Goal: Information Seeking & Learning: Understand process/instructions

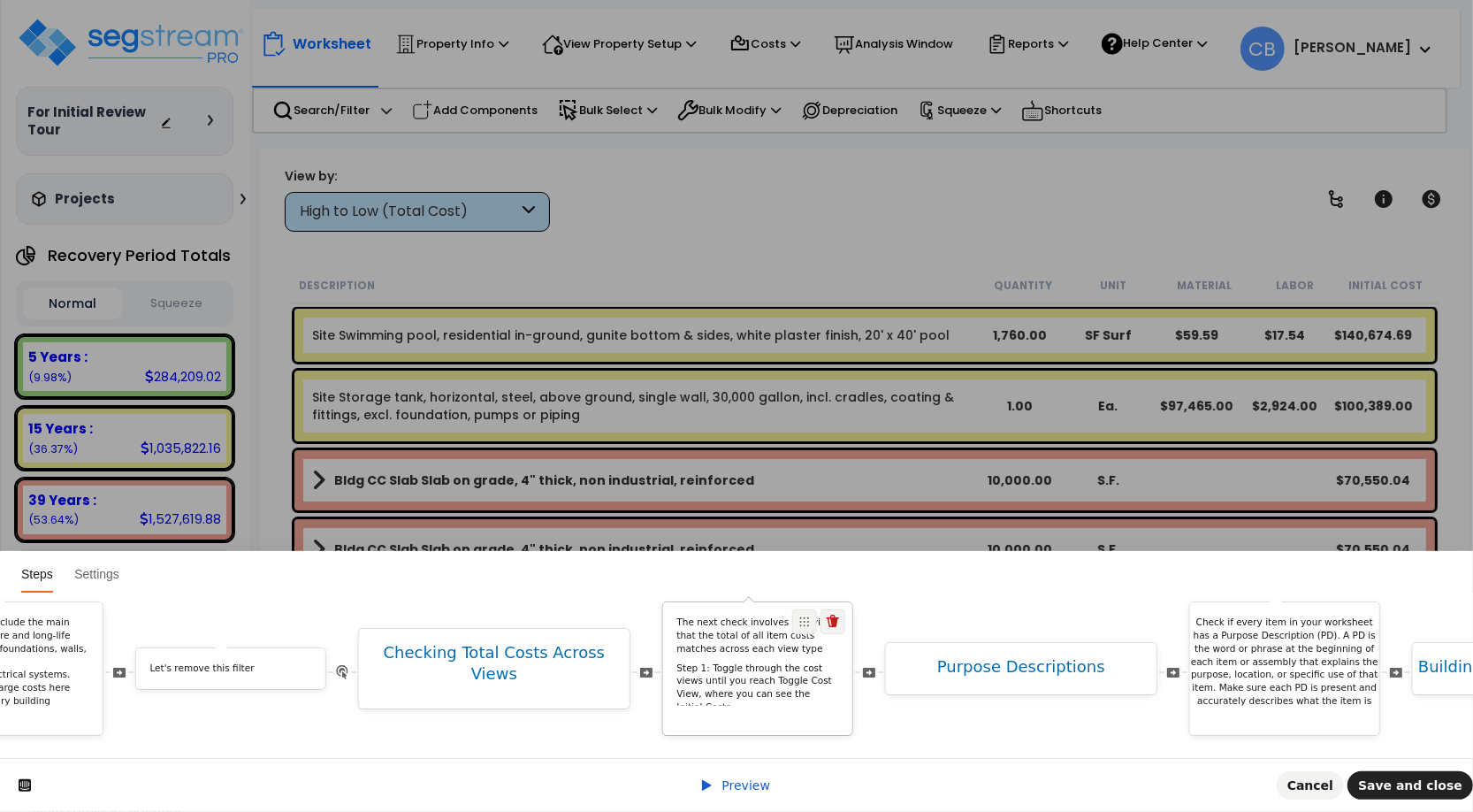
scroll to position [0, 6889]
click at [793, 676] on p "Step 1: Toggle through the cost views until you reach Toggle Cost View, where y…" at bounding box center [767, 689] width 162 height 52
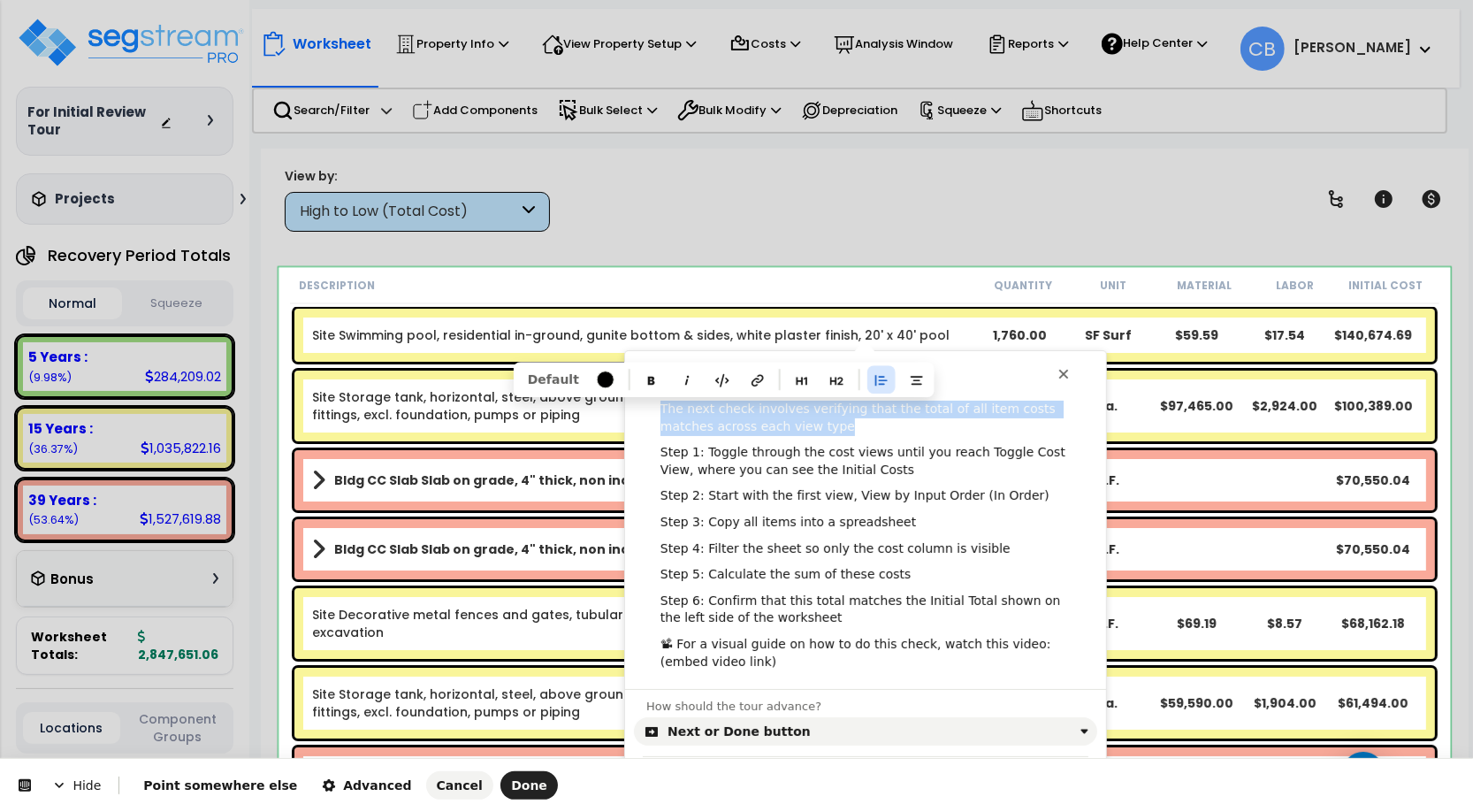
drag, startPoint x: 785, startPoint y: 426, endPoint x: 646, endPoint y: 414, distance: 139.5
click at [646, 414] on div "The next check involves verifying that the total of all item costs matches acro…" at bounding box center [865, 536] width 481 height 271
click at [735, 628] on div "The next check involves verifying that the total of all item costs matches acro…" at bounding box center [865, 536] width 481 height 271
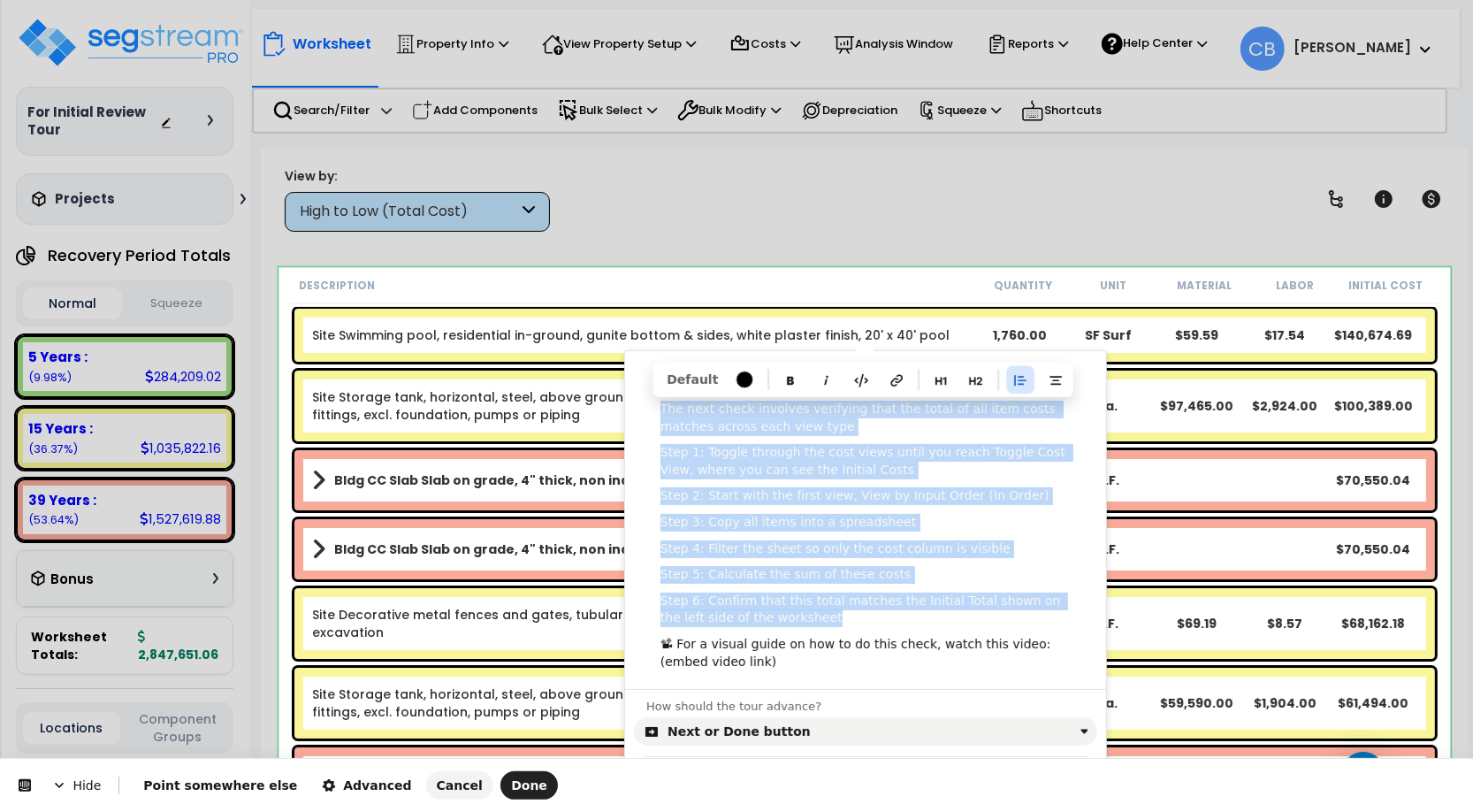
copy div "The next check involves verifying that the total of all item costs matches acro…"
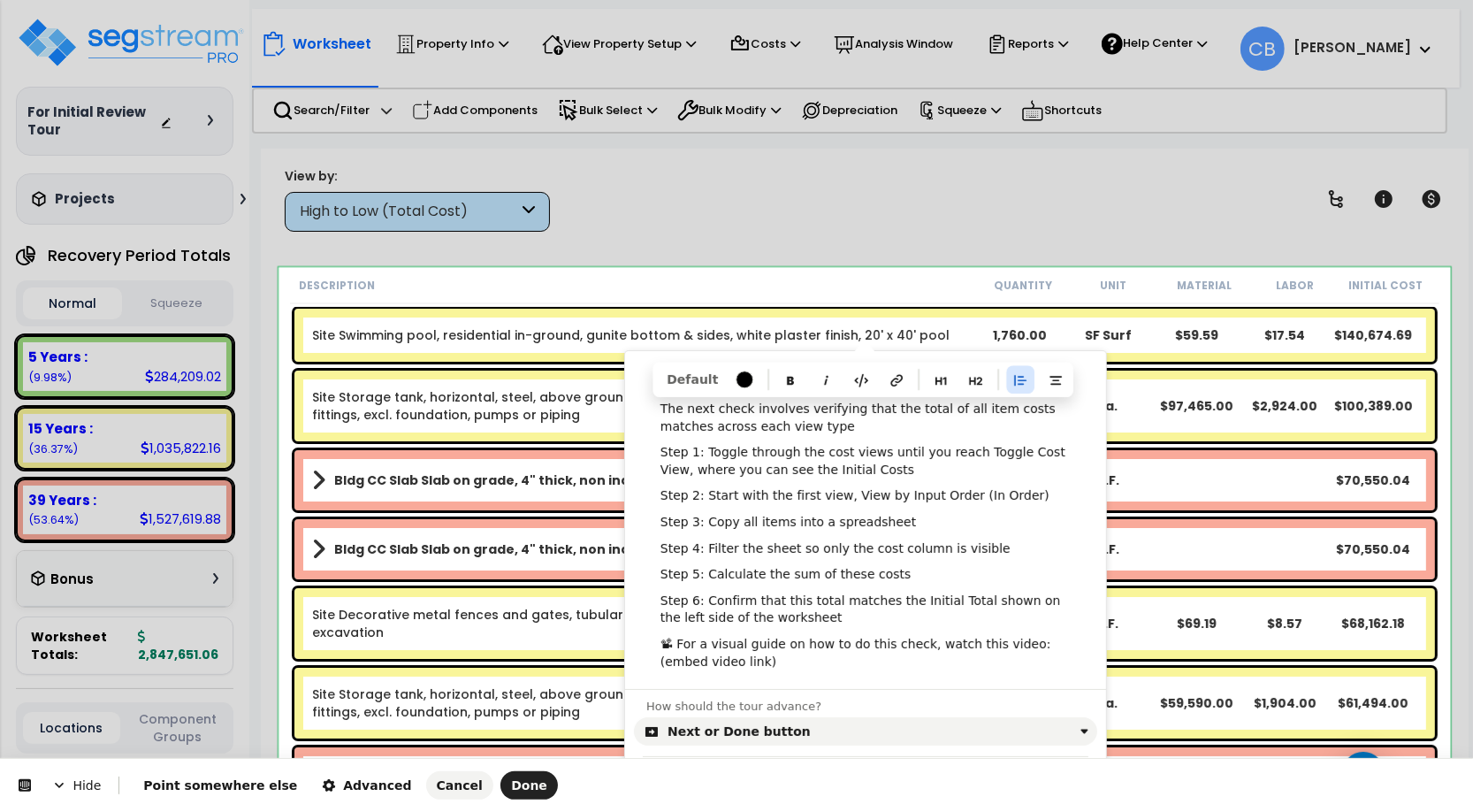
click at [541, 800] on div "Hide Point somewhere else Advanced Cancel Done" at bounding box center [736, 785] width 1473 height 53
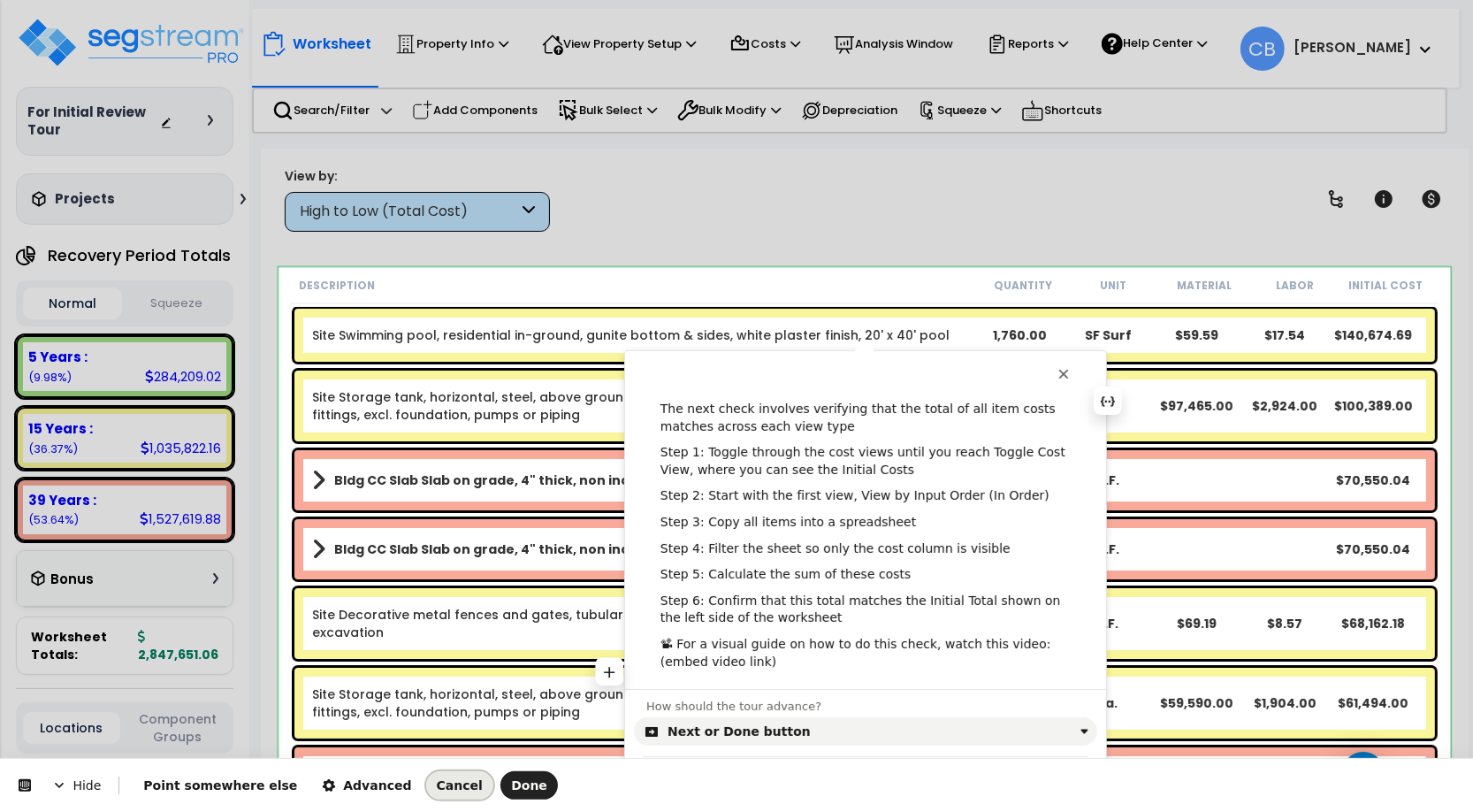
click at [437, 780] on span "Cancel" at bounding box center [460, 785] width 46 height 14
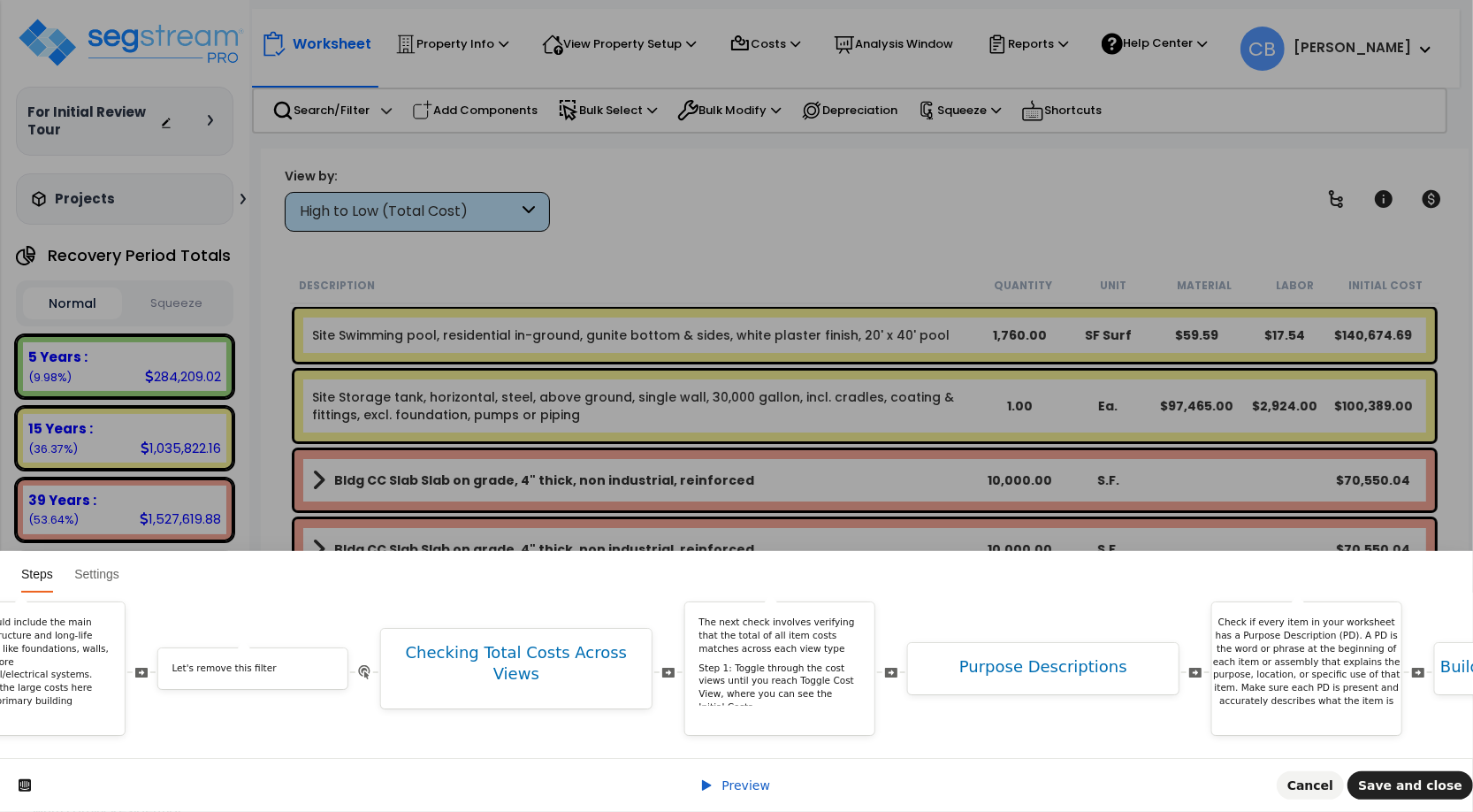
scroll to position [0, 6828]
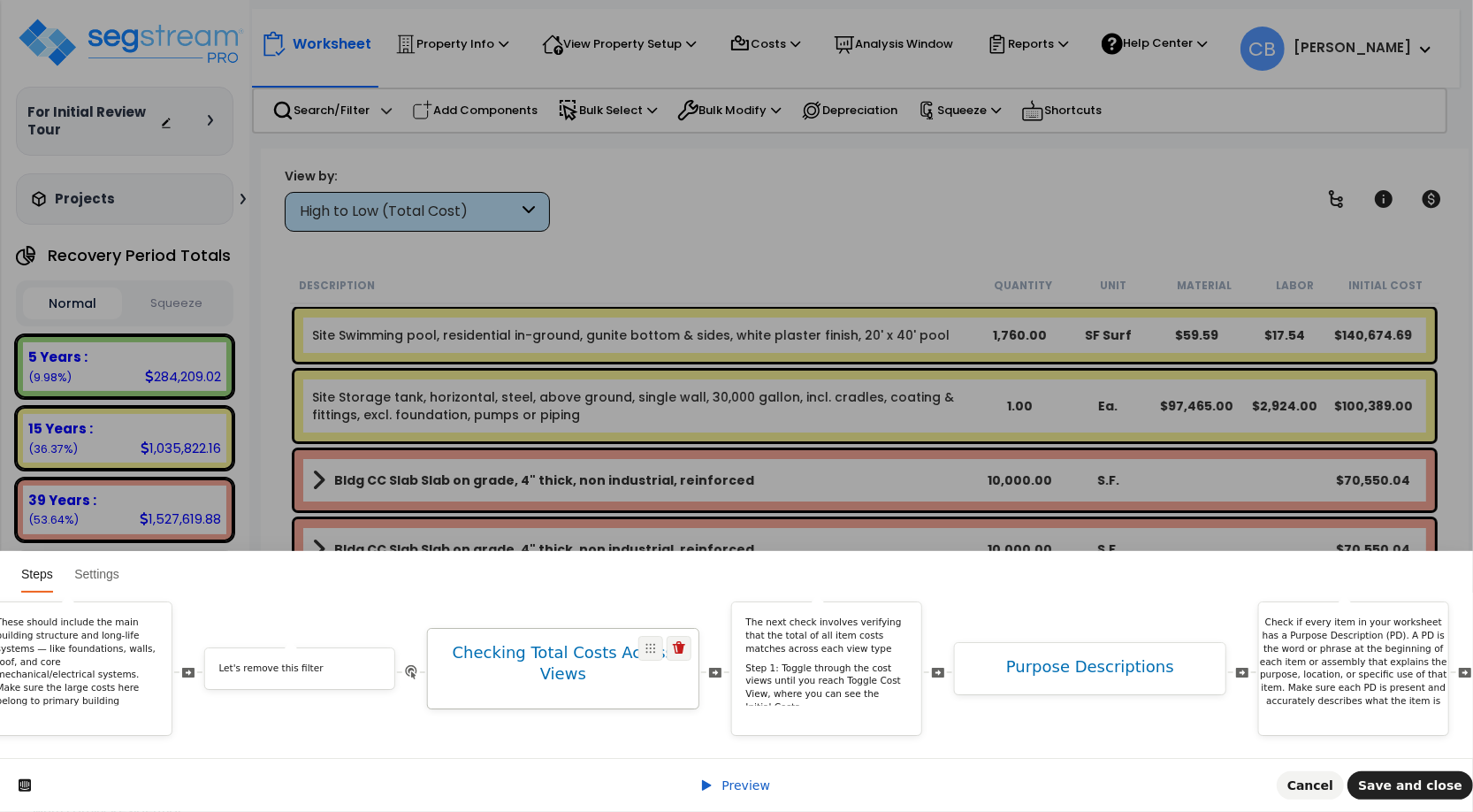
click at [604, 657] on h1 "Checking Total Costs Across Views" at bounding box center [563, 665] width 271 height 43
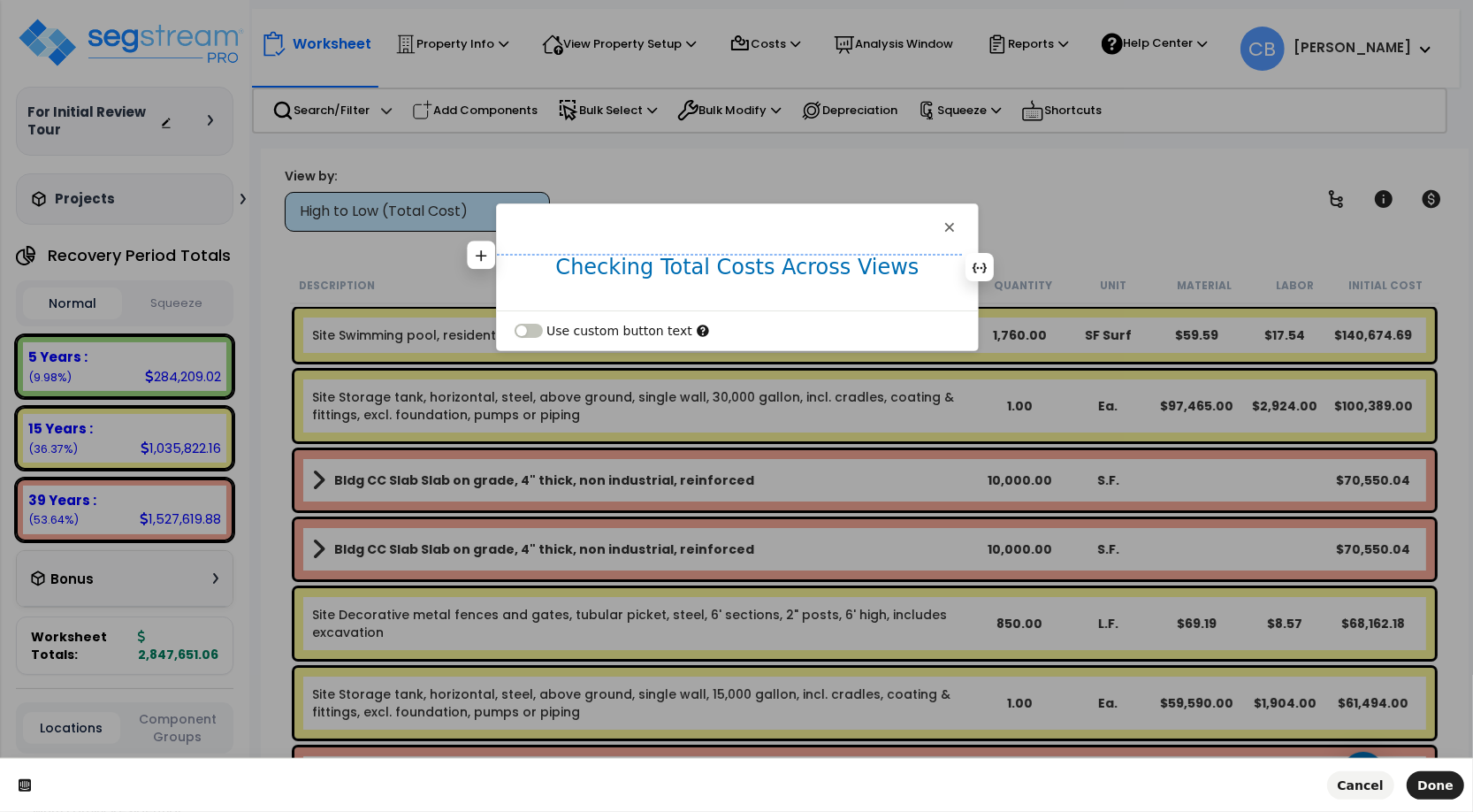
click at [885, 268] on h1 "Checking Total Costs Across Views" at bounding box center [736, 274] width 481 height 39
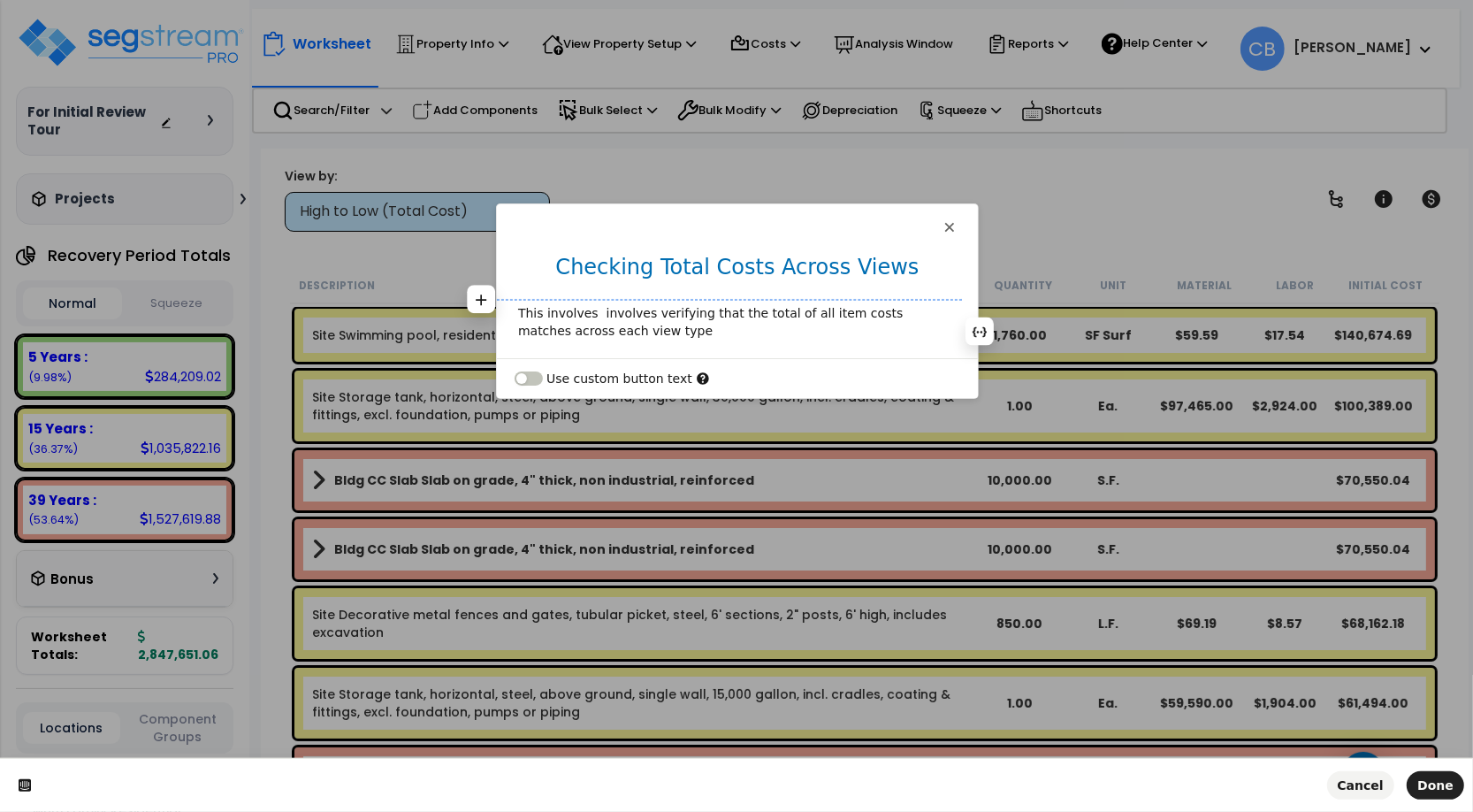
click at [598, 311] on p "This involves involves verifying that the total of all item costs matches acros…" at bounding box center [737, 322] width 439 height 36
click at [613, 328] on p "This involves verifying that the total of all item costs matches across each vi…" at bounding box center [737, 322] width 439 height 36
click at [585, 325] on p "This involves verifying that the total of all item costs matches across each vi…" at bounding box center [737, 322] width 439 height 36
click at [1446, 784] on span "Done" at bounding box center [1436, 785] width 36 height 14
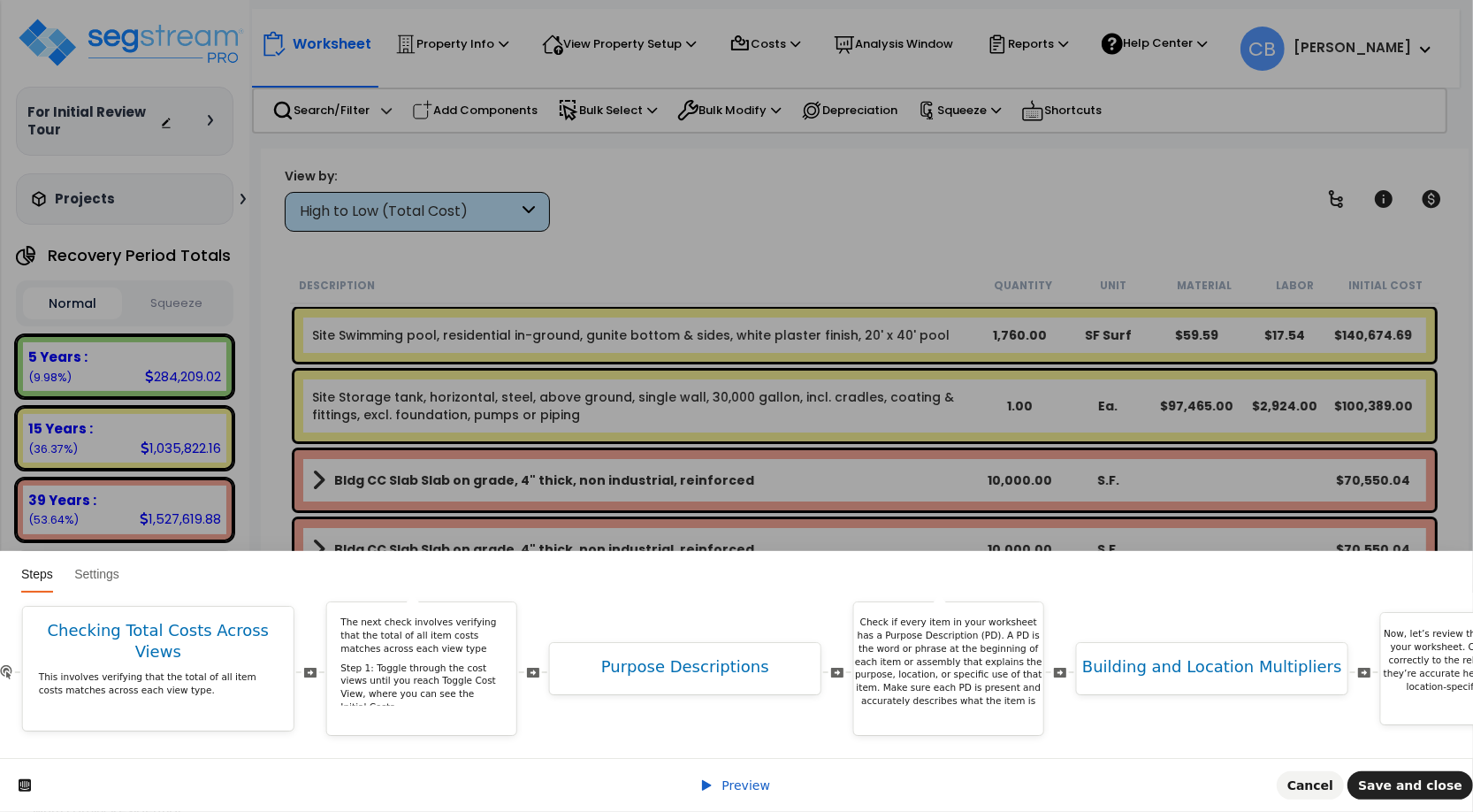
scroll to position [0, 6979]
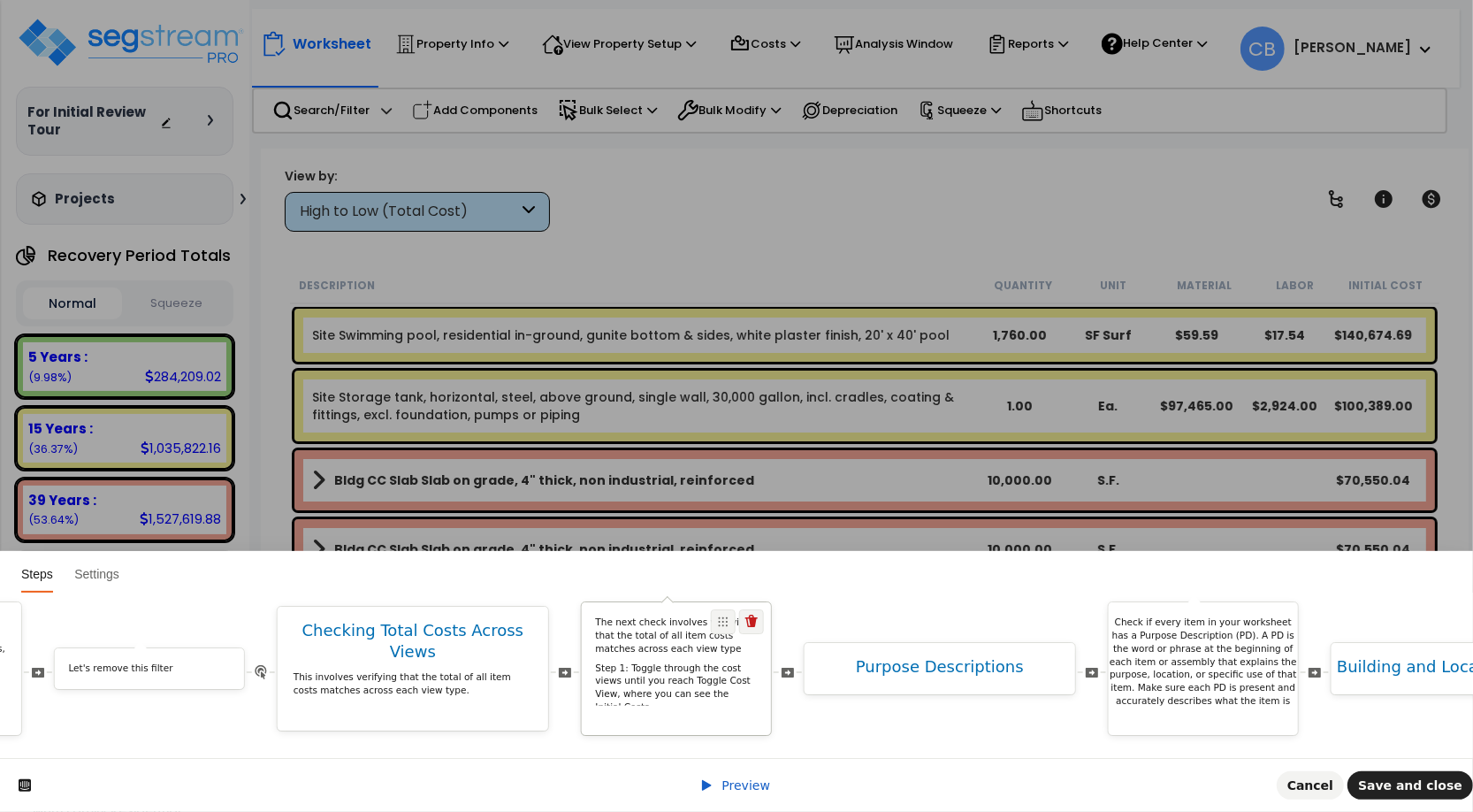
click at [668, 663] on p "Step 1: Toggle through the cost views until you reach Toggle Cost View, where y…" at bounding box center [677, 689] width 162 height 52
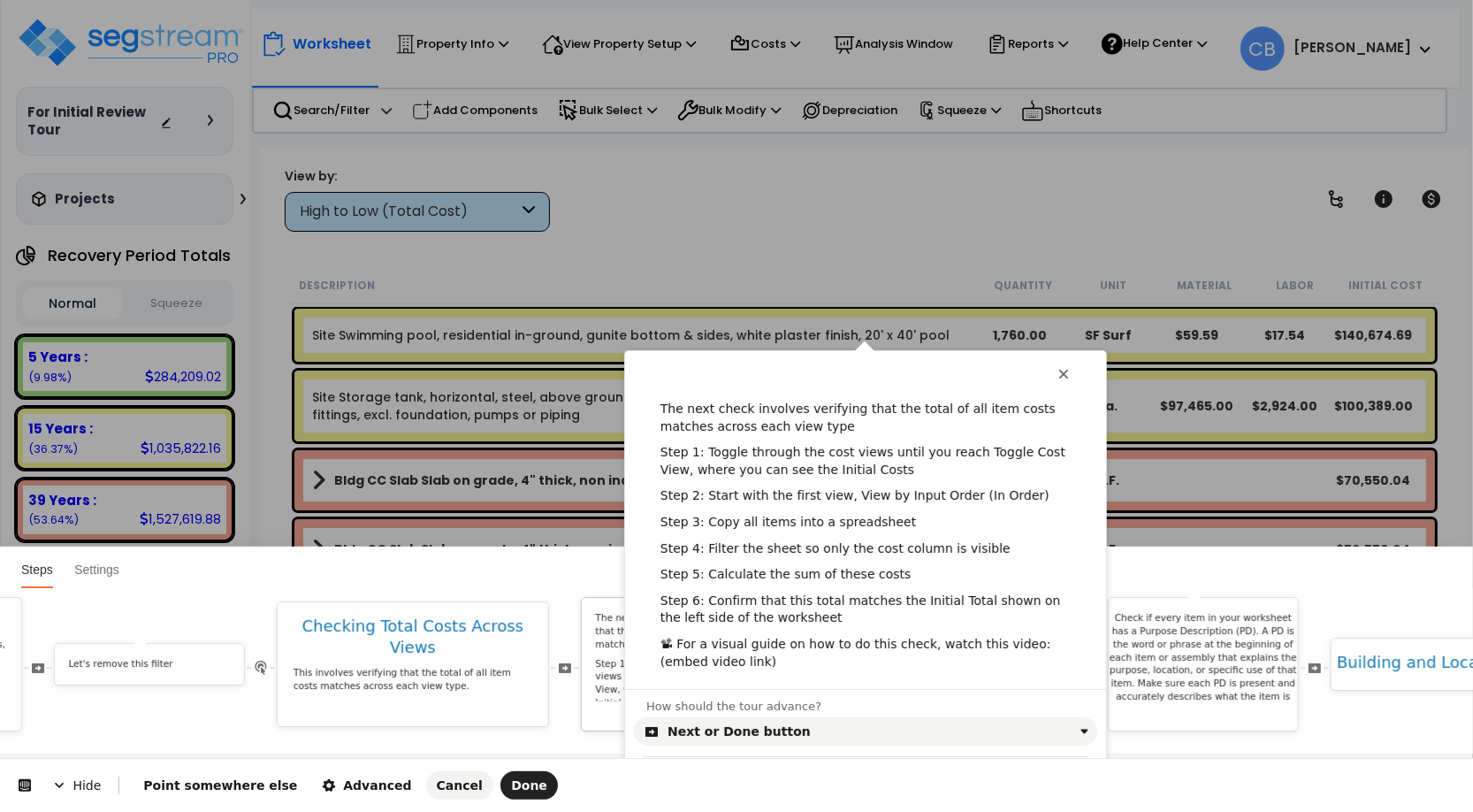
scroll to position [0, 0]
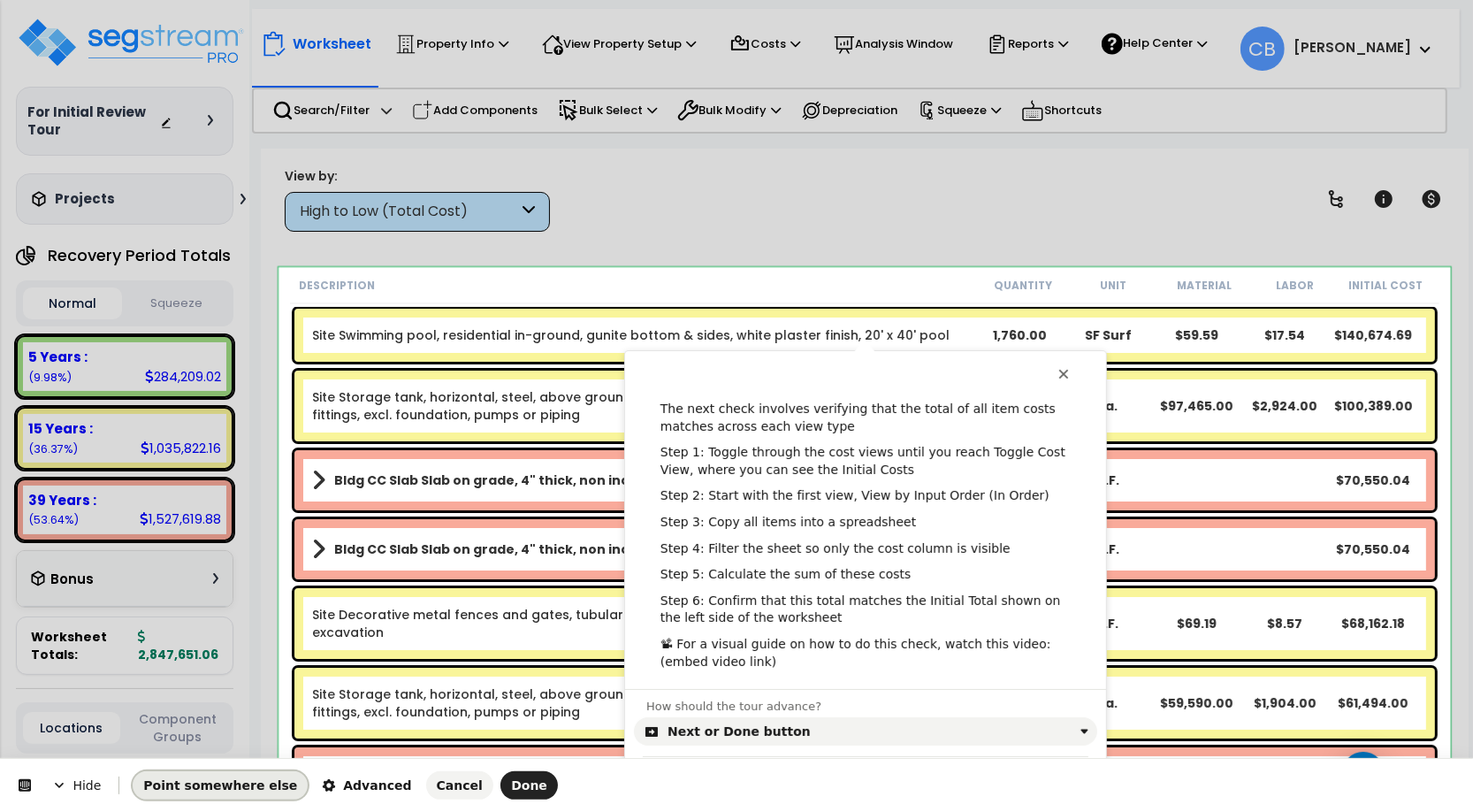
click at [213, 792] on span "Point somewhere else" at bounding box center [219, 785] width 154 height 14
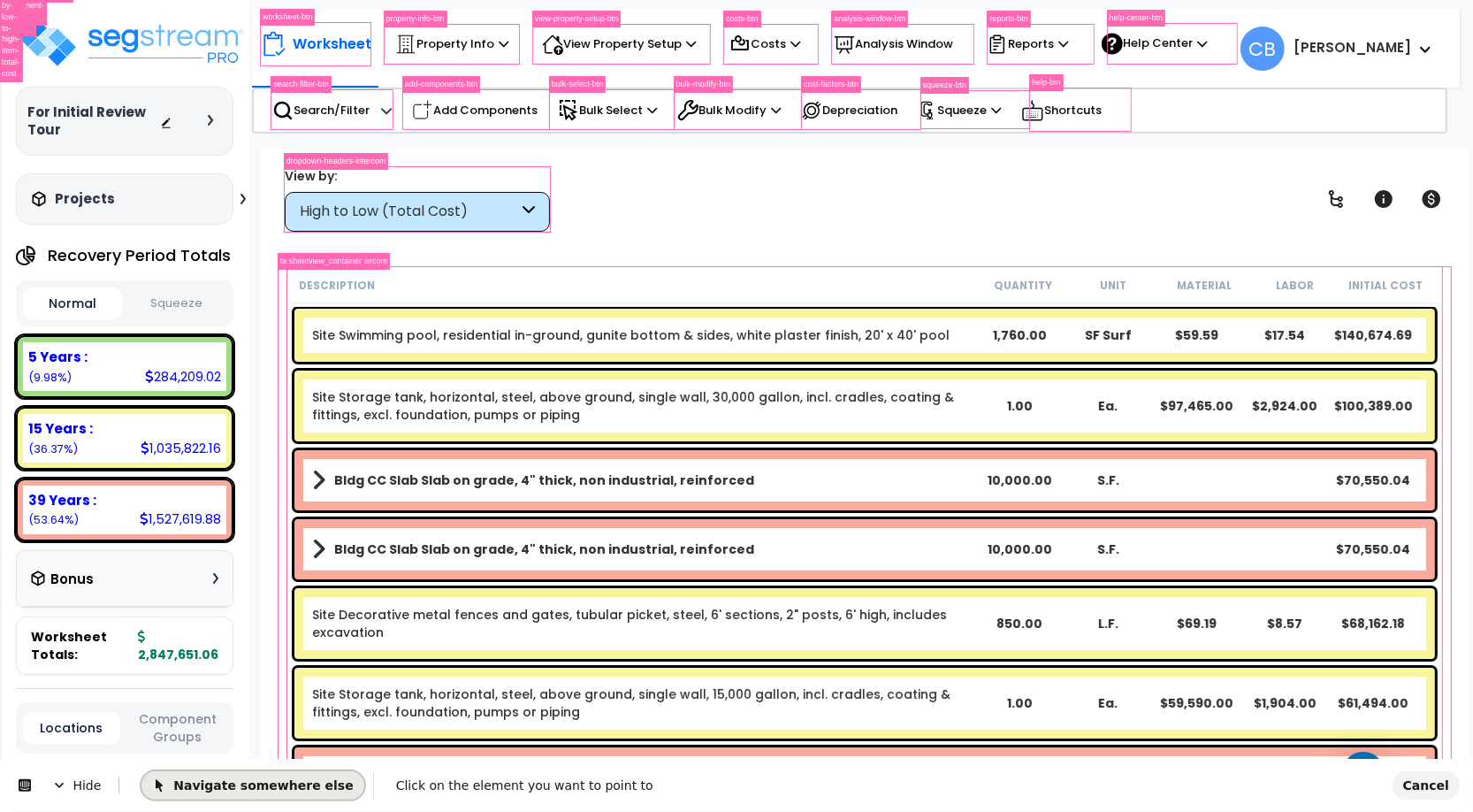
click at [203, 790] on span "Navigate somewhere else" at bounding box center [252, 784] width 201 height 14
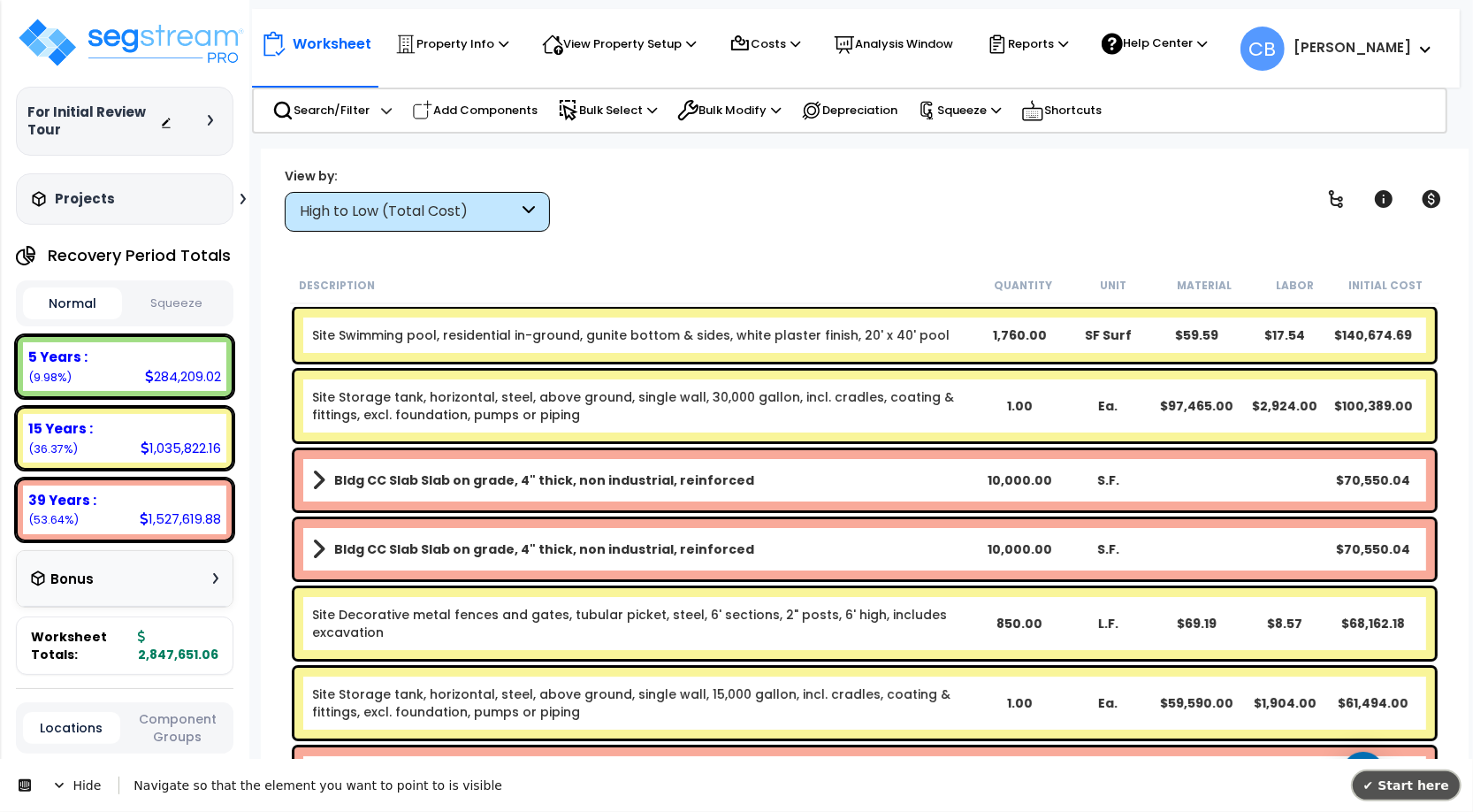
click at [1394, 777] on span "✔ Start here" at bounding box center [1406, 784] width 86 height 14
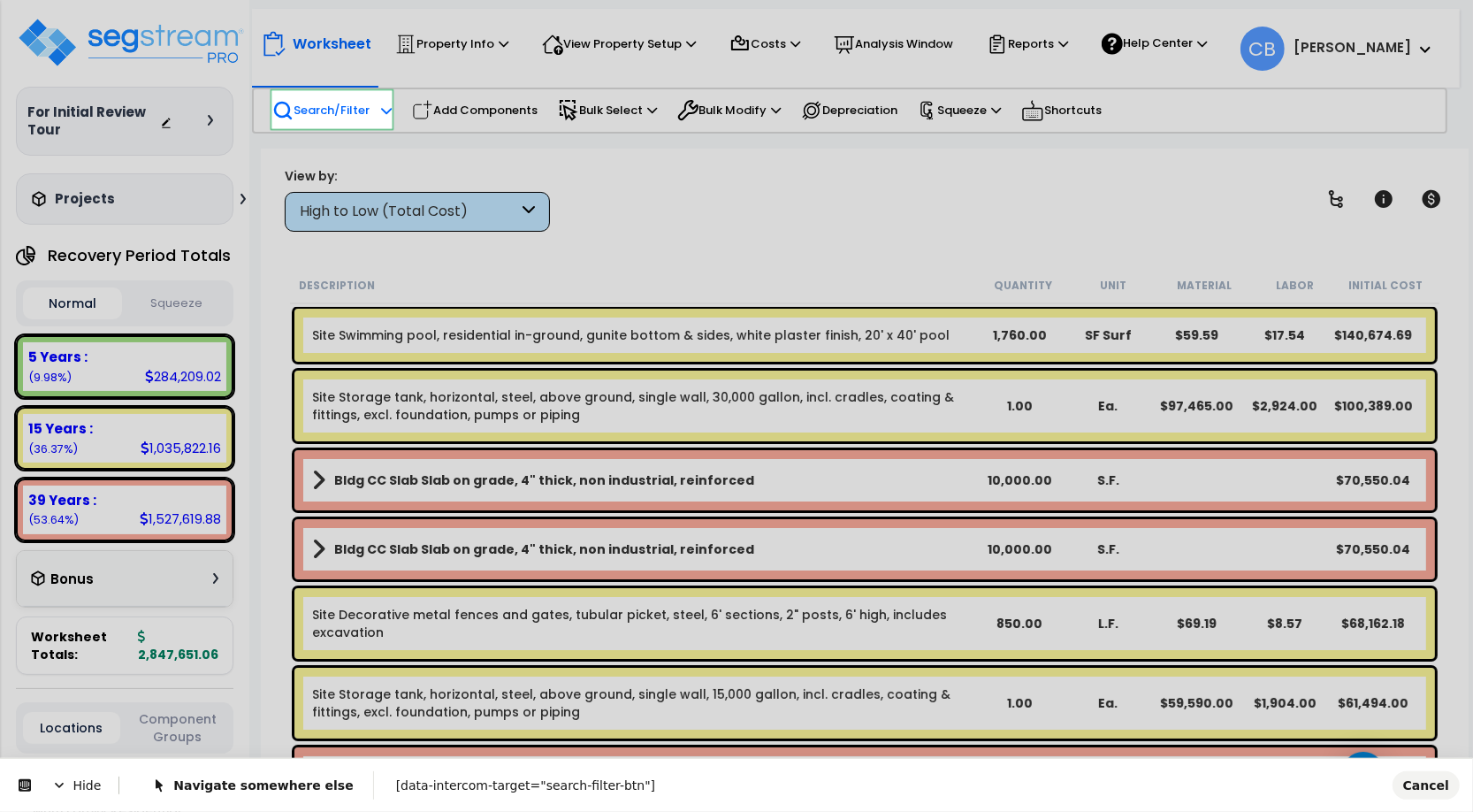
click at [367, 123] on body "We are Building your Property. So please grab a coffee and let us do the heavy …" at bounding box center [736, 484] width 1473 height 812
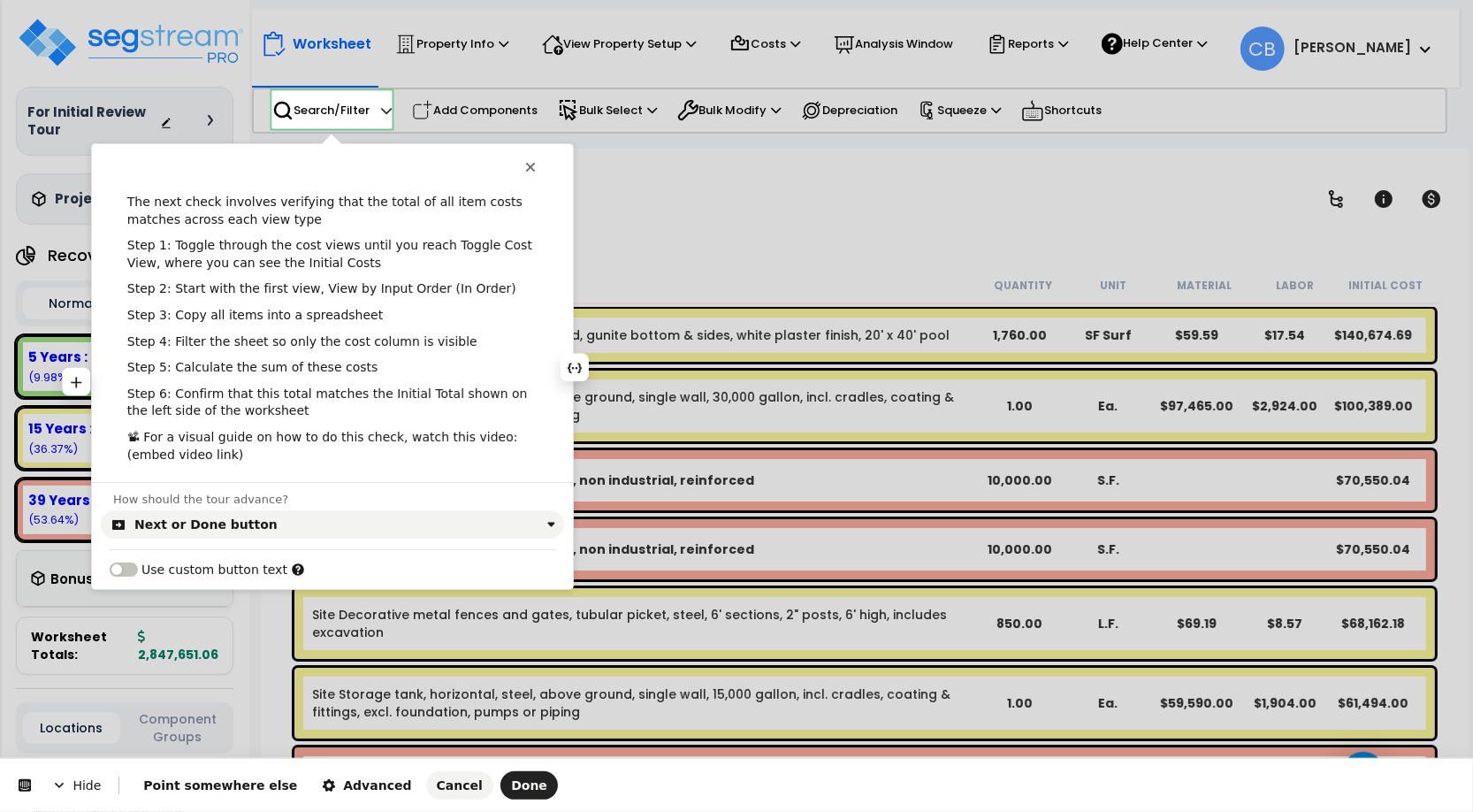
click at [349, 369] on p "Step 5: Calculate the sum of these costs" at bounding box center [332, 368] width 410 height 18
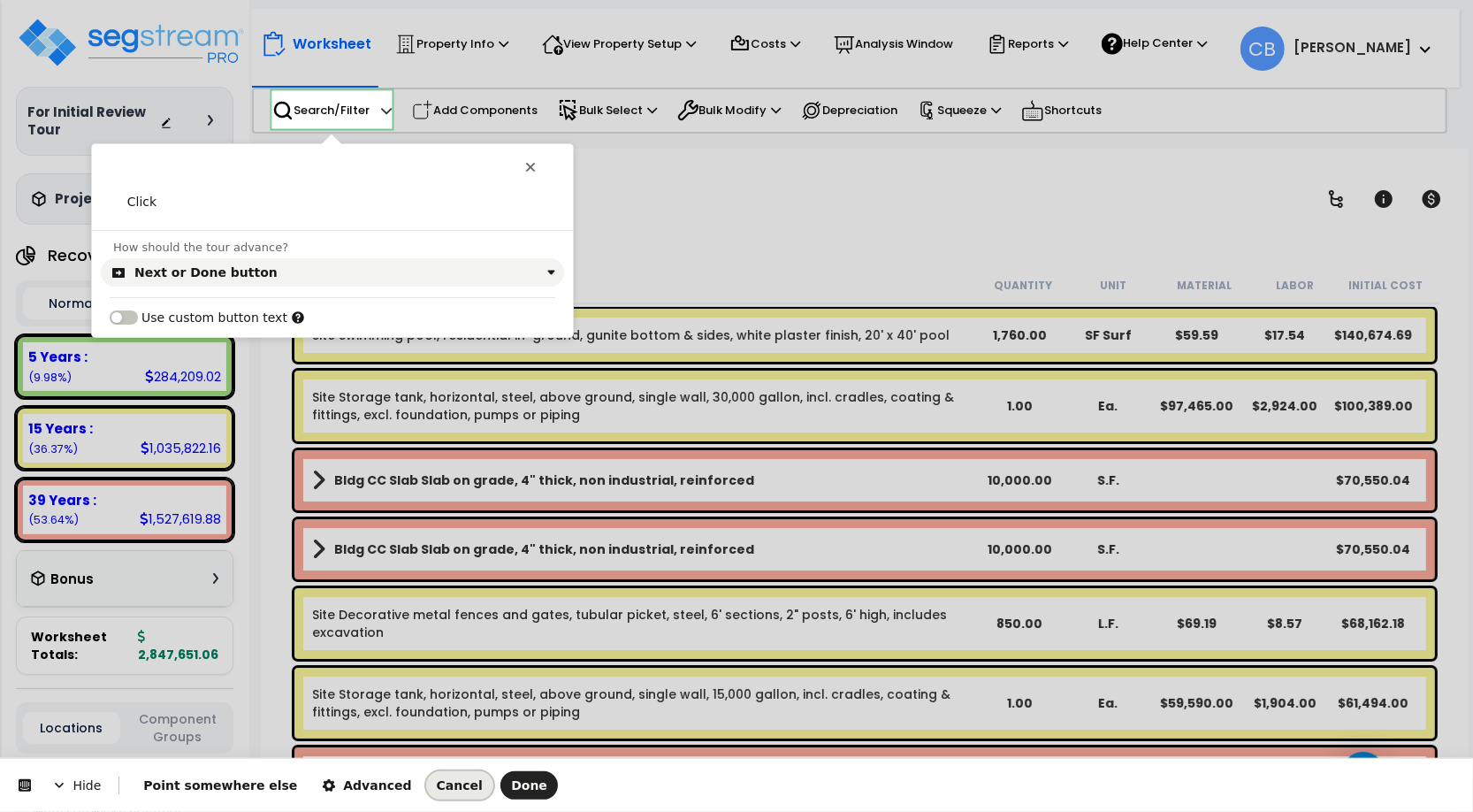
click at [426, 798] on button "Cancel" at bounding box center [460, 785] width 68 height 28
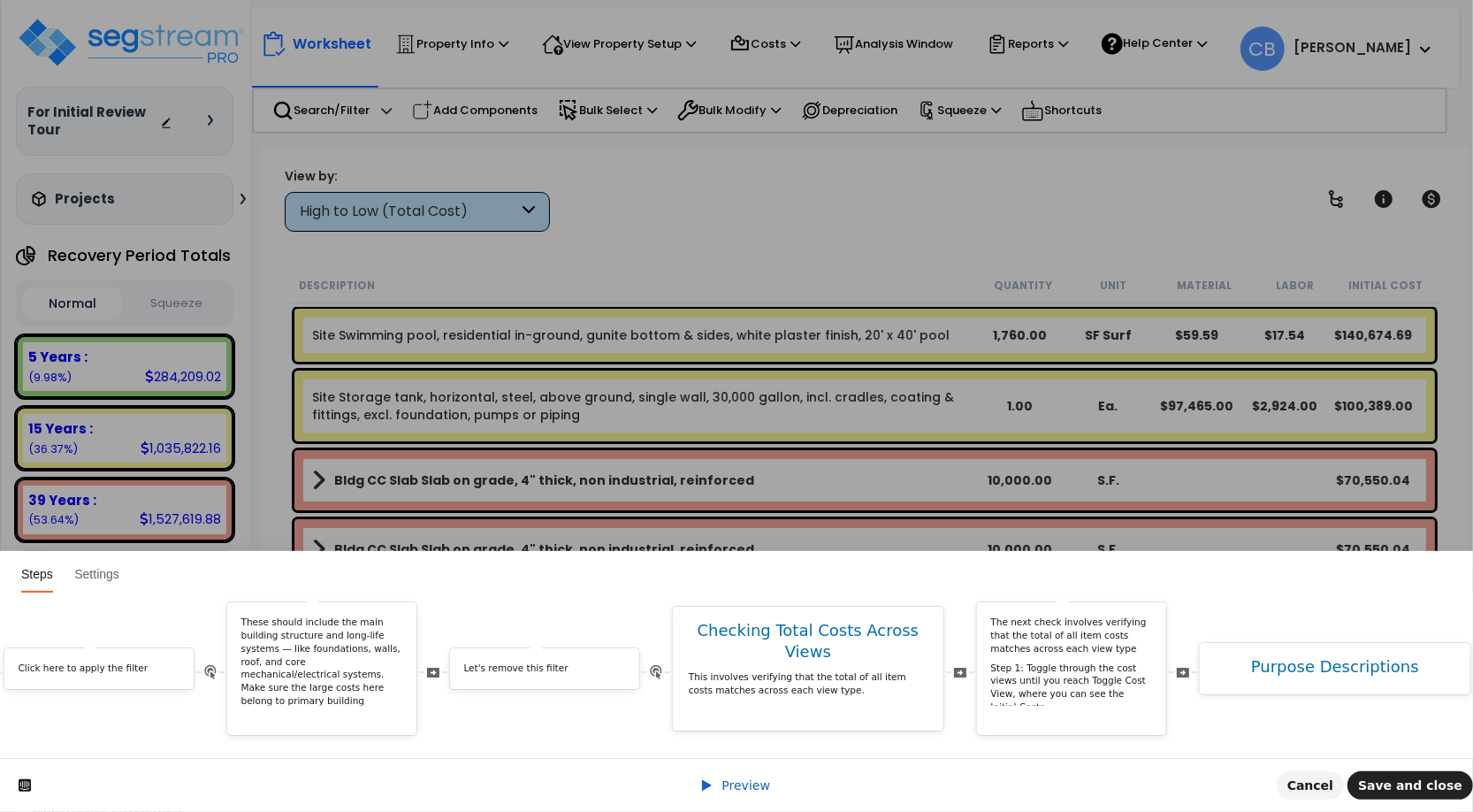
scroll to position [0, 6639]
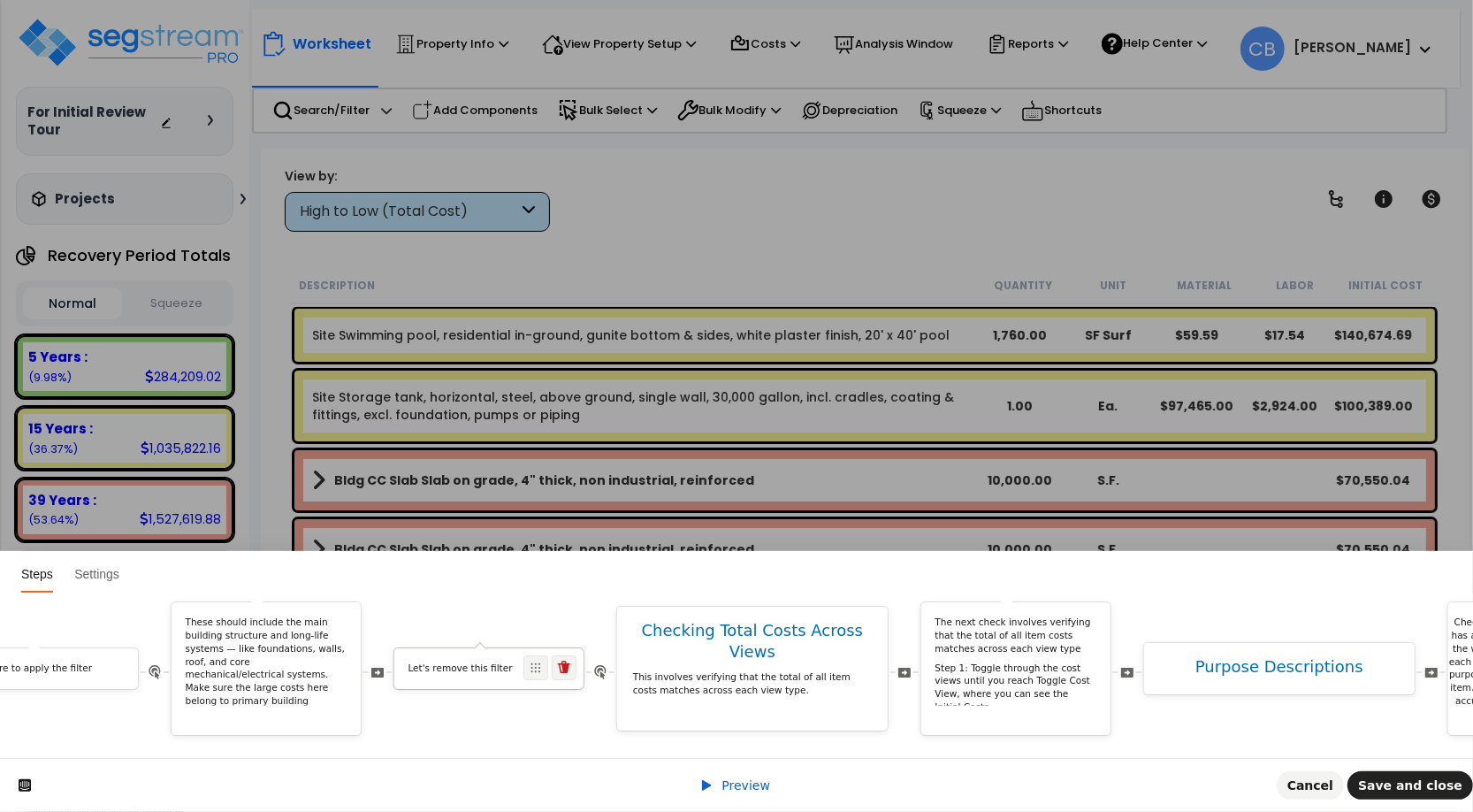
click at [501, 663] on p "Let's remove this filter" at bounding box center [490, 669] width 162 height 13
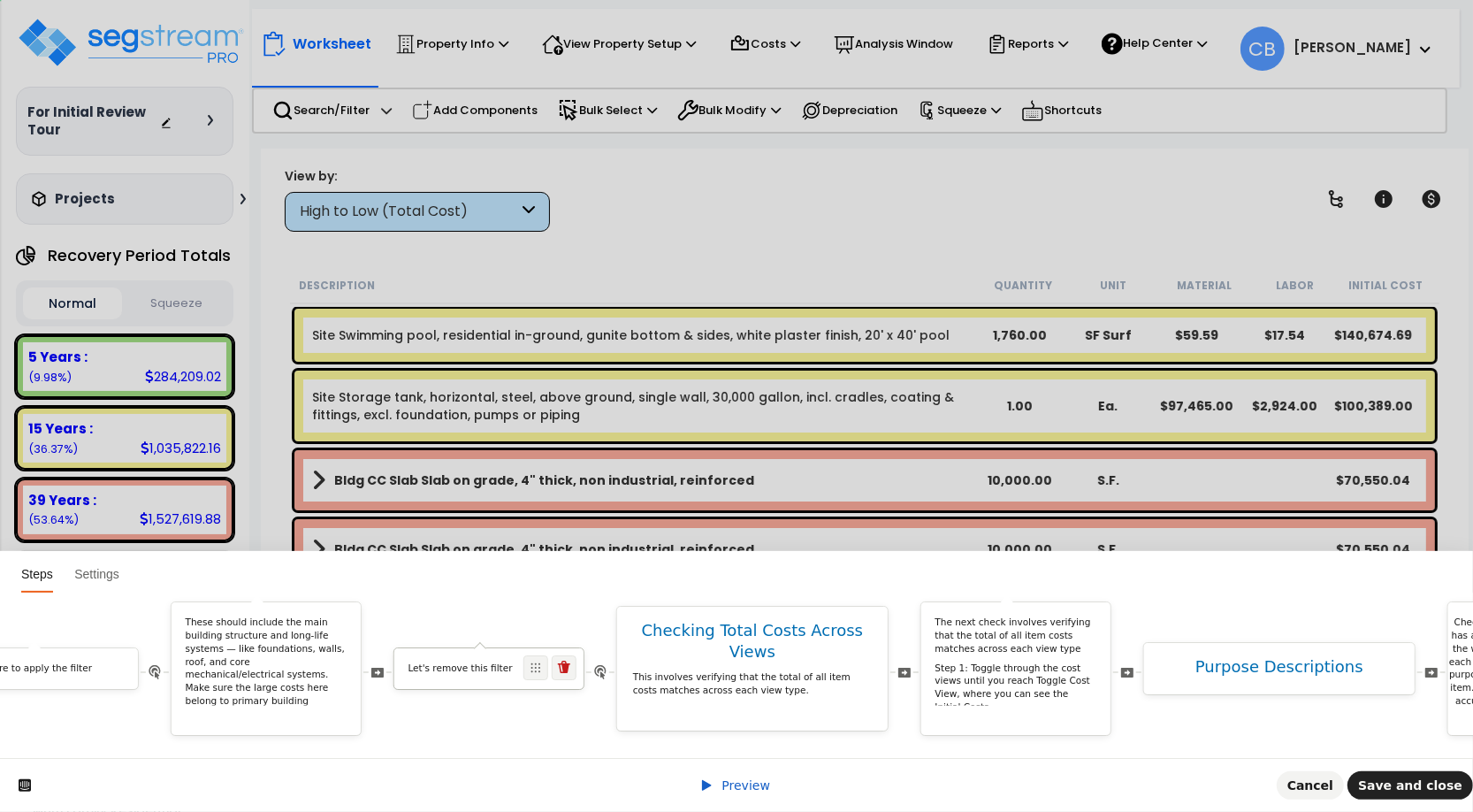
scroll to position [0, 0]
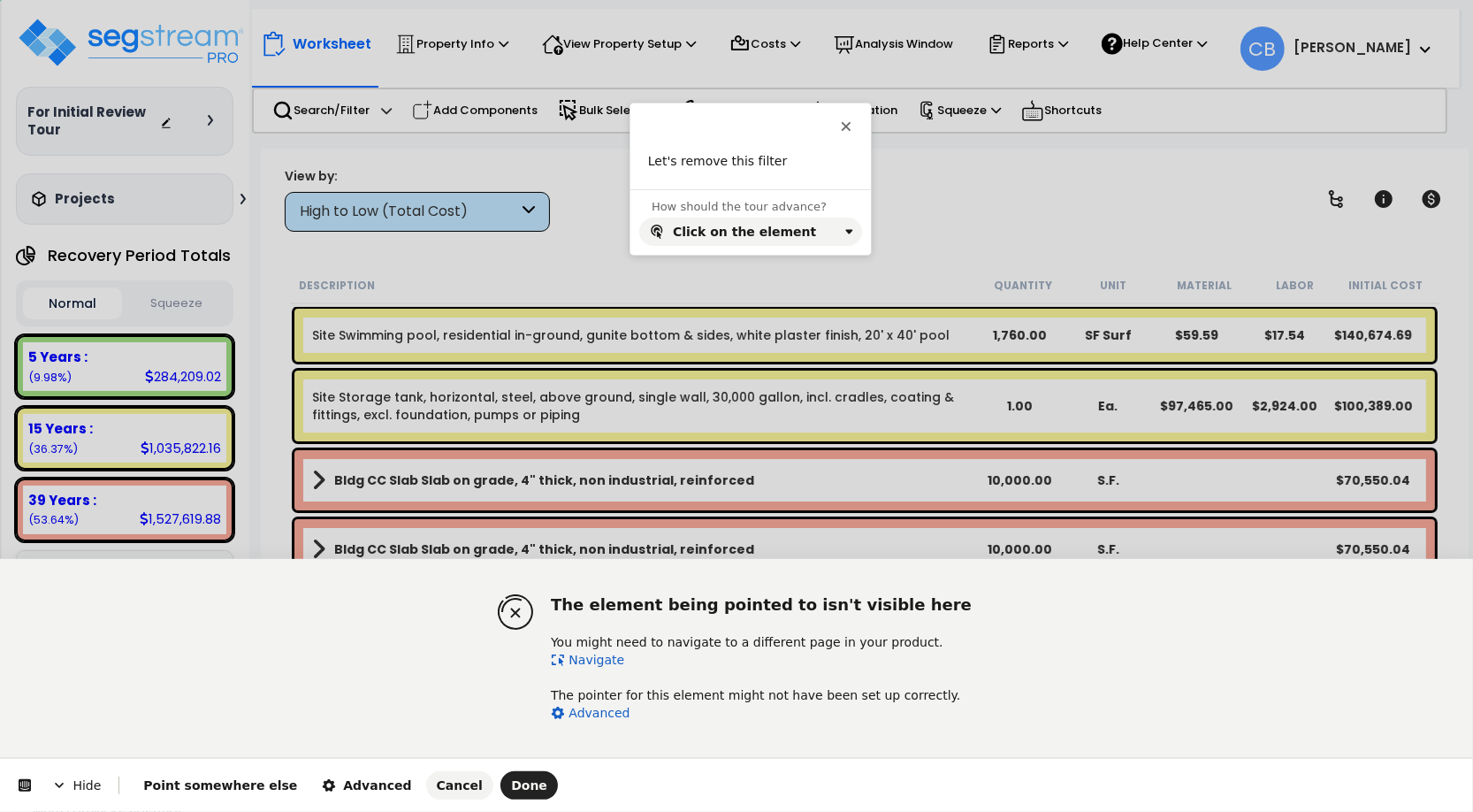
click at [563, 653] on icon at bounding box center [558, 660] width 14 height 14
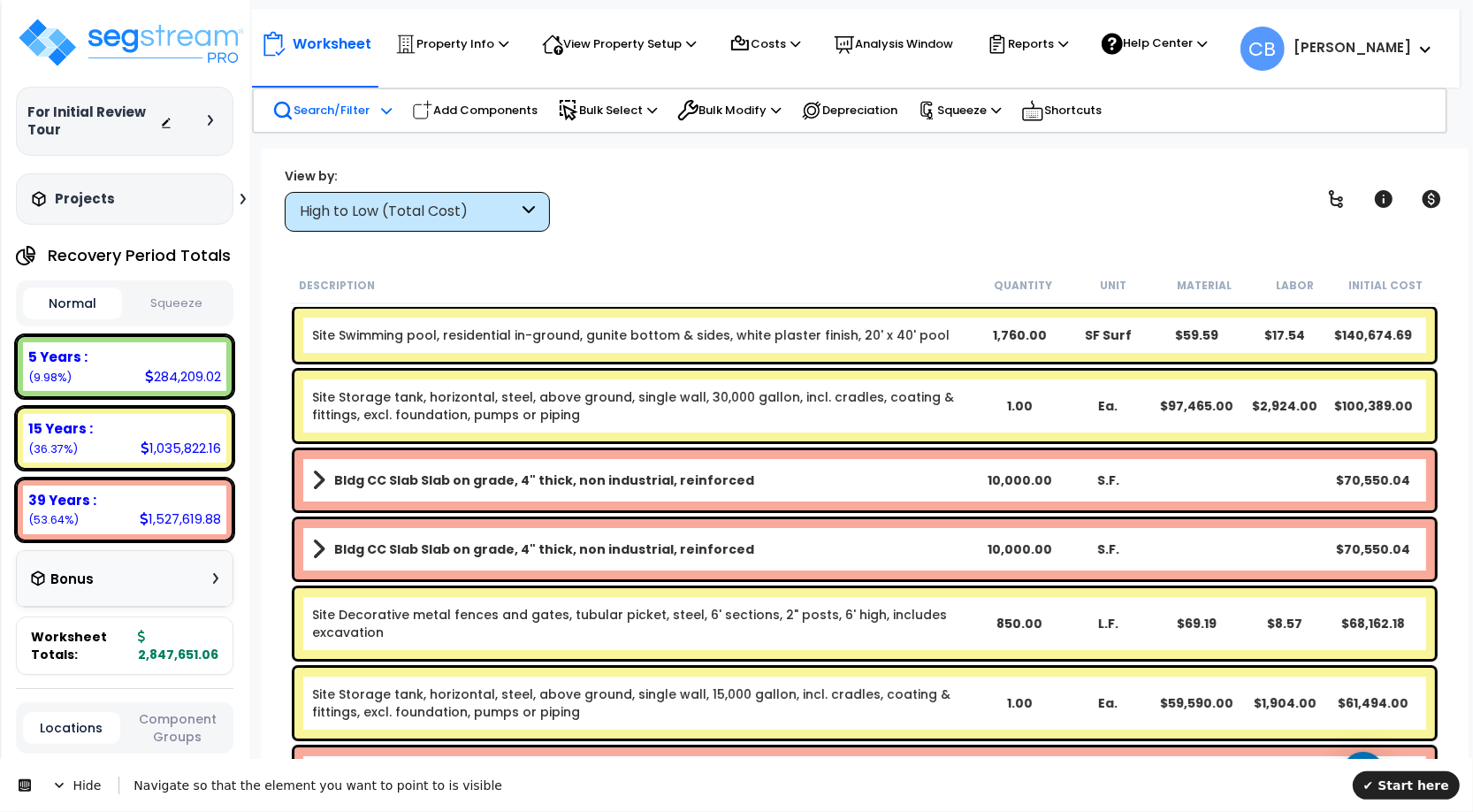
click at [358, 120] on div "Search/Filter Additional Search / Filter" at bounding box center [332, 111] width 119 height 39
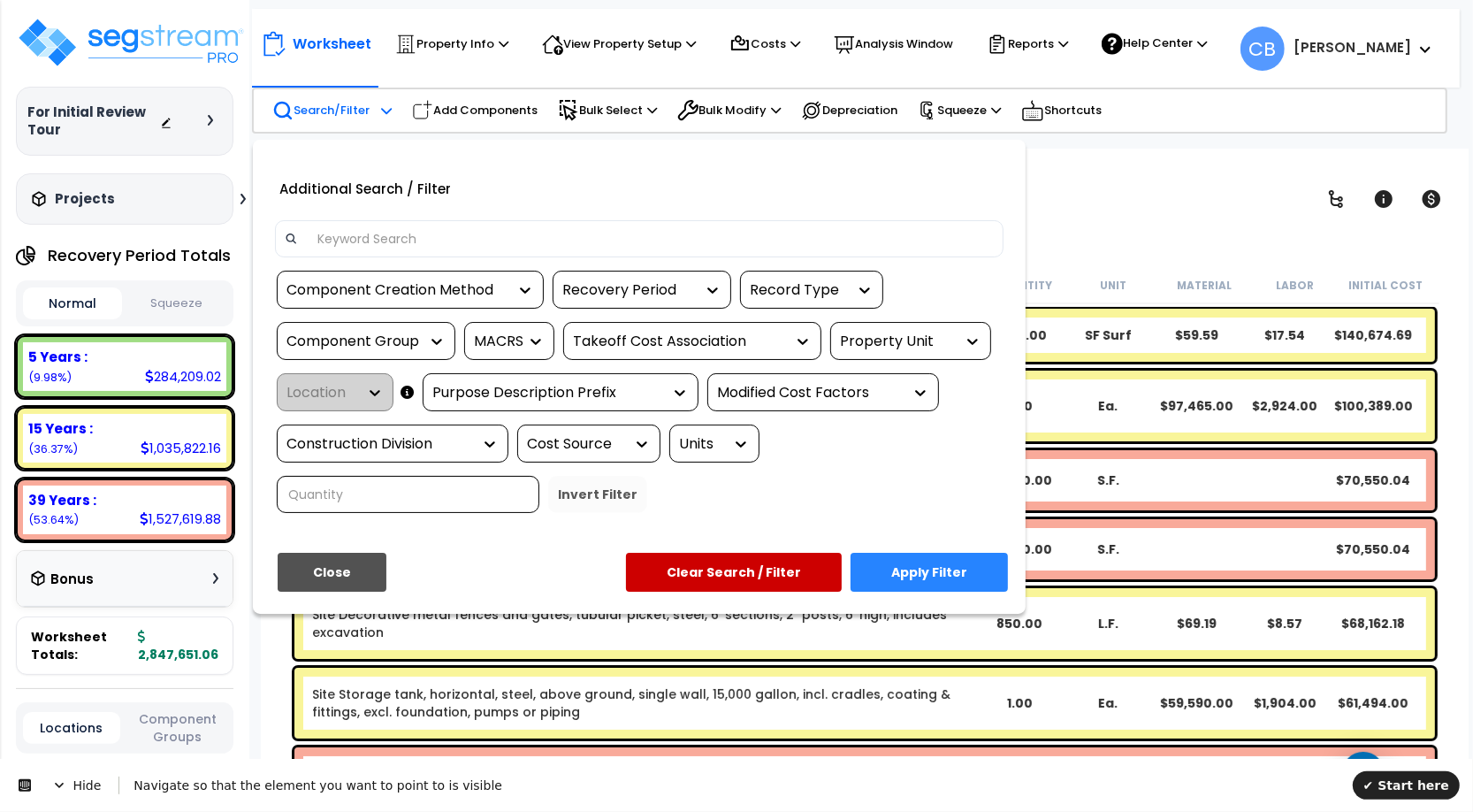
click at [648, 288] on div "Recovery Period" at bounding box center [628, 291] width 132 height 20
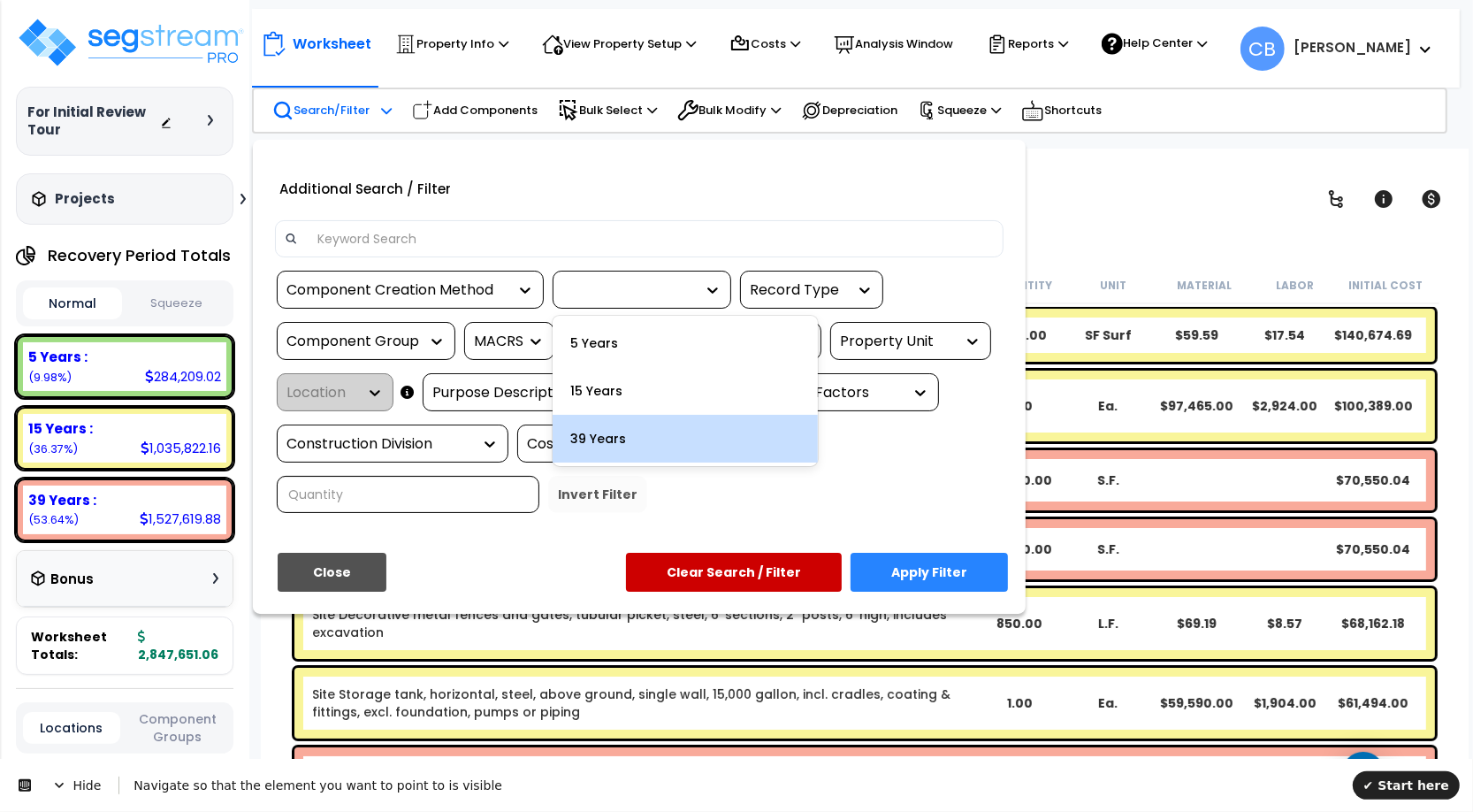
click at [708, 438] on div "39 Years" at bounding box center [685, 439] width 266 height 48
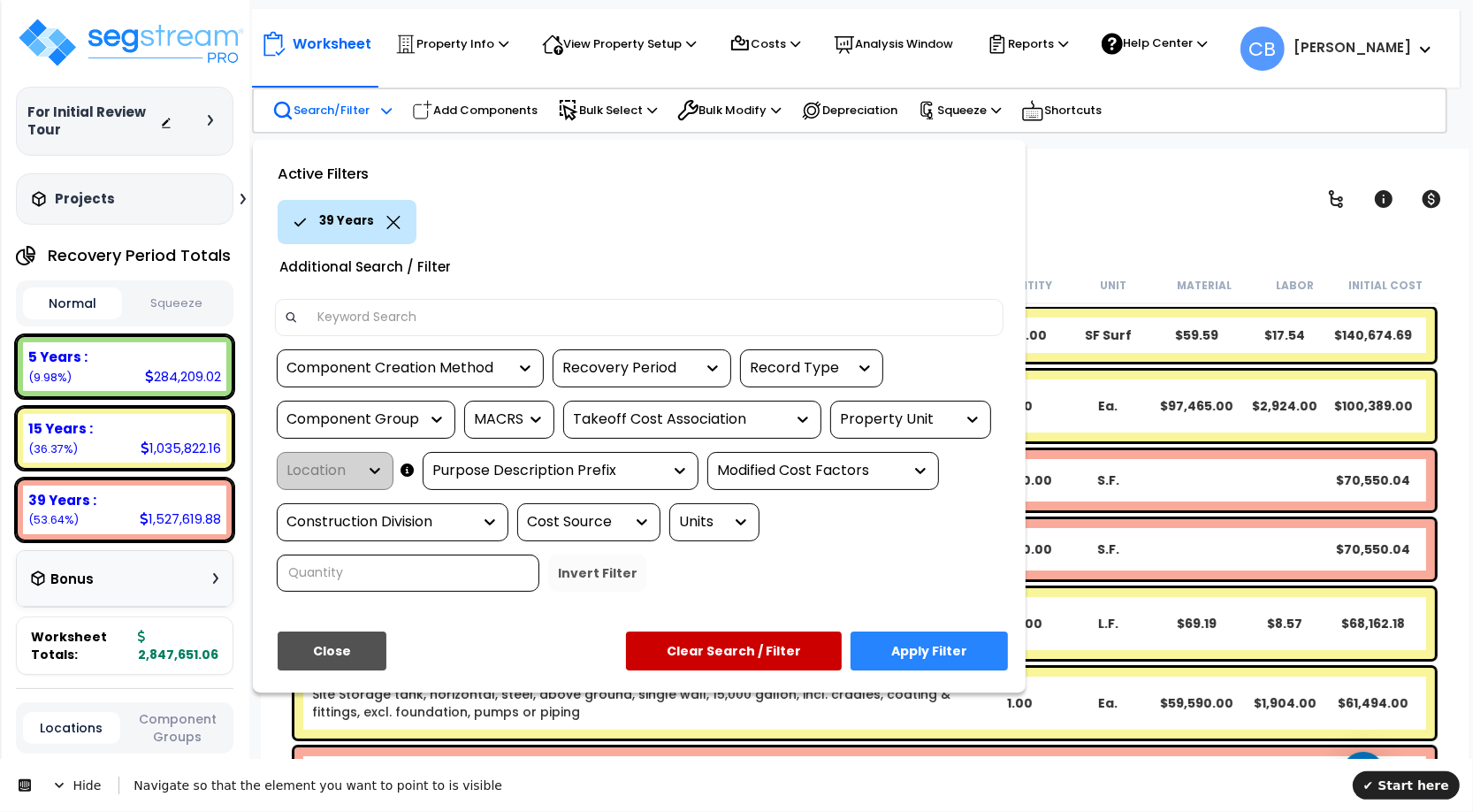
click at [917, 644] on button "Apply Filter" at bounding box center [929, 651] width 157 height 39
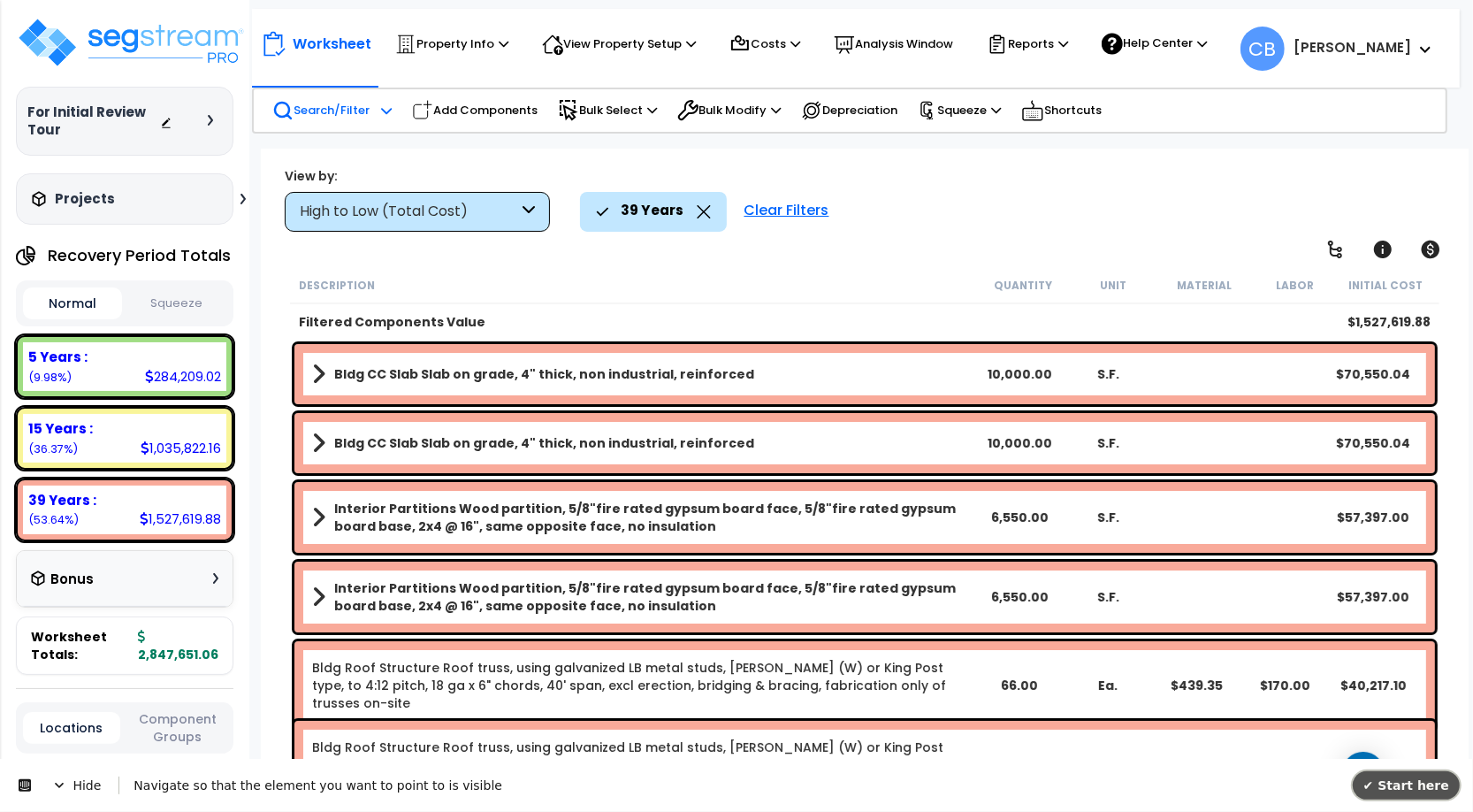
click at [1405, 785] on span "✔ Start here" at bounding box center [1406, 784] width 86 height 14
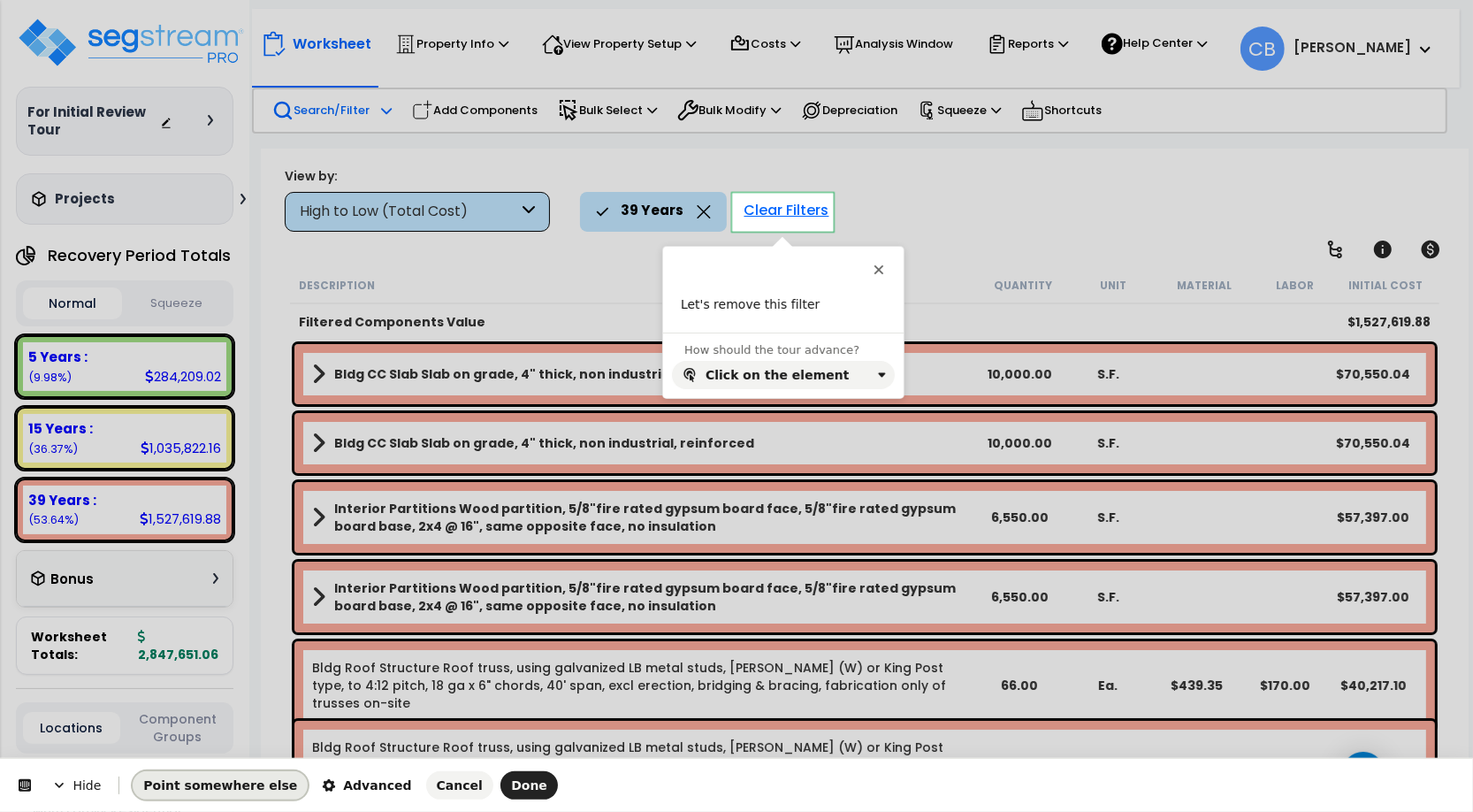
drag, startPoint x: 221, startPoint y: 793, endPoint x: 517, endPoint y: 603, distance: 351.7
click at [221, 793] on button "Point somewhere else" at bounding box center [219, 785] width 175 height 28
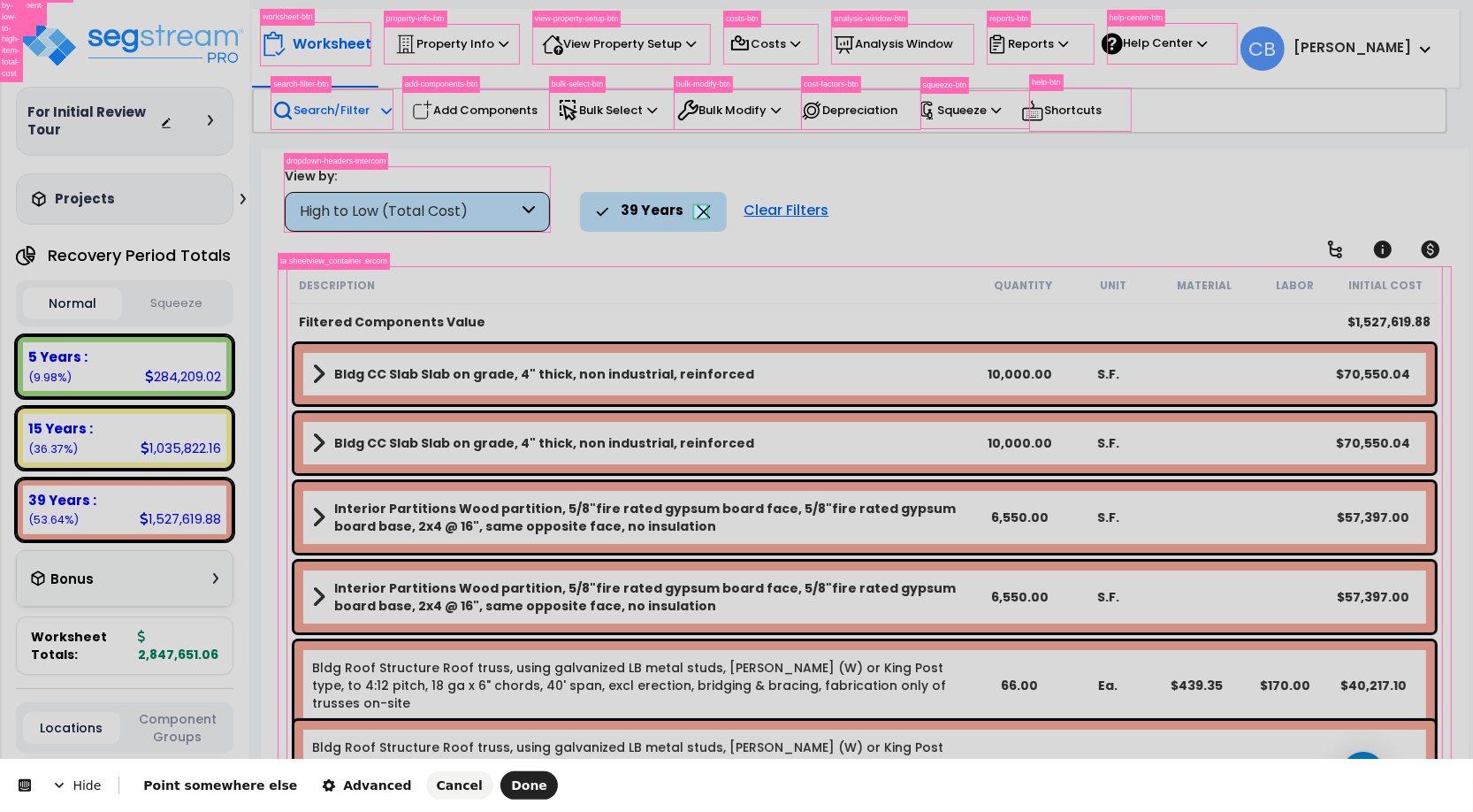
click at [700, 212] on body "We are Building your Property. So please grab a coffee and let us do the heavy …" at bounding box center [736, 484] width 1473 height 812
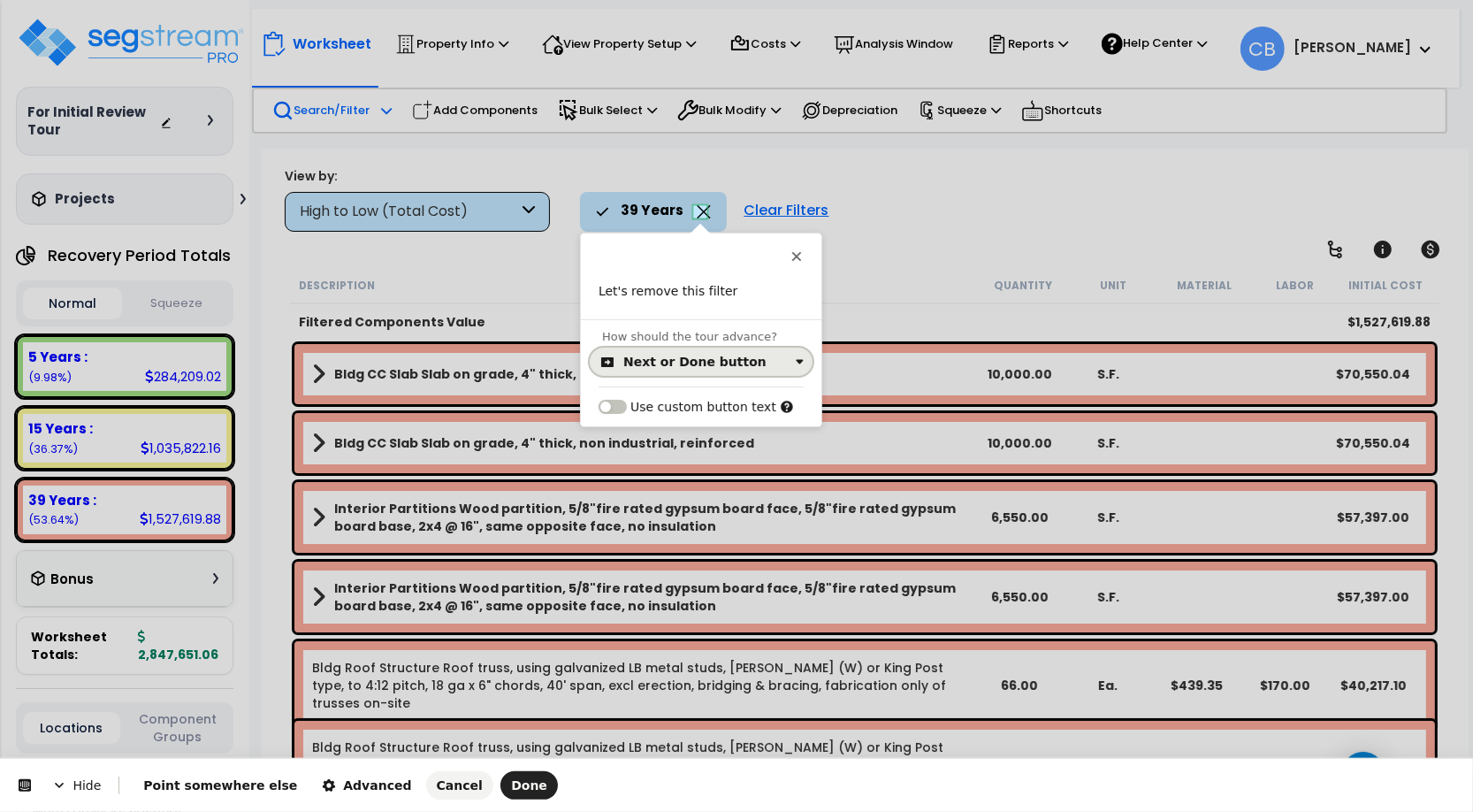
click at [671, 367] on div "Next or Done button" at bounding box center [695, 362] width 143 height 14
click at [657, 439] on div "Click on the element" at bounding box center [692, 434] width 128 height 18
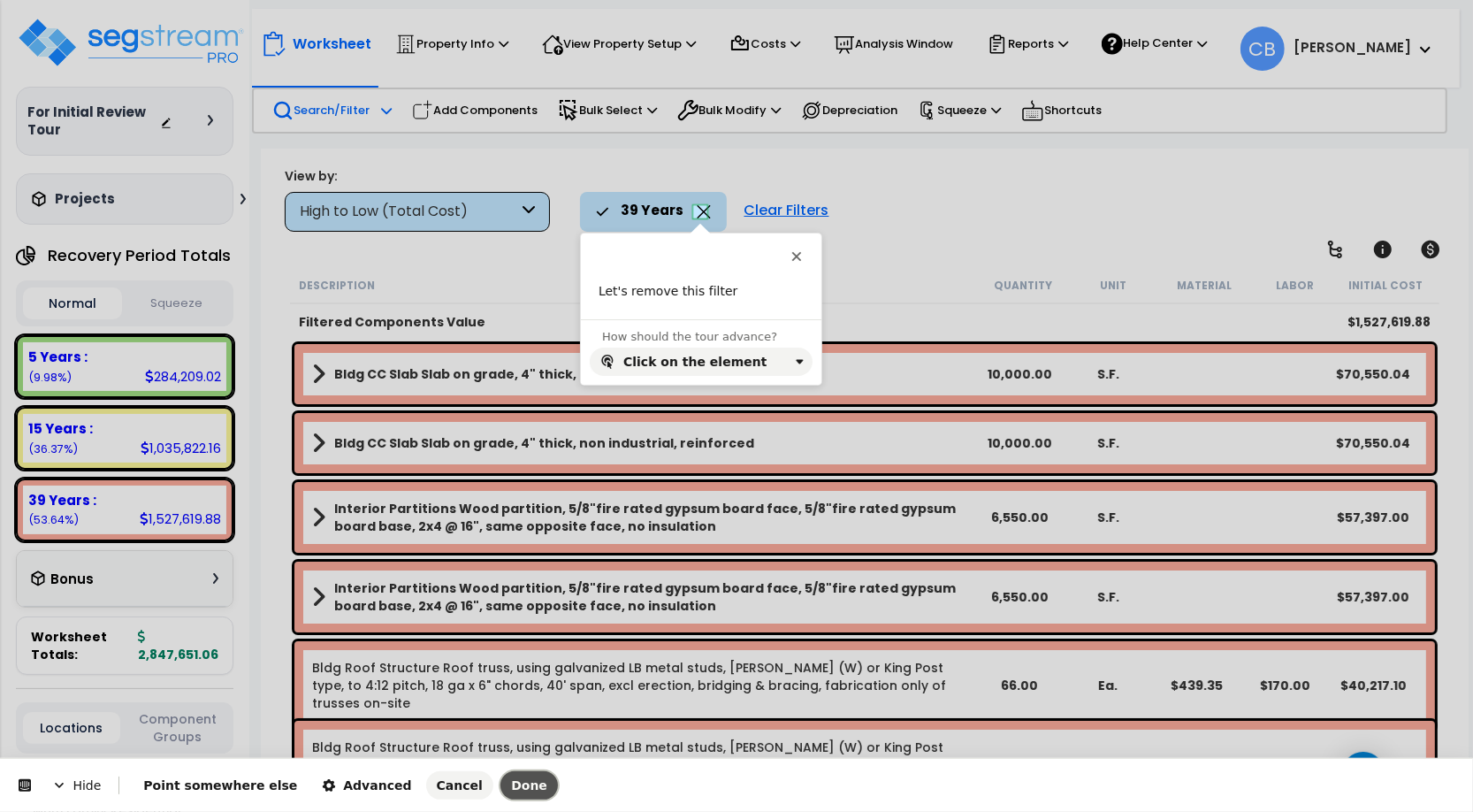
click at [500, 776] on button "Done" at bounding box center [529, 785] width 58 height 28
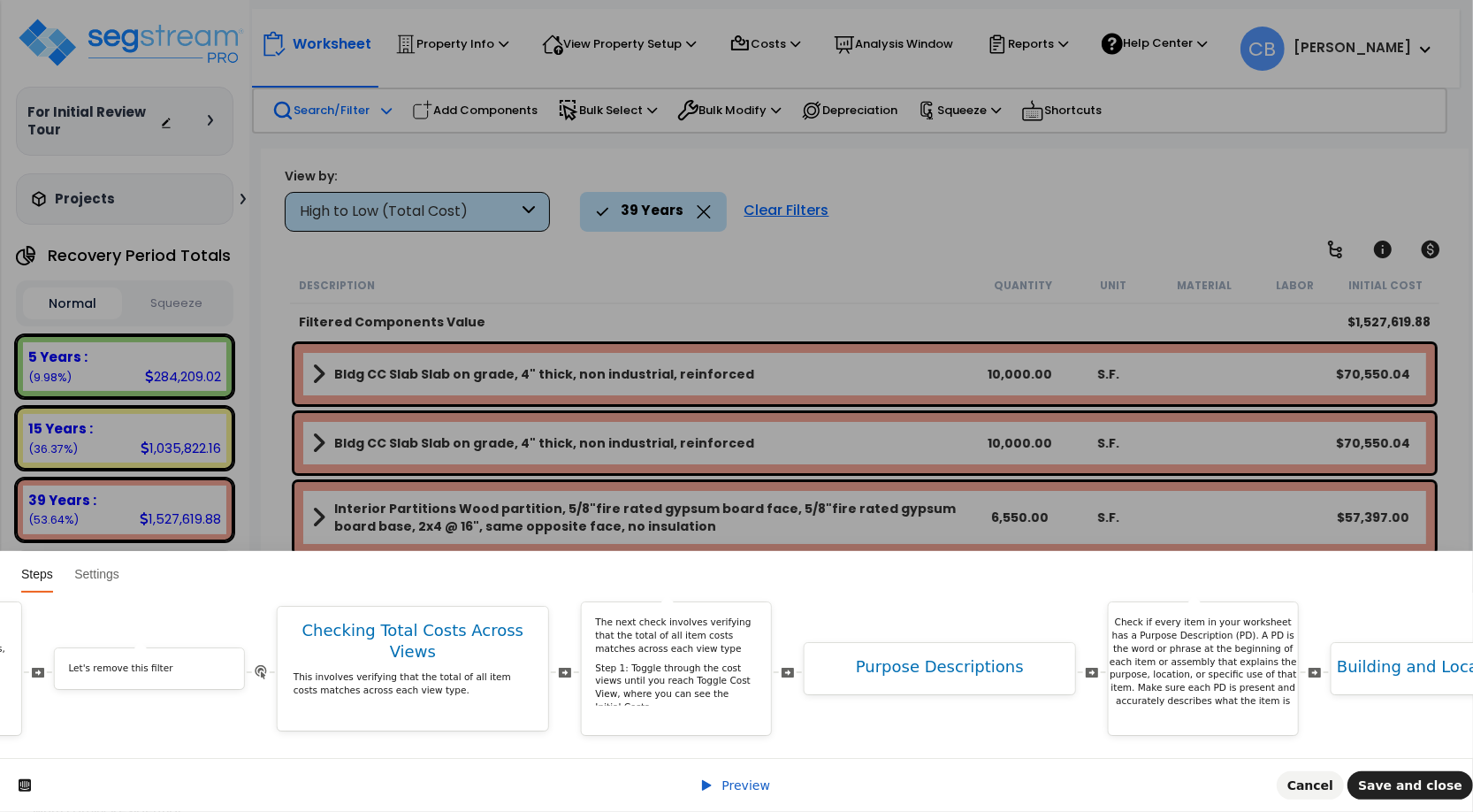
scroll to position [0, 7815]
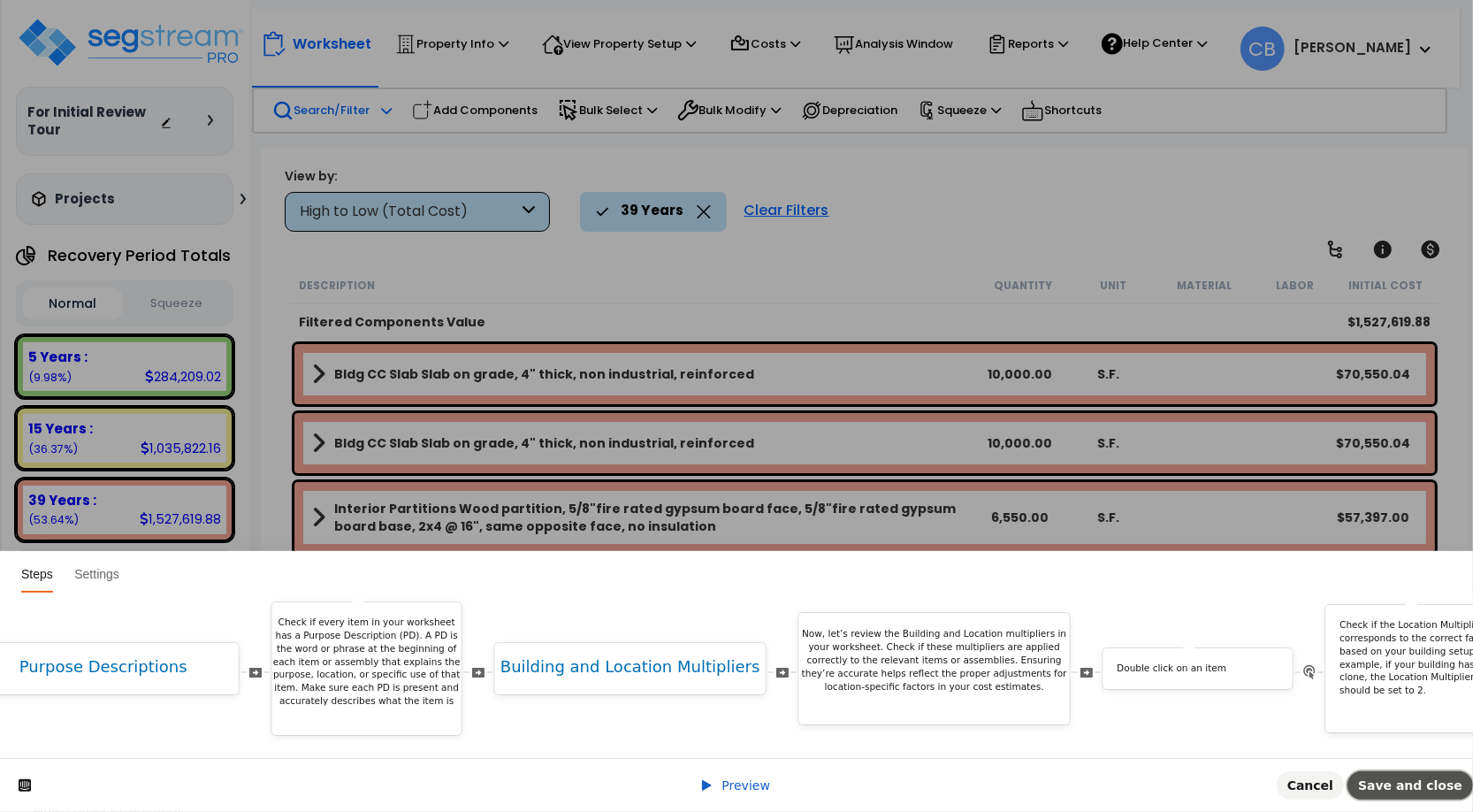
click at [1378, 785] on button "Save and close" at bounding box center [1410, 785] width 125 height 28
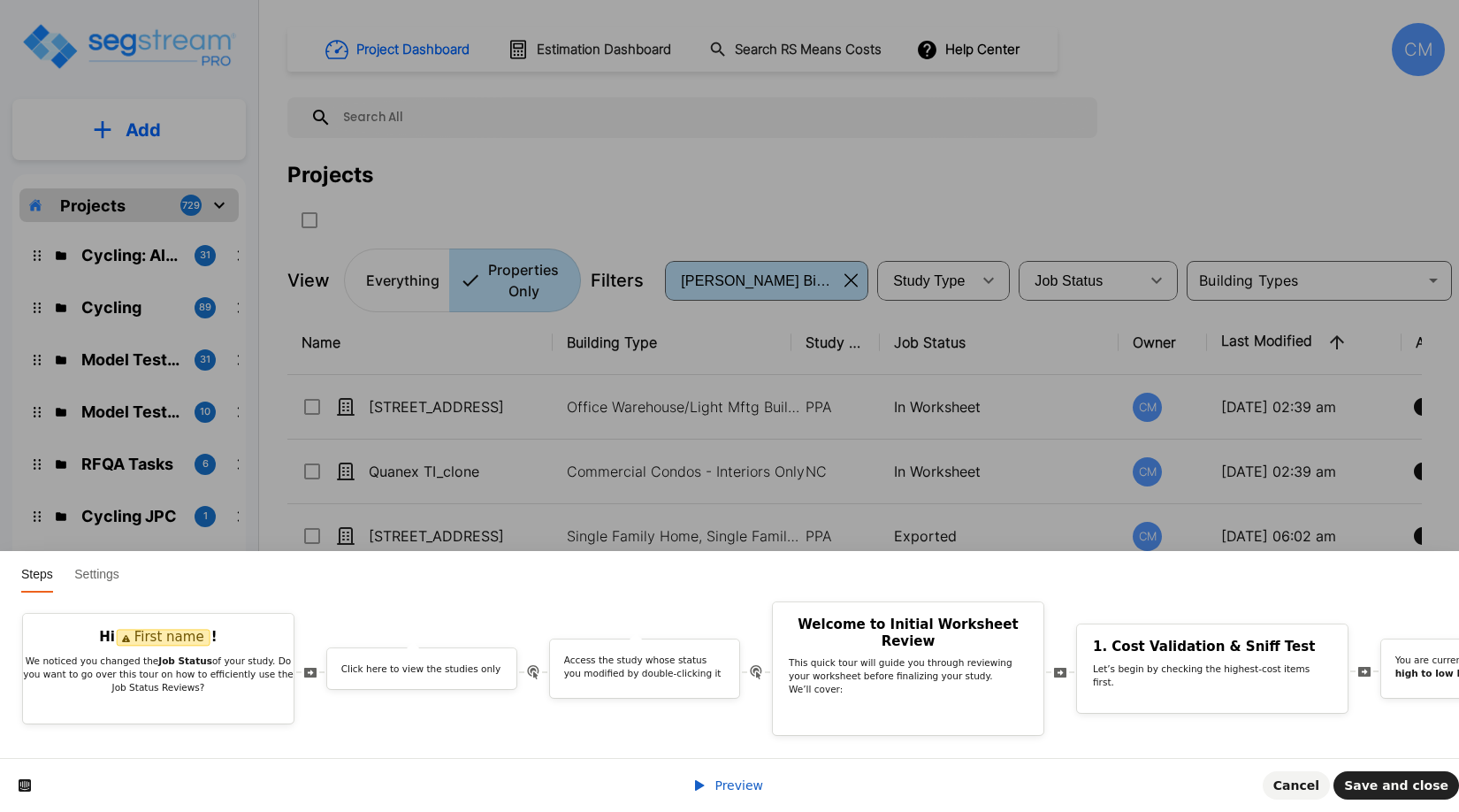
click at [731, 783] on span "Preview" at bounding box center [738, 785] width 49 height 14
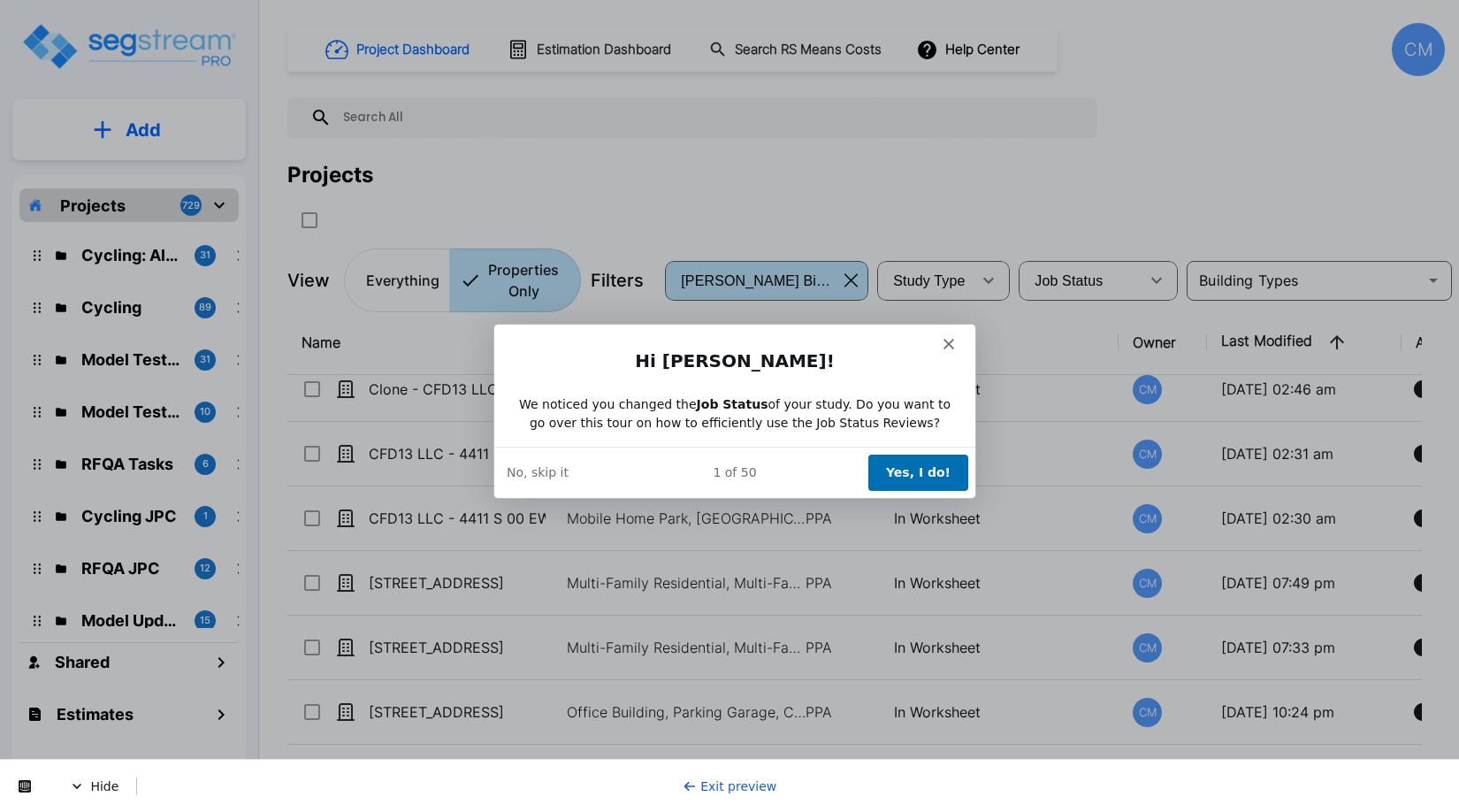
scroll to position [884, 0]
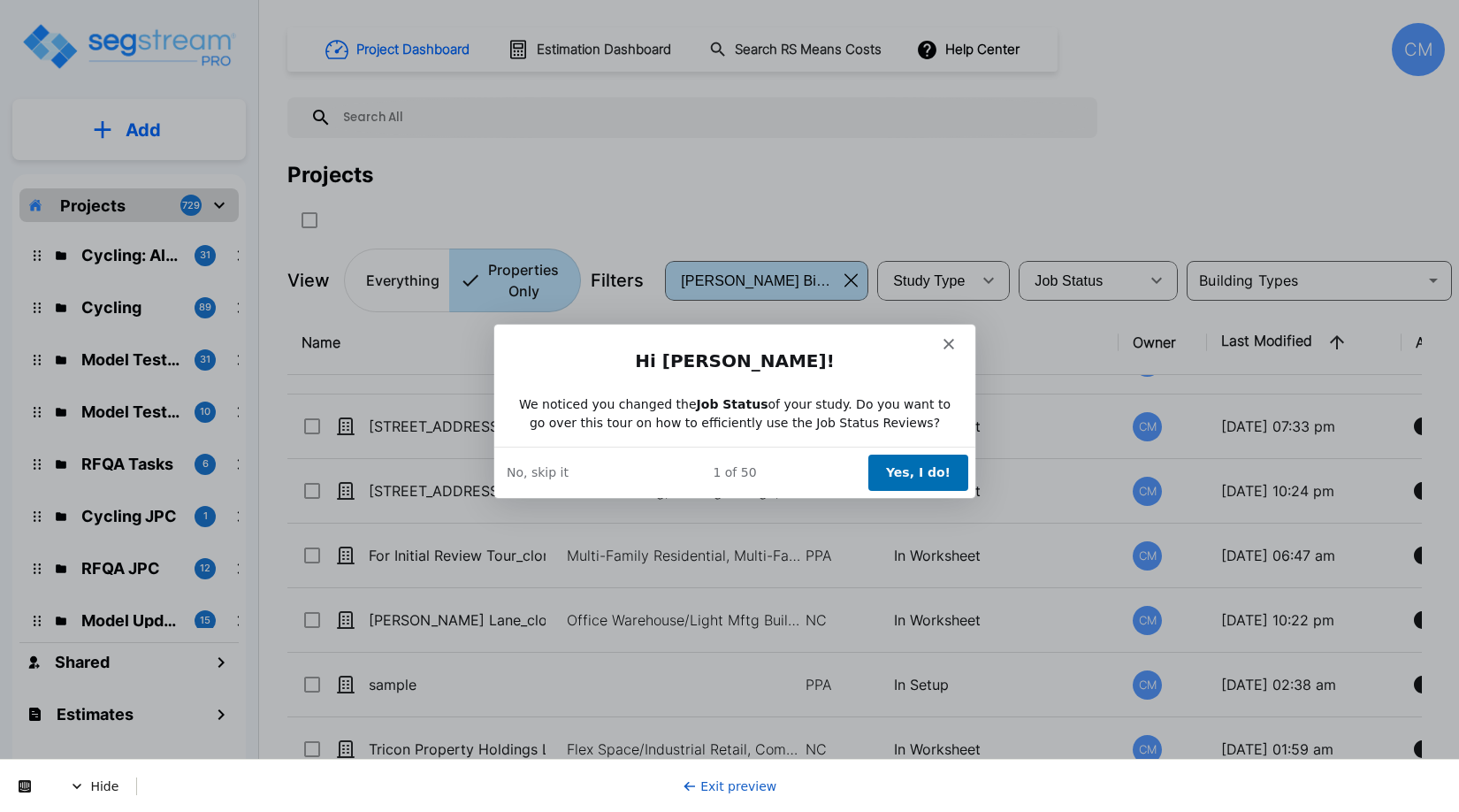
click at [923, 482] on button "Yes, I do!" at bounding box center [917, 472] width 100 height 36
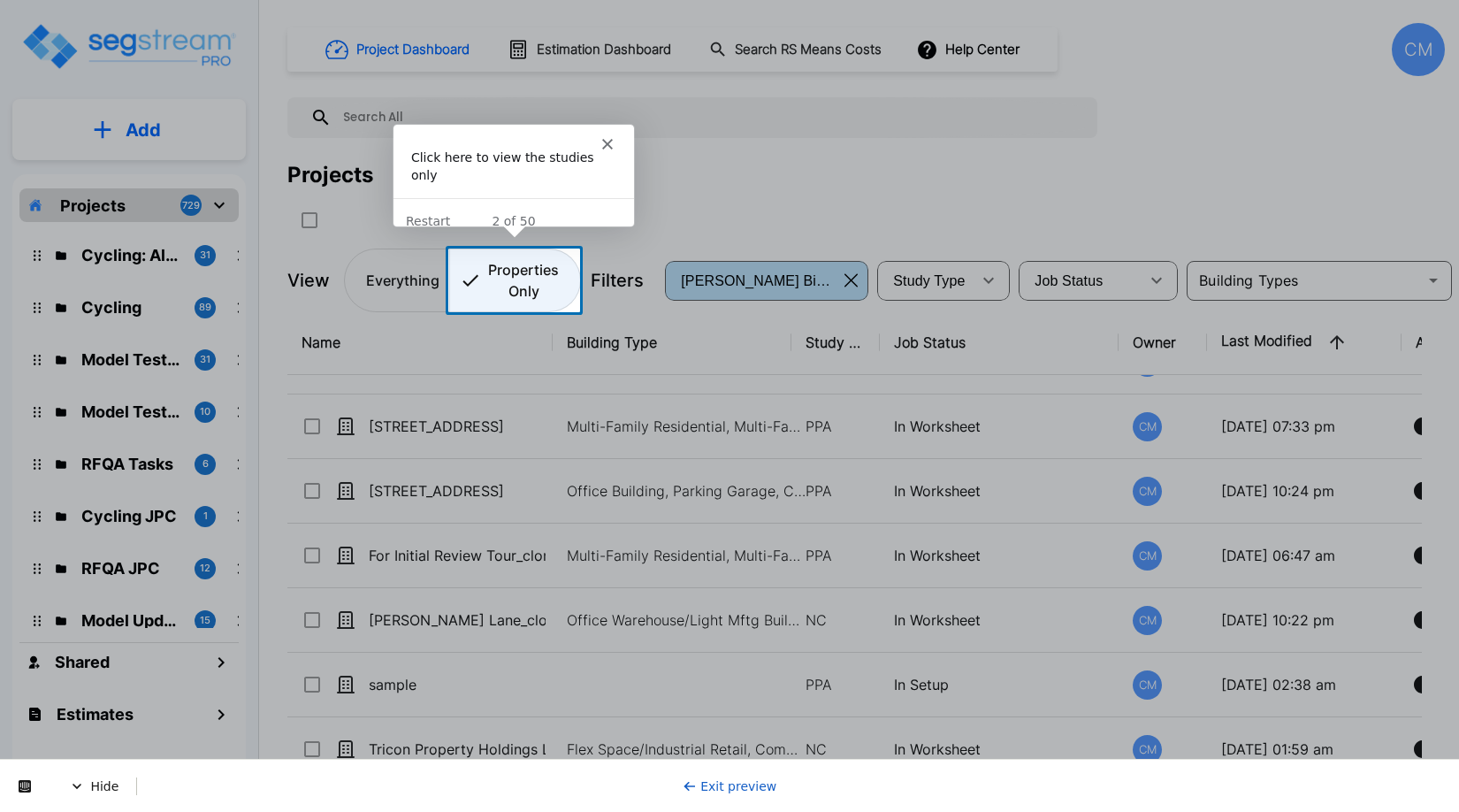
scroll to position [0, 0]
click at [488, 288] on p "Properties Only" at bounding box center [523, 281] width 71 height 43
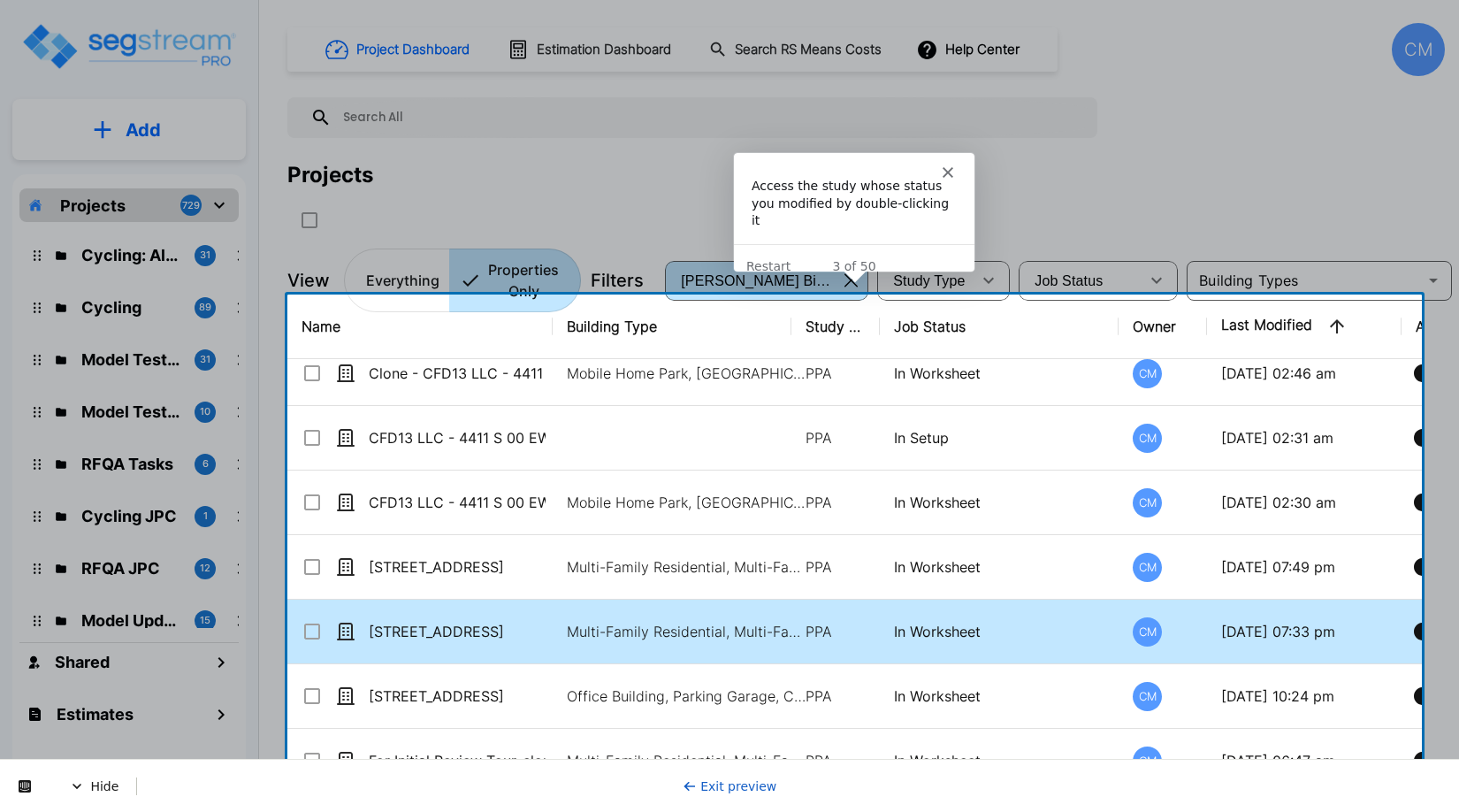
scroll to position [774, 0]
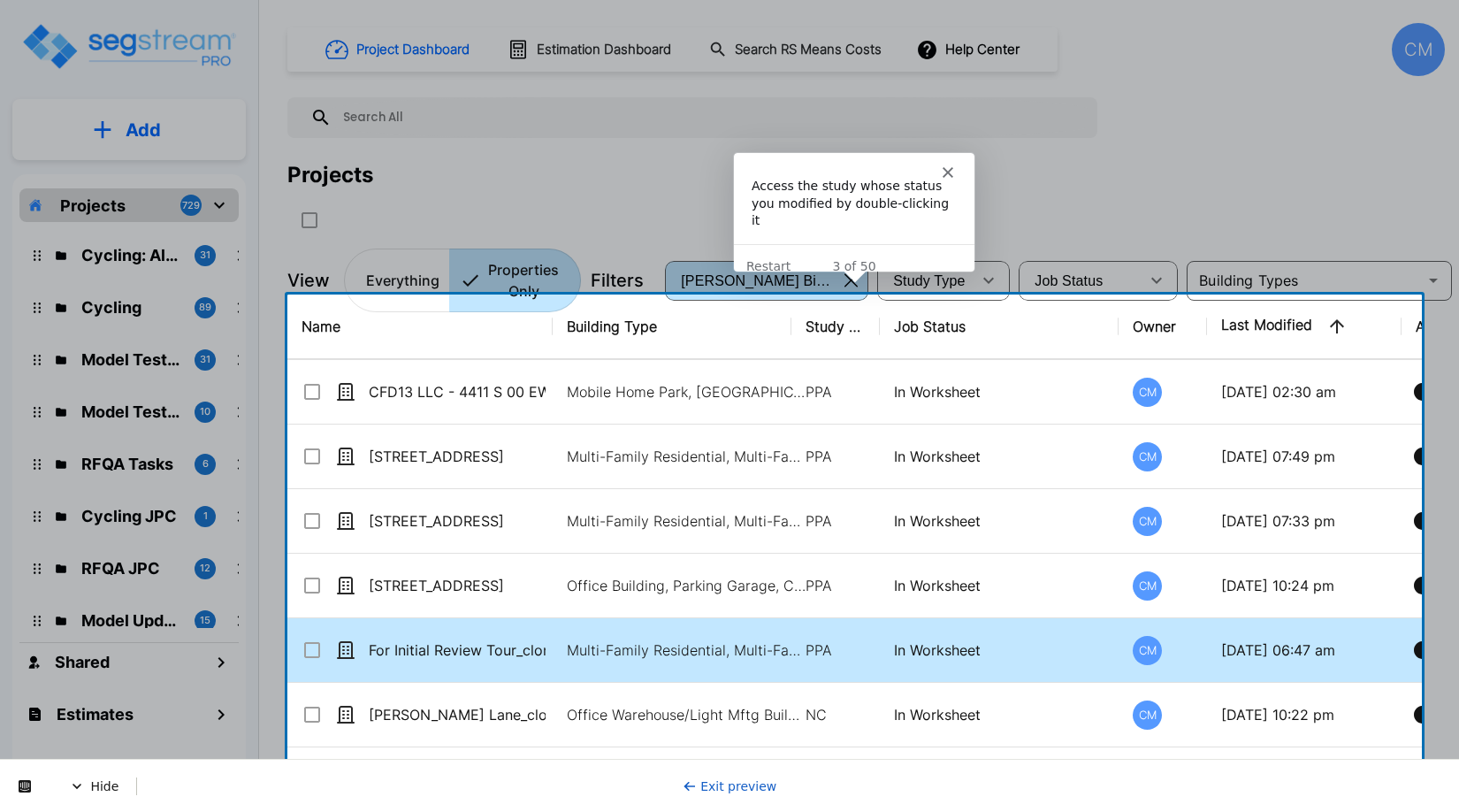
click at [457, 651] on p "For Initial Review Tour_clone" at bounding box center [457, 650] width 177 height 21
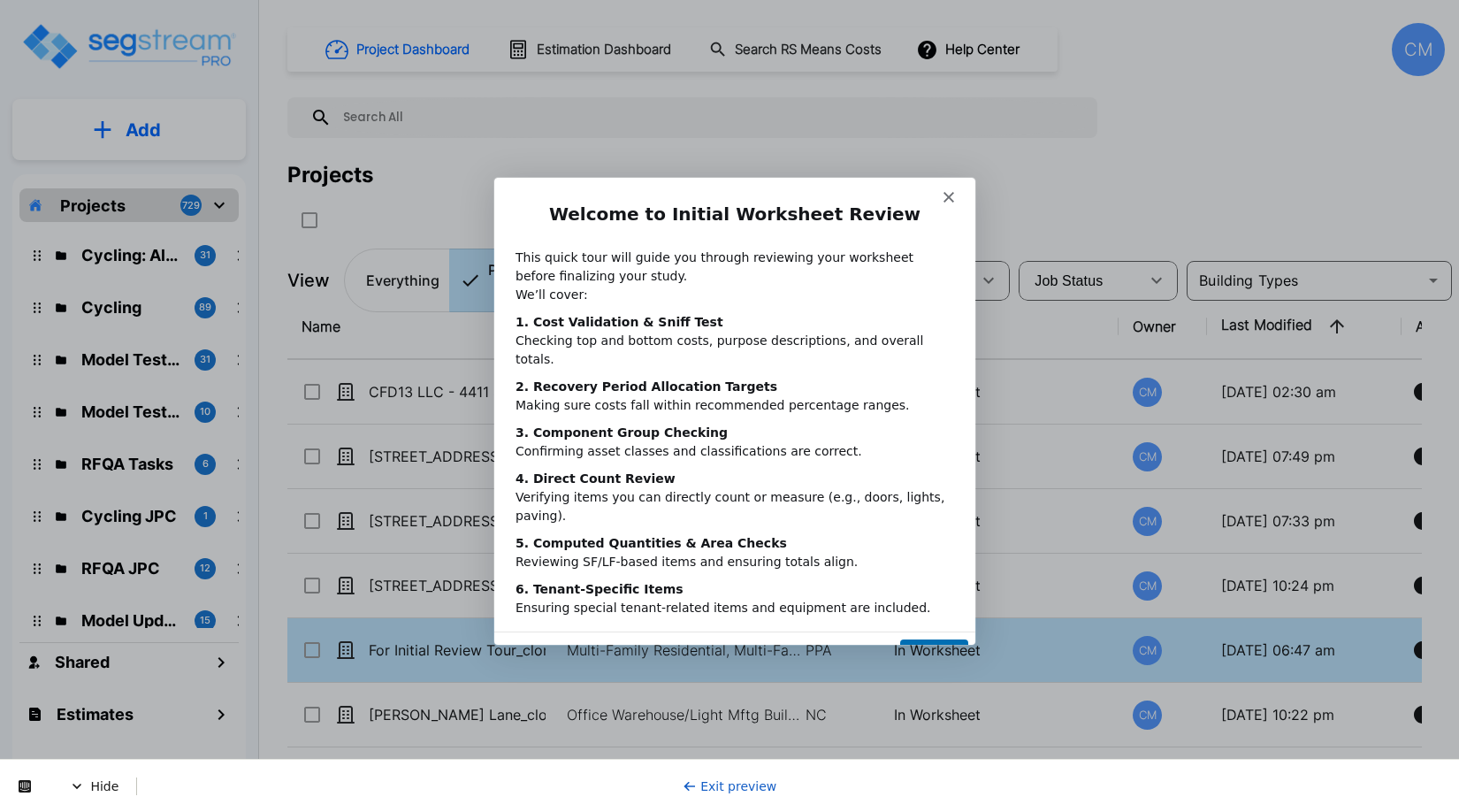
scroll to position [0, 0]
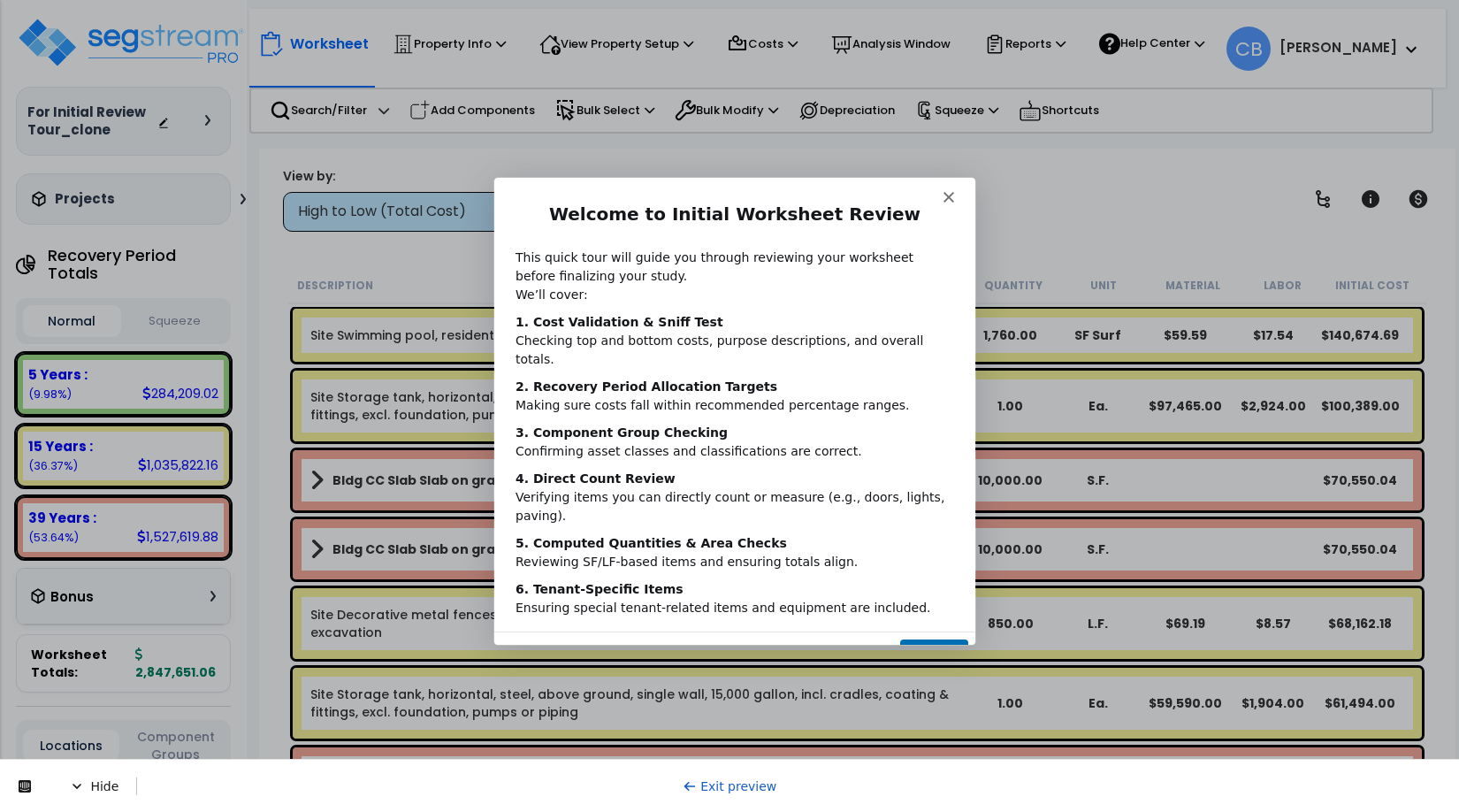
click at [916, 638] on button "Next" at bounding box center [933, 656] width 68 height 36
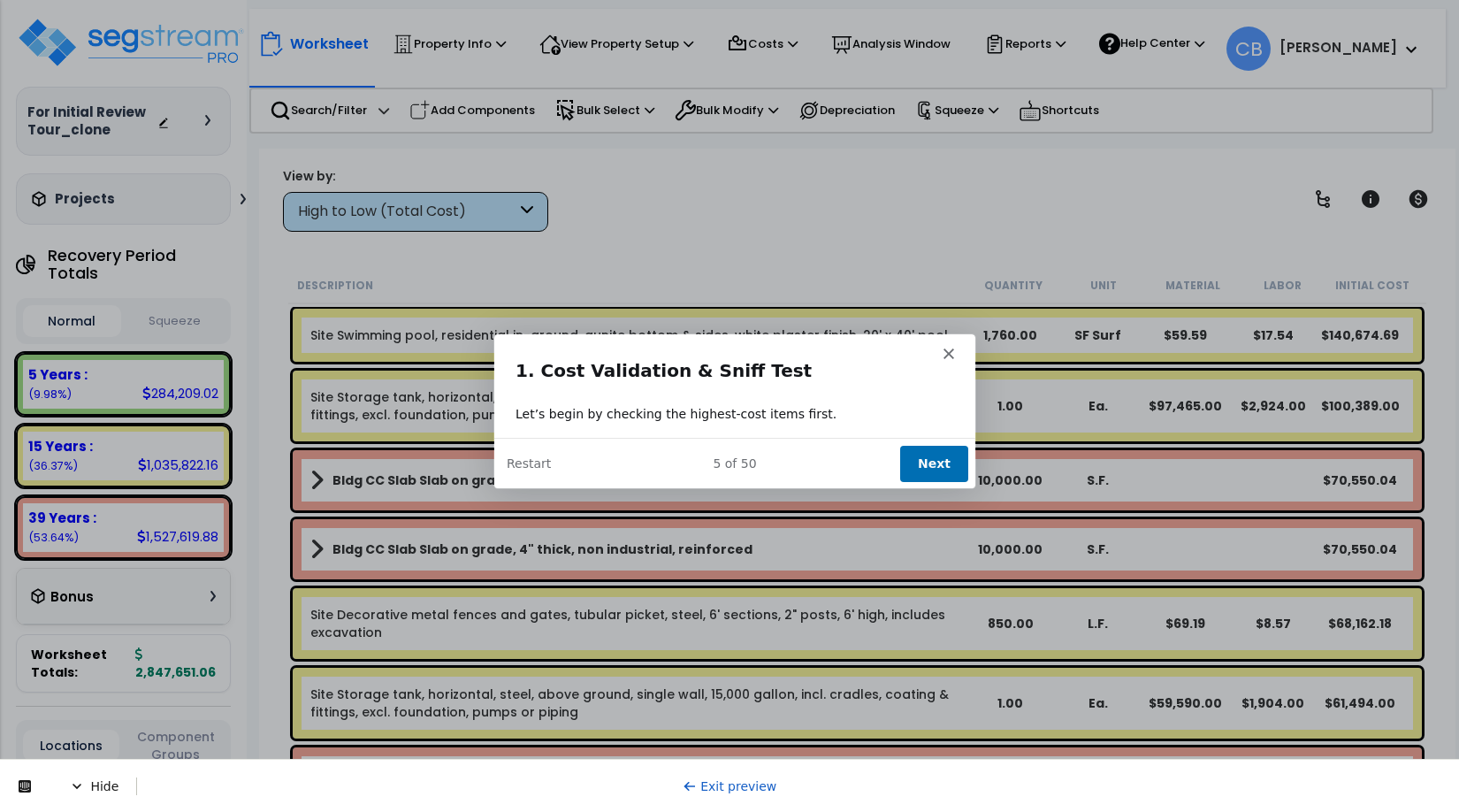
click at [936, 465] on button "Next" at bounding box center [933, 462] width 68 height 36
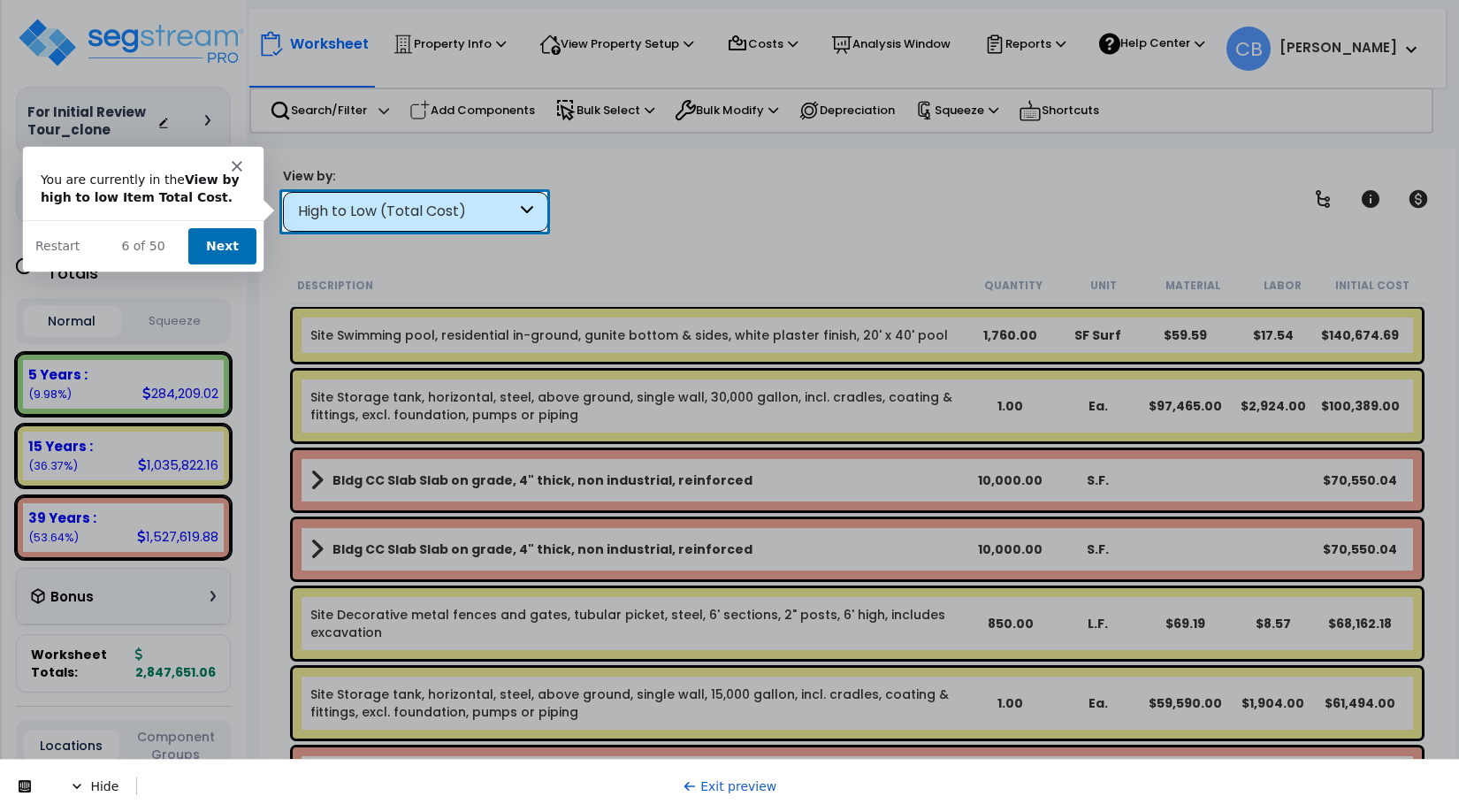
click at [203, 240] on button "Next" at bounding box center [221, 245] width 68 height 36
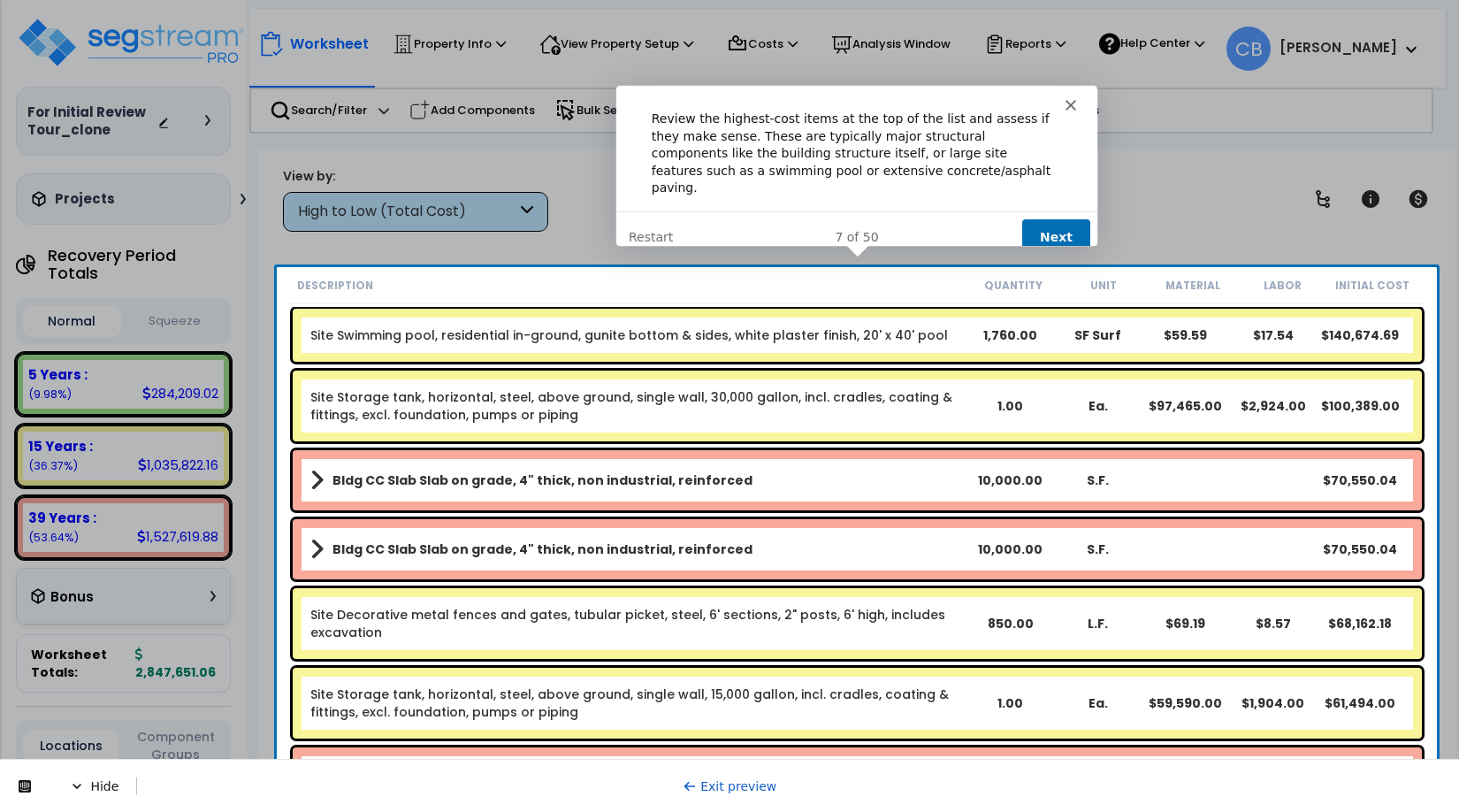
click at [1056, 222] on button "Next" at bounding box center [1055, 236] width 68 height 36
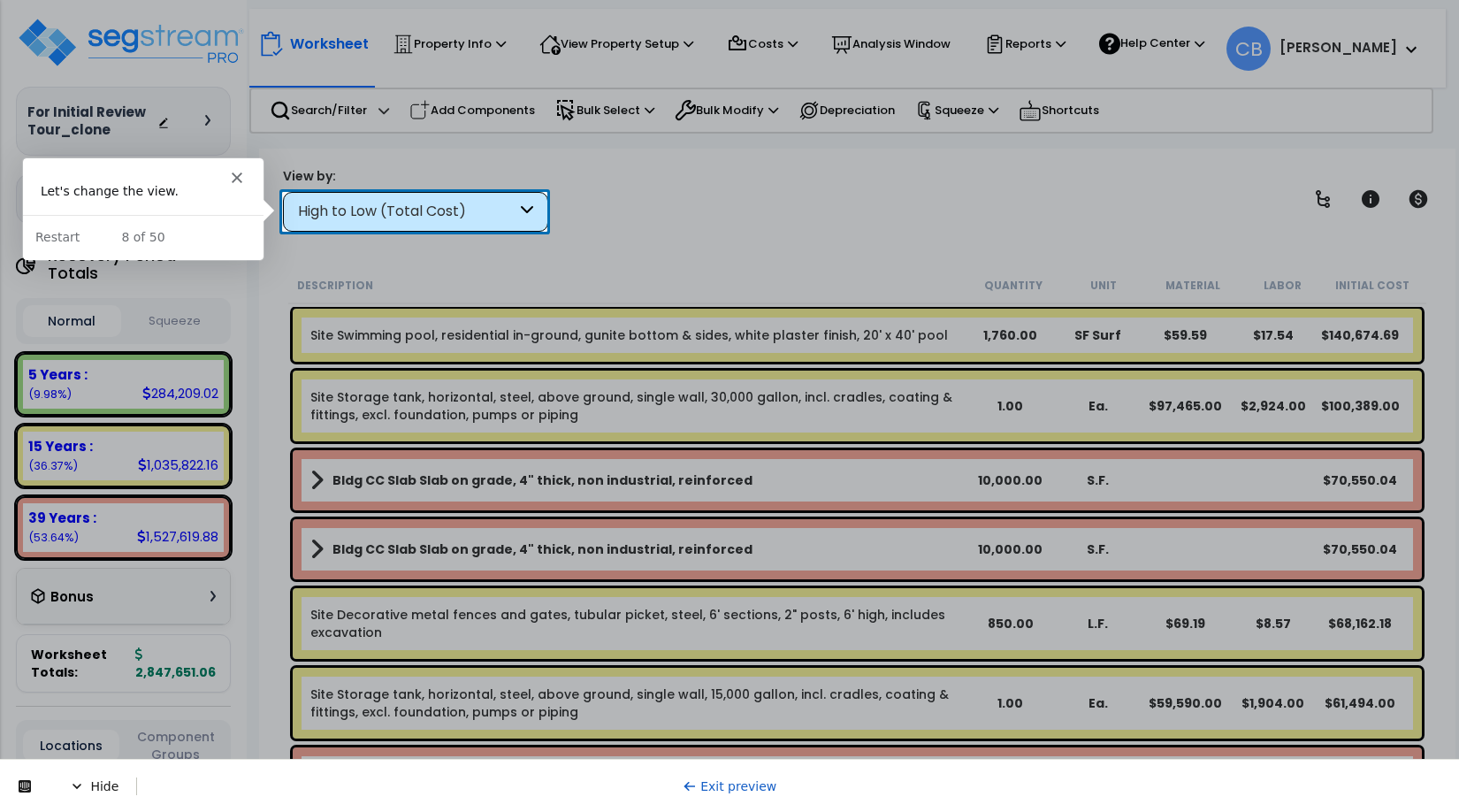
click at [372, 209] on div "High to Low (Total Cost)" at bounding box center [407, 211] width 219 height 20
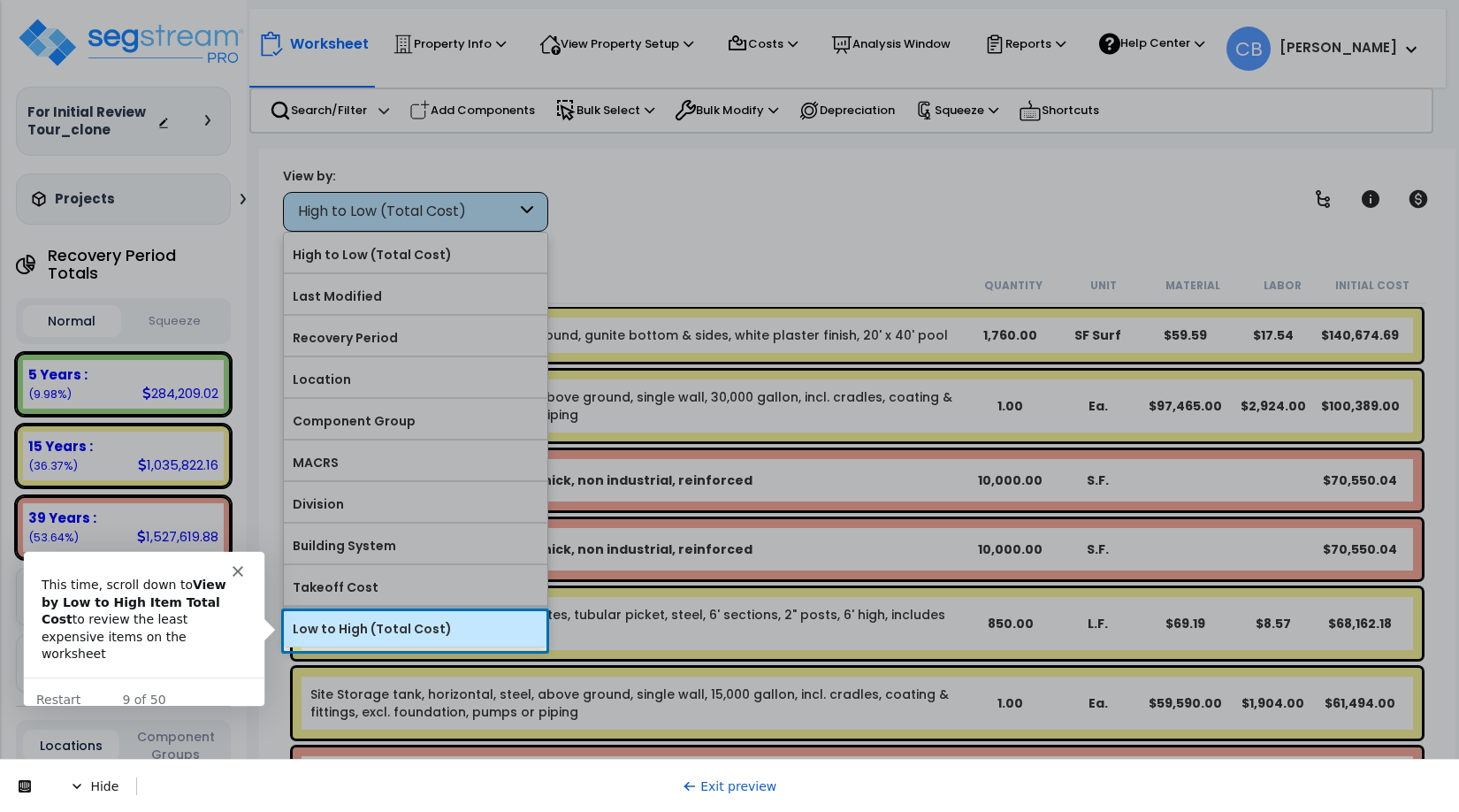
click at [475, 647] on div "Low to High (Total Cost)" at bounding box center [416, 626] width 264 height 40
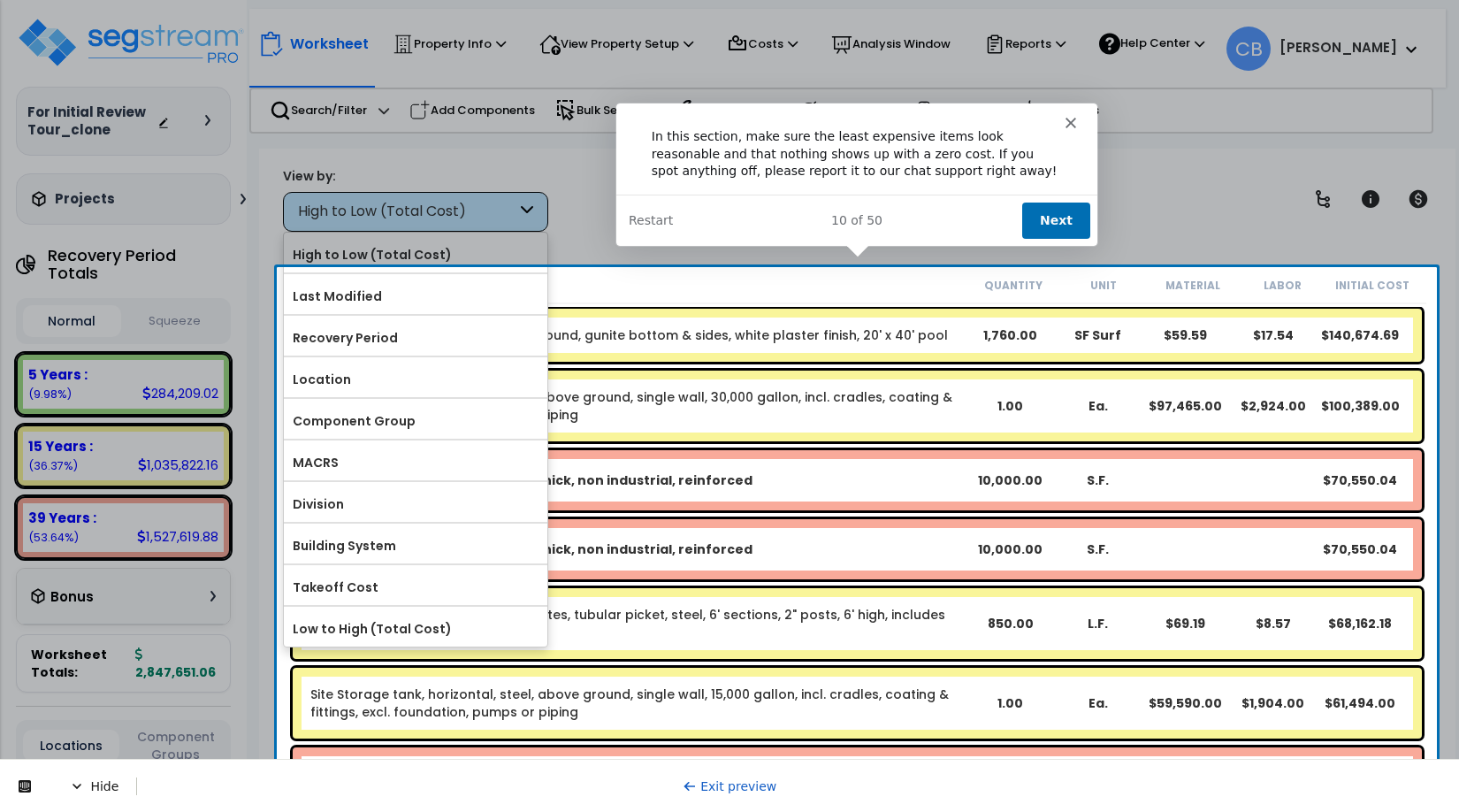
click at [1059, 223] on button "Next" at bounding box center [1055, 219] width 68 height 36
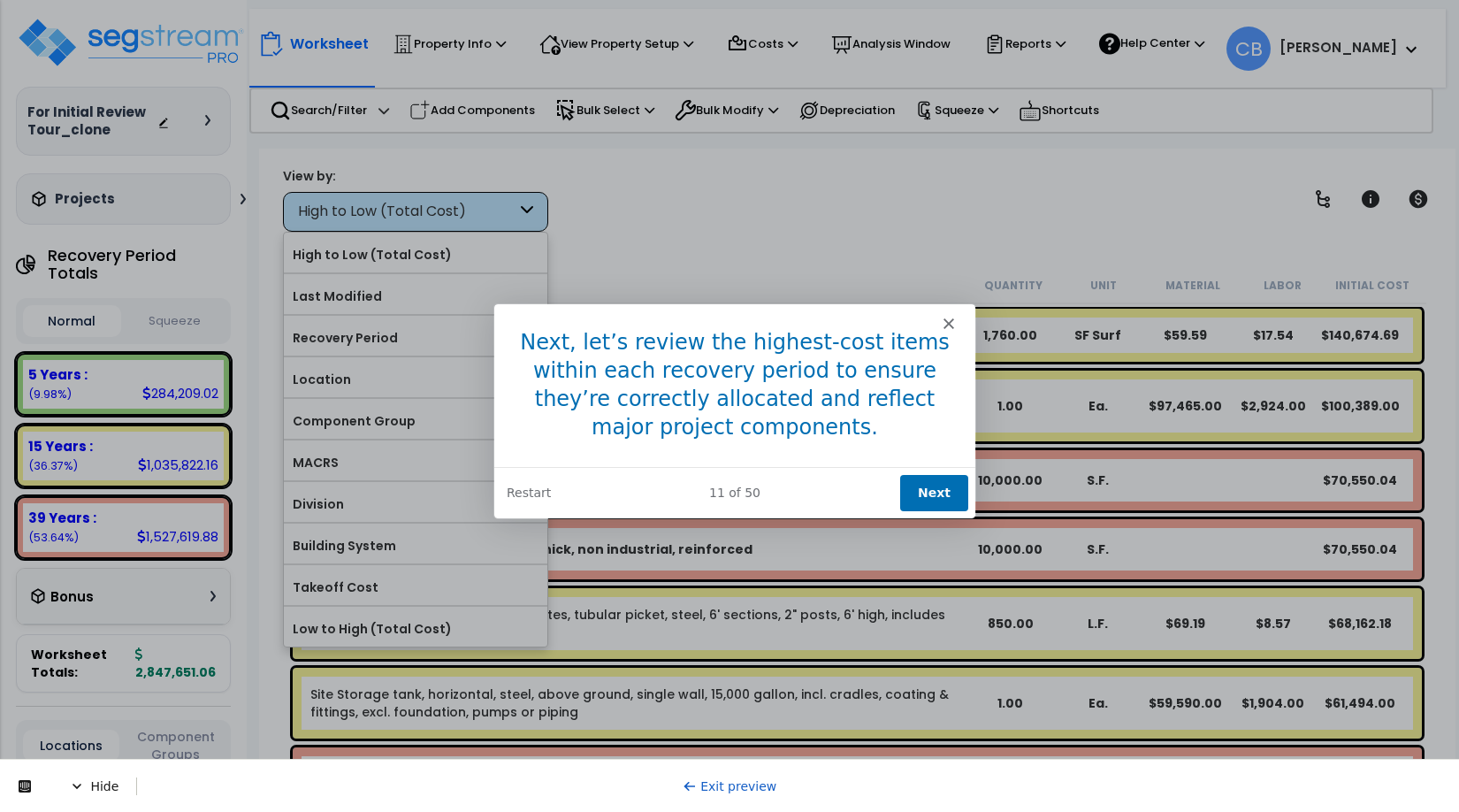
click at [929, 486] on button "Next" at bounding box center [933, 492] width 68 height 36
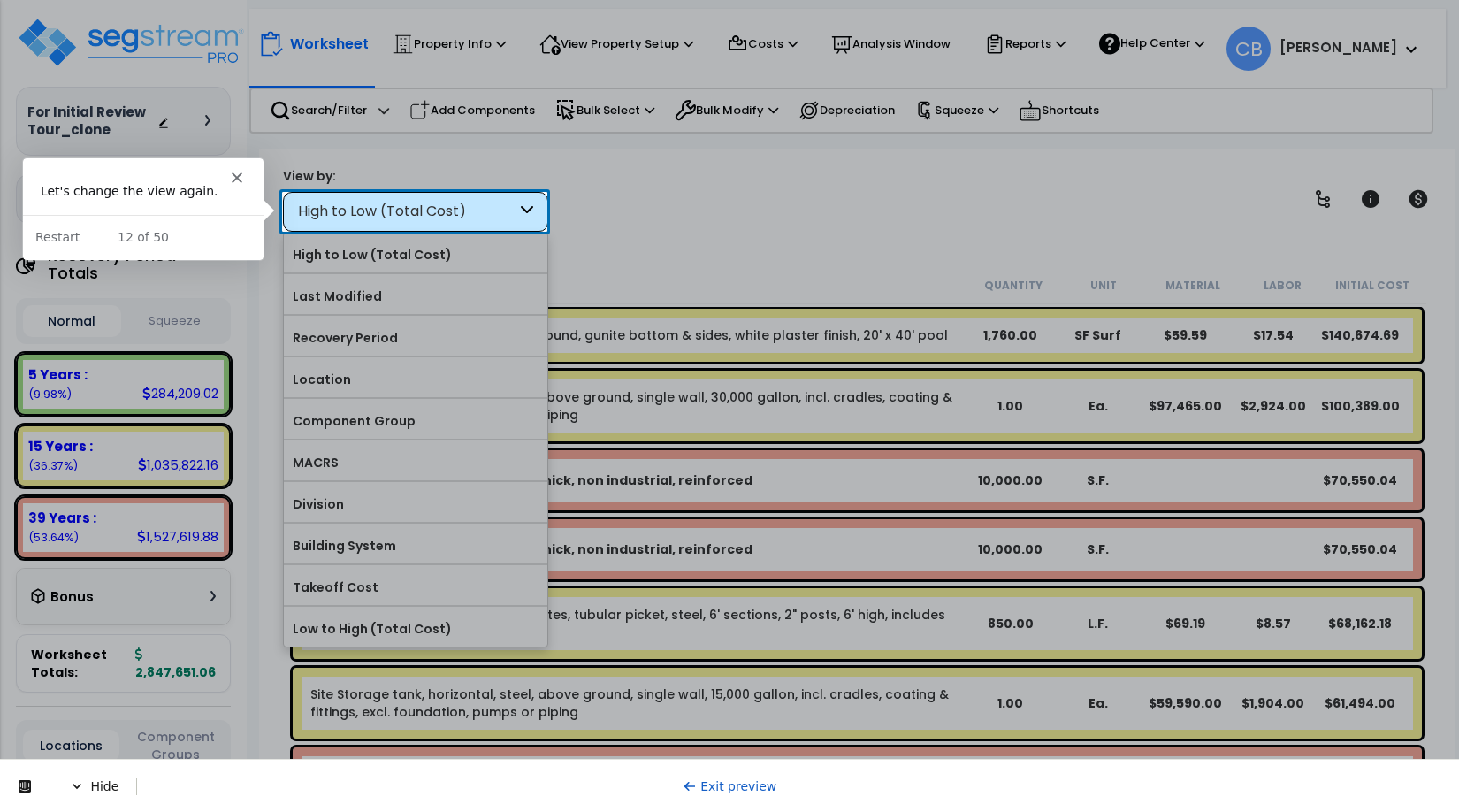
click at [426, 213] on div "High to Low (Total Cost)" at bounding box center [407, 211] width 219 height 20
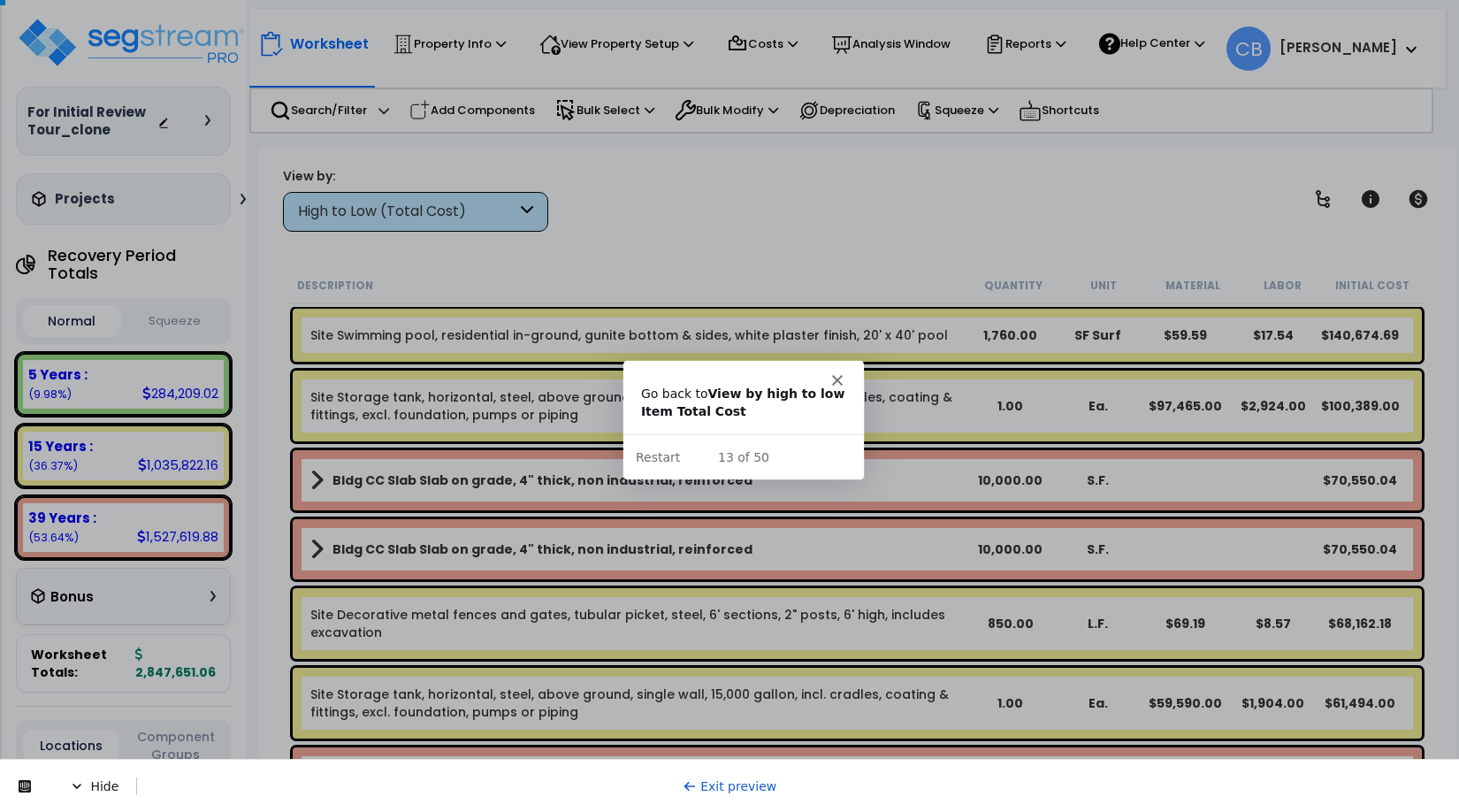
click at [698, 540] on div at bounding box center [730, 406] width 1459 height 813
click at [649, 456] on button "Restart" at bounding box center [658, 456] width 44 height 19
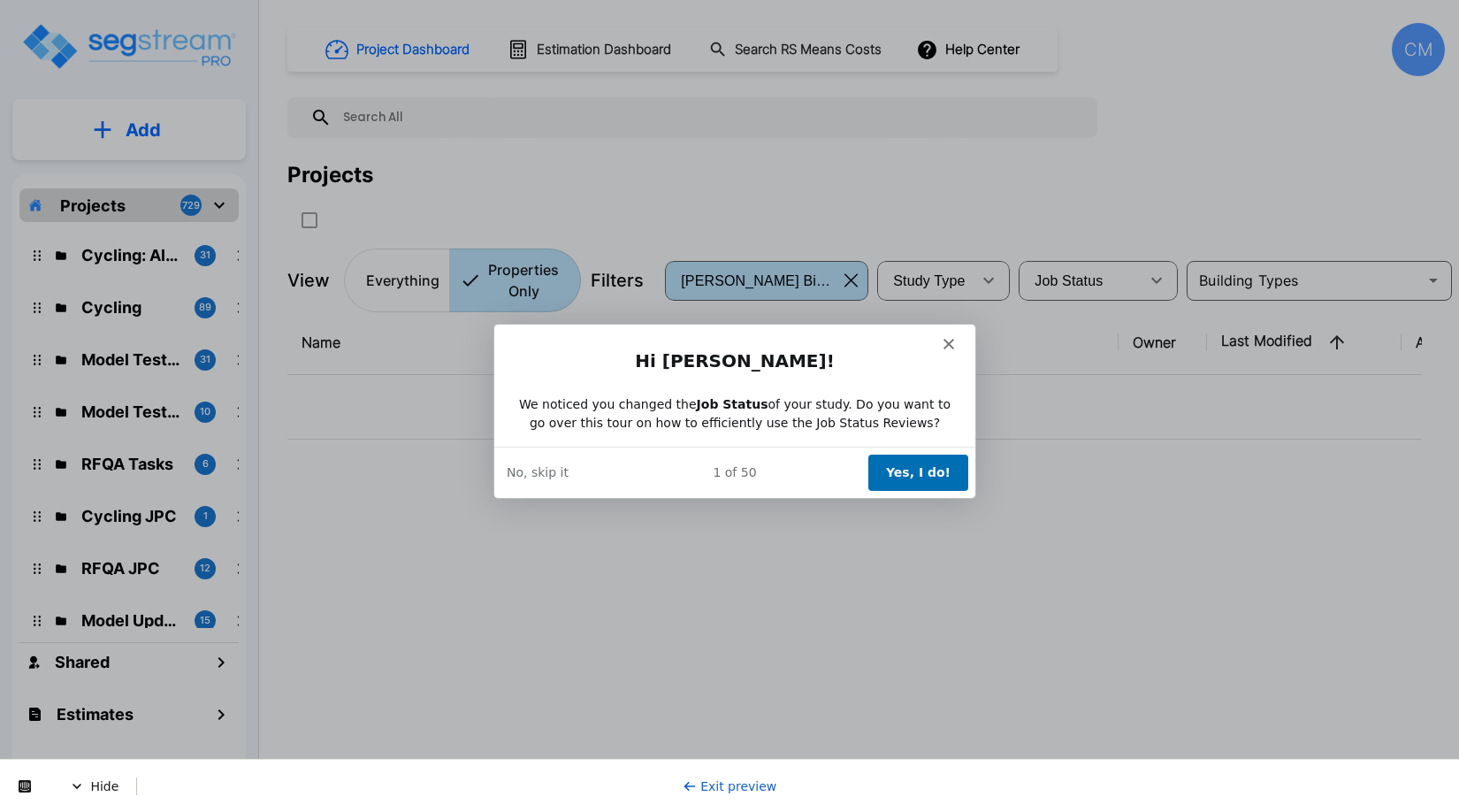
click at [919, 459] on button "Yes, I do!" at bounding box center [917, 472] width 100 height 36
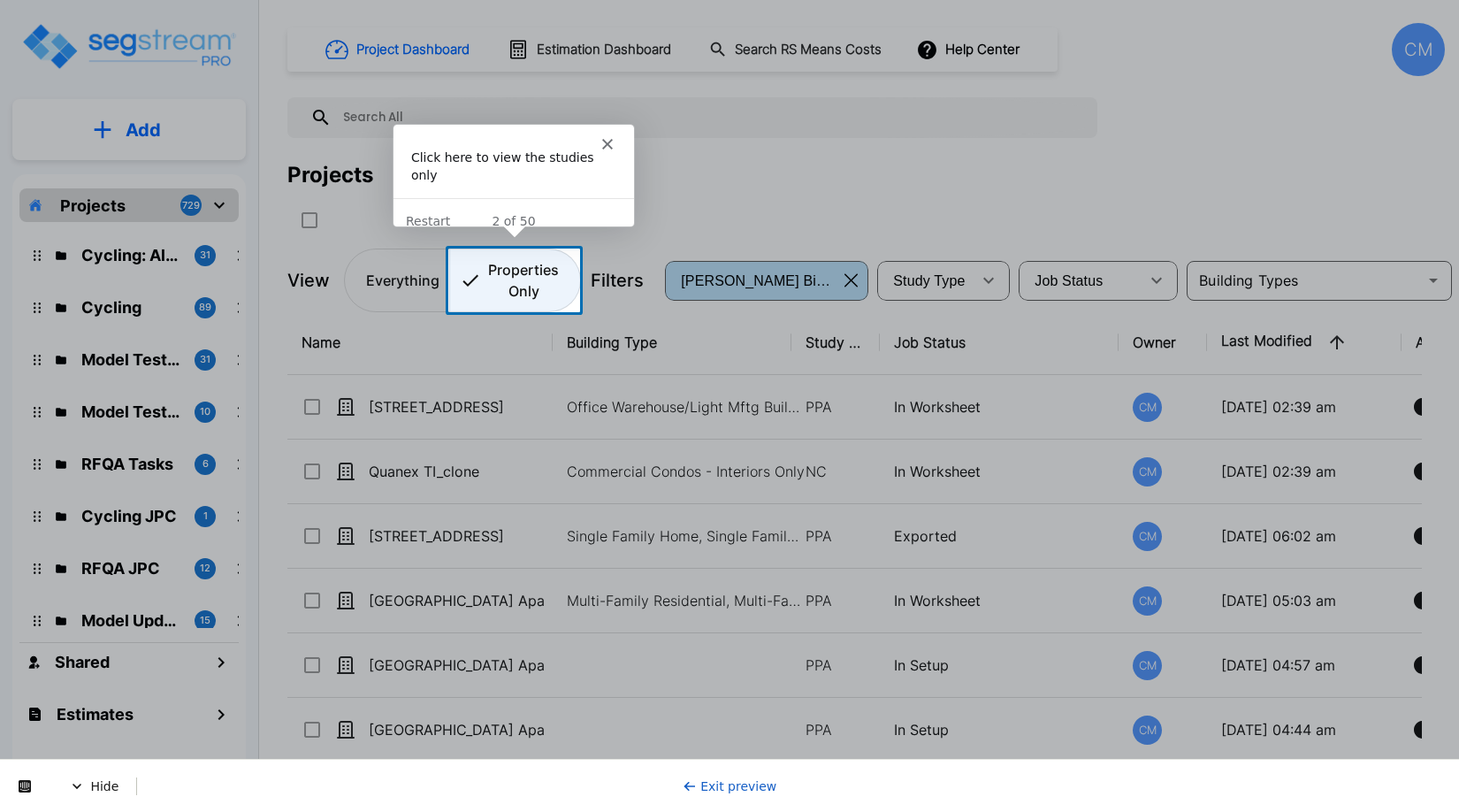
click at [479, 275] on icon "Platform" at bounding box center [471, 281] width 21 height 21
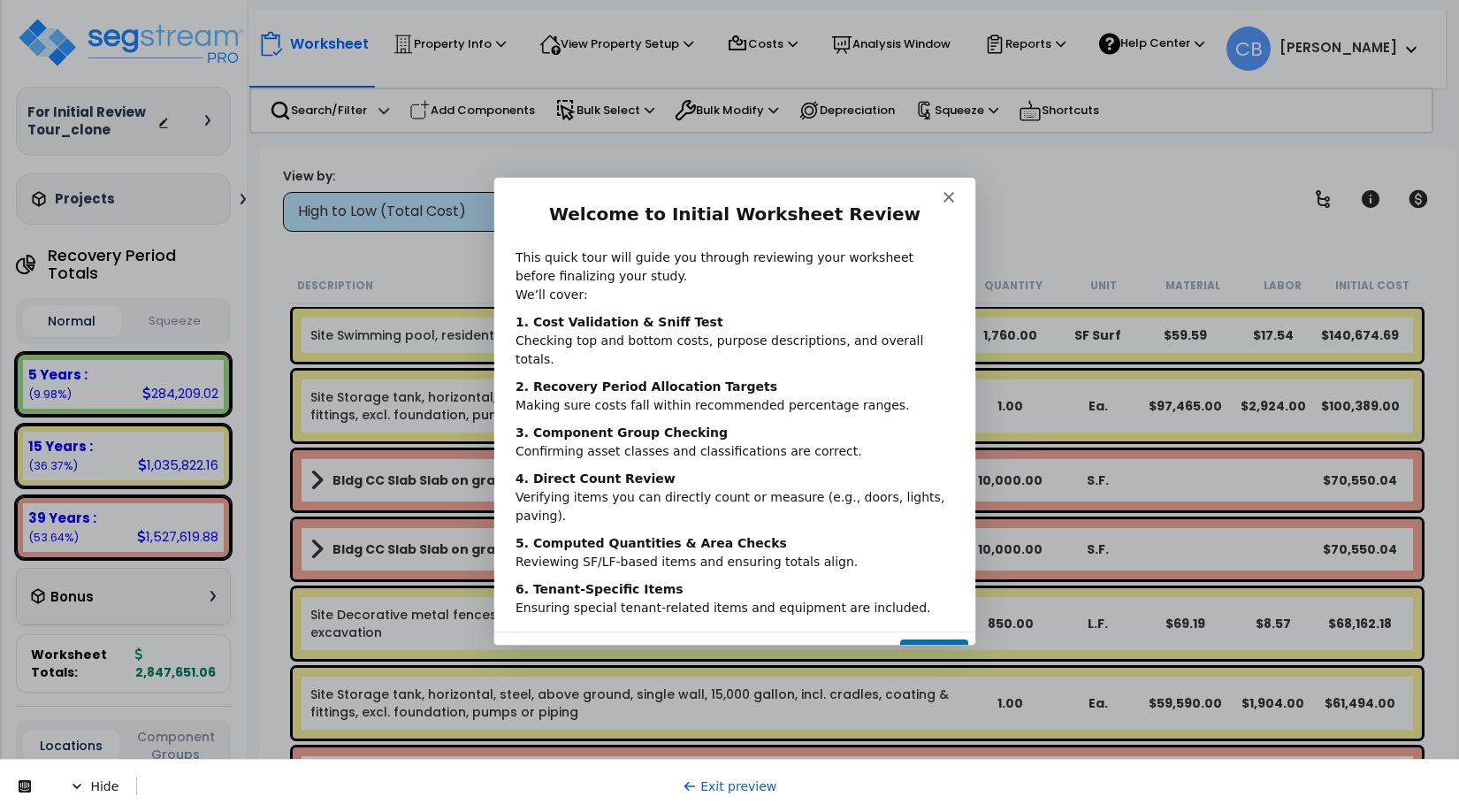
click at [930, 638] on button "Next" at bounding box center [933, 656] width 68 height 36
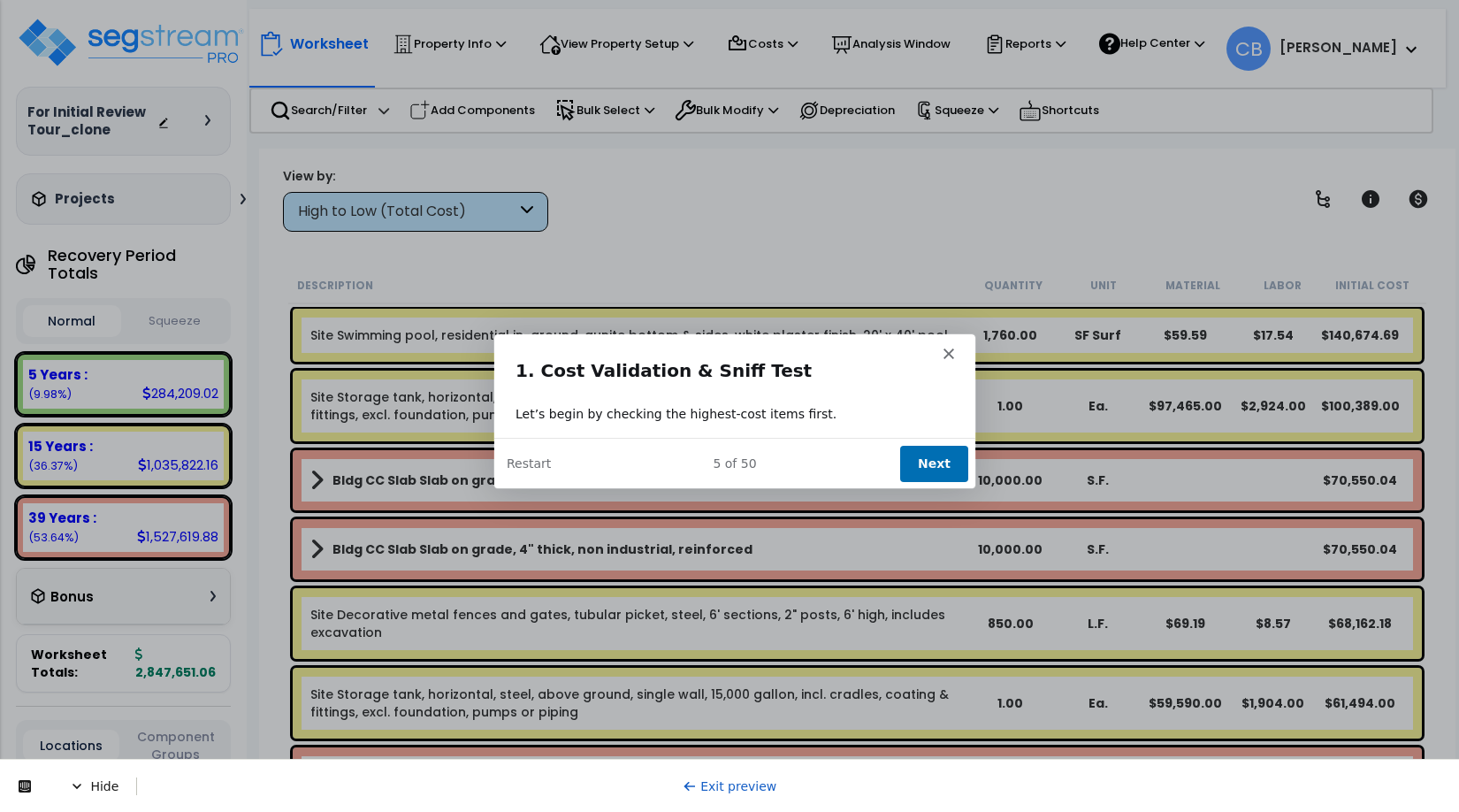
click at [945, 459] on button "Next" at bounding box center [933, 462] width 68 height 36
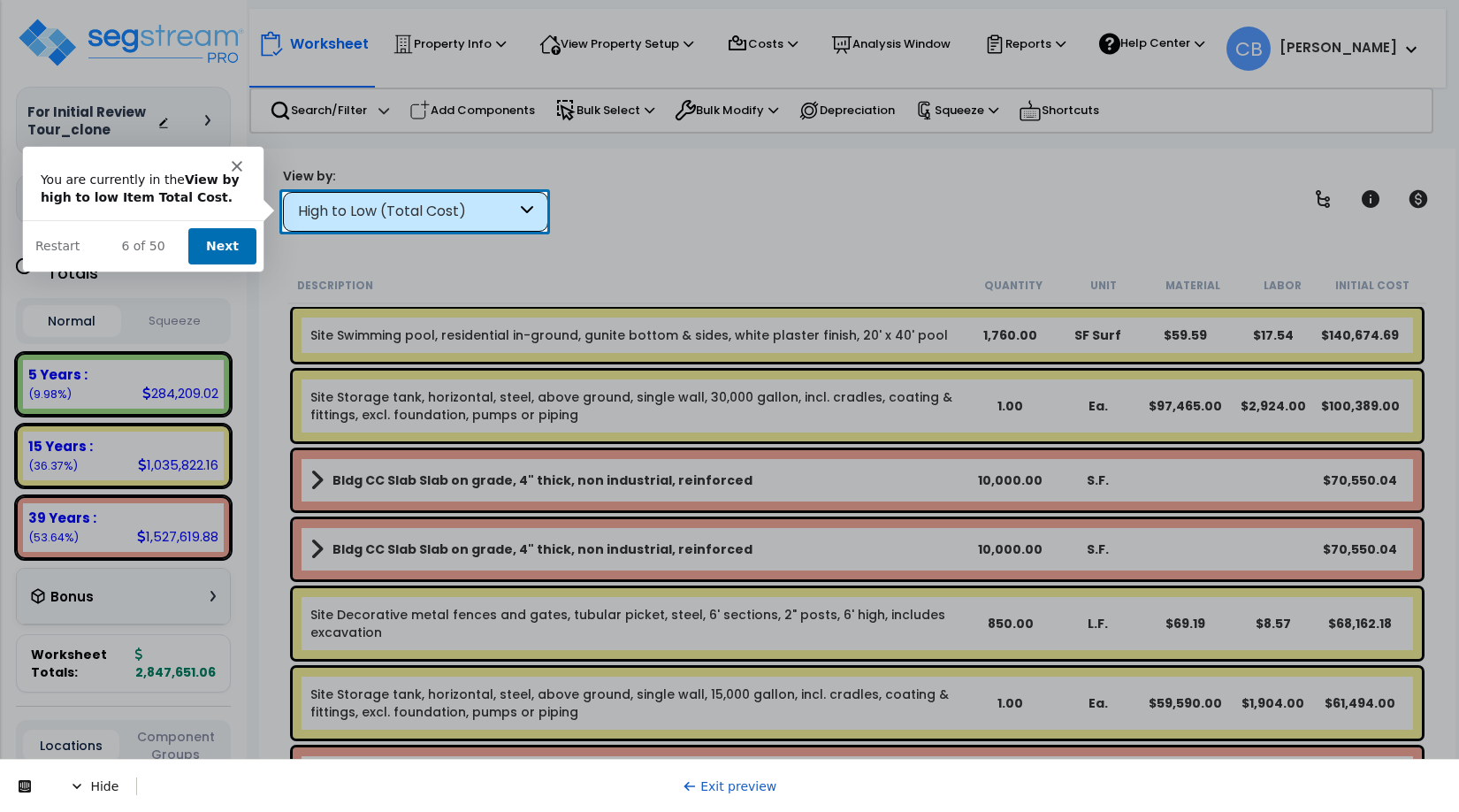
click at [218, 237] on button "Next" at bounding box center [221, 245] width 68 height 36
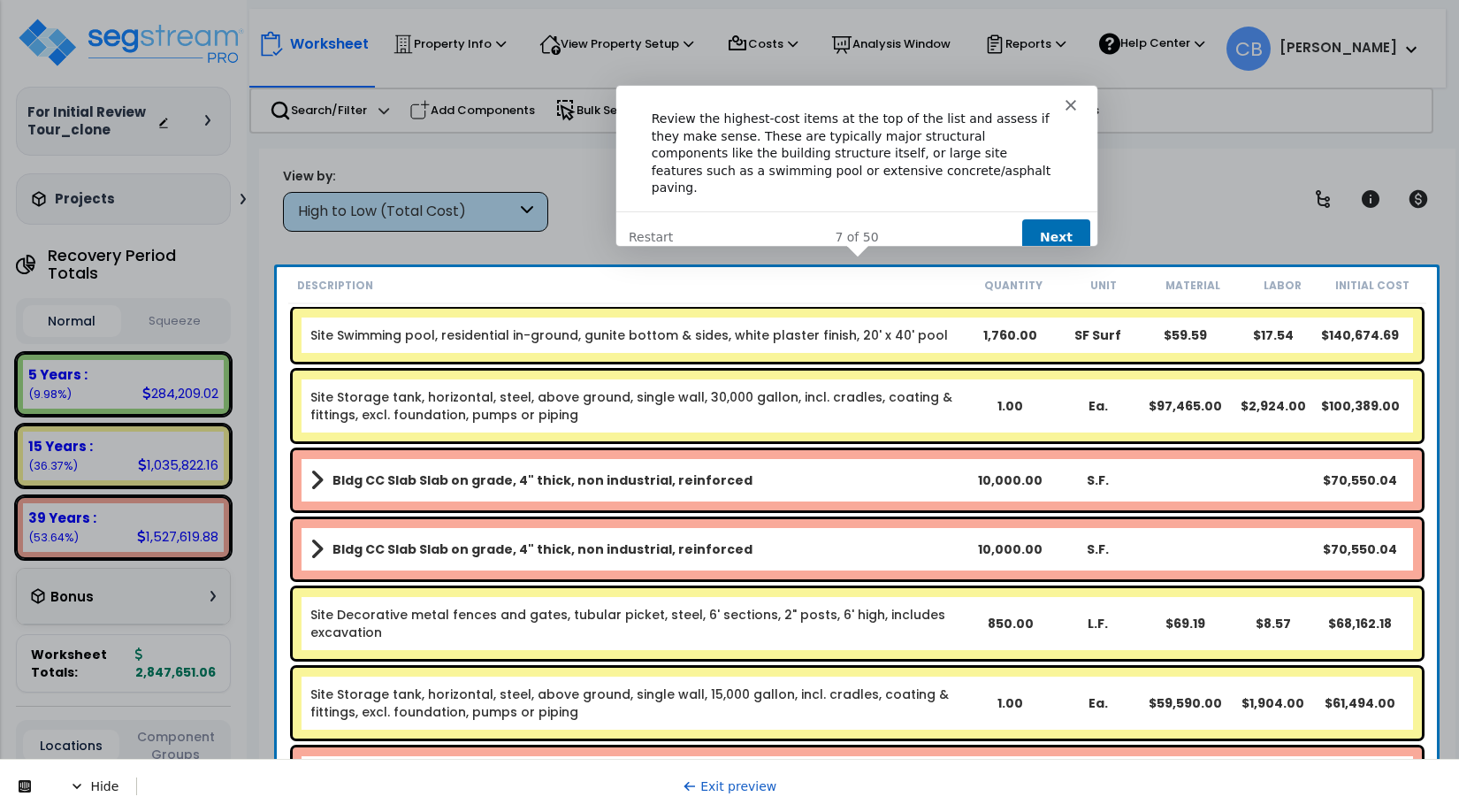
click at [1061, 219] on button "Next" at bounding box center [1055, 236] width 68 height 36
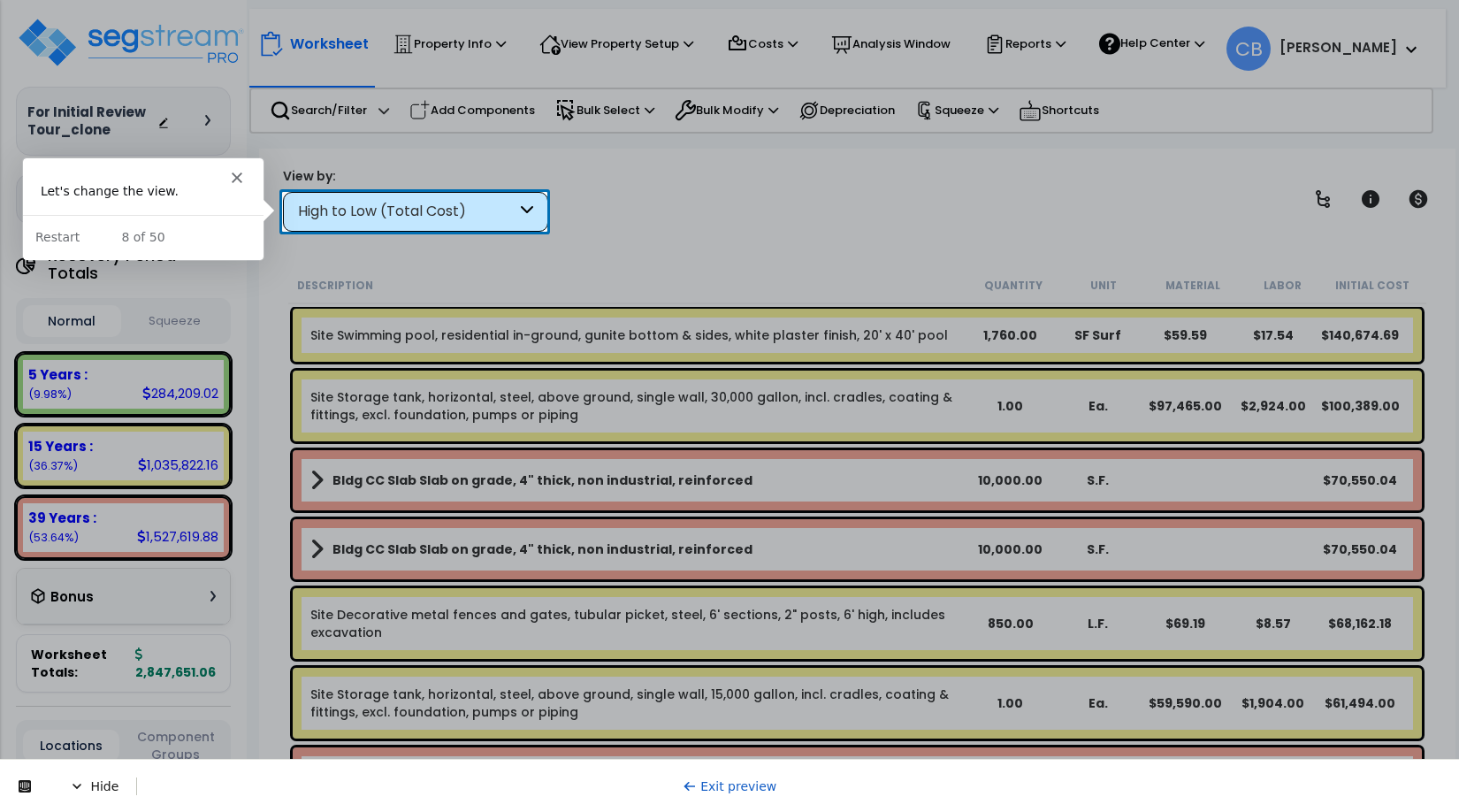
click at [350, 205] on div "High to Low (Total Cost)" at bounding box center [407, 211] width 219 height 20
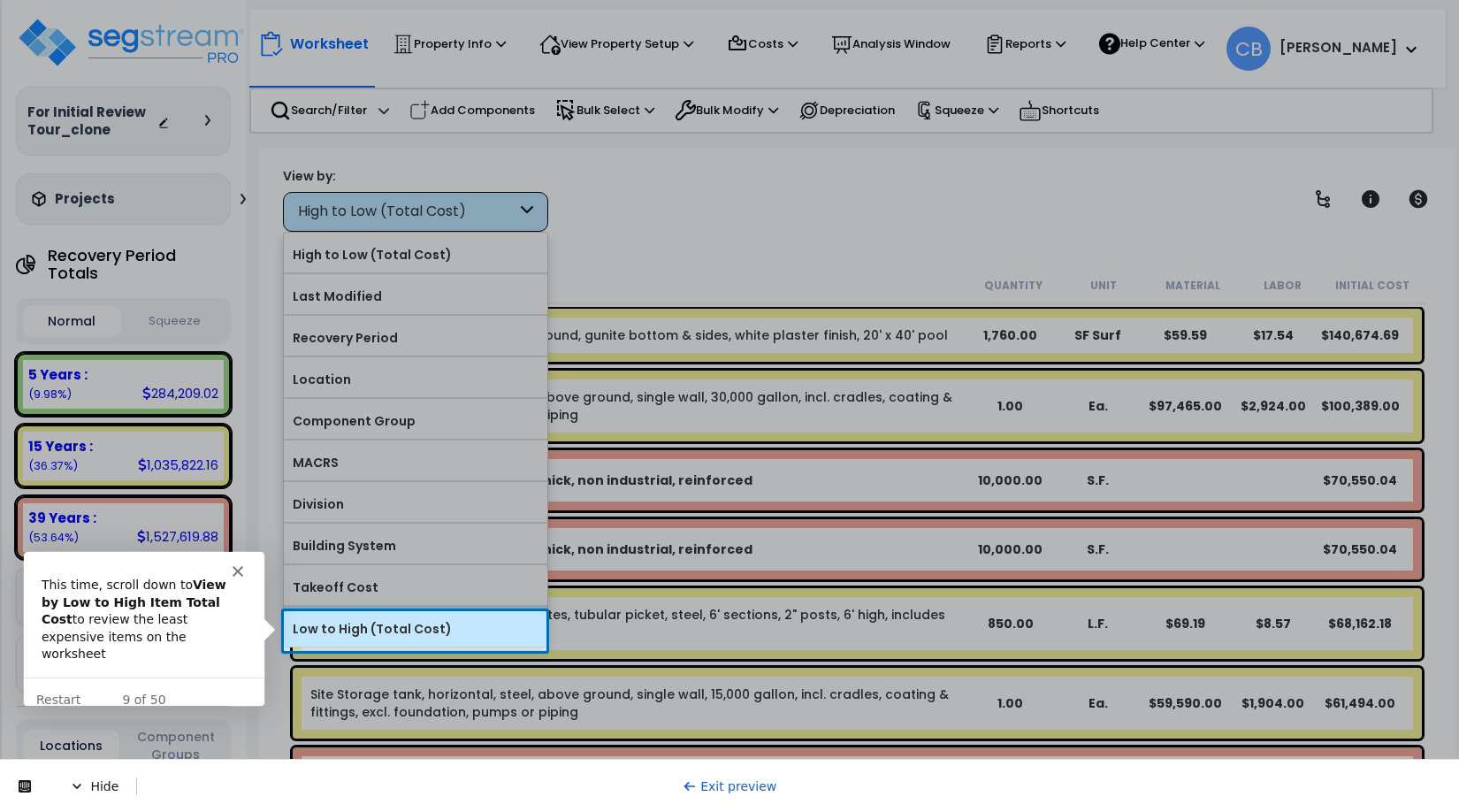
click at [334, 620] on label "Low to High (Total Cost)" at bounding box center [416, 629] width 264 height 27
click at [0, 0] on input "Low to High (Total Cost)" at bounding box center [0, 0] width 0 height 0
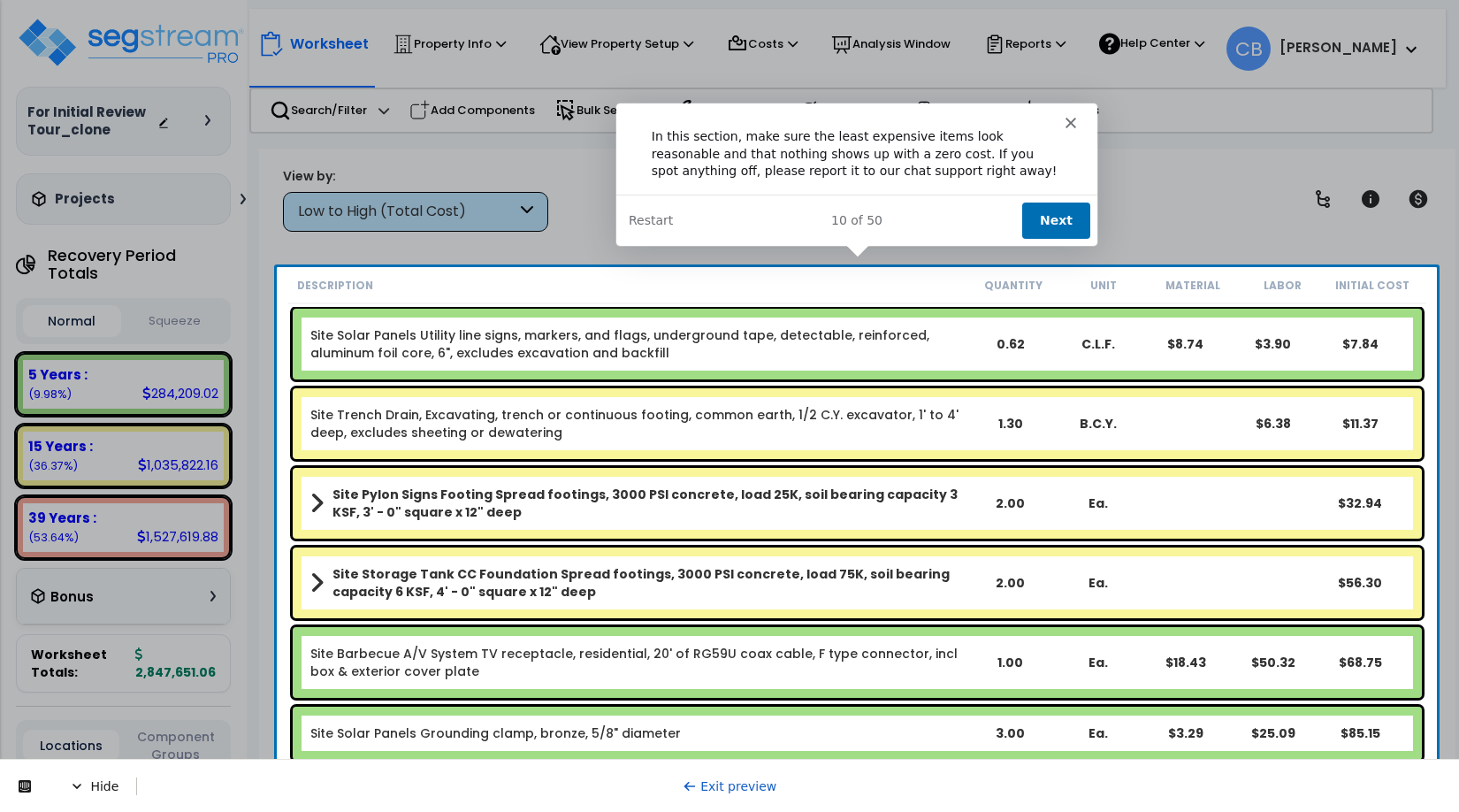
click at [1061, 213] on button "Next" at bounding box center [1055, 219] width 68 height 36
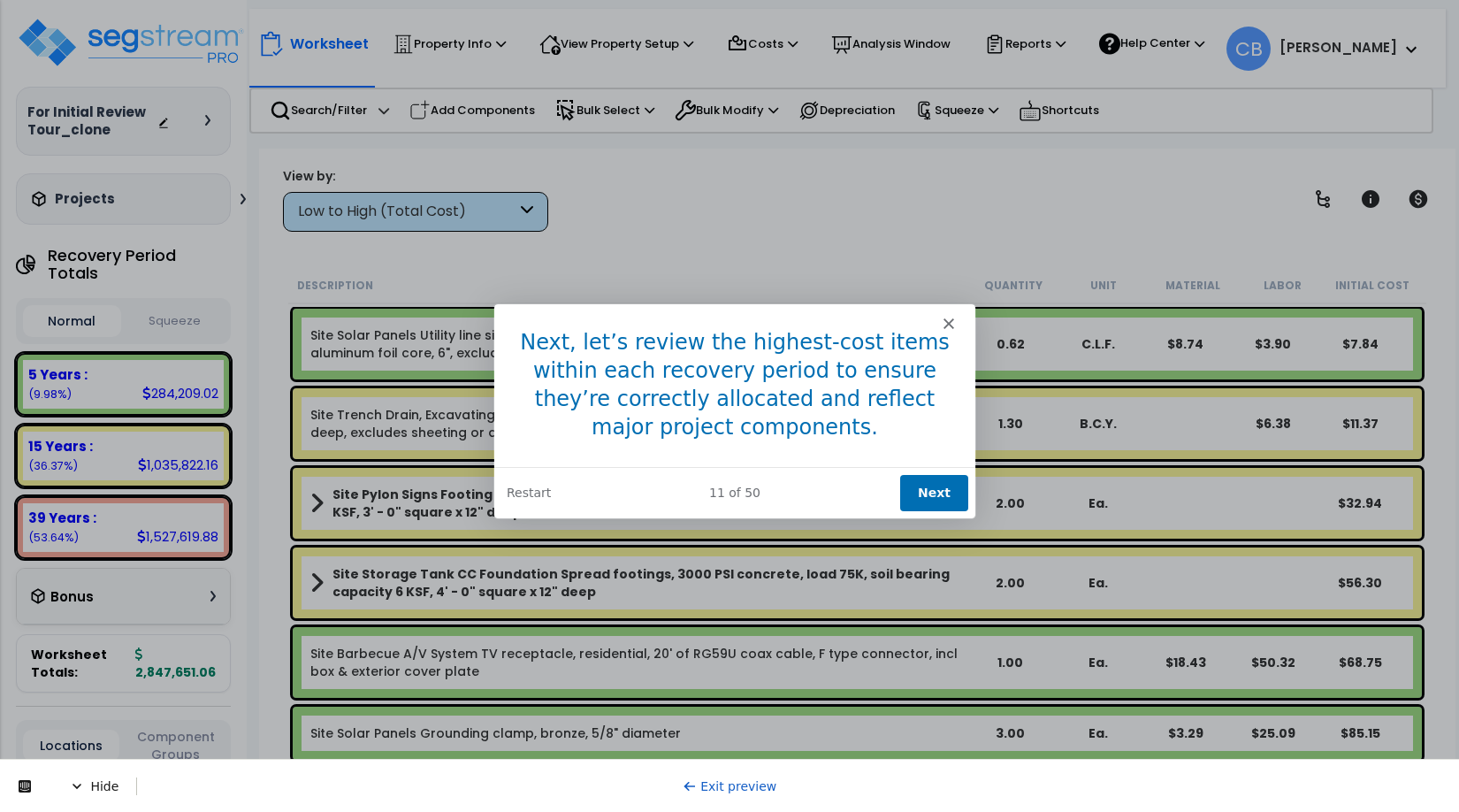
click at [922, 493] on button "Next" at bounding box center [933, 492] width 68 height 36
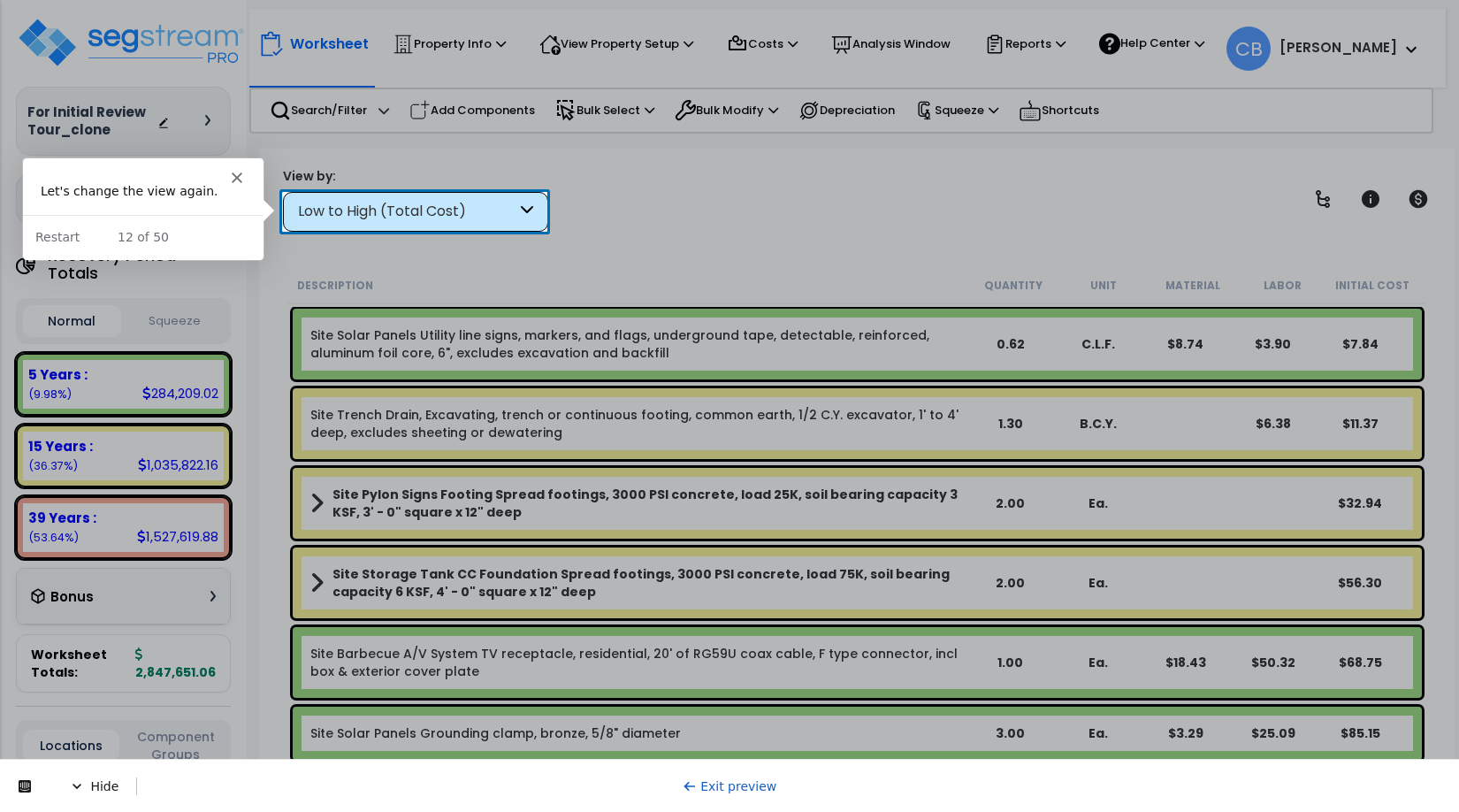
click at [419, 215] on div "Low to High (Total Cost)" at bounding box center [407, 211] width 219 height 20
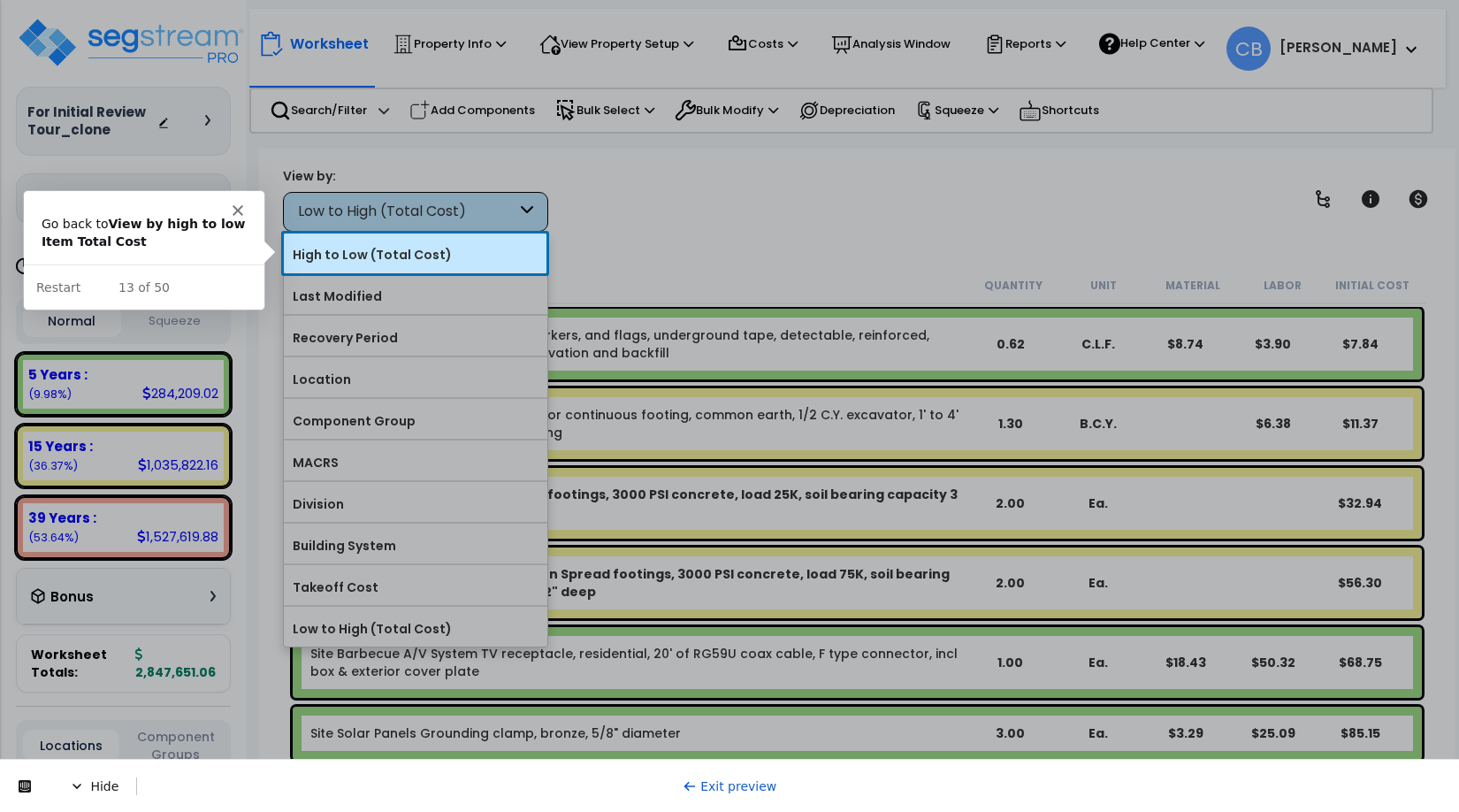
click at [398, 246] on label "High to Low (Total Cost)" at bounding box center [416, 255] width 264 height 27
click at [0, 0] on input "High to Low (Total Cost)" at bounding box center [0, 0] width 0 height 0
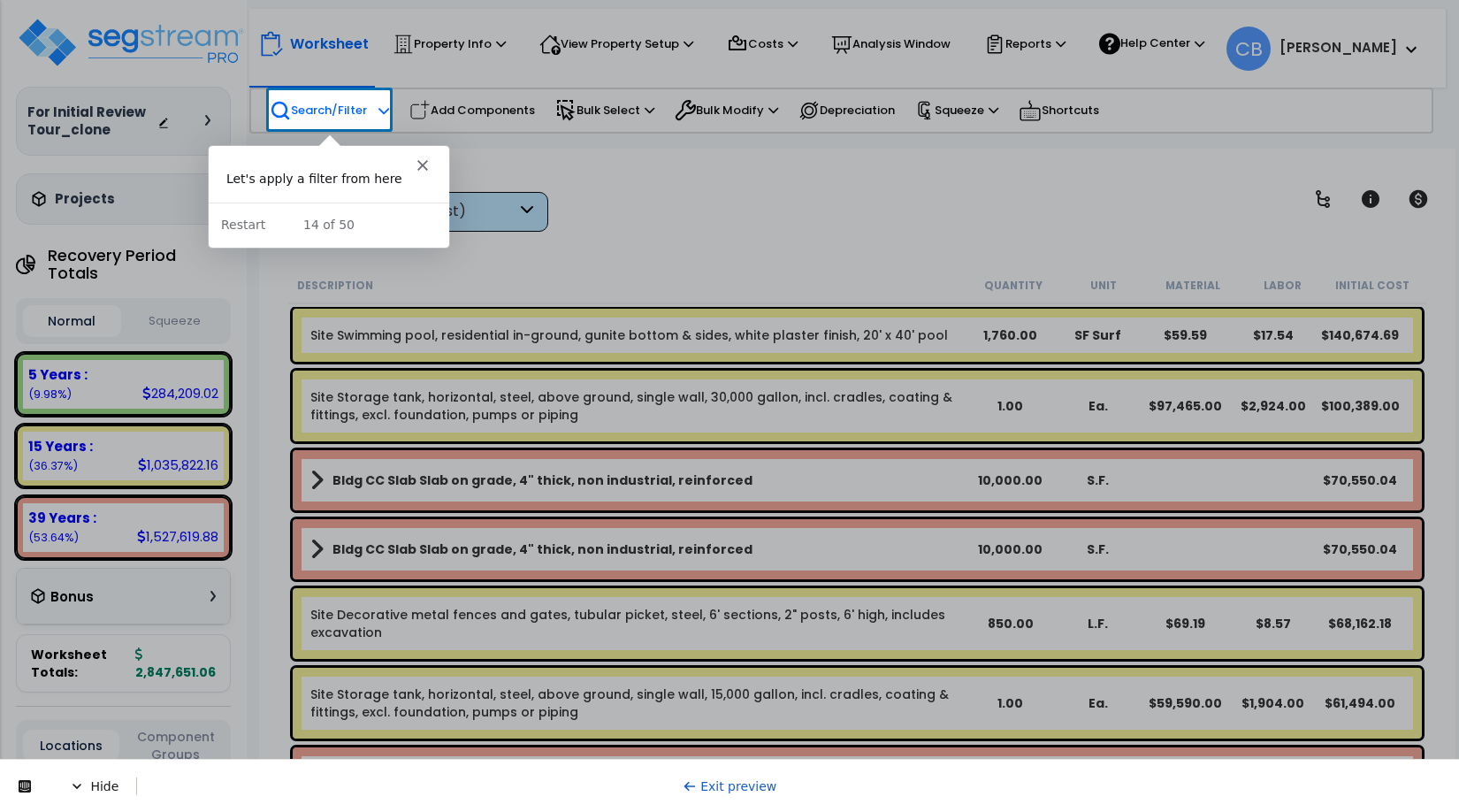
click at [324, 110] on p "Search/Filter" at bounding box center [318, 110] width 97 height 21
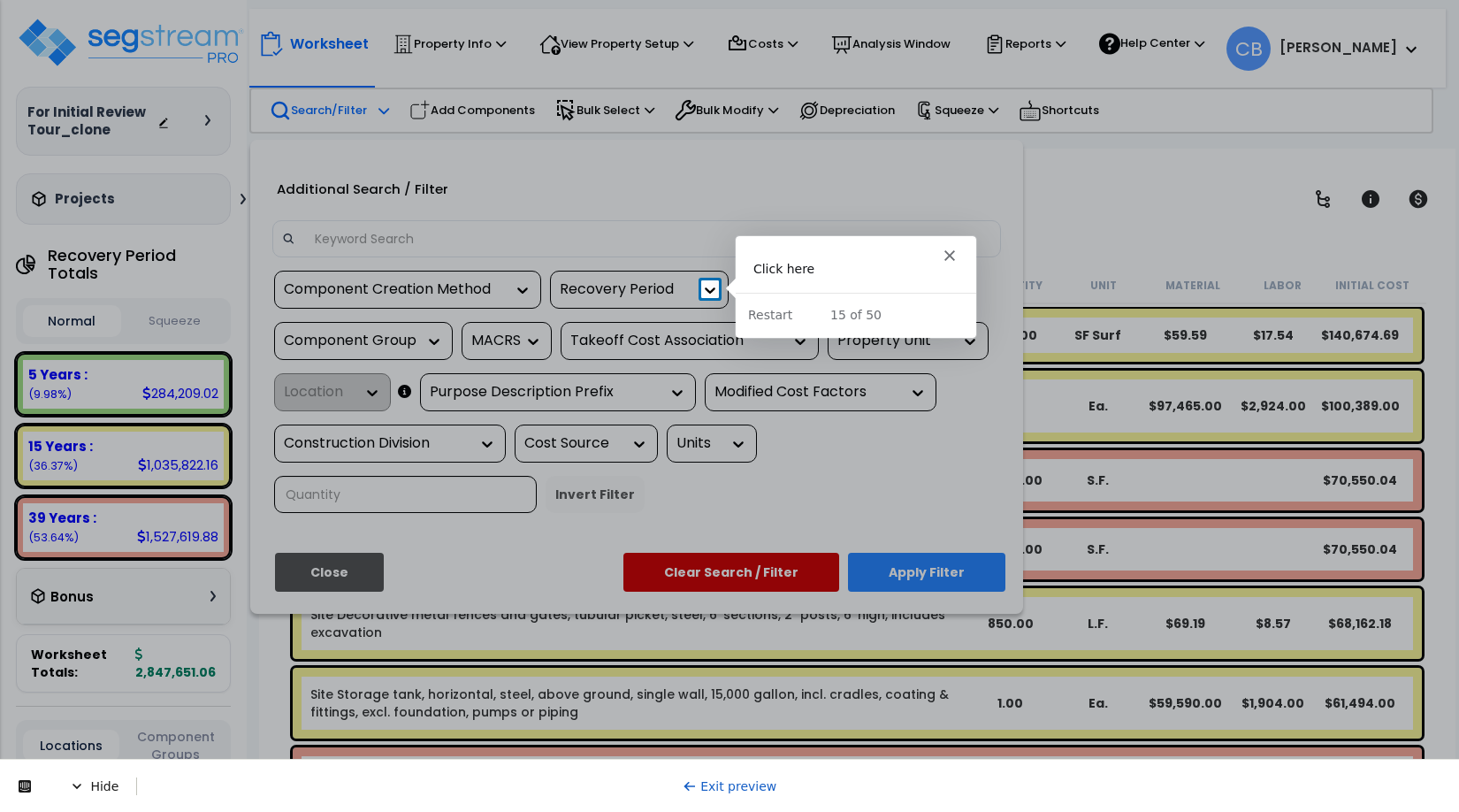
click at [709, 288] on icon at bounding box center [710, 291] width 18 height 18
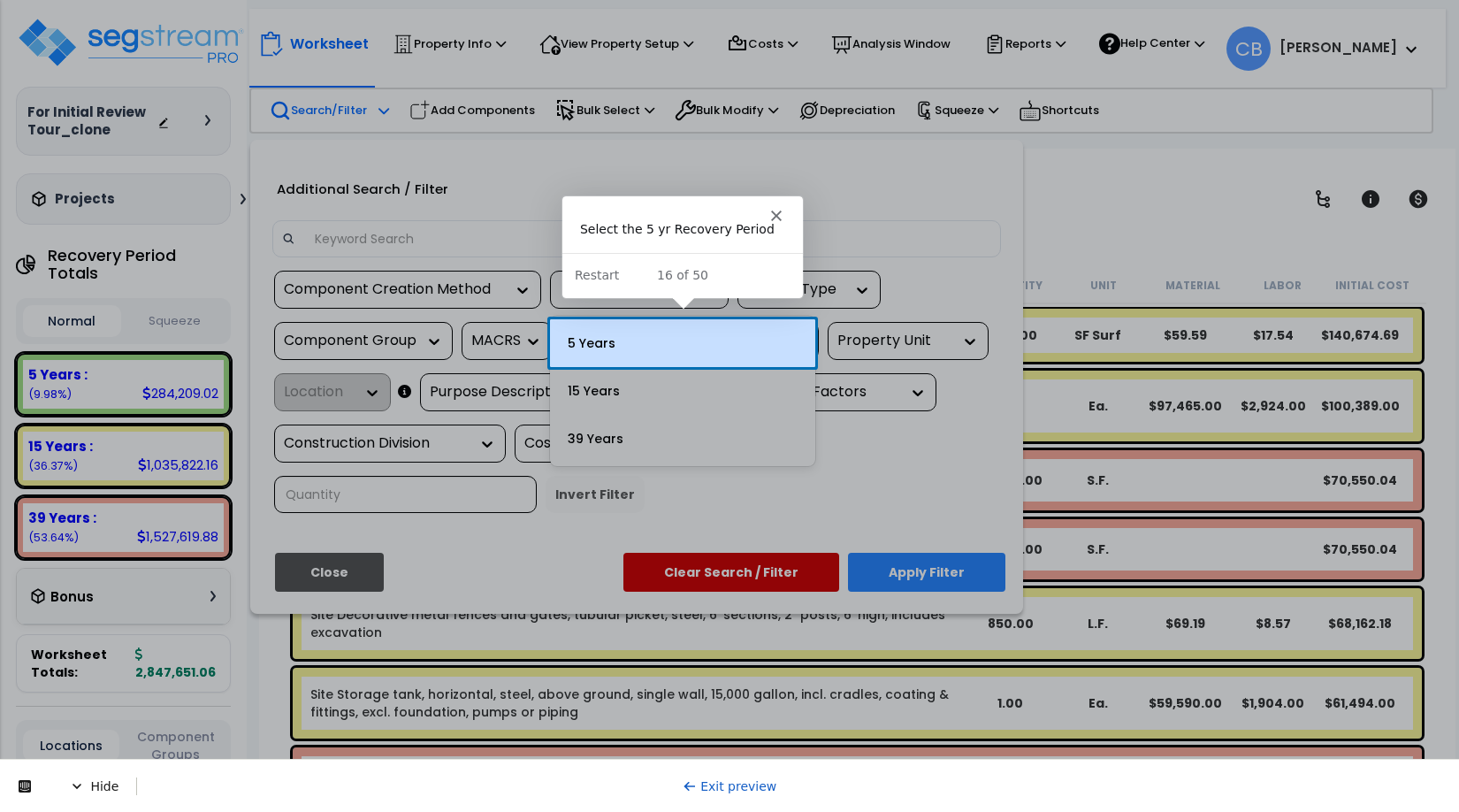
click at [677, 334] on div "5 Years" at bounding box center [682, 343] width 266 height 48
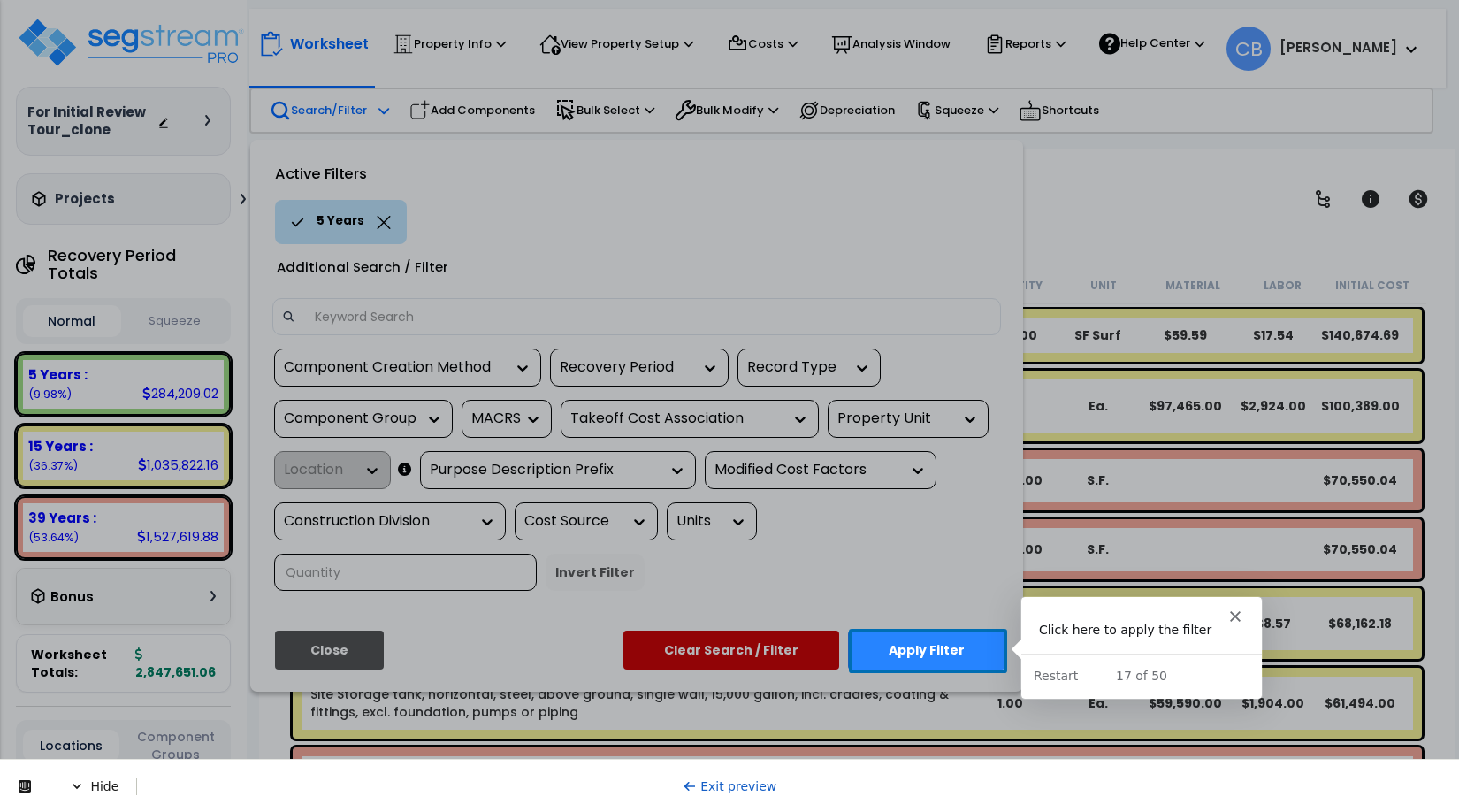
click at [898, 649] on button "Apply Filter" at bounding box center [927, 650] width 157 height 39
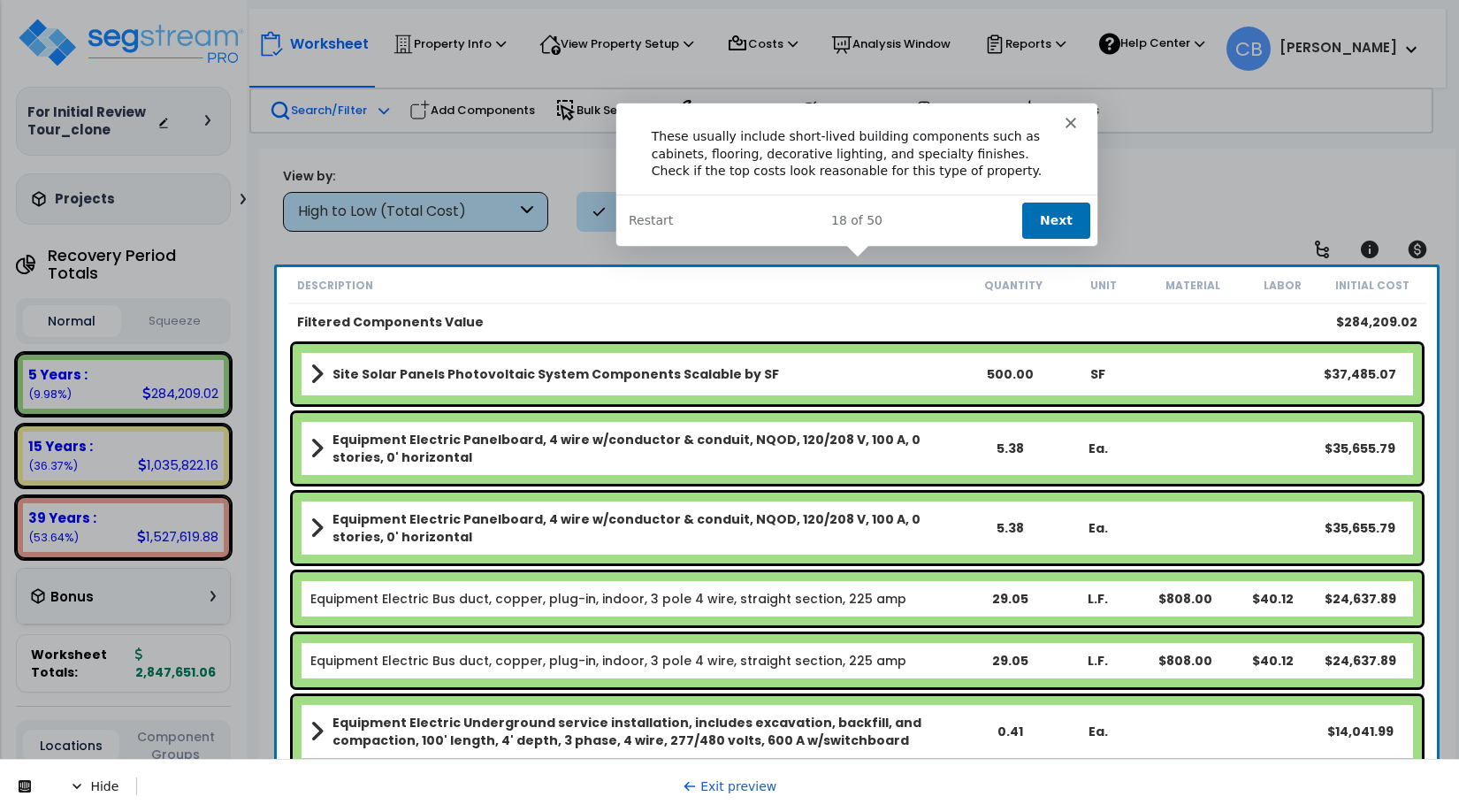
click at [1049, 216] on button "Next" at bounding box center [1055, 219] width 68 height 36
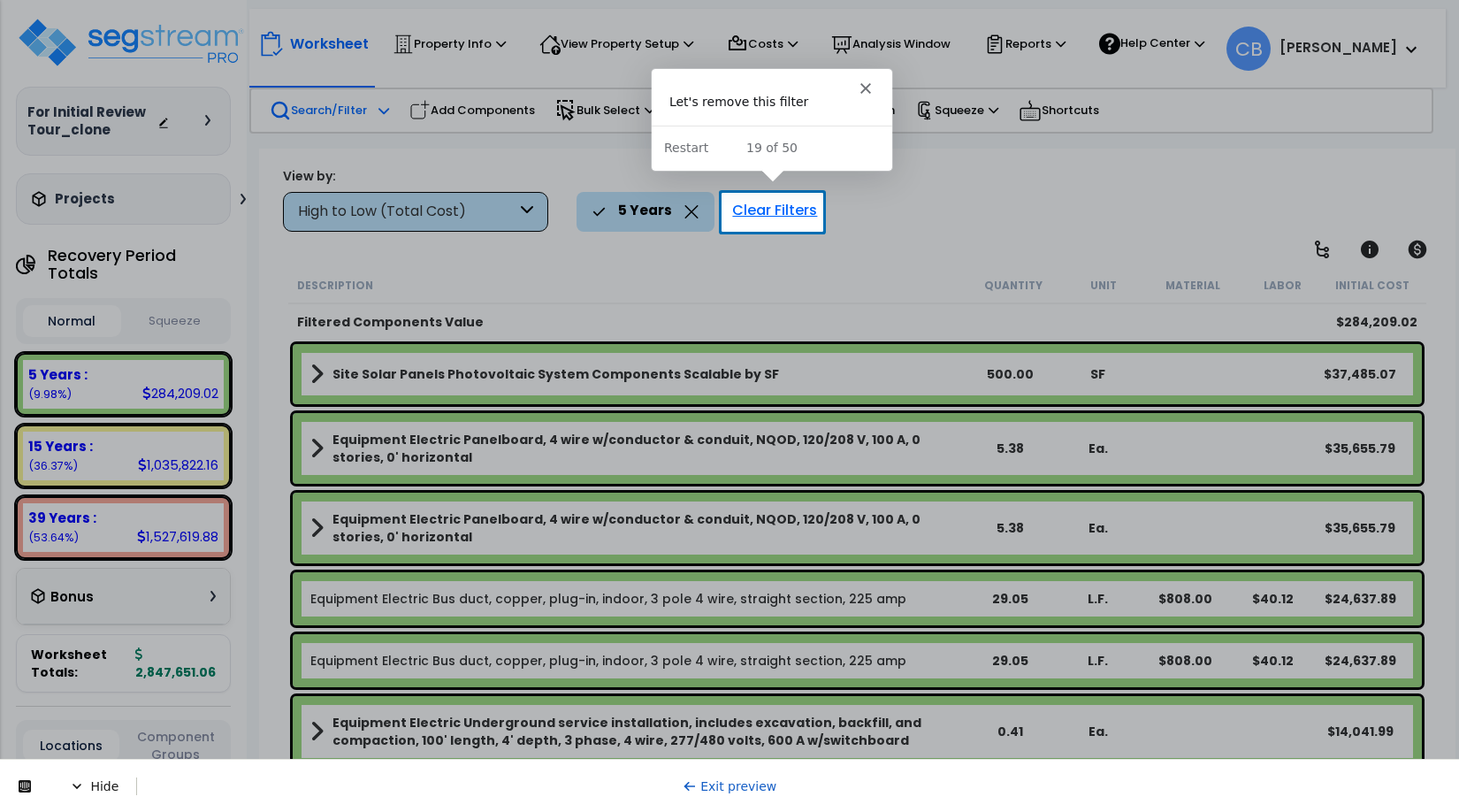
click at [793, 208] on div "Clear Filters" at bounding box center [774, 211] width 102 height 39
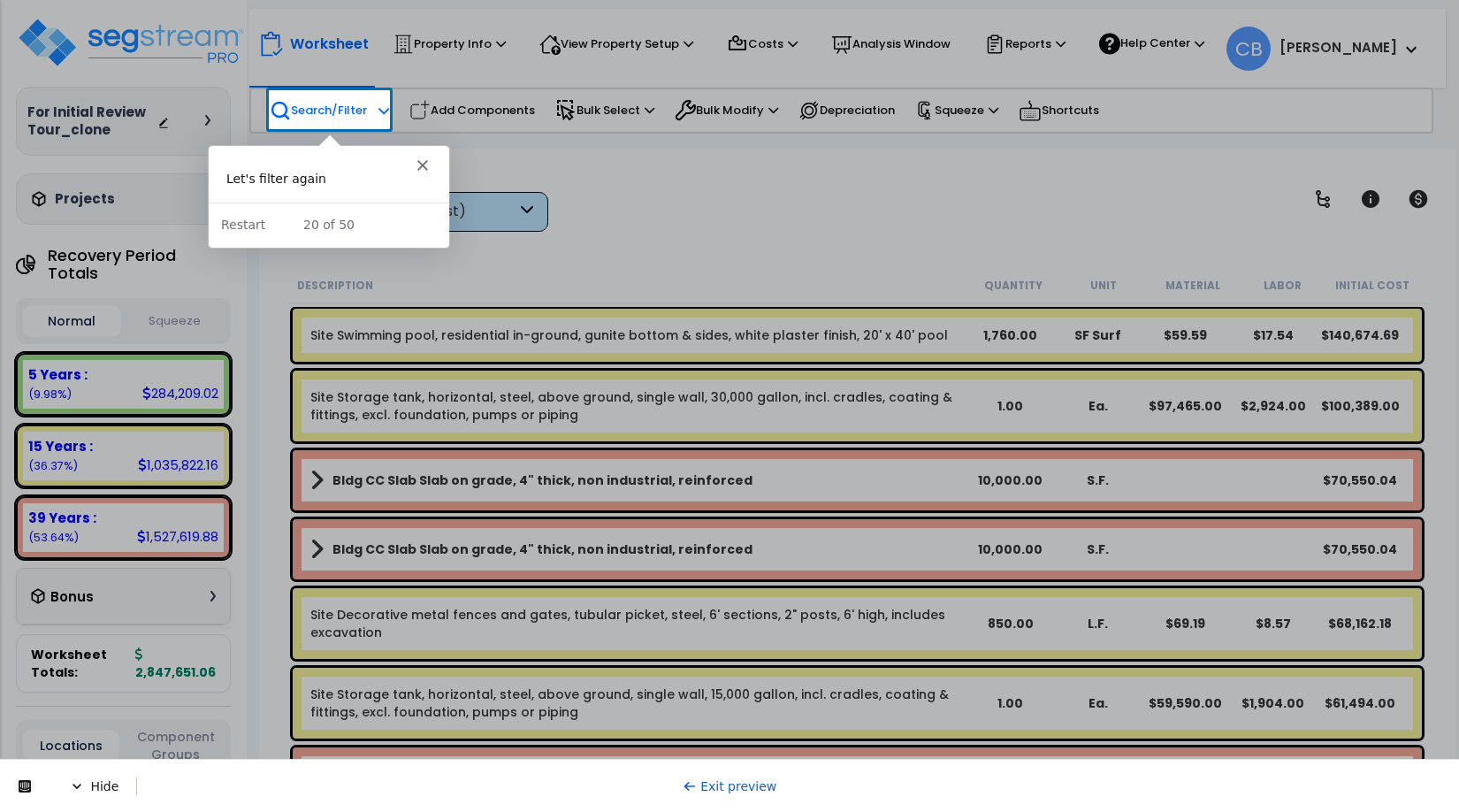
click at [292, 106] on p "Search/Filter" at bounding box center [318, 110] width 97 height 21
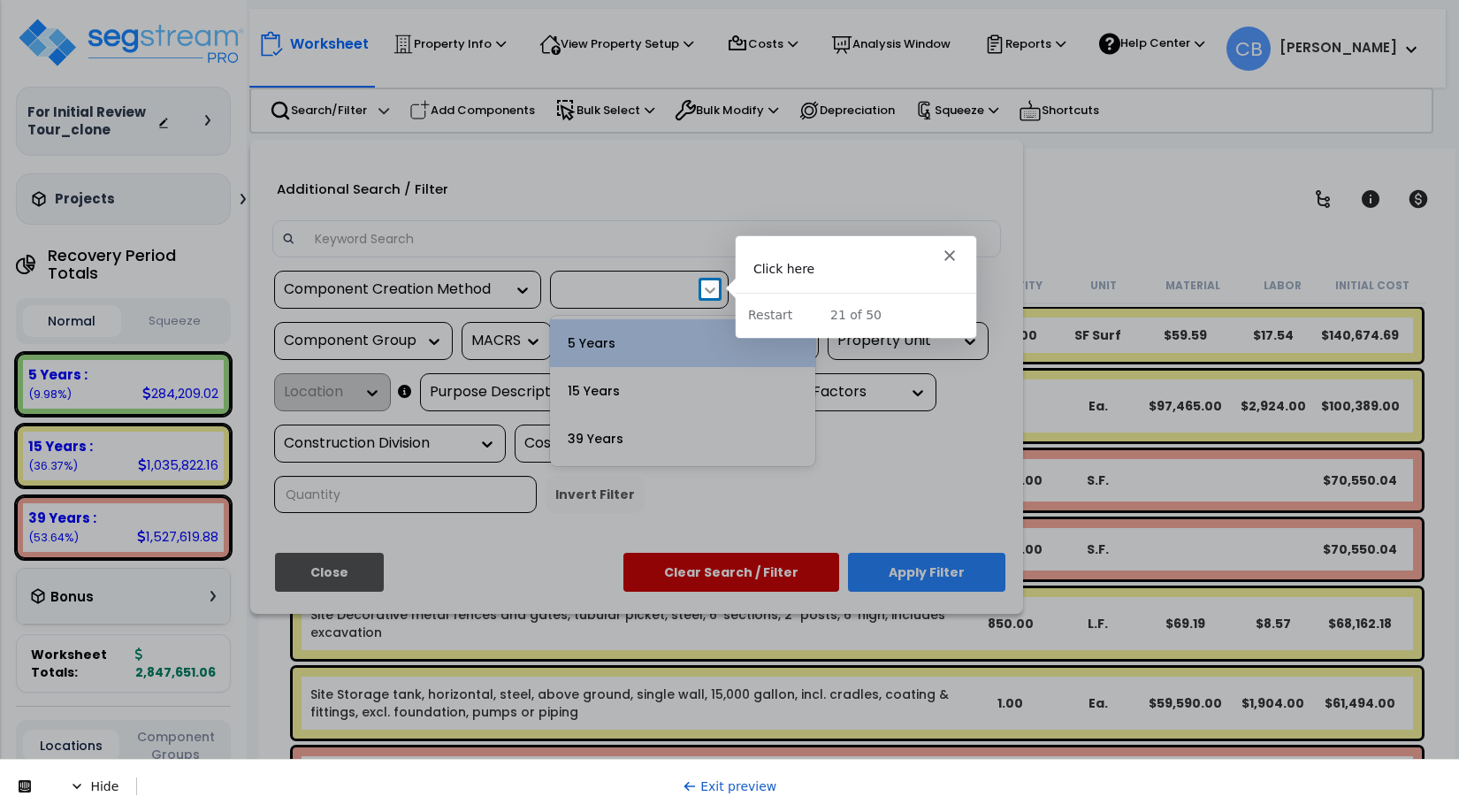
click at [708, 288] on icon at bounding box center [710, 291] width 18 height 18
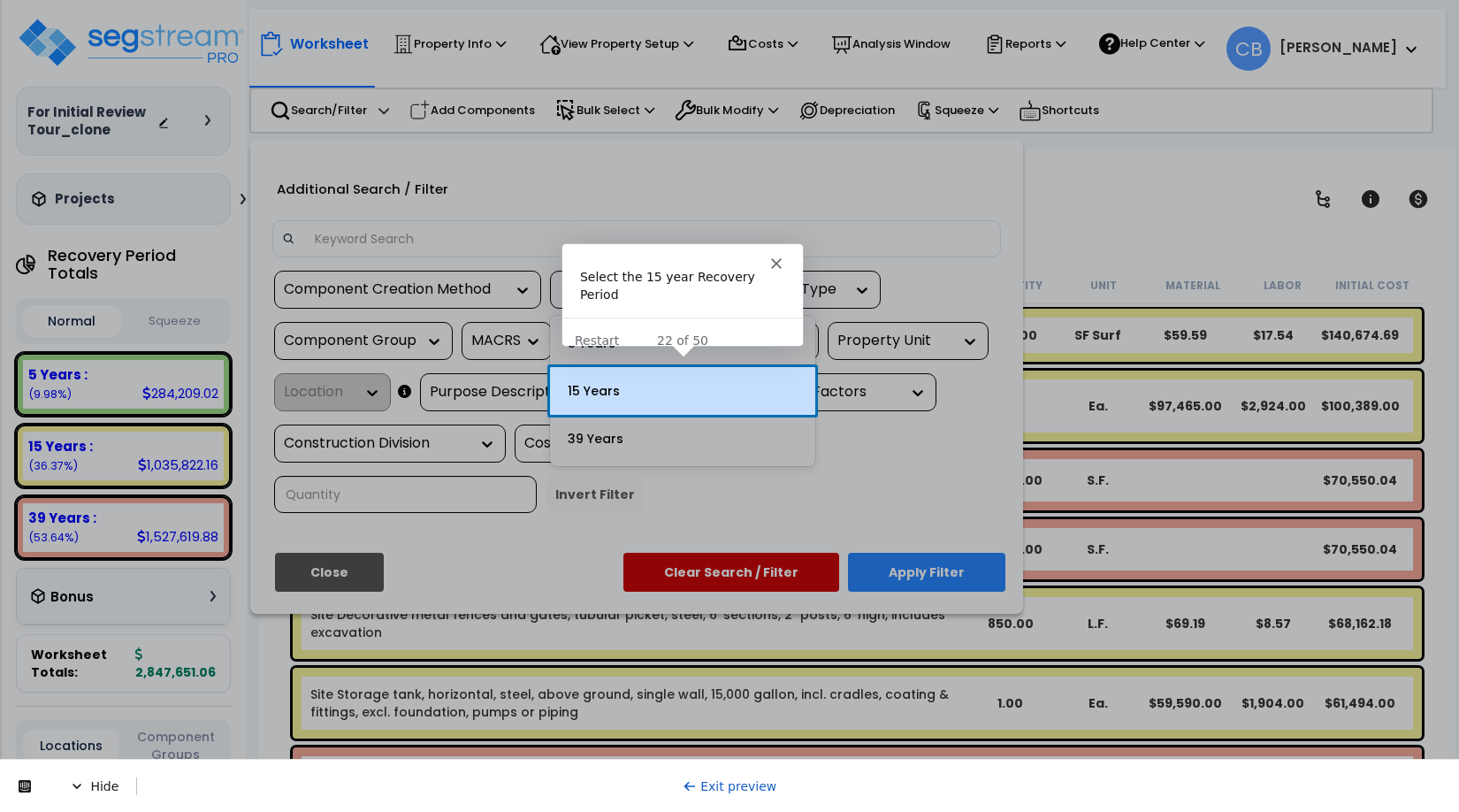
click at [682, 376] on div "15 Years" at bounding box center [682, 391] width 266 height 48
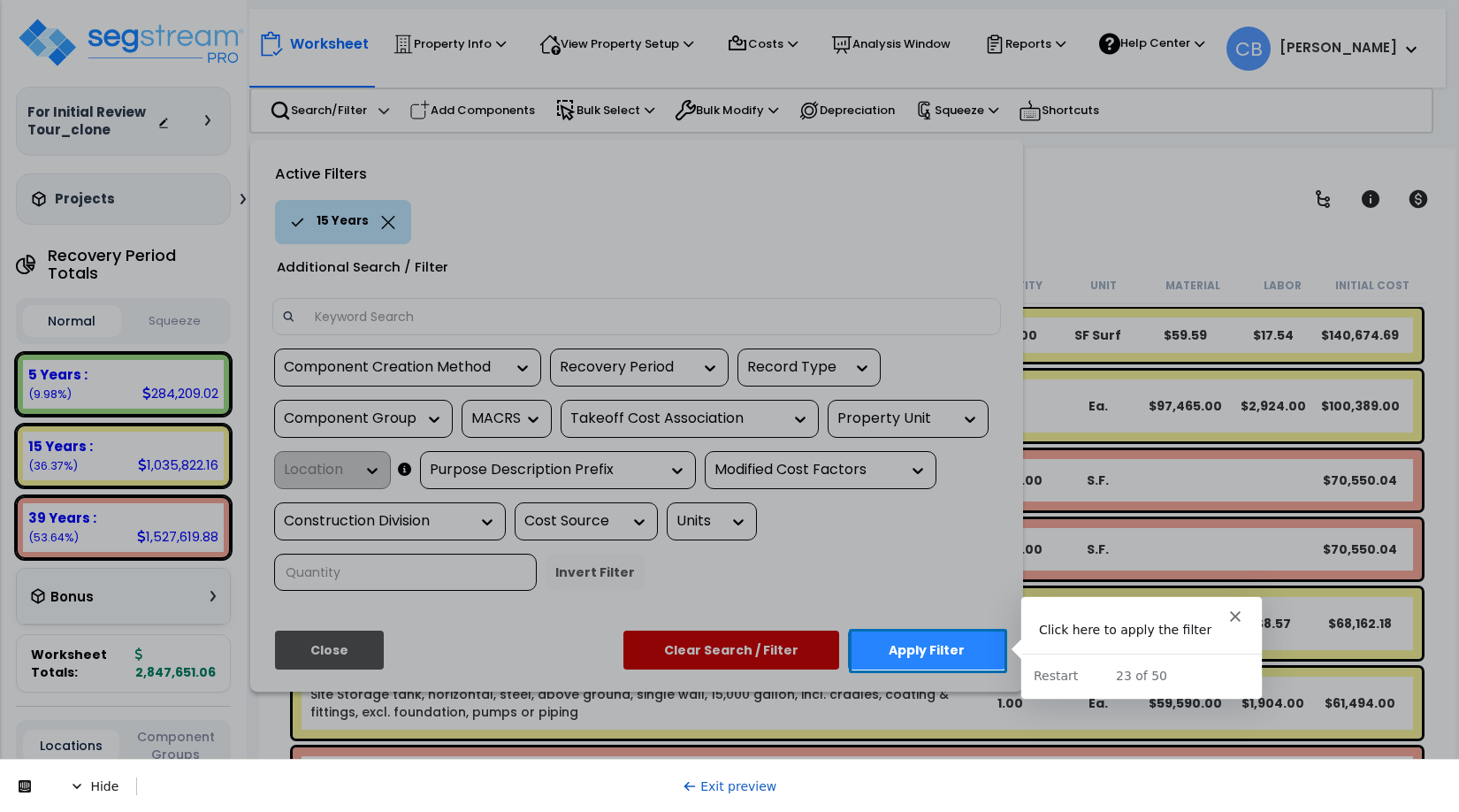
click at [931, 655] on button "Apply Filter" at bounding box center [927, 650] width 157 height 39
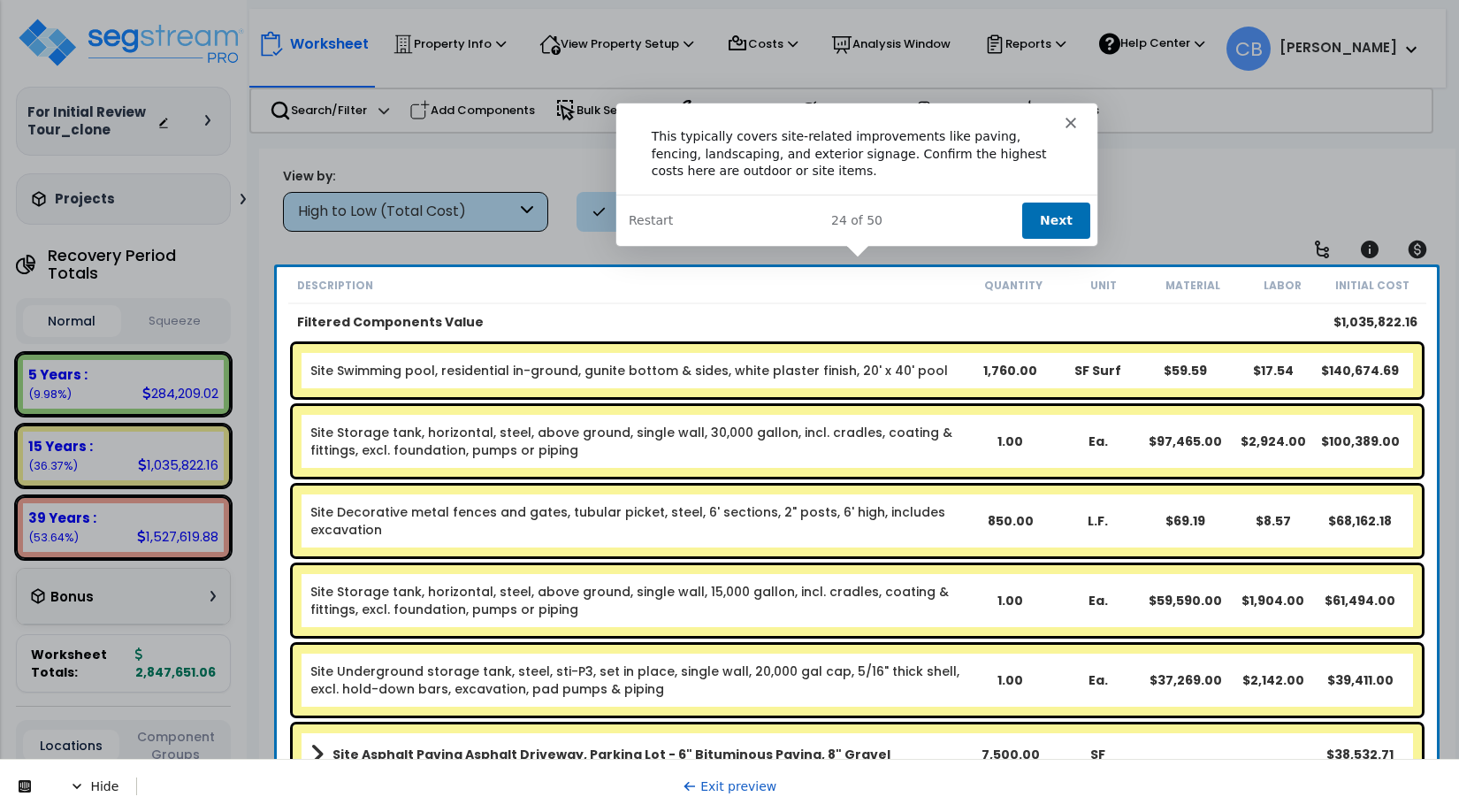
click at [1040, 226] on button "Next" at bounding box center [1055, 219] width 68 height 36
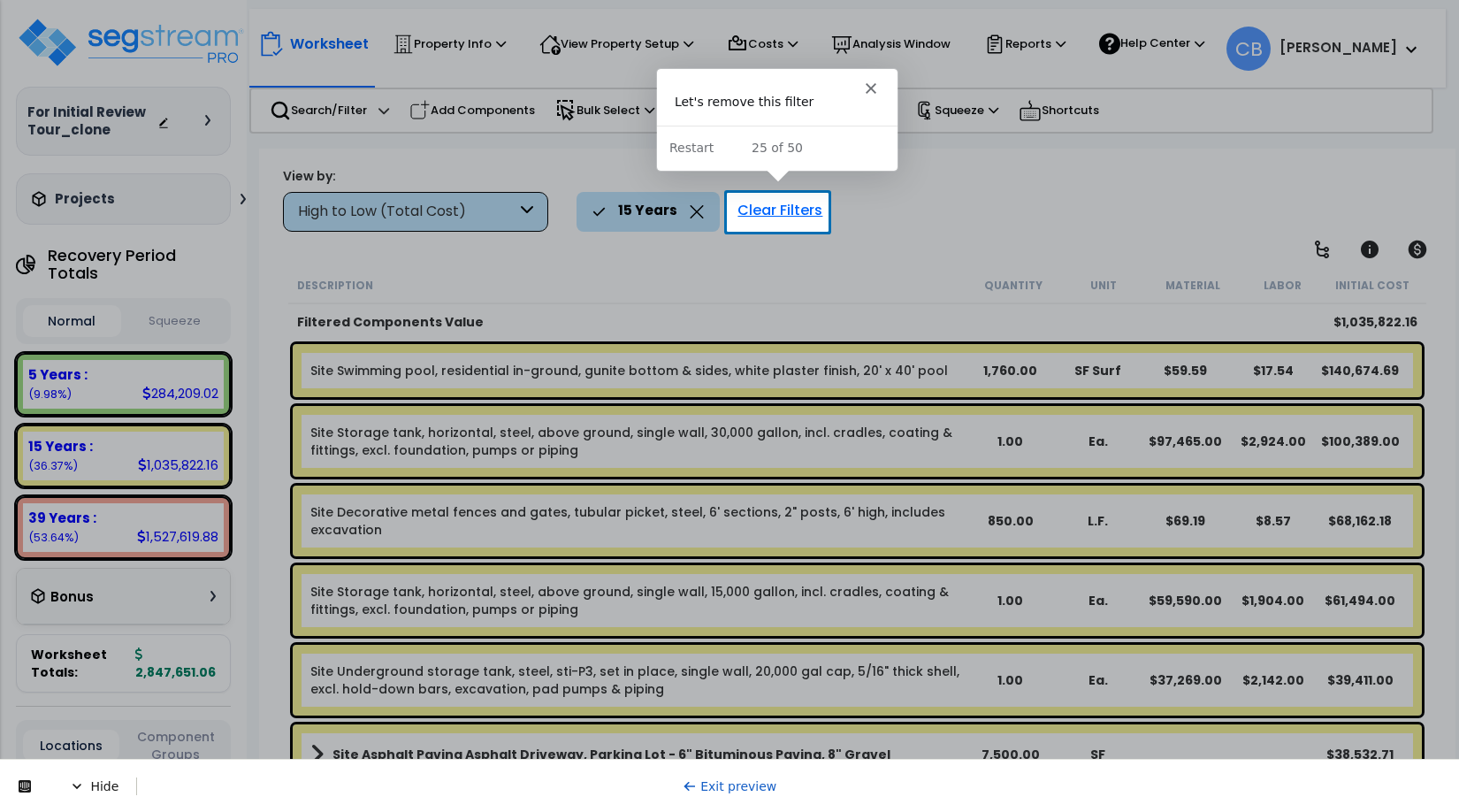
click at [767, 222] on div "Clear Filters" at bounding box center [779, 211] width 102 height 39
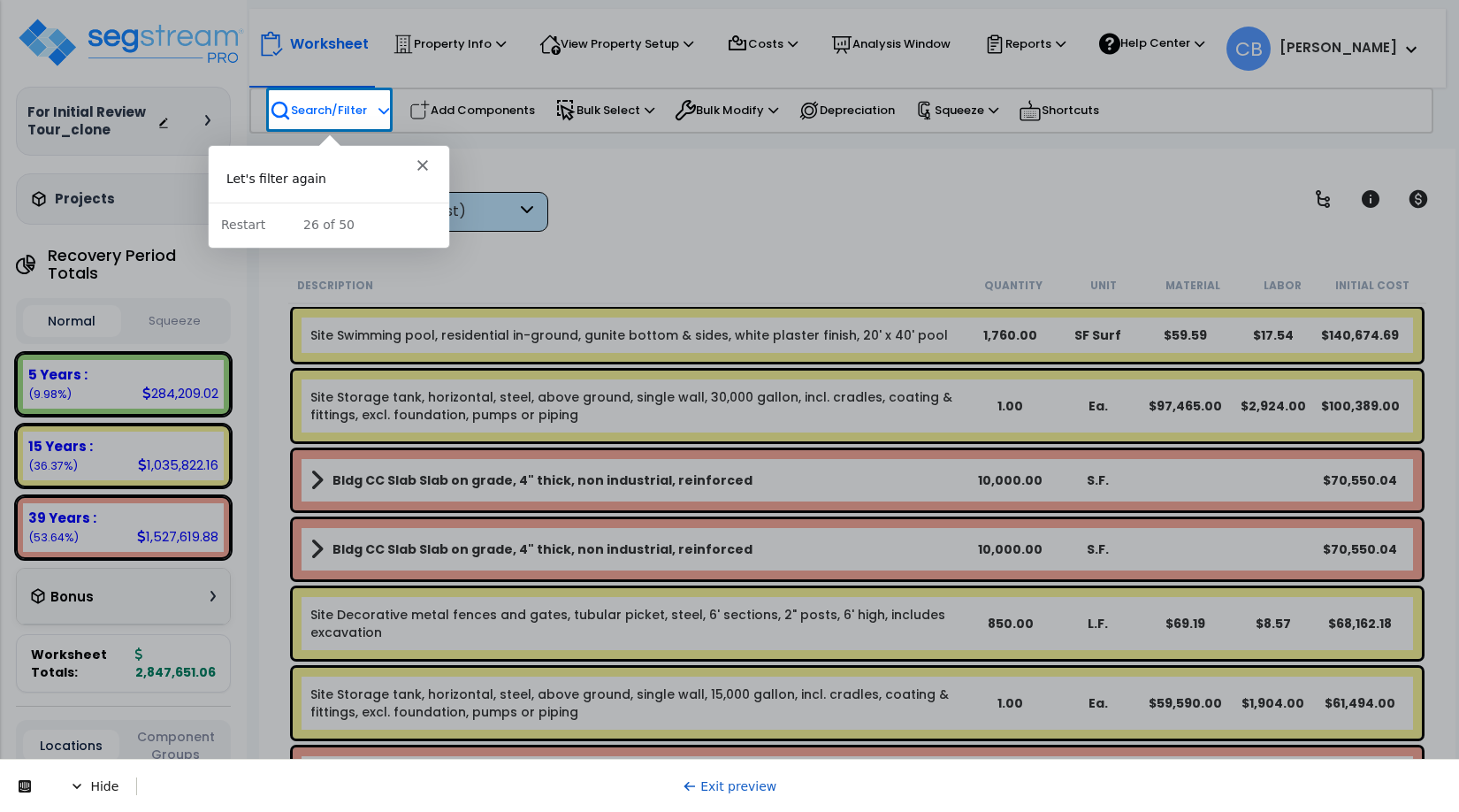
click at [337, 107] on p "Search/Filter" at bounding box center [318, 110] width 97 height 21
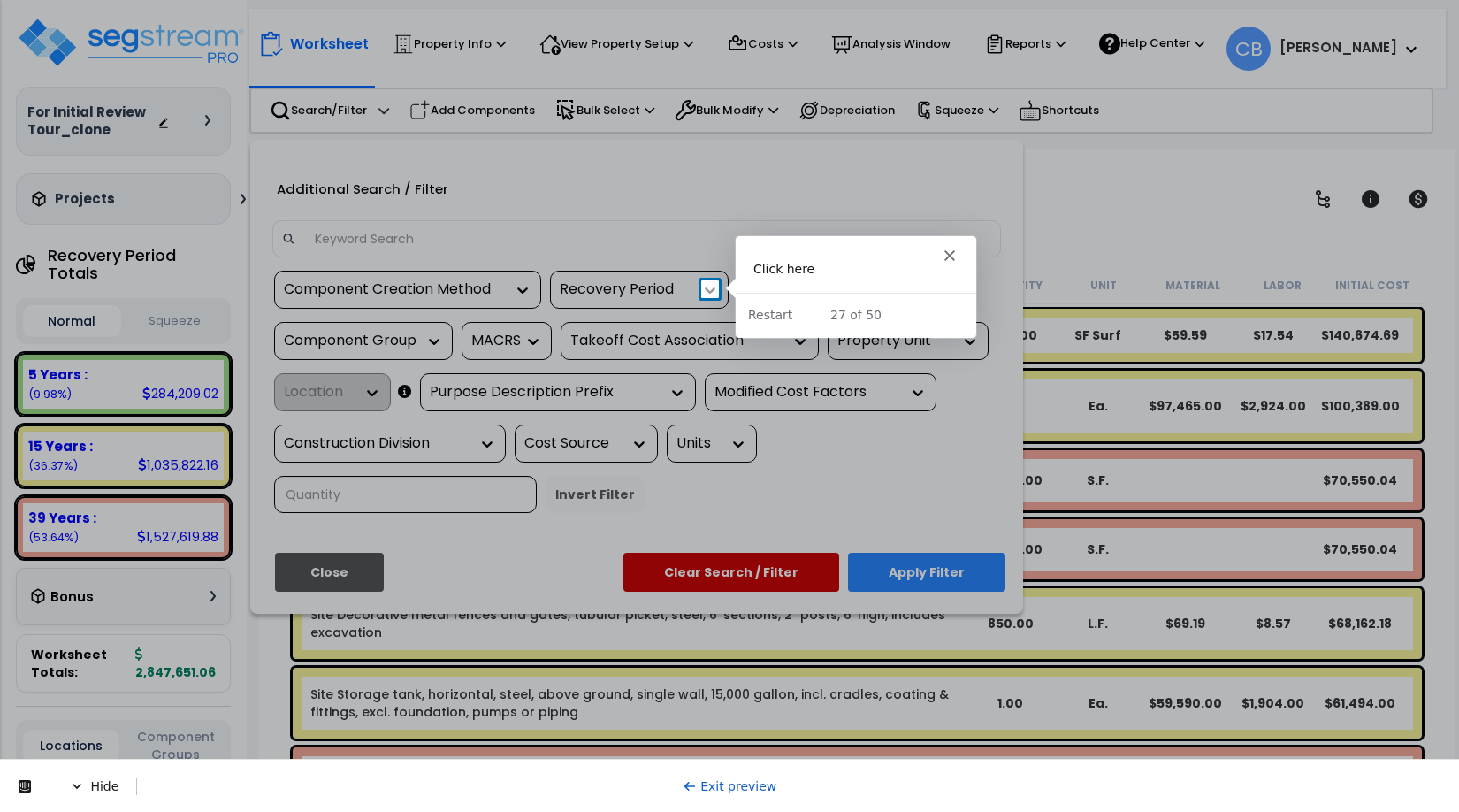
click at [709, 283] on icon at bounding box center [710, 291] width 18 height 18
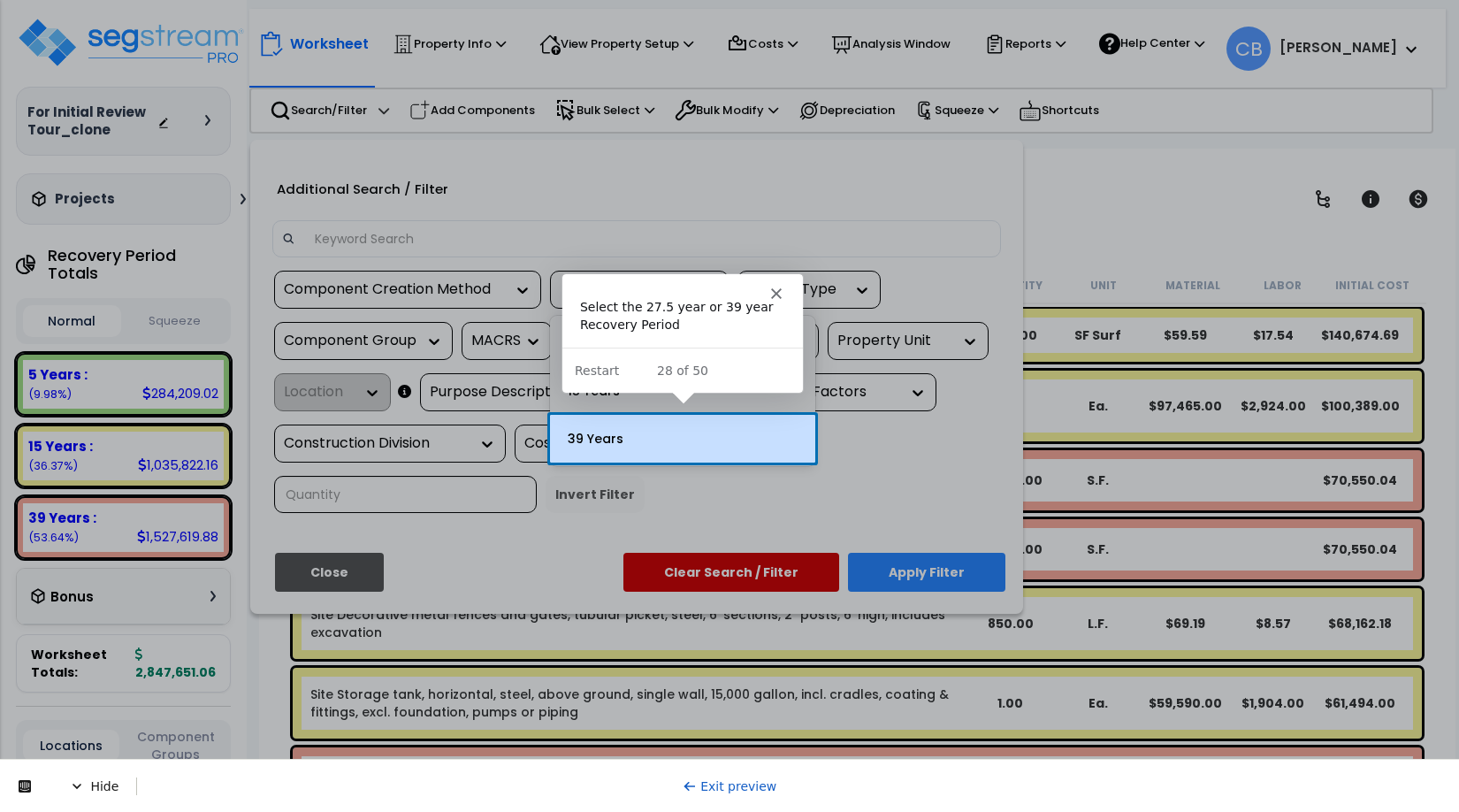
click at [661, 443] on div "39 Years" at bounding box center [682, 439] width 266 height 48
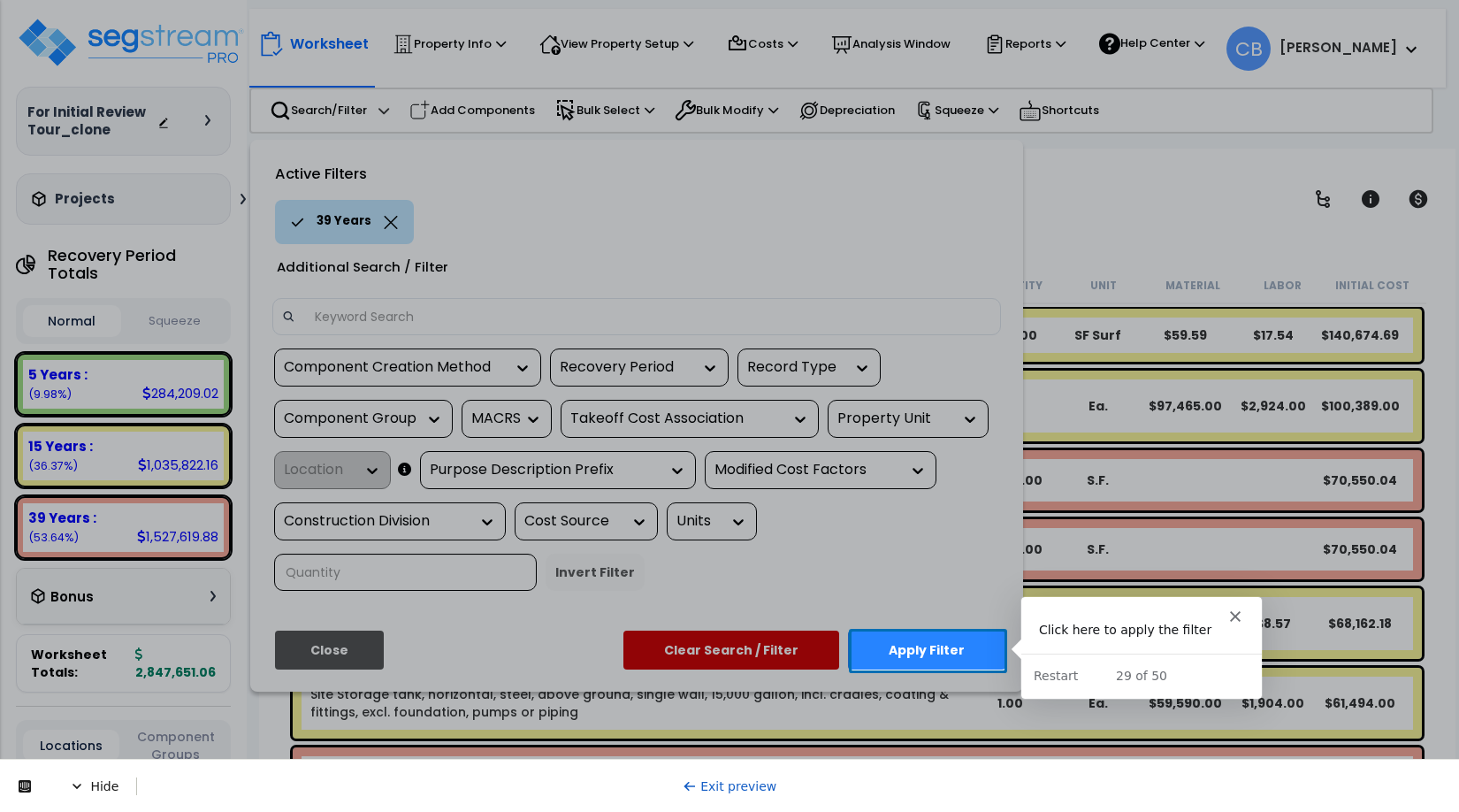
click at [961, 648] on button "Apply Filter" at bounding box center [927, 650] width 157 height 39
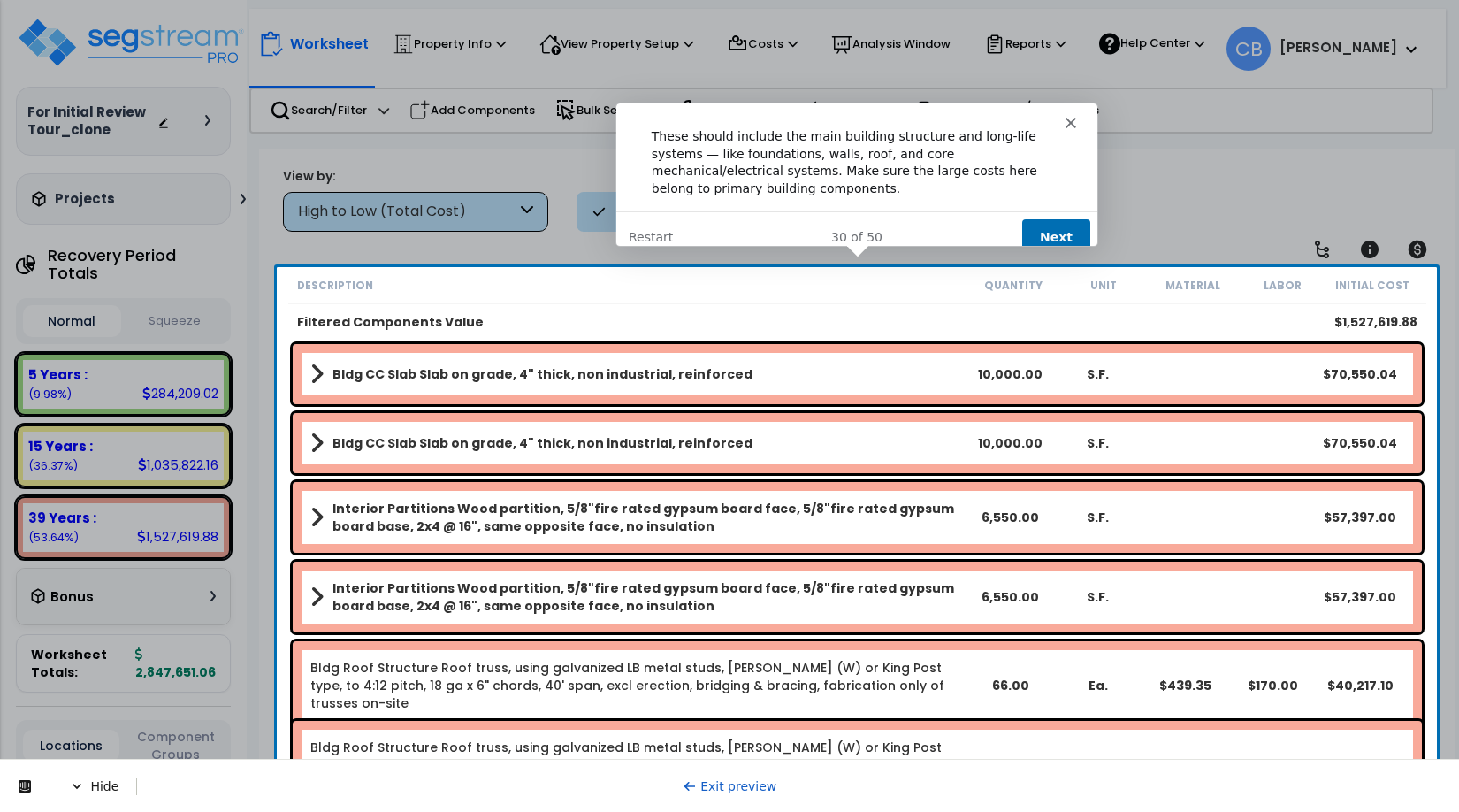
click at [1045, 222] on button "Next" at bounding box center [1055, 235] width 68 height 36
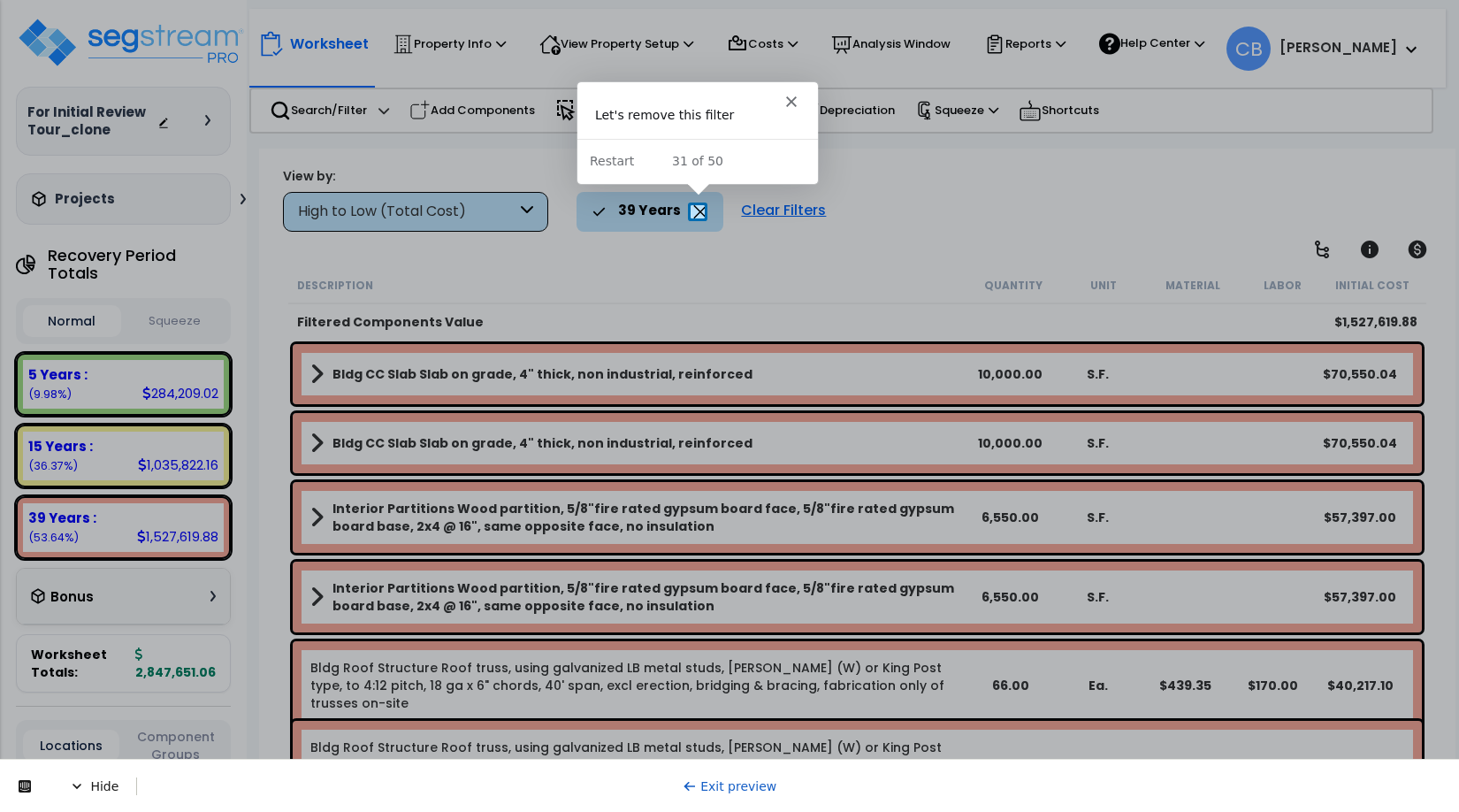
click at [695, 212] on icon at bounding box center [700, 211] width 14 height 13
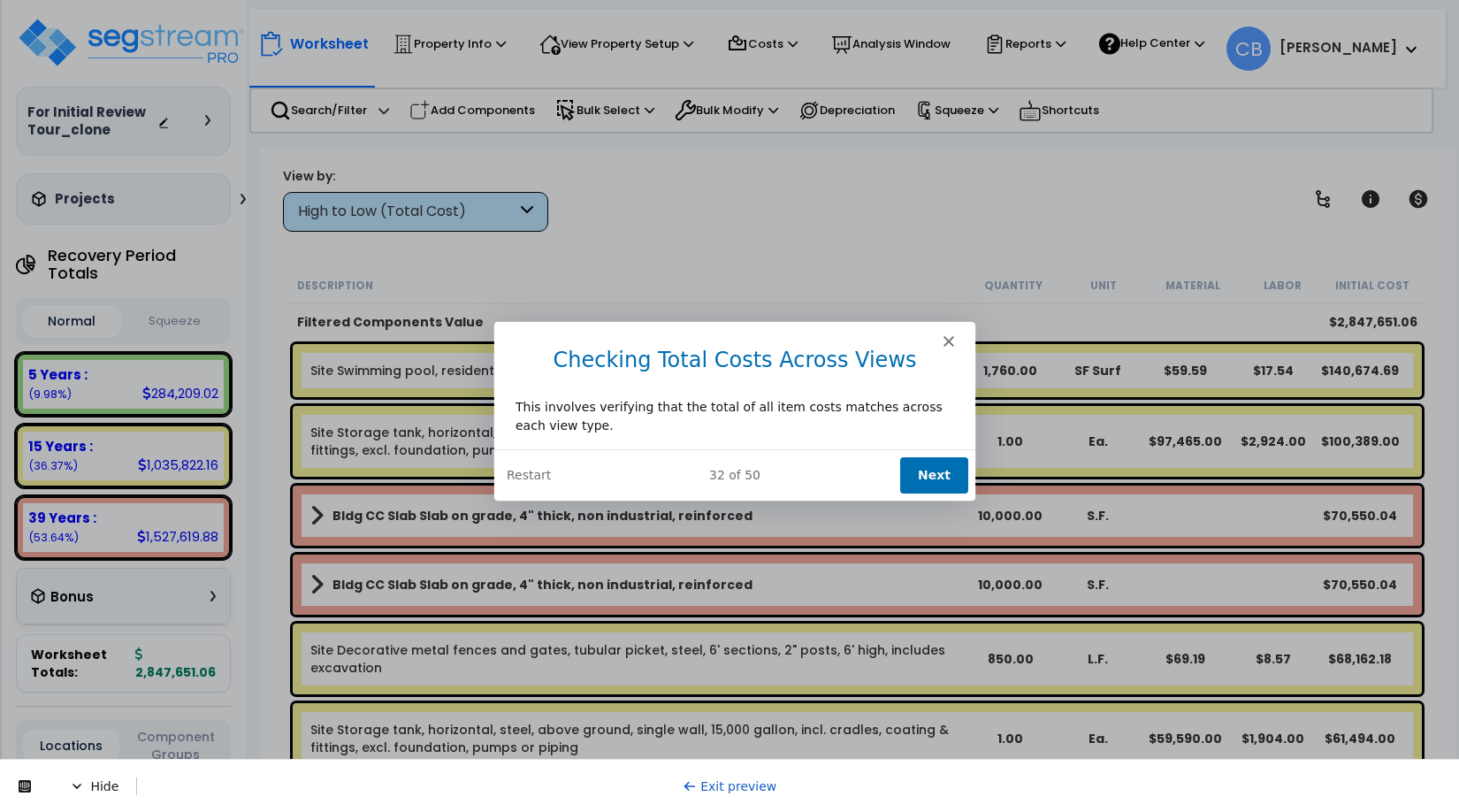
click at [954, 468] on button "Next" at bounding box center [933, 474] width 68 height 36
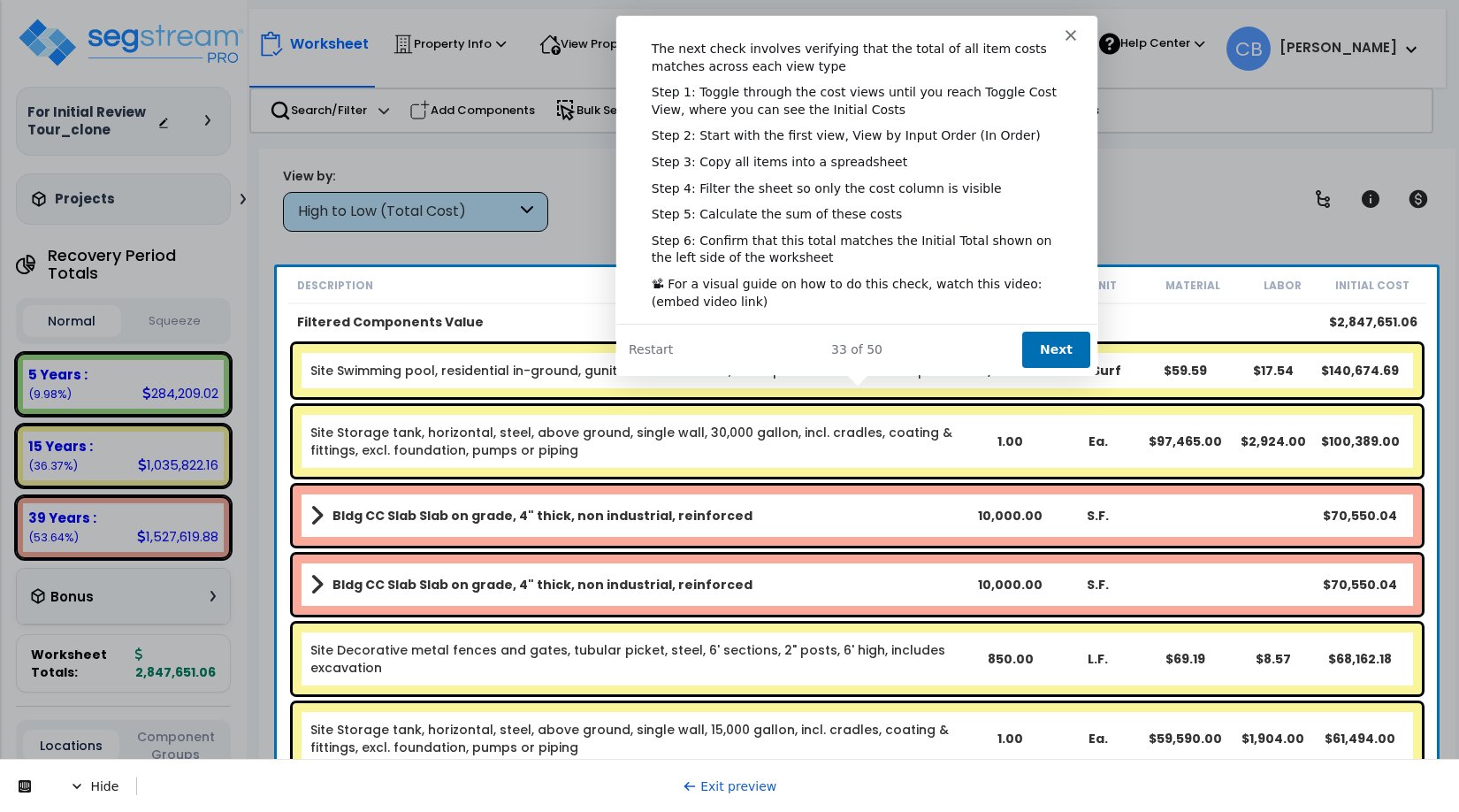
click at [730, 784] on link "Exit preview" at bounding box center [730, 786] width 95 height 14
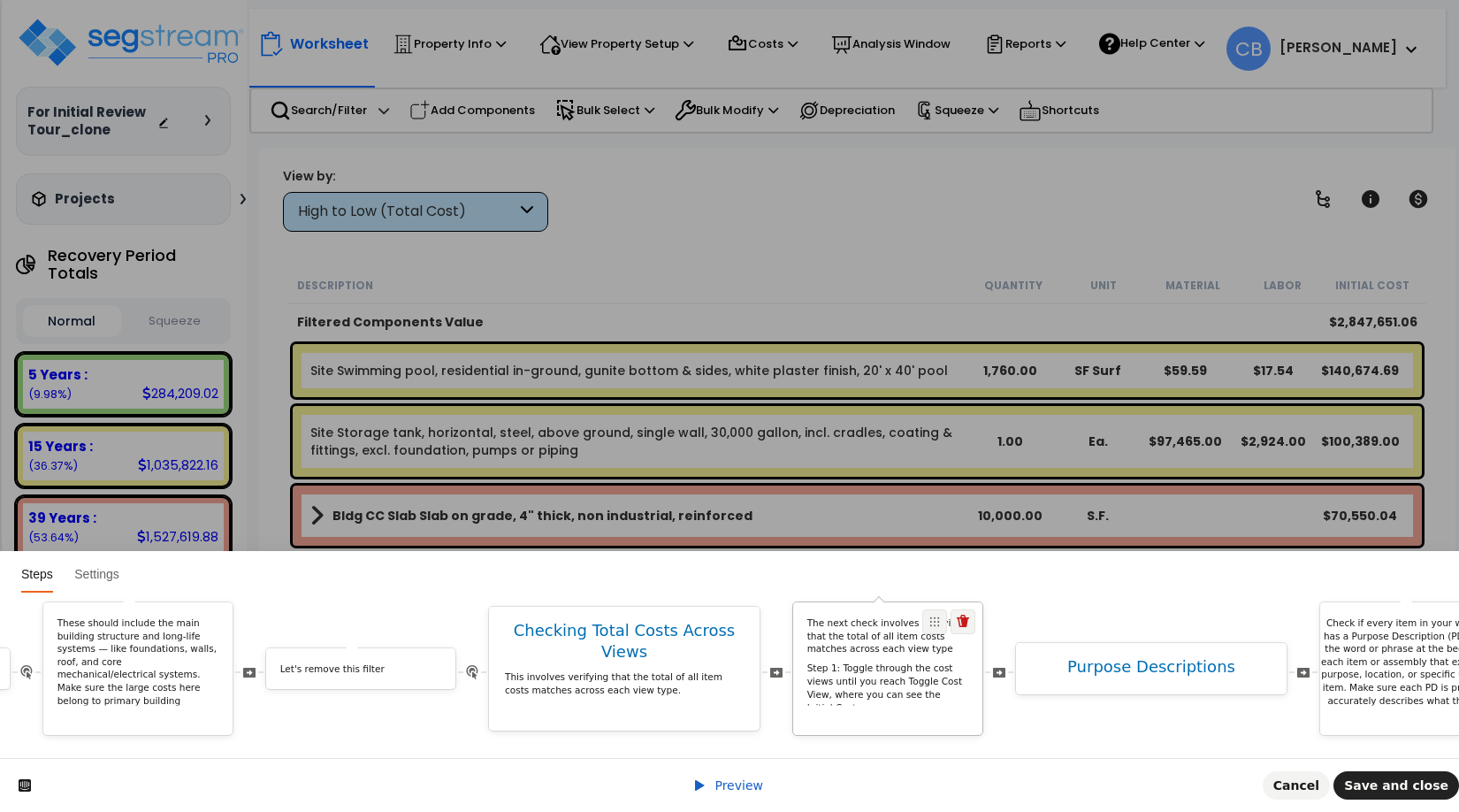
click at [913, 670] on p "Step 1: Toggle through the cost views until you reach Toggle Cost View, where y…" at bounding box center [889, 689] width 162 height 52
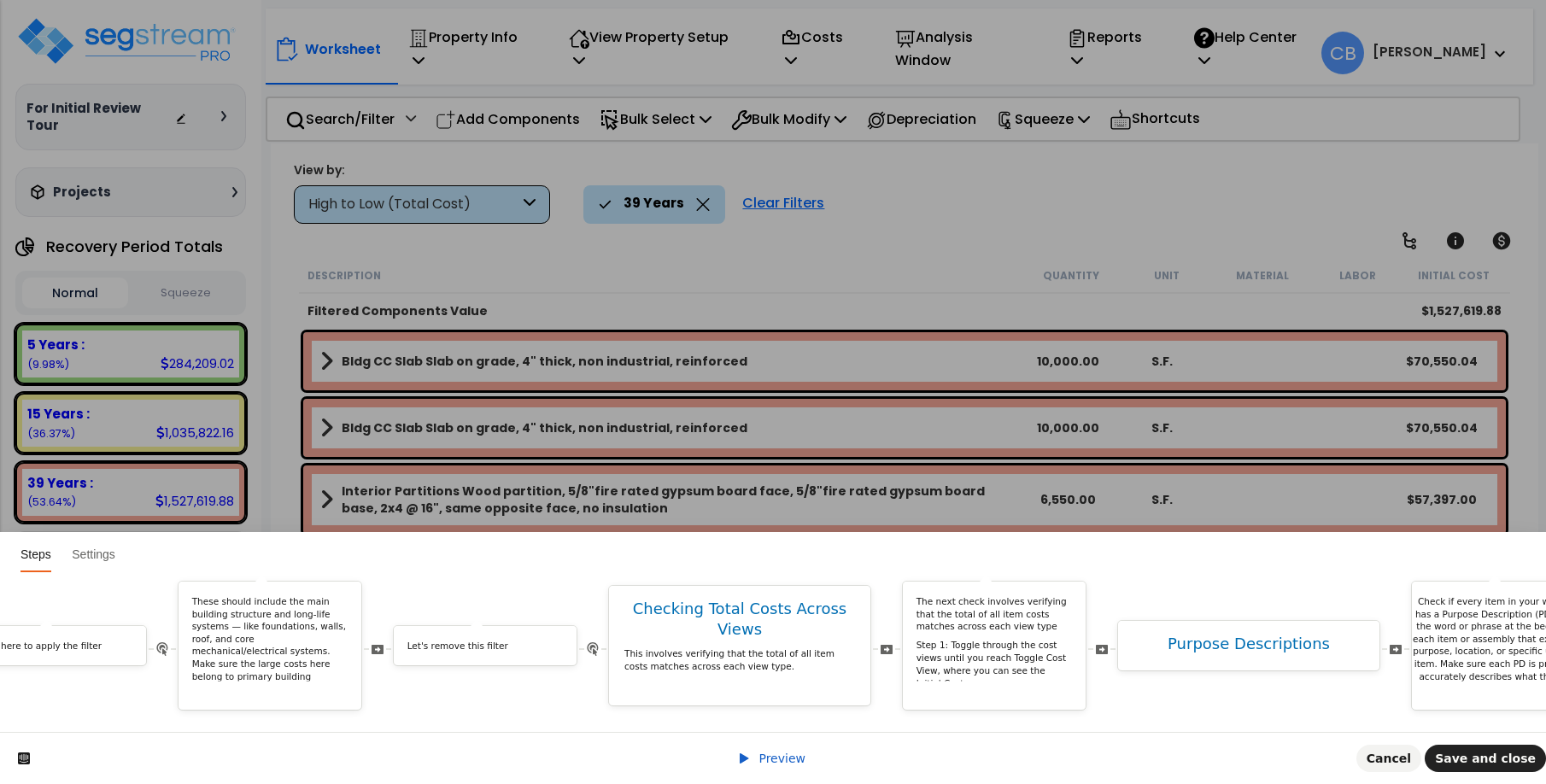
scroll to position [0, 6590]
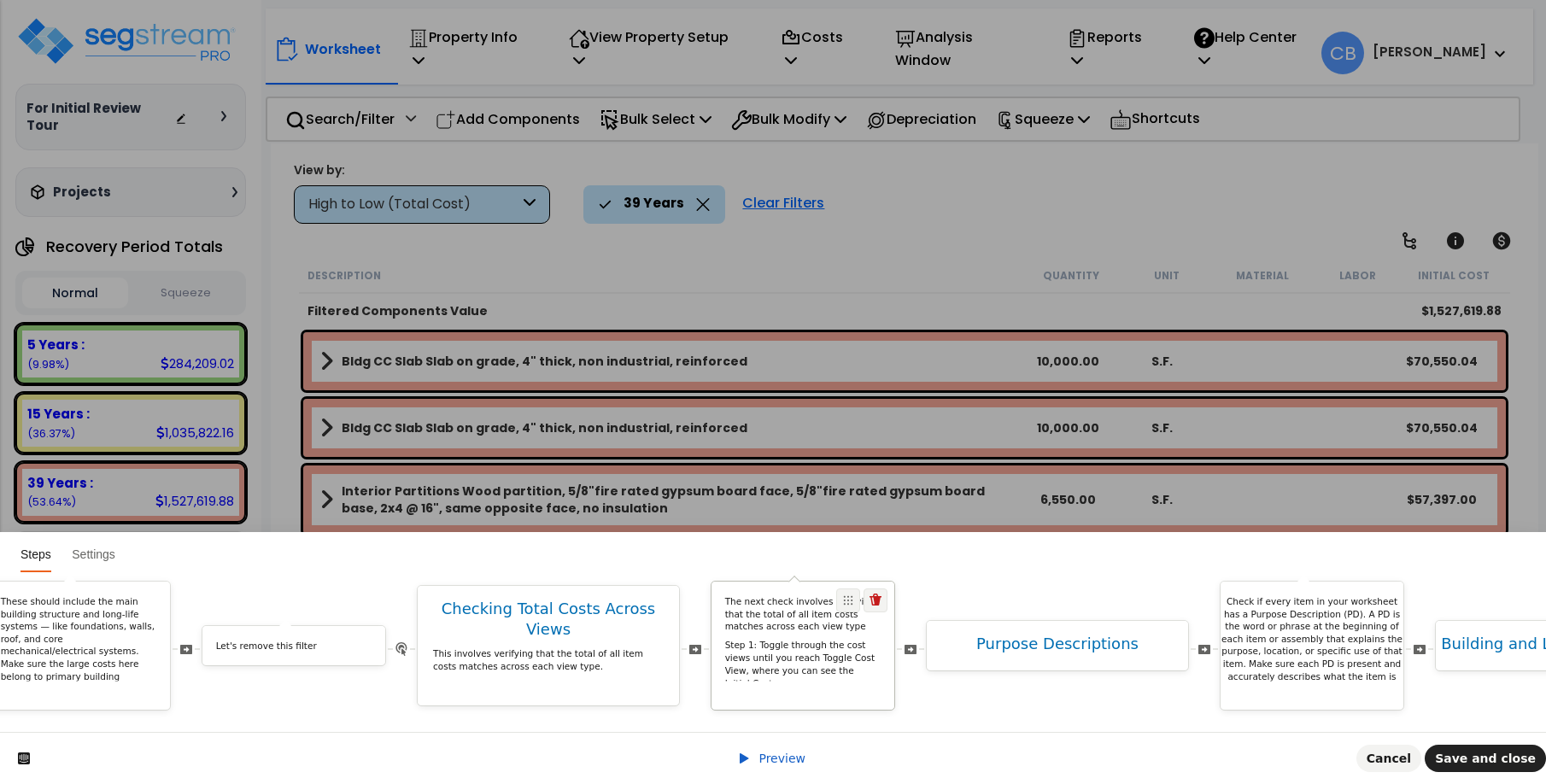
click at [825, 640] on p "Step 1: Toggle through the cost views until you reach Toggle Cost View, where y…" at bounding box center [803, 665] width 156 height 51
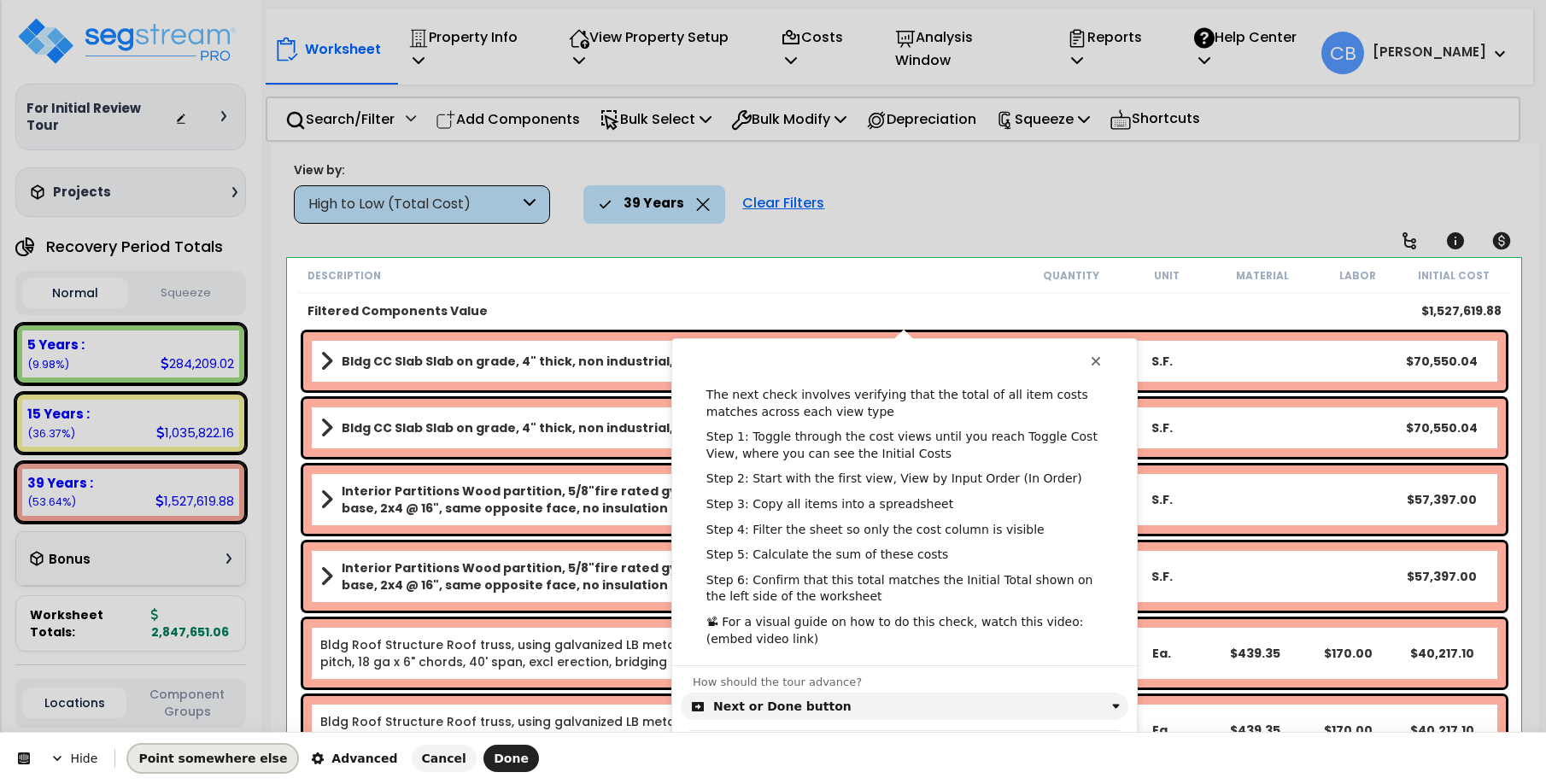
click at [237, 761] on span "Point somewhere else" at bounding box center [212, 758] width 148 height 14
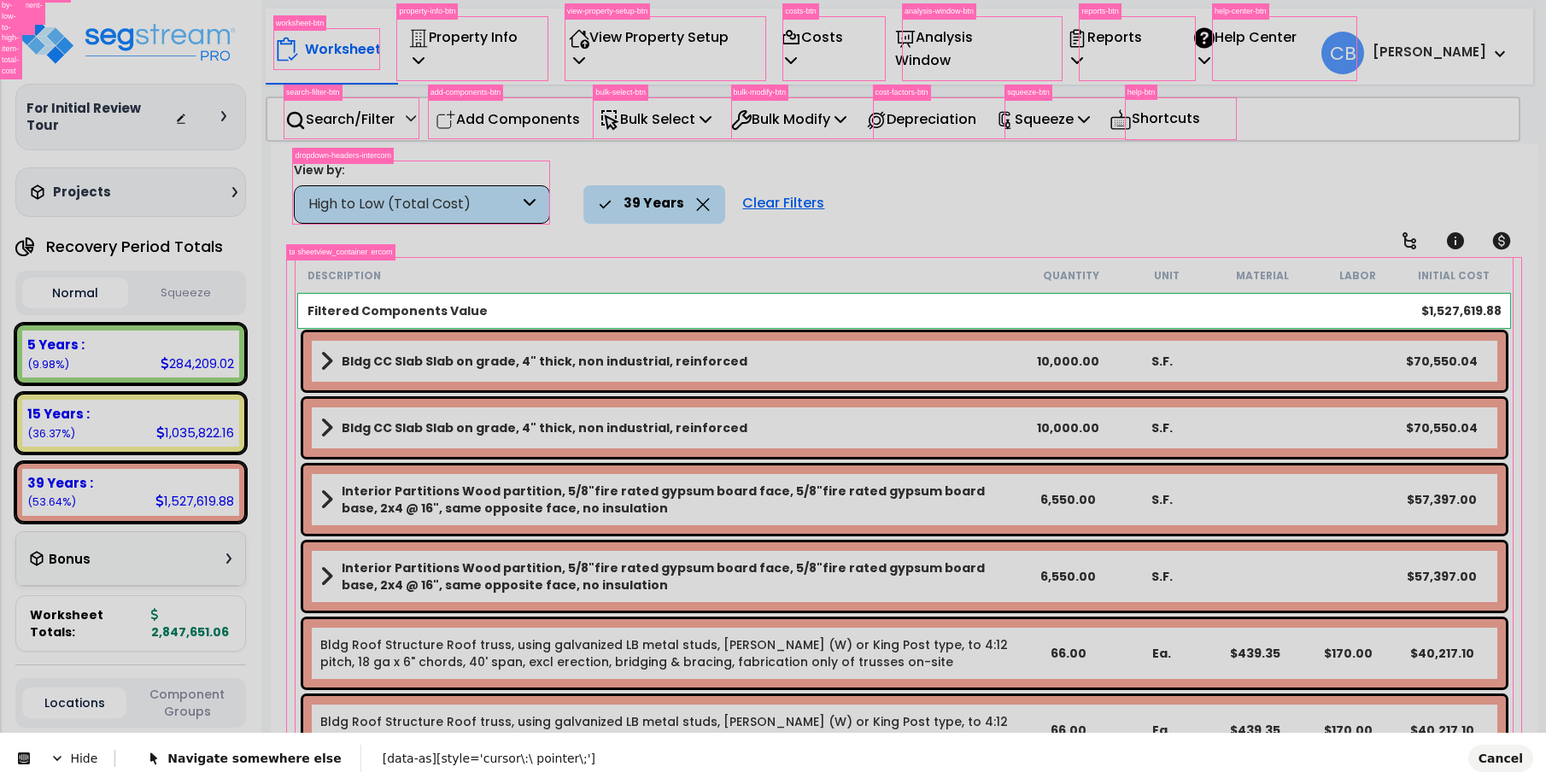
click at [307, 320] on body "We are Building your Property. So please grab a coffee and let us do the heavy …" at bounding box center [773, 467] width 1546 height 784
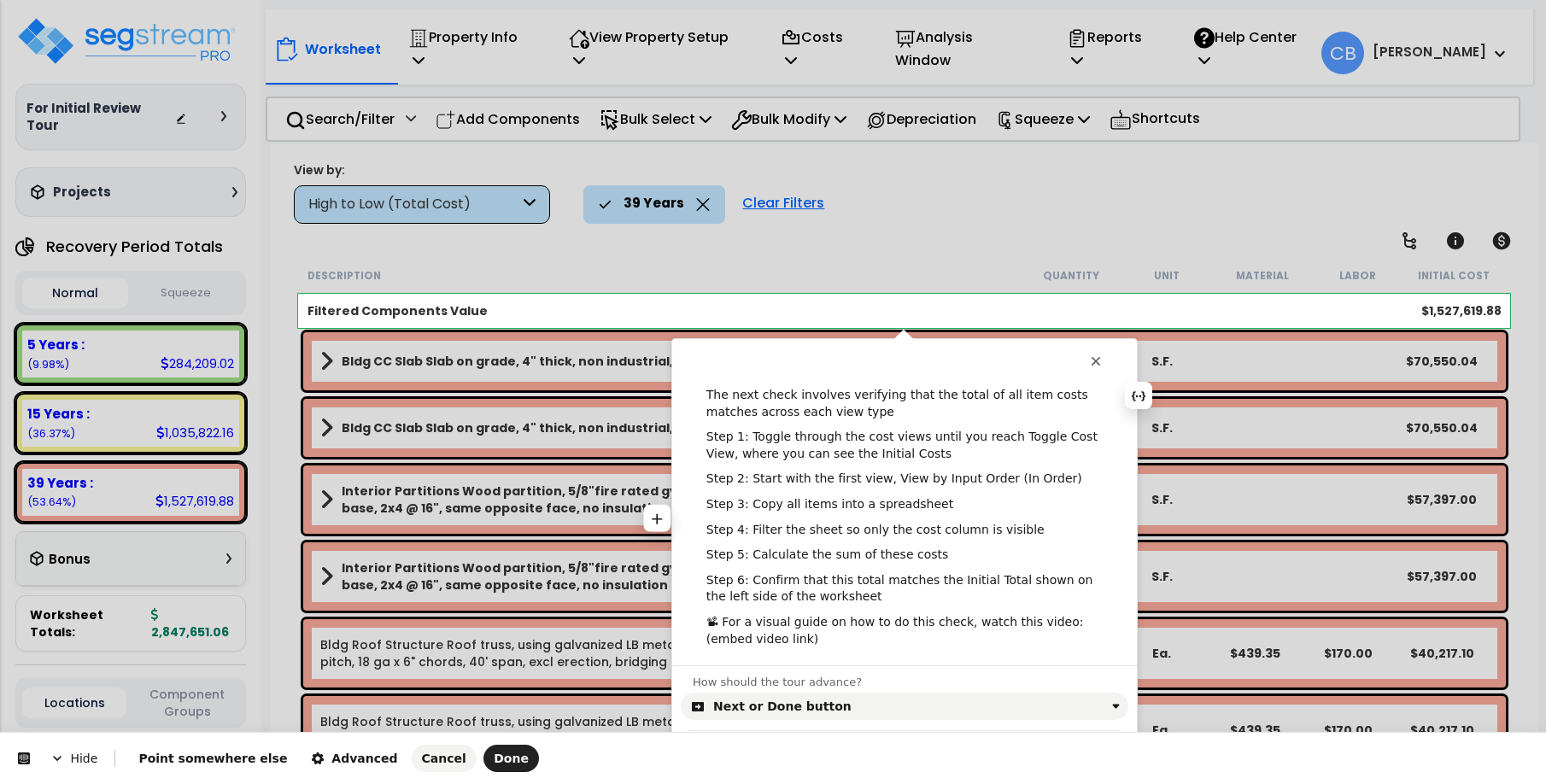
click at [805, 510] on p "Step 3: Copy all items into a spreadsheet" at bounding box center [904, 504] width 396 height 17
click at [451, 0] on html "Hide Point somewhere else Advanced Cancel Done This button doesn't work while y…" at bounding box center [773, 0] width 1546 height 0
click at [882, 470] on p "Step 2: Start with the first view, View by Input Order (In Order)" at bounding box center [904, 479] width 396 height 17
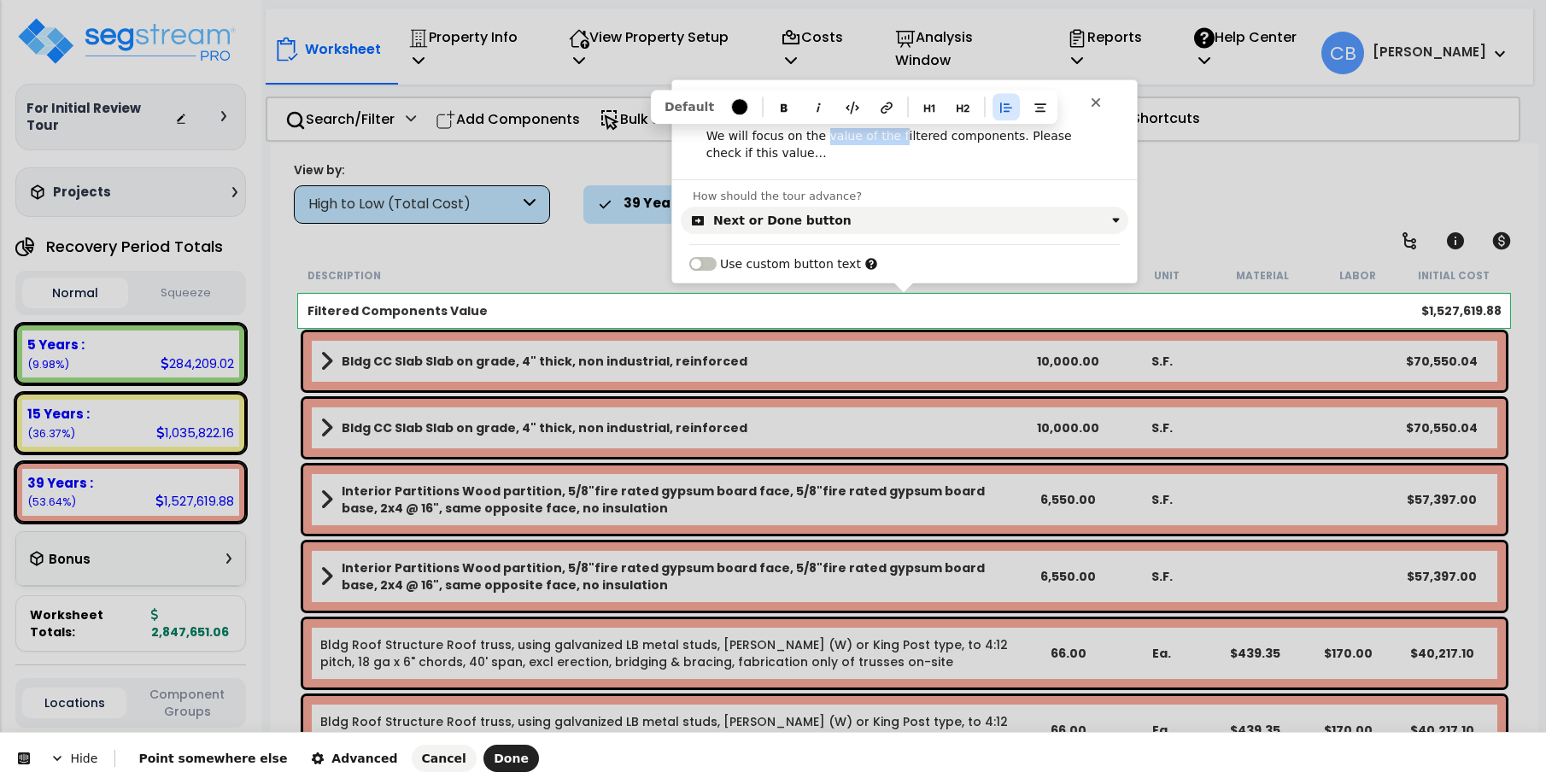
drag, startPoint x: 817, startPoint y: 136, endPoint x: 882, endPoint y: 141, distance: 65.2
click at [882, 141] on p "We will focus on the value of the filtered components. Please check if this val…" at bounding box center [904, 144] width 396 height 33
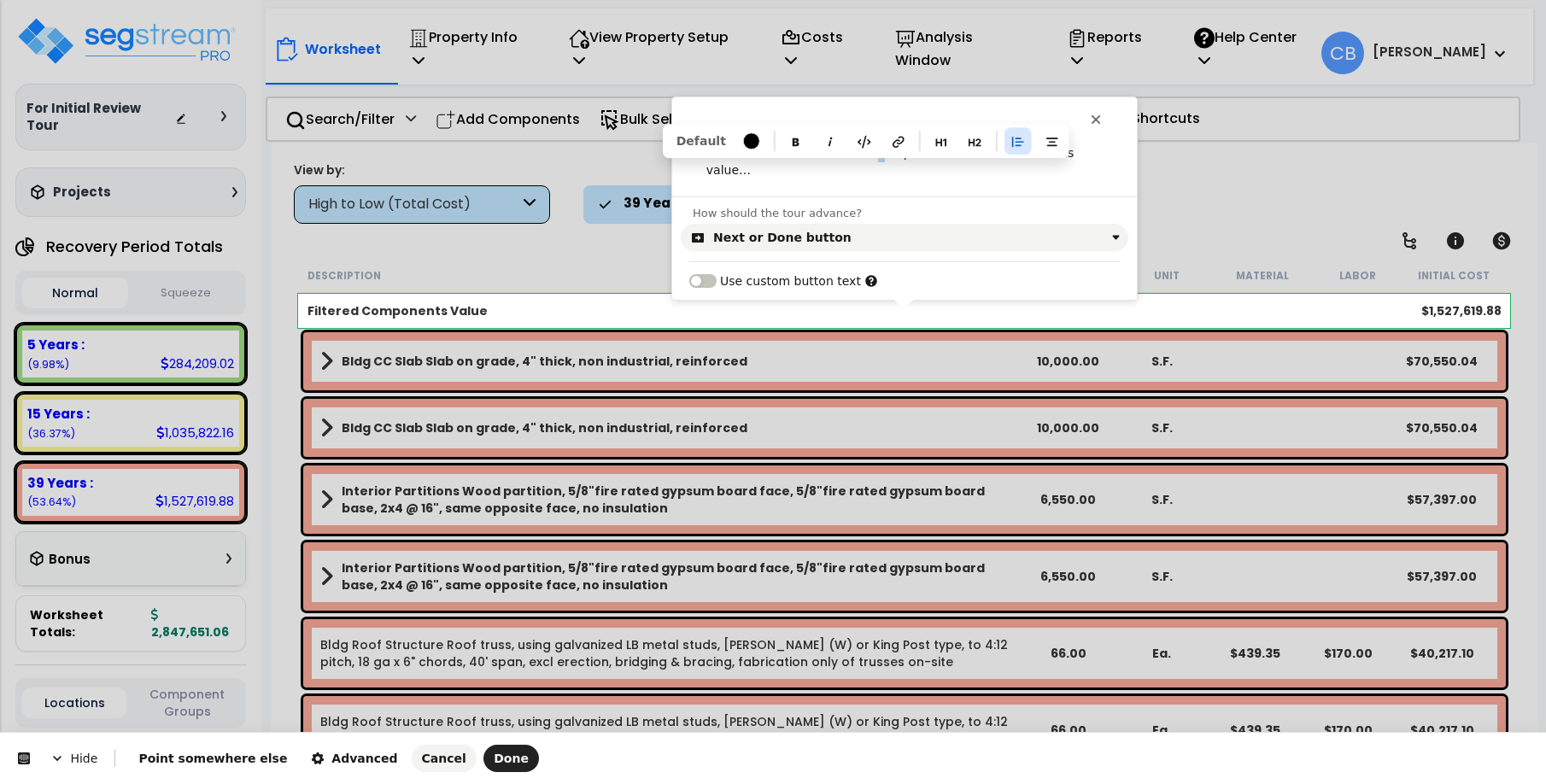
click at [858, 154] on p "We will focus on the Filtered components. Please check if this value…" at bounding box center [904, 161] width 396 height 33
click at [921, 154] on p "We will focus on the Filtered Components. Please check if this value…" at bounding box center [904, 161] width 396 height 33
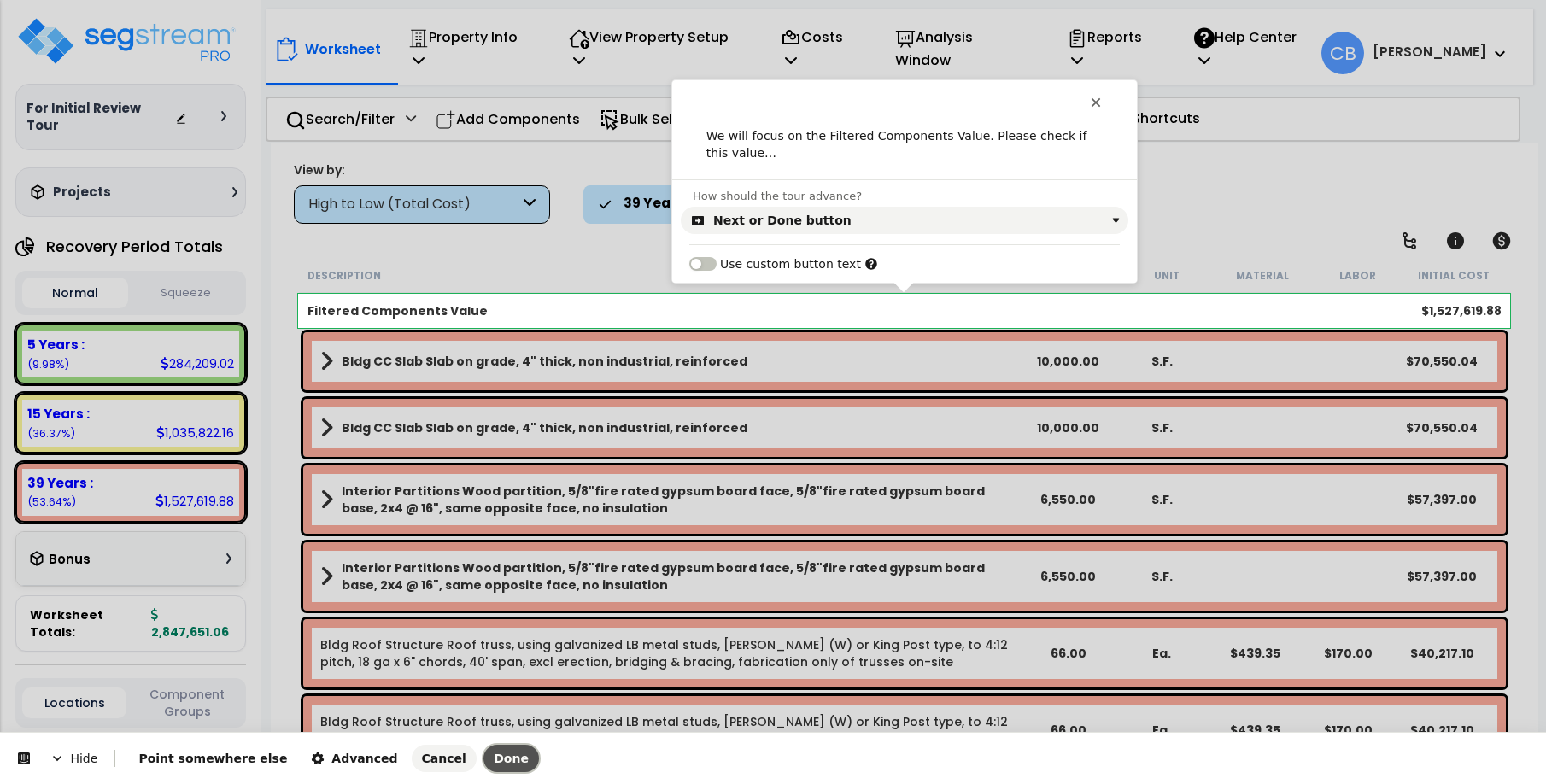
click at [493, 762] on span "Done" at bounding box center [510, 758] width 35 height 14
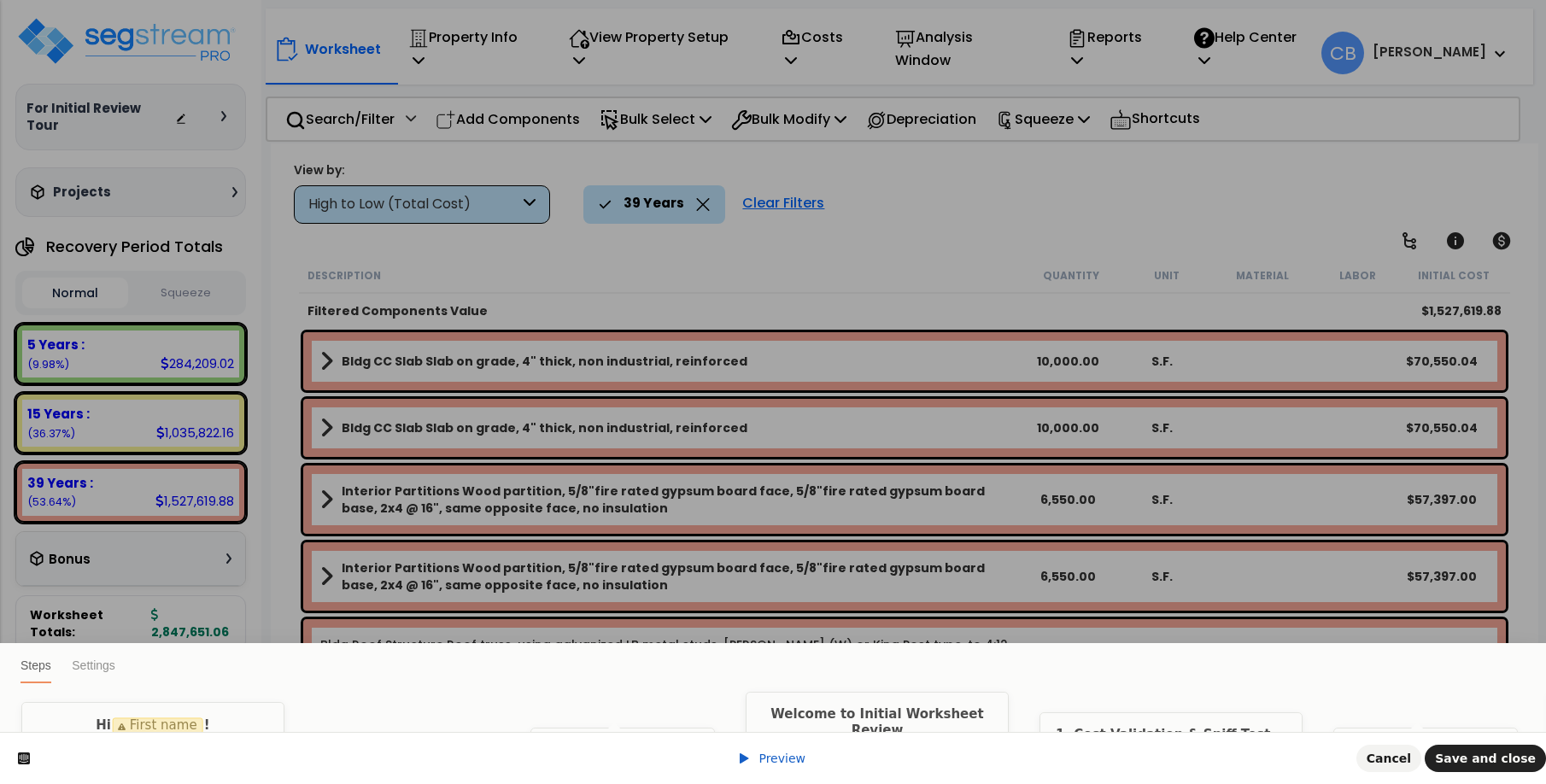
scroll to position [0, 10215]
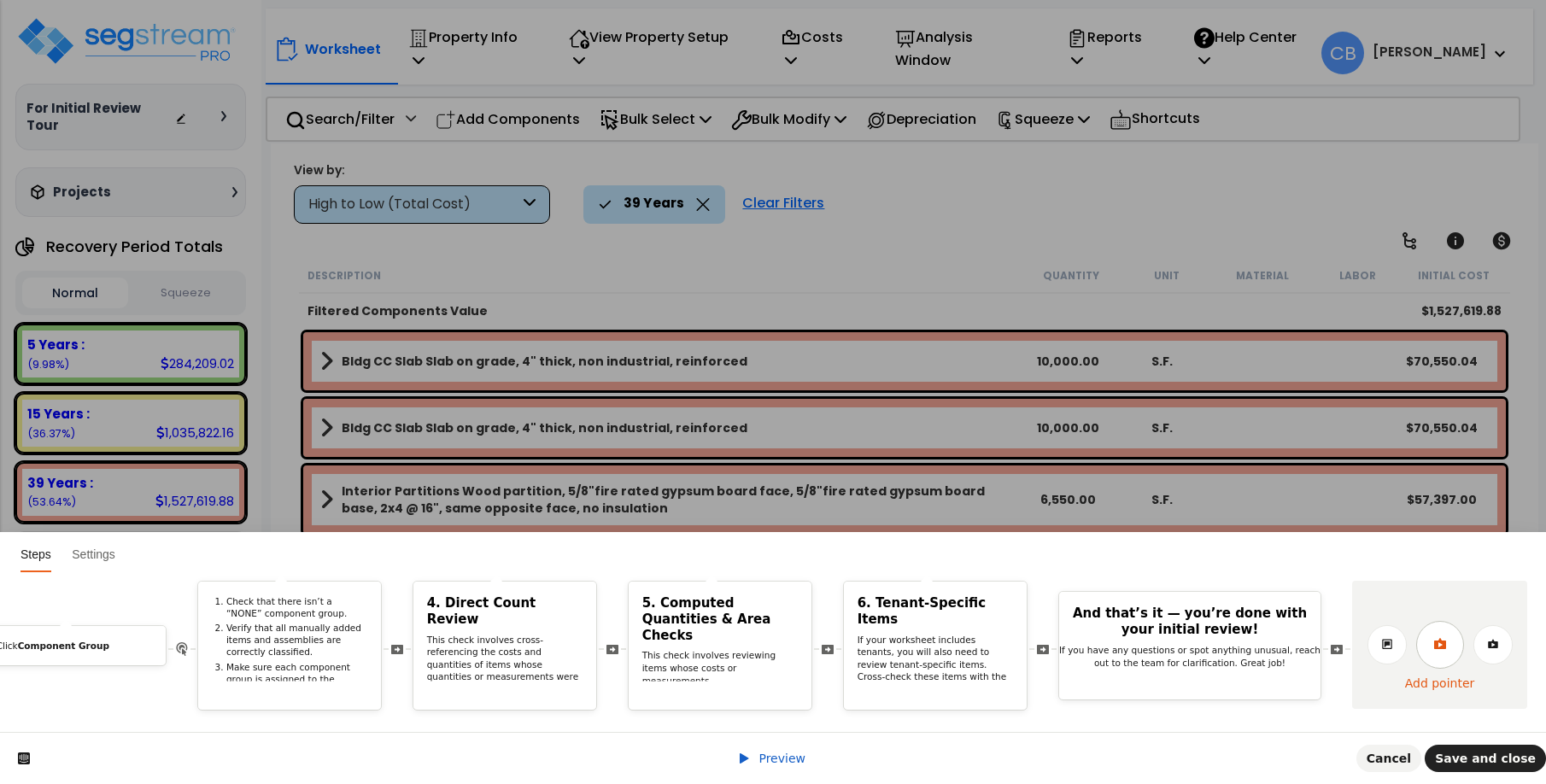
click at [1447, 632] on link at bounding box center [1440, 645] width 48 height 48
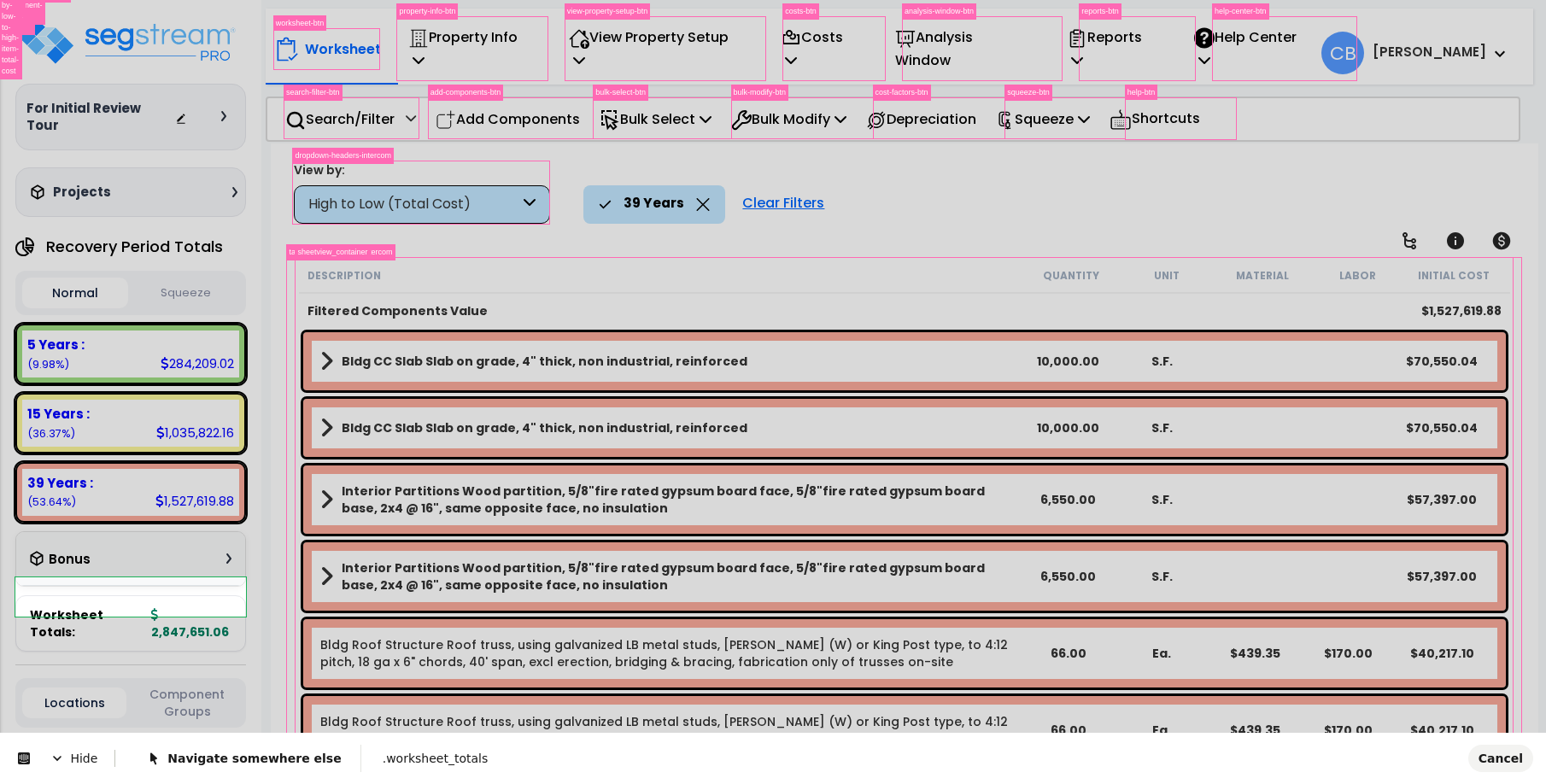
click at [109, 613] on body "We are Building your Property. So please grab a coffee and let us do the heavy …" at bounding box center [773, 467] width 1546 height 784
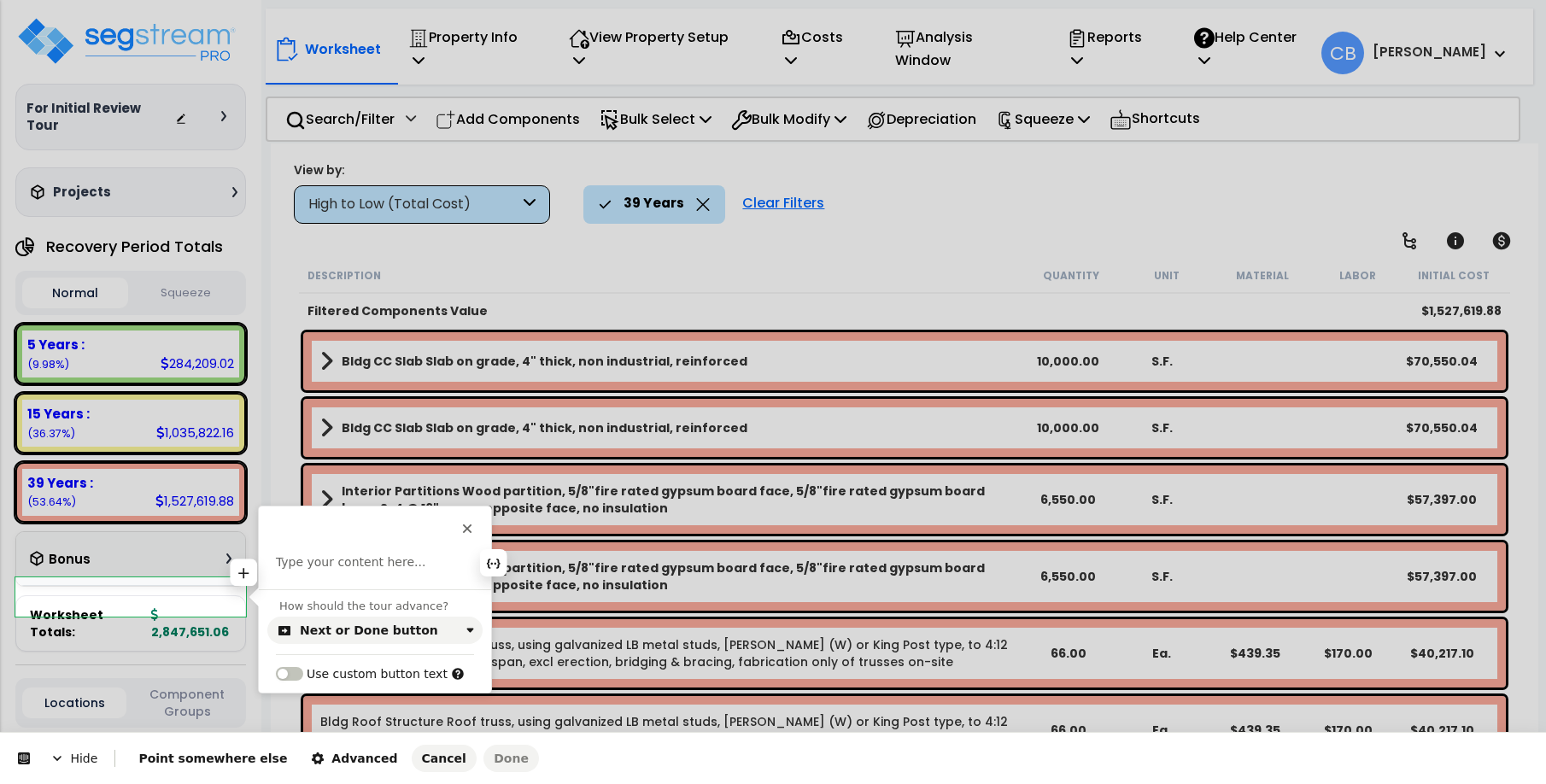
click at [342, 570] on p at bounding box center [375, 563] width 198 height 17
click at [411, 633] on div "Next or Done button" at bounding box center [368, 630] width 138 height 14
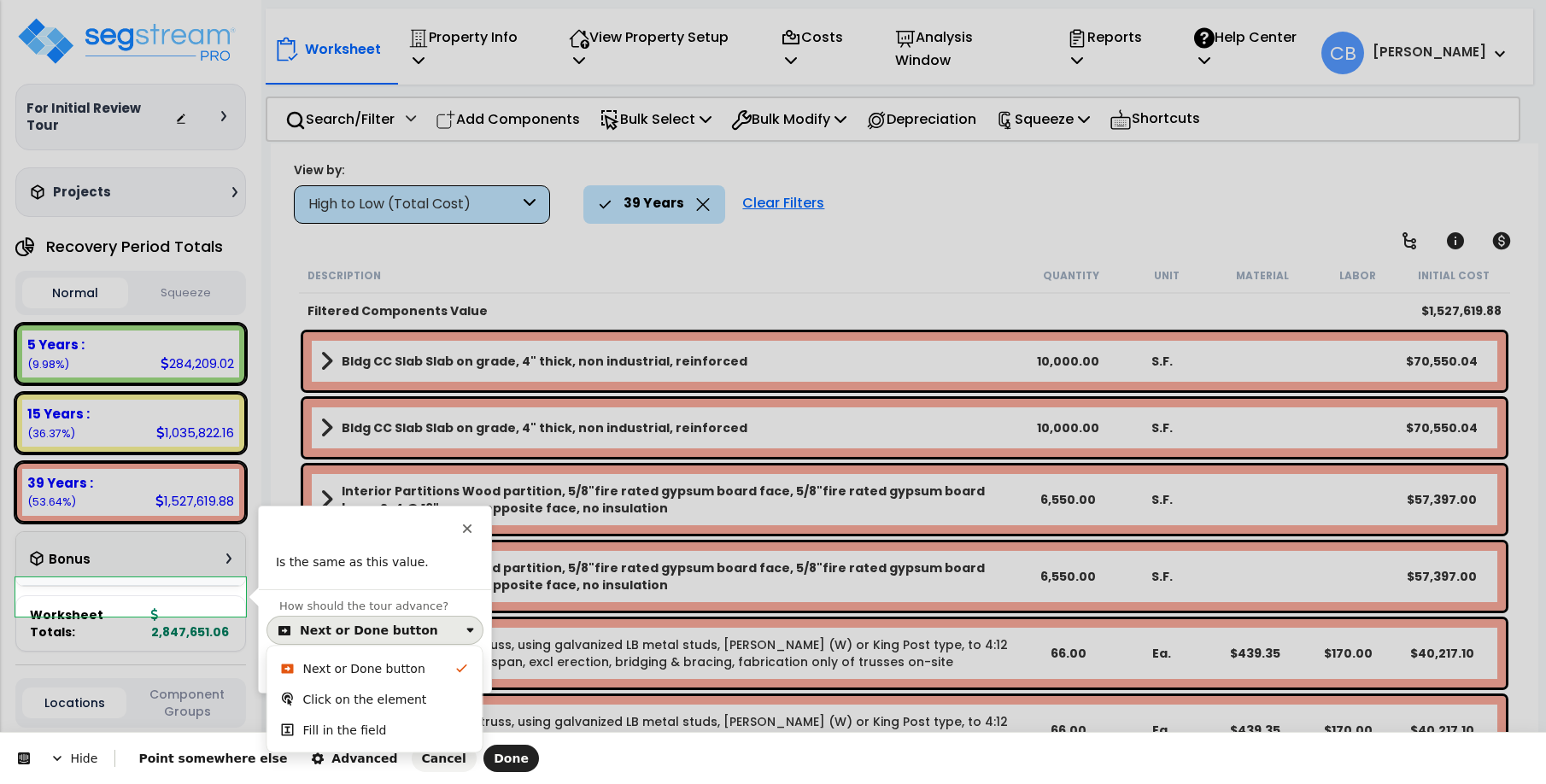
click at [419, 592] on div "How should the tour advance? Next or Done button Use custom button text" at bounding box center [375, 641] width 233 height 103
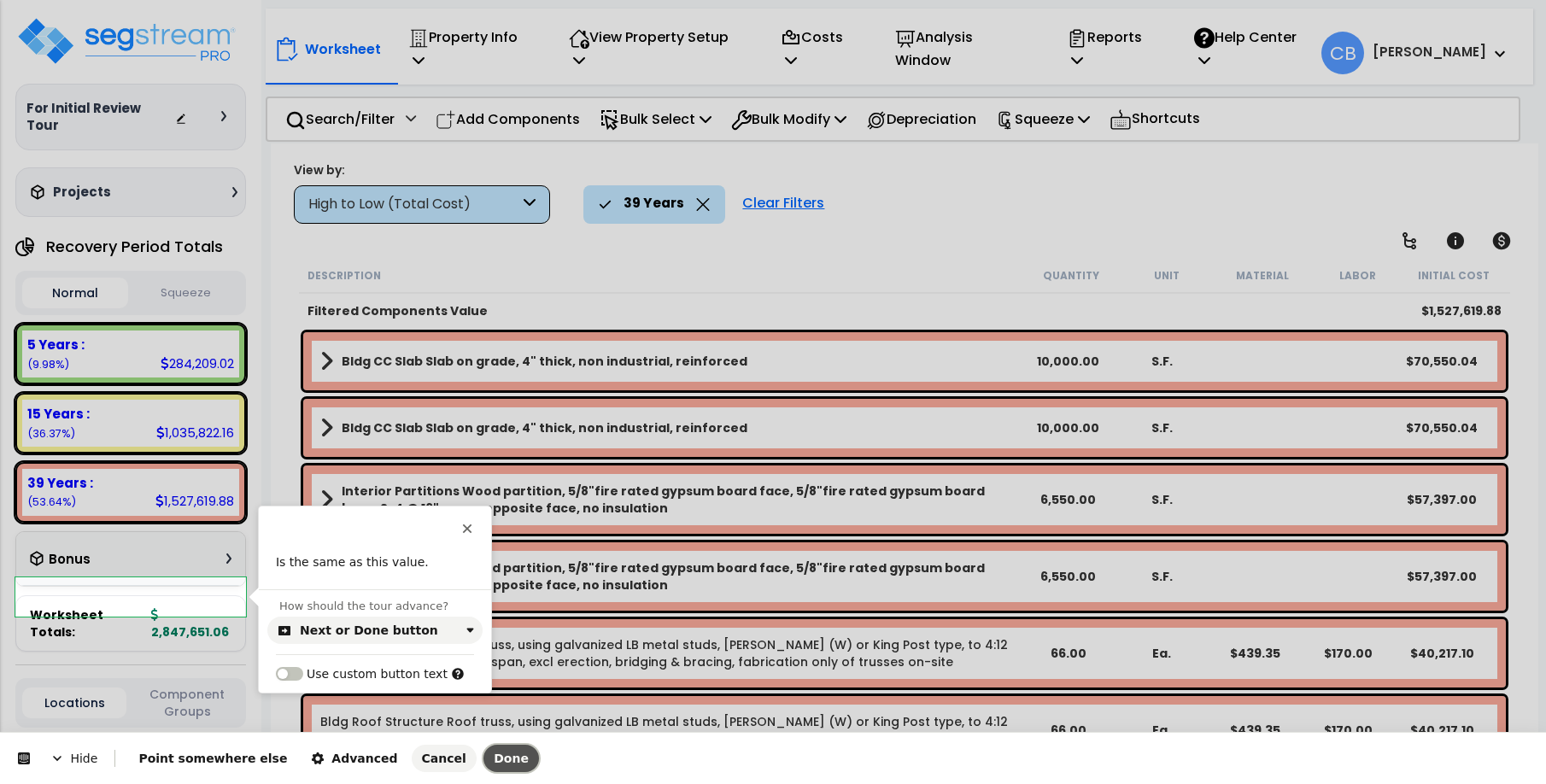
click at [493, 762] on span "Done" at bounding box center [510, 758] width 35 height 14
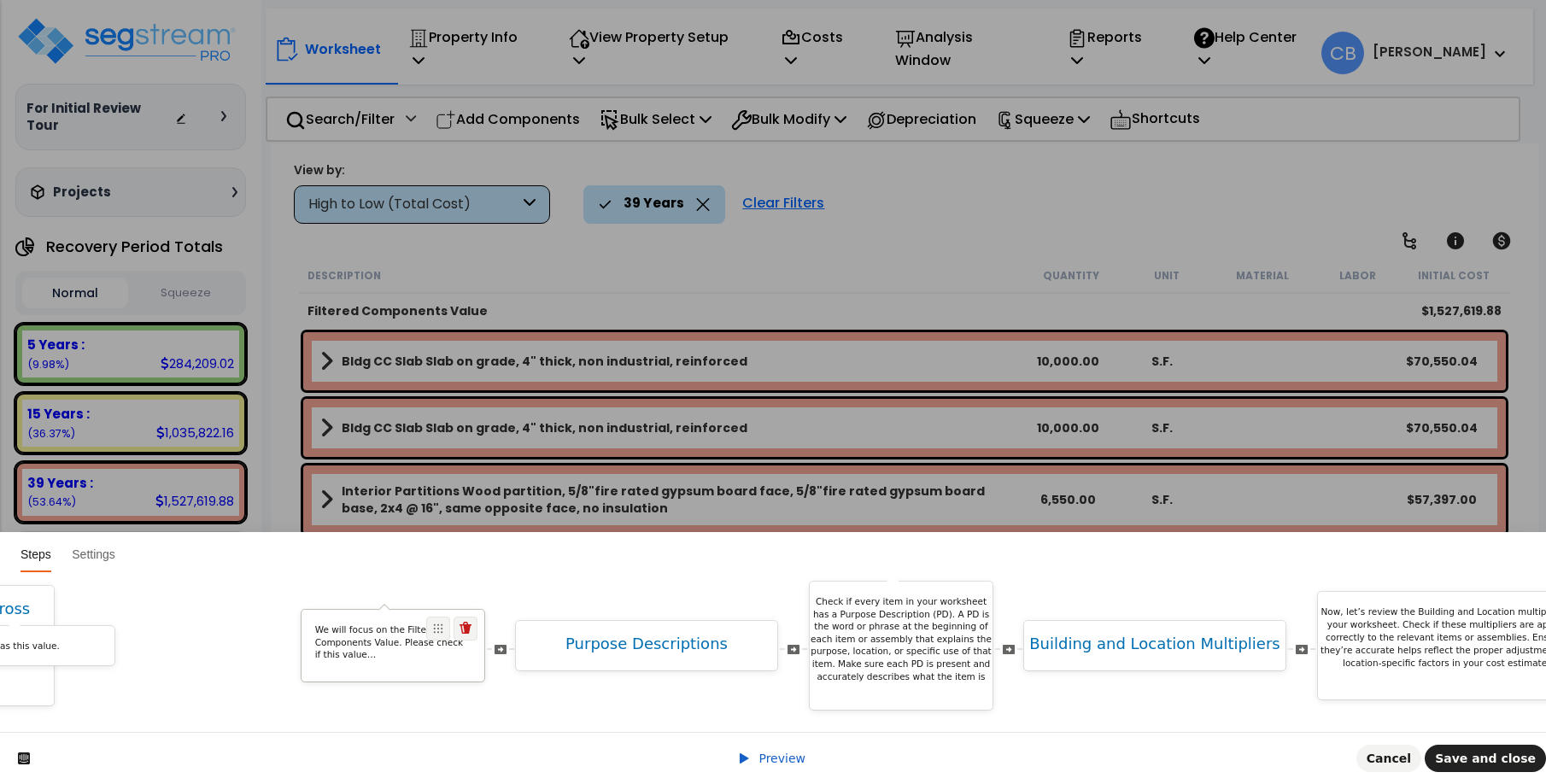
scroll to position [0, 7152]
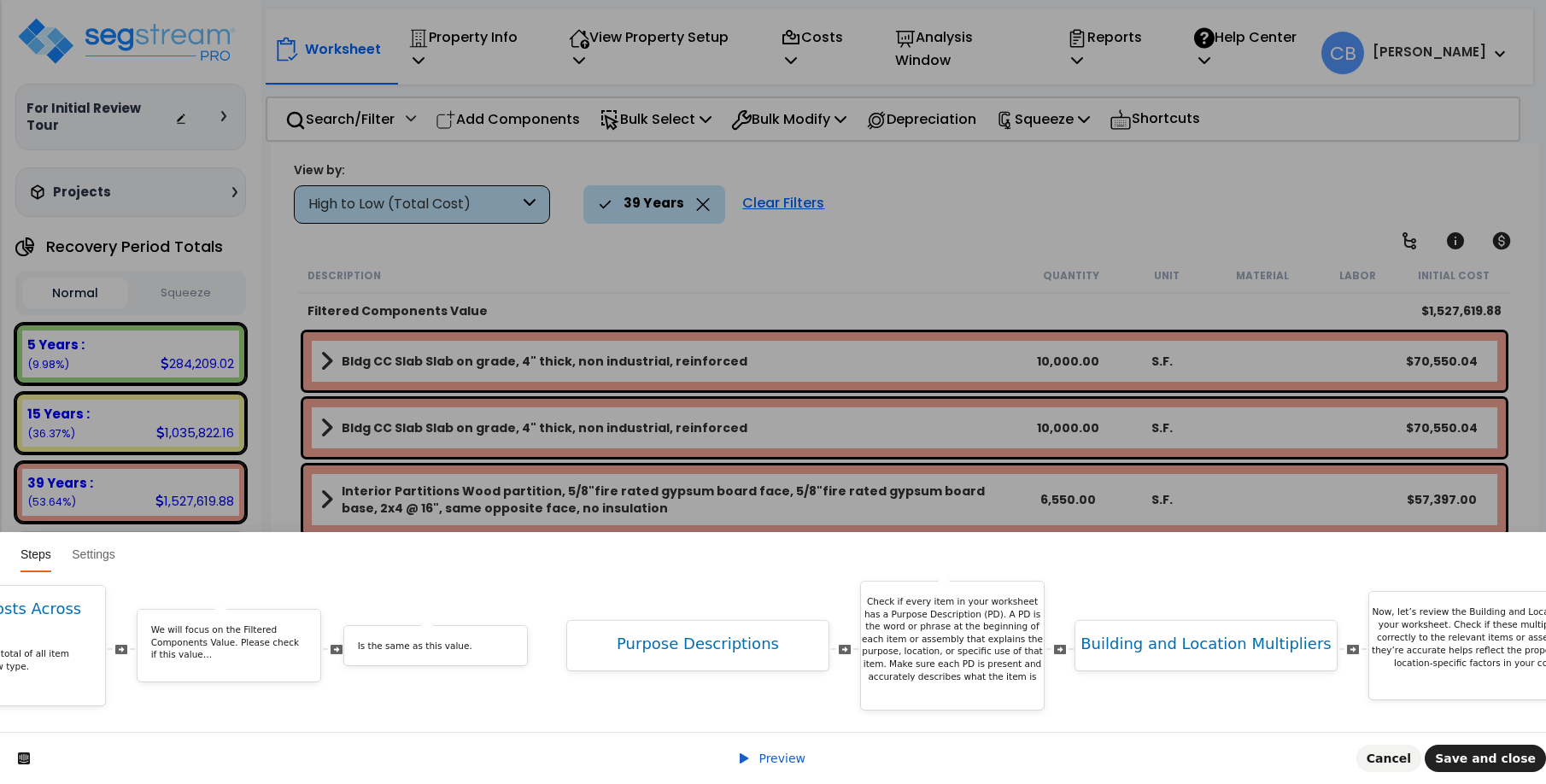
drag, startPoint x: 1286, startPoint y: 634, endPoint x: 492, endPoint y: 676, distance: 795.1
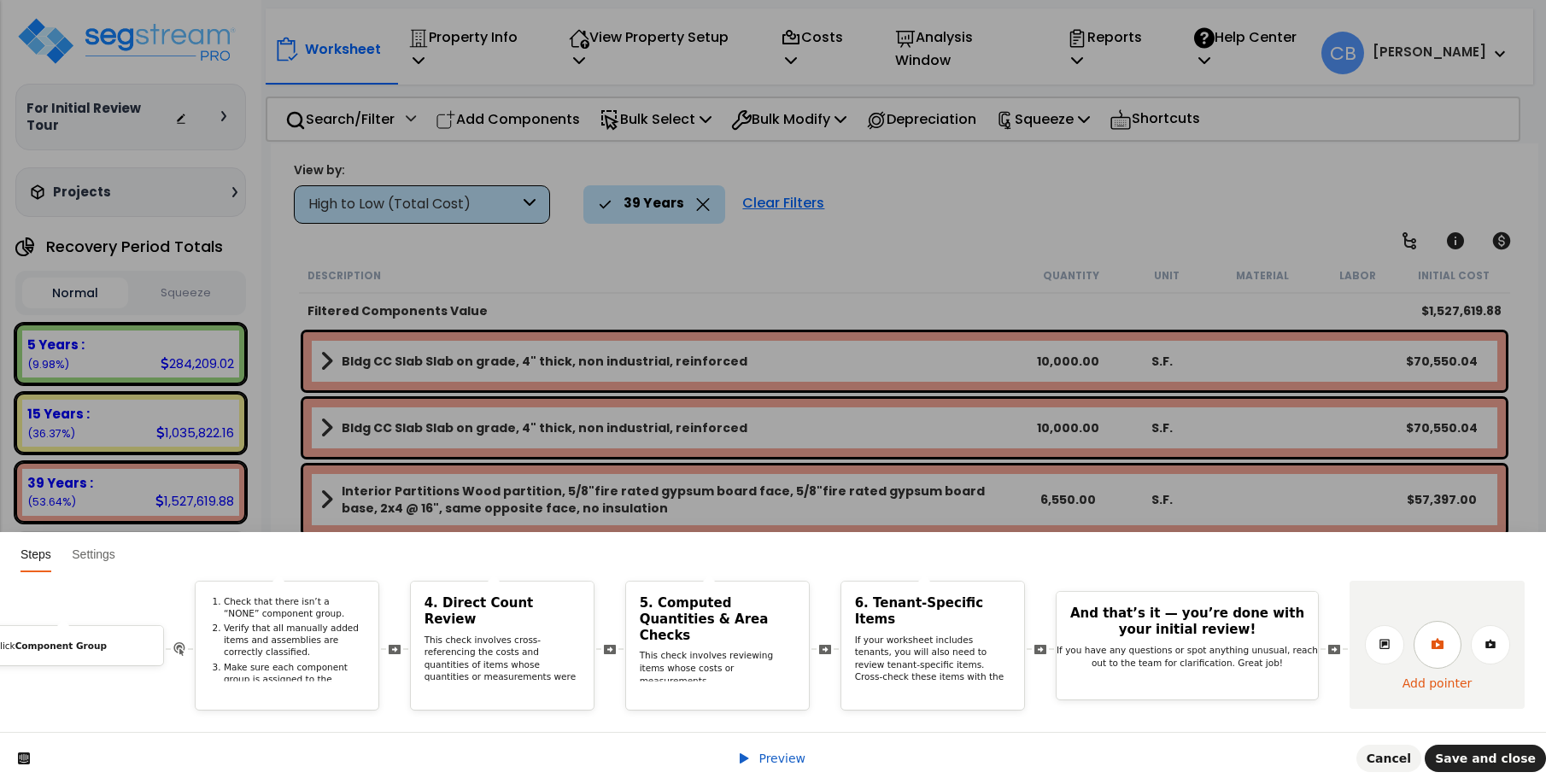
click at [1437, 637] on icon at bounding box center [1437, 644] width 14 height 14
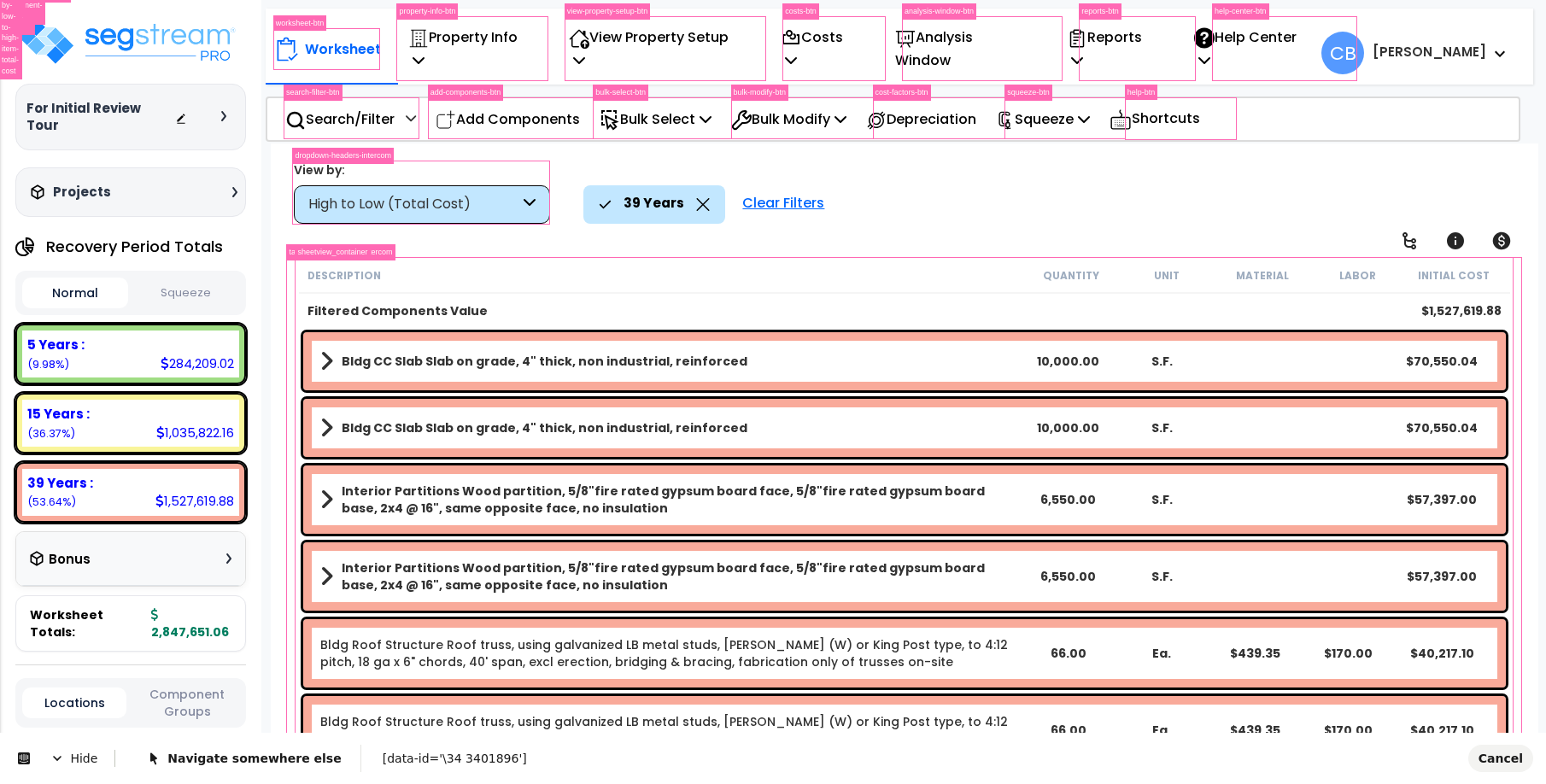
scroll to position [0, 0]
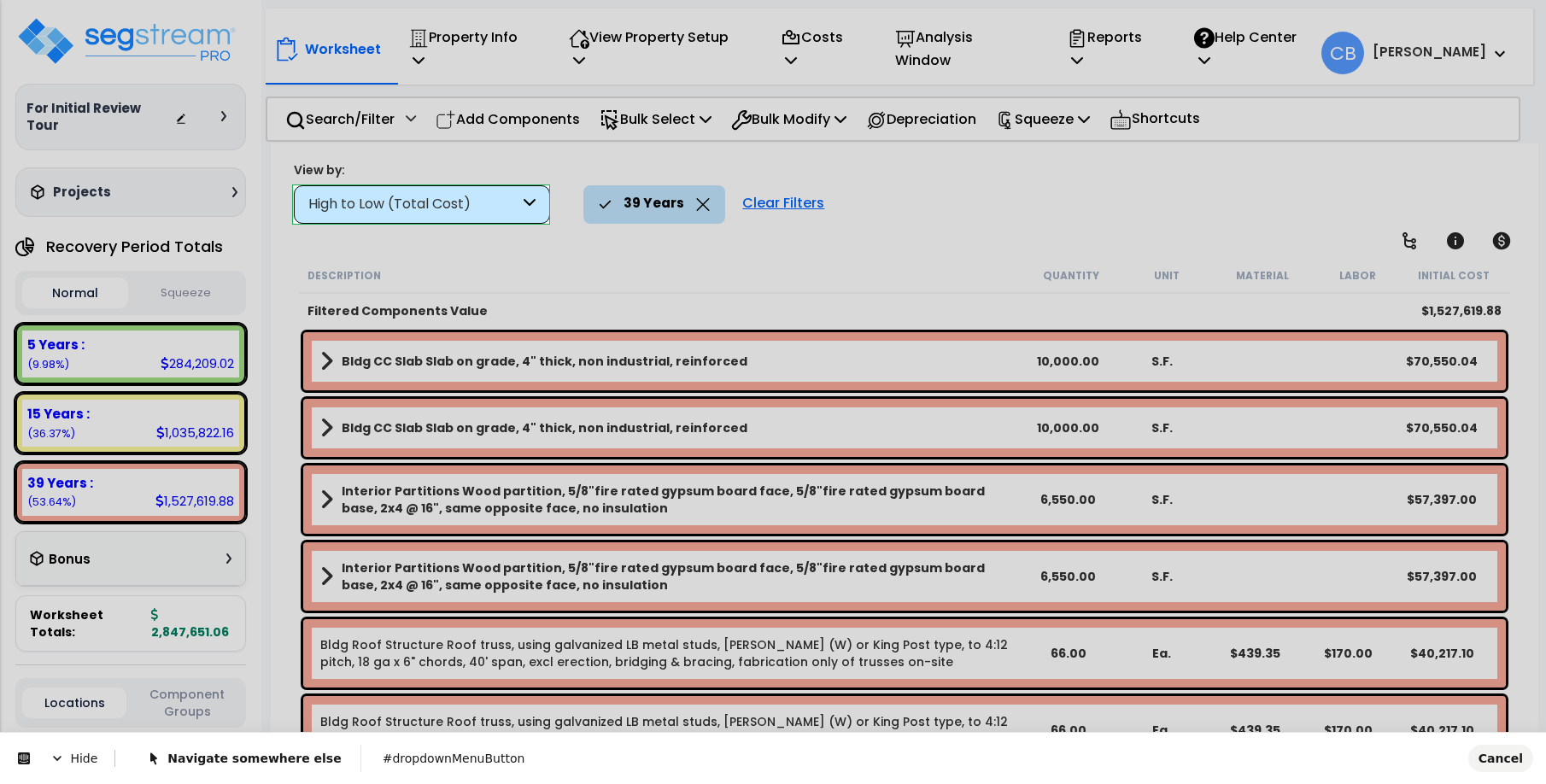
click at [536, 219] on body "We are Building your Property. So please grab a coffee and let us do the heavy …" at bounding box center [773, 467] width 1546 height 784
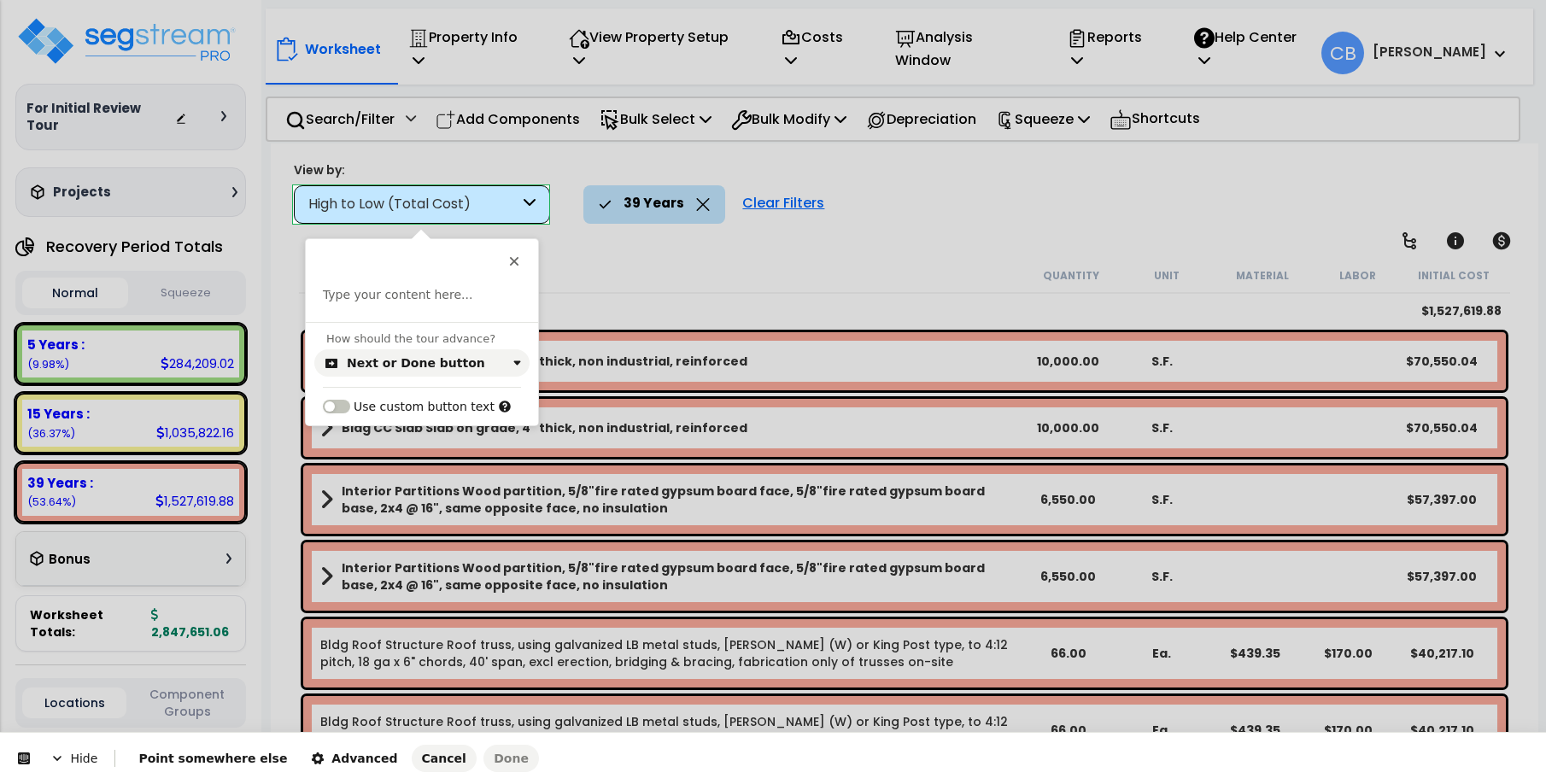
click at [449, 307] on div "Type your content here..." at bounding box center [421, 304] width 233 height 35
click at [450, 297] on p at bounding box center [421, 295] width 198 height 17
click at [376, 360] on div "Next or Done button" at bounding box center [415, 363] width 138 height 14
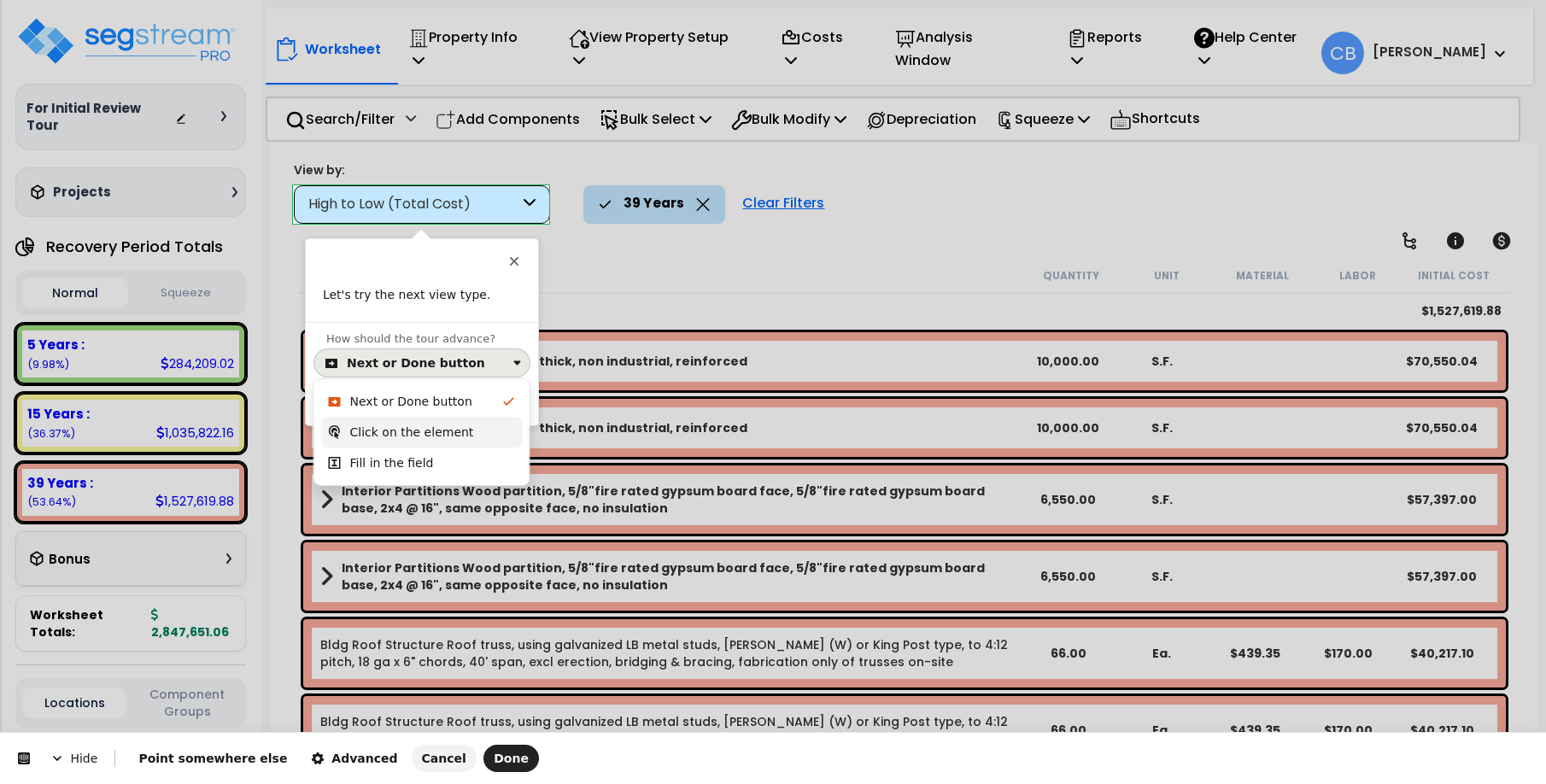
click at [378, 421] on div "Click on the element" at bounding box center [421, 432] width 202 height 31
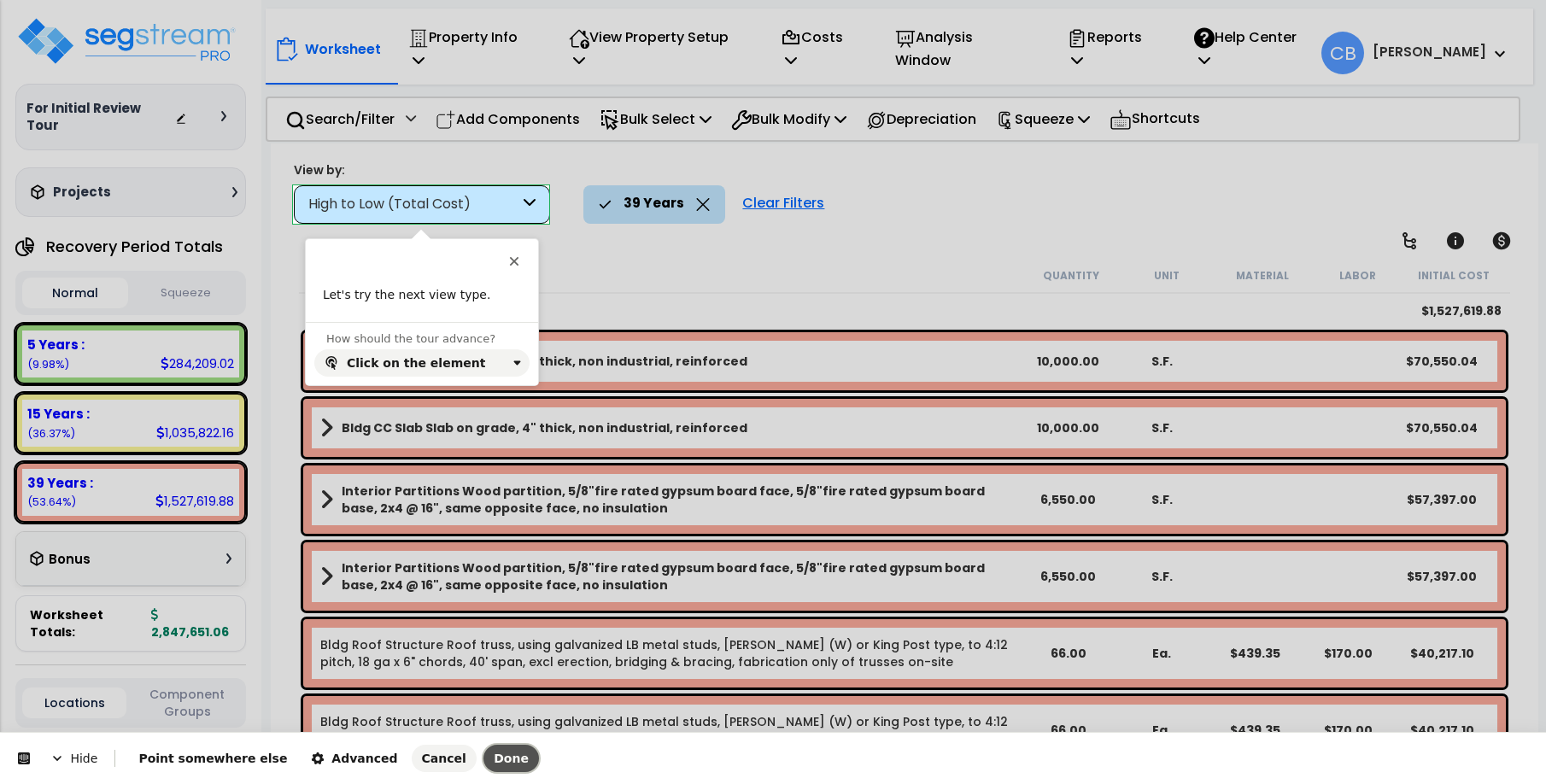
click at [493, 757] on span "Done" at bounding box center [510, 758] width 35 height 14
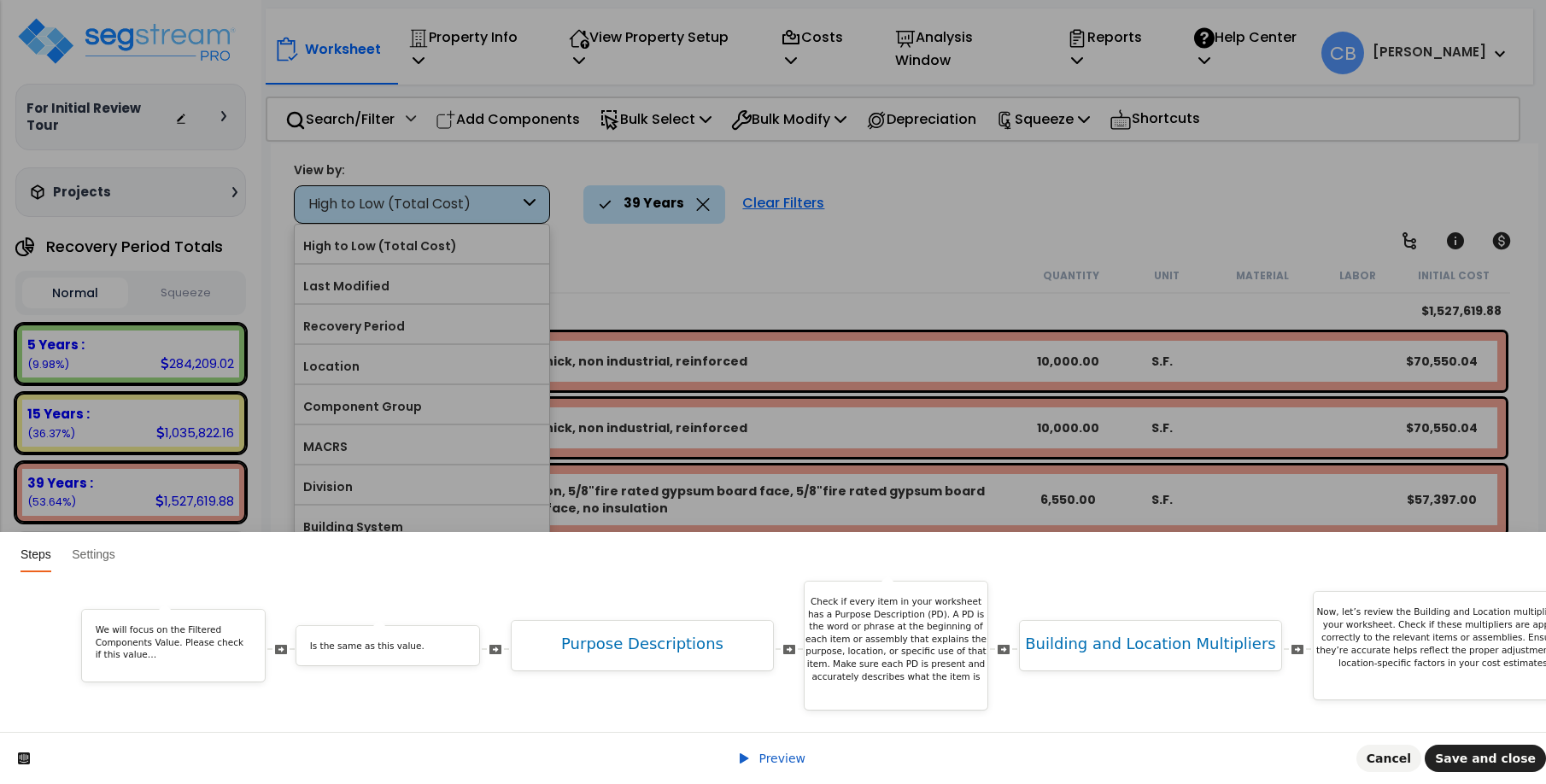
scroll to position [0, 7201]
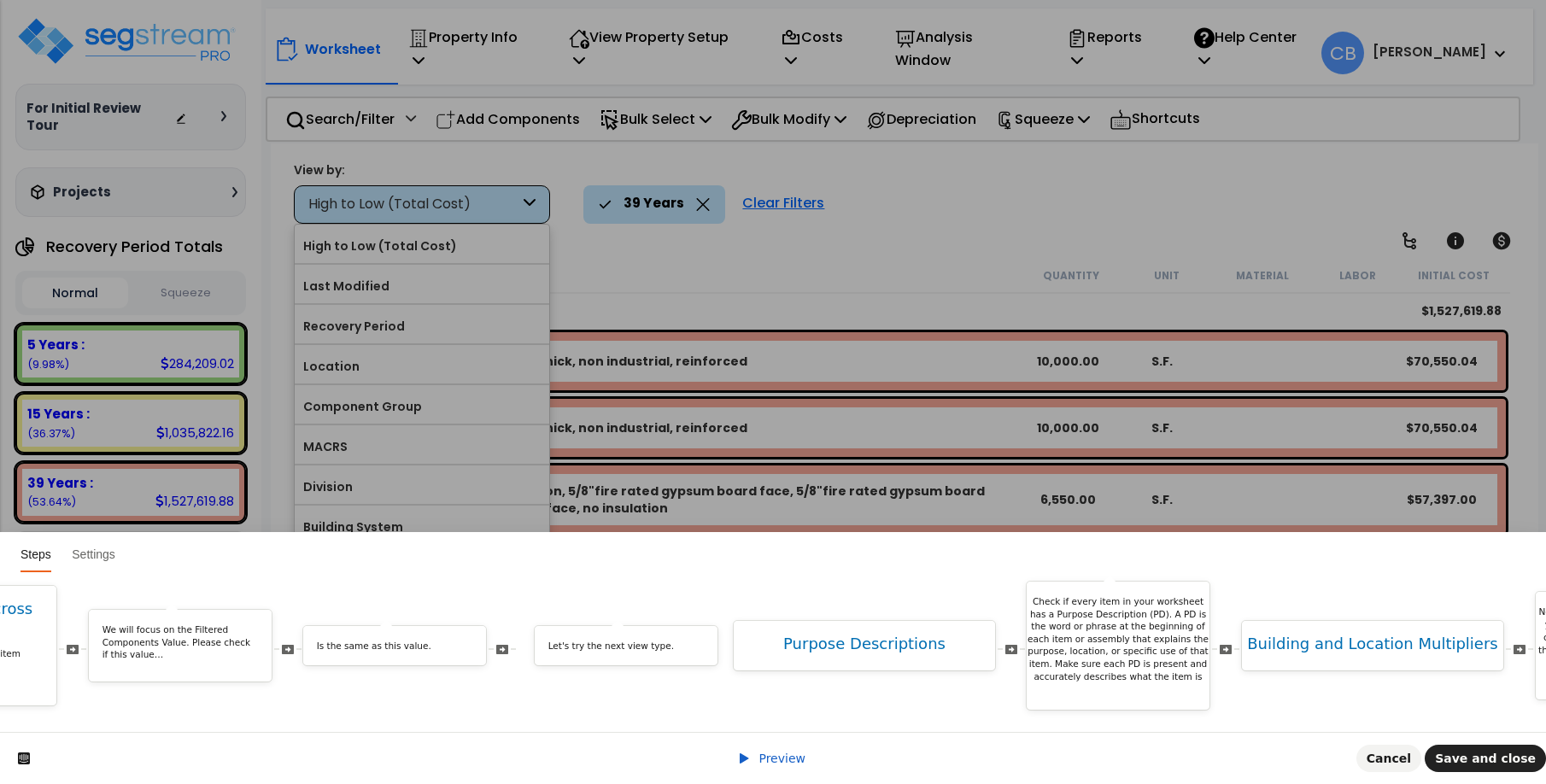
drag, startPoint x: 1294, startPoint y: 633, endPoint x: 681, endPoint y: 658, distance: 613.5
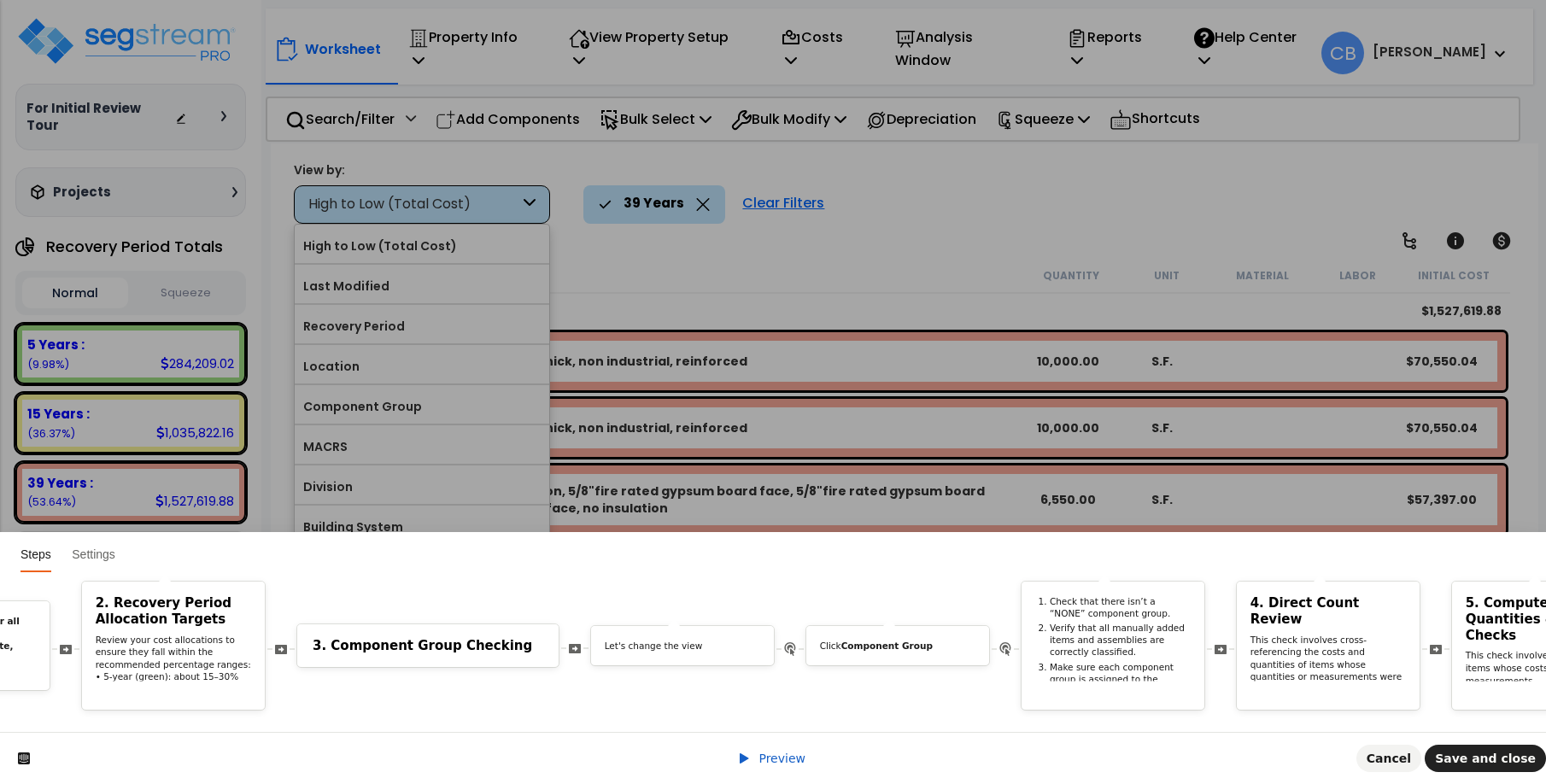
scroll to position [0, 10668]
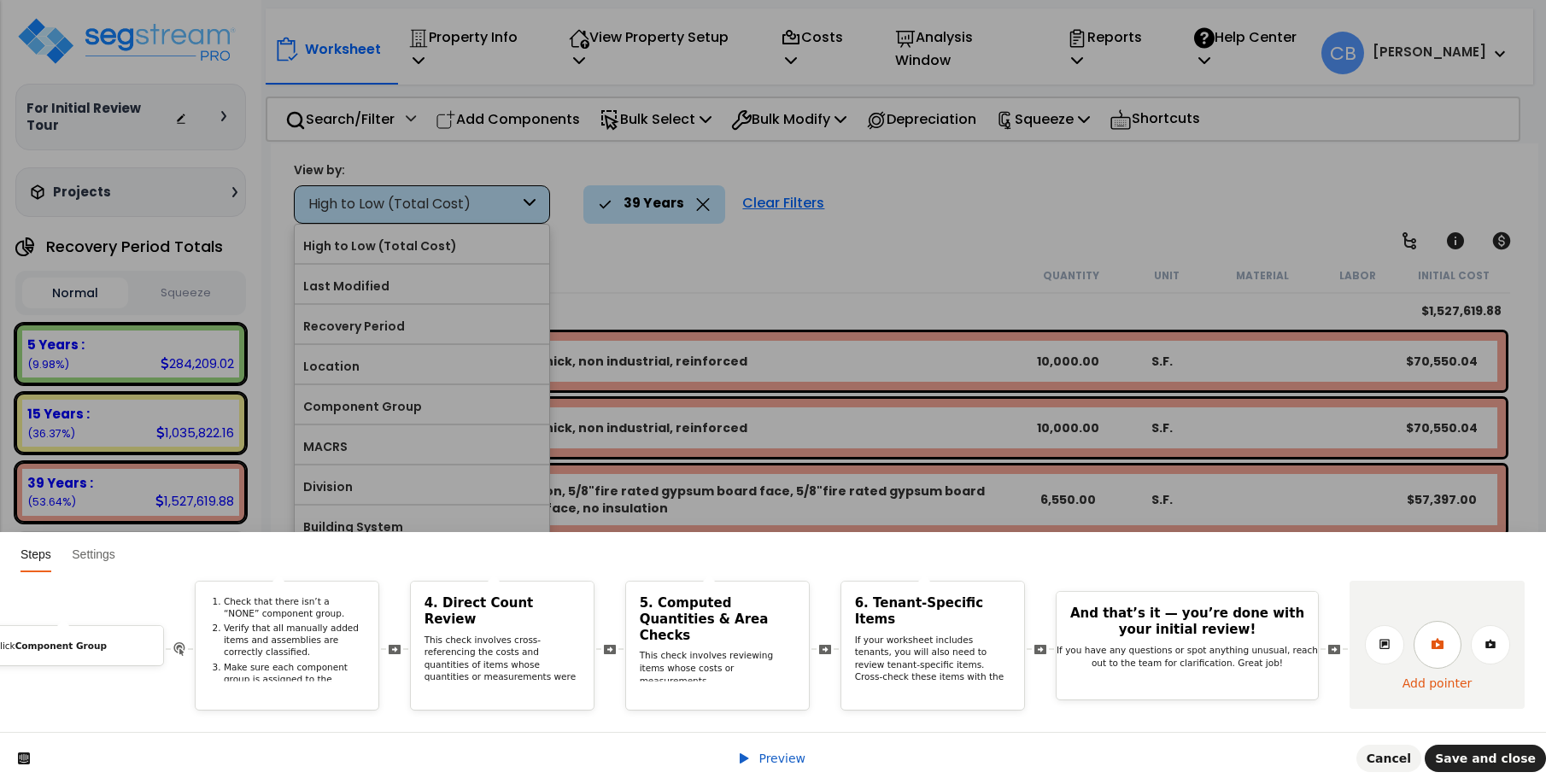
click at [1422, 630] on link at bounding box center [1437, 645] width 48 height 48
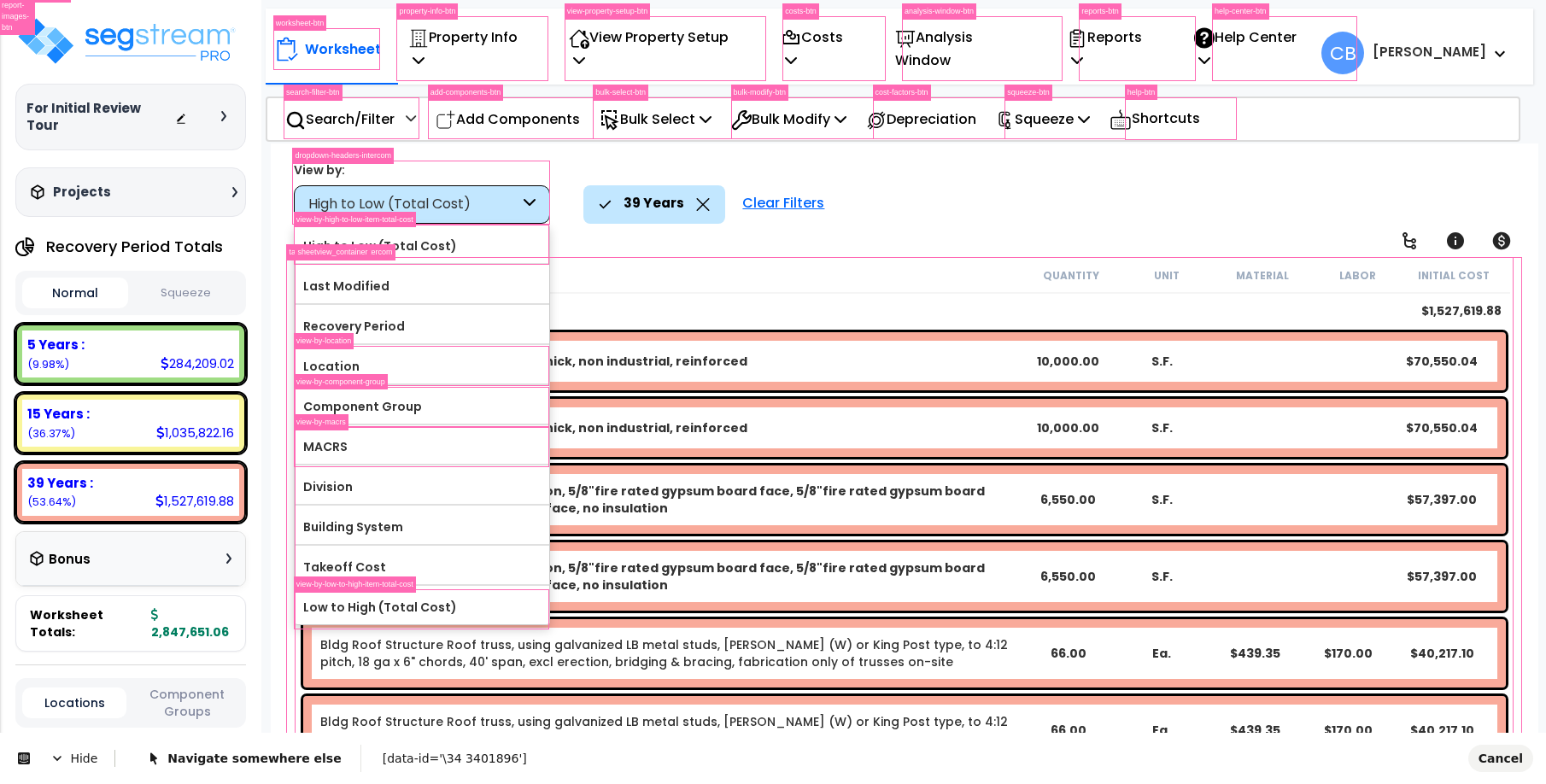
scroll to position [0, 0]
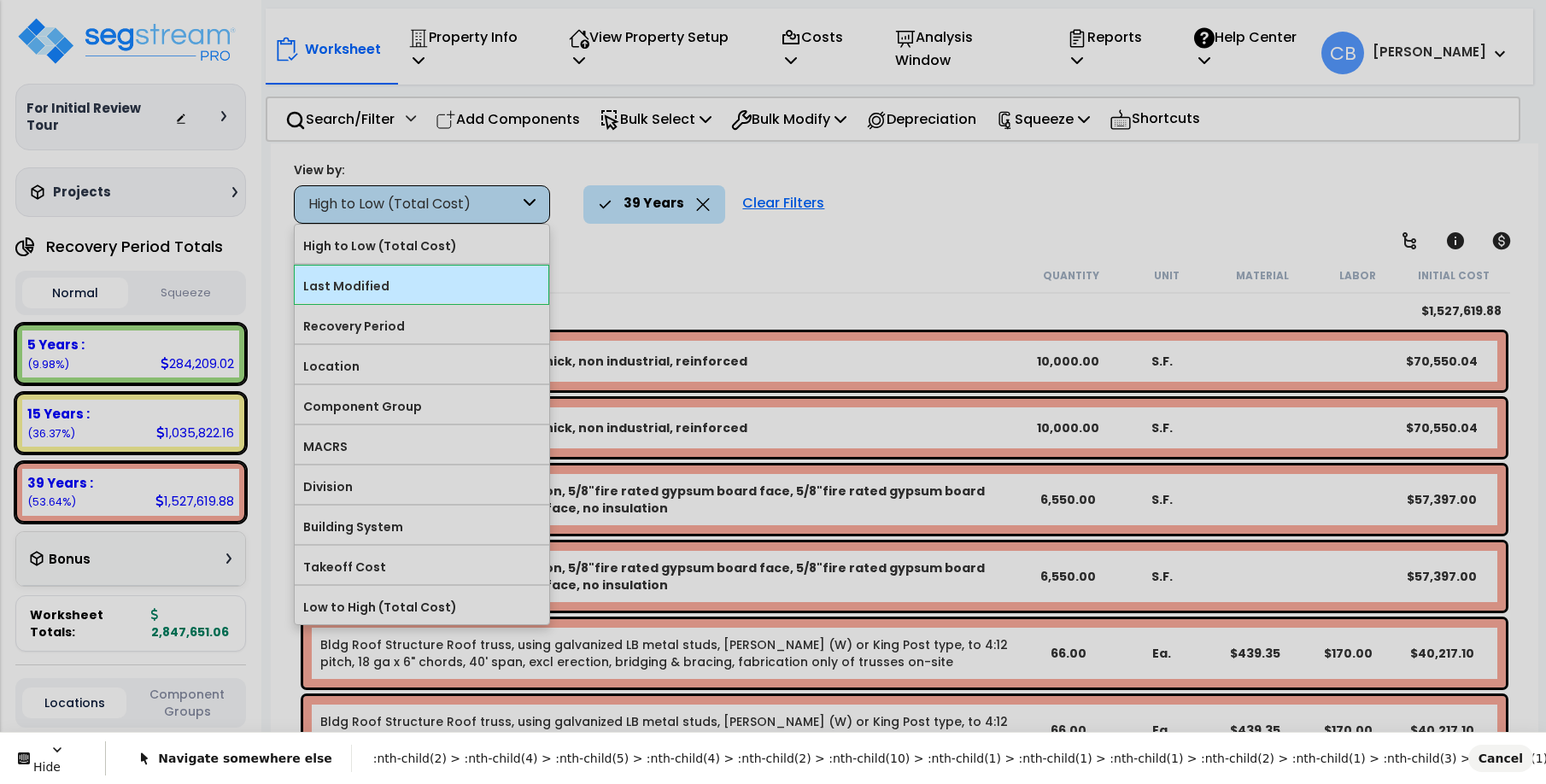
click at [531, 300] on body "We are Building your Property. So please grab a coffee and let us do the heavy …" at bounding box center [773, 467] width 1546 height 784
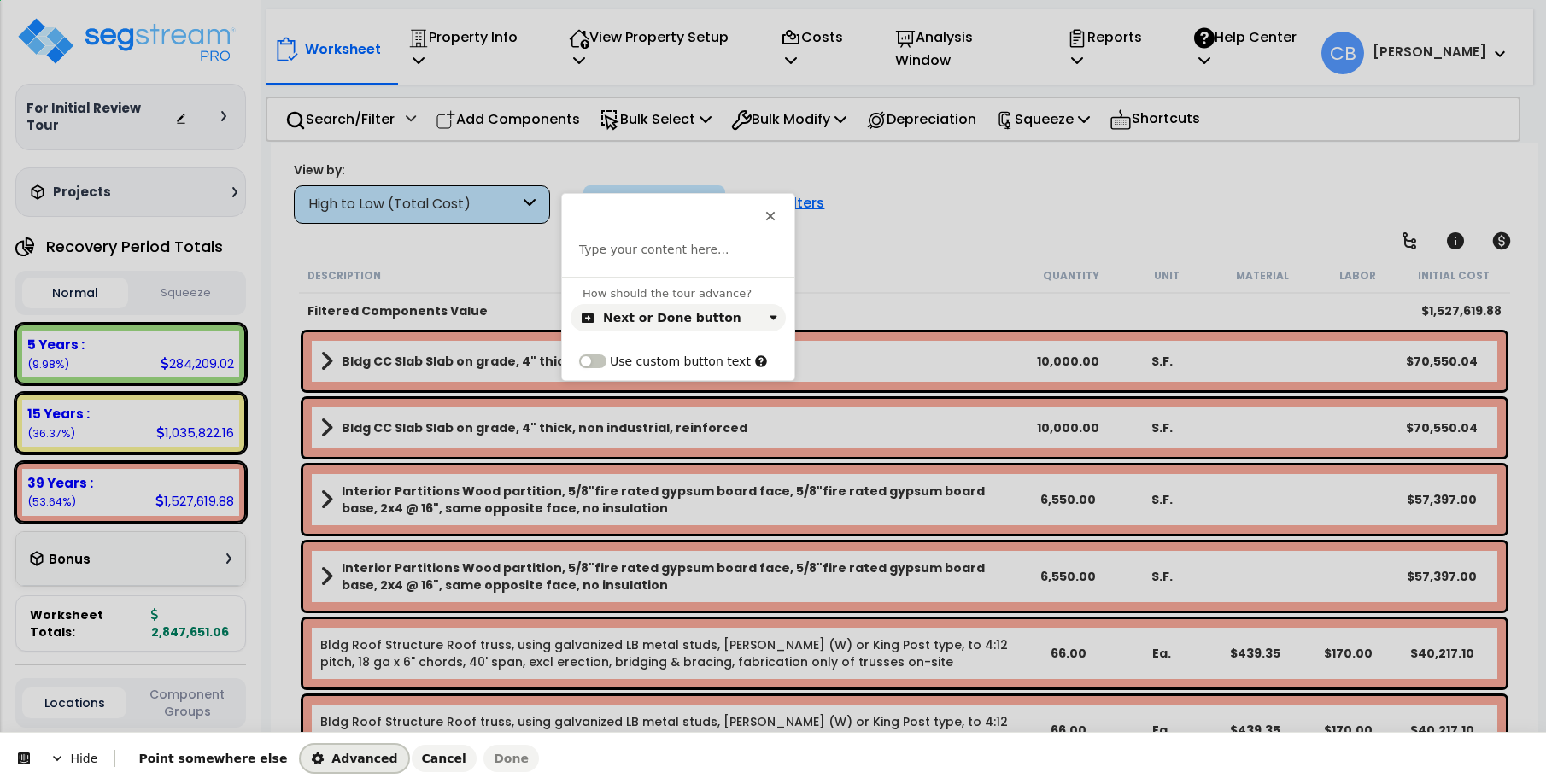
click at [330, 756] on span "Advanced" at bounding box center [353, 758] width 87 height 14
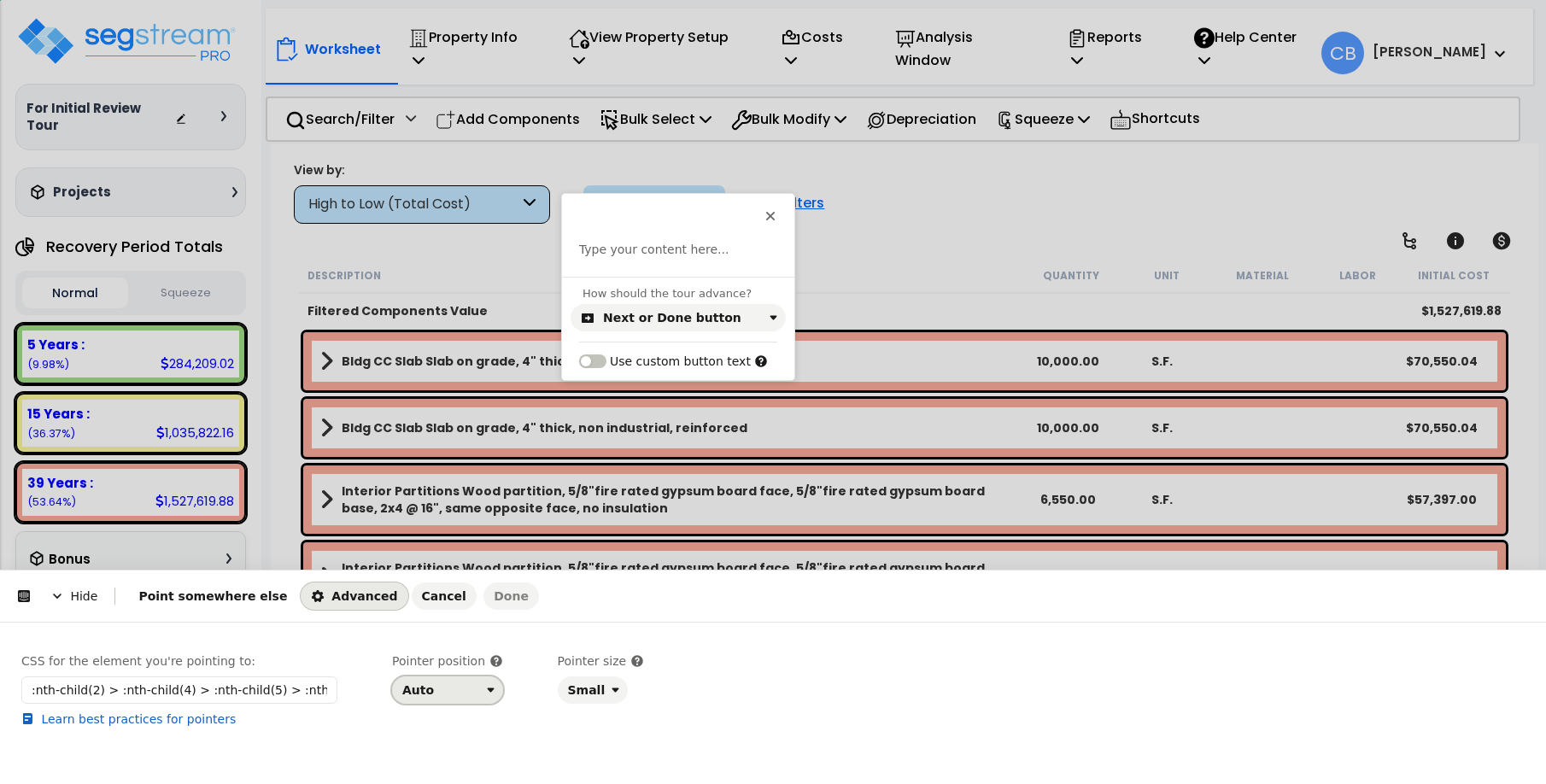
click at [434, 697] on div "Auto" at bounding box center [441, 690] width 78 height 14
click at [426, 648] on div "Left" at bounding box center [442, 653] width 73 height 17
click at [651, 256] on p at bounding box center [678, 250] width 198 height 17
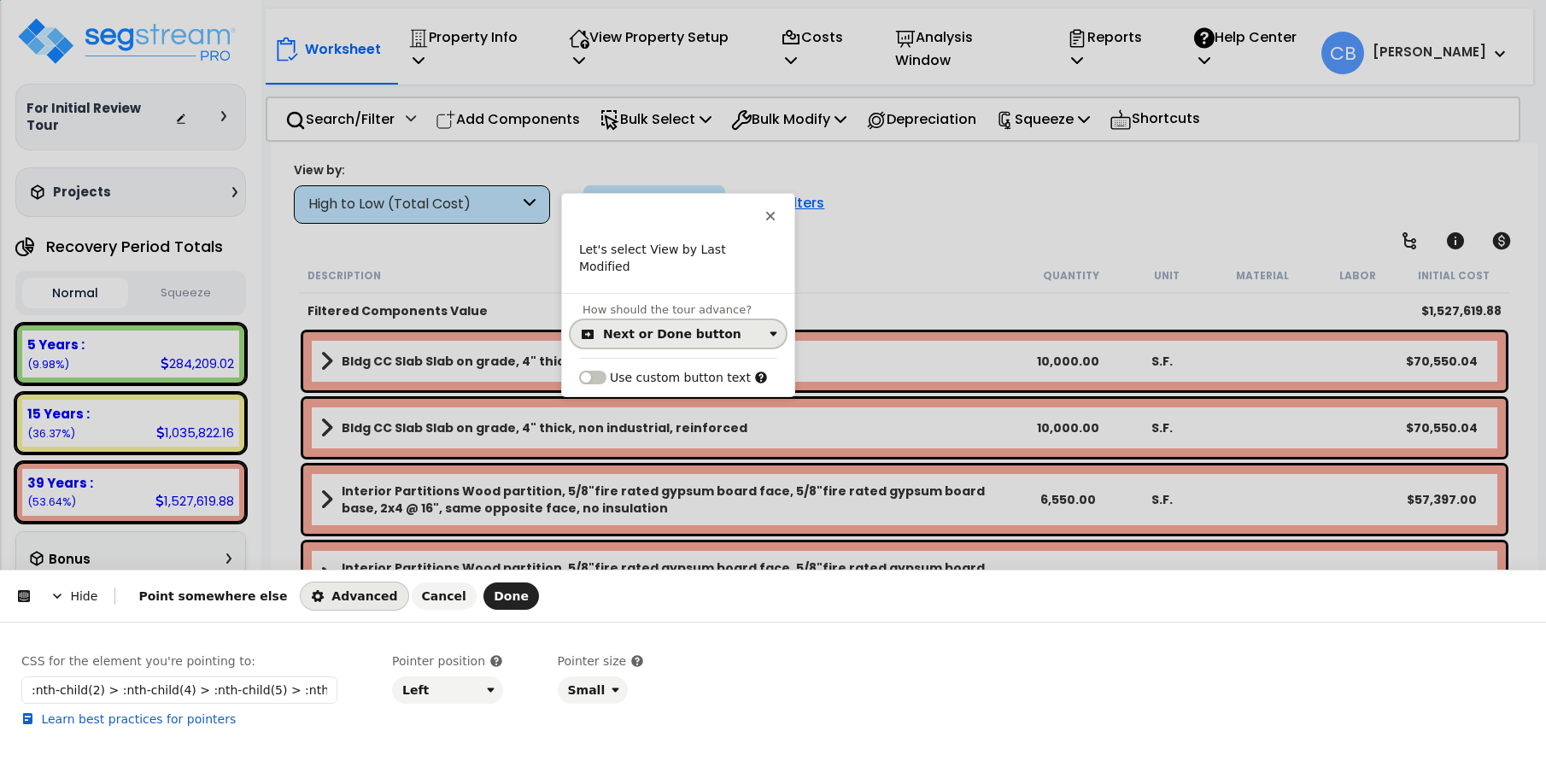
click at [601, 329] on button "Next or Done button" at bounding box center [678, 334] width 215 height 27
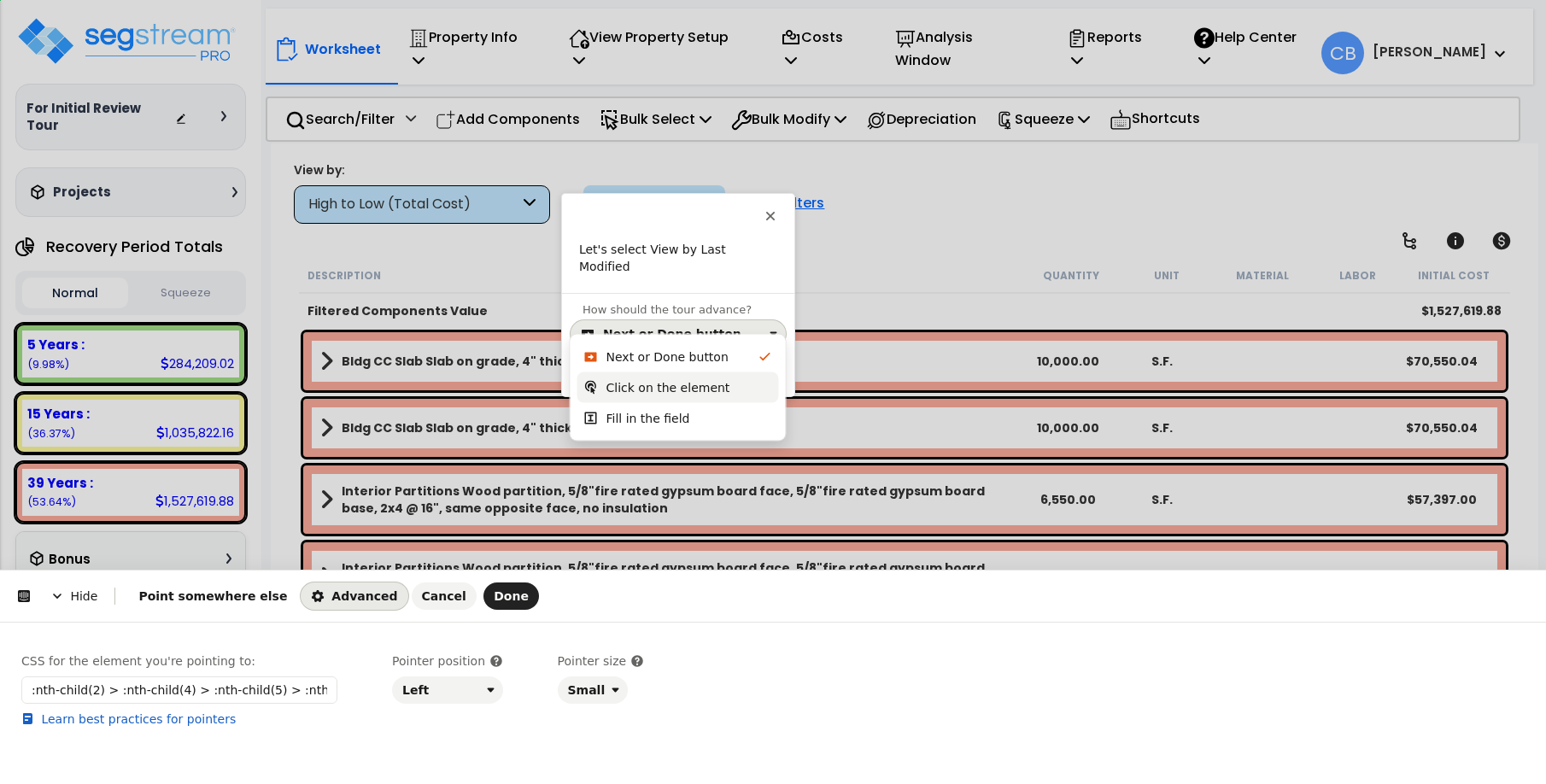
drag, startPoint x: 631, startPoint y: 383, endPoint x: 613, endPoint y: 399, distance: 24.1
click at [631, 384] on div "Click on the element" at bounding box center [668, 388] width 124 height 17
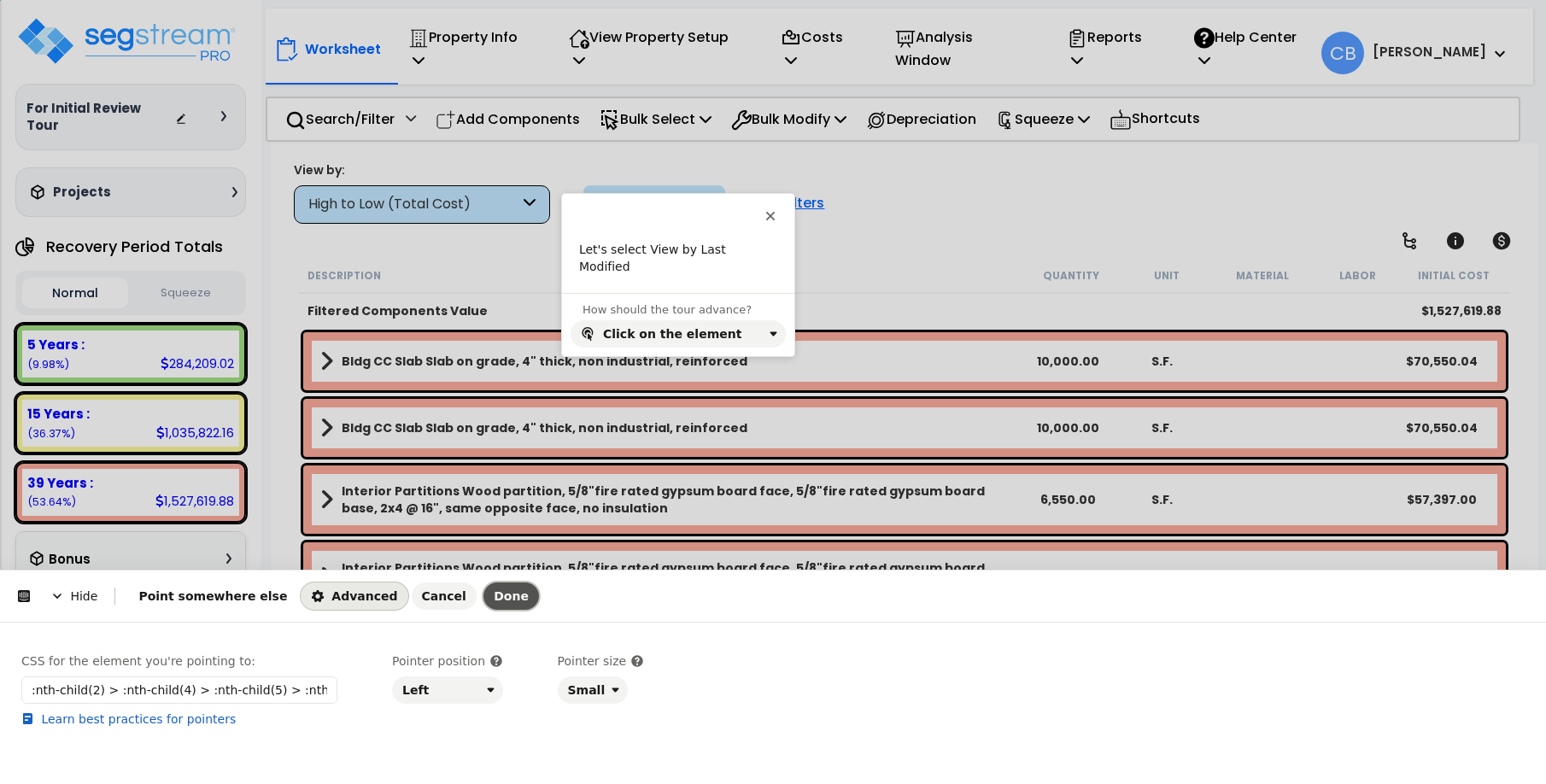
click at [493, 599] on span "Done" at bounding box center [510, 596] width 35 height 14
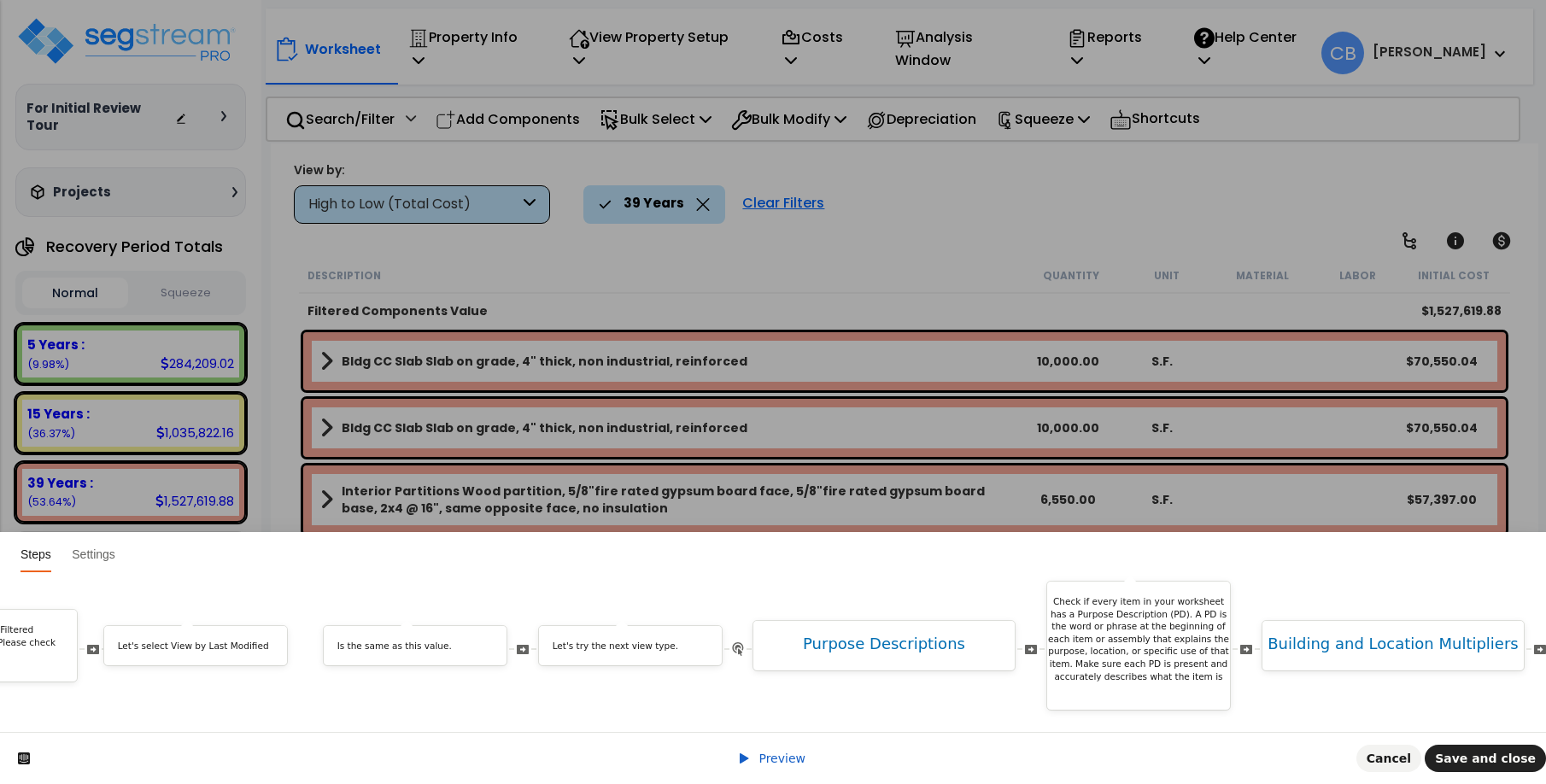
scroll to position [0, 7327]
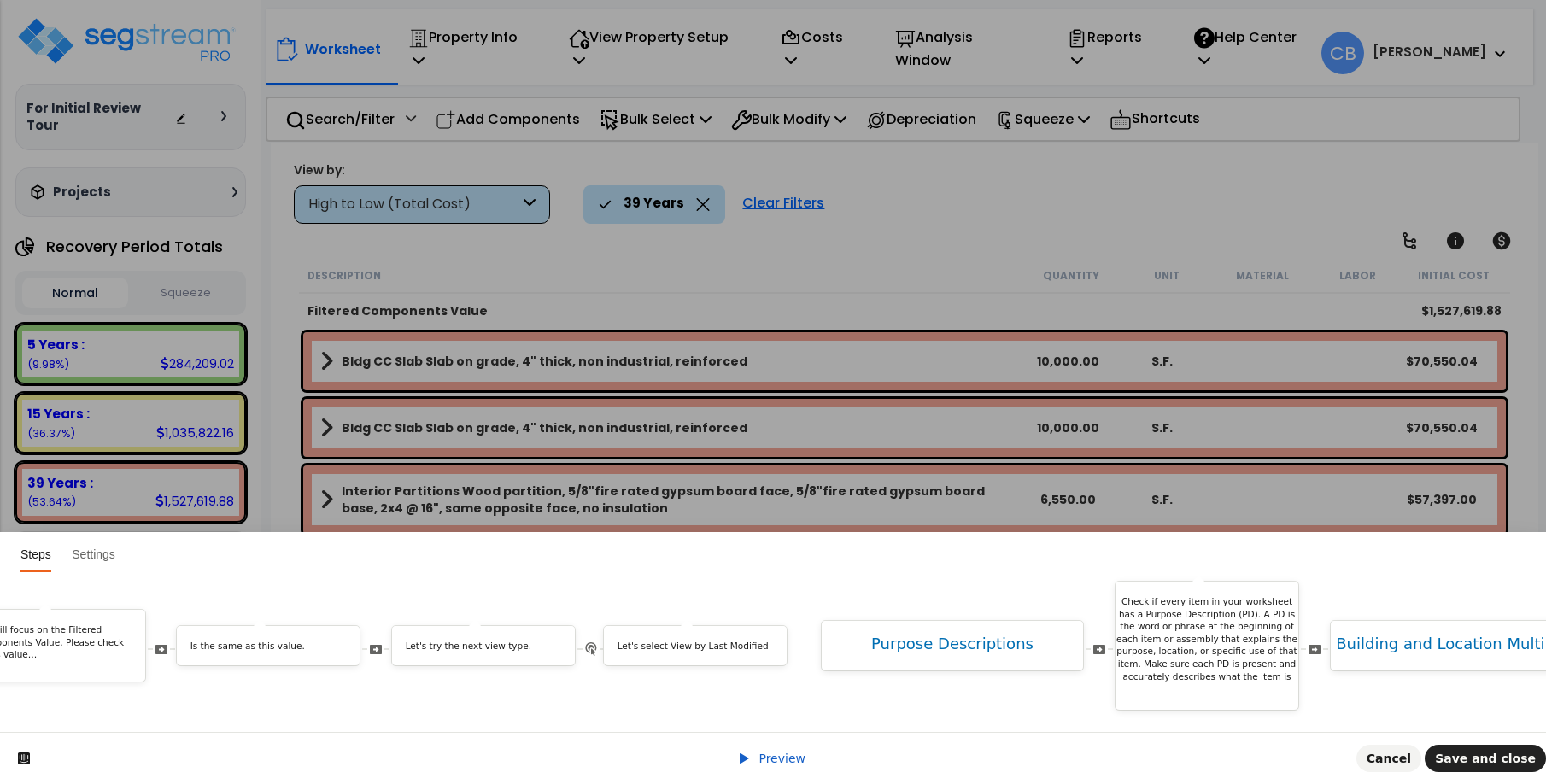
drag, startPoint x: 1307, startPoint y: 637, endPoint x: 782, endPoint y: 703, distance: 529.1
click at [770, 704] on div "Hi First name ! We noticed you changed the Job Status of your study. Do you wan…" at bounding box center [773, 652] width 1546 height 160
click at [710, 641] on div "Let's select View by Last Modified" at bounding box center [711, 649] width 183 height 19
click at [691, 640] on p "Let's select View by Last Modified" at bounding box center [712, 646] width 156 height 13
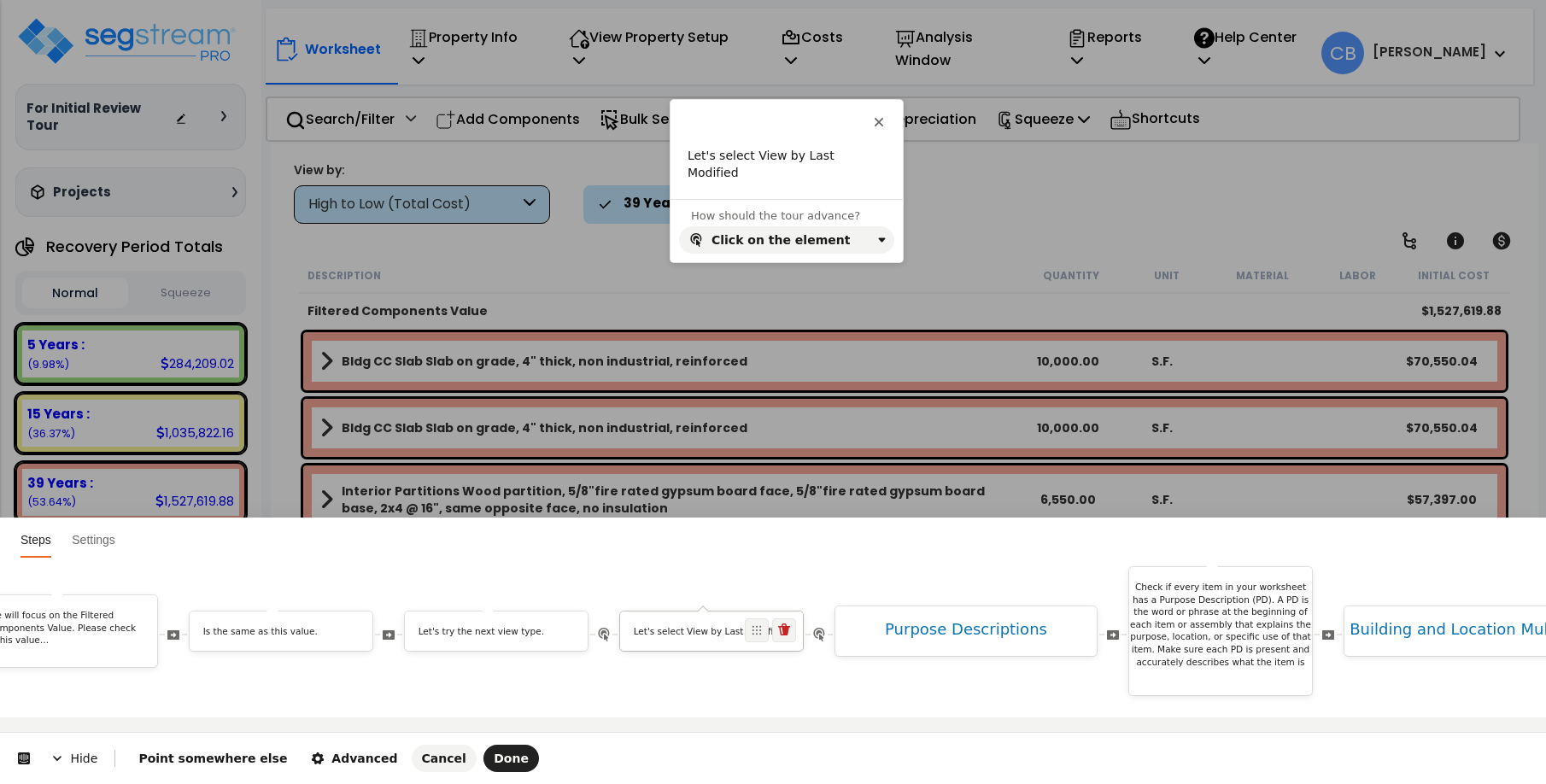
scroll to position [0, 0]
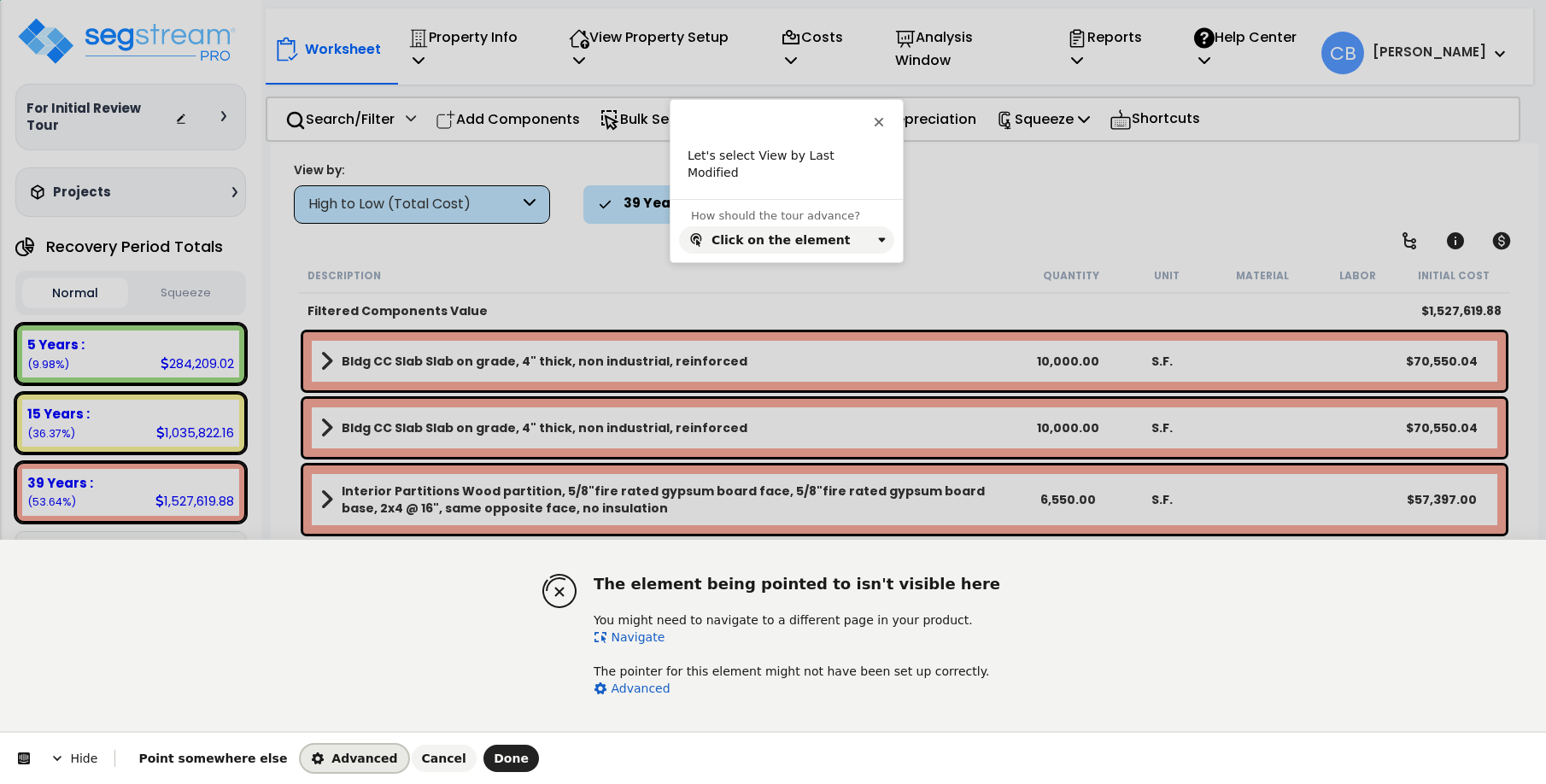
click at [327, 754] on span "Advanced" at bounding box center [353, 758] width 87 height 14
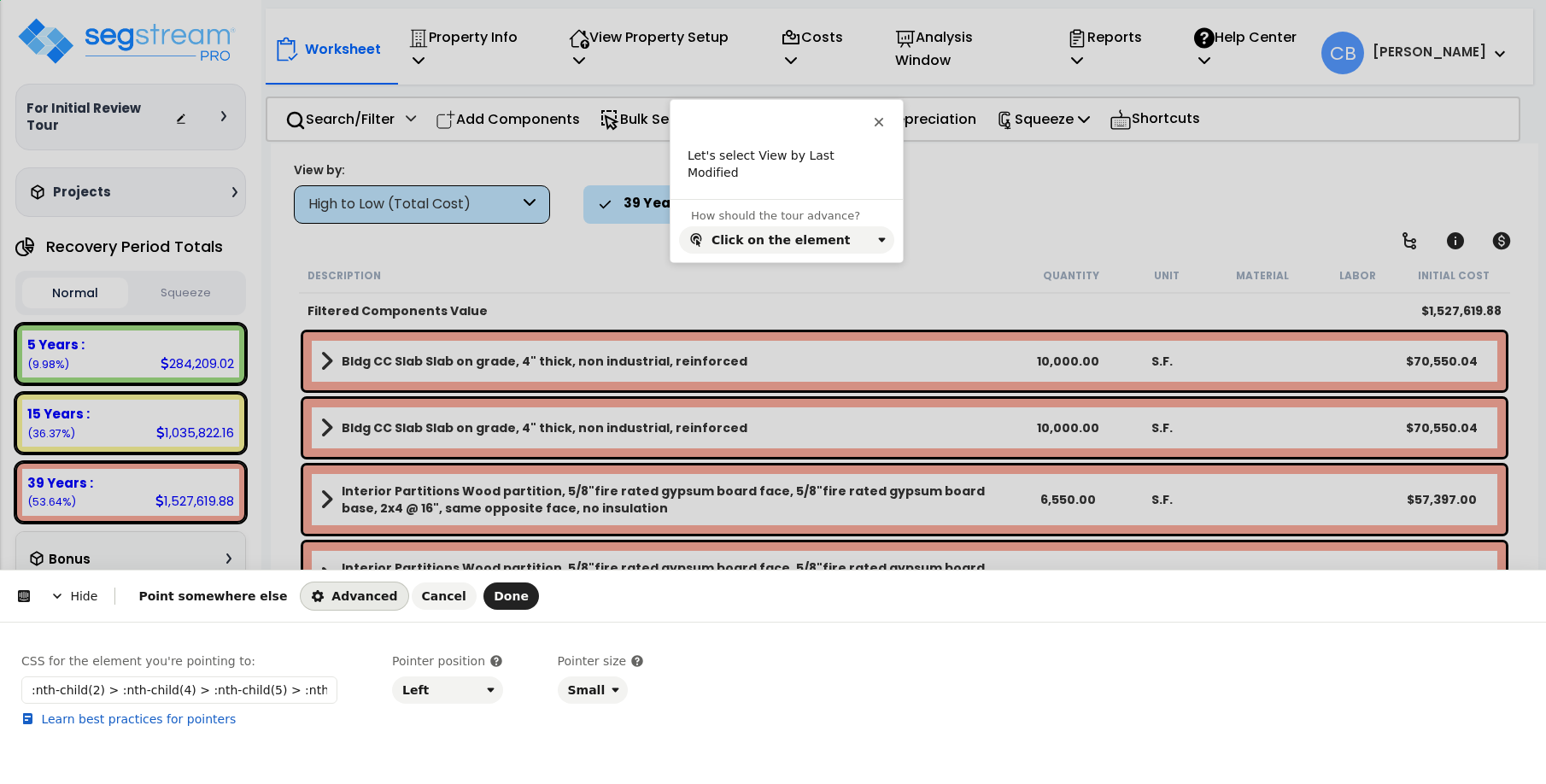
click at [359, 0] on html "Hide Point somewhere else Advanced Cancel Done This button doesn't work while y…" at bounding box center [773, 0] width 1546 height 0
click at [360, 0] on html "Hide Point somewhere else Advanced Cancel Done This button doesn't work while y…" at bounding box center [773, 0] width 1546 height 0
click at [422, 598] on span "Cancel" at bounding box center [444, 596] width 45 height 14
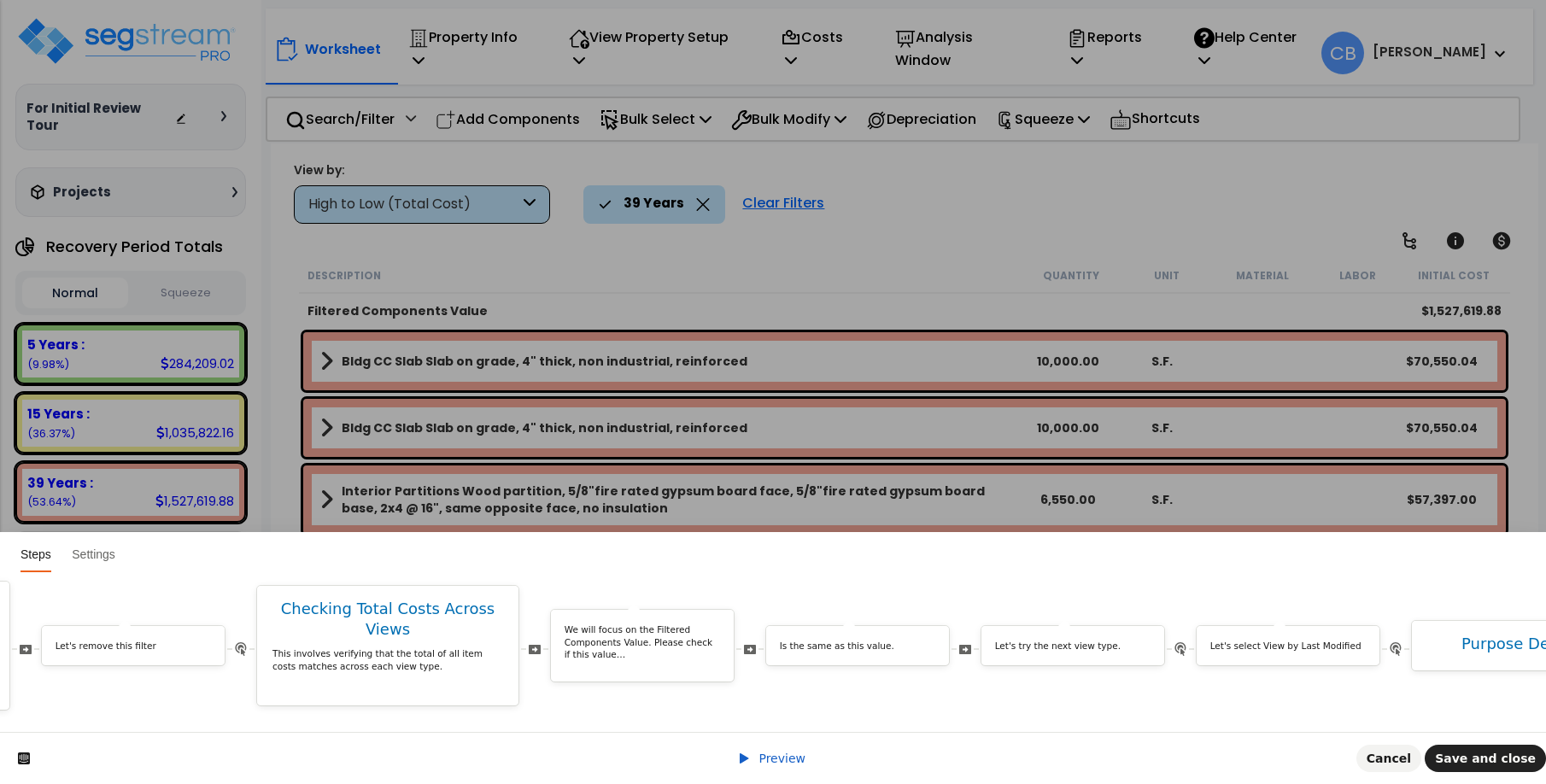
scroll to position [0, 7093]
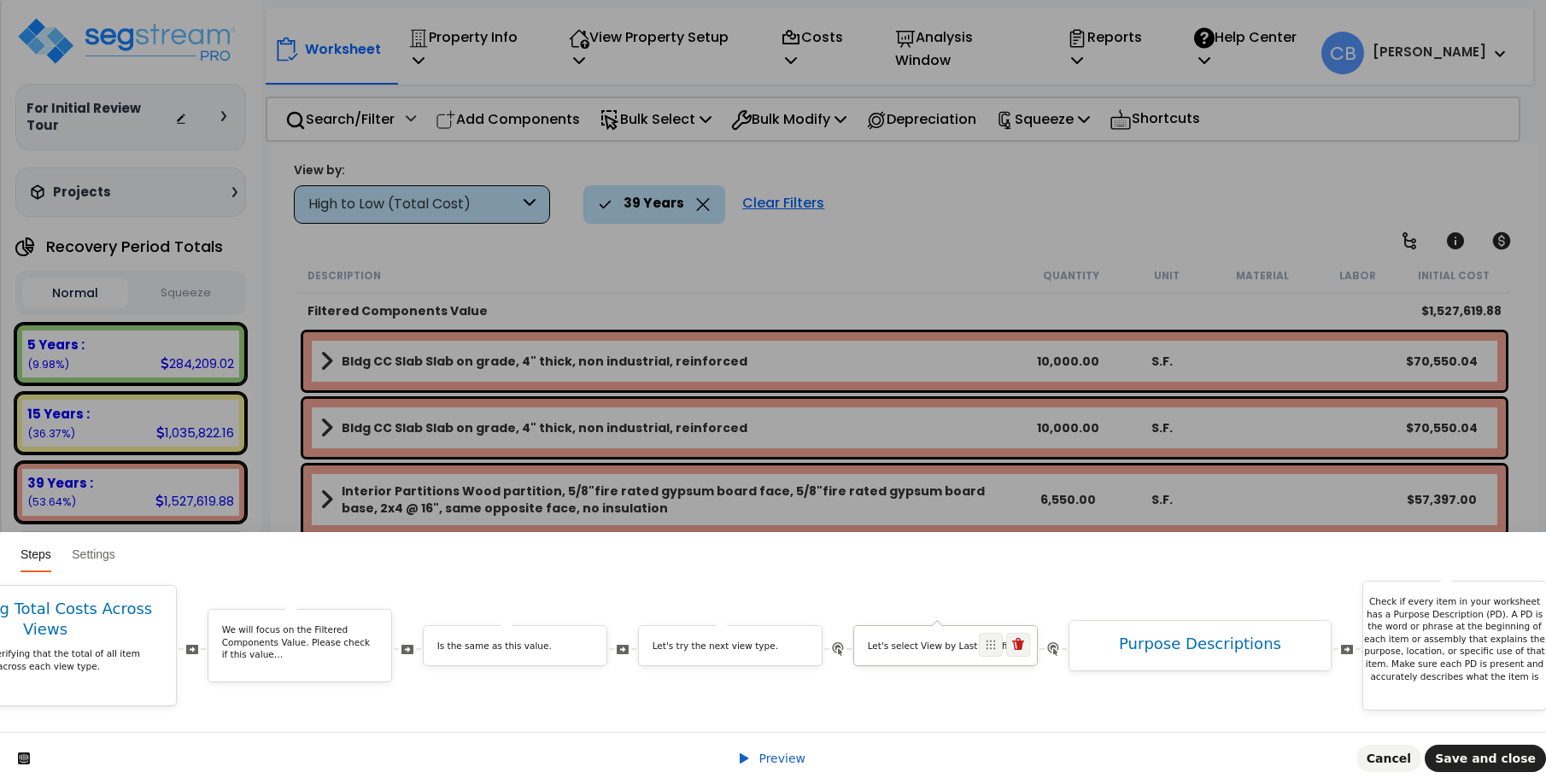
click at [927, 640] on p "Let's select View by Last Modified" at bounding box center [945, 646] width 156 height 13
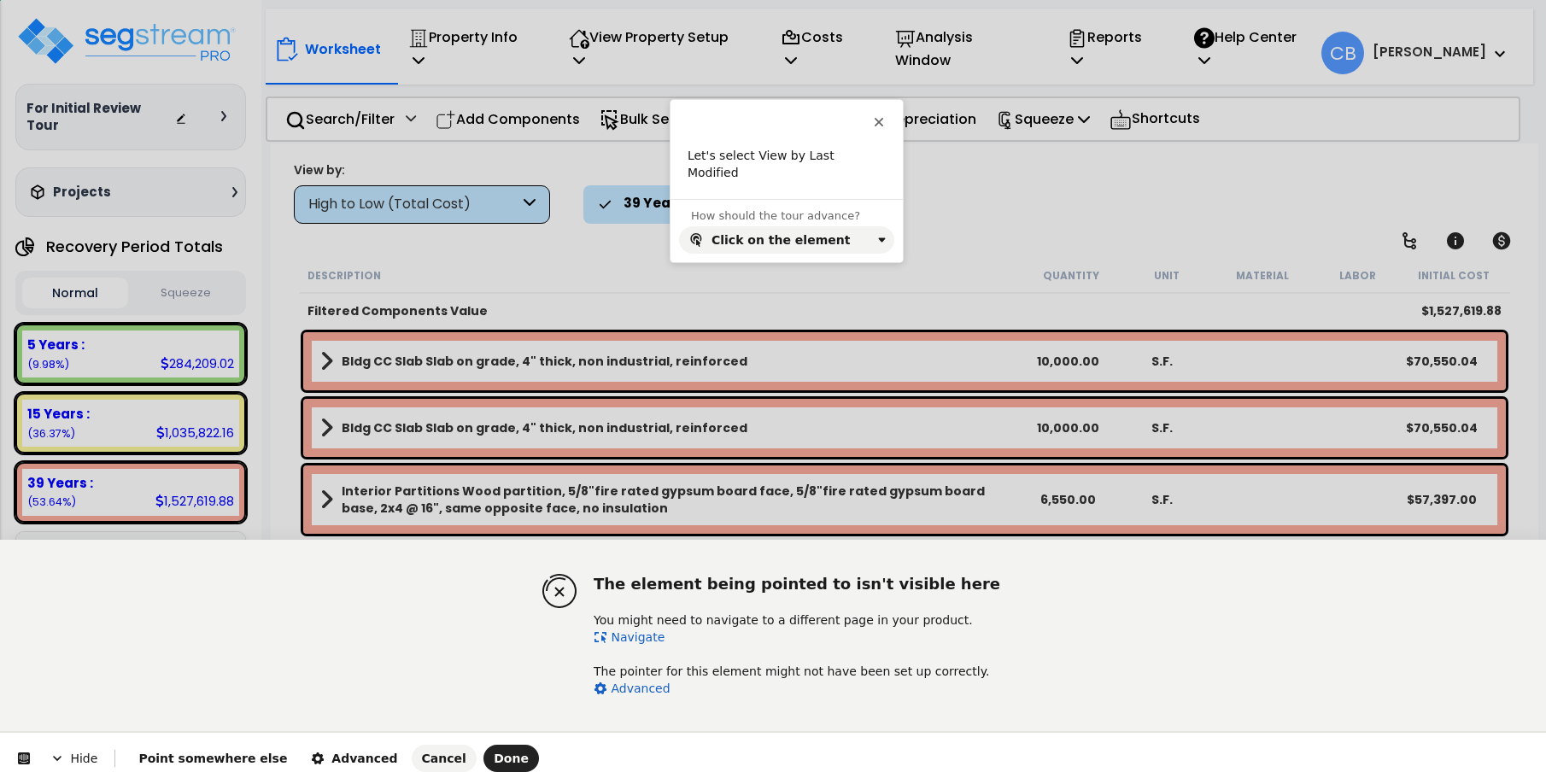
drag, startPoint x: 637, startPoint y: 638, endPoint x: 501, endPoint y: 167, distance: 490.2
click at [637, 638] on link "Navigate" at bounding box center [629, 637] width 71 height 14
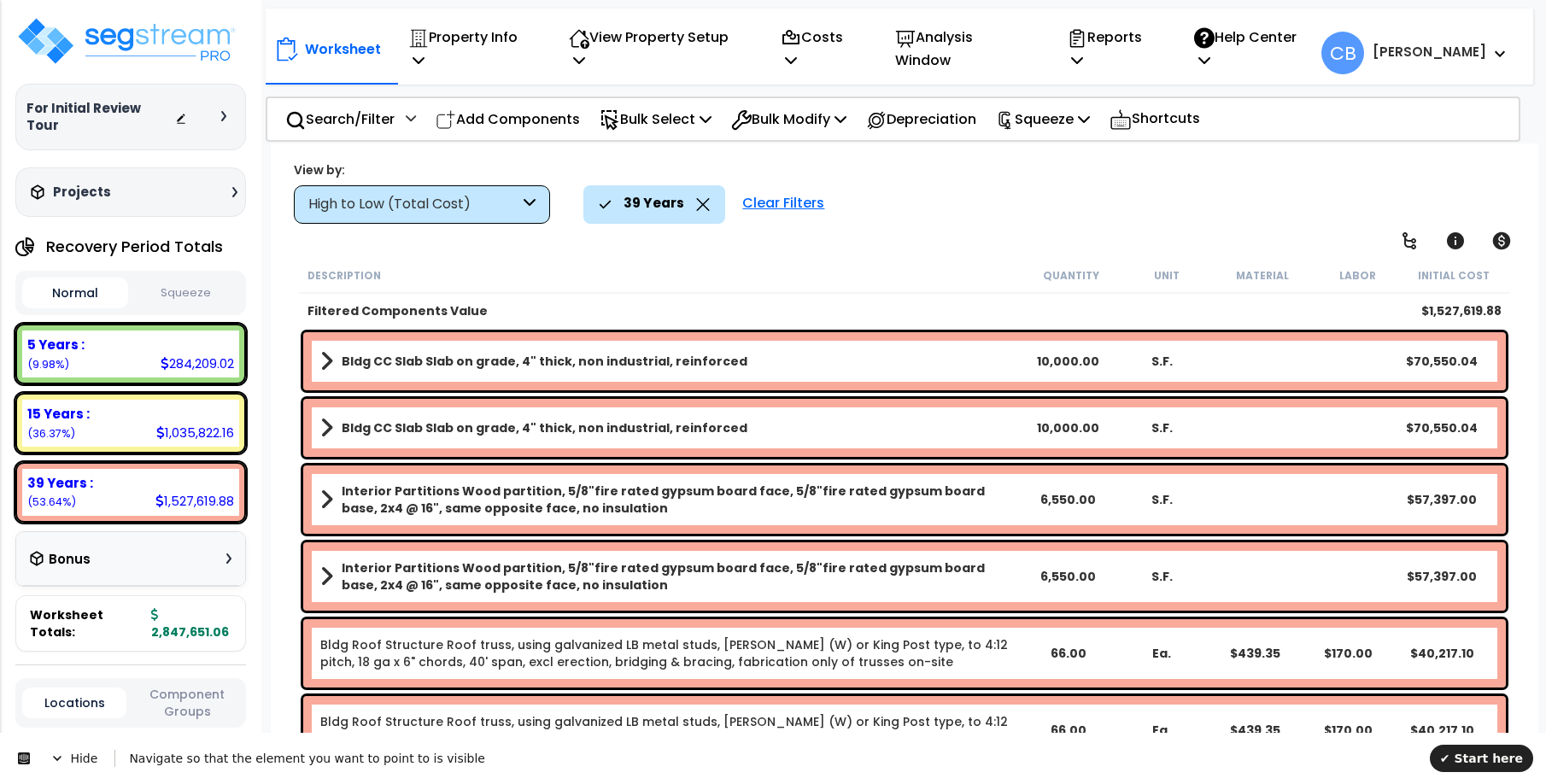
click at [468, 197] on div "High to Low (Total Cost)" at bounding box center [414, 204] width 211 height 20
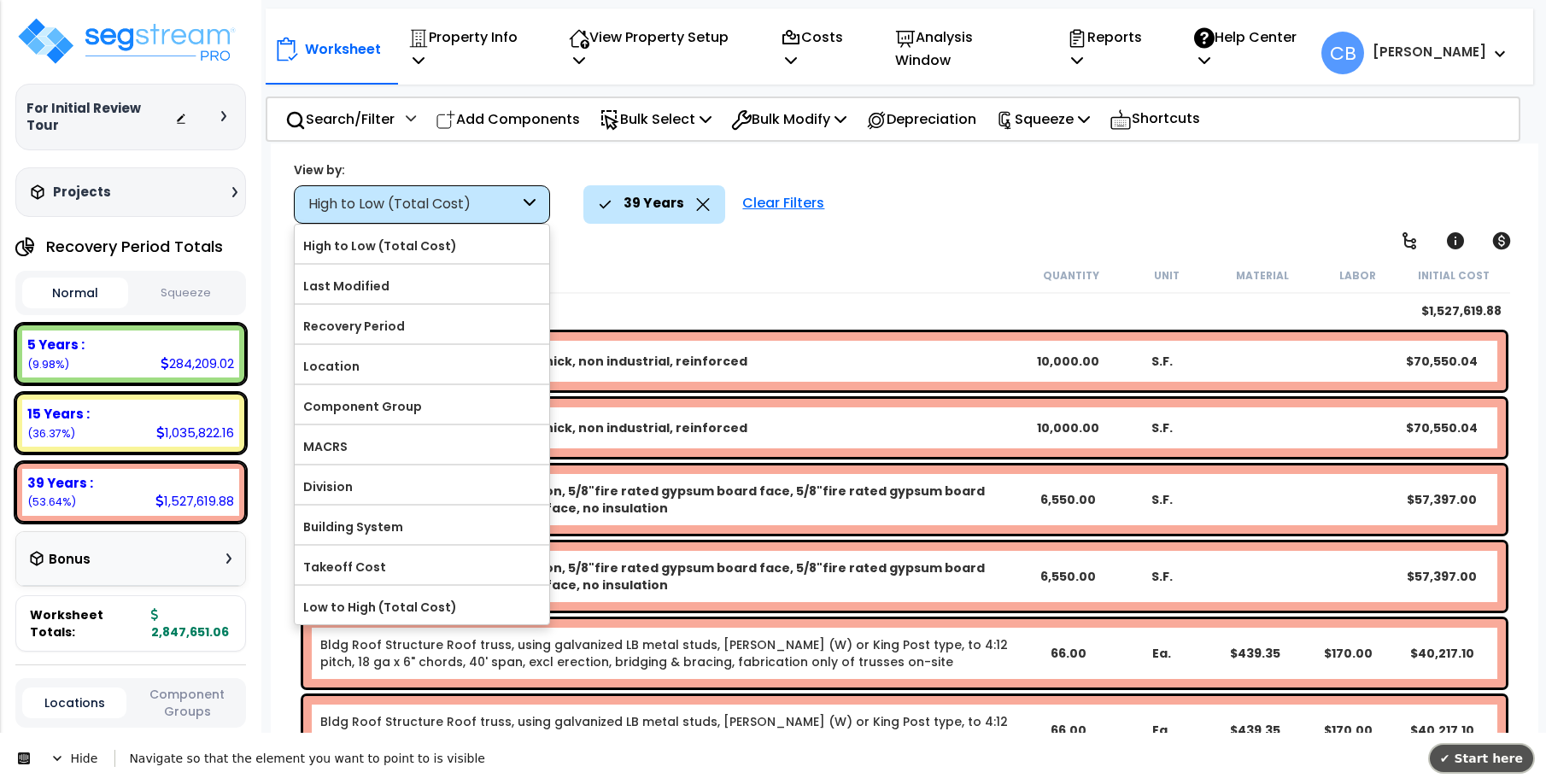
click at [1493, 752] on span "✔ Start here" at bounding box center [1481, 758] width 83 height 14
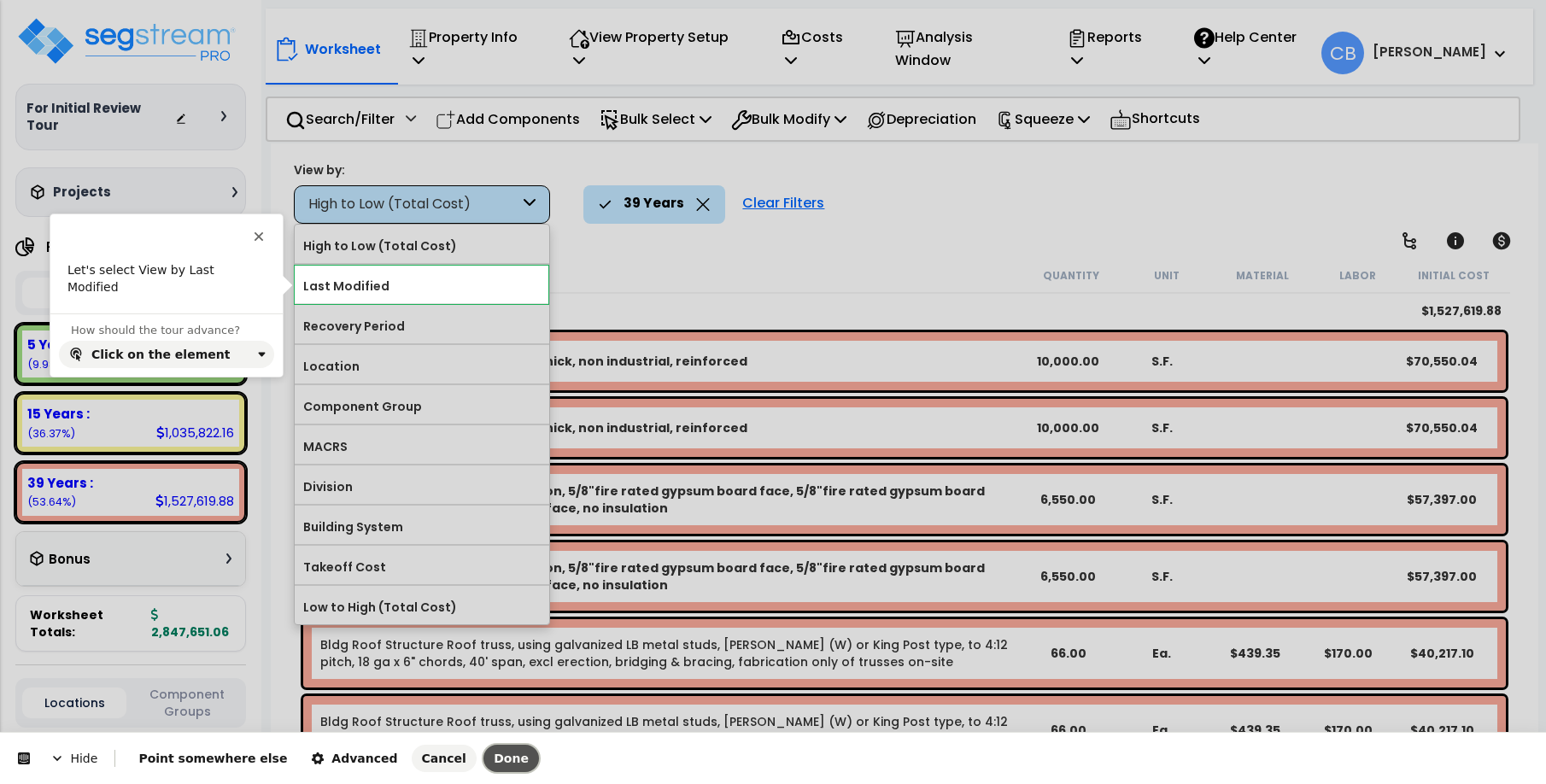
click at [493, 761] on span "Done" at bounding box center [510, 758] width 35 height 14
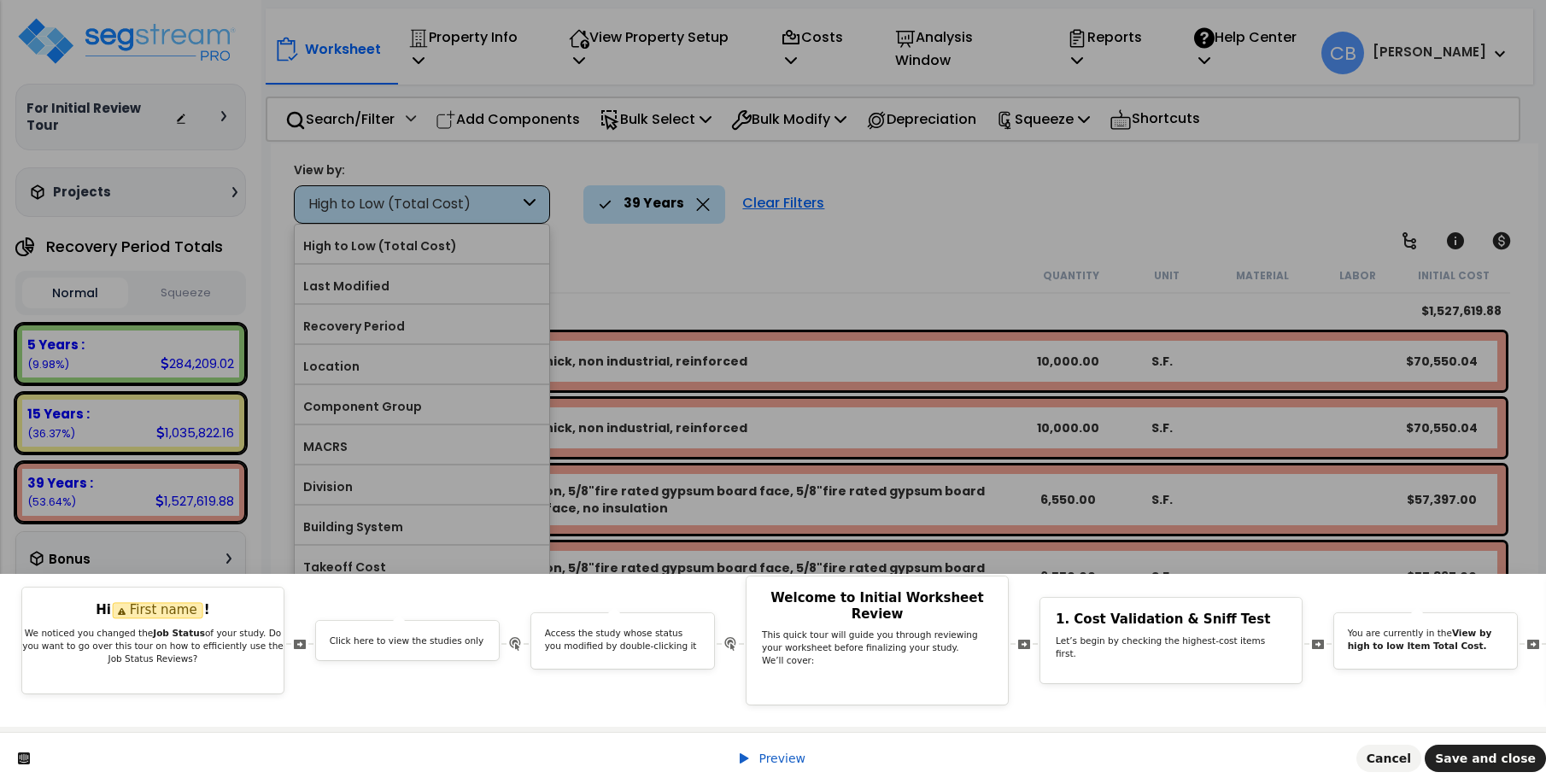
scroll to position [0, 10862]
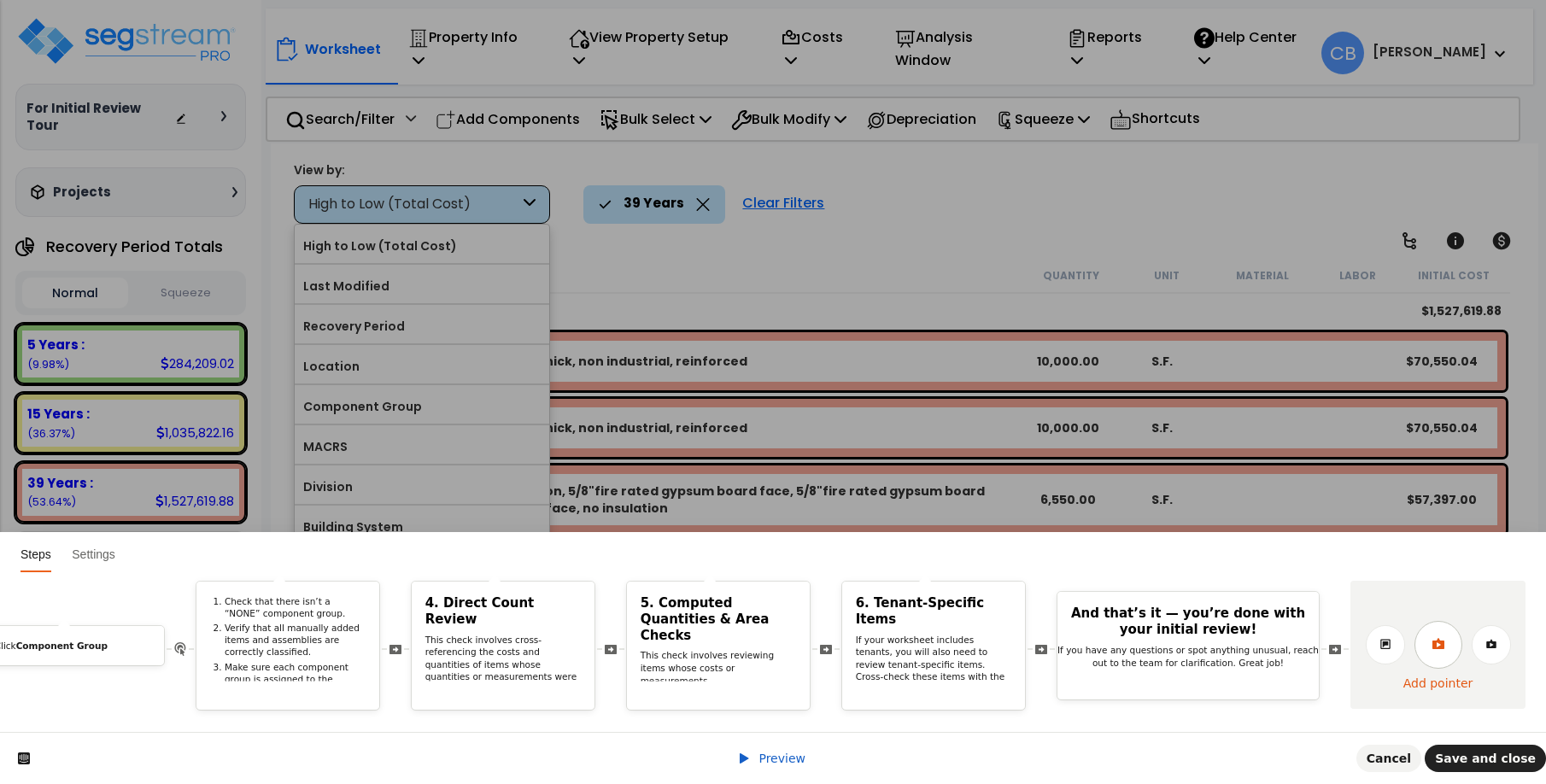
click at [1443, 634] on link at bounding box center [1438, 645] width 48 height 48
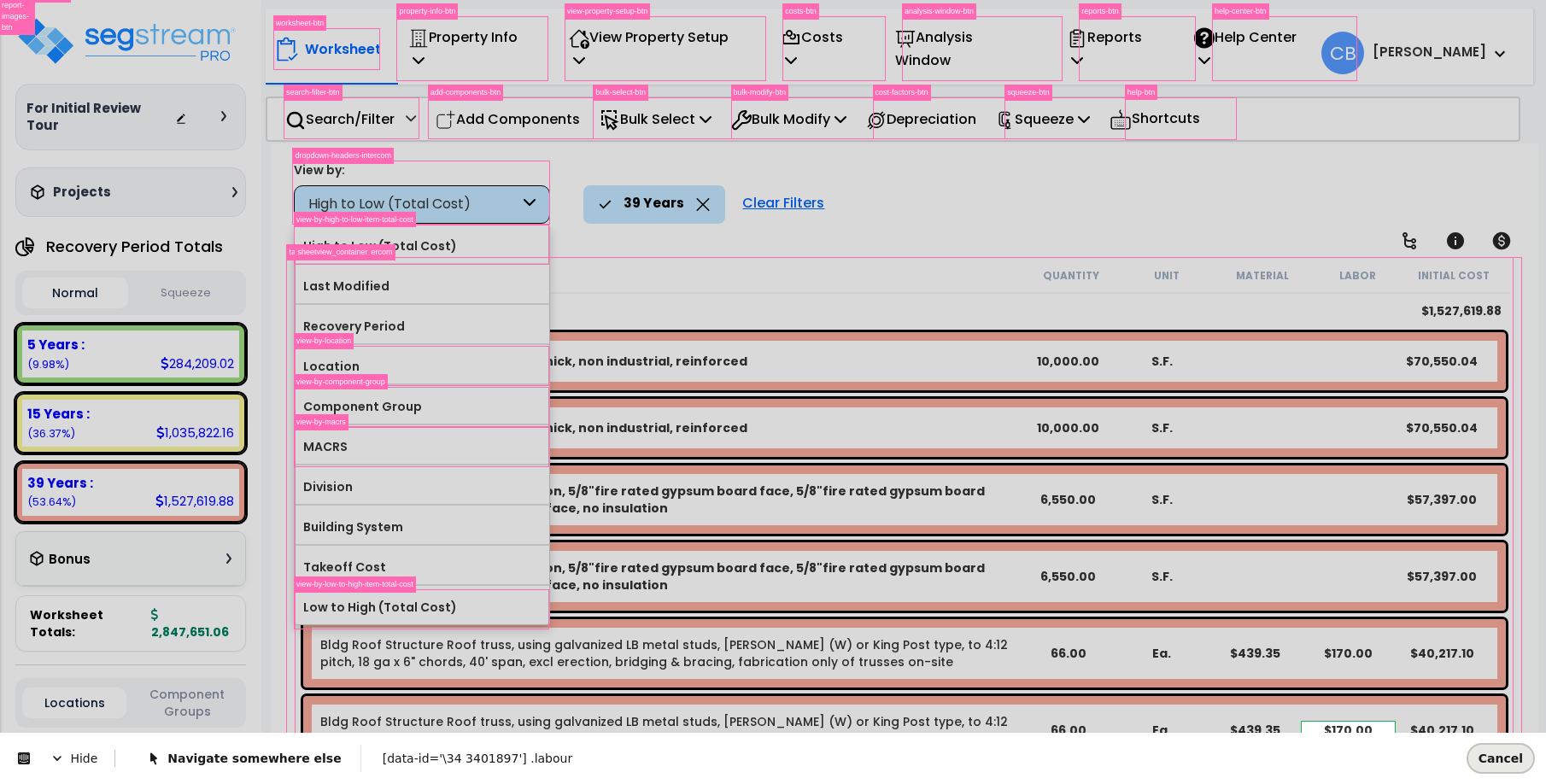
click at [1499, 759] on span "Cancel" at bounding box center [1501, 758] width 45 height 14
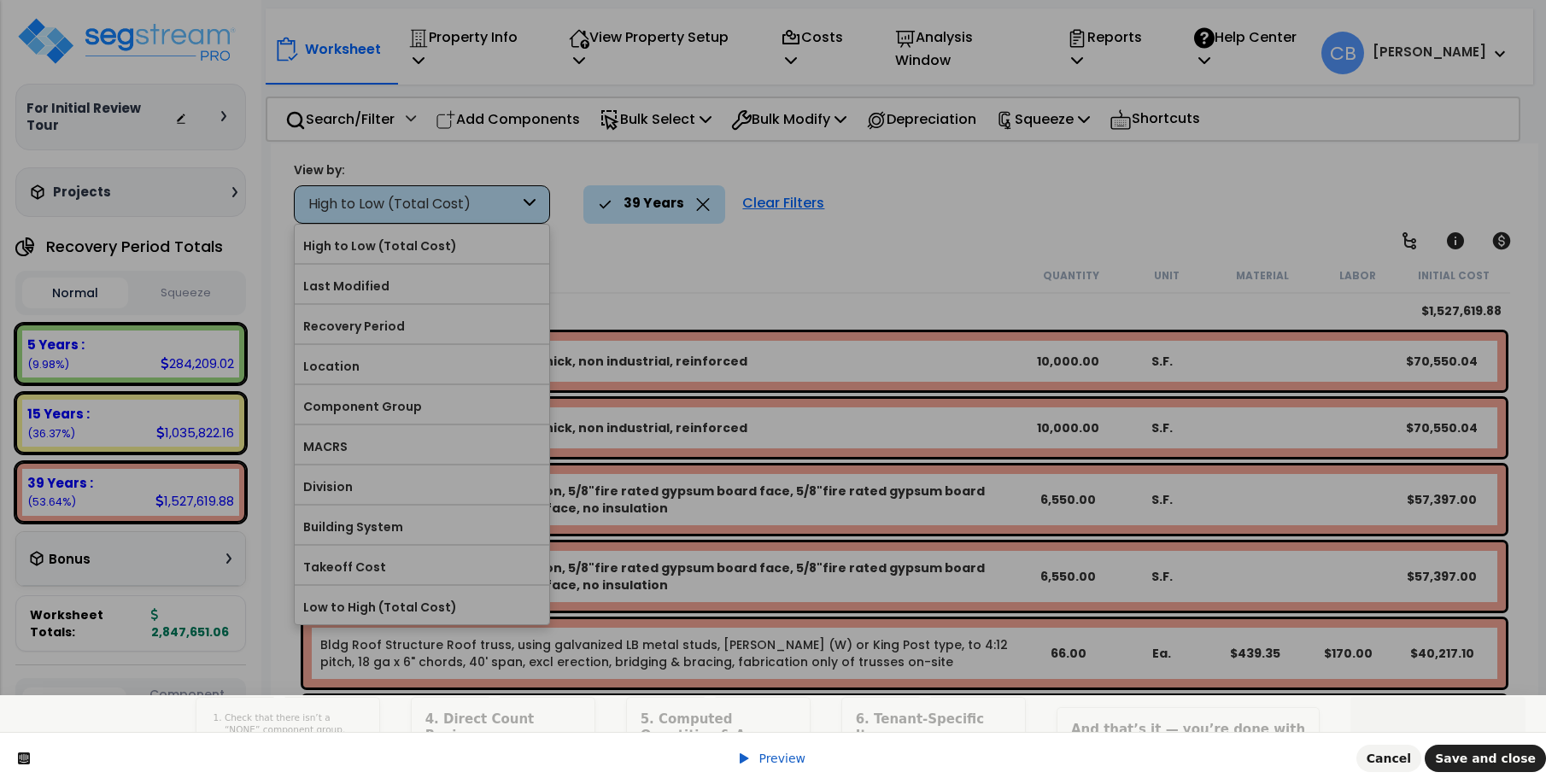
scroll to position [0, 0]
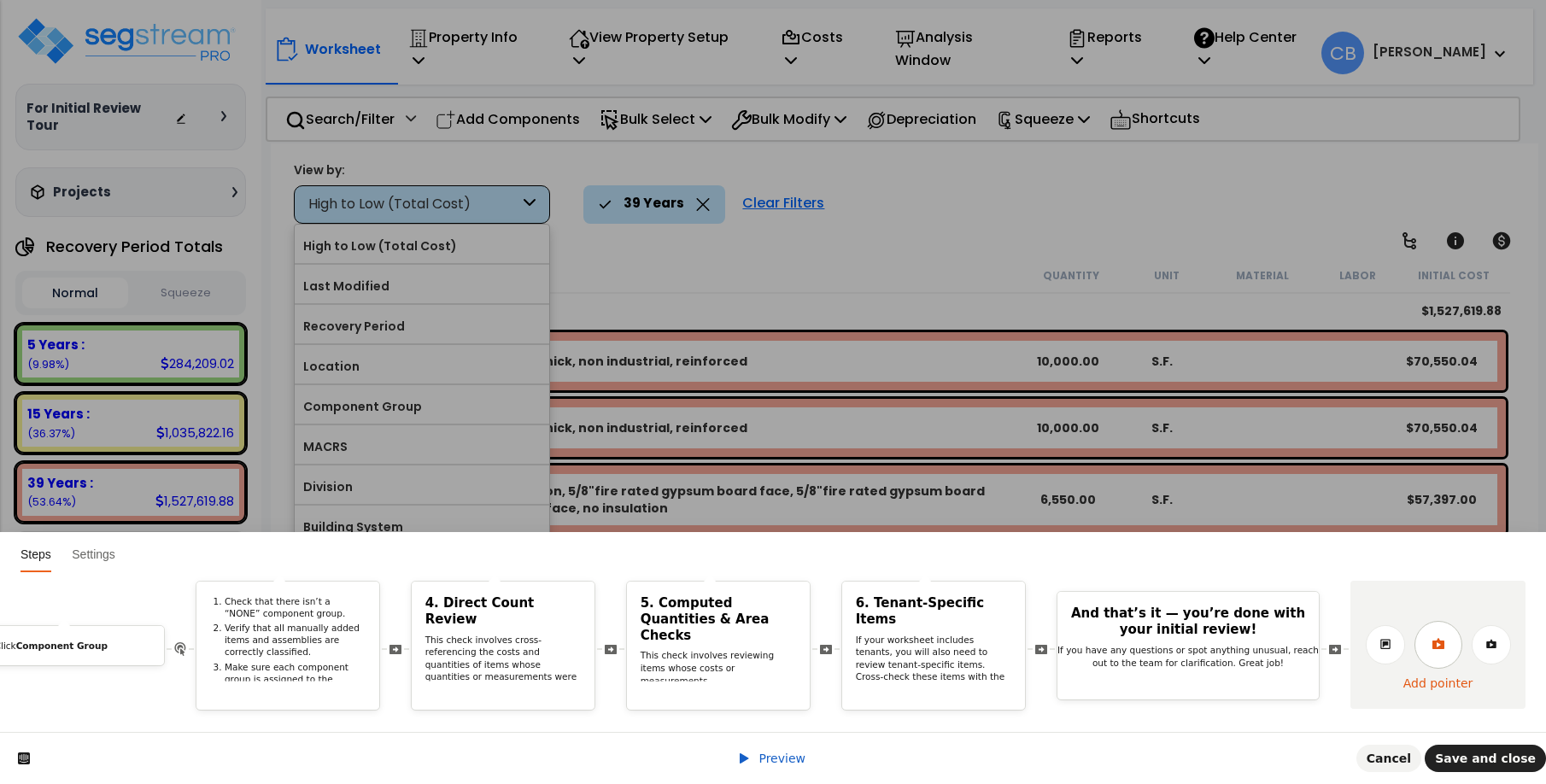
click at [1443, 638] on icon at bounding box center [1437, 643] width 12 height 11
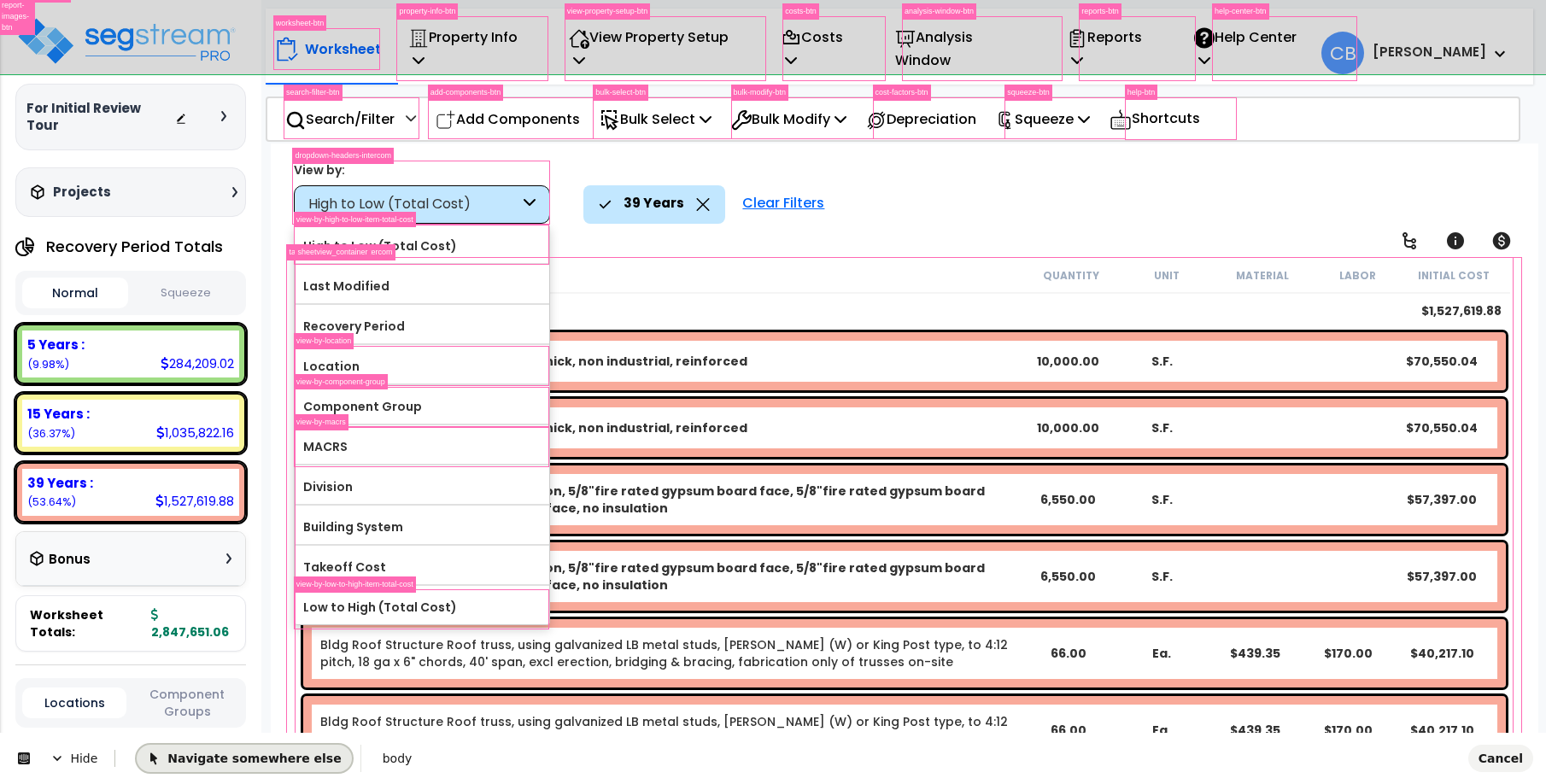
drag, startPoint x: 242, startPoint y: 756, endPoint x: 548, endPoint y: 1194, distance: 534.3
click at [242, 756] on span "Navigate somewhere else" at bounding box center [244, 758] width 194 height 14
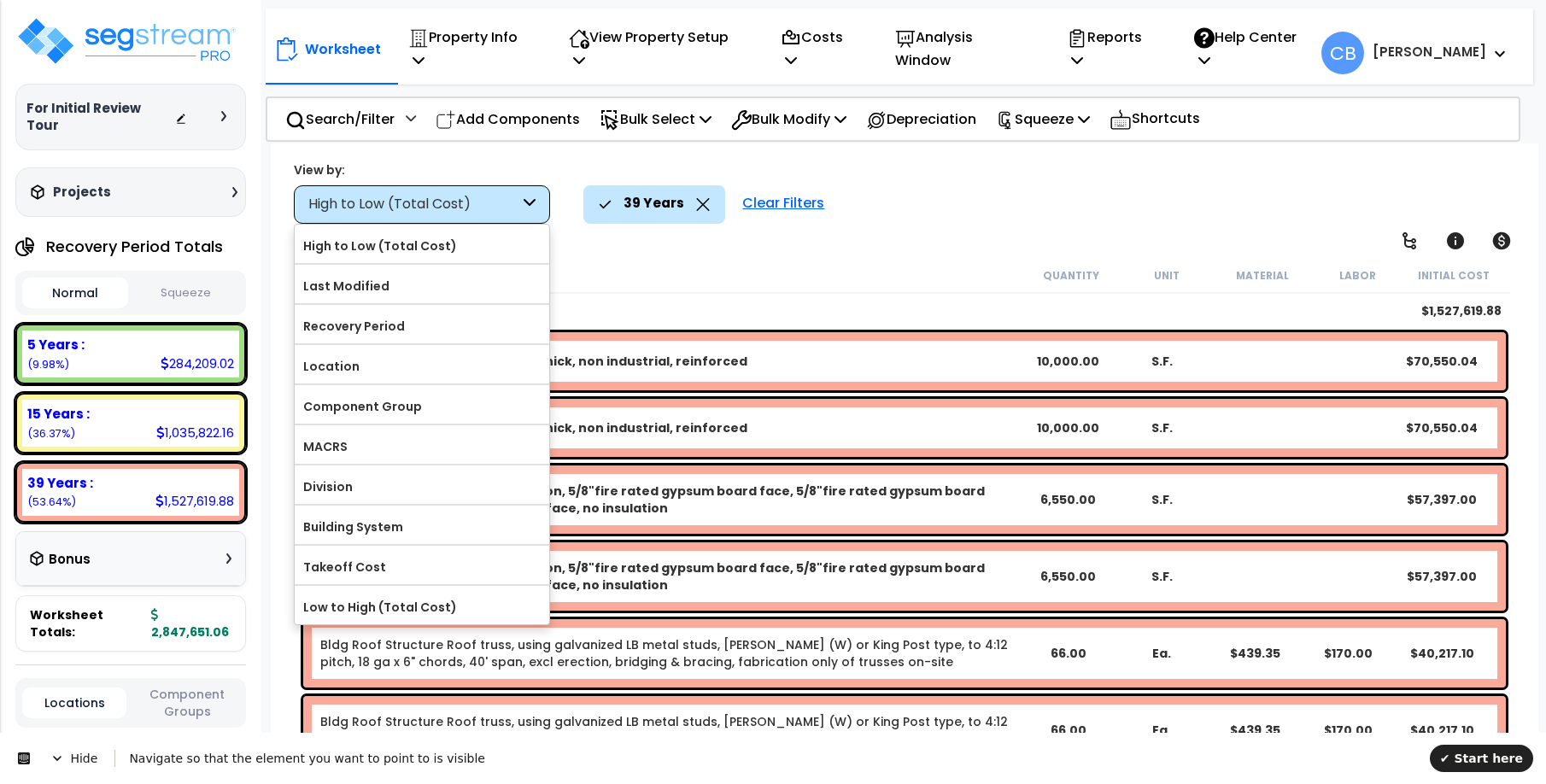
click at [697, 286] on div "Description Quantity Unit Material Labor Initial Cost" at bounding box center [903, 276] width 1211 height 36
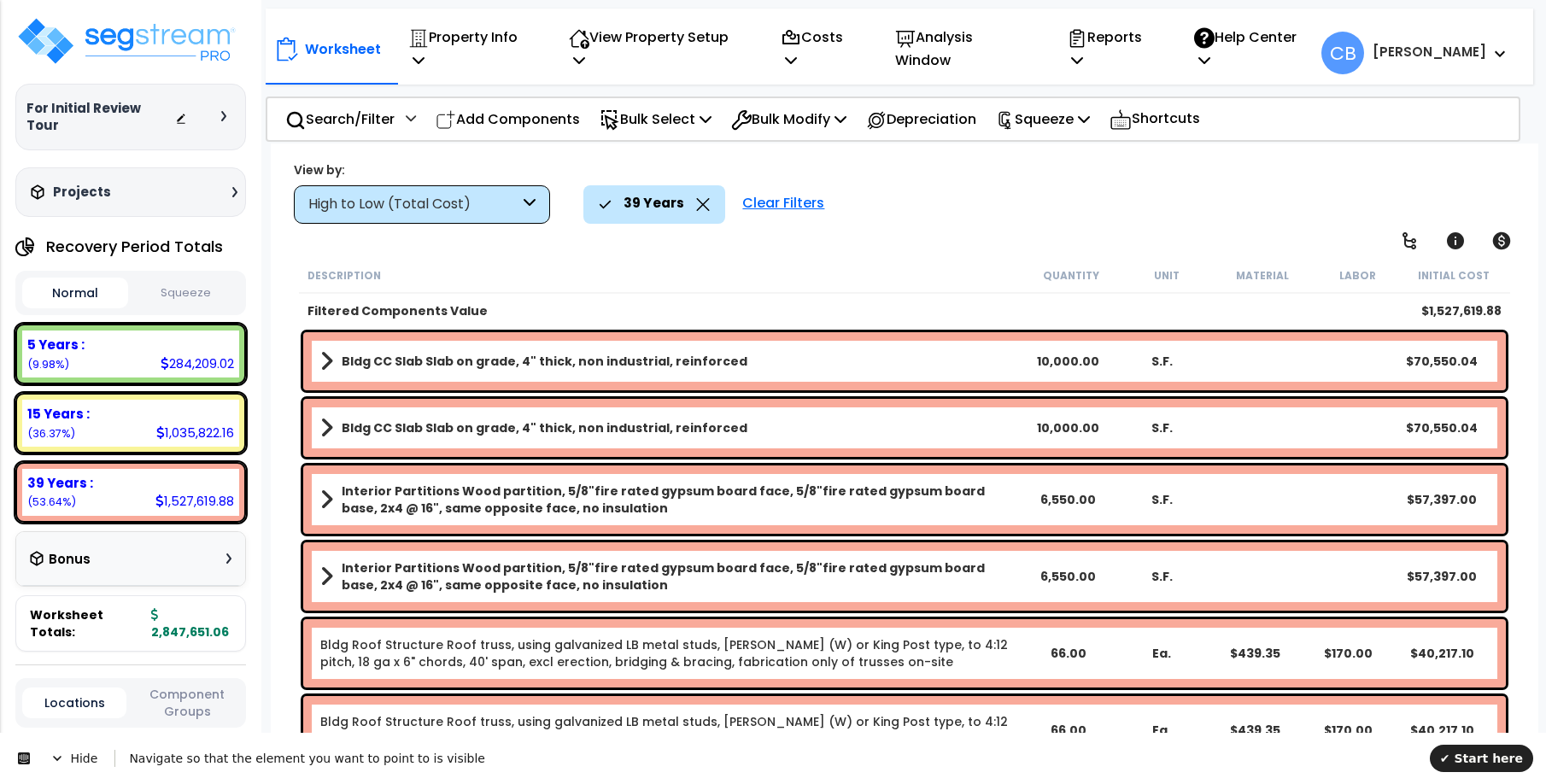
click at [701, 206] on icon at bounding box center [703, 204] width 13 height 13
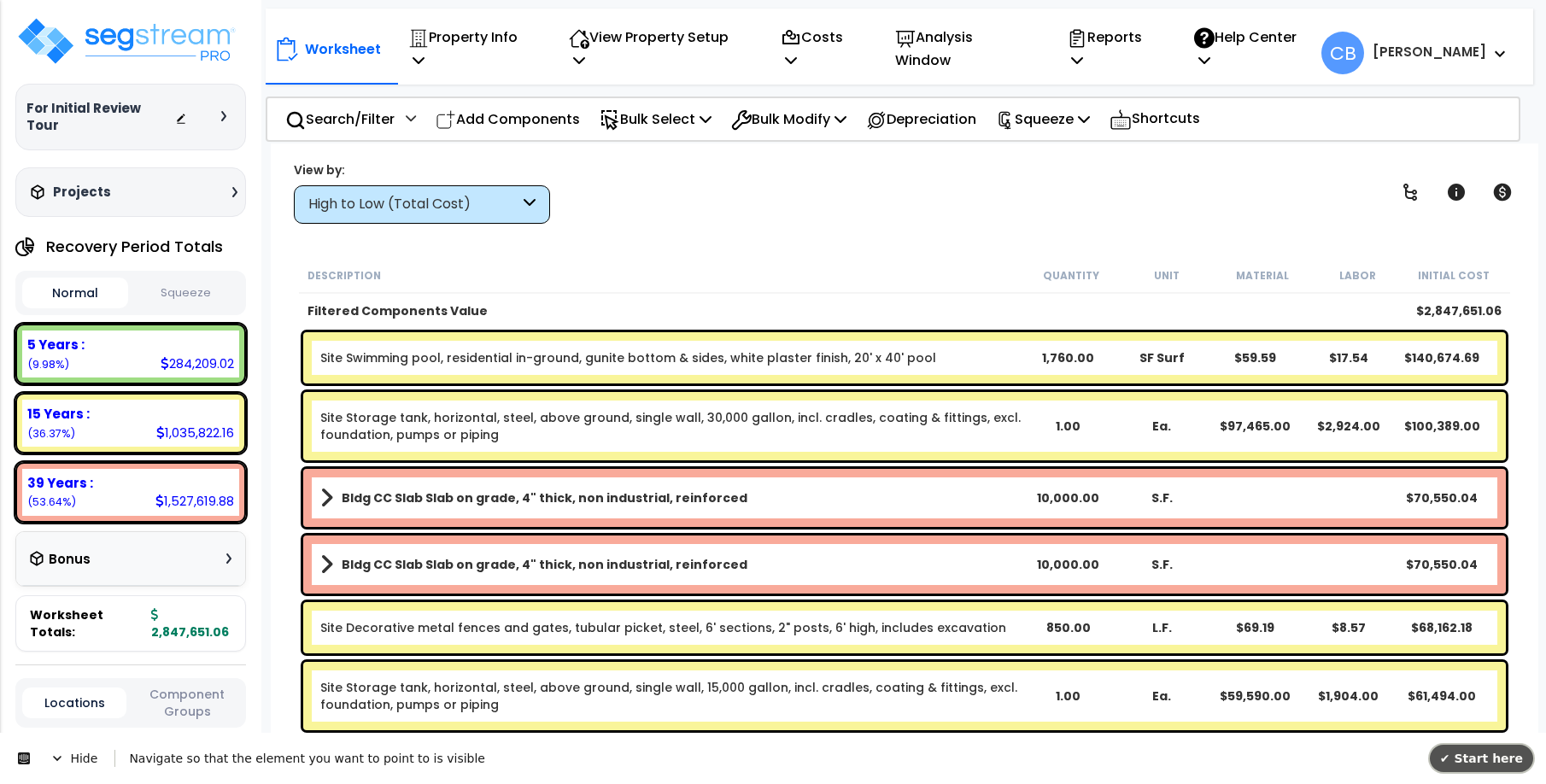
click at [1491, 751] on span "✔ Start here" at bounding box center [1481, 758] width 83 height 14
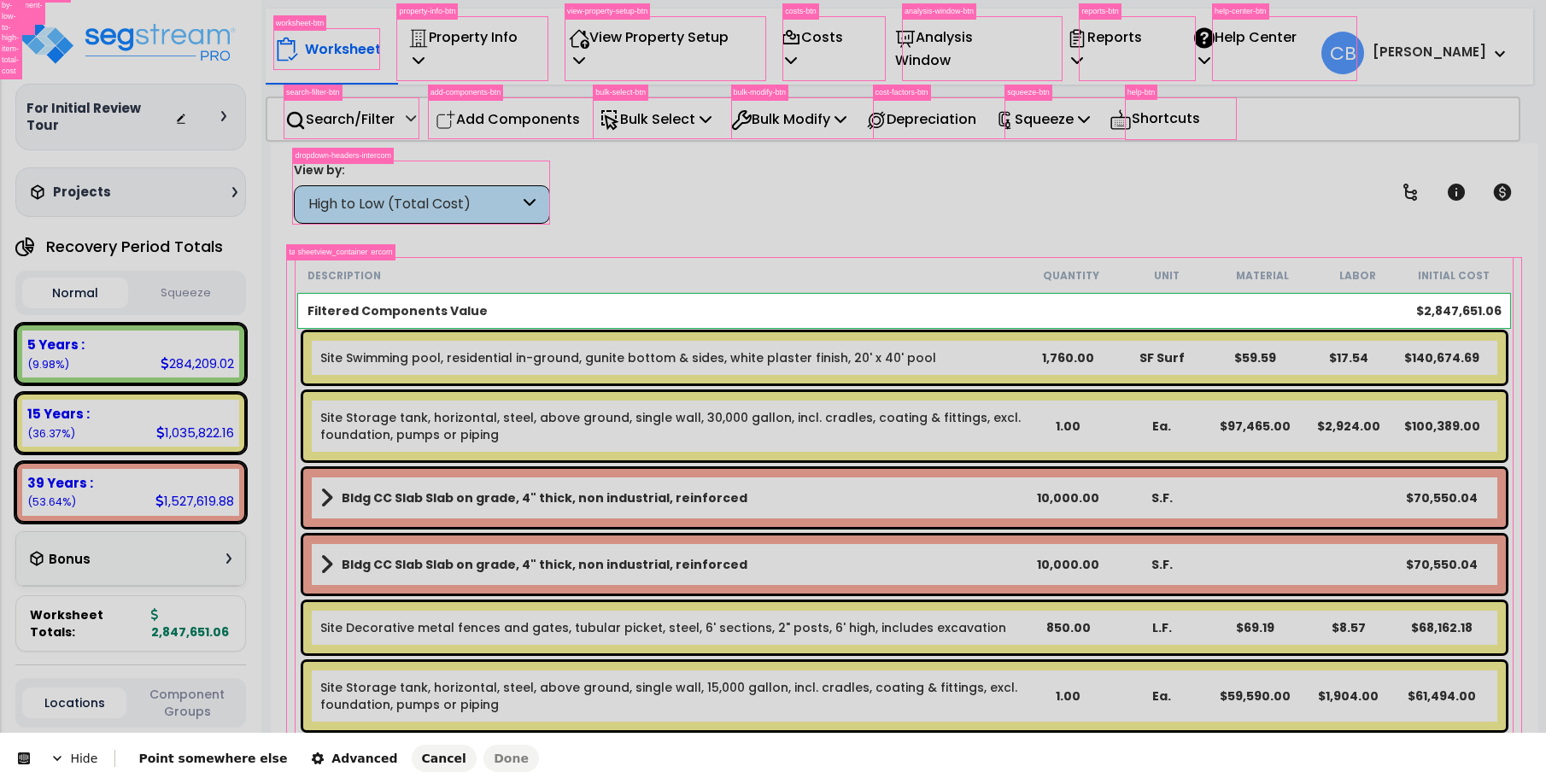
click at [301, 323] on body "We are Building your Property. So please grab a coffee and let us do the heavy …" at bounding box center [773, 467] width 1546 height 784
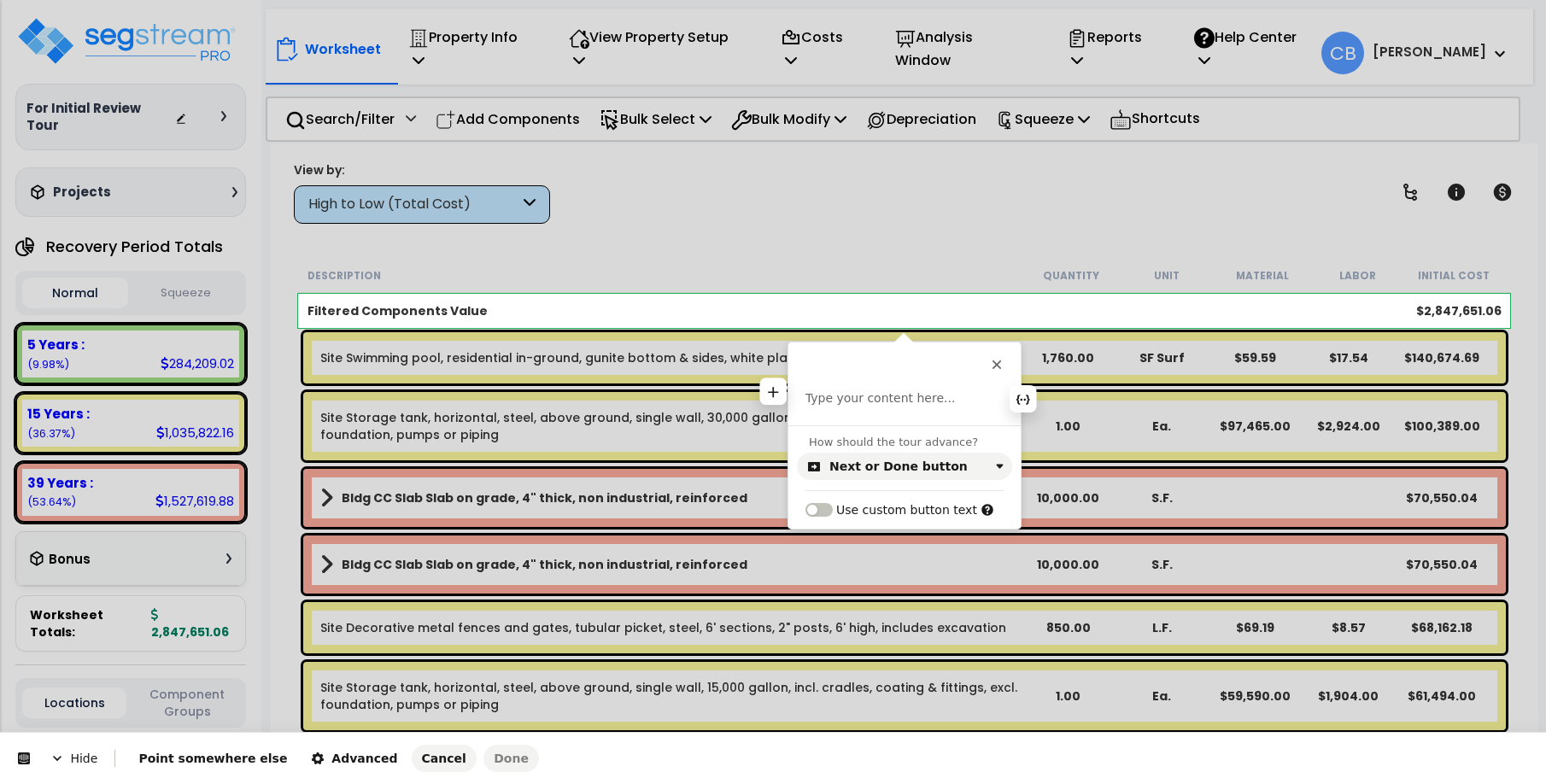
click at [875, 391] on p at bounding box center [904, 399] width 198 height 17
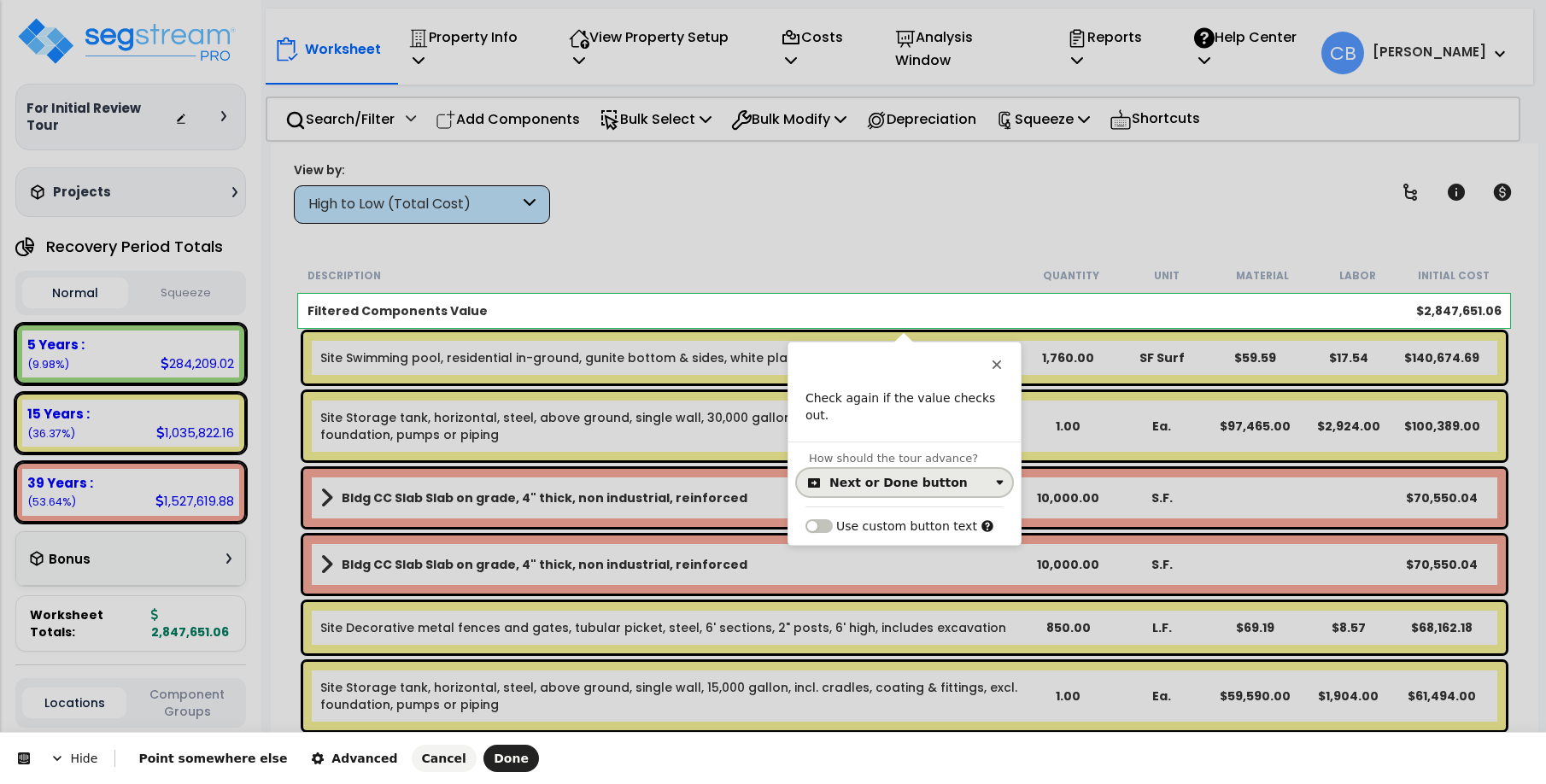
click at [908, 475] on div "Next or Done button" at bounding box center [898, 482] width 138 height 14
click at [902, 575] on div "Fill in the field" at bounding box center [875, 582] width 84 height 17
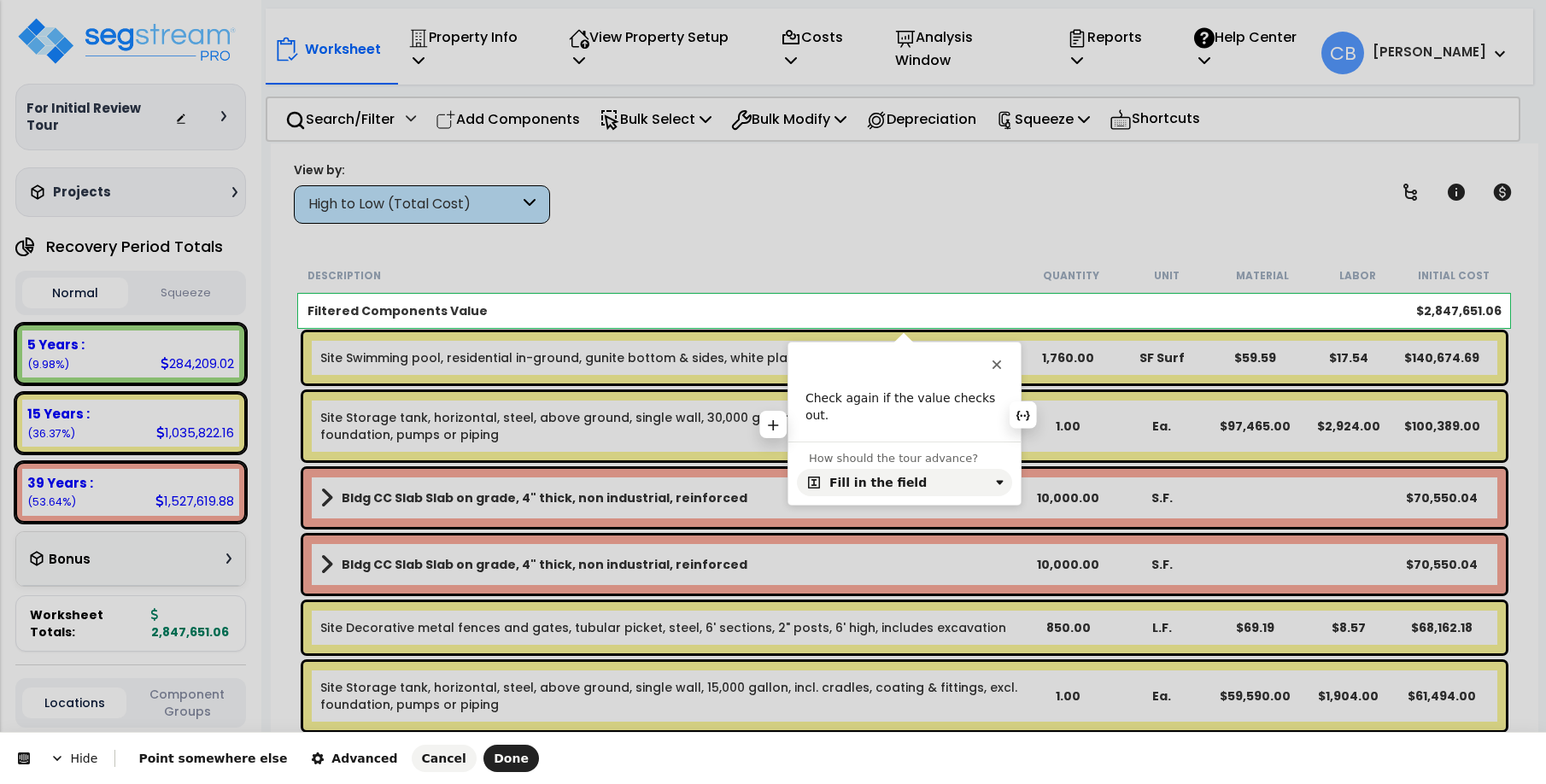
click at [923, 421] on p "Check again if the value checks out." at bounding box center [904, 407] width 198 height 33
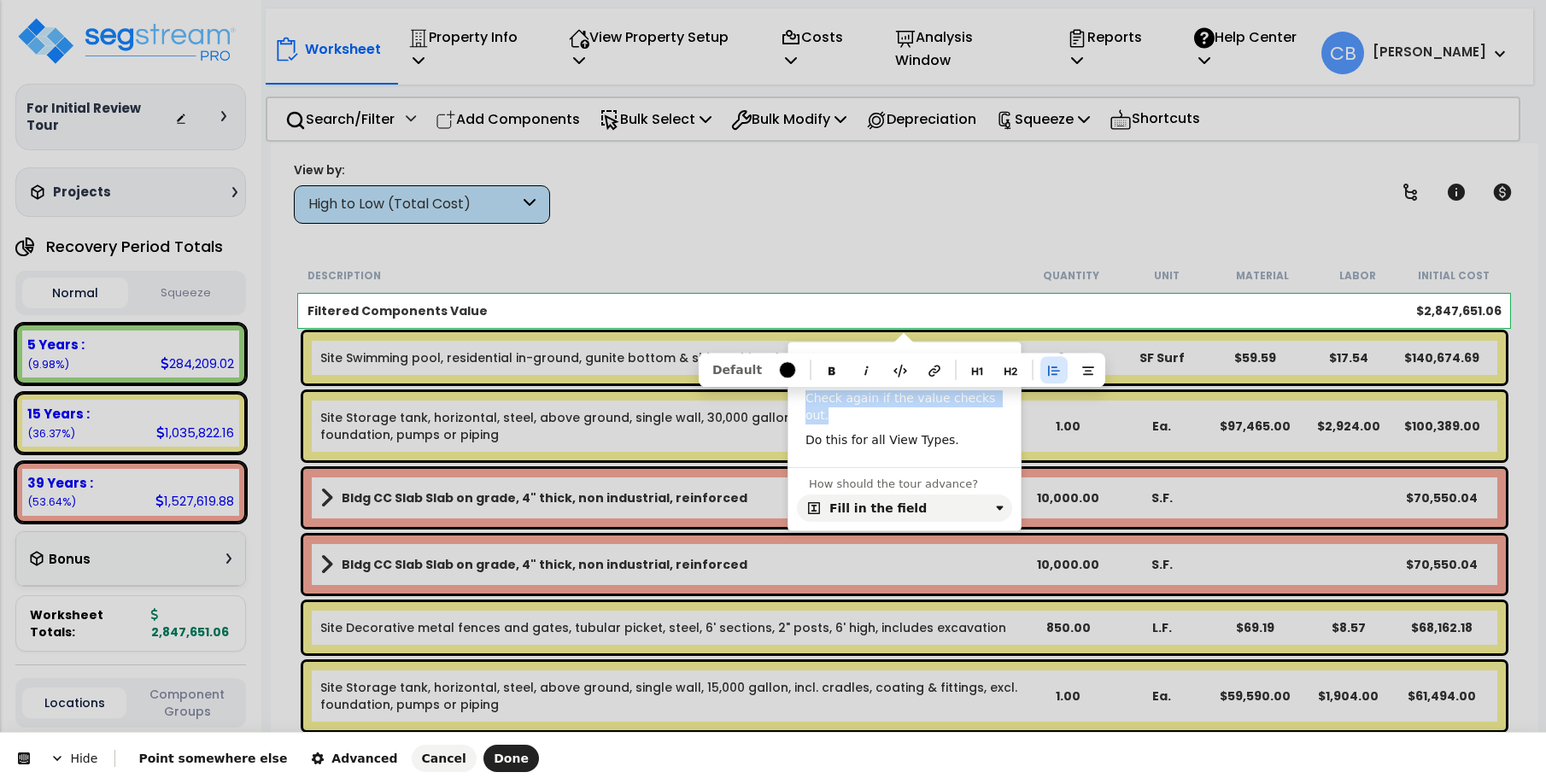
copy p "Check again if the value checks out."
click at [478, 0] on html "Hide Point somewhere else Advanced Cancel Done This button doesn't work while y…" at bounding box center [773, 0] width 1546 height 0
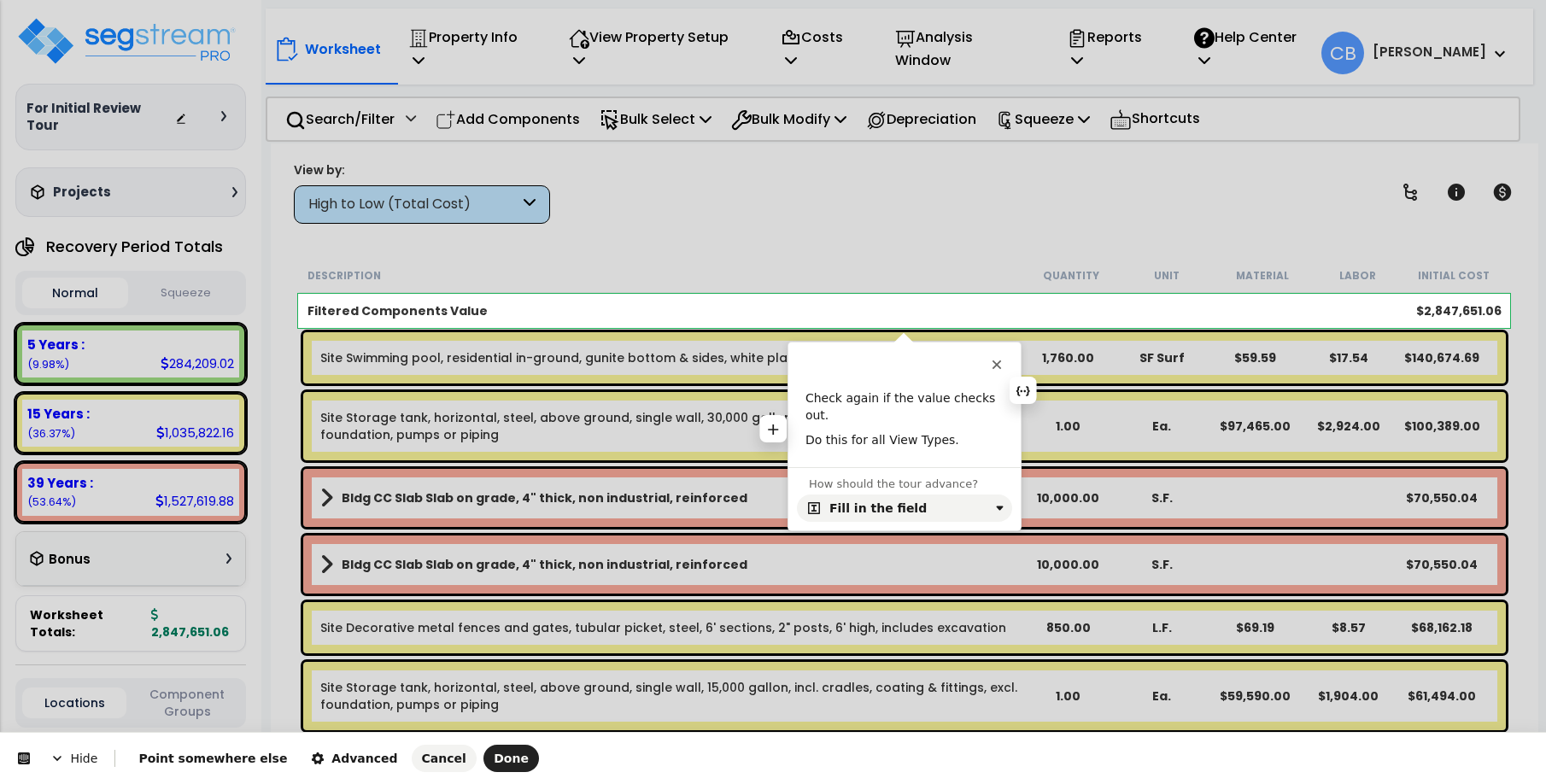
click at [872, 429] on div "Check again if the value checks out. Do this for all View Types." at bounding box center [904, 420] width 233 height 60
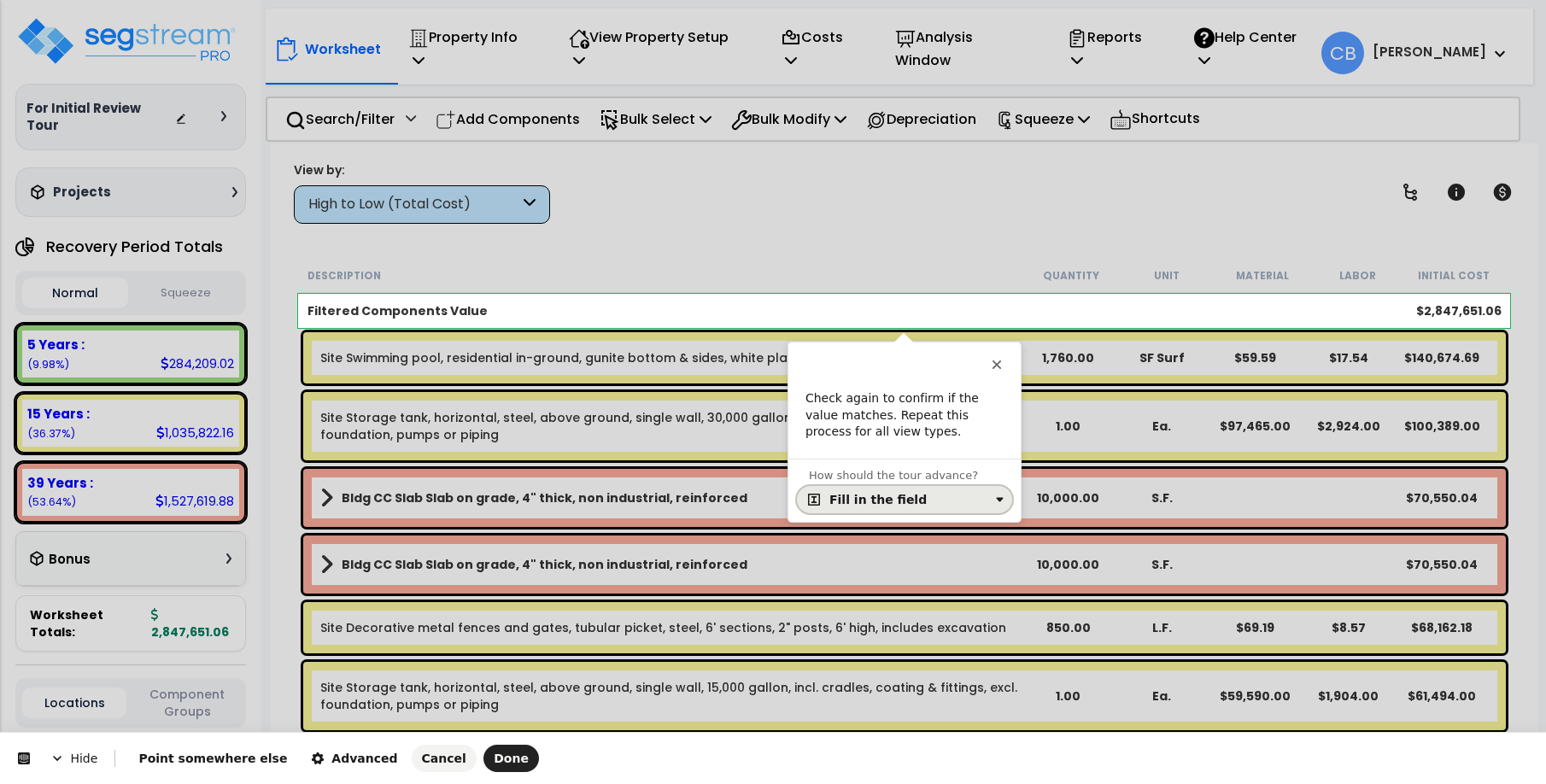
click at [849, 488] on button "Fill in the field" at bounding box center [904, 499] width 215 height 27
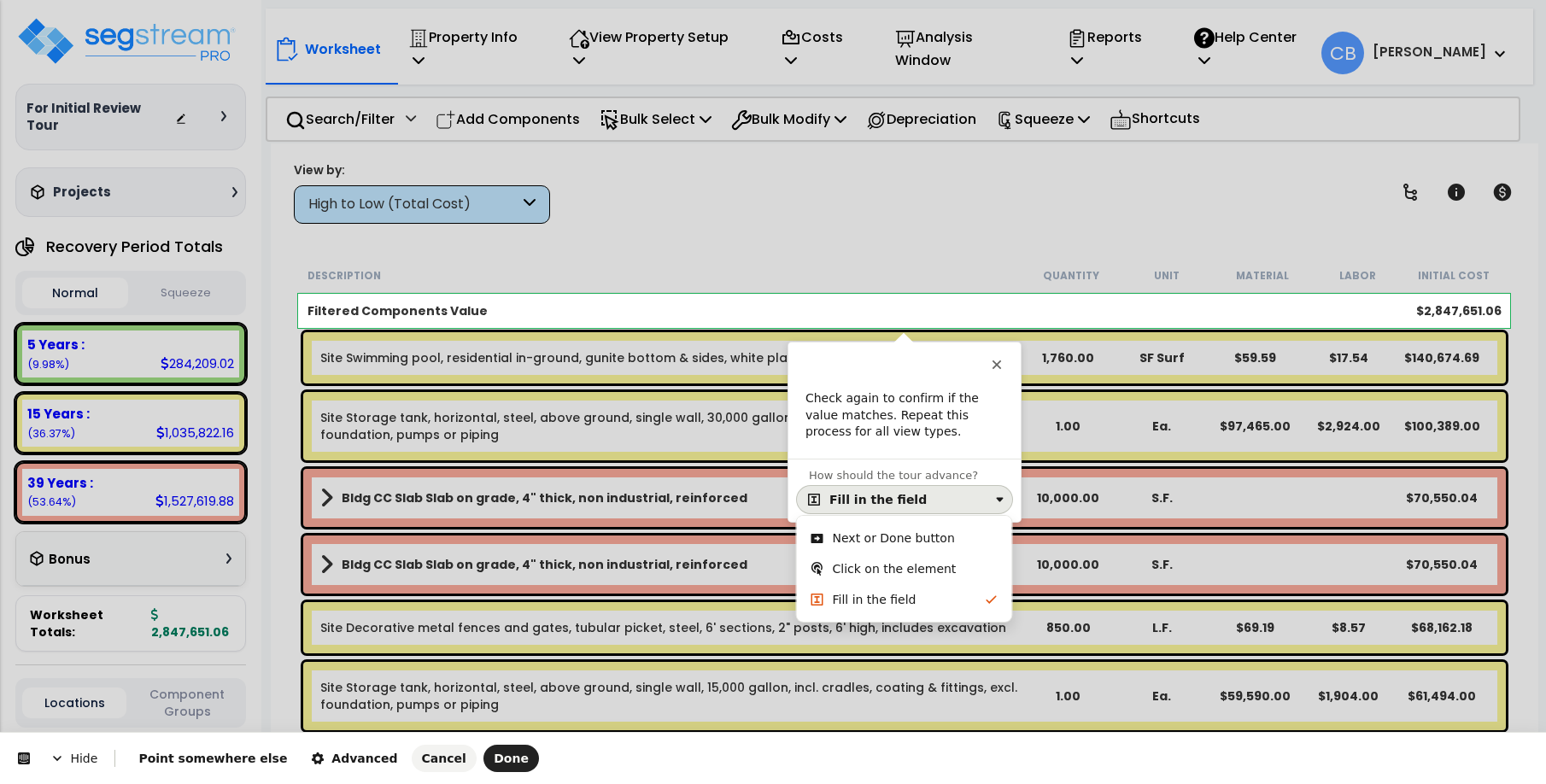
click at [867, 543] on div "Next or Done button" at bounding box center [894, 538] width 122 height 17
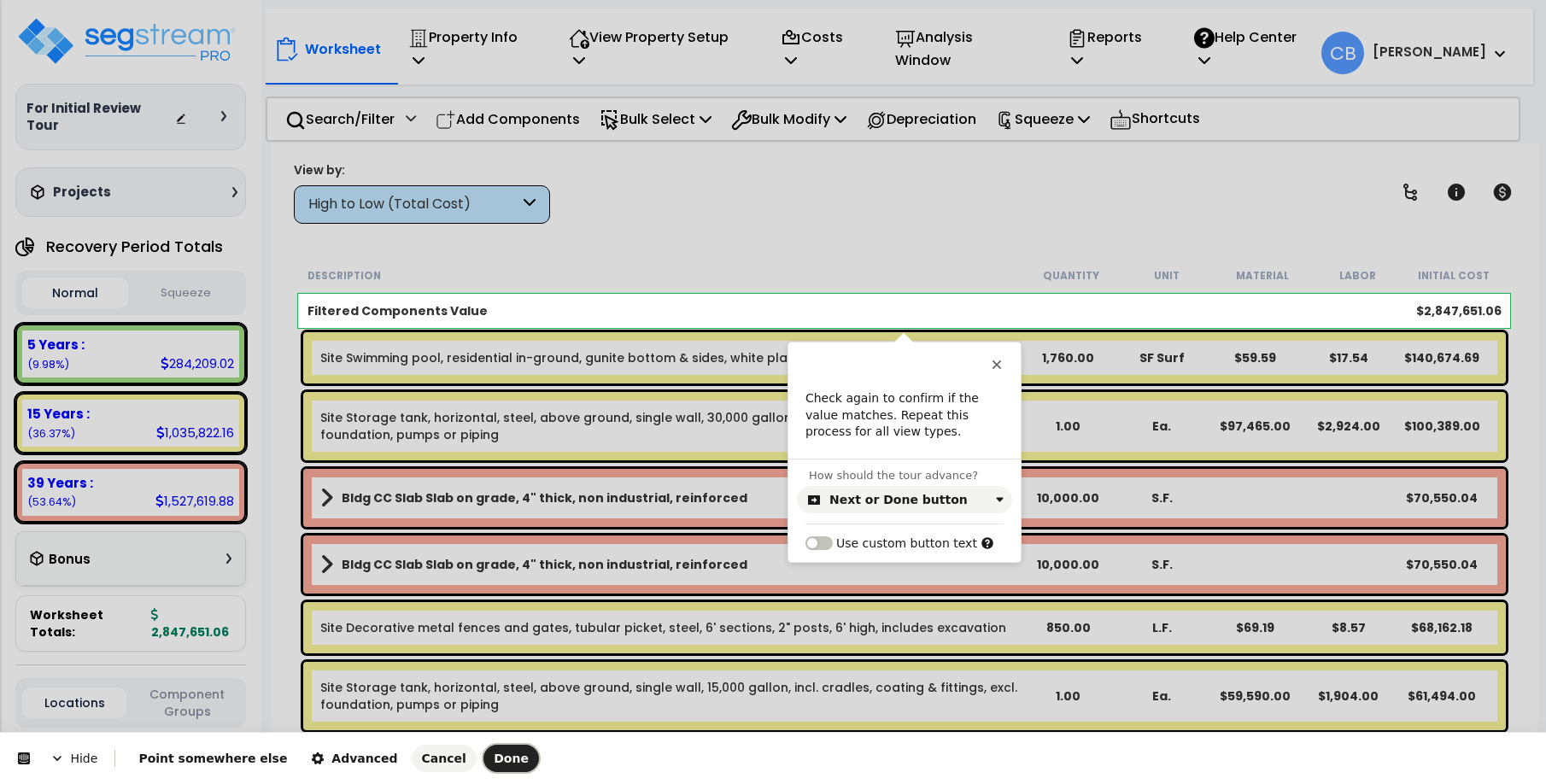
drag, startPoint x: 459, startPoint y: 762, endPoint x: 1096, endPoint y: 681, distance: 642.1
click at [493, 762] on span "Done" at bounding box center [510, 758] width 35 height 14
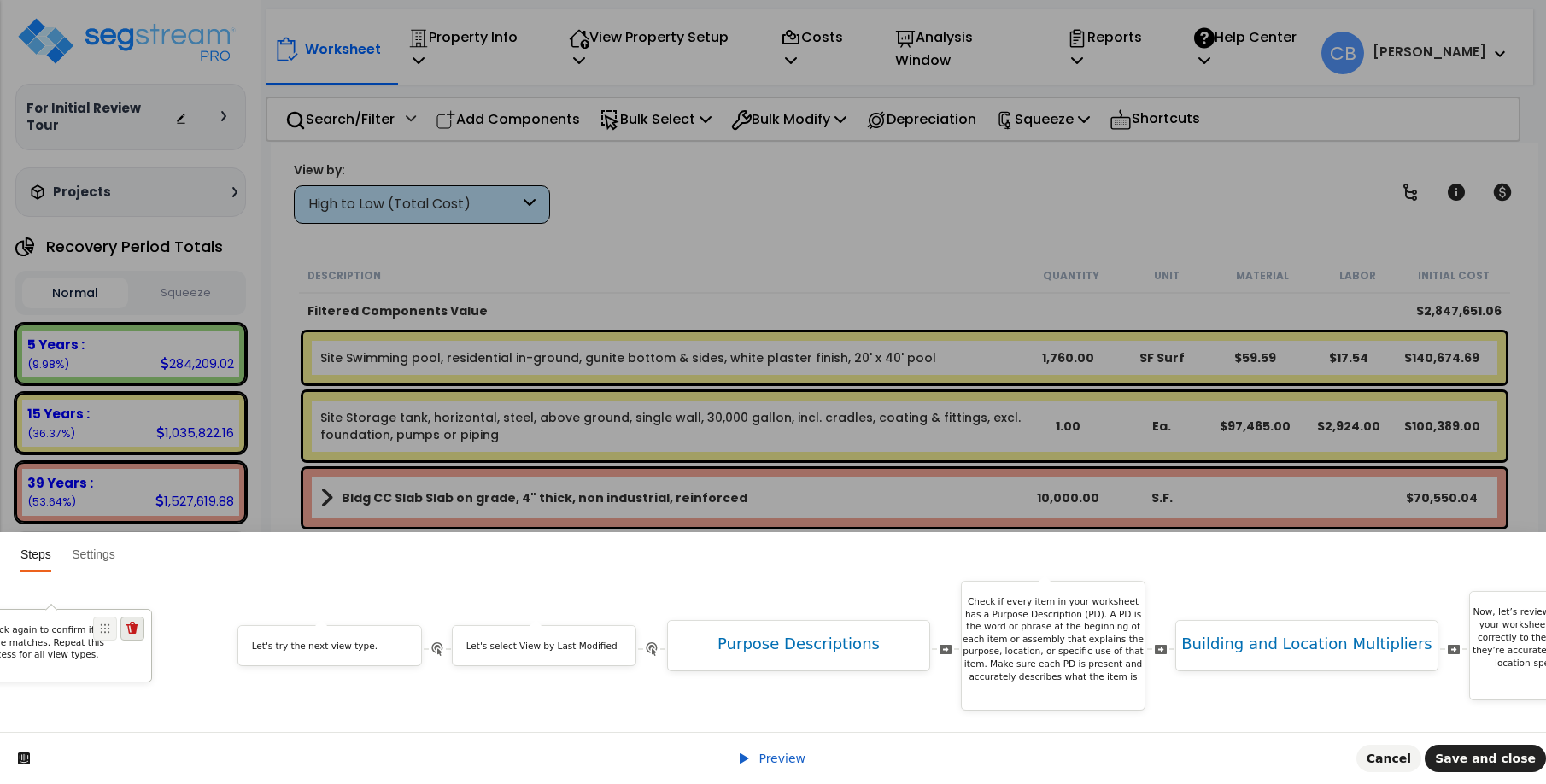
scroll to position [0, 7594]
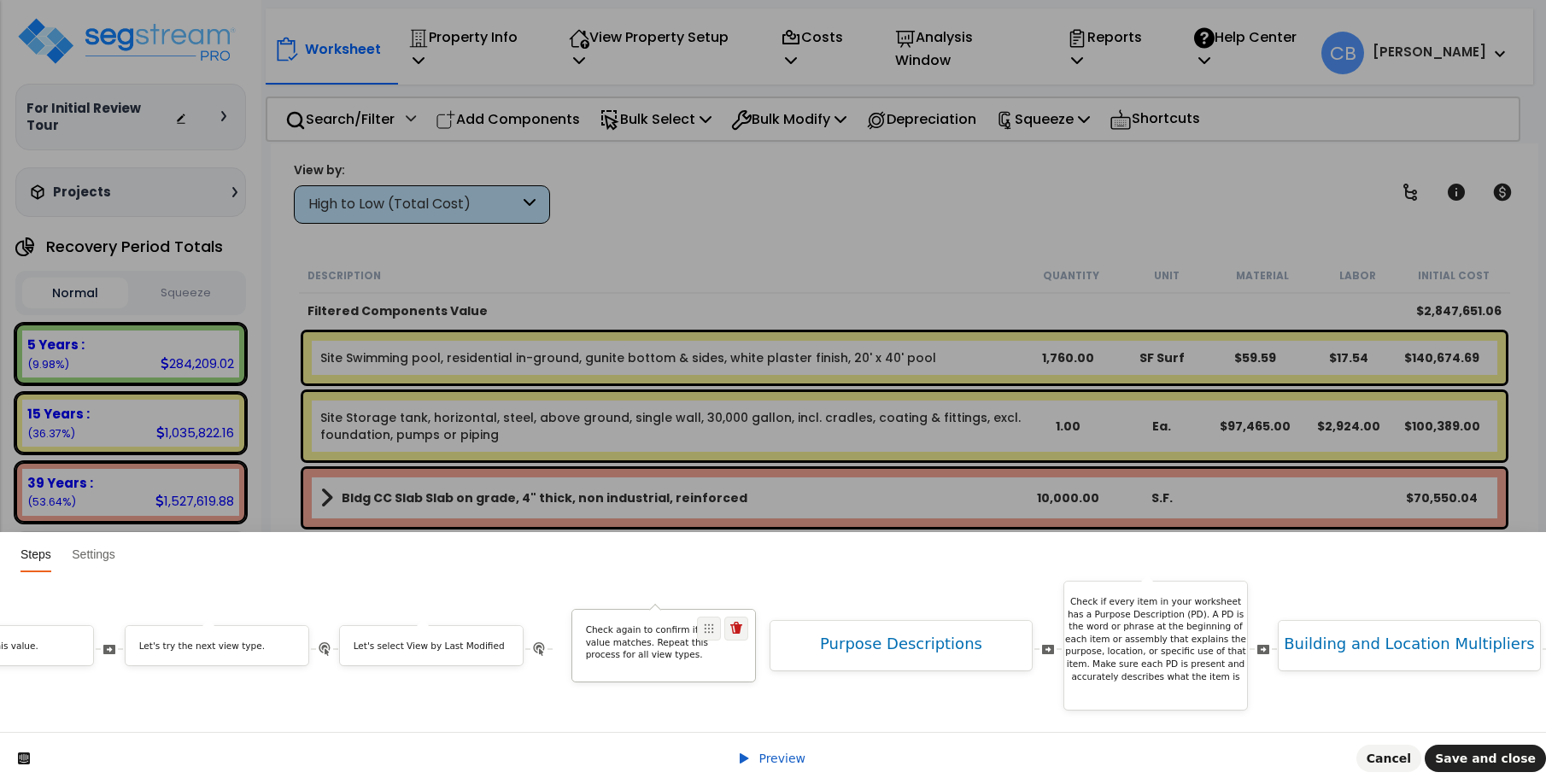
drag, startPoint x: 1270, startPoint y: 617, endPoint x: 730, endPoint y: 624, distance: 540.0
click at [730, 624] on div "Check again to confirm if the value matches. Repeat this process for all view t…" at bounding box center [663, 646] width 184 height 75
click at [1499, 769] on button "Save and close" at bounding box center [1484, 758] width 121 height 27
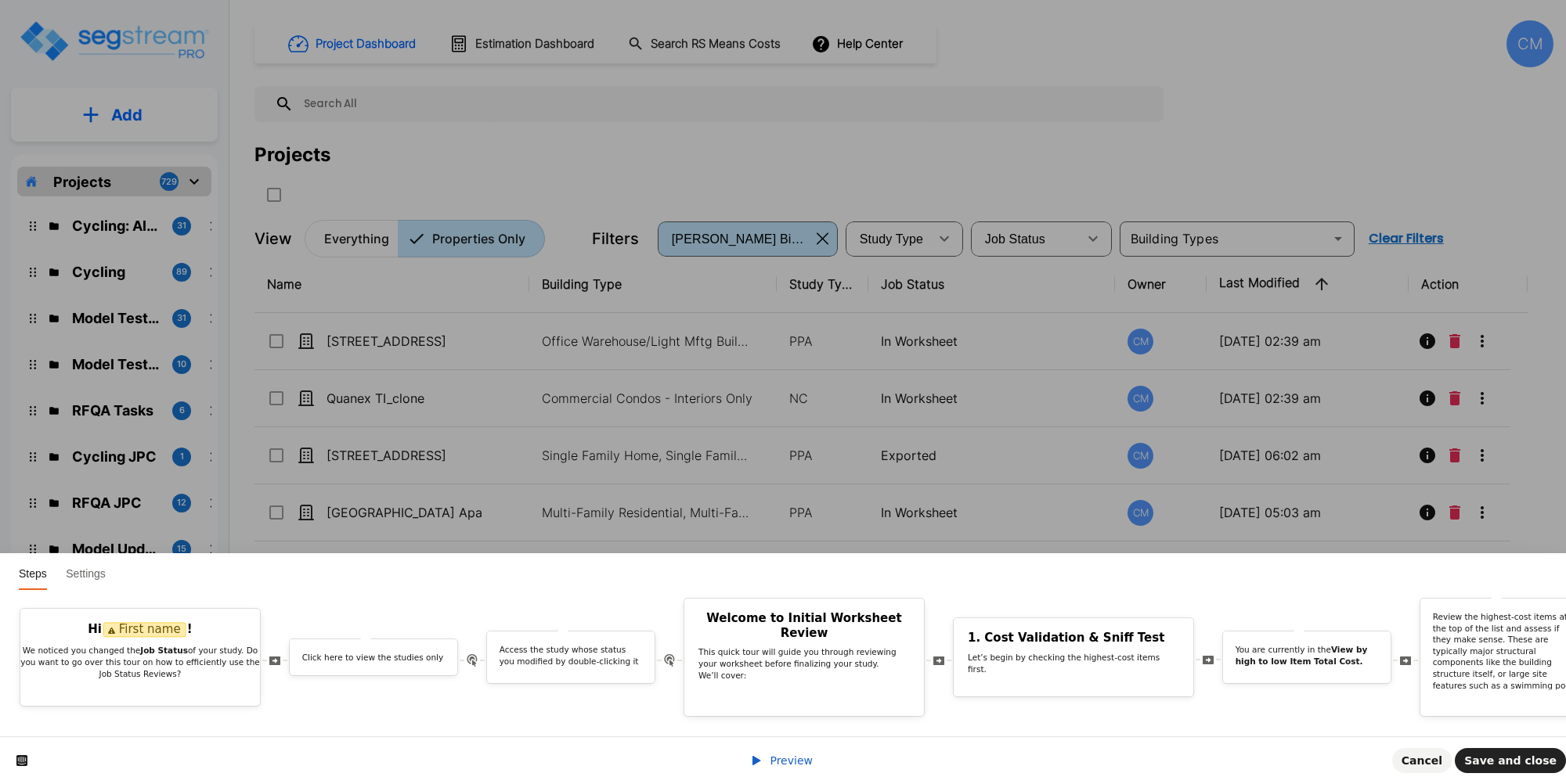
click at [773, 764] on span "Preview" at bounding box center [790, 761] width 43 height 13
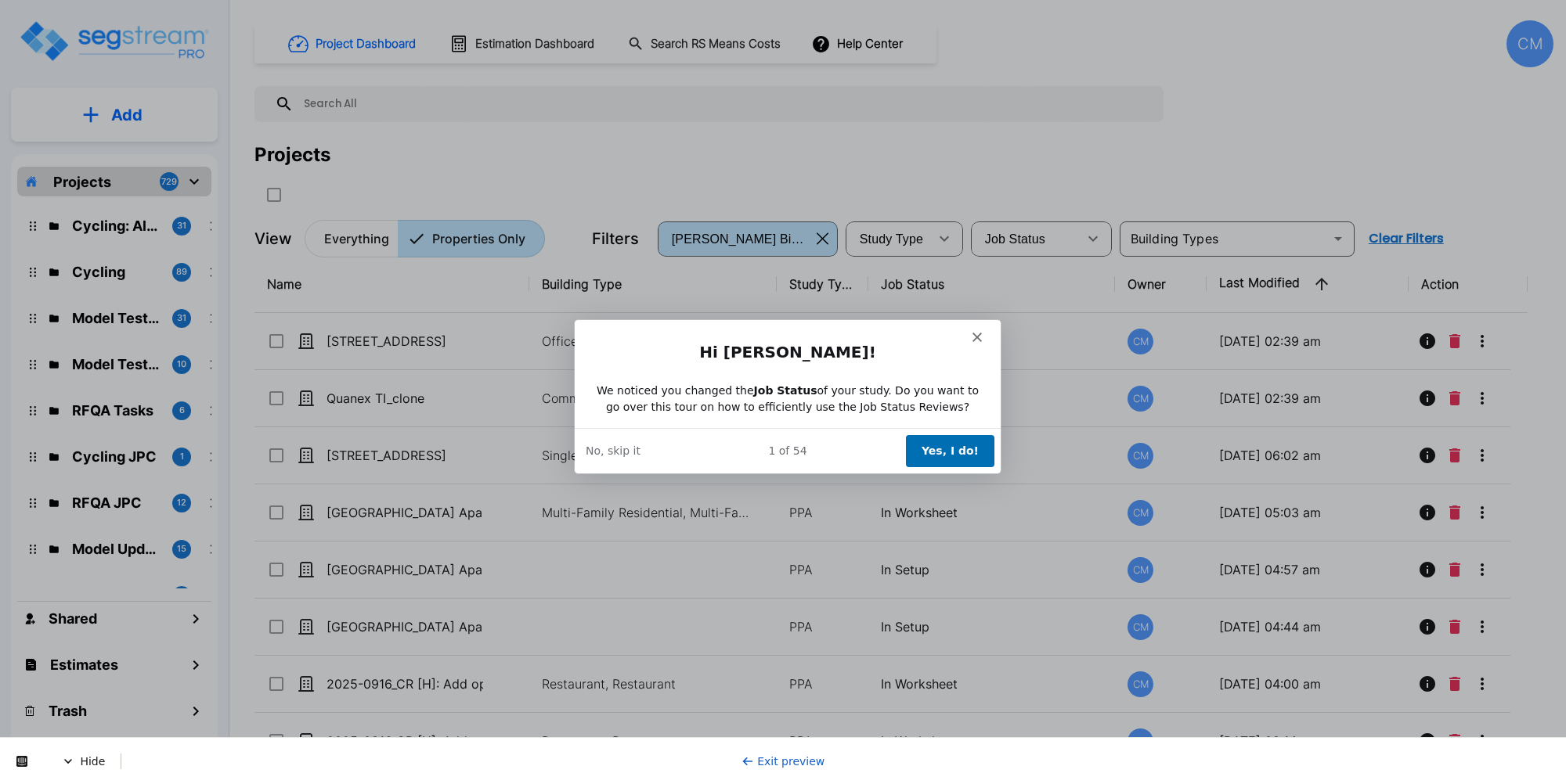
click at [938, 453] on button "Yes, I do!" at bounding box center [949, 450] width 88 height 32
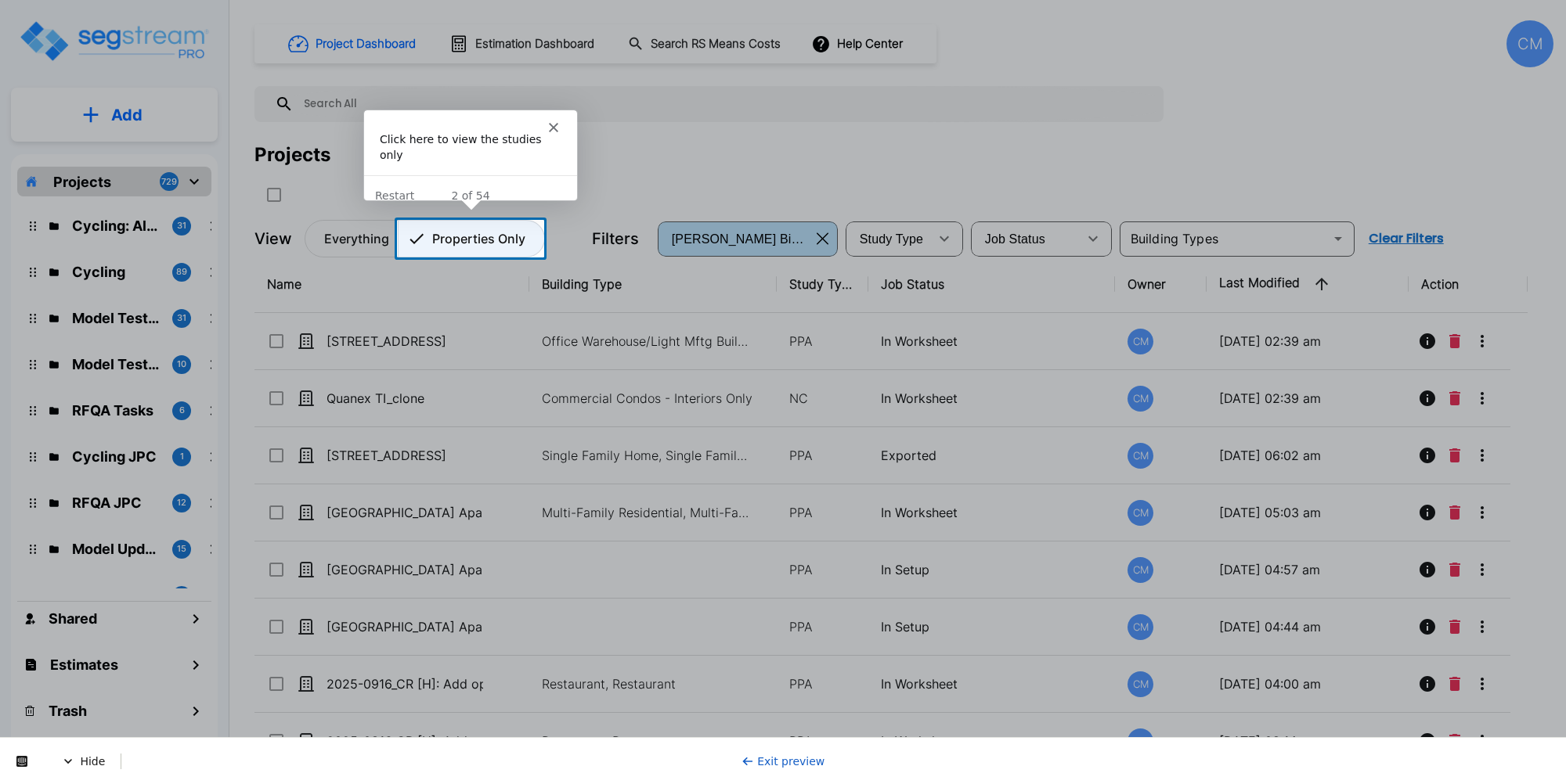
click at [450, 243] on p "Properties Only" at bounding box center [478, 239] width 93 height 19
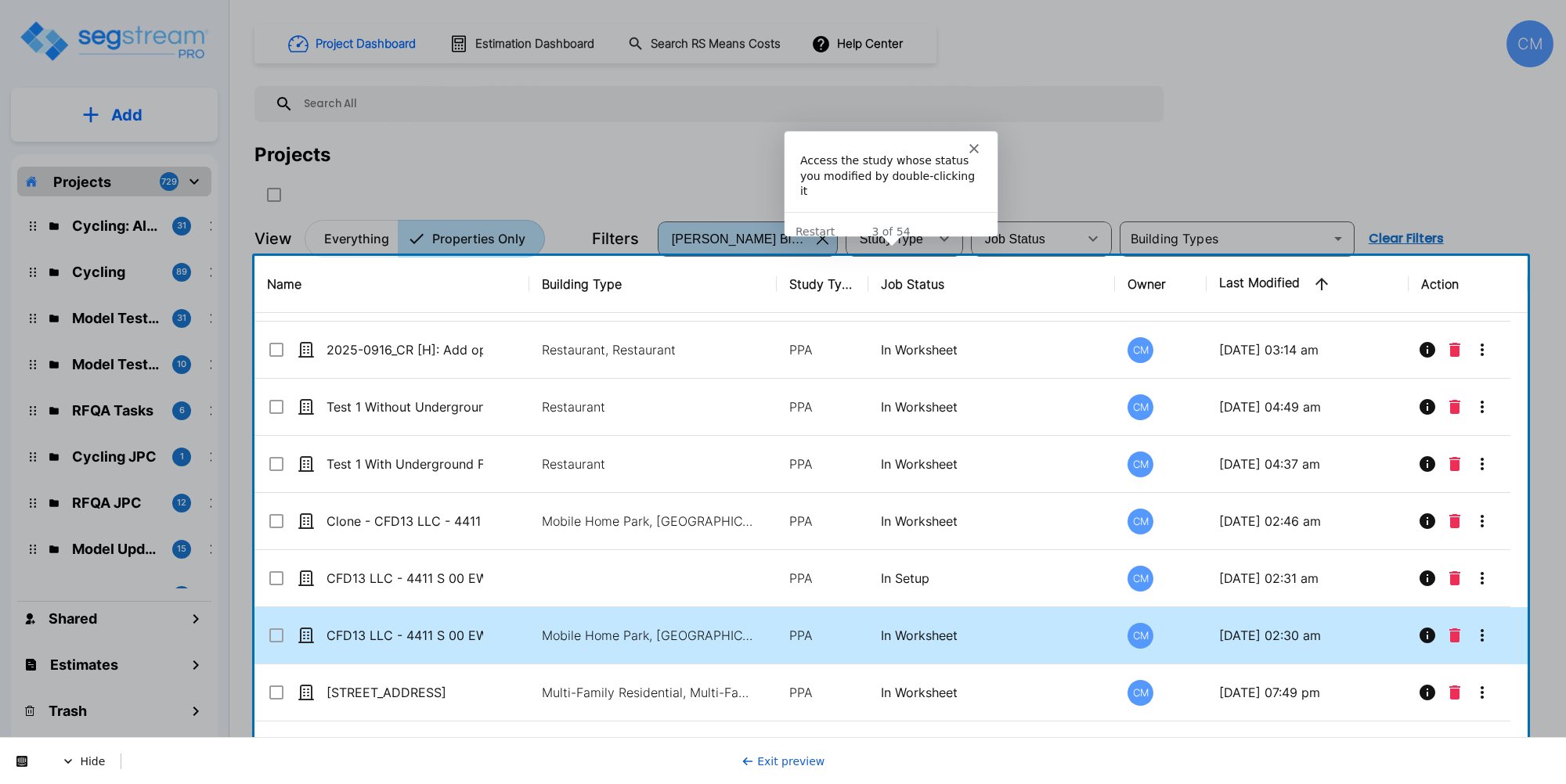
scroll to position [587, 0]
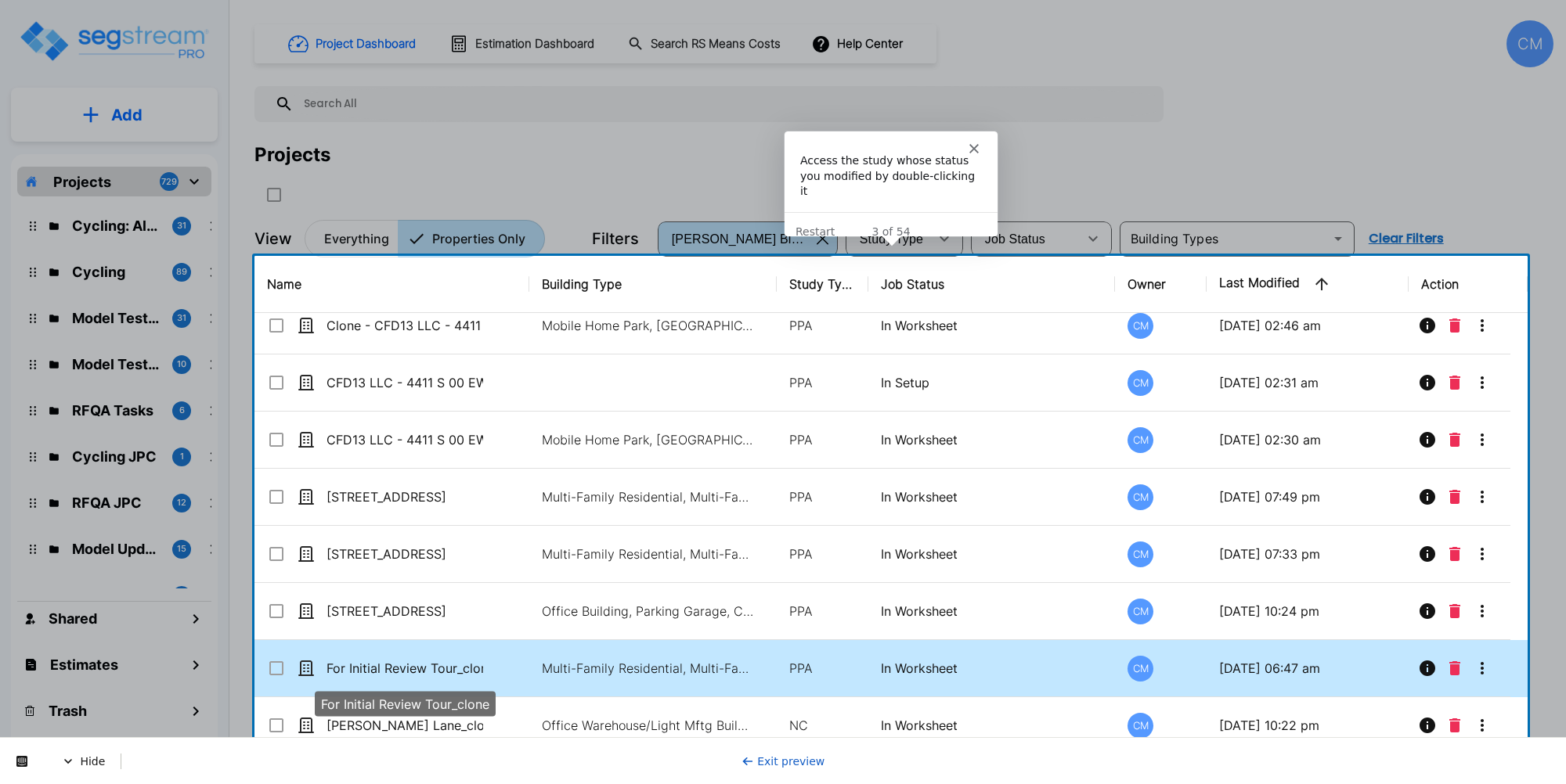
click at [429, 677] on p "For Initial Review Tour_clone" at bounding box center [404, 668] width 157 height 19
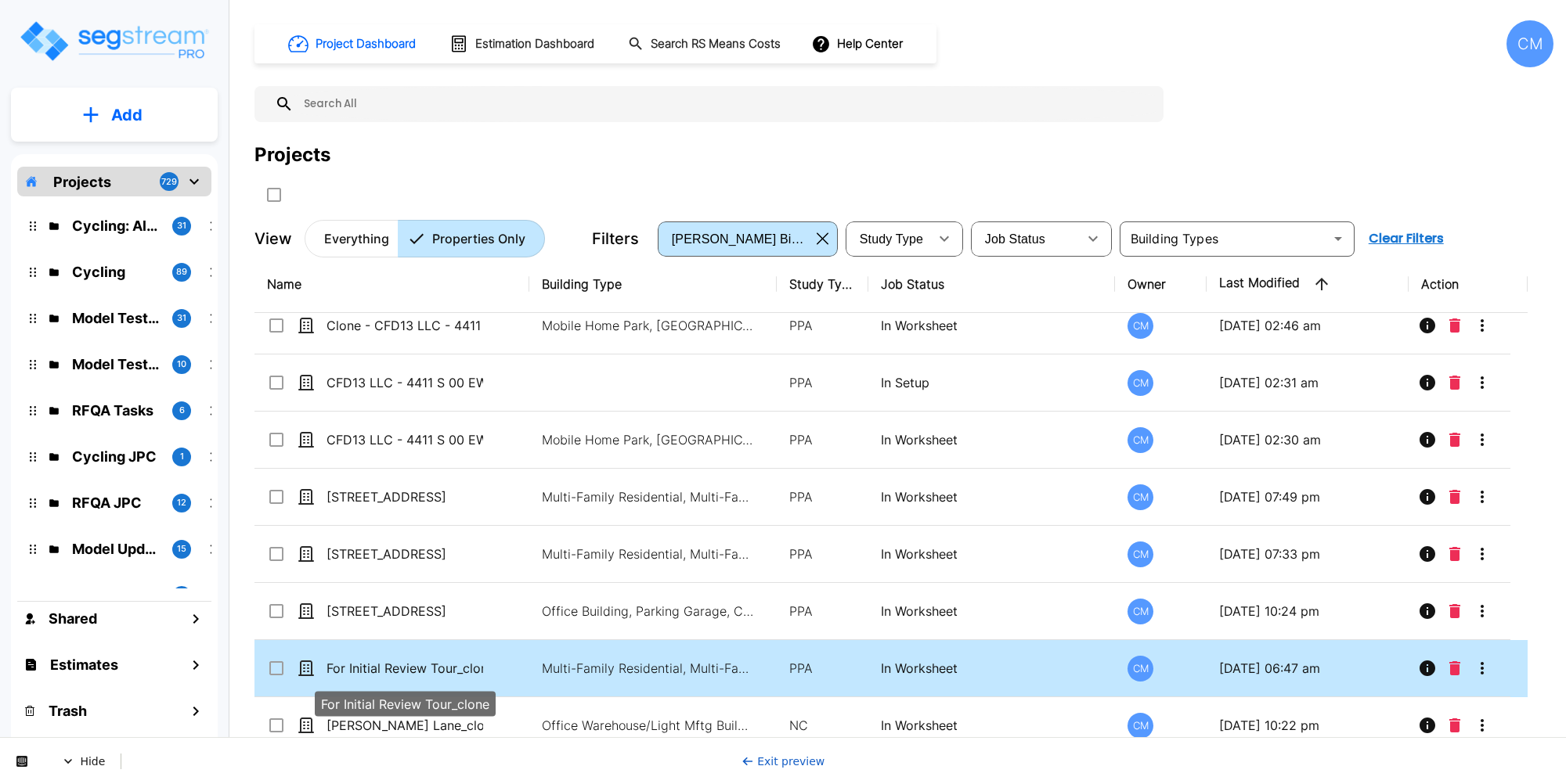
checkbox input "true"
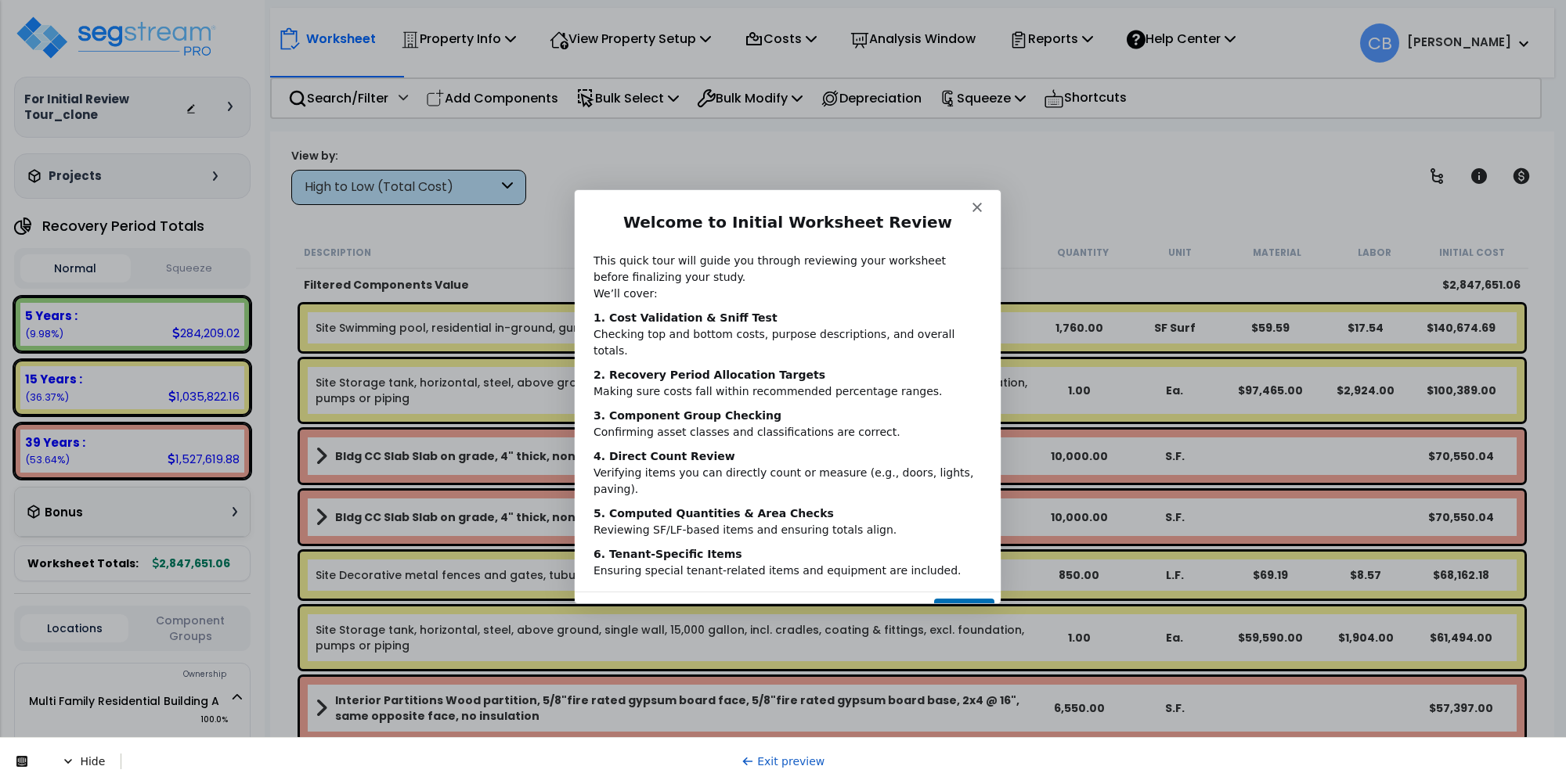
click at [964, 597] on button "Next" at bounding box center [964, 613] width 61 height 32
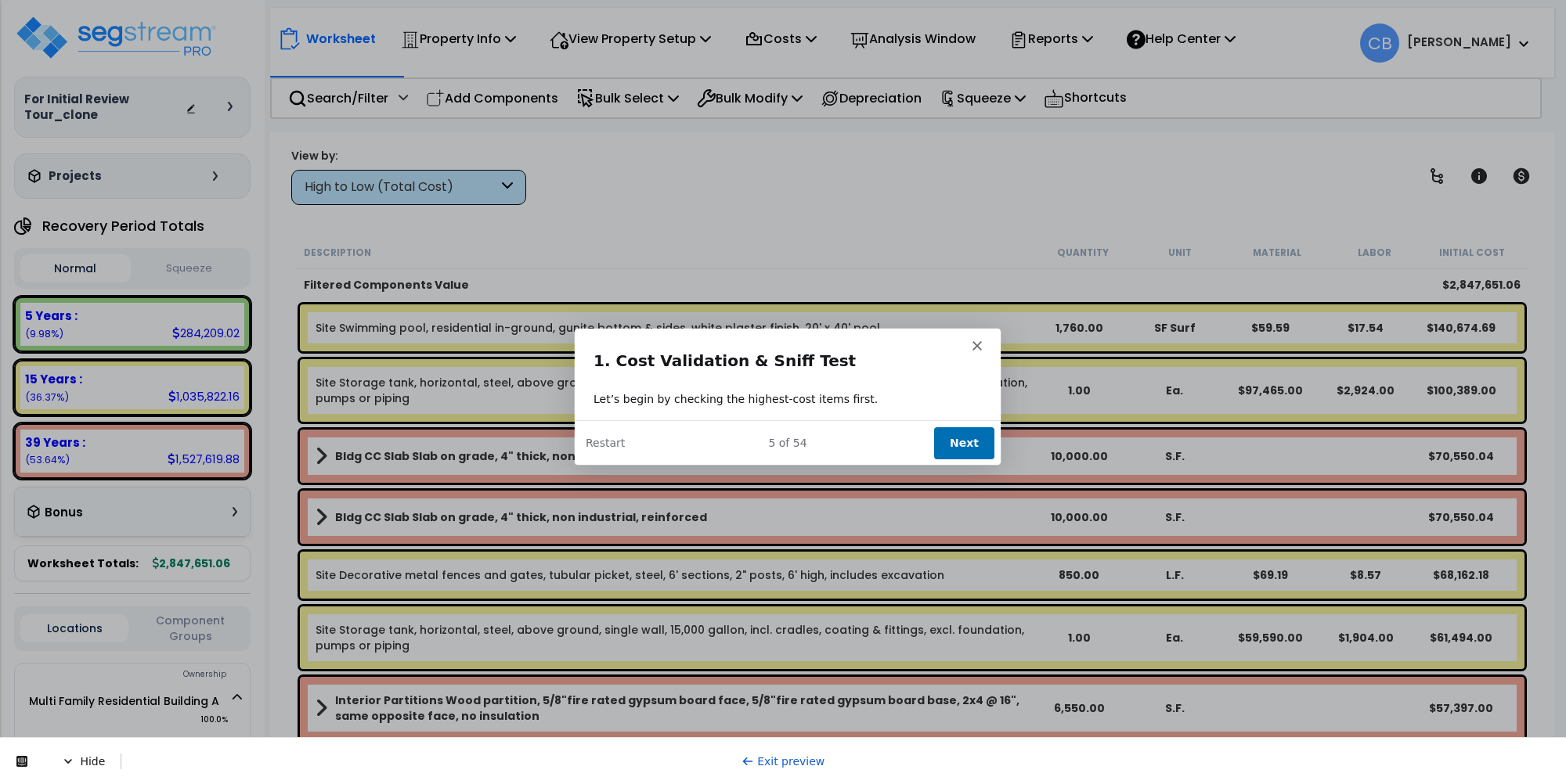
click at [967, 431] on button "Next" at bounding box center [964, 441] width 61 height 32
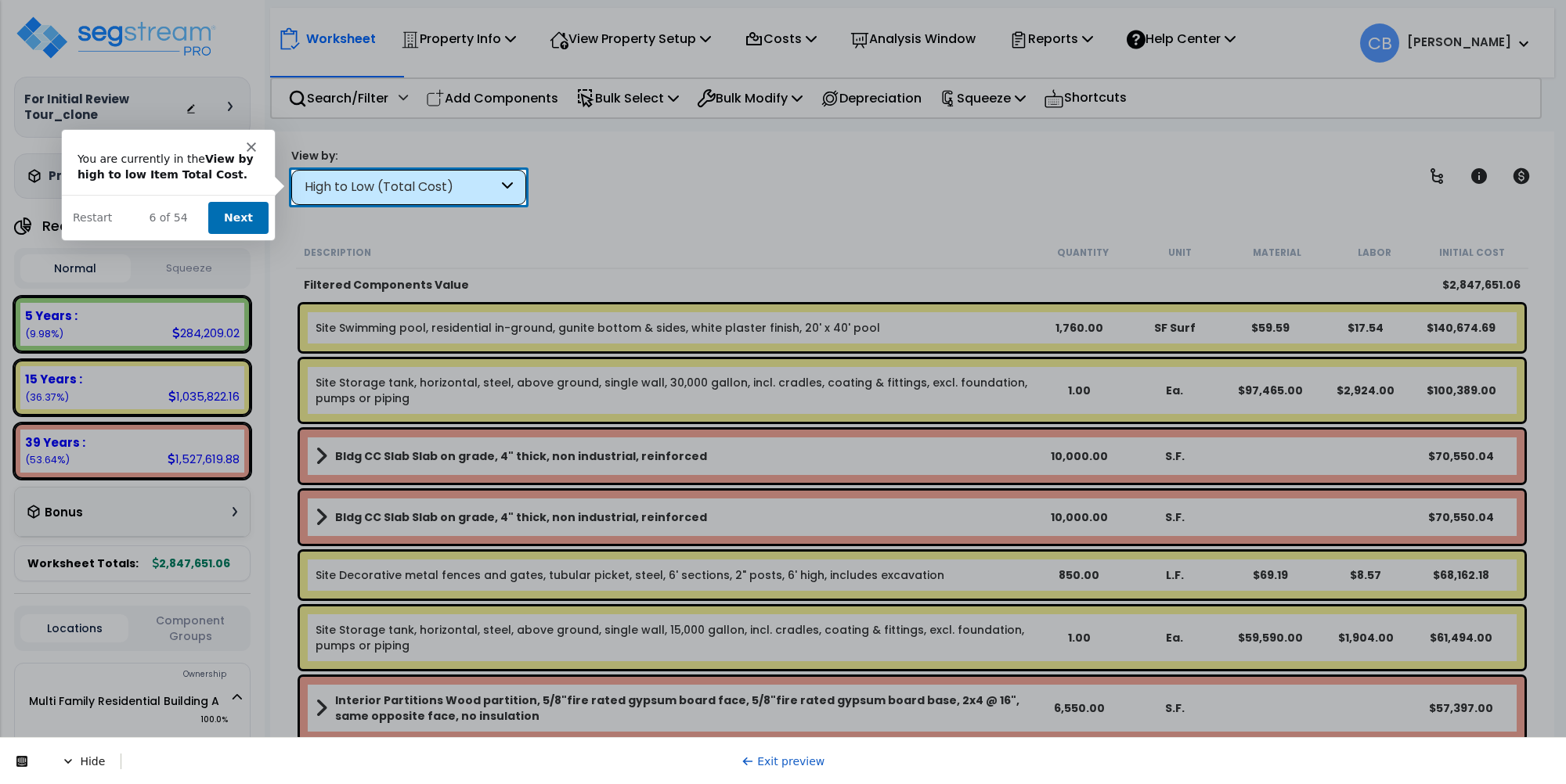
click at [247, 216] on button "Next" at bounding box center [237, 217] width 61 height 32
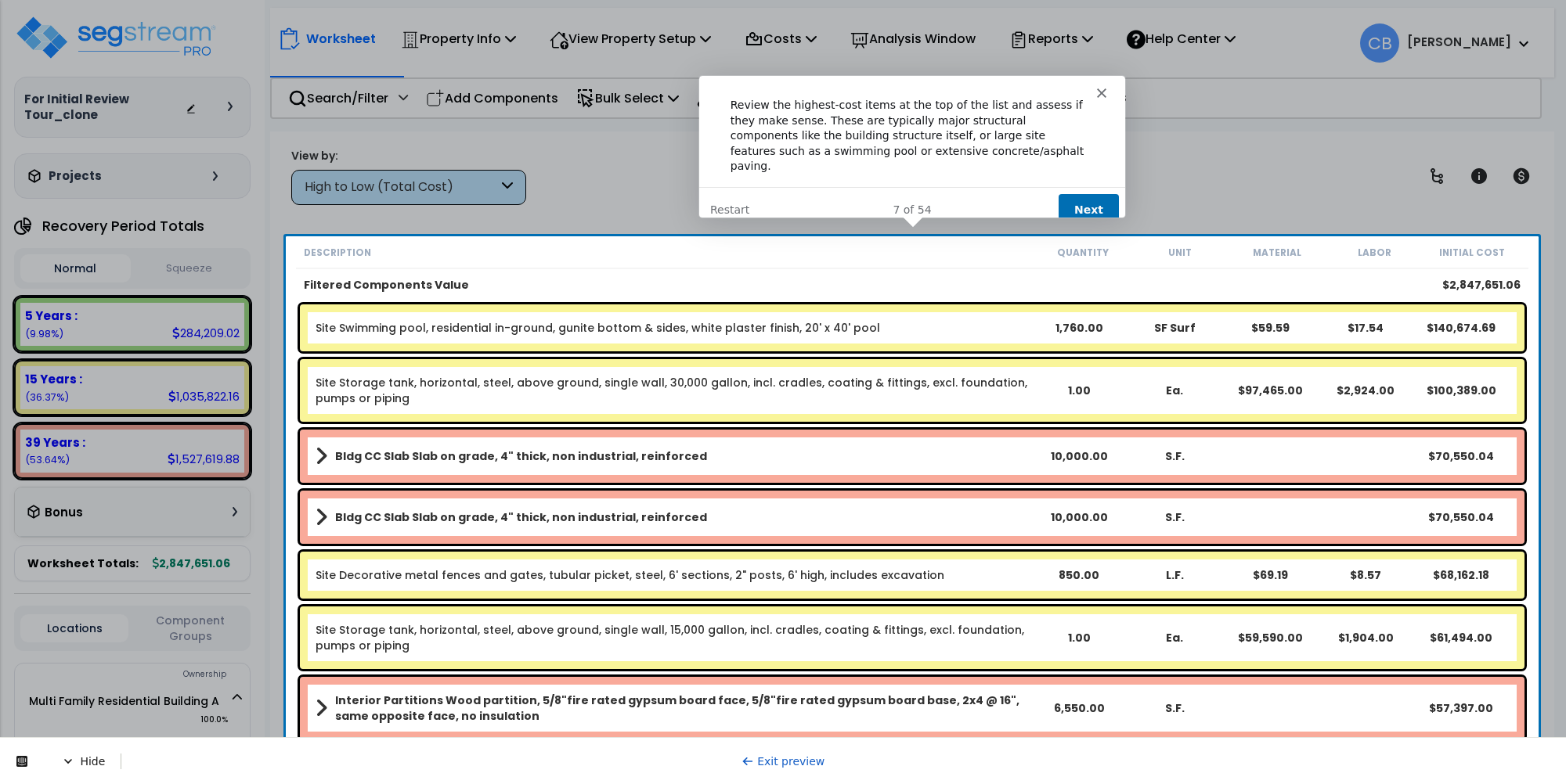
click at [1077, 193] on button "Next" at bounding box center [1087, 209] width 61 height 32
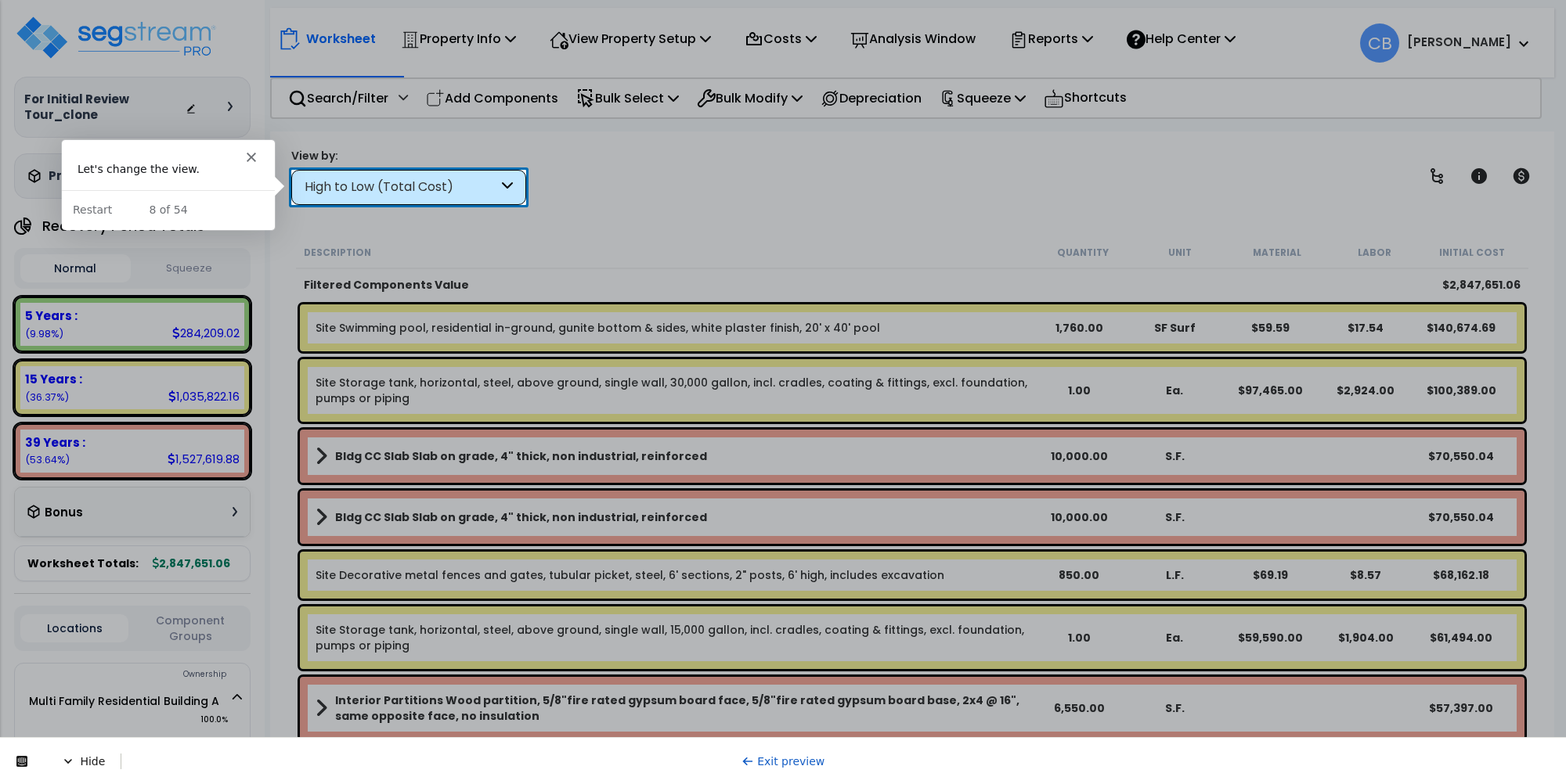
click at [374, 197] on div "High to Low (Total Cost)" at bounding box center [408, 187] width 235 height 35
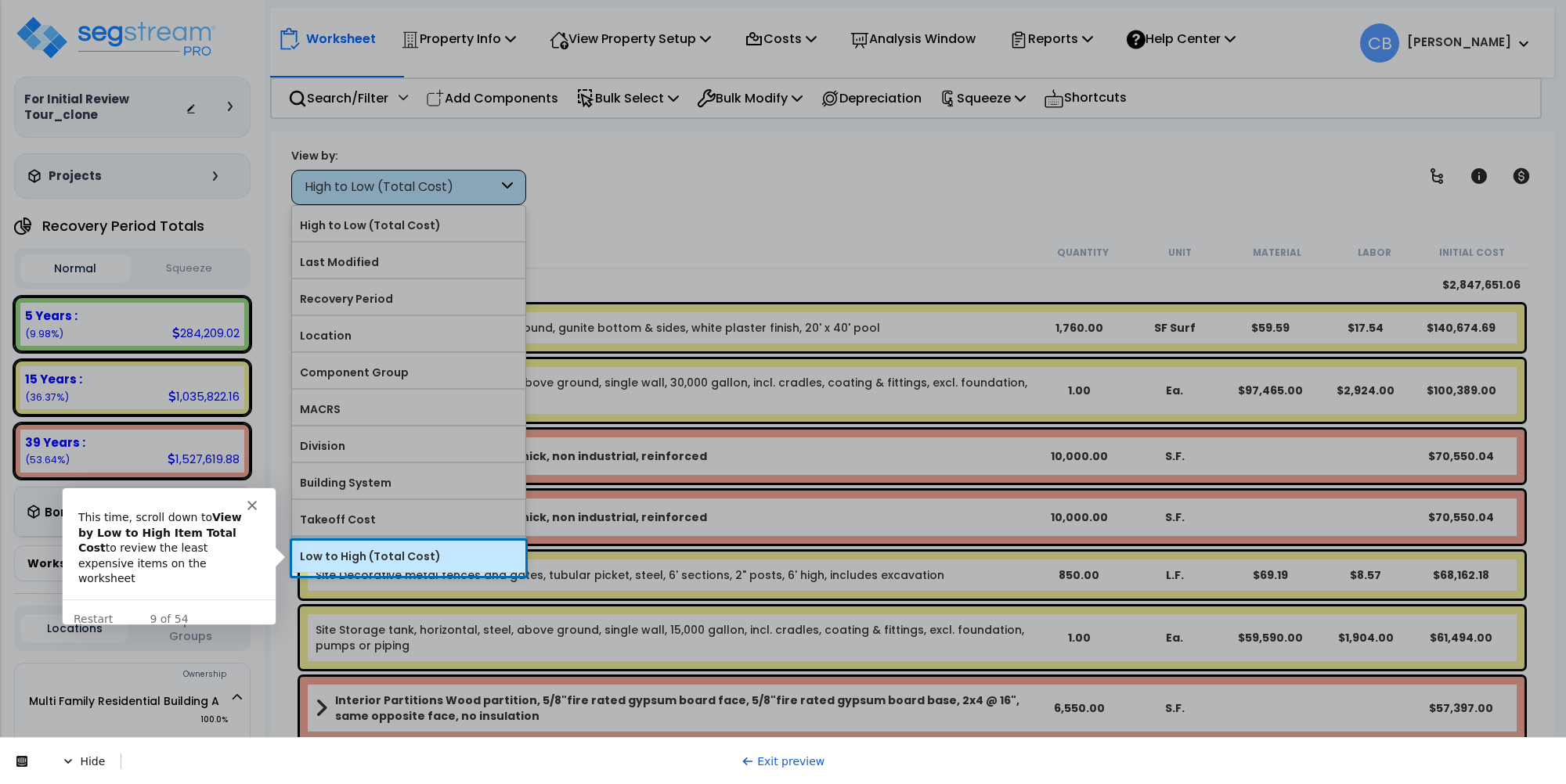
click at [410, 553] on label "Low to High (Total Cost)" at bounding box center [408, 557] width 234 height 24
click at [0, 0] on input "Low to High (Total Cost)" at bounding box center [0, 0] width 0 height 0
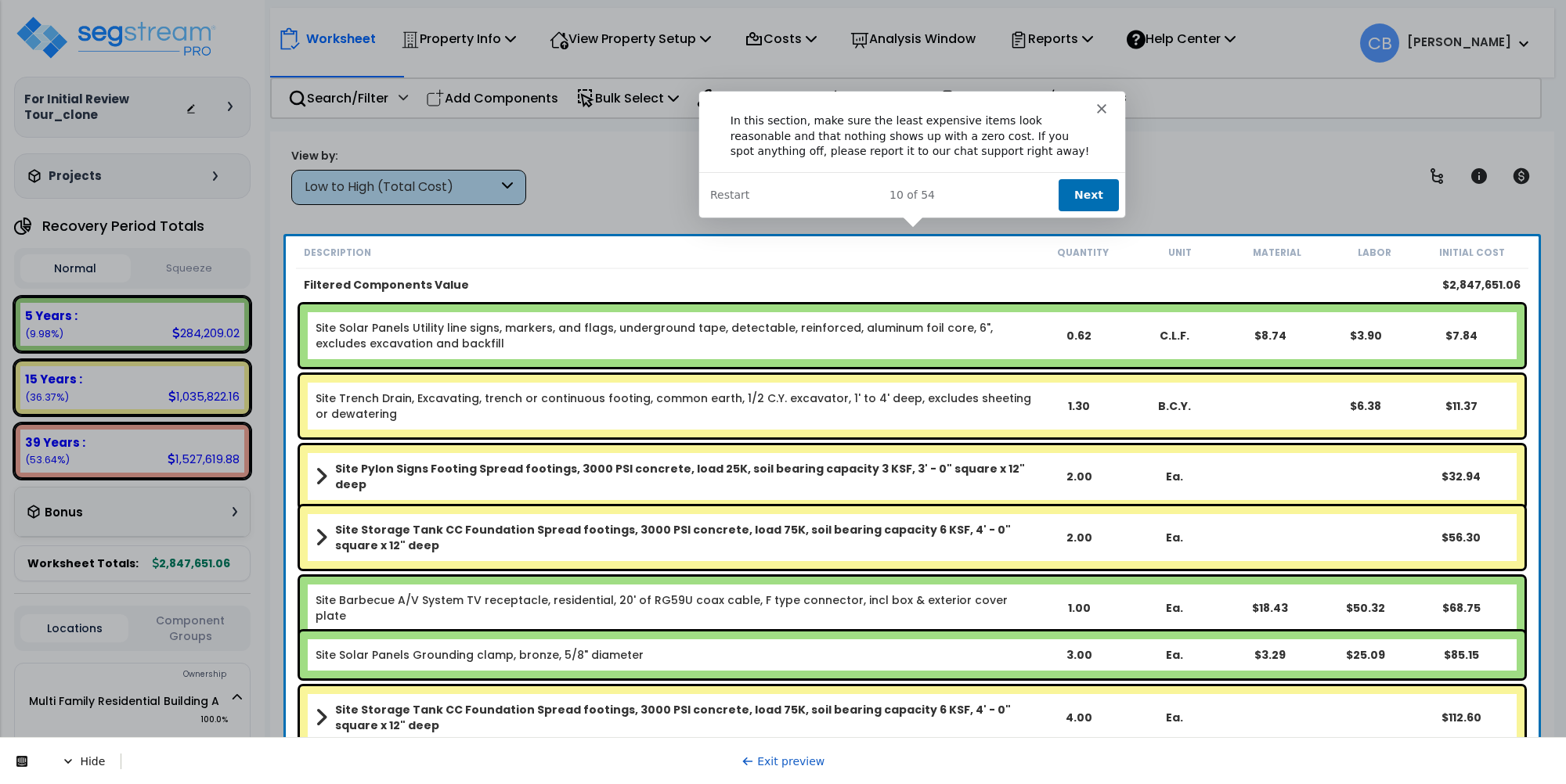
click at [1085, 183] on button "Next" at bounding box center [1087, 193] width 61 height 32
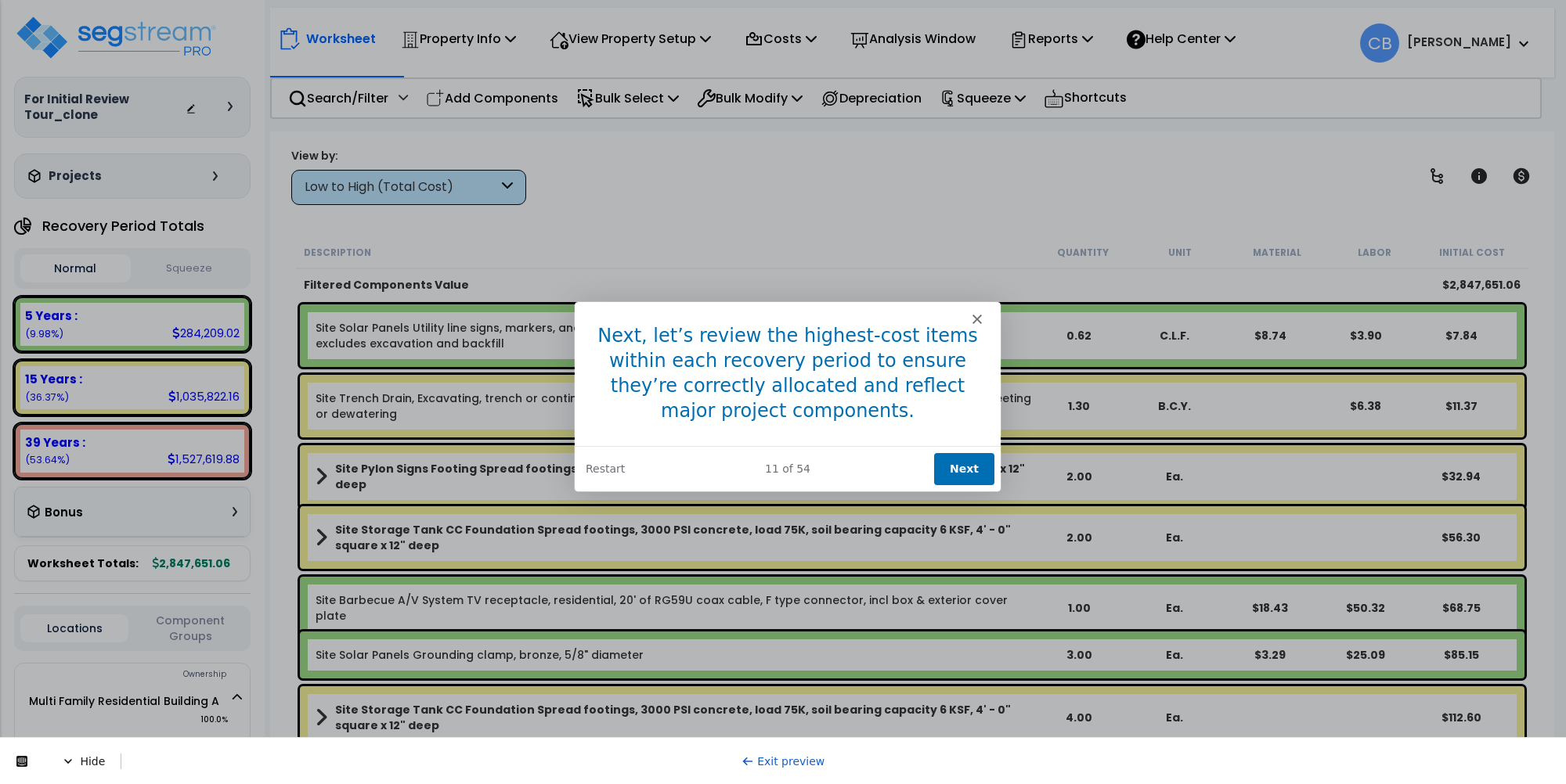
click at [957, 465] on button "Next" at bounding box center [964, 468] width 61 height 32
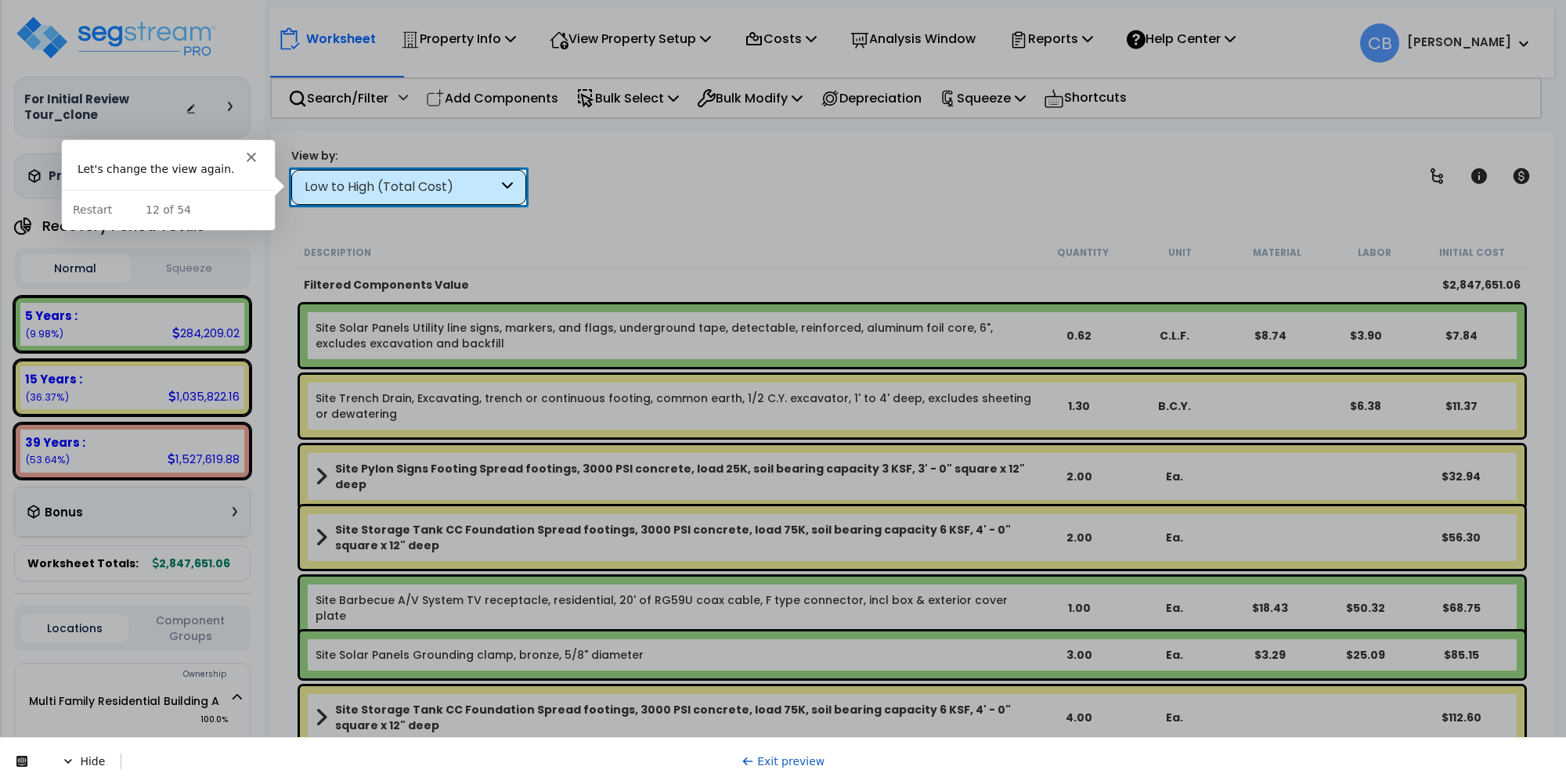
click at [454, 188] on div "Low to High (Total Cost)" at bounding box center [401, 187] width 193 height 18
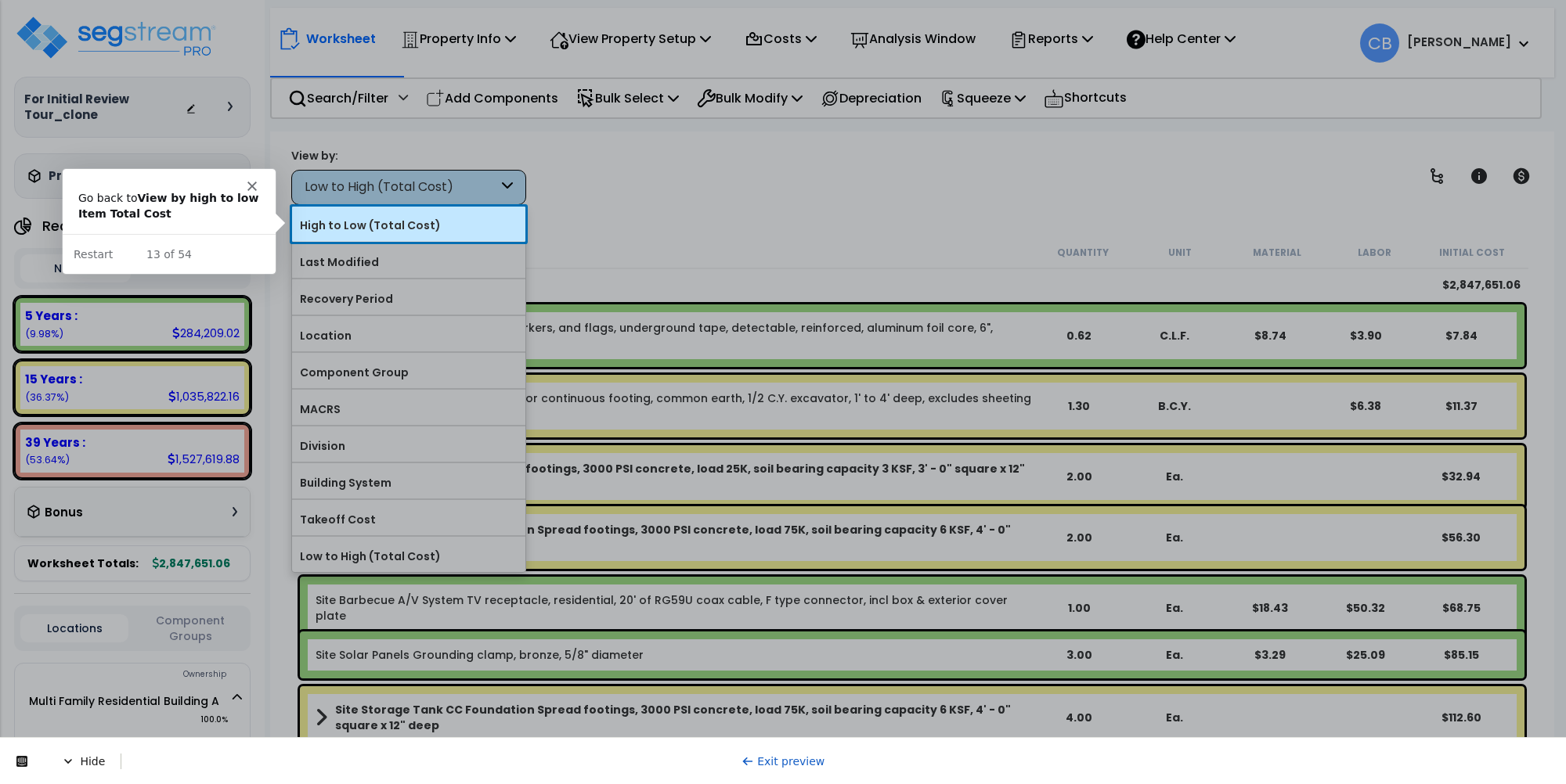
click at [440, 229] on label "High to Low (Total Cost)" at bounding box center [408, 226] width 234 height 24
click at [0, 0] on input "High to Low (Total Cost)" at bounding box center [0, 0] width 0 height 0
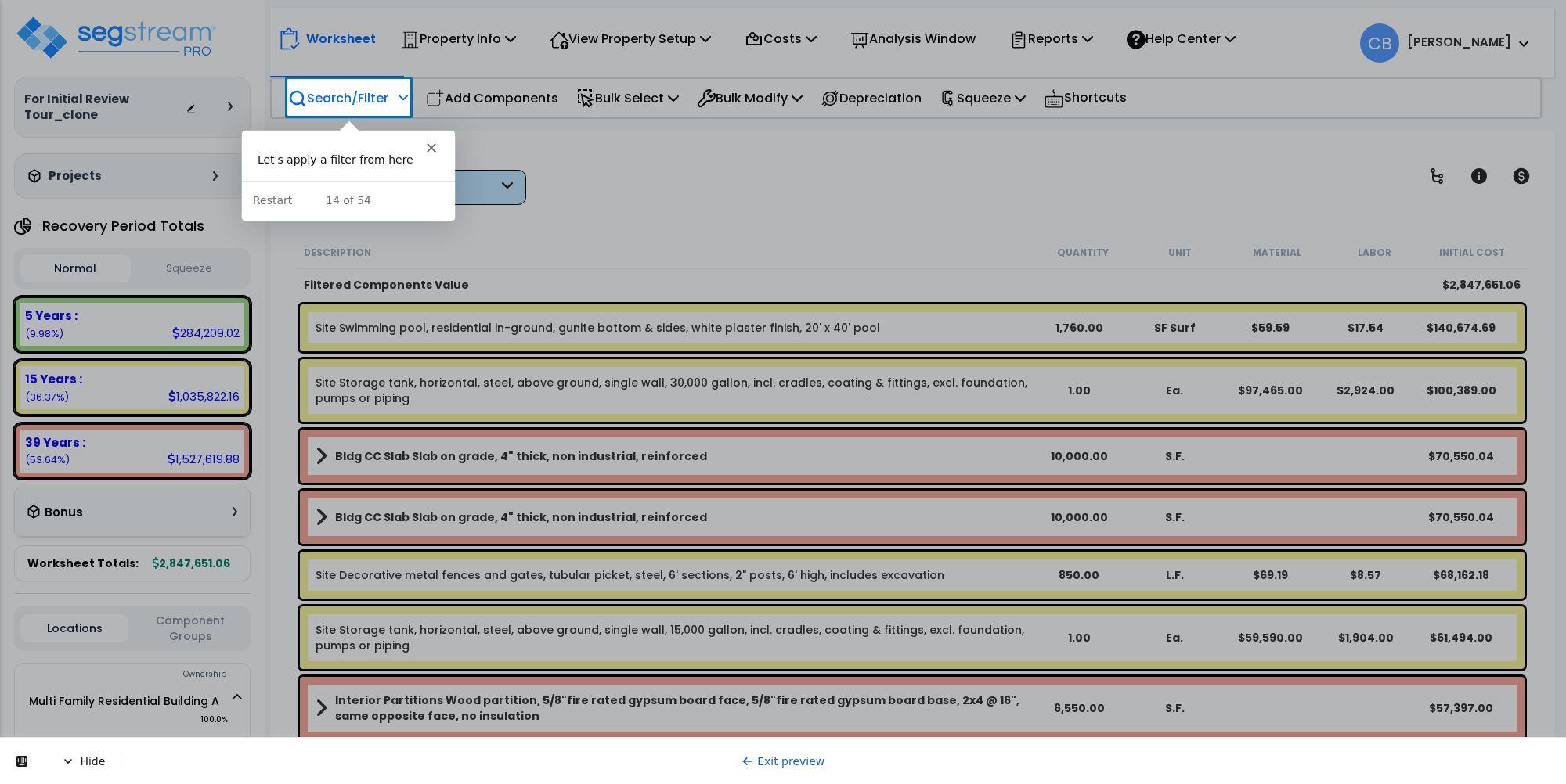
click at [363, 92] on p "Search/Filter" at bounding box center [337, 98] width 100 height 21
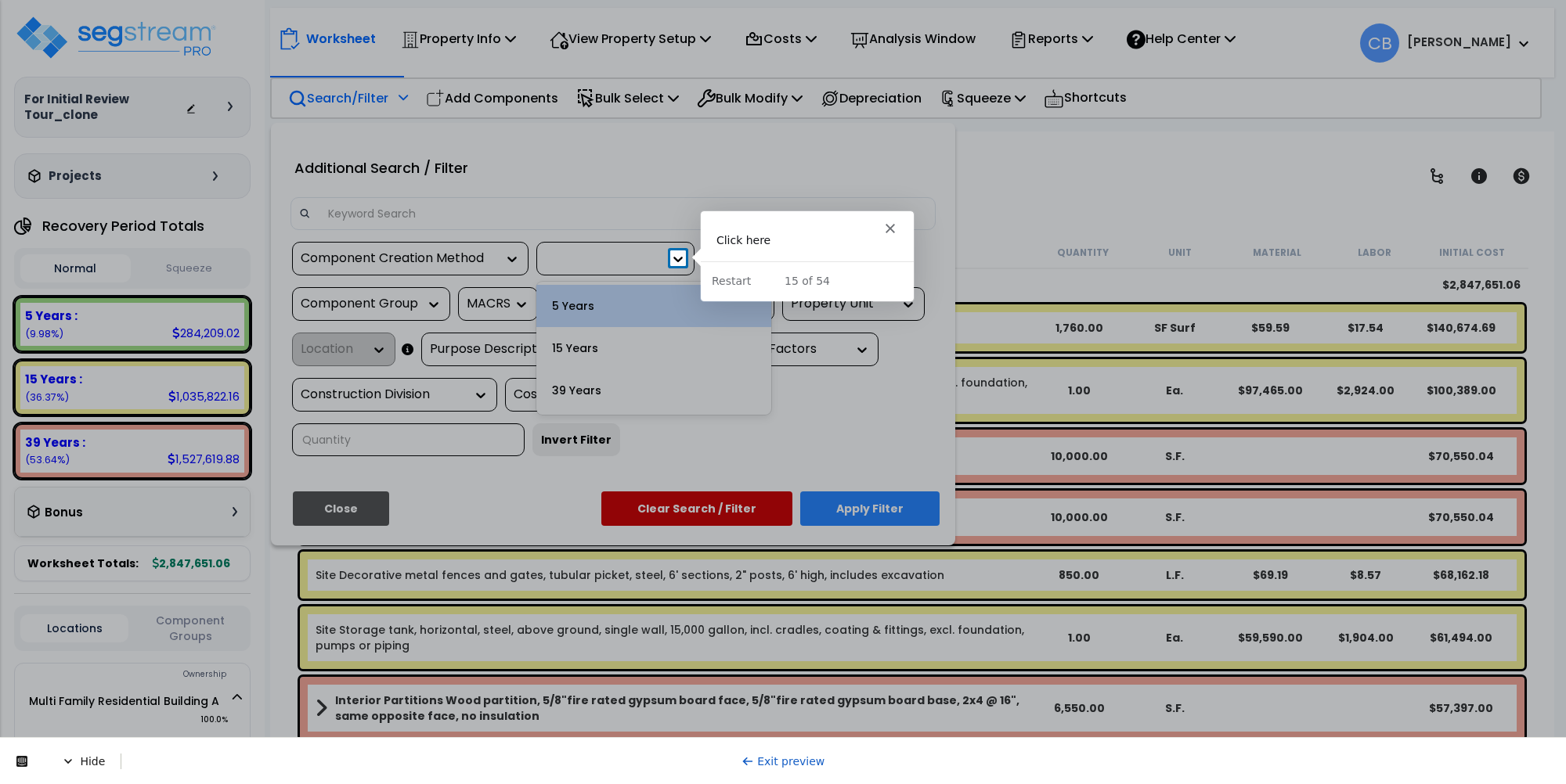
click at [672, 256] on icon at bounding box center [678, 259] width 16 height 16
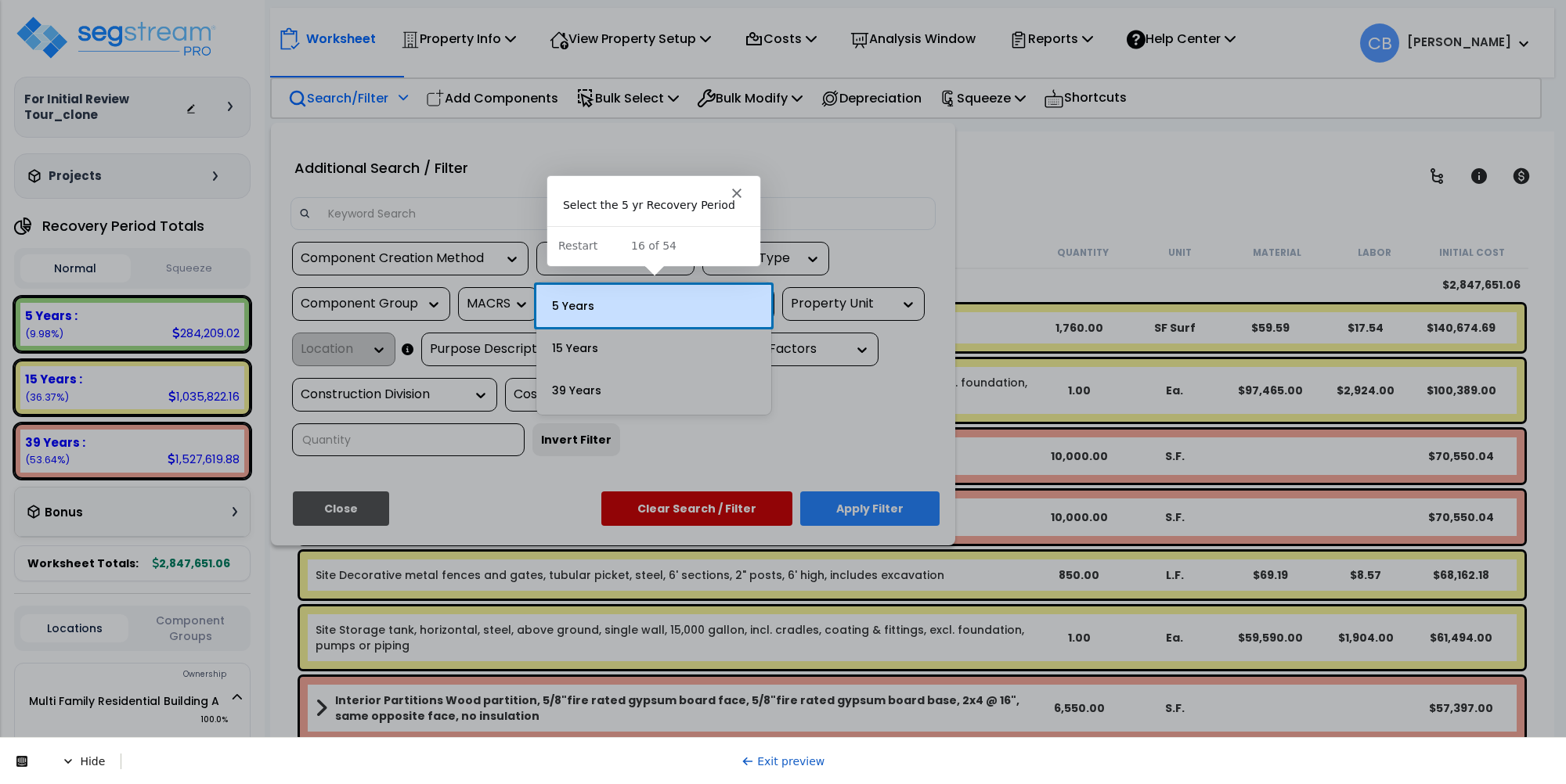
click at [652, 307] on div "5 Years" at bounding box center [654, 306] width 235 height 42
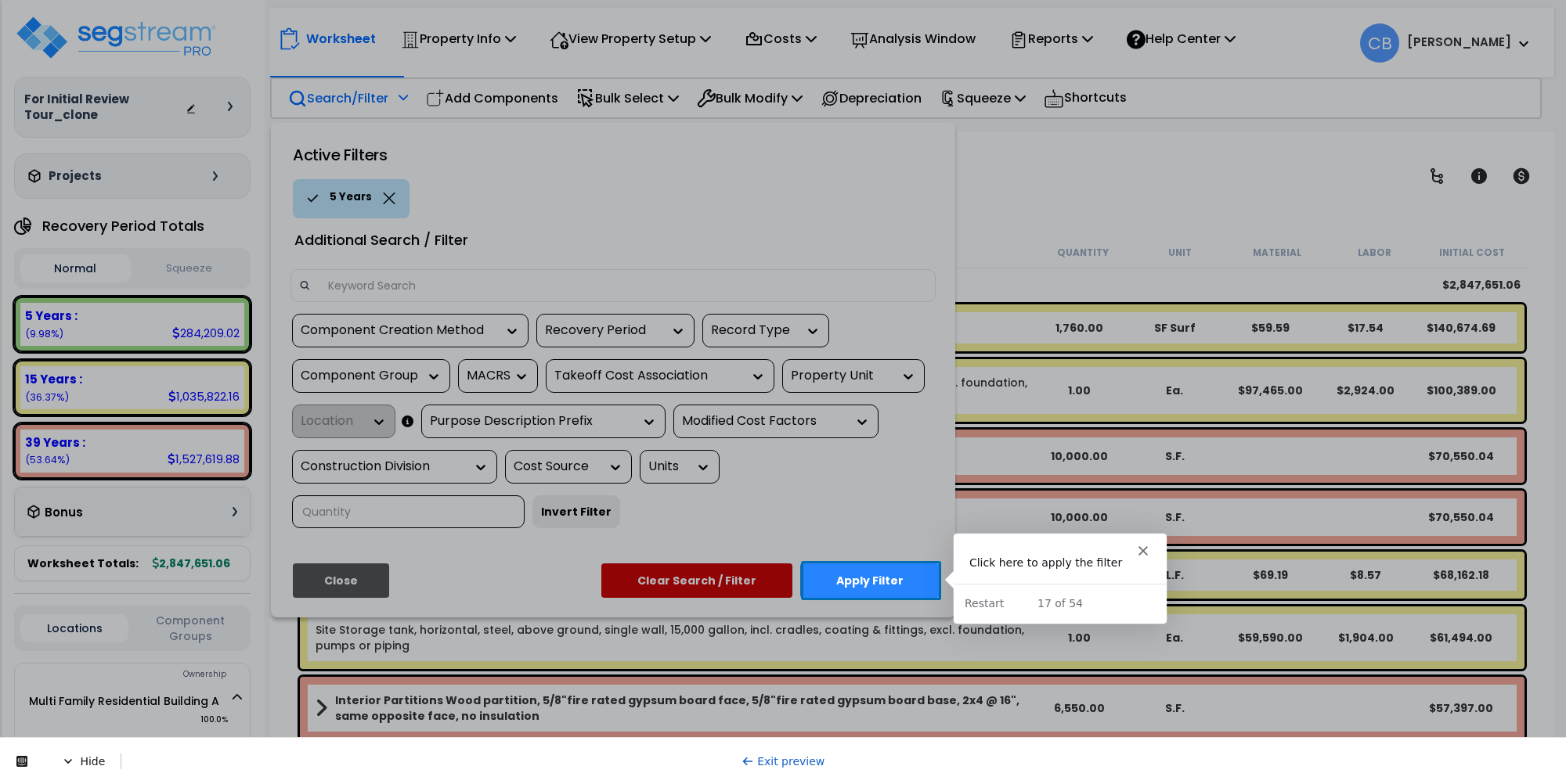
click at [851, 592] on button "Apply Filter" at bounding box center [869, 581] width 139 height 35
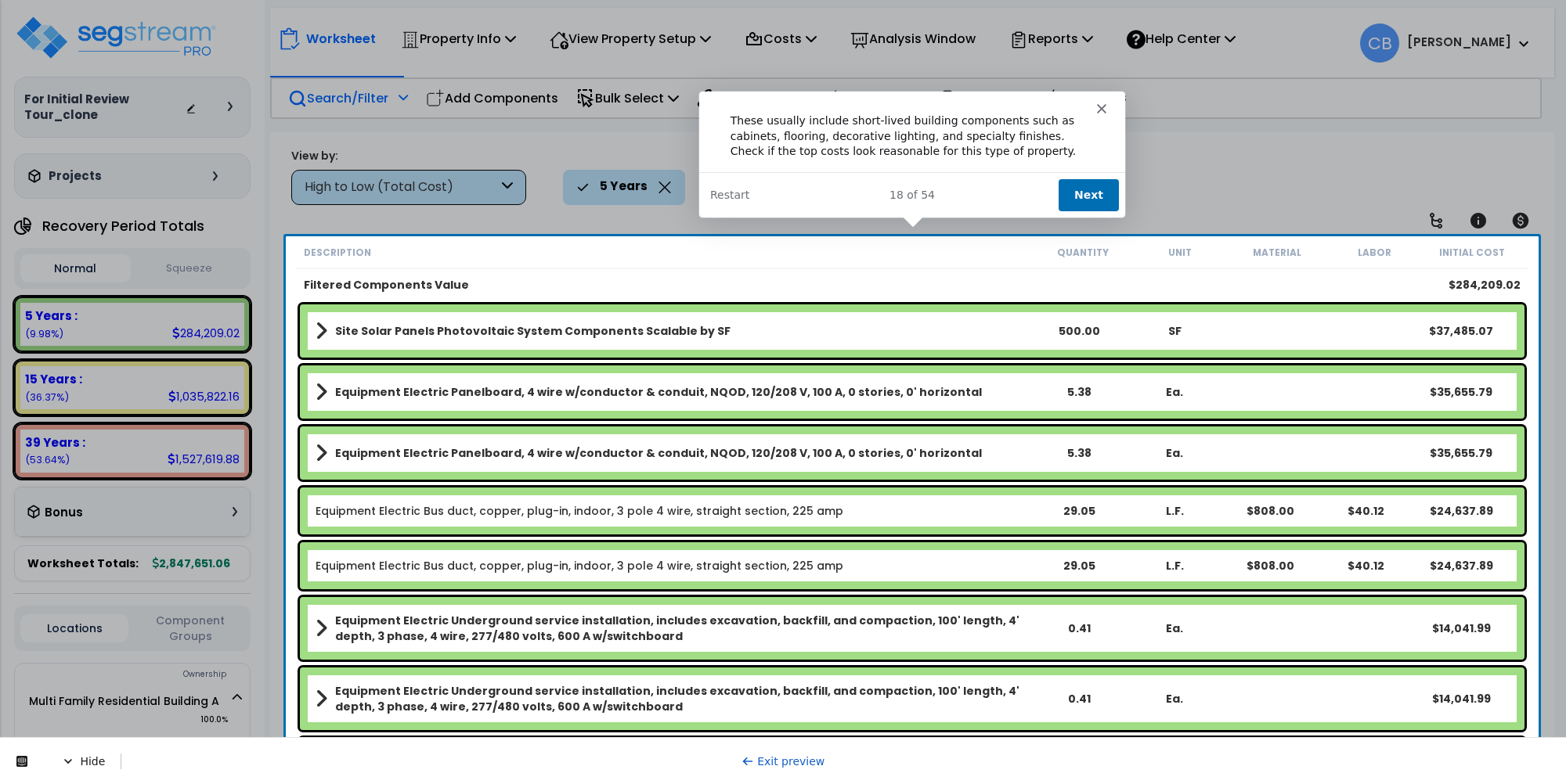
click at [1076, 199] on button "Next" at bounding box center [1087, 193] width 61 height 32
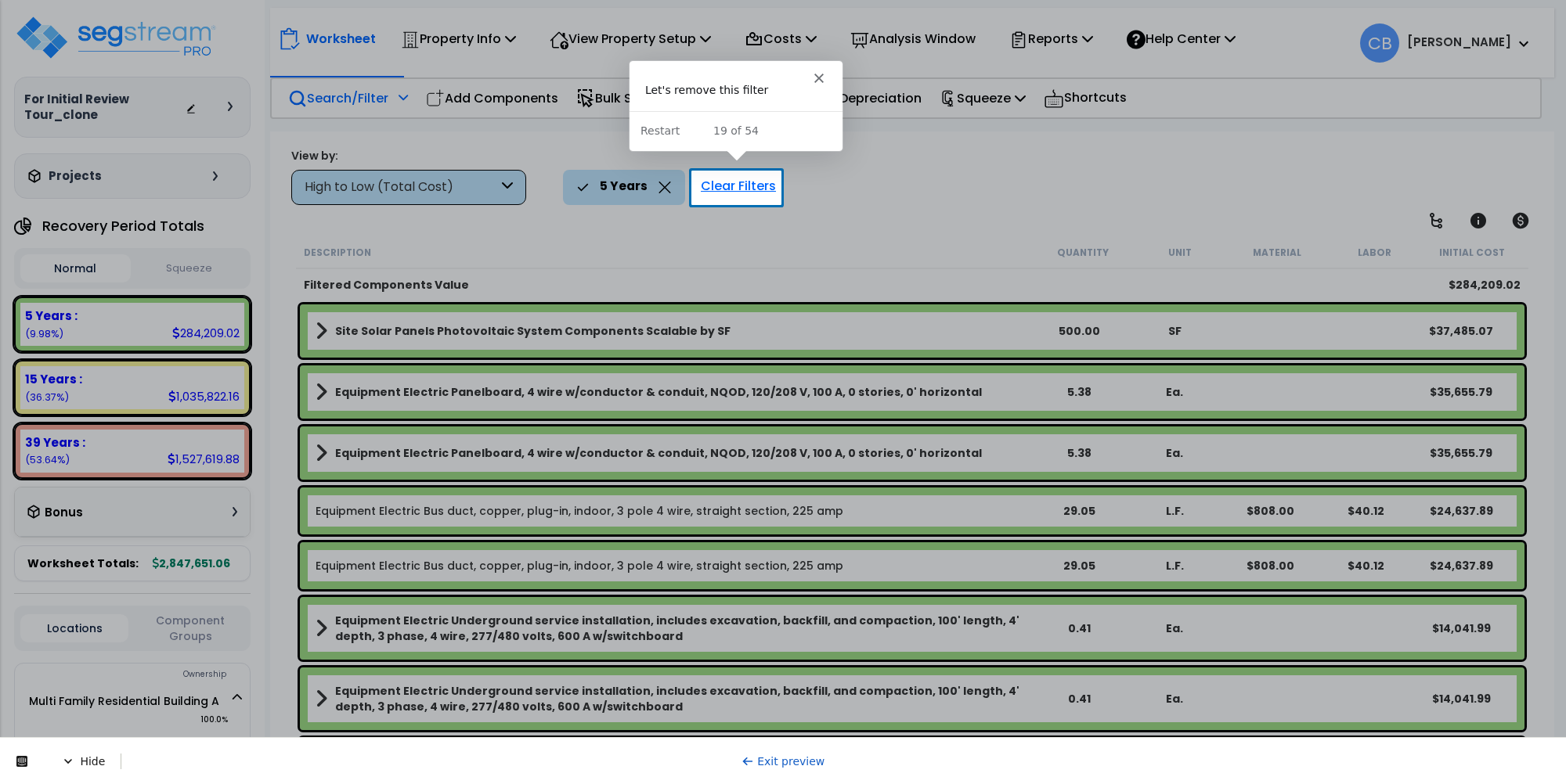
click at [748, 186] on div "Clear Filters" at bounding box center [738, 187] width 90 height 35
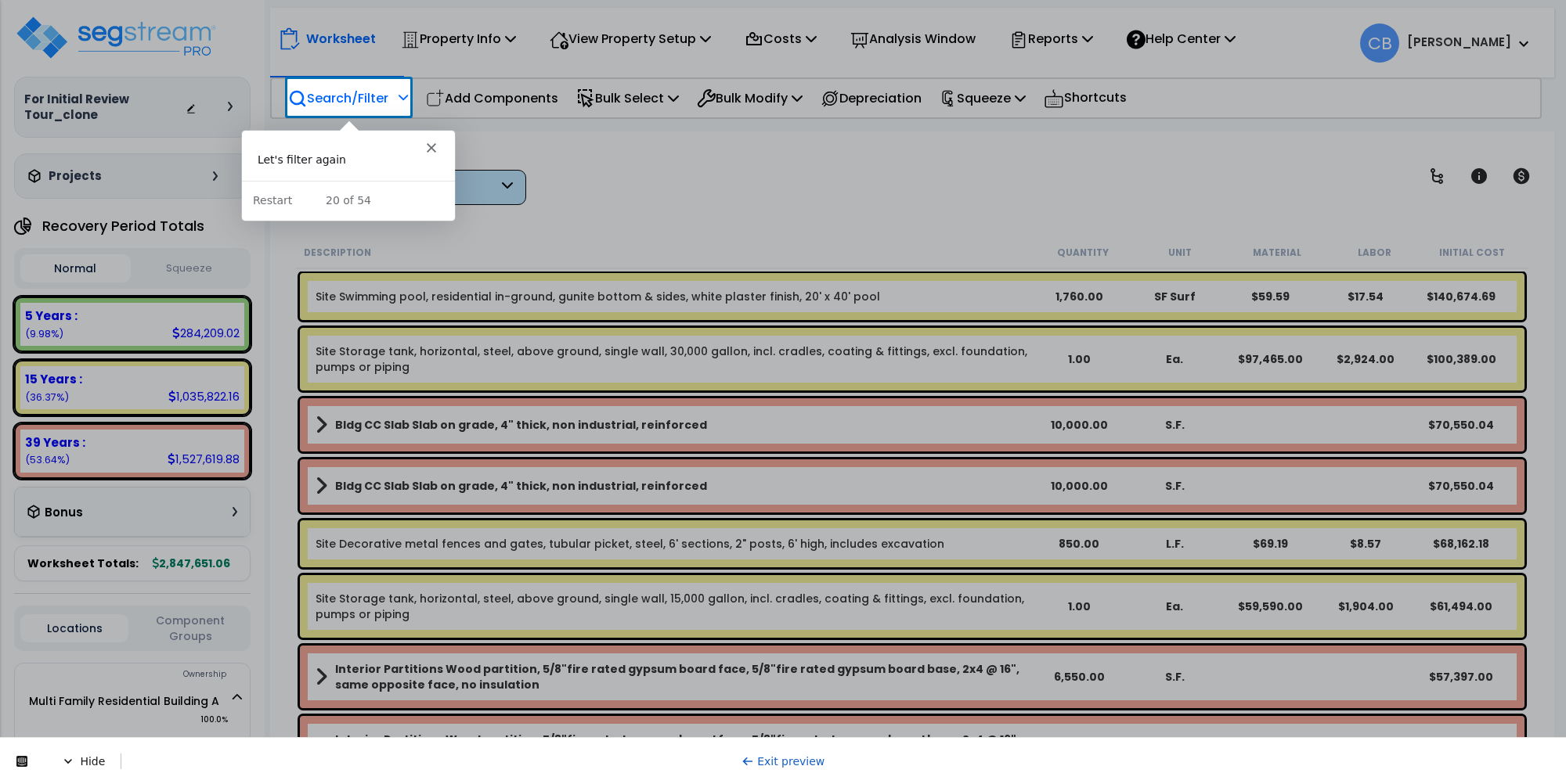
click at [364, 96] on p "Search/Filter" at bounding box center [337, 98] width 100 height 21
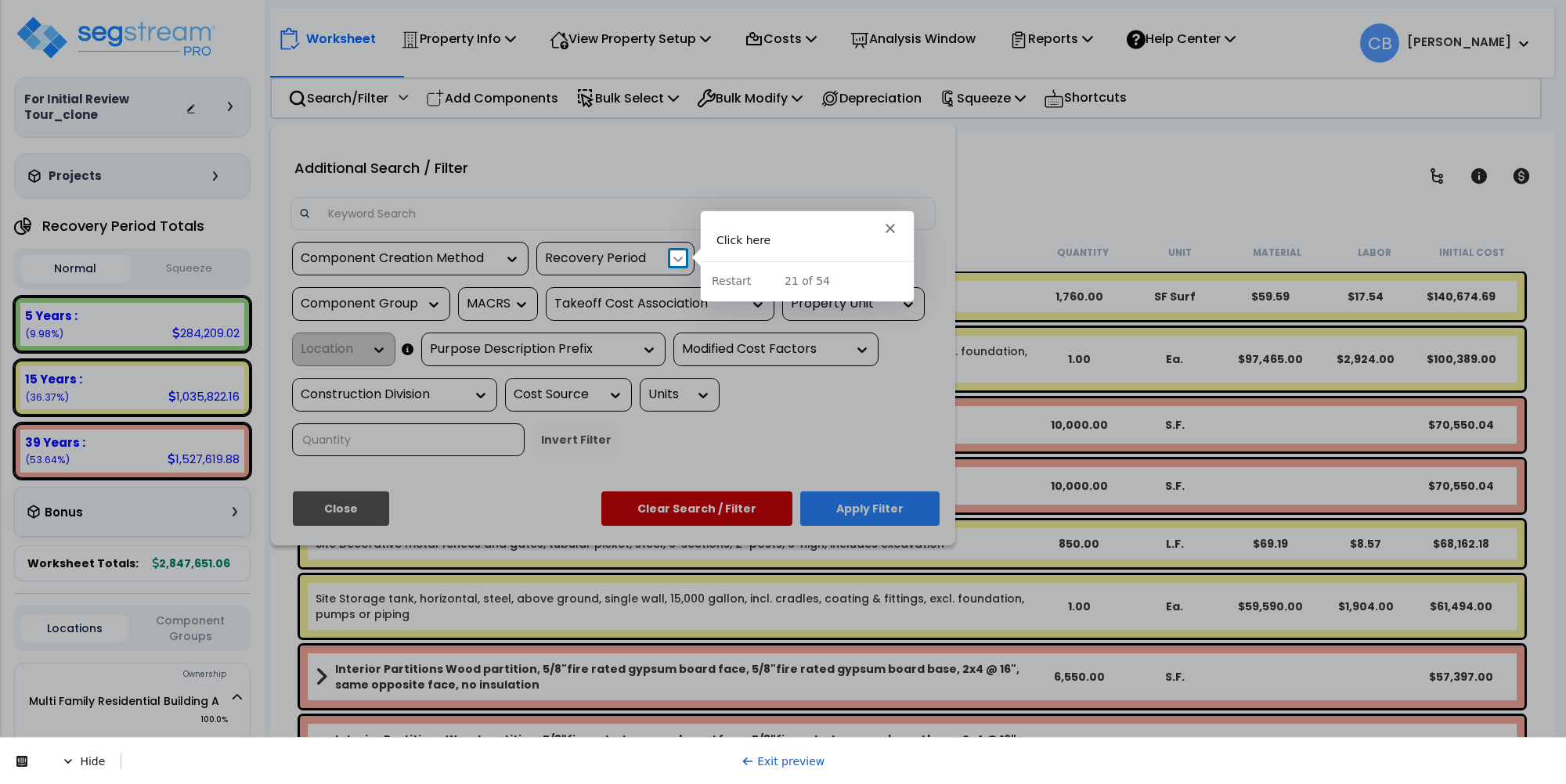
click at [677, 255] on icon at bounding box center [678, 259] width 16 height 16
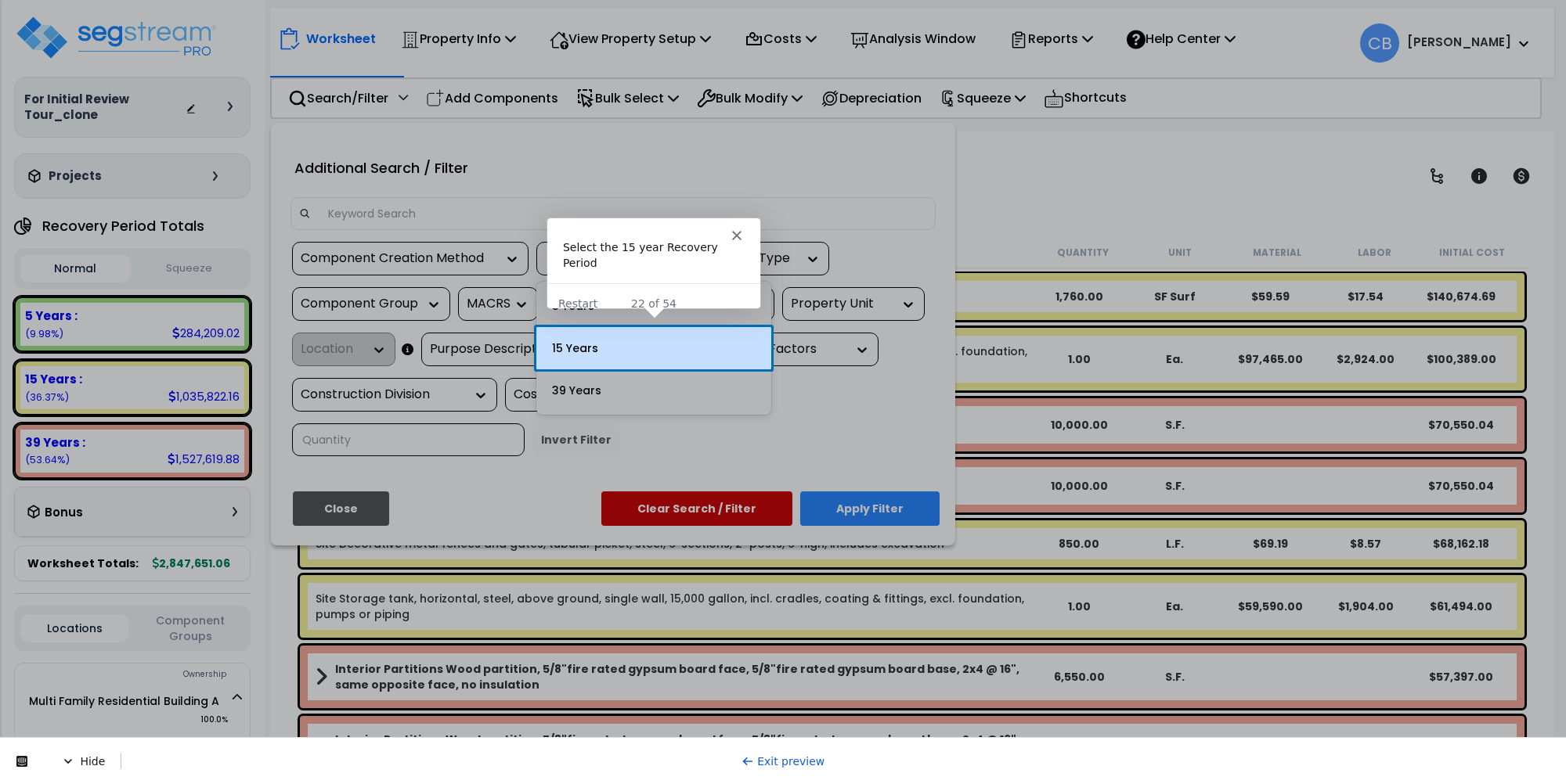
click at [624, 358] on div "15 Years" at bounding box center [654, 348] width 235 height 42
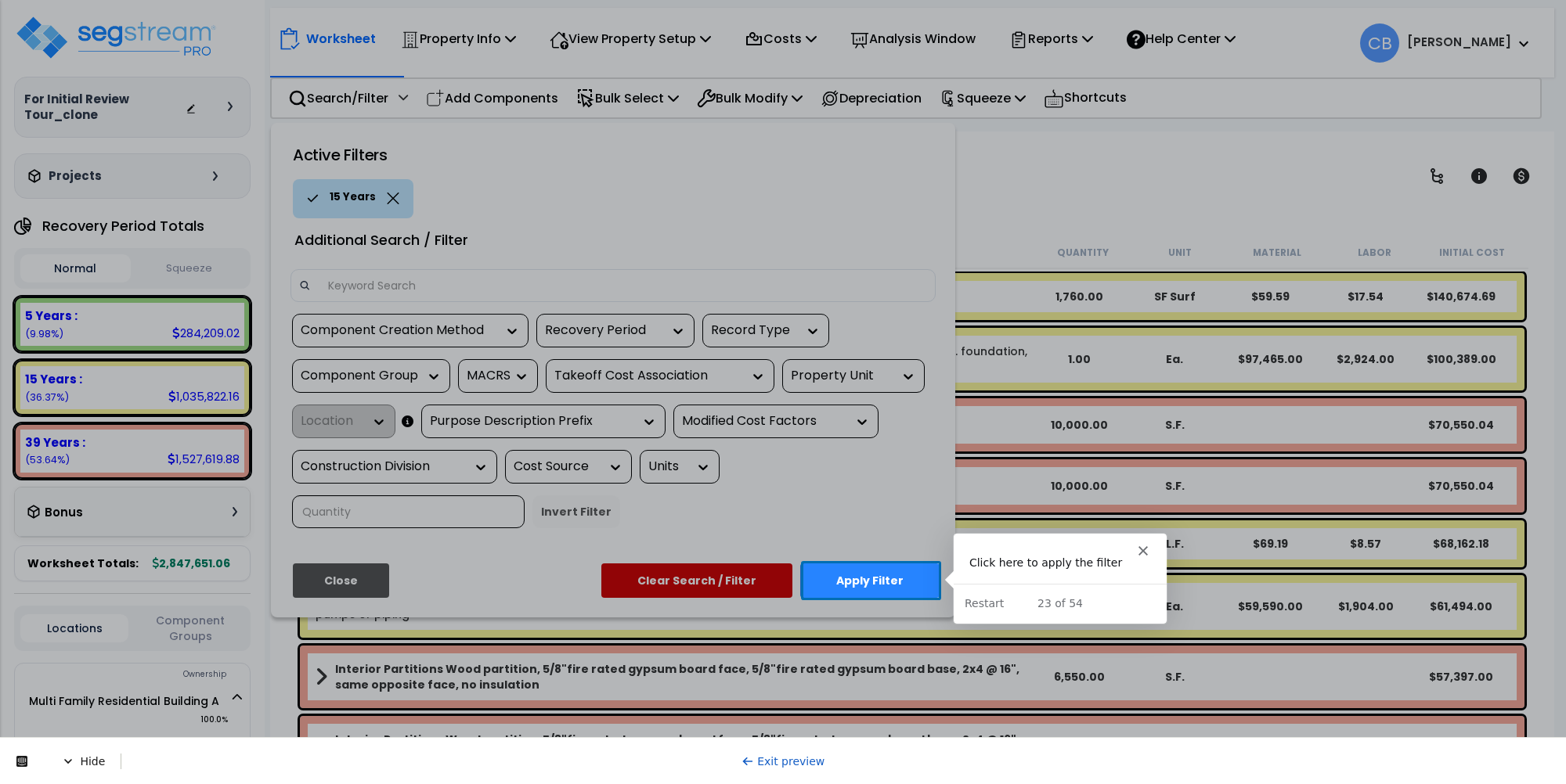
click at [870, 576] on button "Apply Filter" at bounding box center [869, 581] width 139 height 35
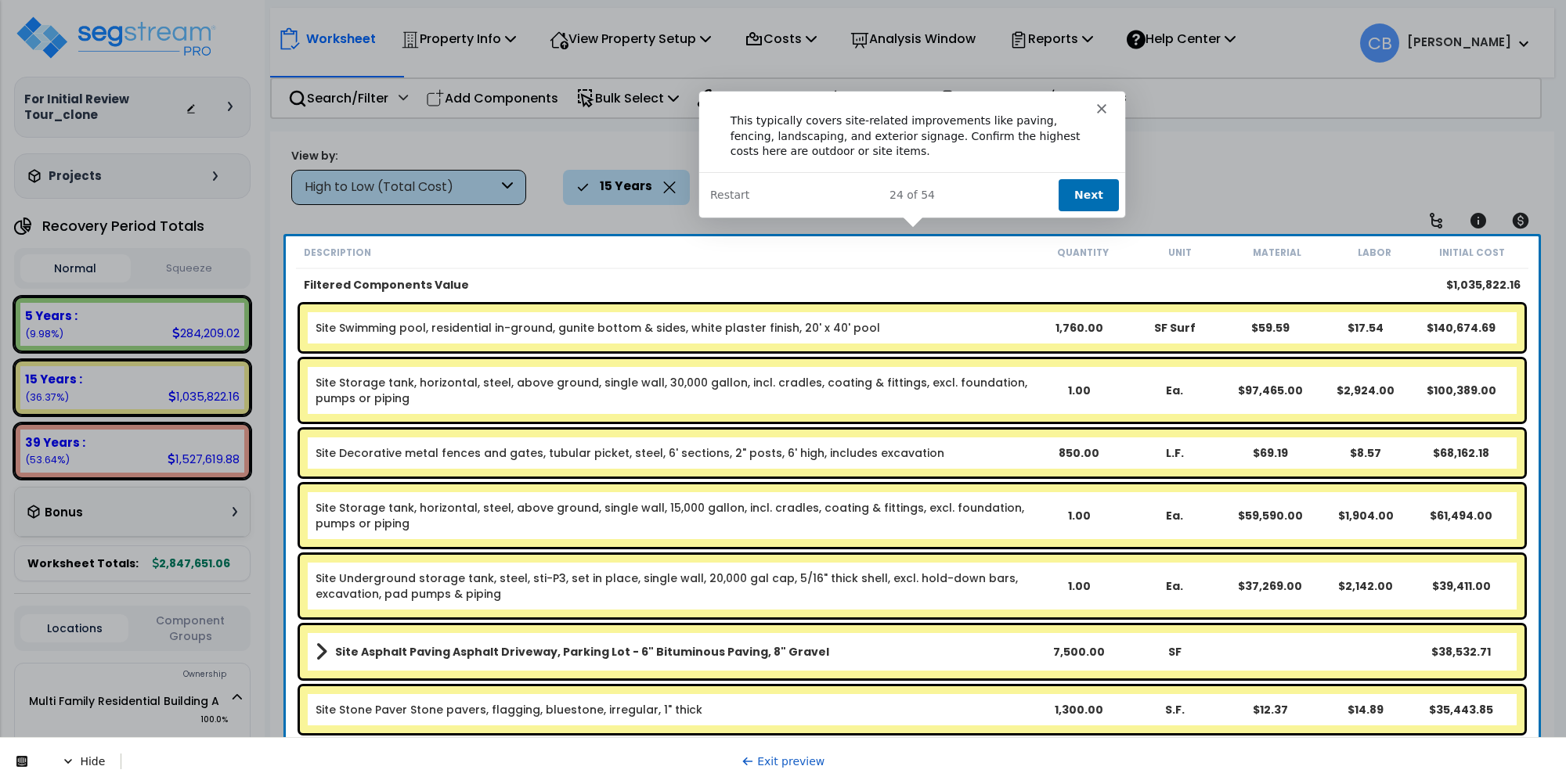
click at [1088, 196] on button "Next" at bounding box center [1087, 193] width 61 height 32
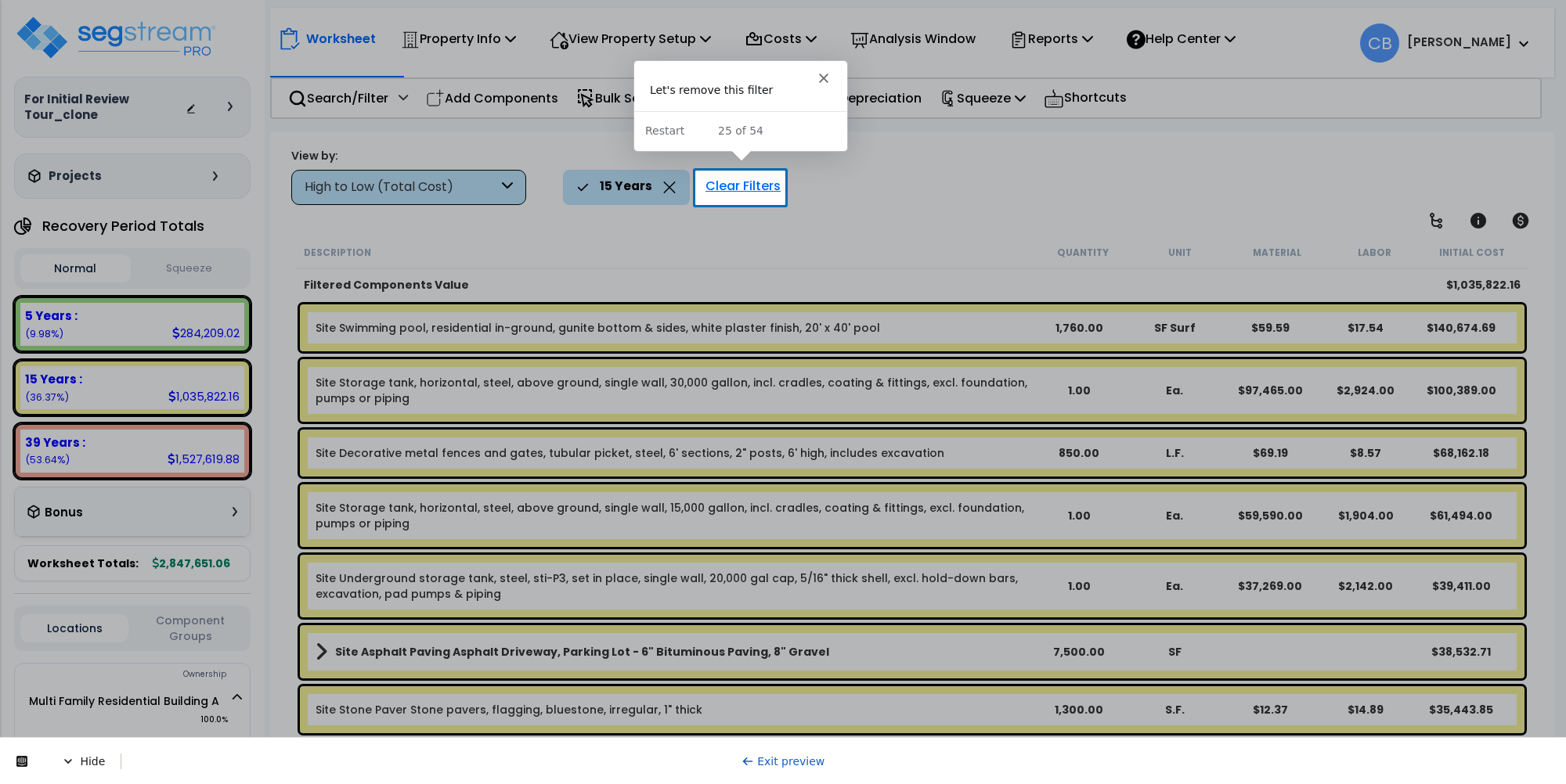
click at [725, 190] on div "Clear Filters" at bounding box center [742, 187] width 90 height 35
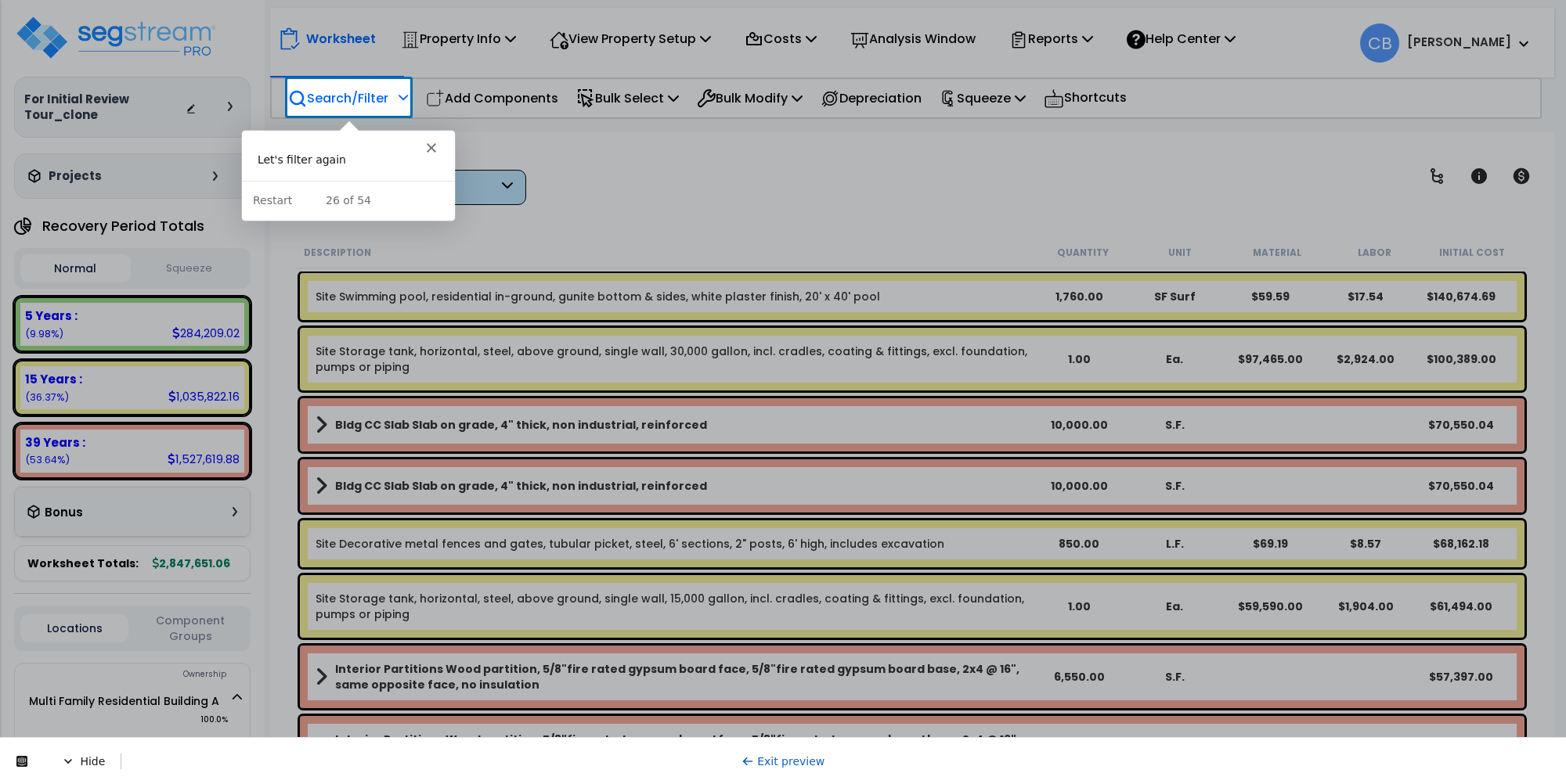
click at [354, 102] on p "Search/Filter" at bounding box center [337, 98] width 100 height 21
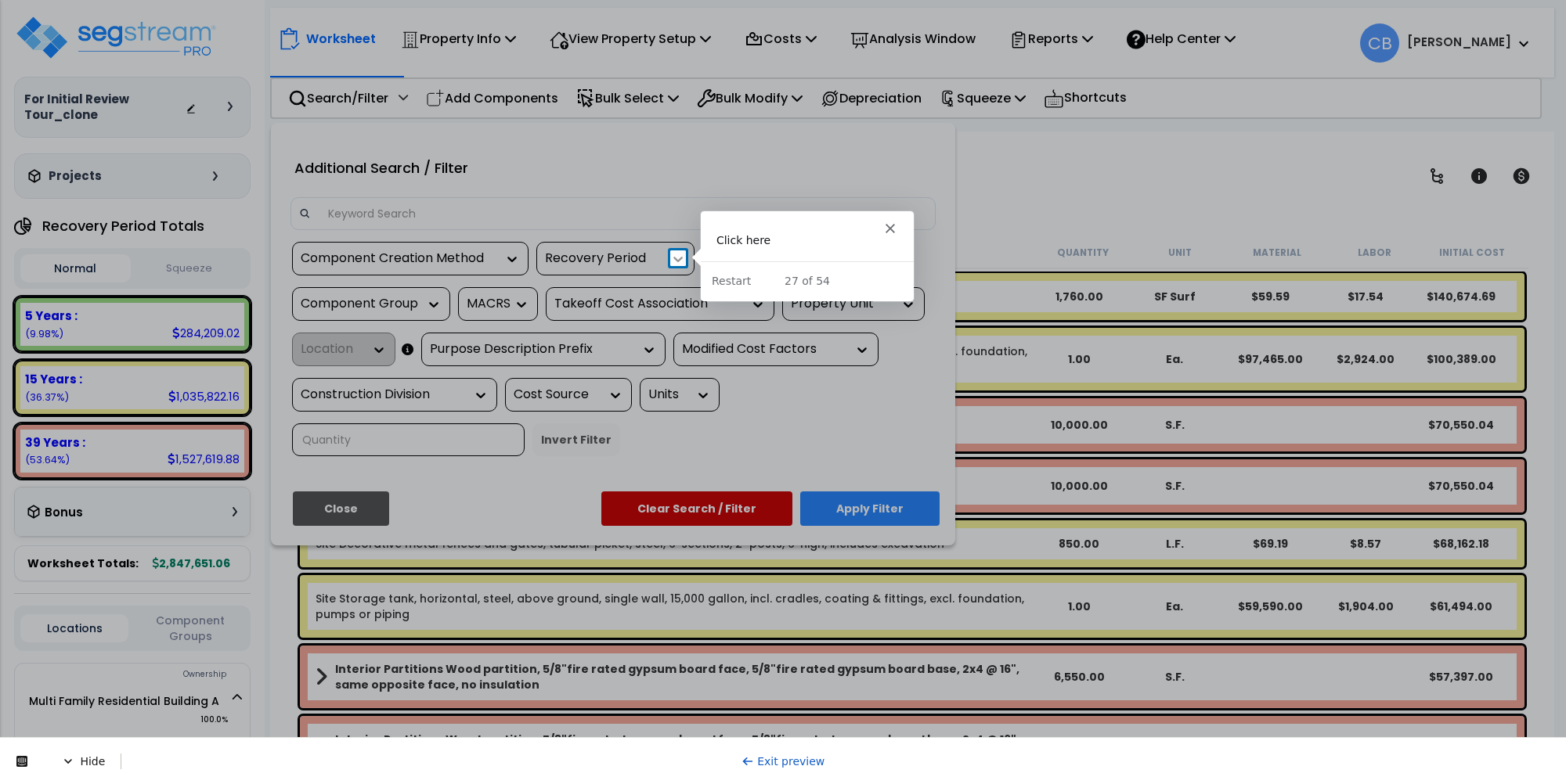
click at [679, 256] on icon at bounding box center [678, 259] width 16 height 16
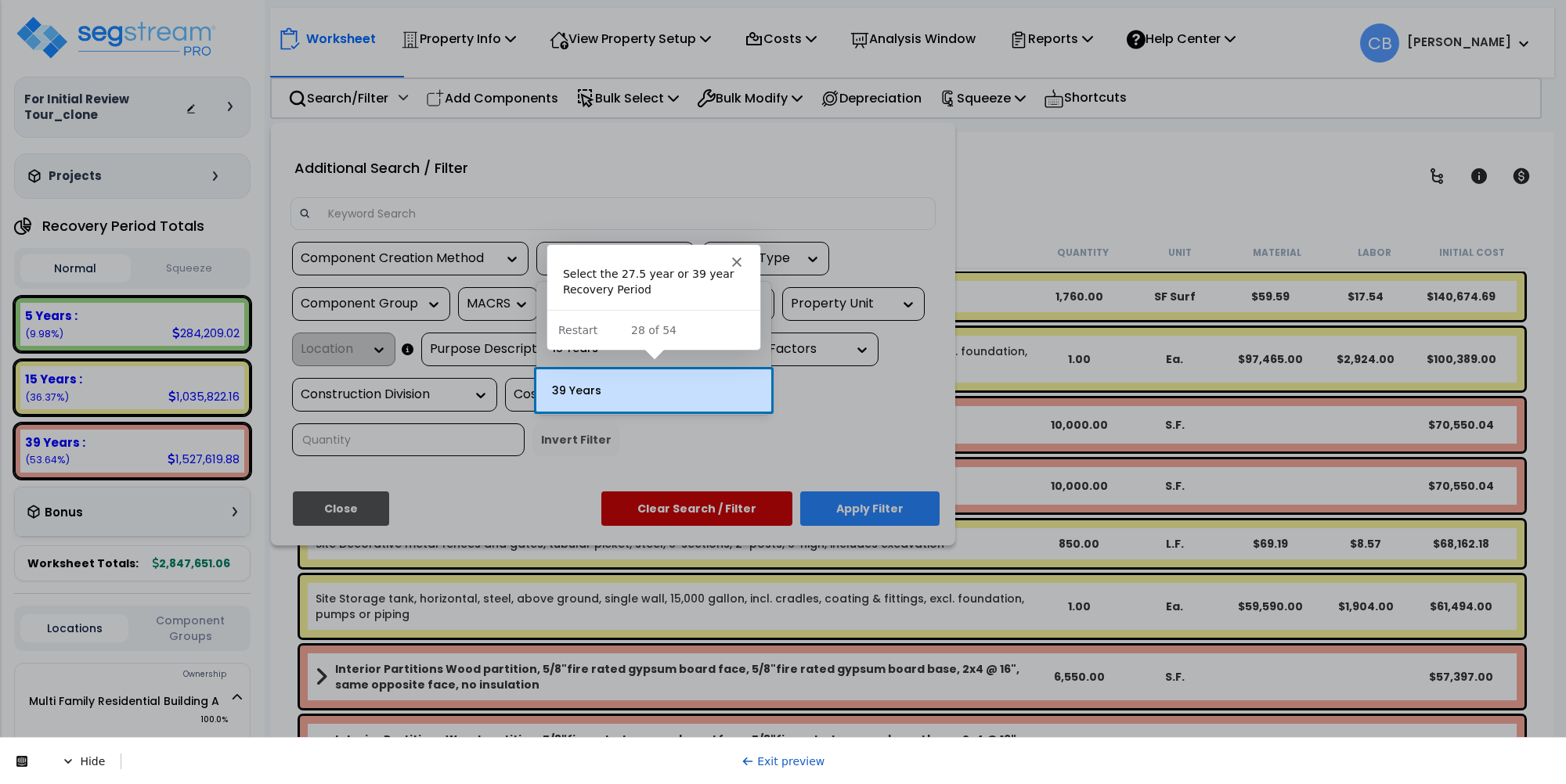
click at [627, 388] on div "39 Years" at bounding box center [654, 391] width 235 height 42
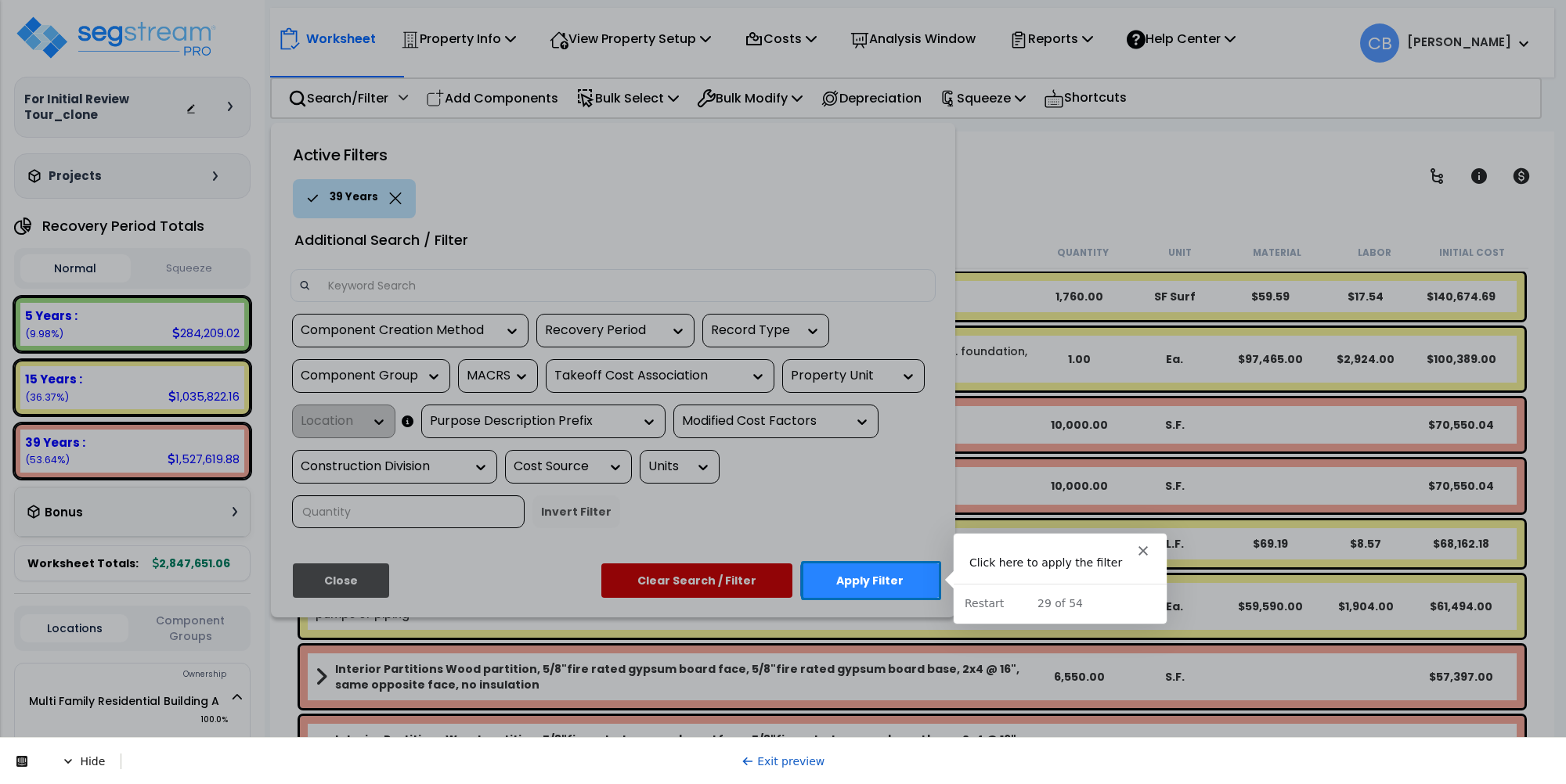
click at [867, 578] on button "Apply Filter" at bounding box center [869, 581] width 139 height 35
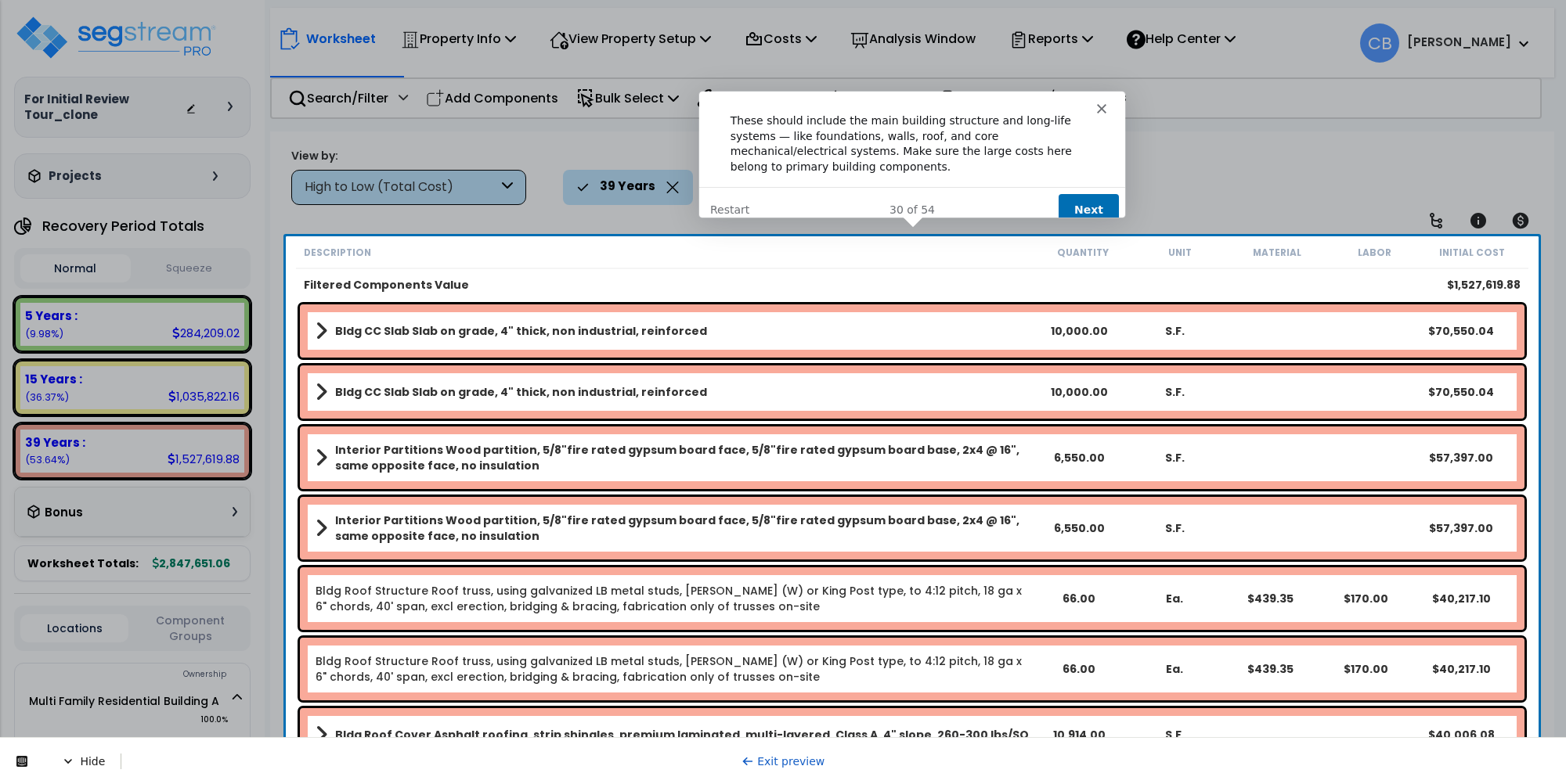
click at [1093, 193] on button "Next" at bounding box center [1087, 208] width 61 height 32
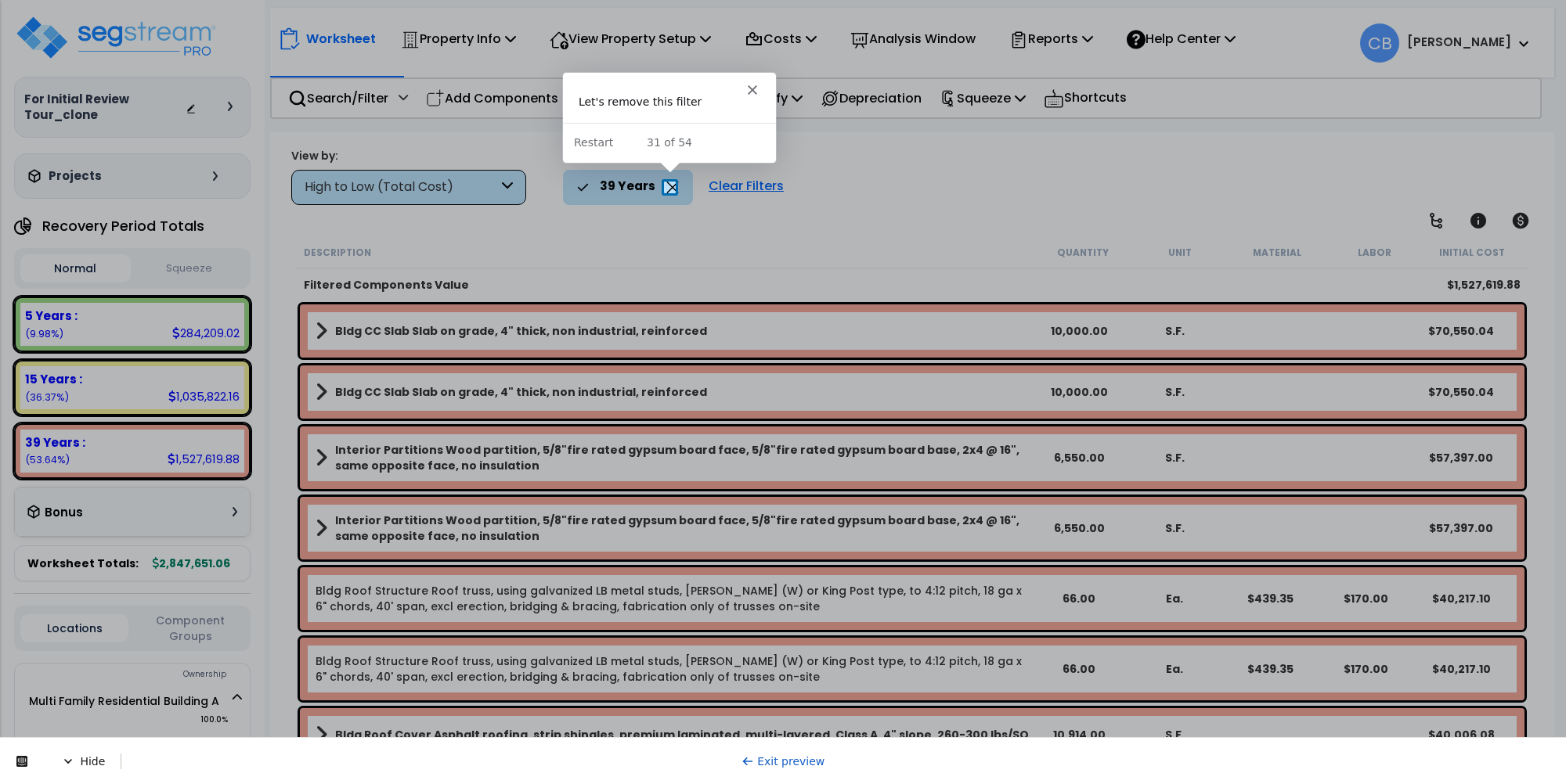
click at [667, 188] on icon at bounding box center [672, 187] width 13 height 12
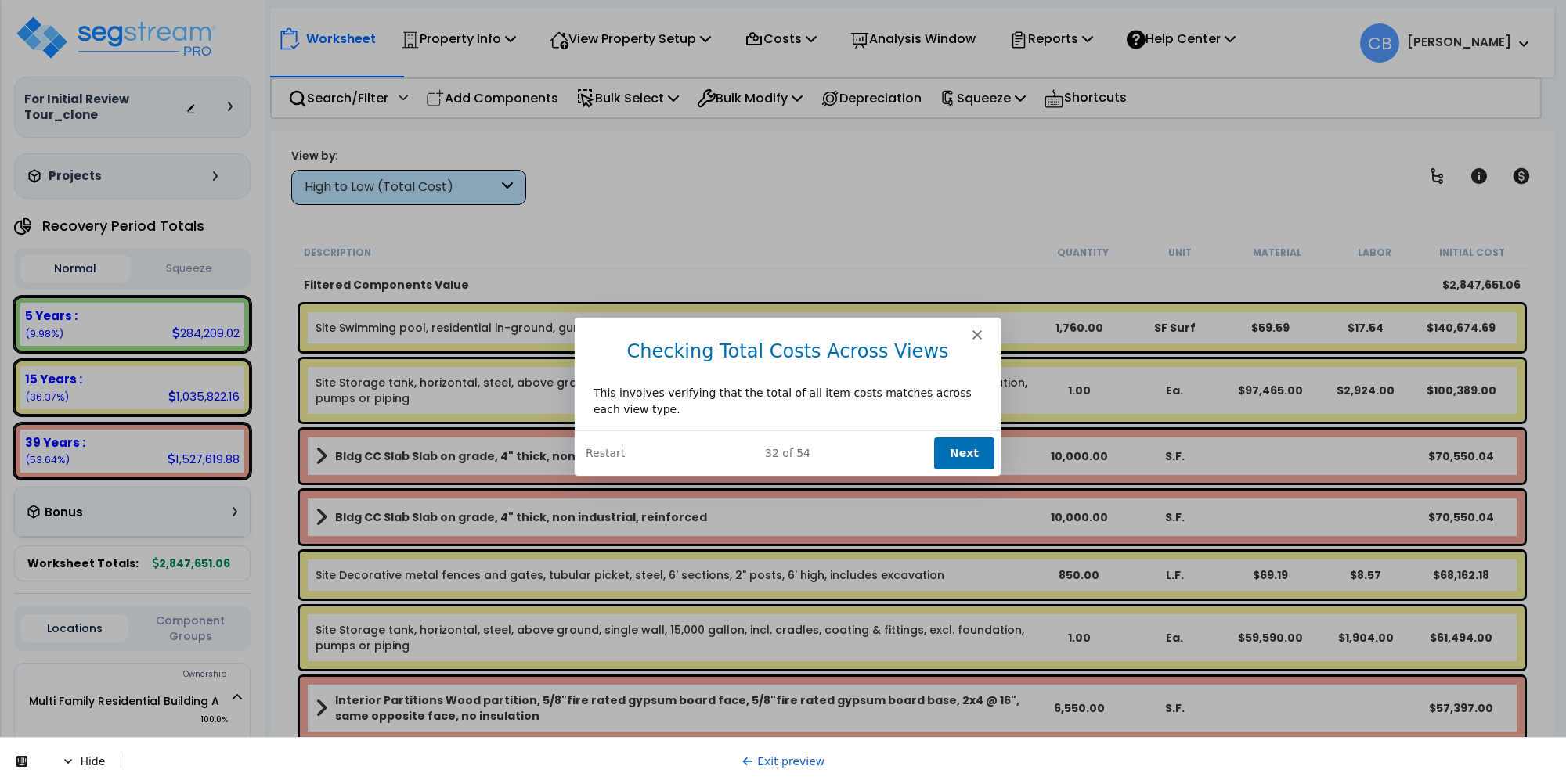
click at [954, 444] on button "Next" at bounding box center [964, 451] width 61 height 32
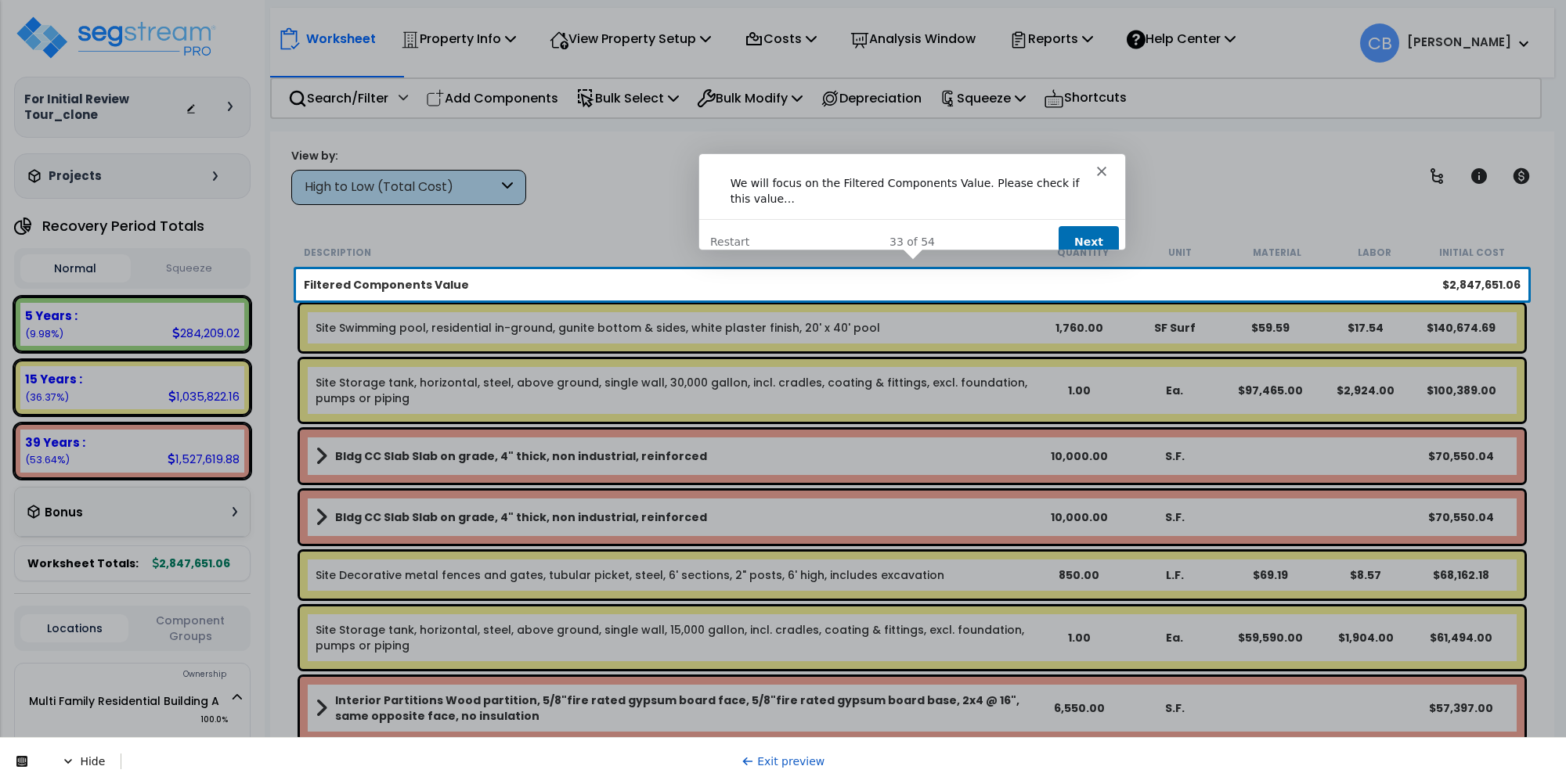
click at [1081, 226] on button "Next" at bounding box center [1087, 241] width 61 height 32
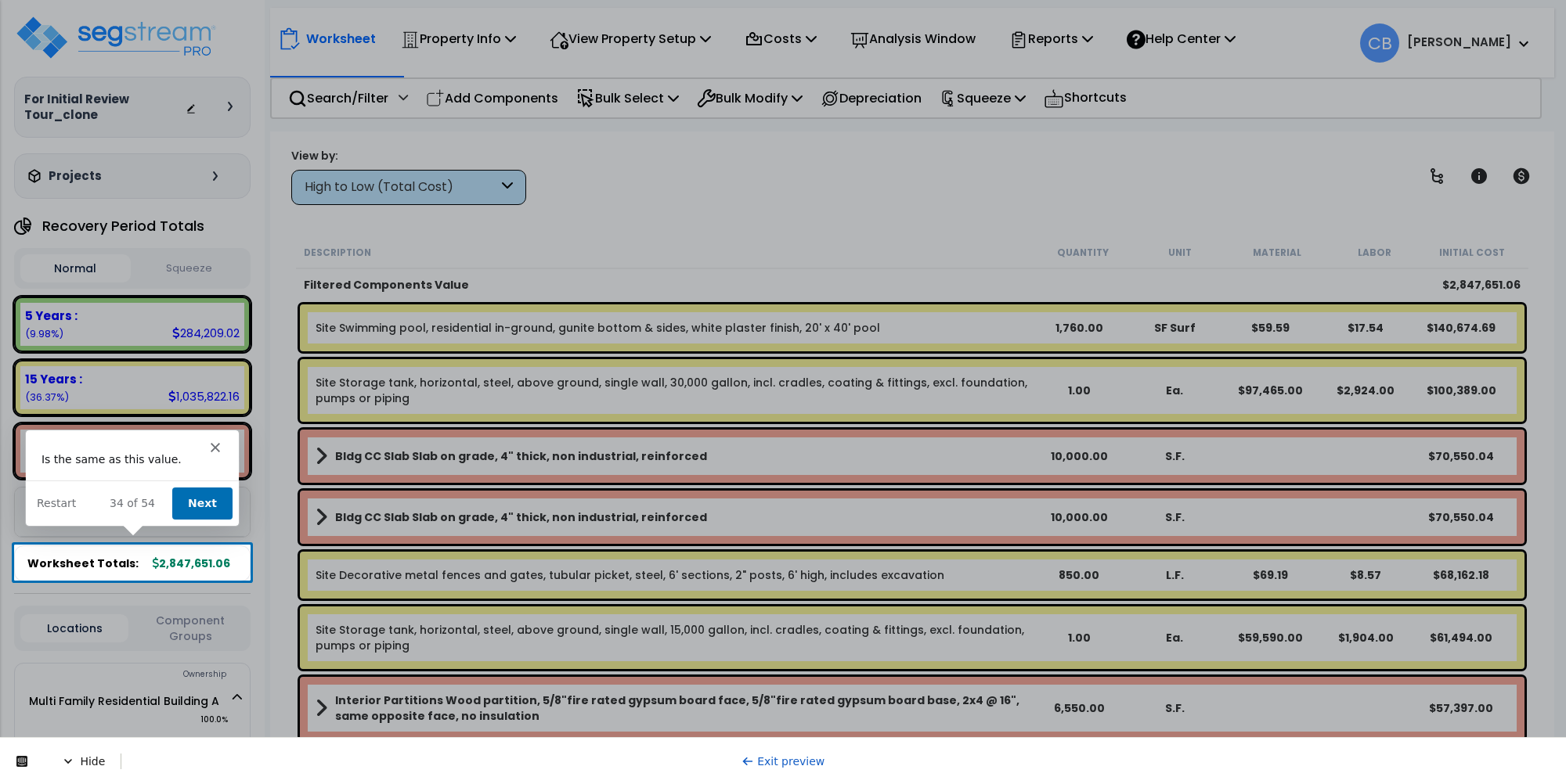
click at [187, 499] on button "Next" at bounding box center [201, 502] width 61 height 32
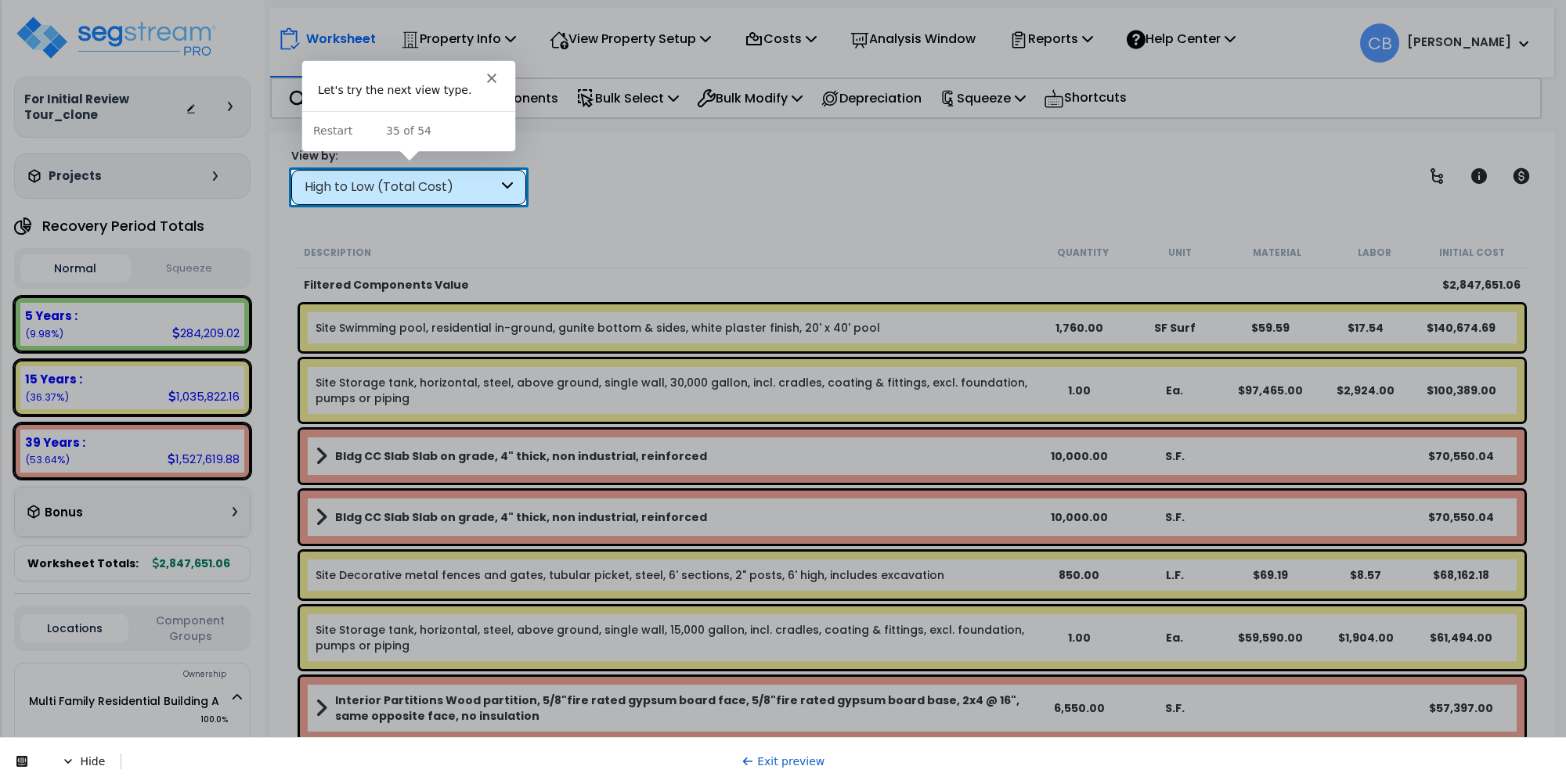
click at [369, 190] on div "High to Low (Total Cost)" at bounding box center [401, 187] width 193 height 18
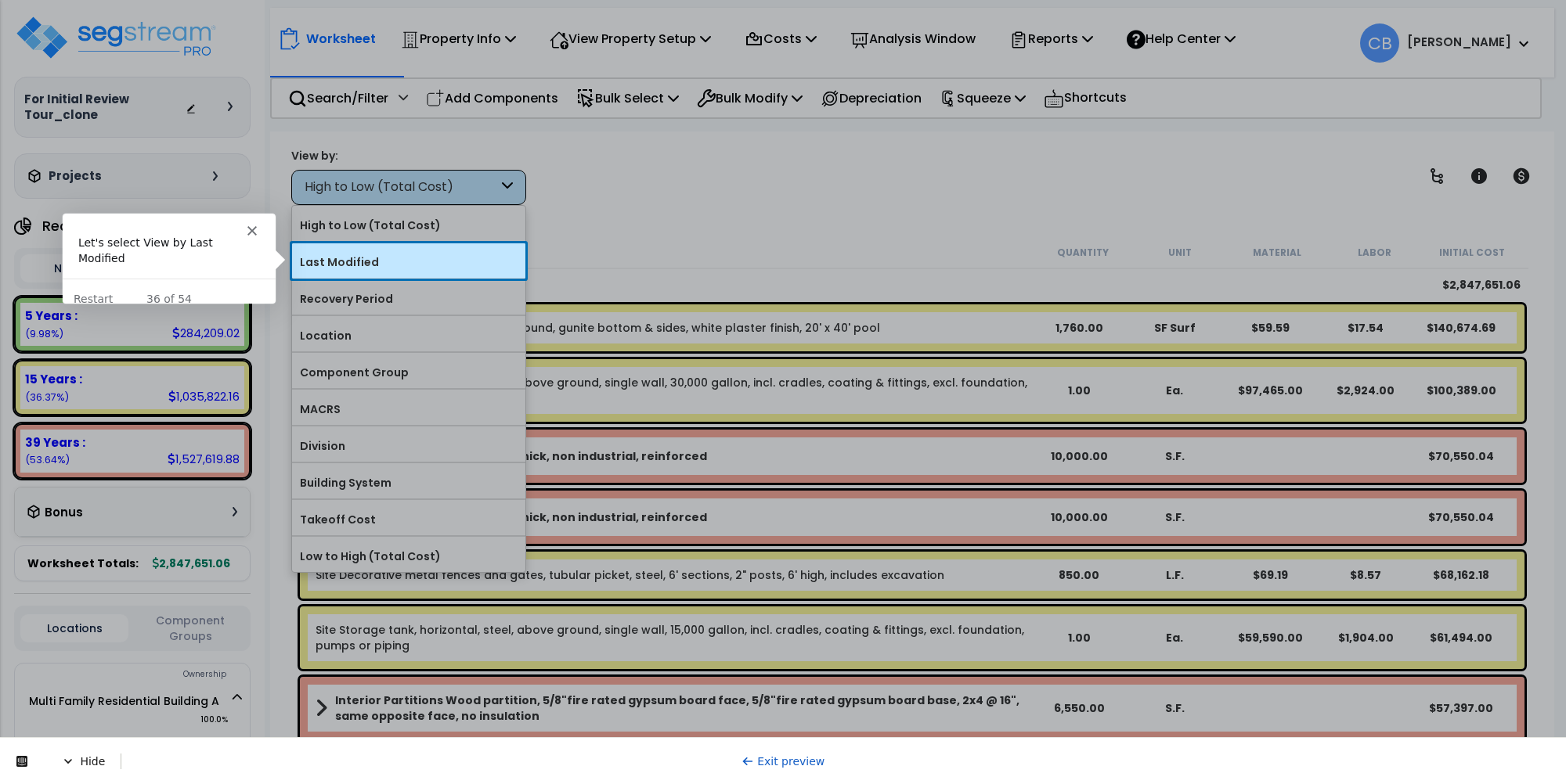
click at [350, 248] on div "Last Modified" at bounding box center [408, 260] width 234 height 35
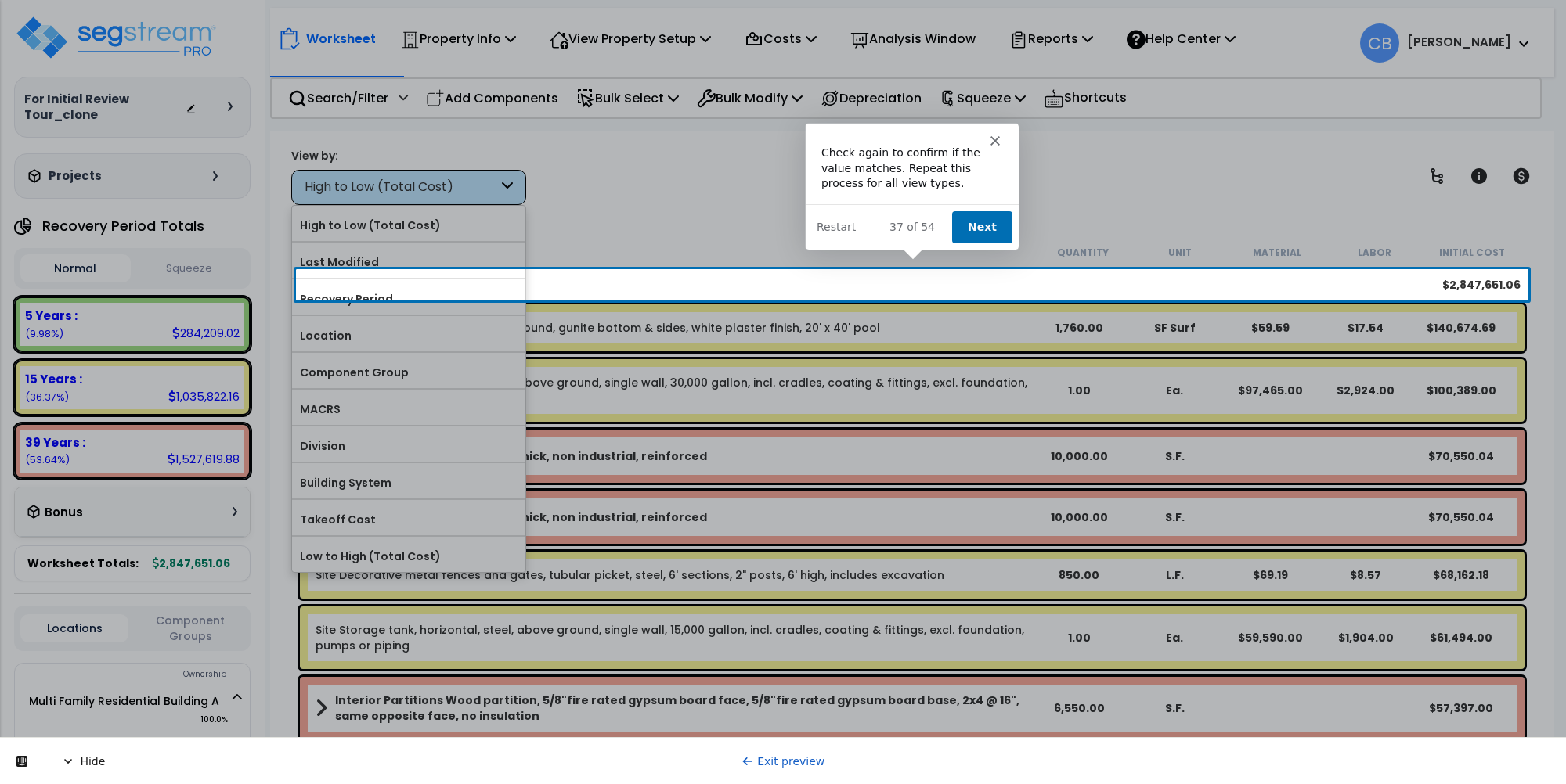
click at [978, 225] on button "Next" at bounding box center [980, 226] width 61 height 32
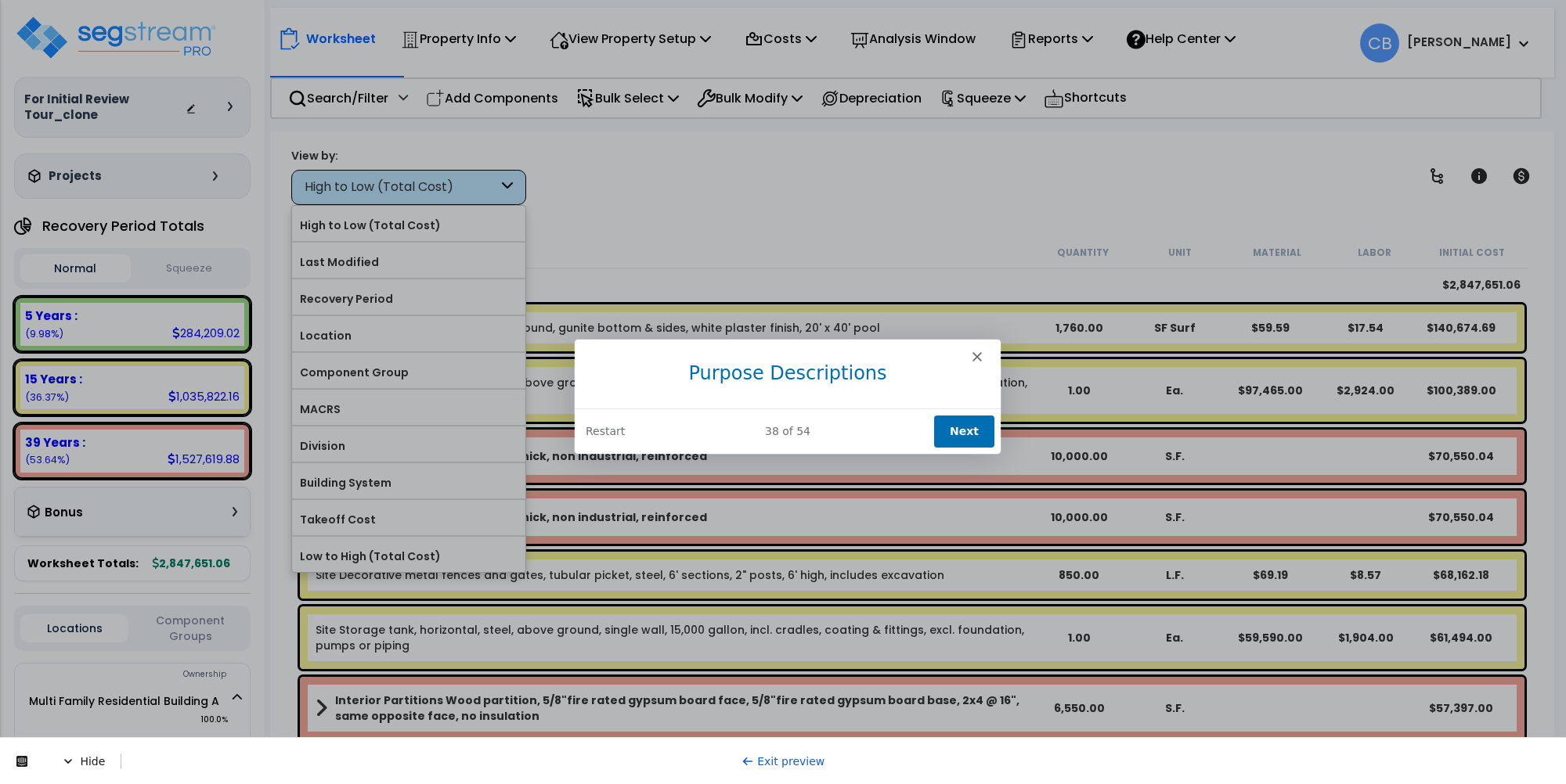
click at [960, 421] on button "Next" at bounding box center [964, 430] width 61 height 32
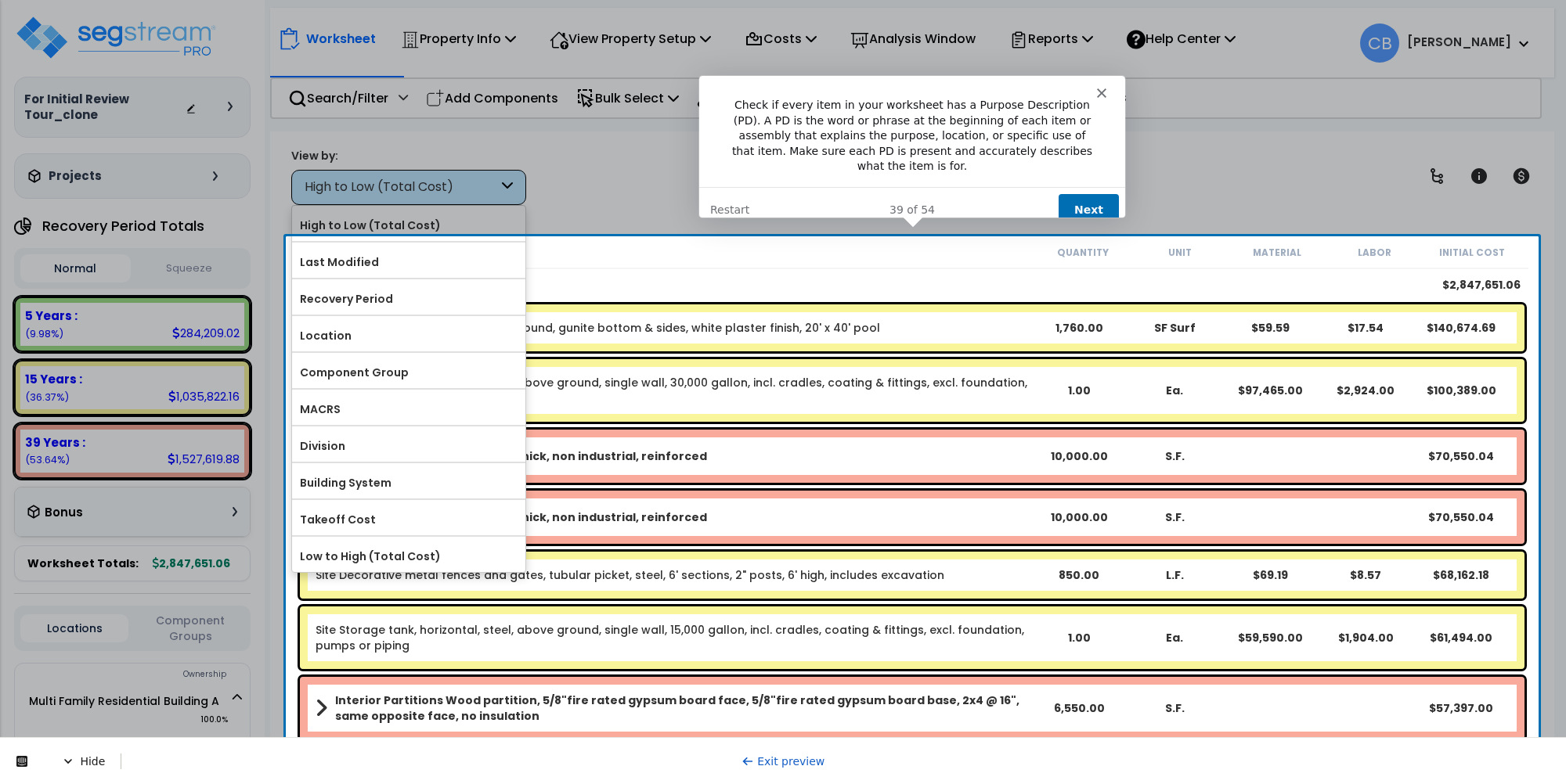
click at [1074, 197] on button "Next" at bounding box center [1087, 209] width 61 height 32
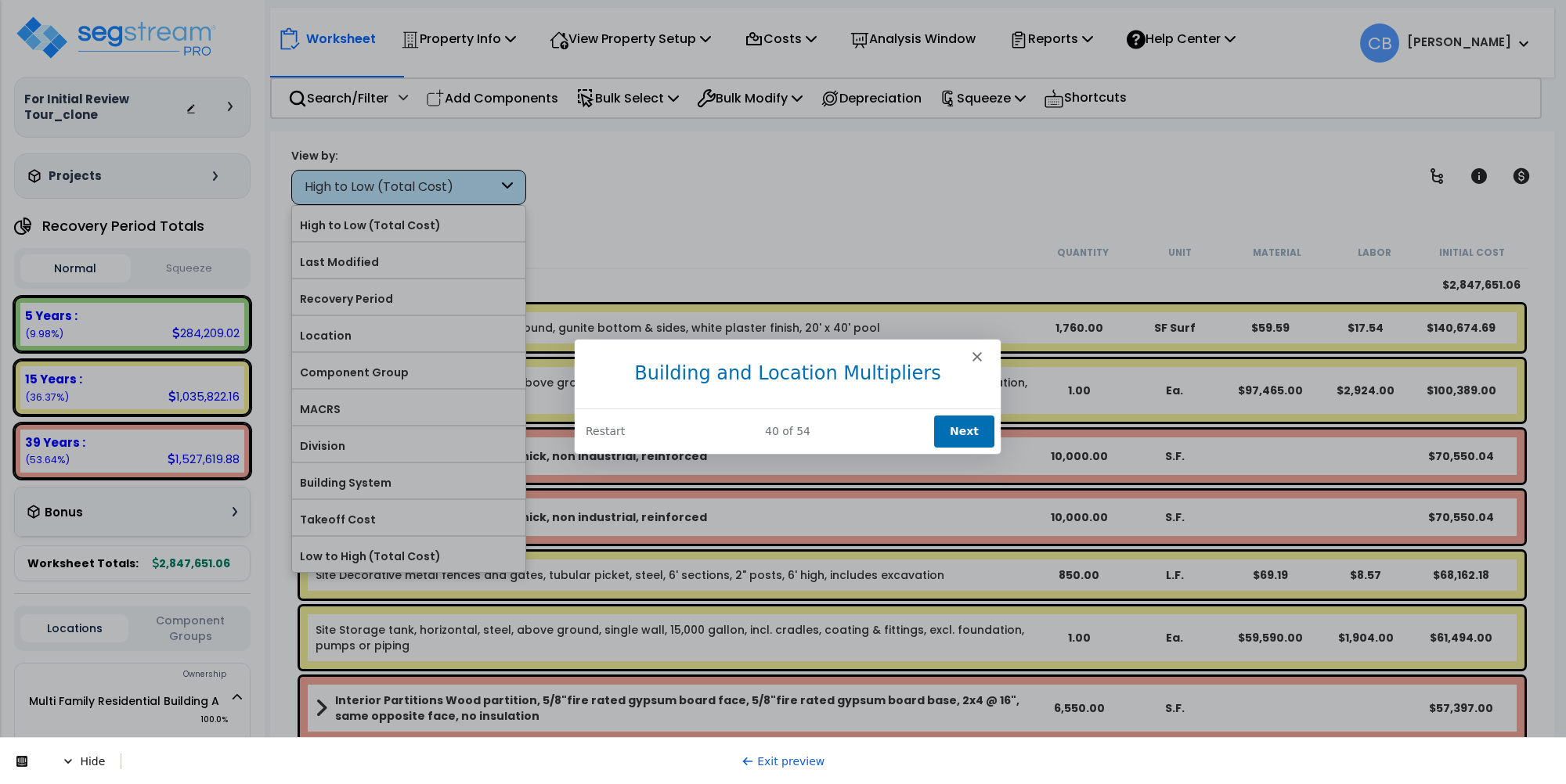
click at [964, 426] on button "Next" at bounding box center [964, 430] width 61 height 32
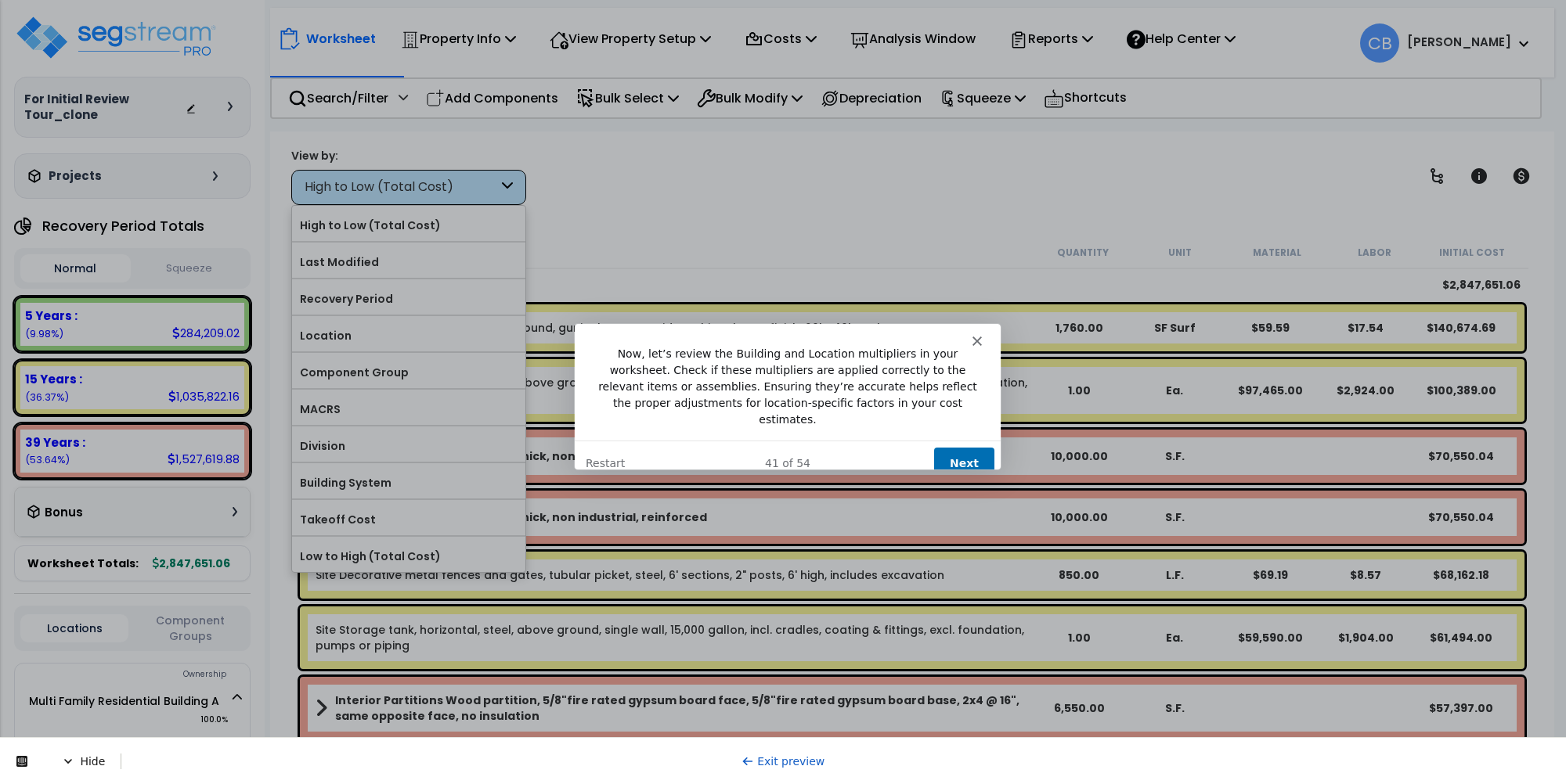
click at [954, 446] on button "Next" at bounding box center [964, 462] width 61 height 32
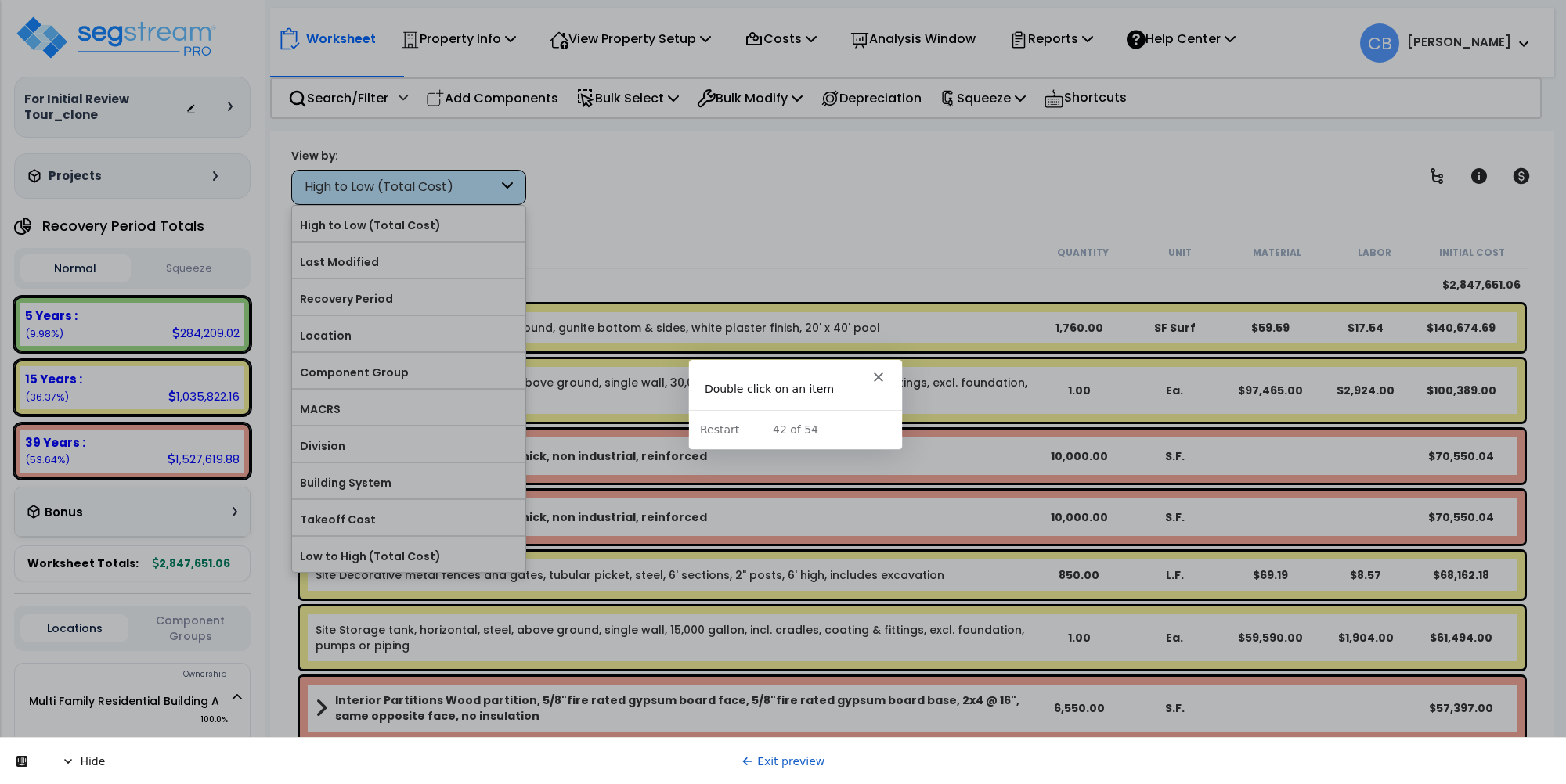
click at [764, 318] on div "Site Swimming pool, residential in-ground, gunite bottom & sides, white plaster…" at bounding box center [912, 328] width 1225 height 47
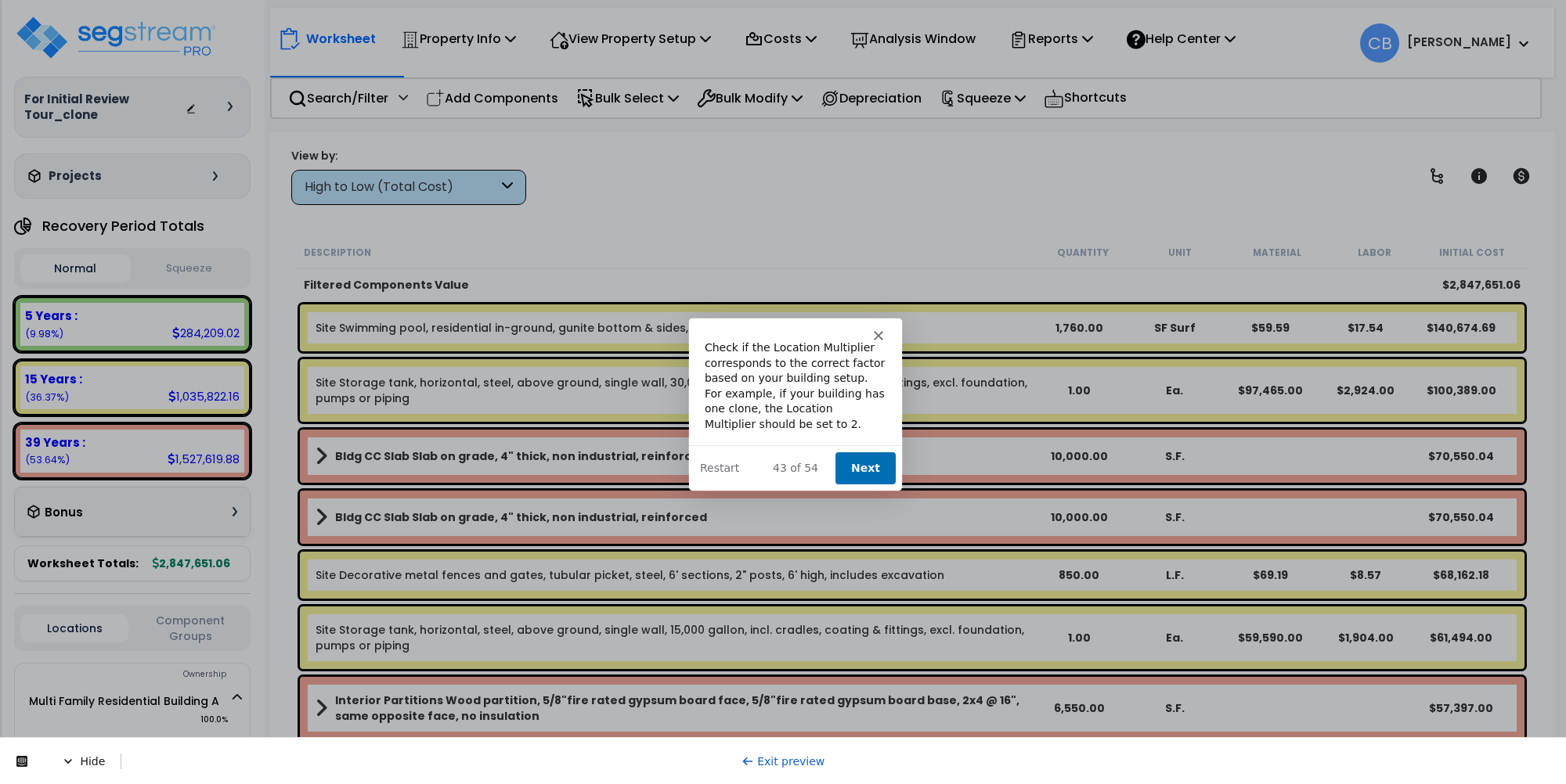
click at [882, 396] on div "Check if the Location Multiplier corresponds to the correct factor based on you…" at bounding box center [794, 385] width 182 height 92
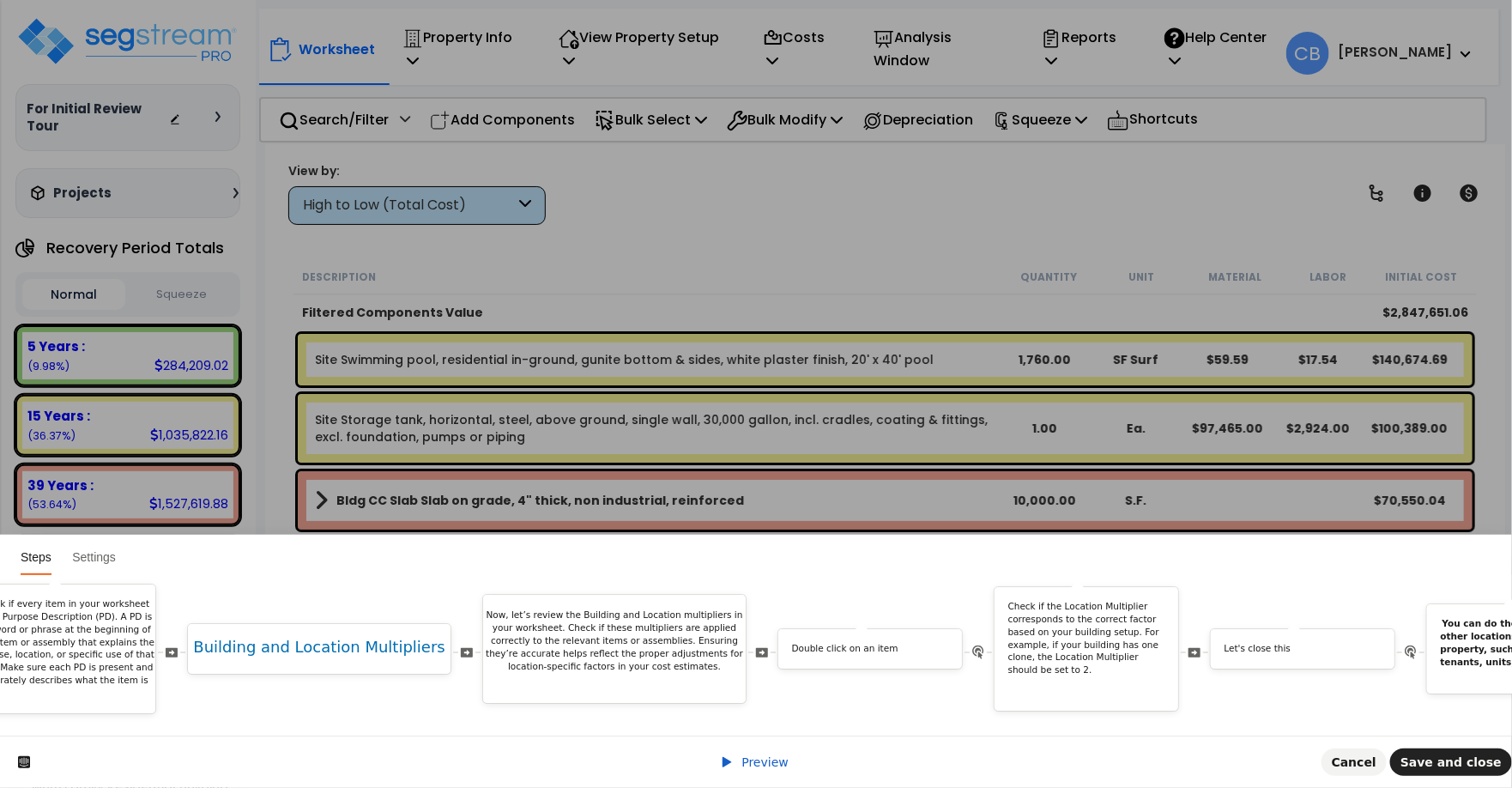
scroll to position [0, 8575]
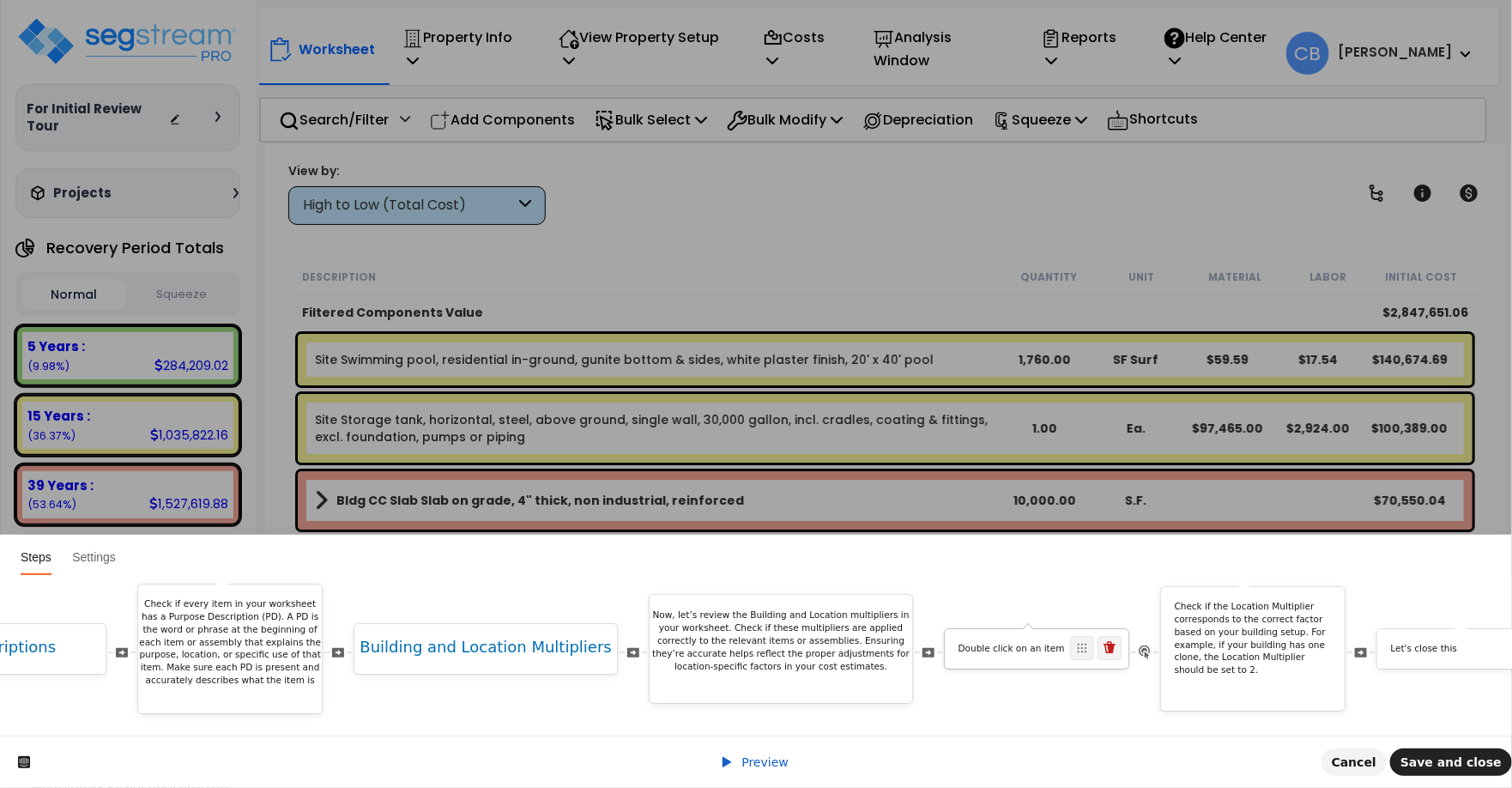
click at [1000, 643] on p "Double click on an item" at bounding box center [1037, 649] width 157 height 13
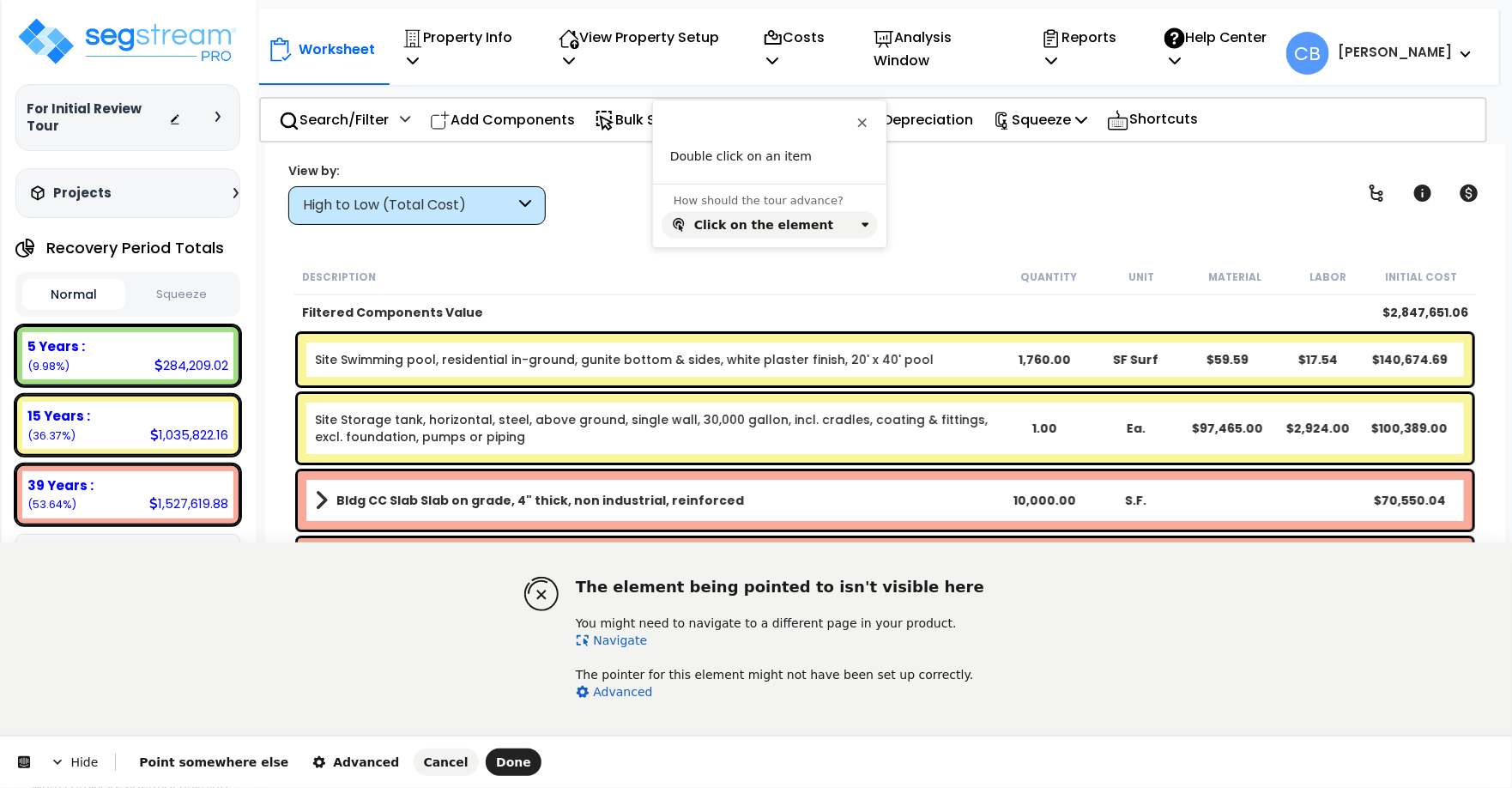
scroll to position [75, 0]
click at [190, 755] on span "Point somewhere else" at bounding box center [213, 762] width 149 height 14
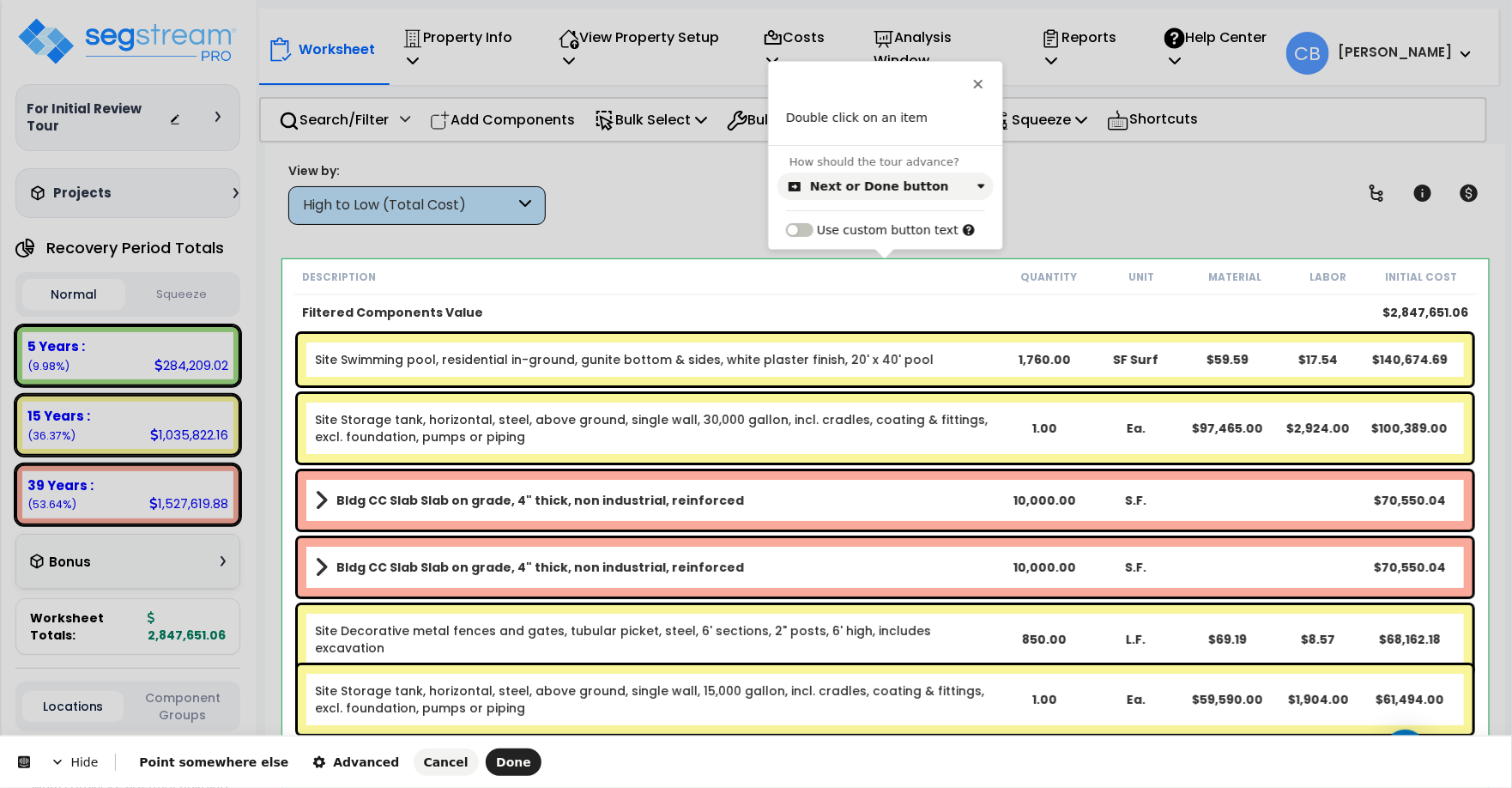
click at [287, 272] on body "We are Building your Property. So please grab a coffee and let us do the heavy …" at bounding box center [756, 395] width 1512 height 788
click at [800, 184] on icon "button" at bounding box center [795, 186] width 12 height 9
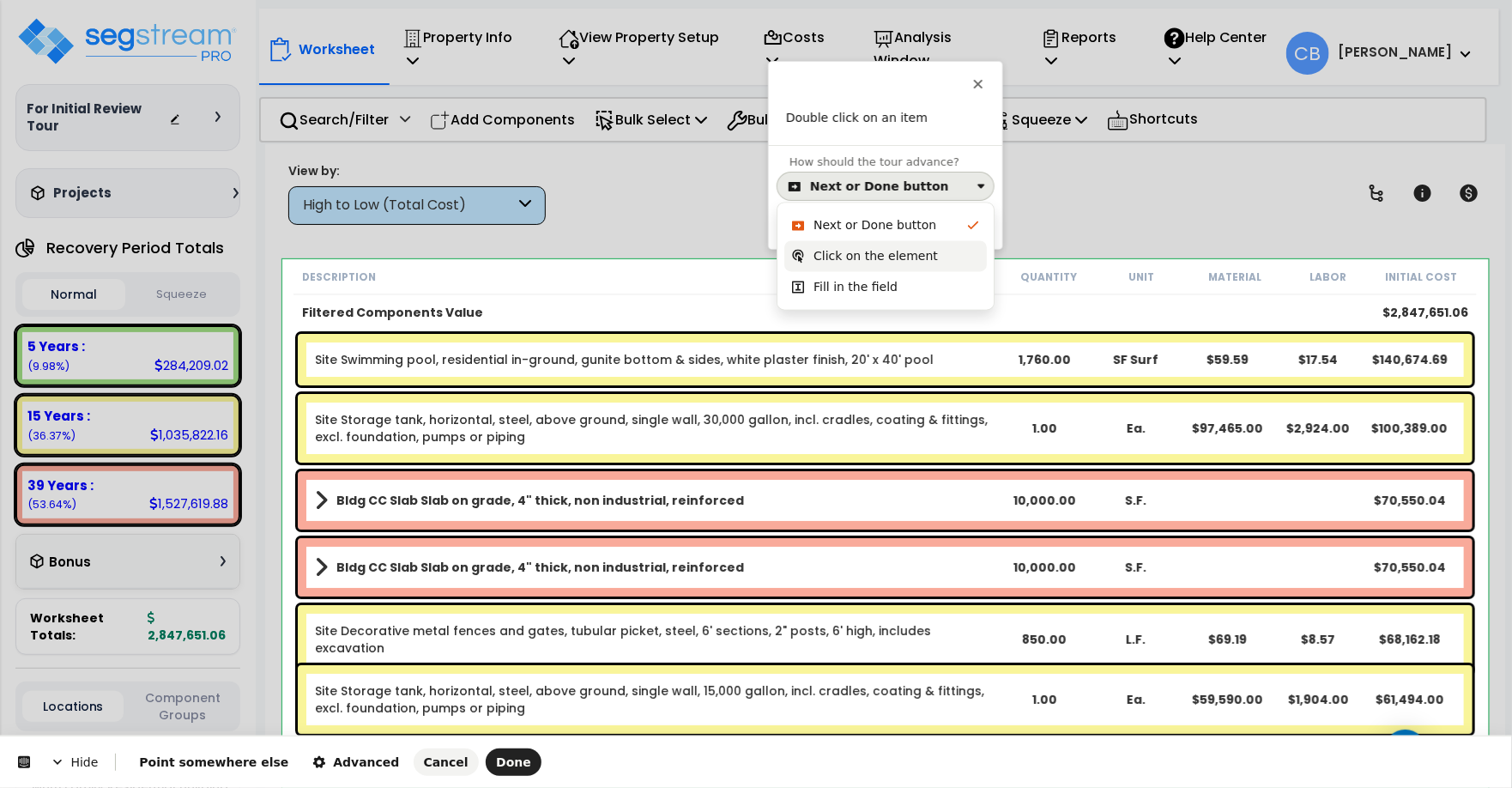
click at [829, 253] on div "Click on the element" at bounding box center [876, 257] width 124 height 17
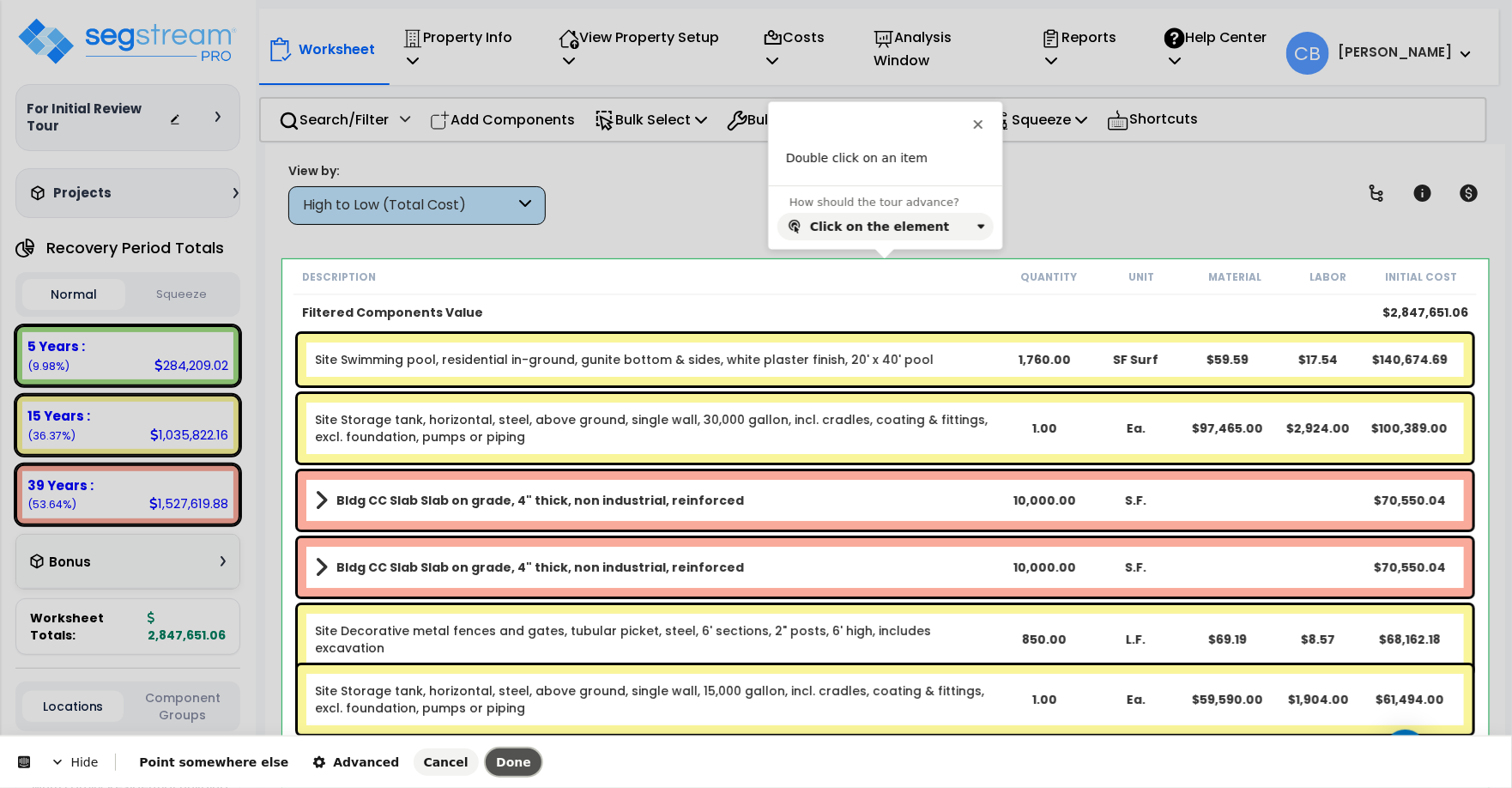
click at [496, 761] on span "Done" at bounding box center [513, 762] width 35 height 14
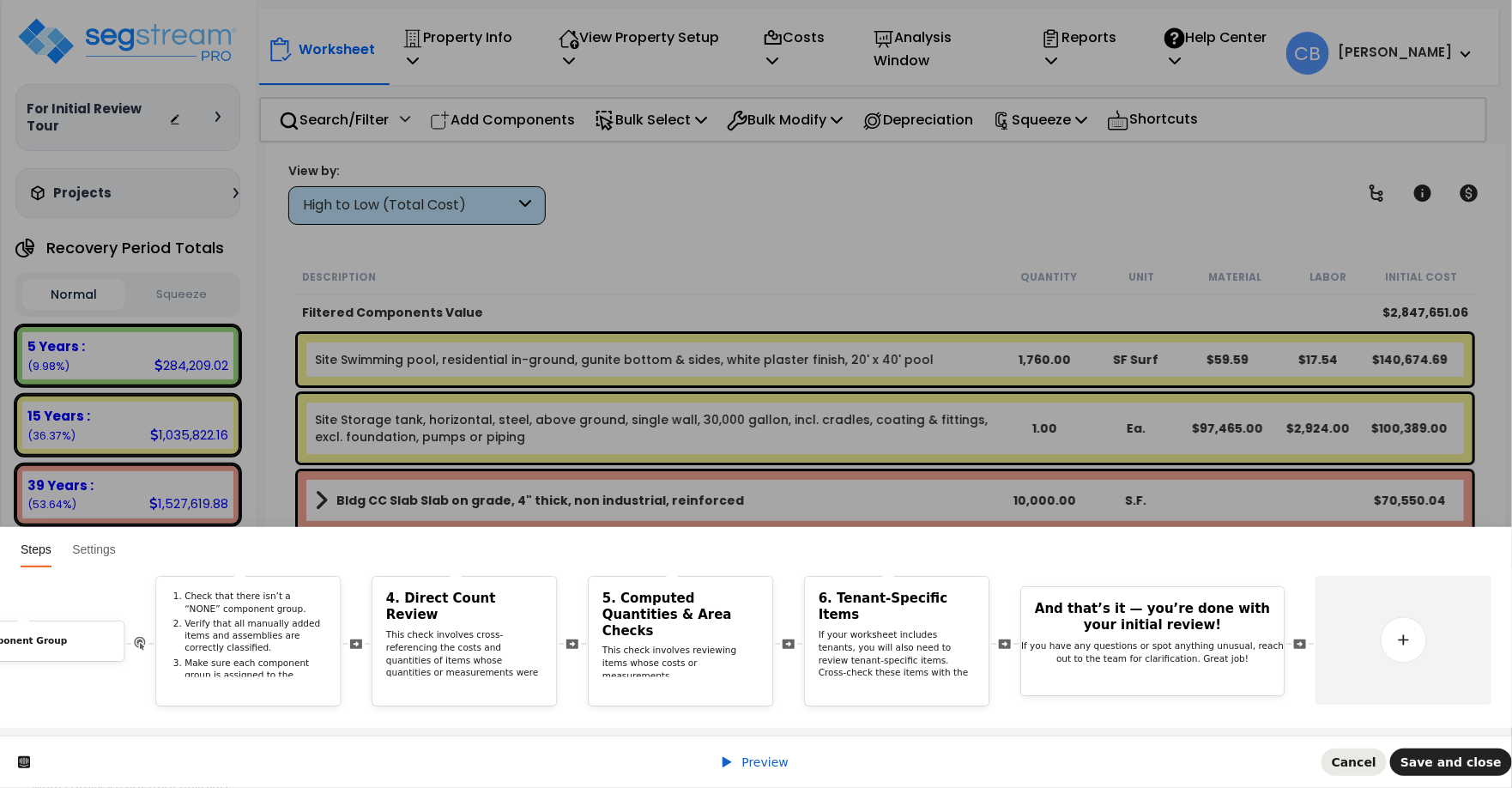
scroll to position [0, 0]
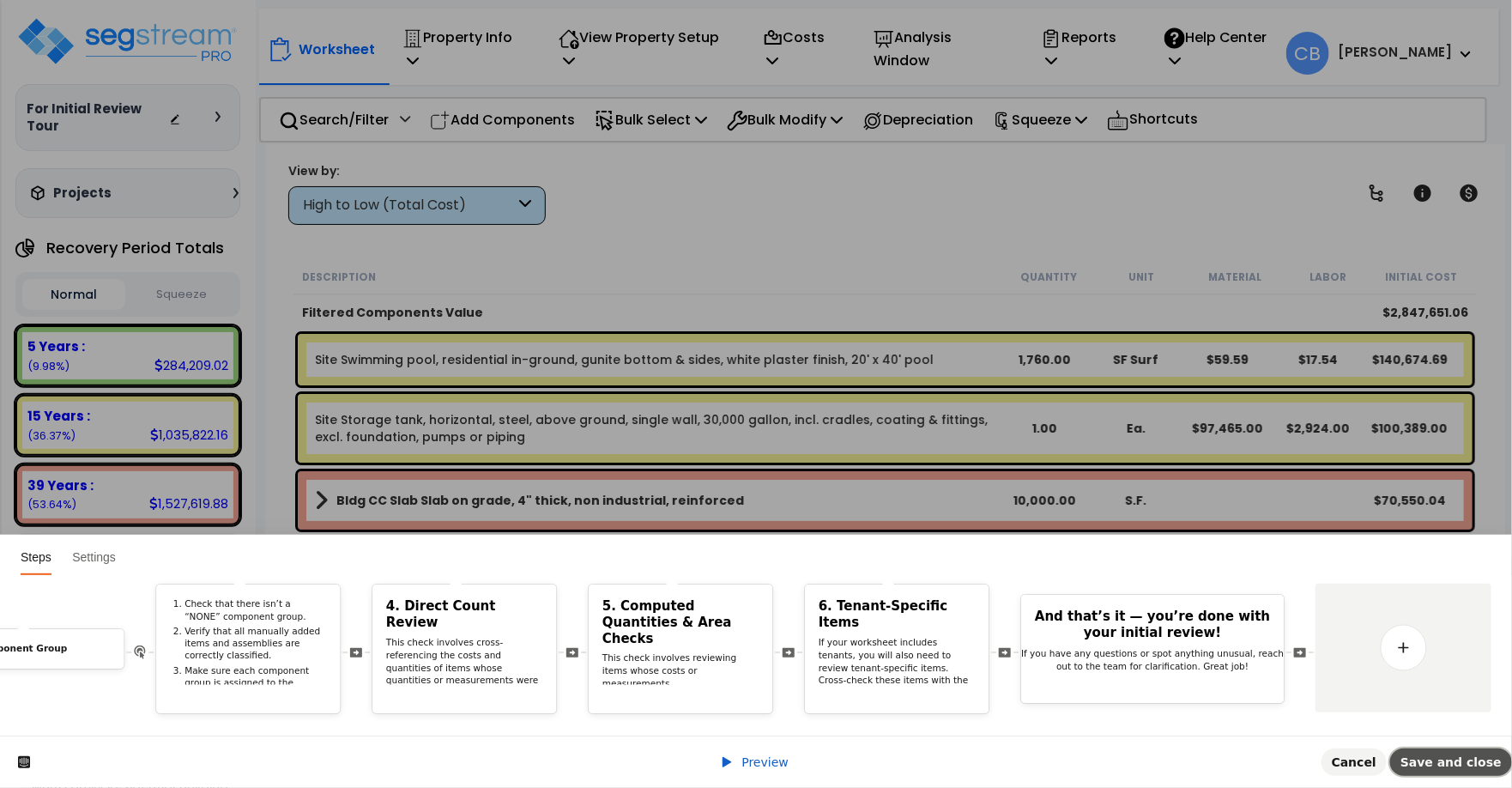
click at [1446, 760] on span "Save and close" at bounding box center [1450, 762] width 101 height 14
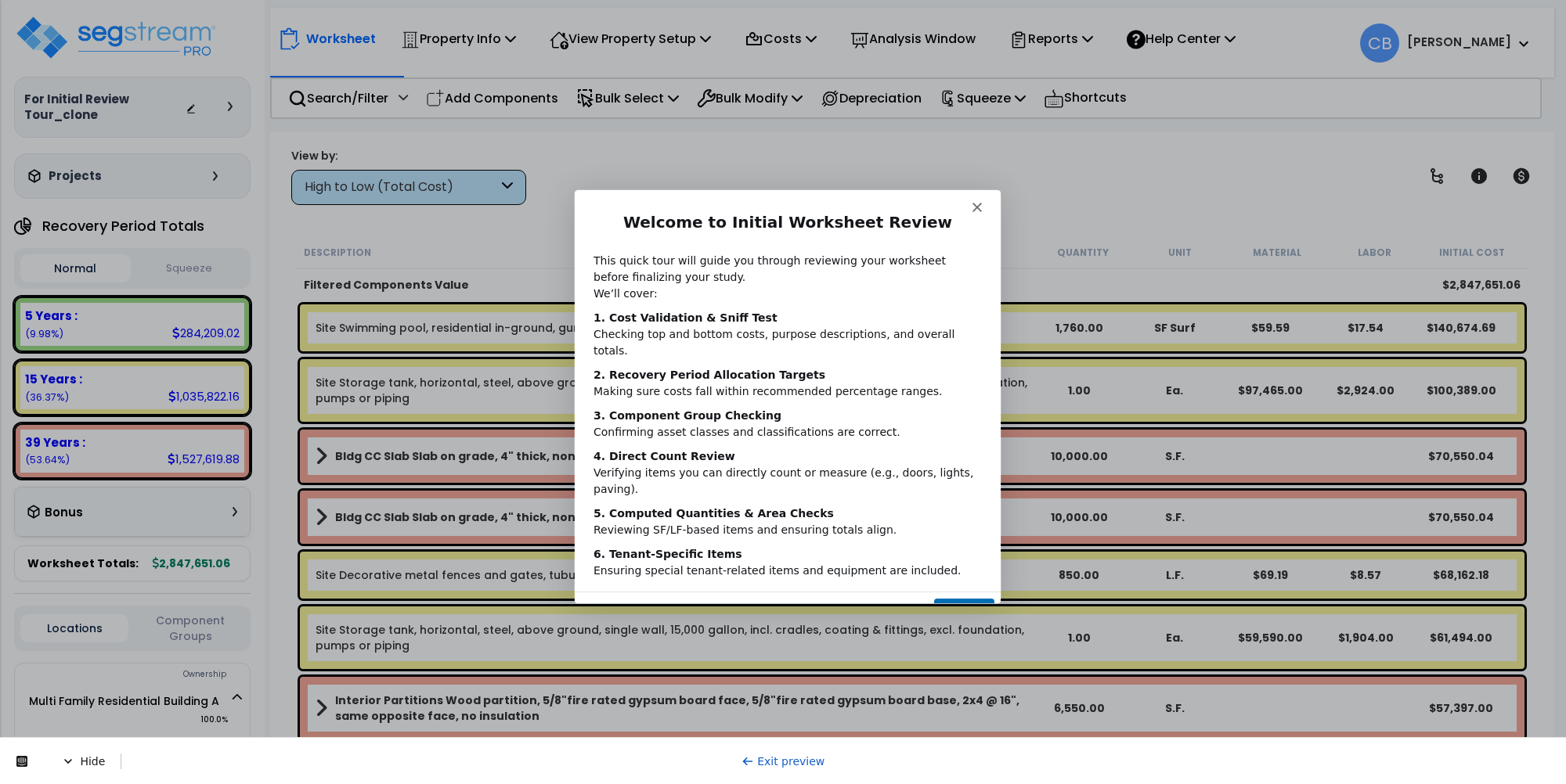
click at [964, 597] on button "Next" at bounding box center [964, 613] width 61 height 32
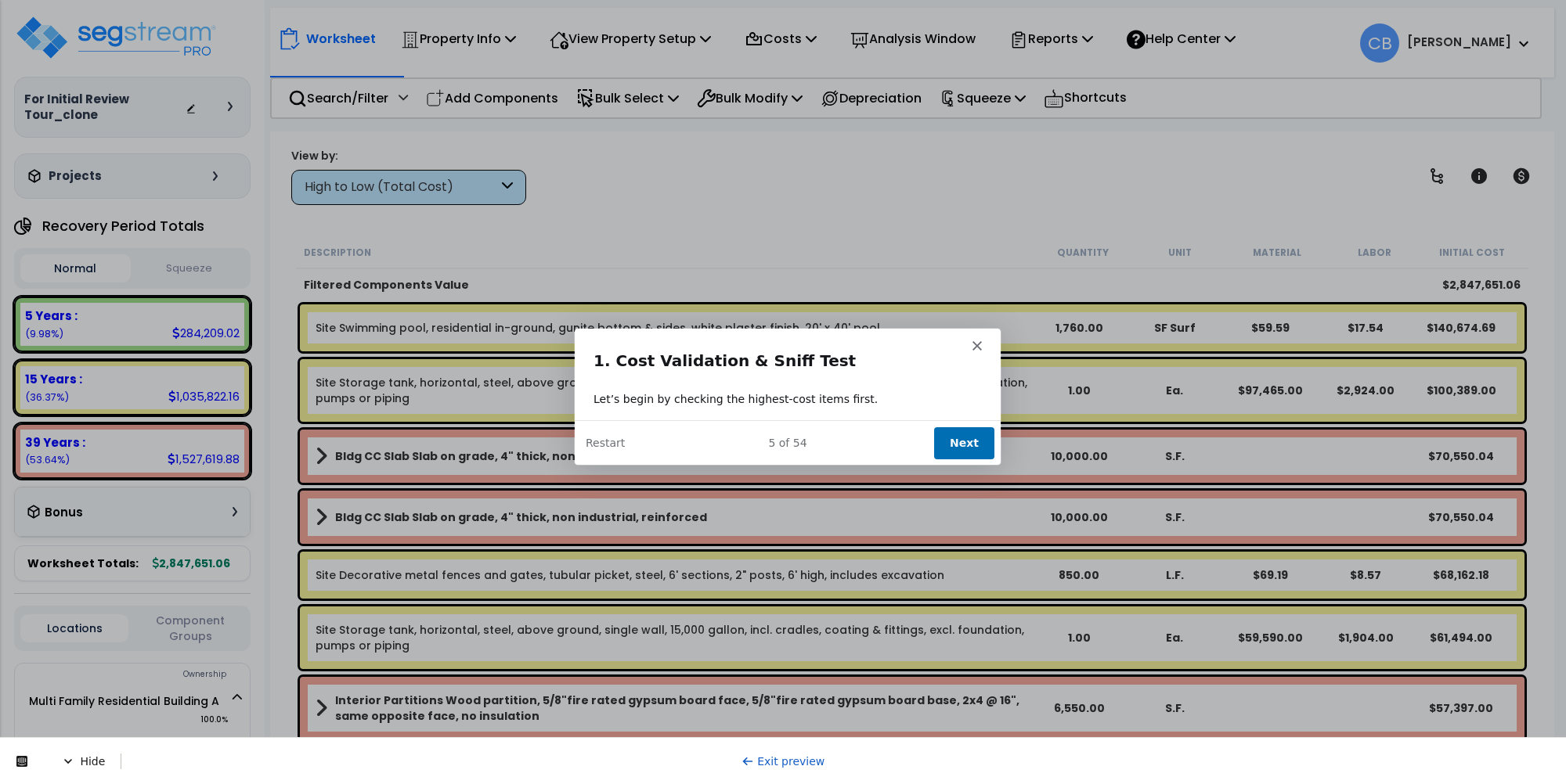
click at [960, 430] on button "Next" at bounding box center [964, 441] width 61 height 32
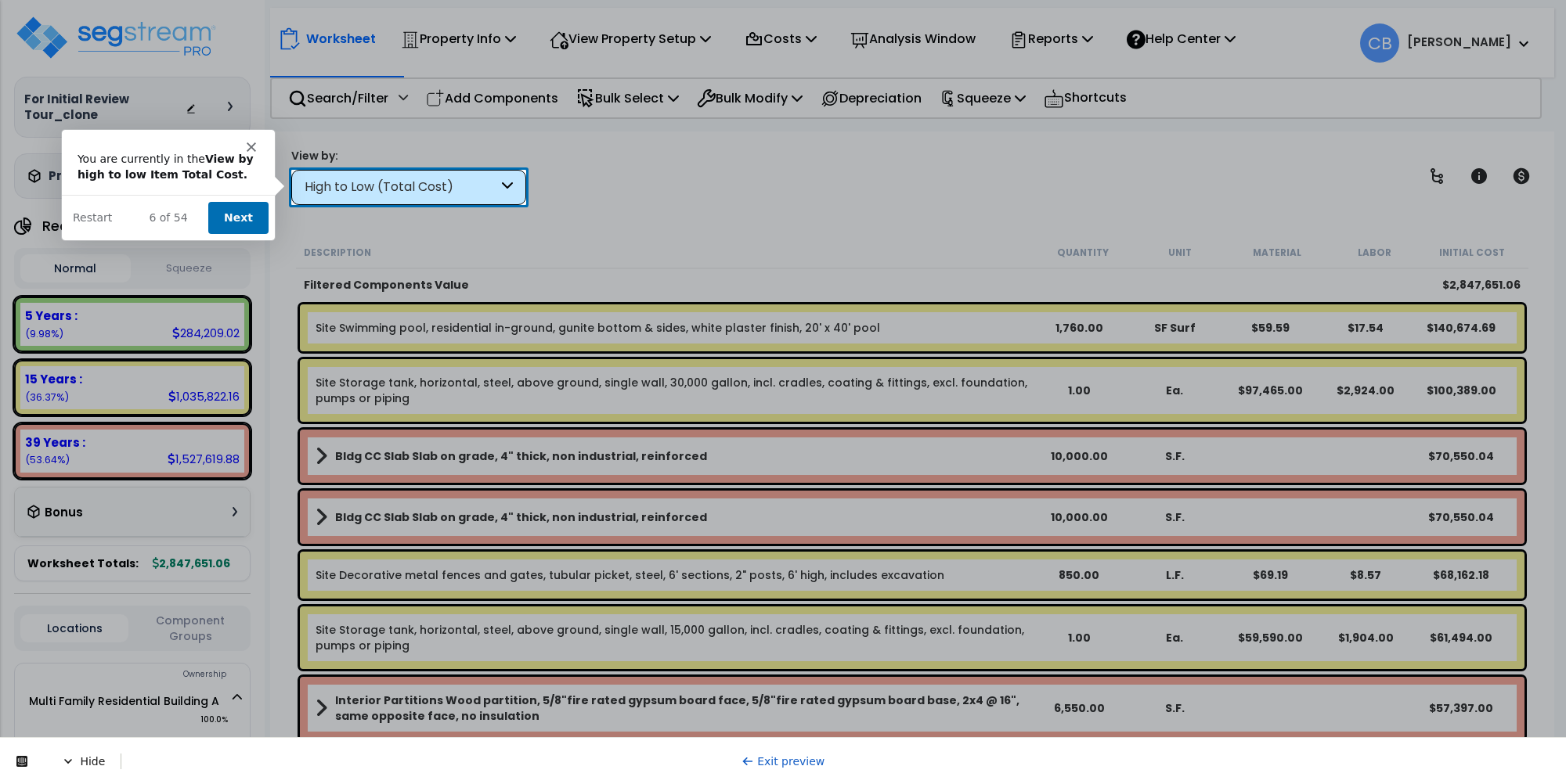
click at [230, 206] on button "Next" at bounding box center [237, 217] width 61 height 32
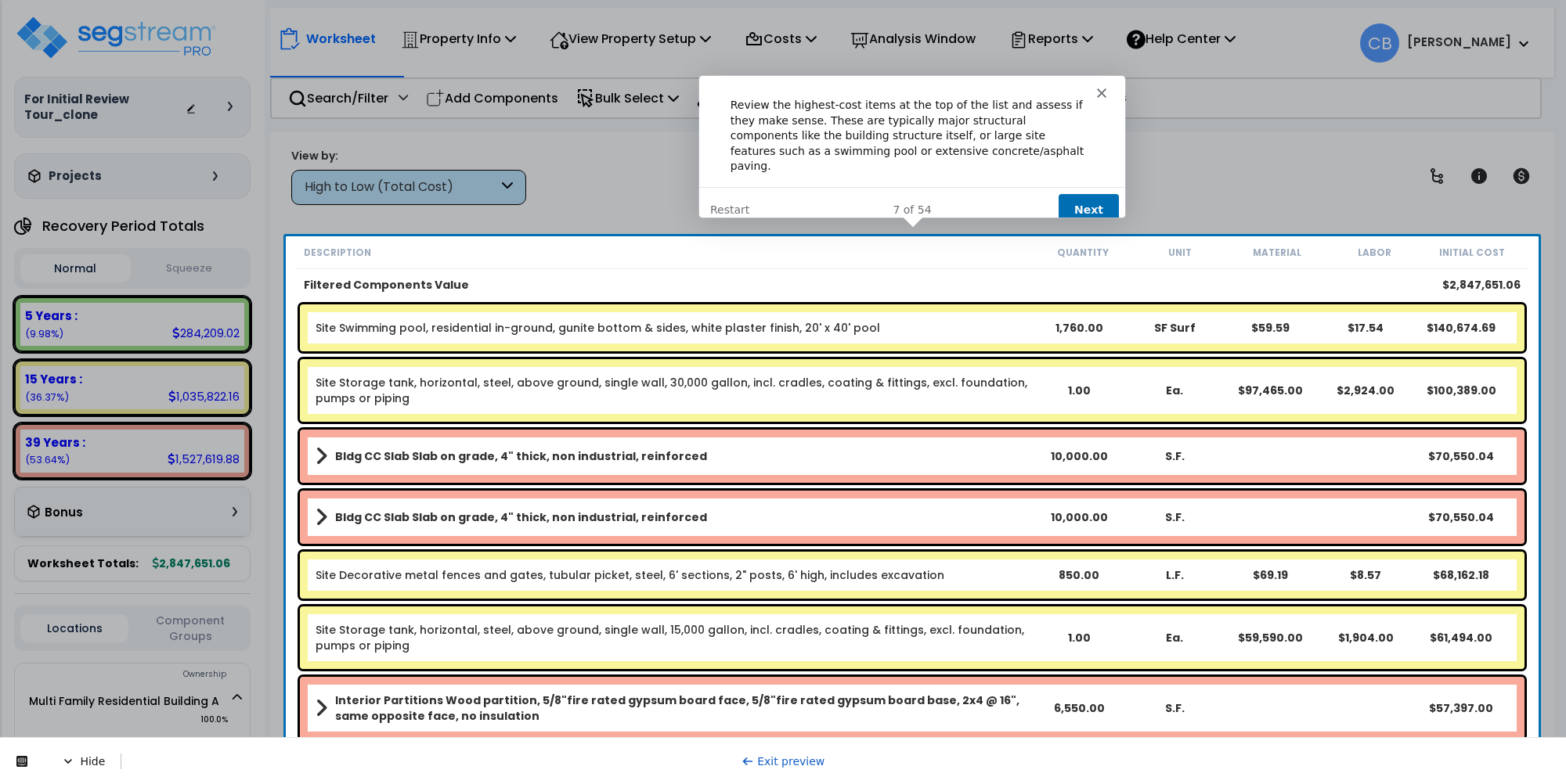
click at [1072, 193] on button "Next" at bounding box center [1087, 209] width 61 height 32
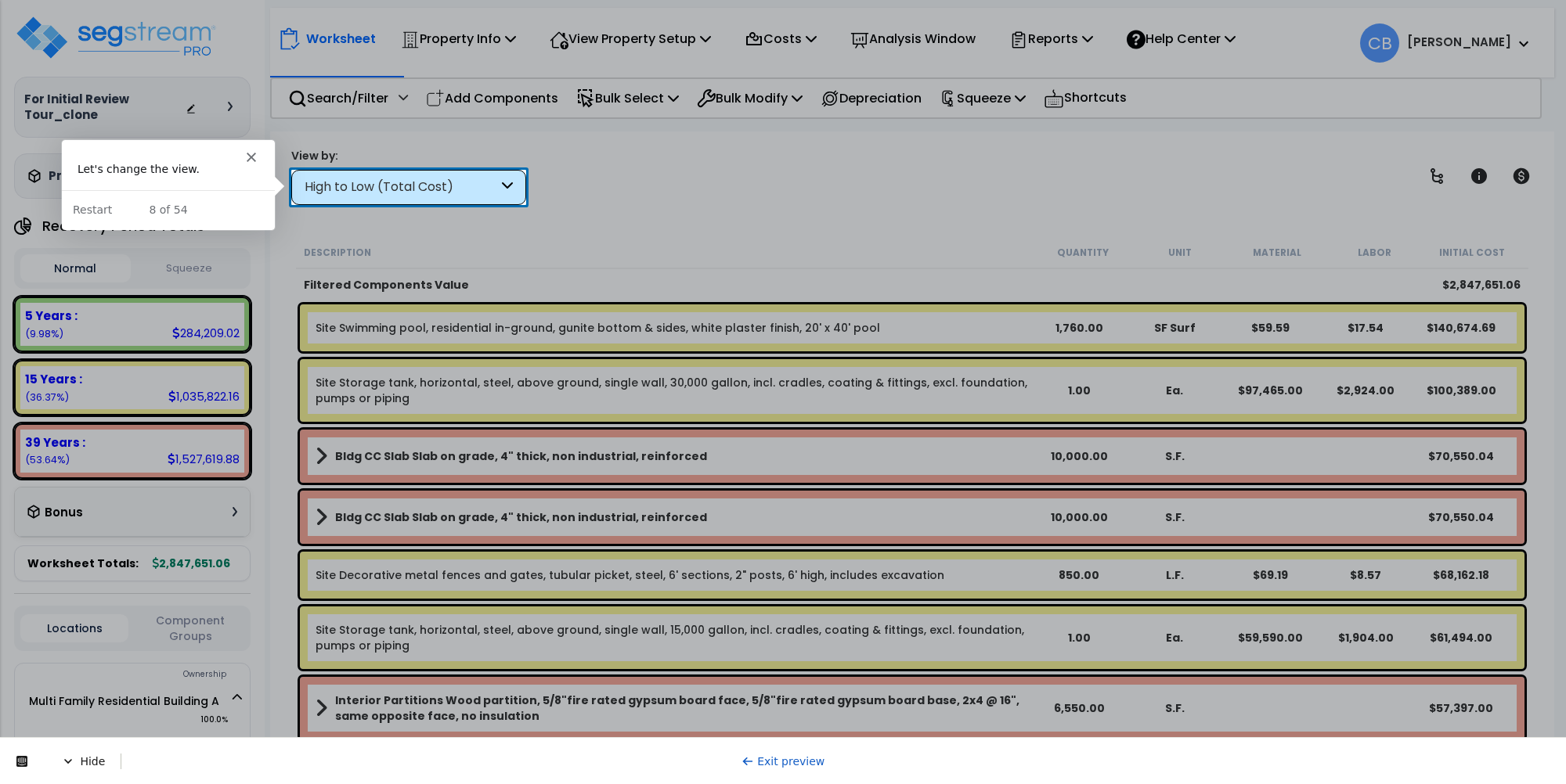
click at [377, 185] on div "High to Low (Total Cost)" at bounding box center [401, 187] width 193 height 18
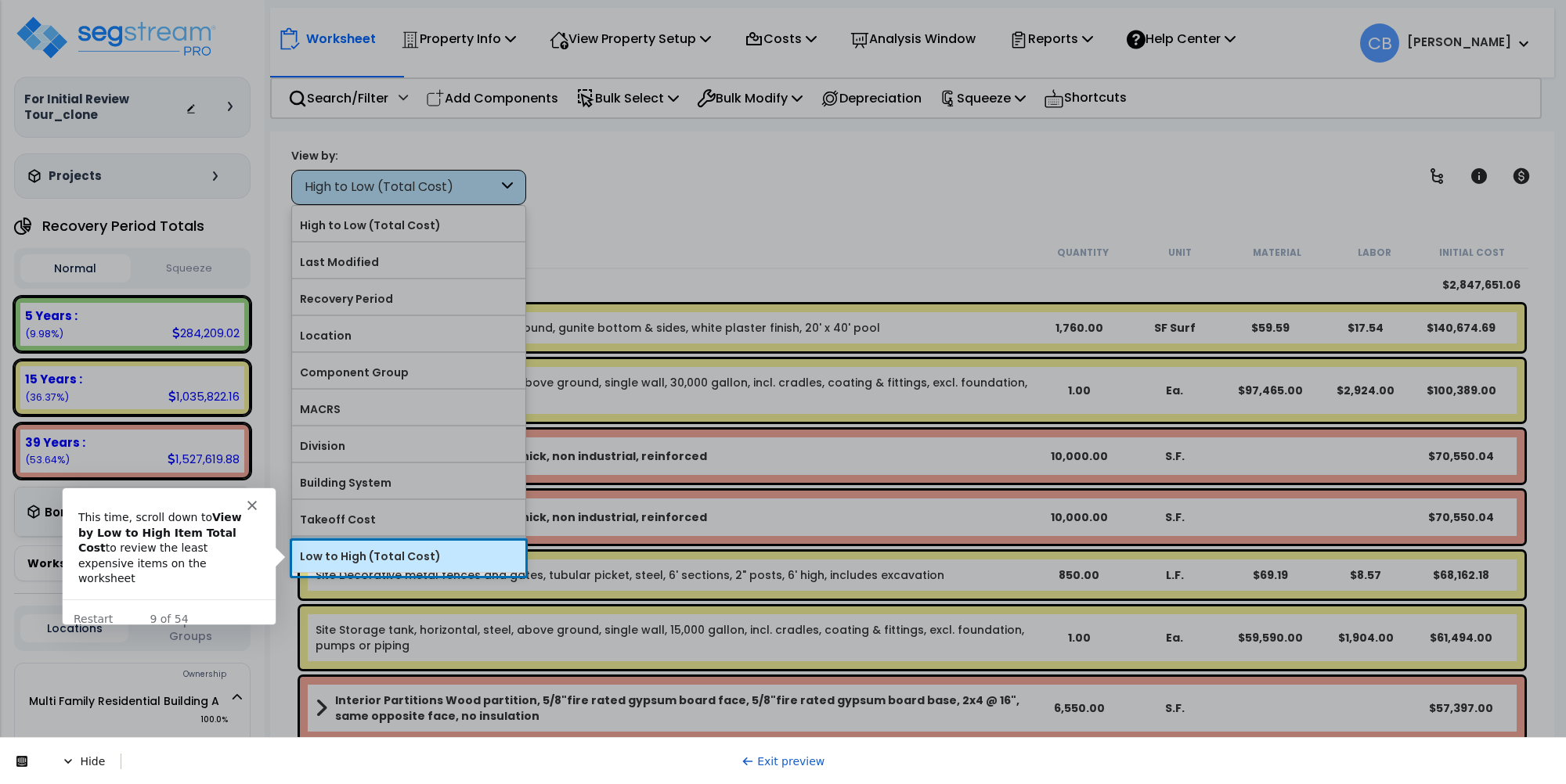
click at [377, 568] on label "Low to High (Total Cost)" at bounding box center [408, 557] width 234 height 24
click at [0, 0] on input "Low to High (Total Cost)" at bounding box center [0, 0] width 0 height 0
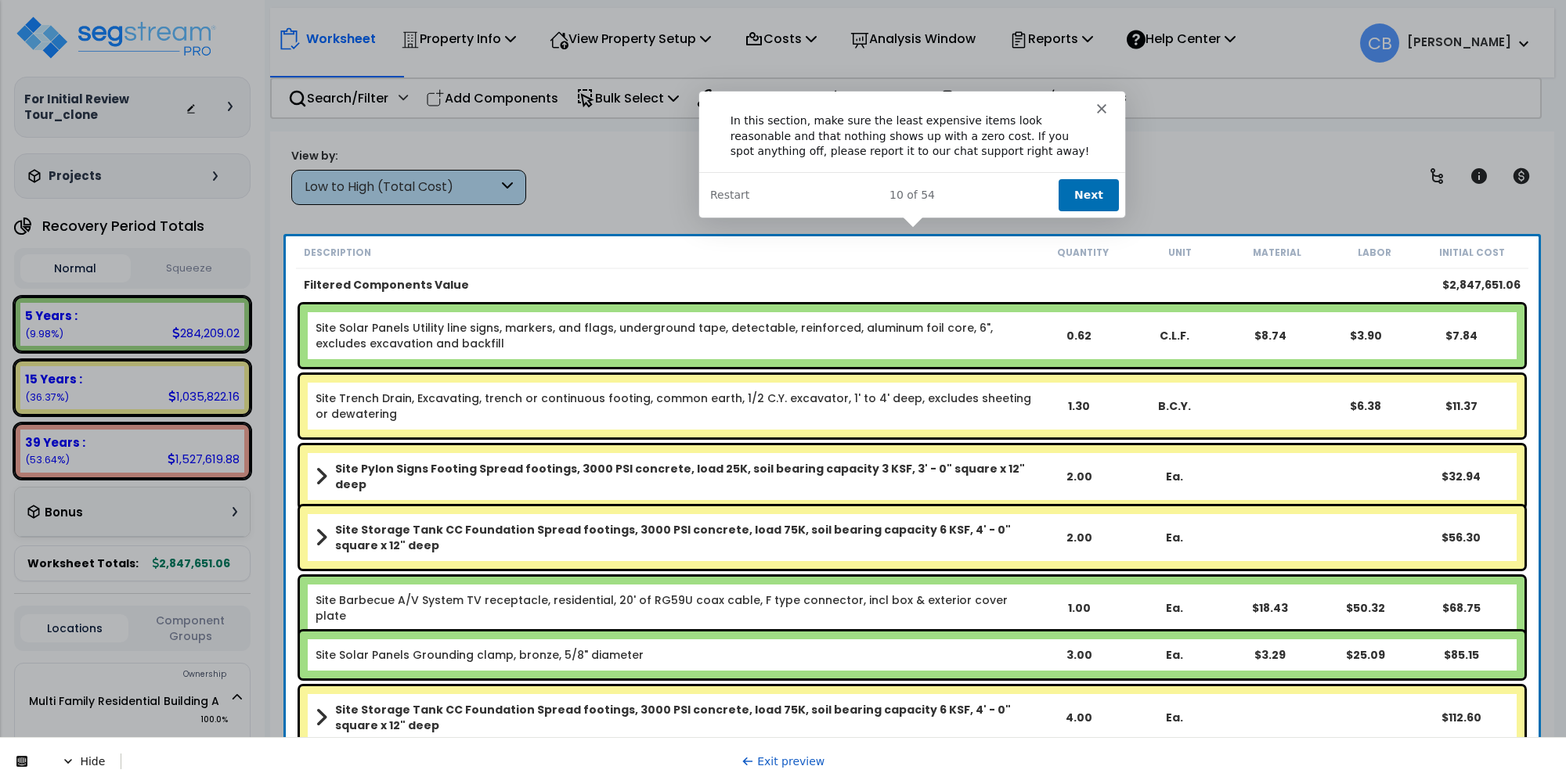
click at [1078, 190] on button "Next" at bounding box center [1087, 193] width 61 height 32
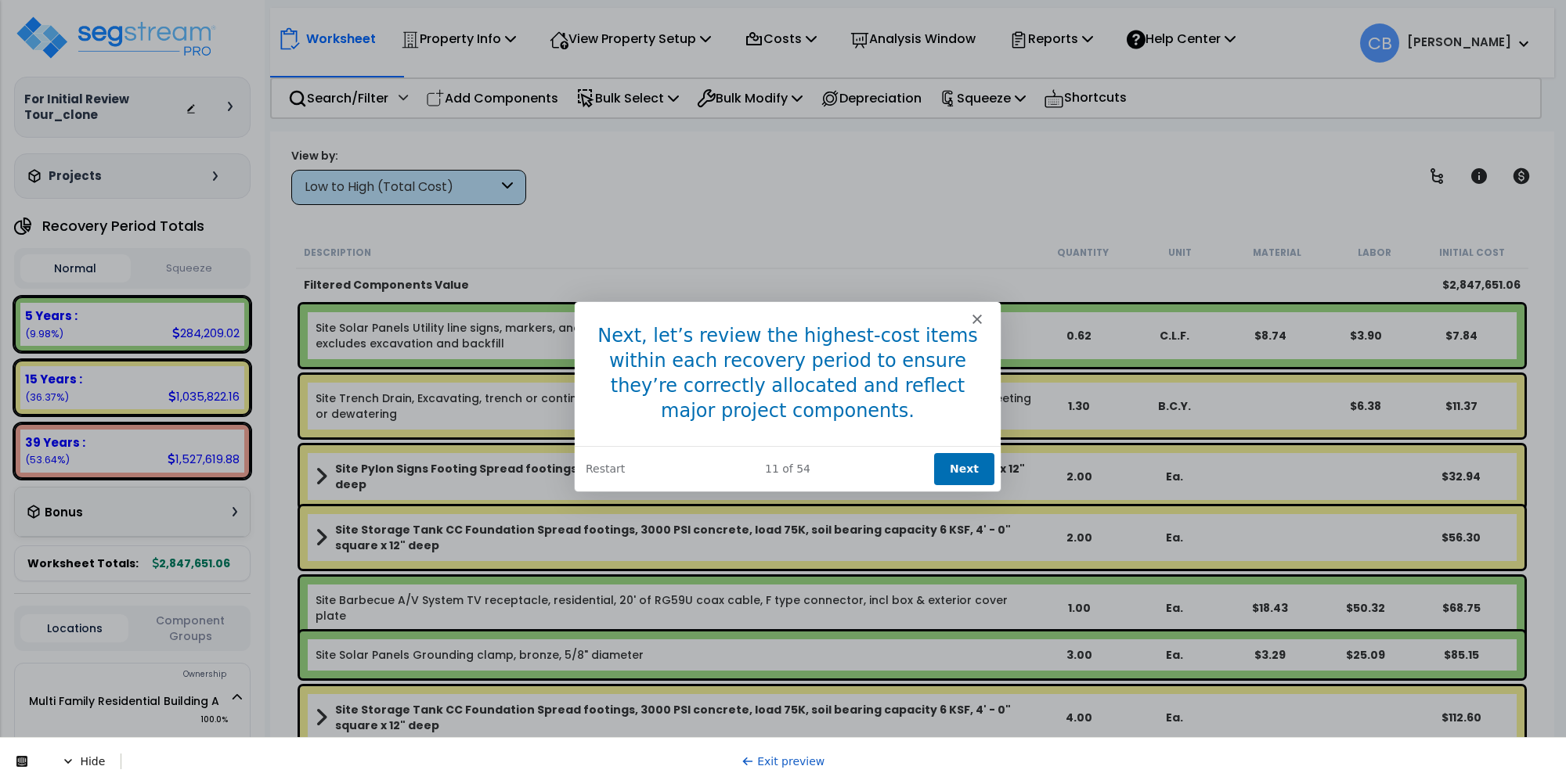
click at [950, 469] on button "Next" at bounding box center [964, 468] width 61 height 32
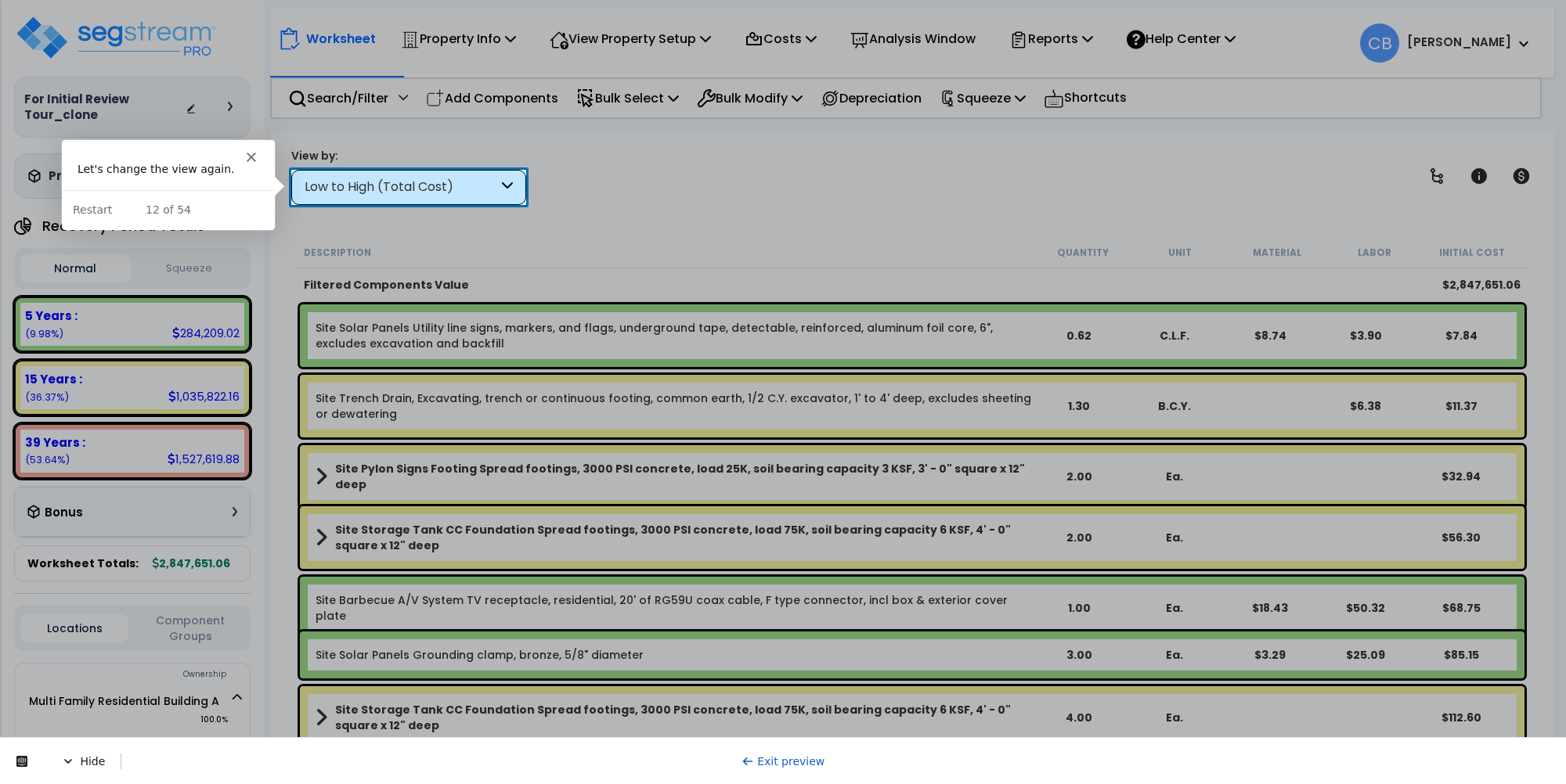
click at [394, 173] on div "Low to High (Total Cost)" at bounding box center [408, 187] width 235 height 35
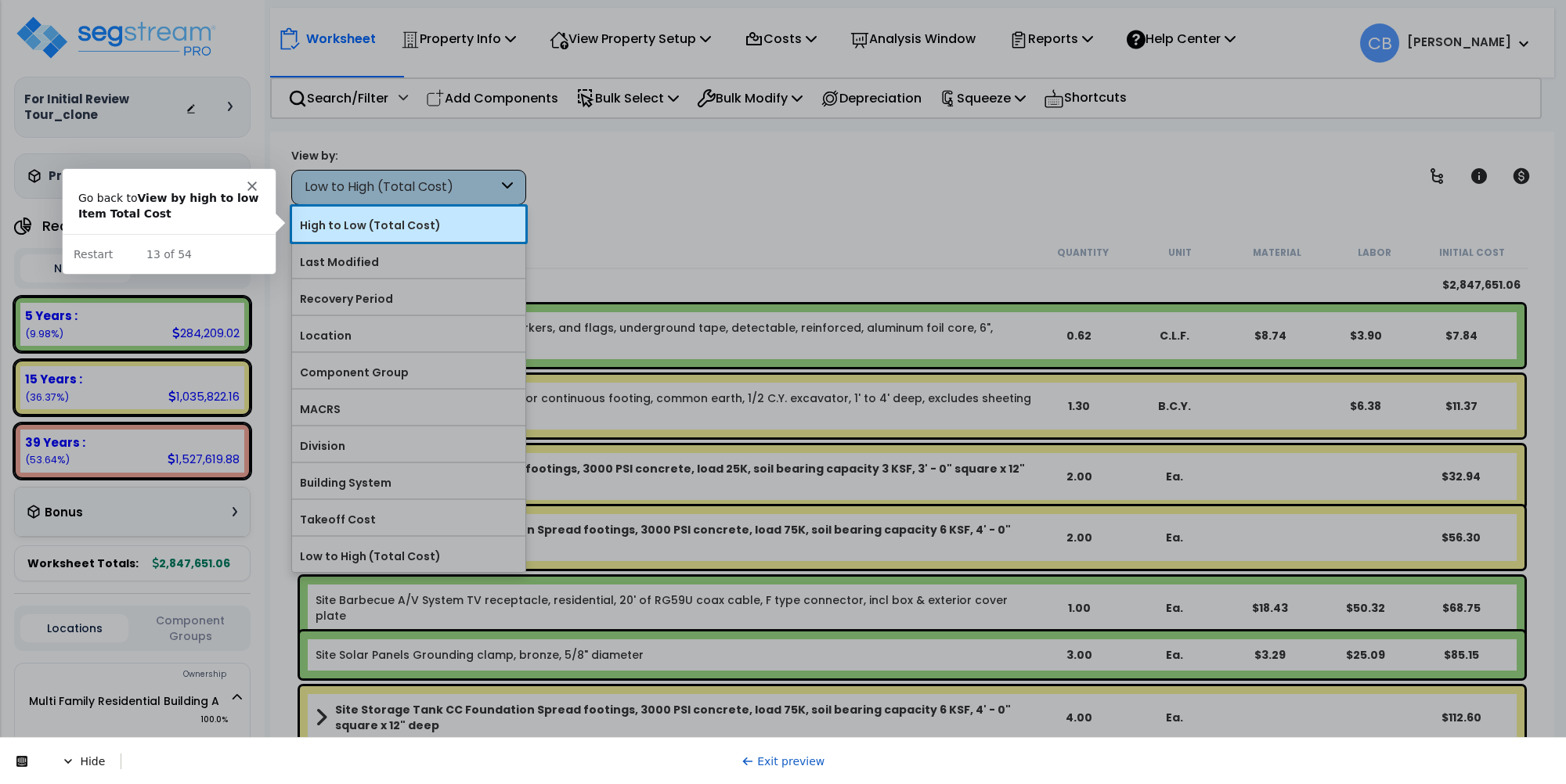
click at [378, 219] on label "High to Low (Total Cost)" at bounding box center [408, 226] width 234 height 24
click at [0, 0] on input "High to Low (Total Cost)" at bounding box center [0, 0] width 0 height 0
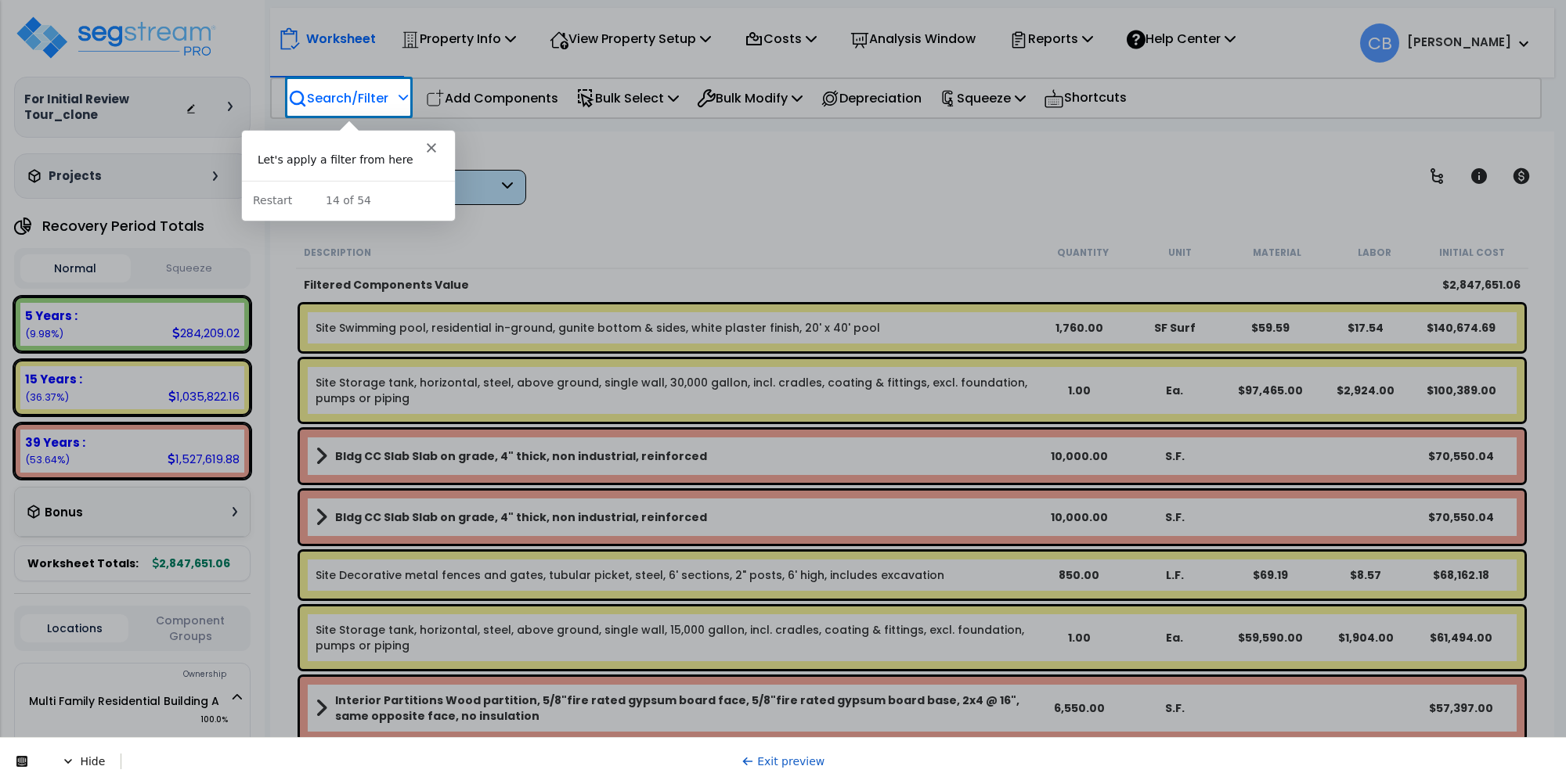
click at [345, 100] on p "Search/Filter" at bounding box center [337, 98] width 100 height 21
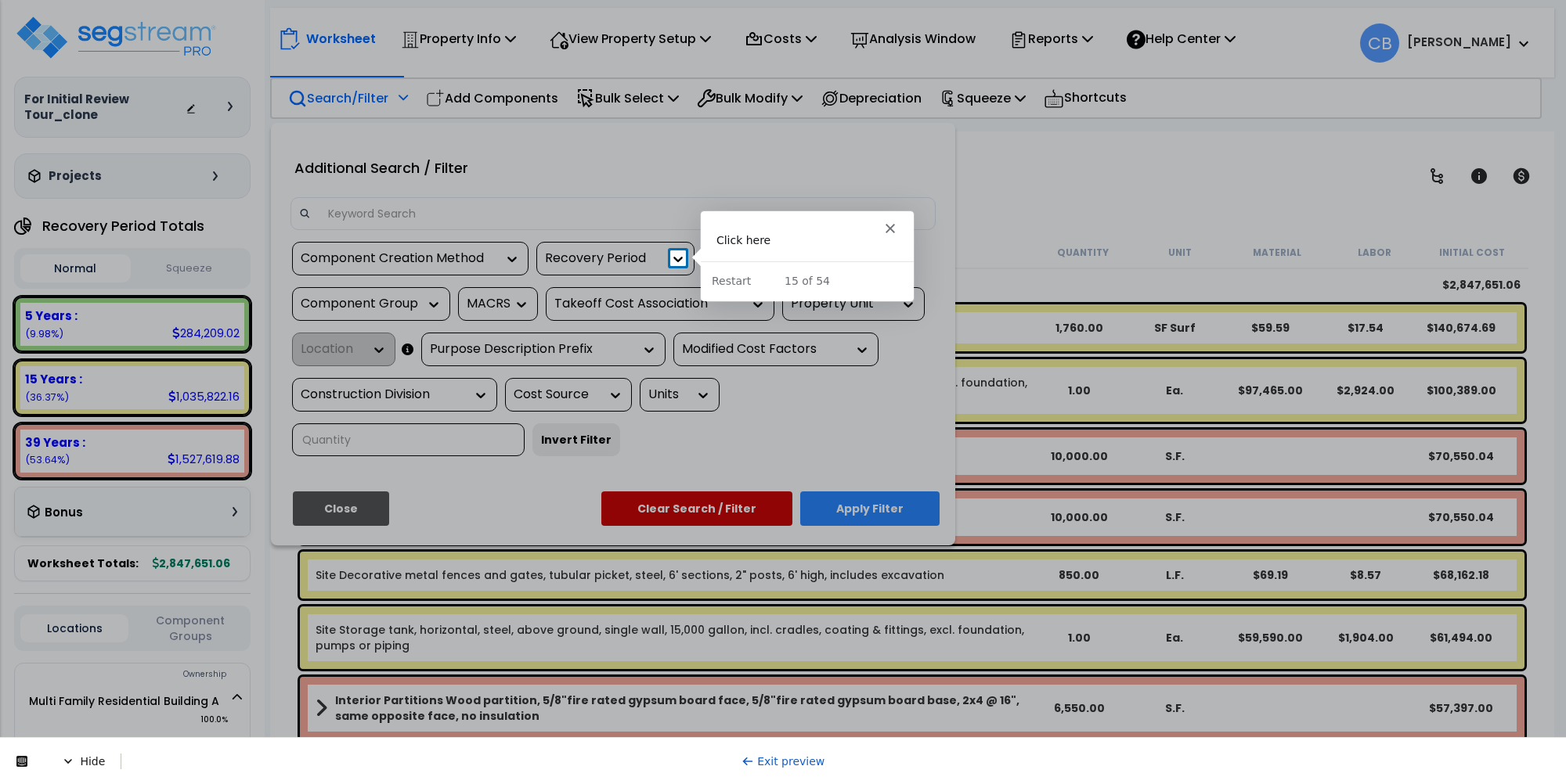
click at [671, 258] on icon at bounding box center [678, 259] width 16 height 16
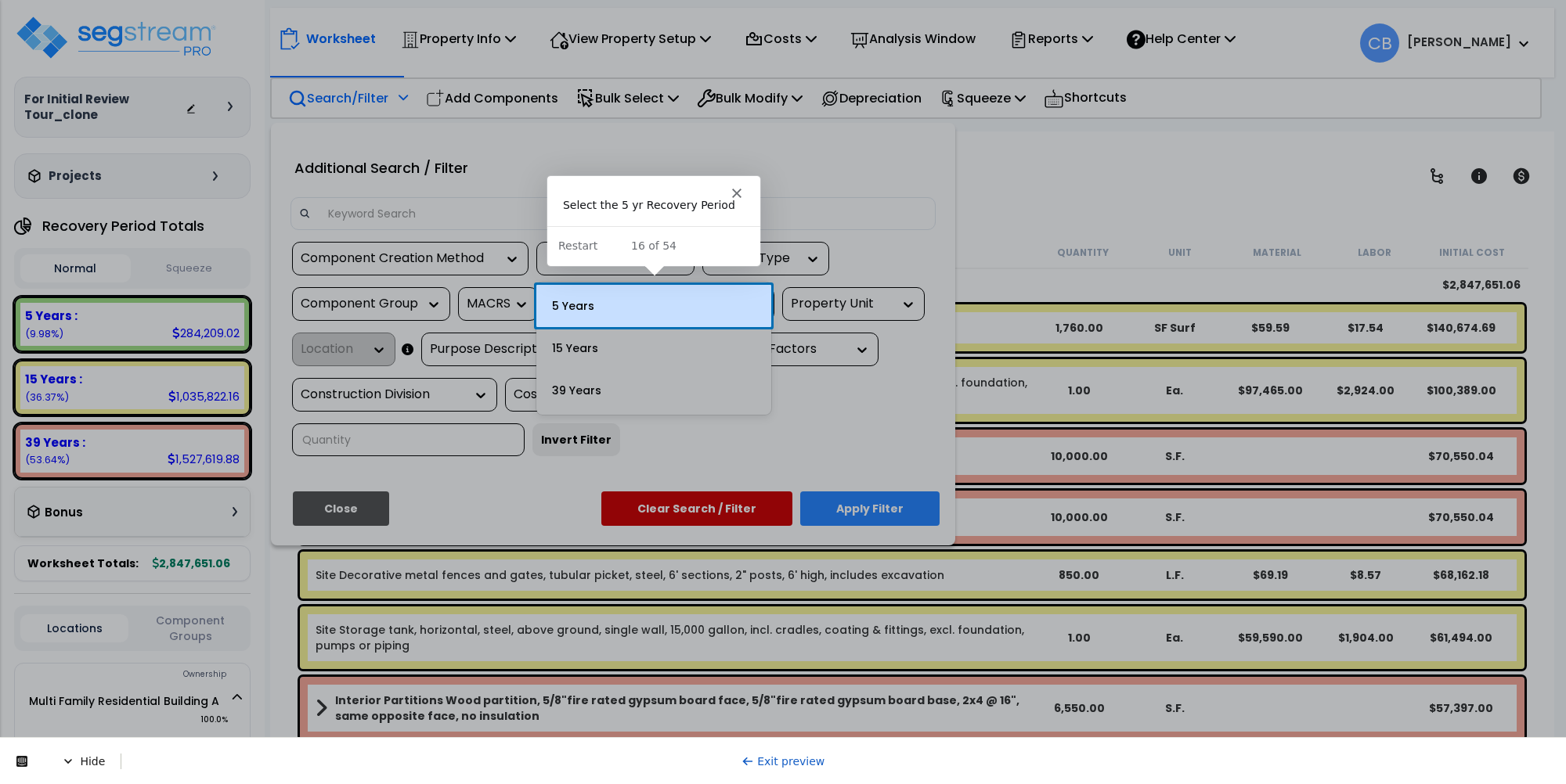
click at [651, 303] on div "5 Years" at bounding box center [654, 306] width 235 height 42
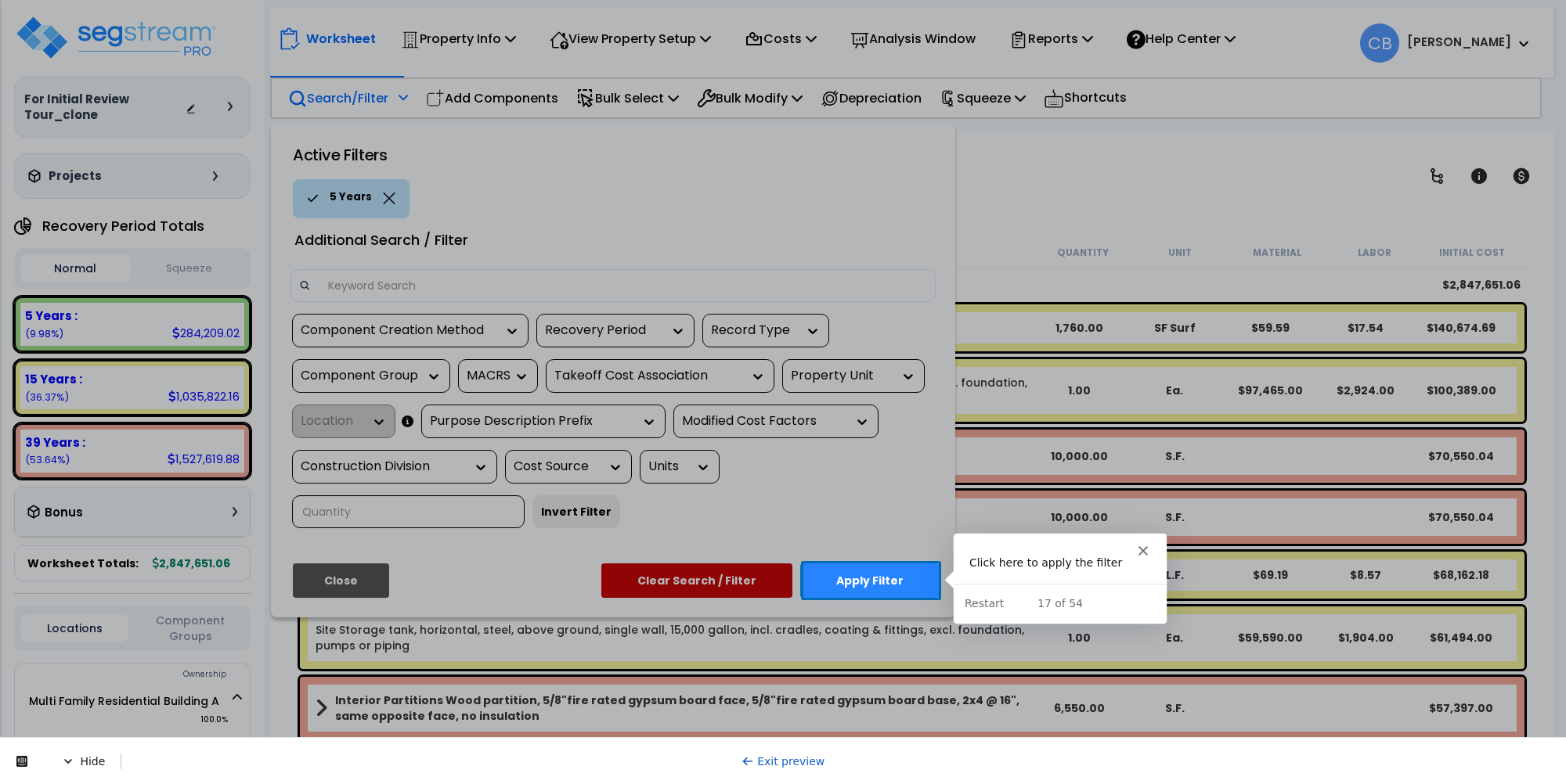
click at [862, 584] on button "Apply Filter" at bounding box center [869, 581] width 139 height 35
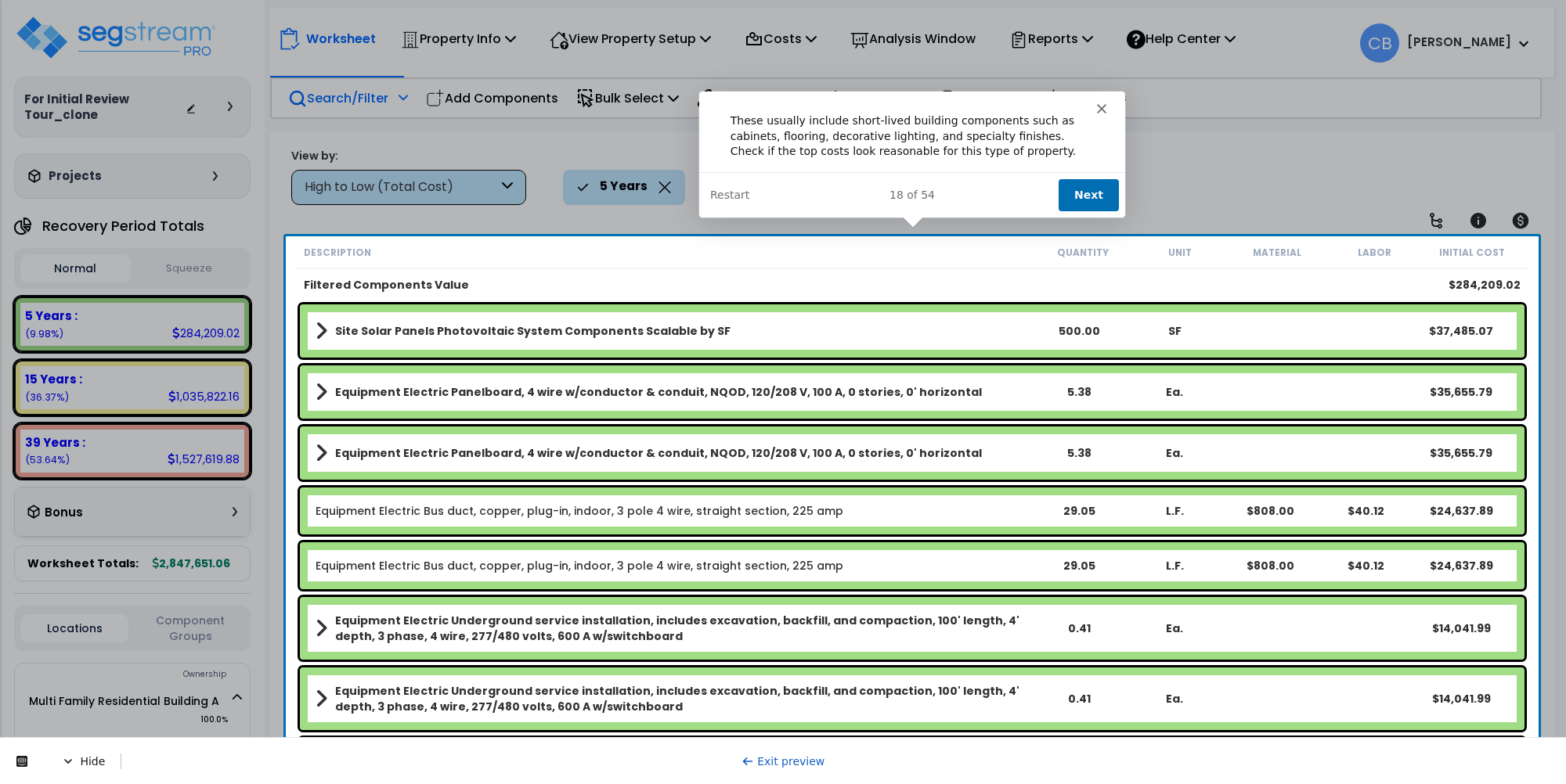
click at [1070, 186] on button "Next" at bounding box center [1087, 193] width 61 height 32
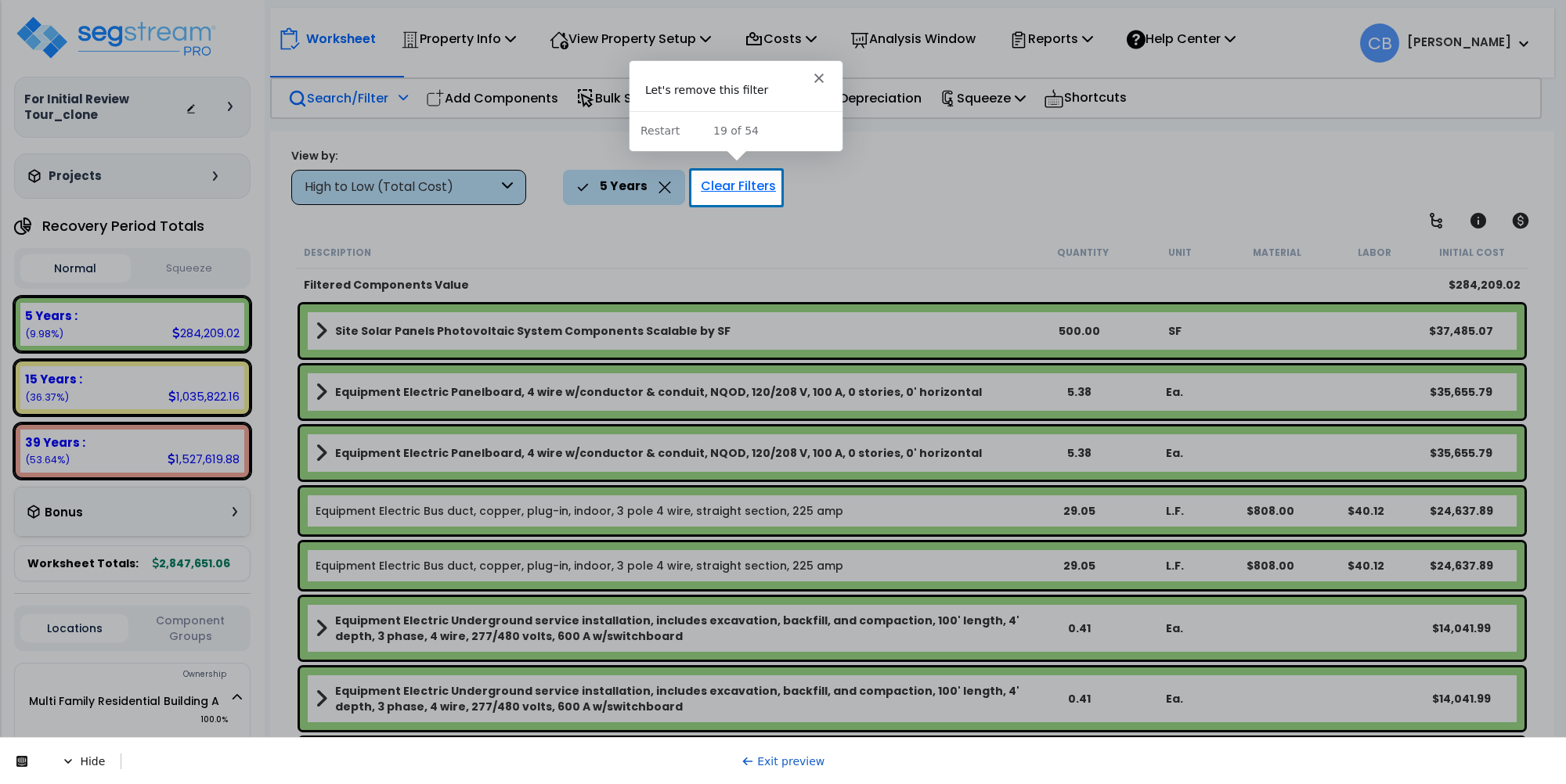
click at [728, 181] on div "Clear Filters" at bounding box center [738, 187] width 90 height 35
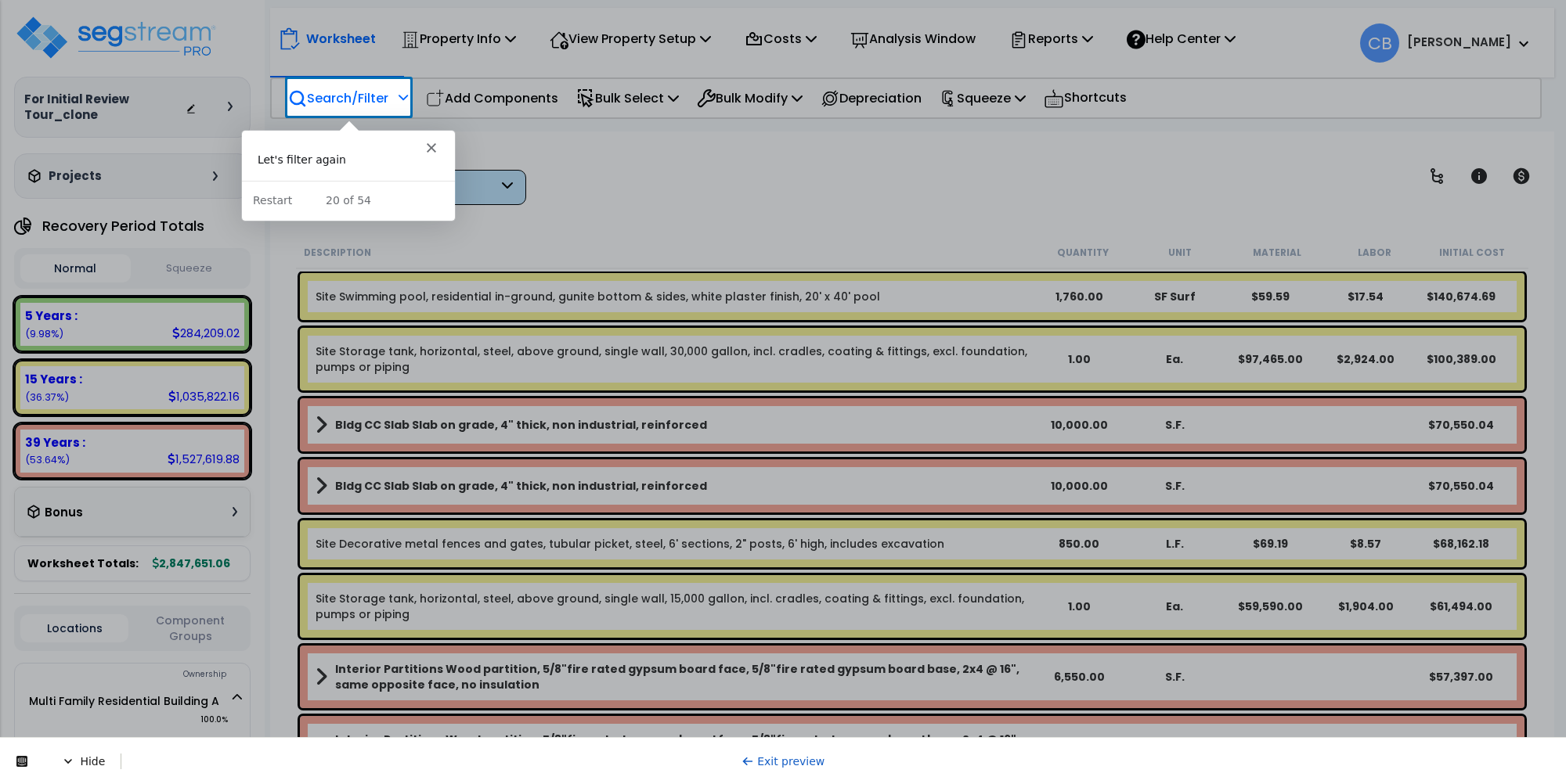
click at [352, 87] on p "Search/Filter" at bounding box center [337, 98] width 100 height 21
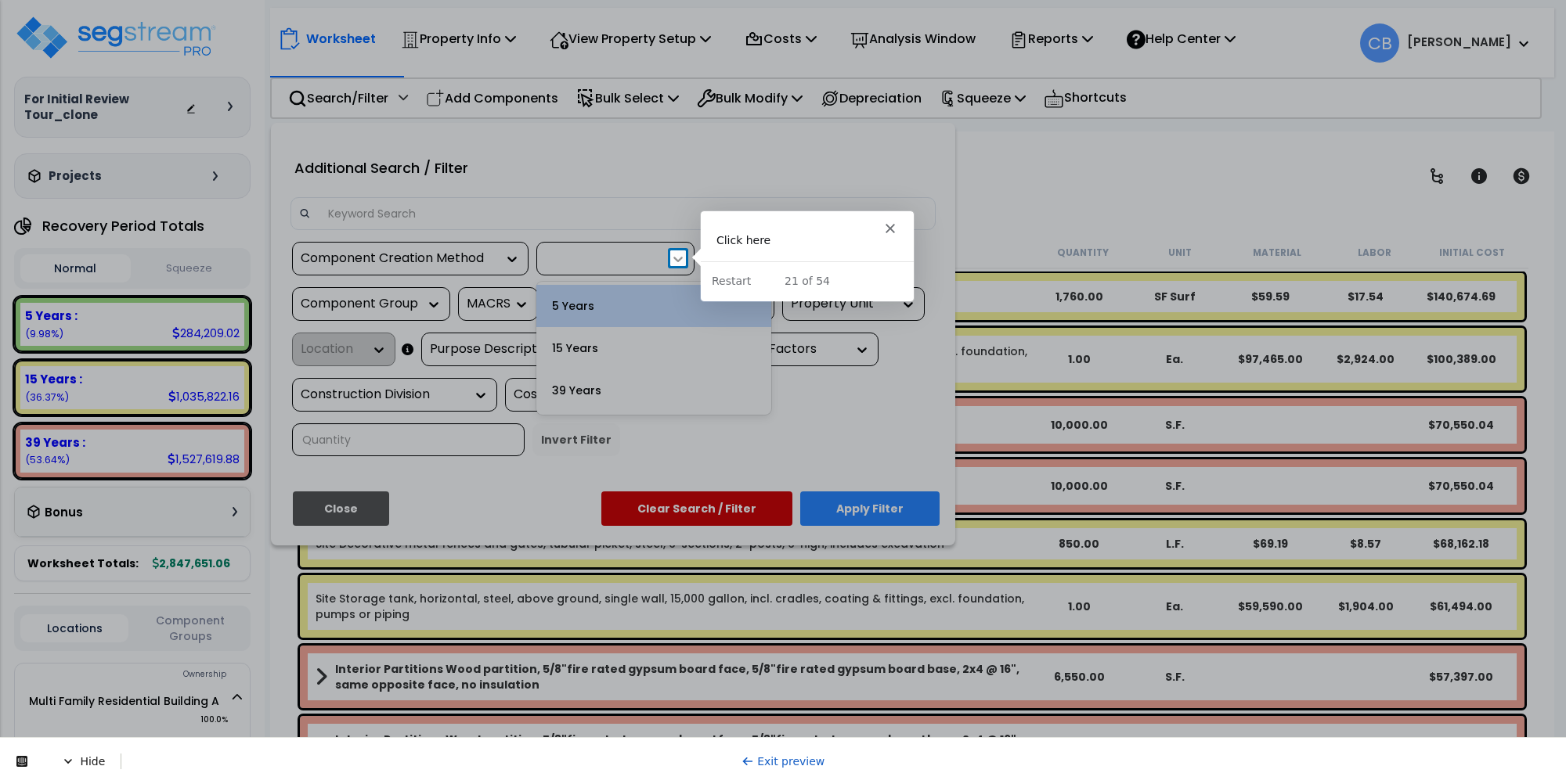
click at [684, 255] on icon at bounding box center [678, 259] width 16 height 16
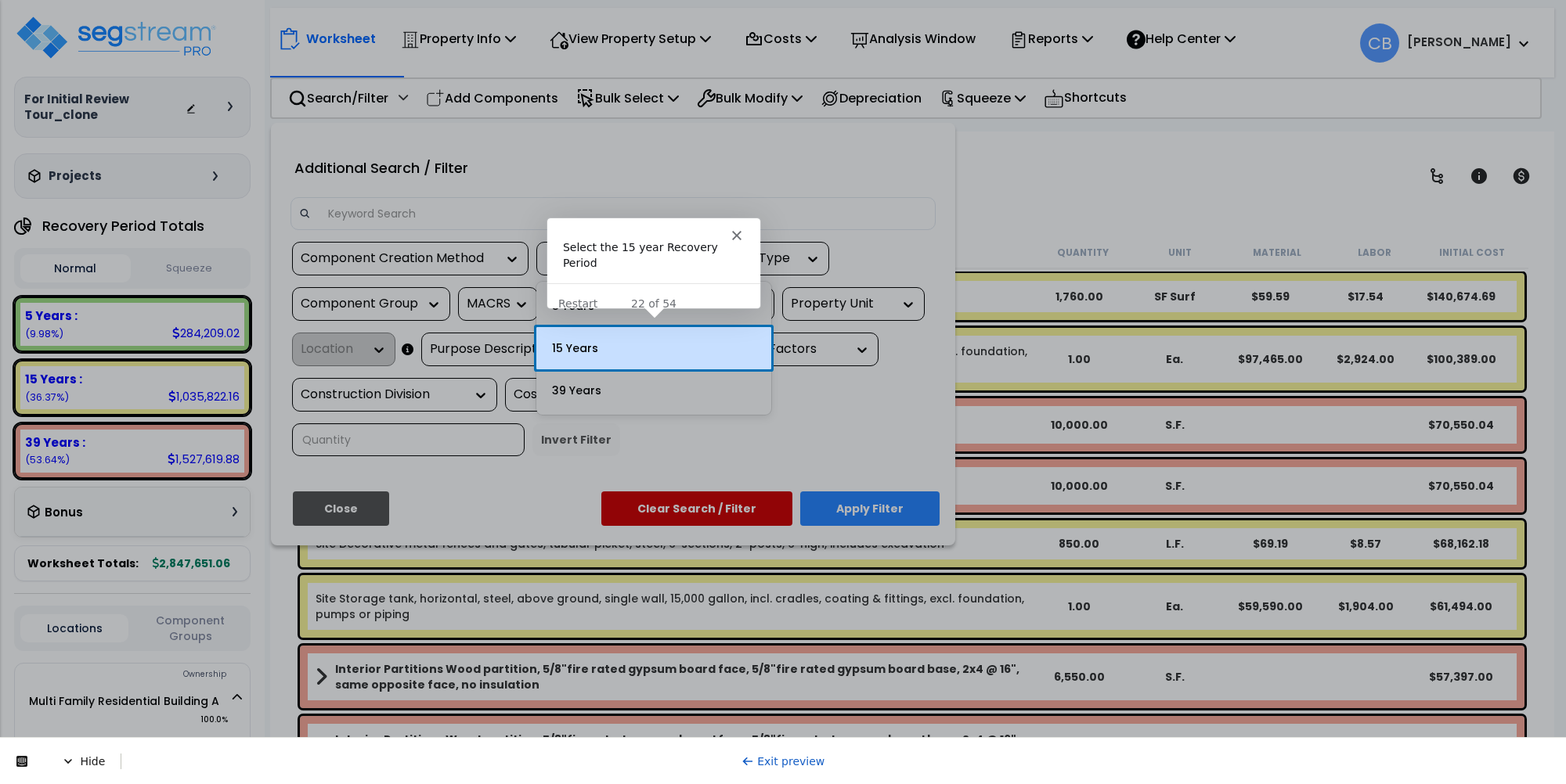
click at [666, 351] on div "15 Years" at bounding box center [654, 348] width 235 height 42
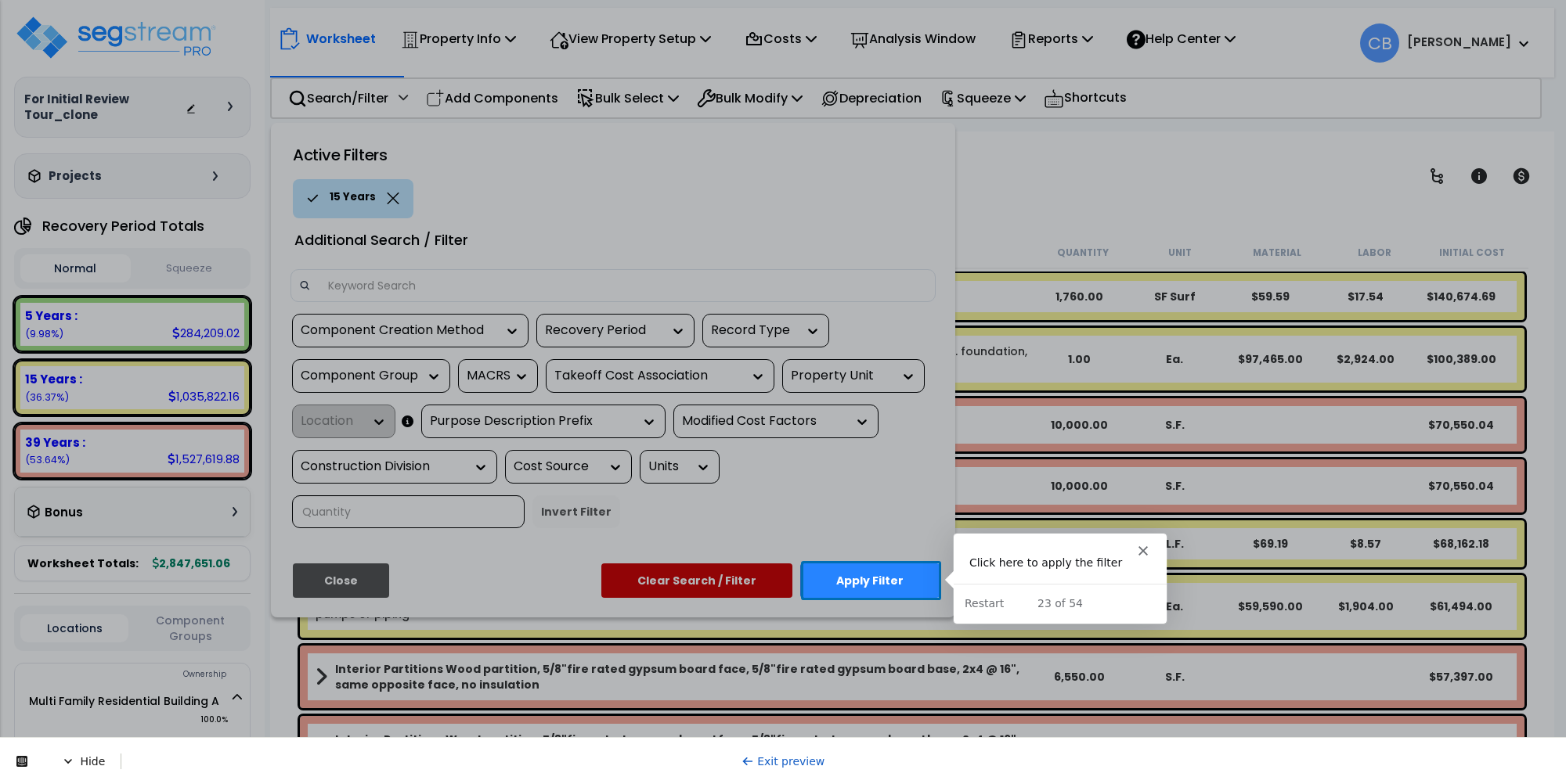
click at [869, 576] on button "Apply Filter" at bounding box center [869, 581] width 139 height 35
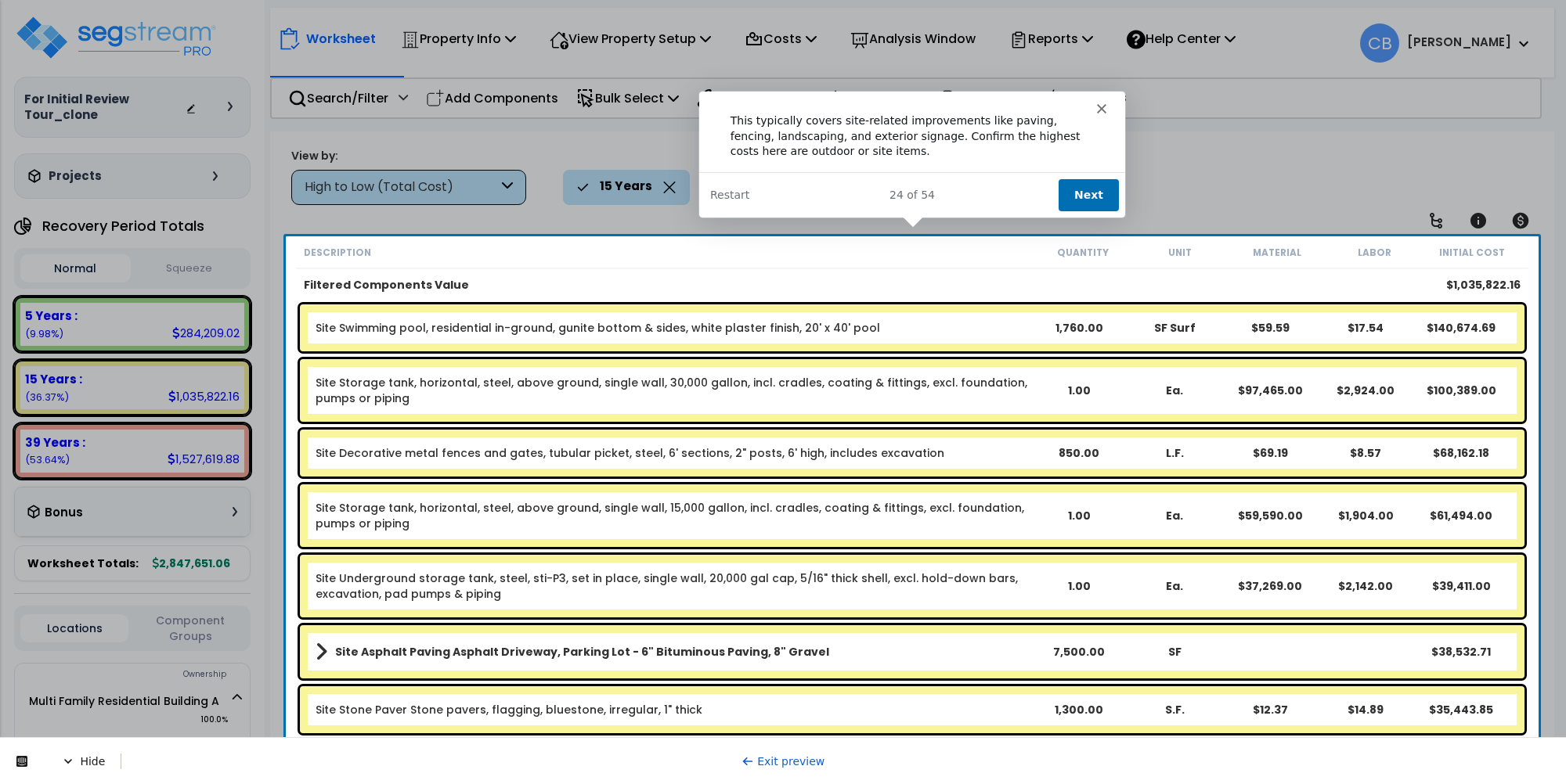
click at [1081, 193] on button "Next" at bounding box center [1087, 193] width 61 height 32
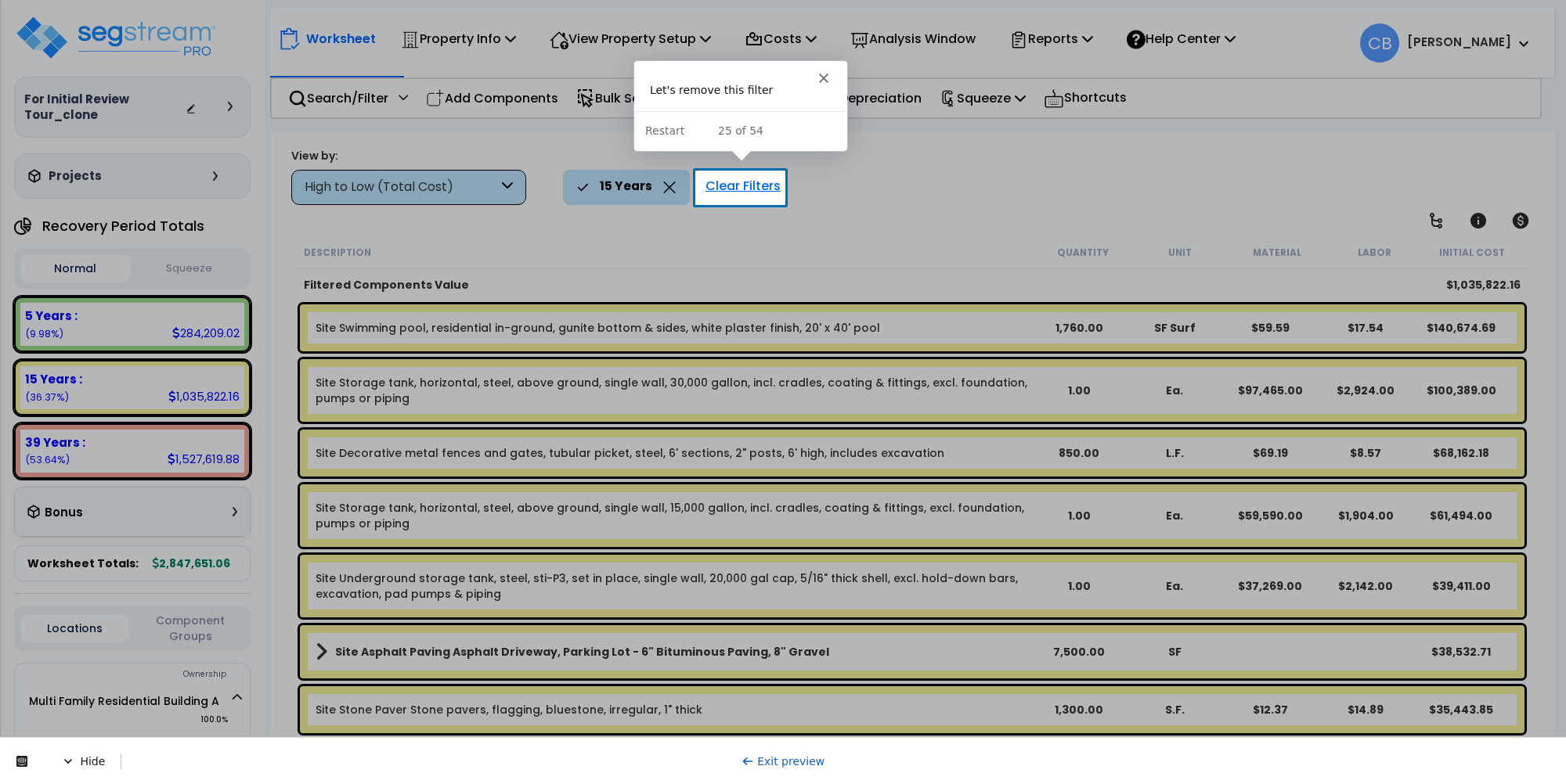
click at [737, 193] on div "Clear Filters" at bounding box center [742, 187] width 90 height 35
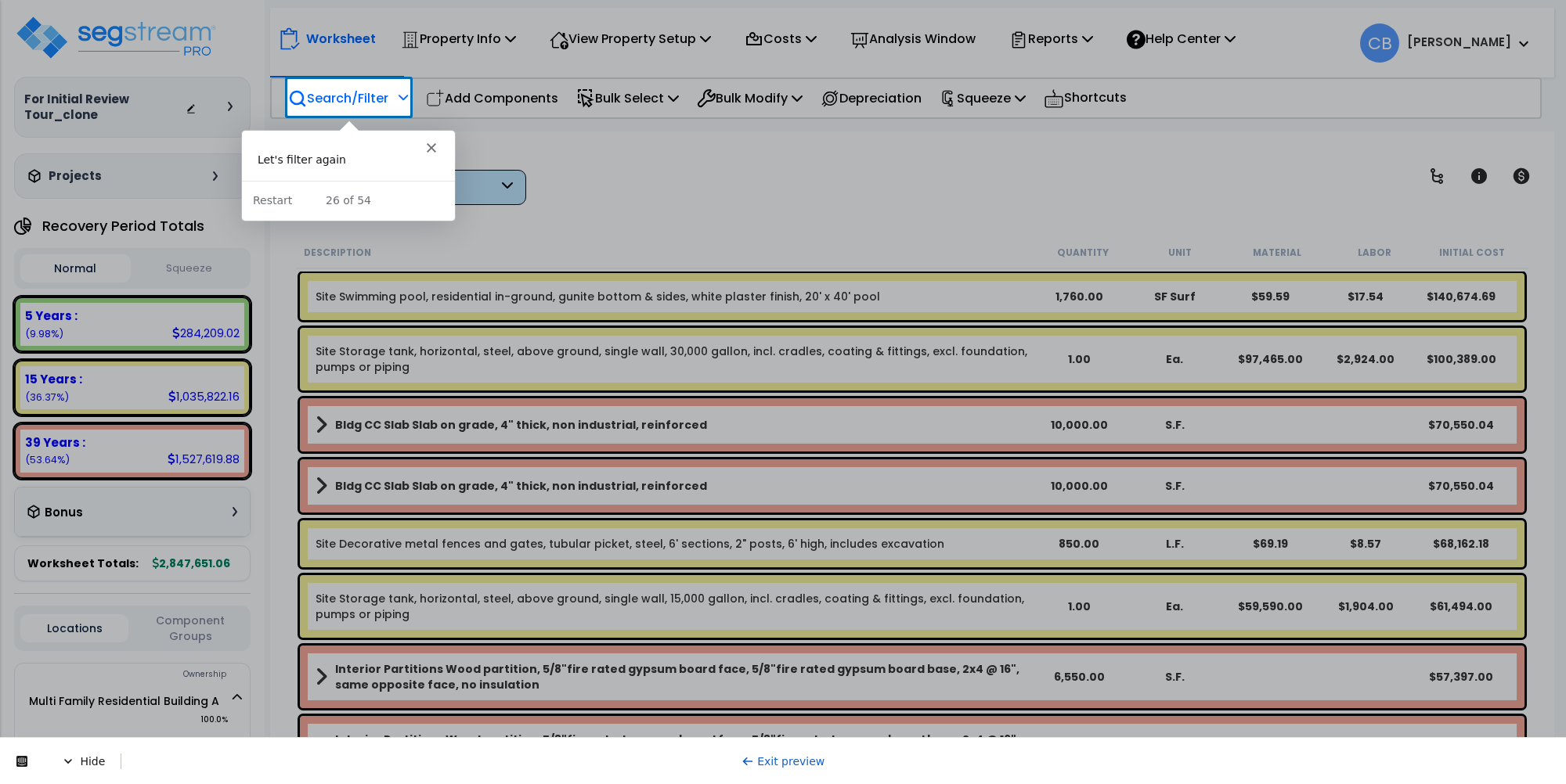
click at [356, 101] on p "Search/Filter" at bounding box center [337, 98] width 100 height 21
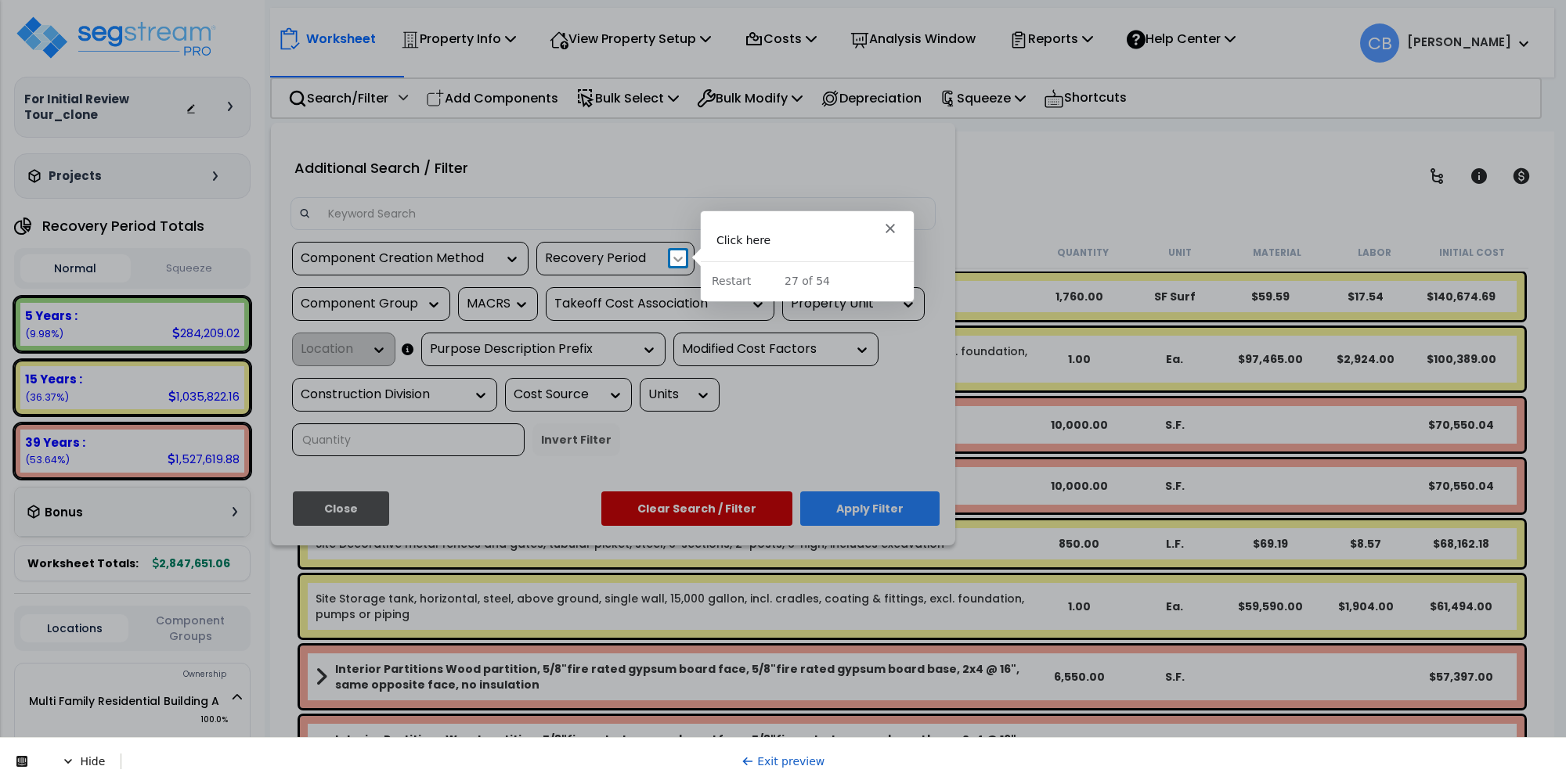
click at [674, 255] on icon at bounding box center [678, 259] width 16 height 16
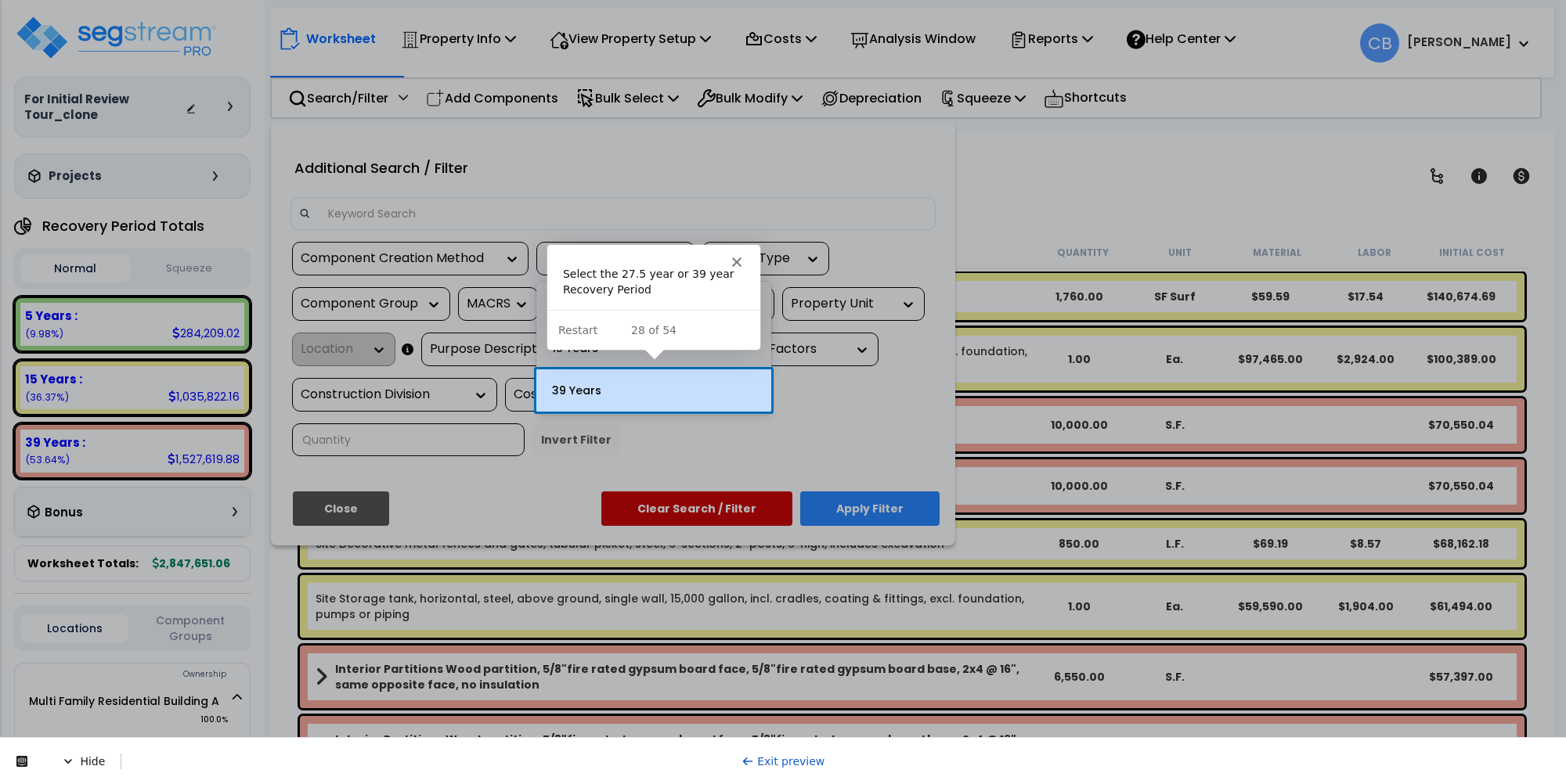
click at [639, 392] on div "39 Years" at bounding box center [654, 391] width 235 height 42
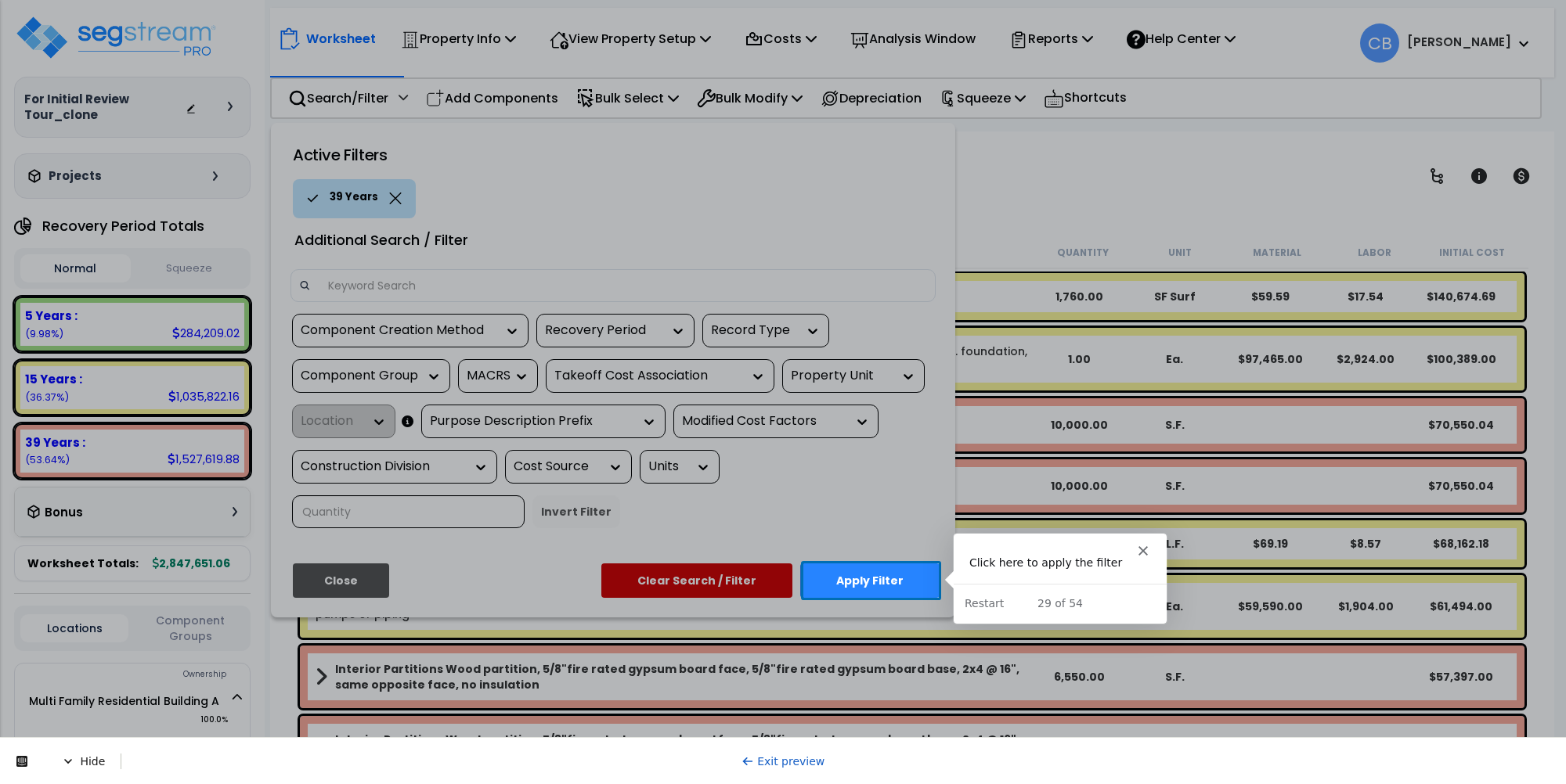
click at [859, 576] on button "Apply Filter" at bounding box center [869, 581] width 139 height 35
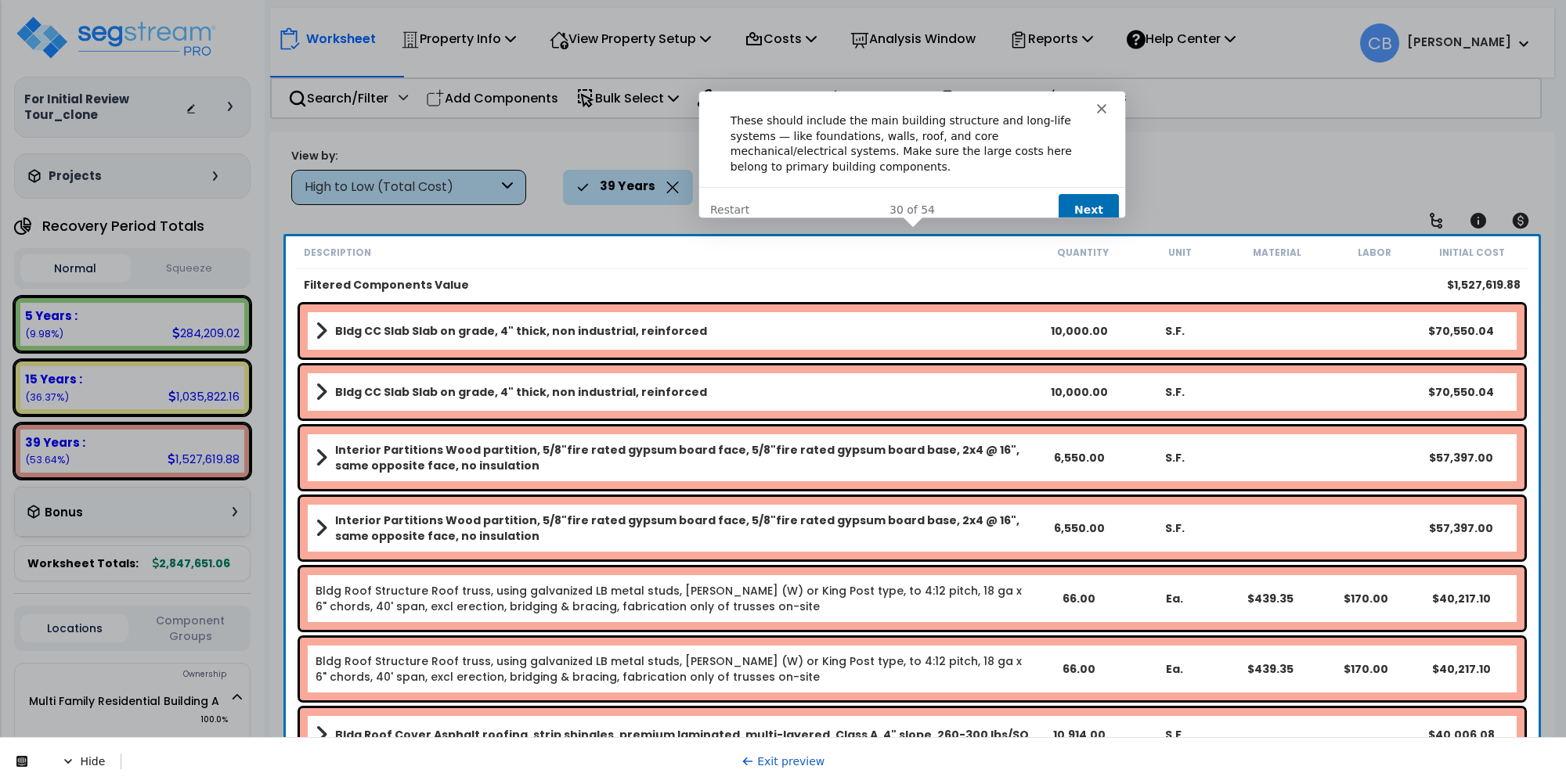
click at [1069, 193] on button "Next" at bounding box center [1087, 208] width 61 height 32
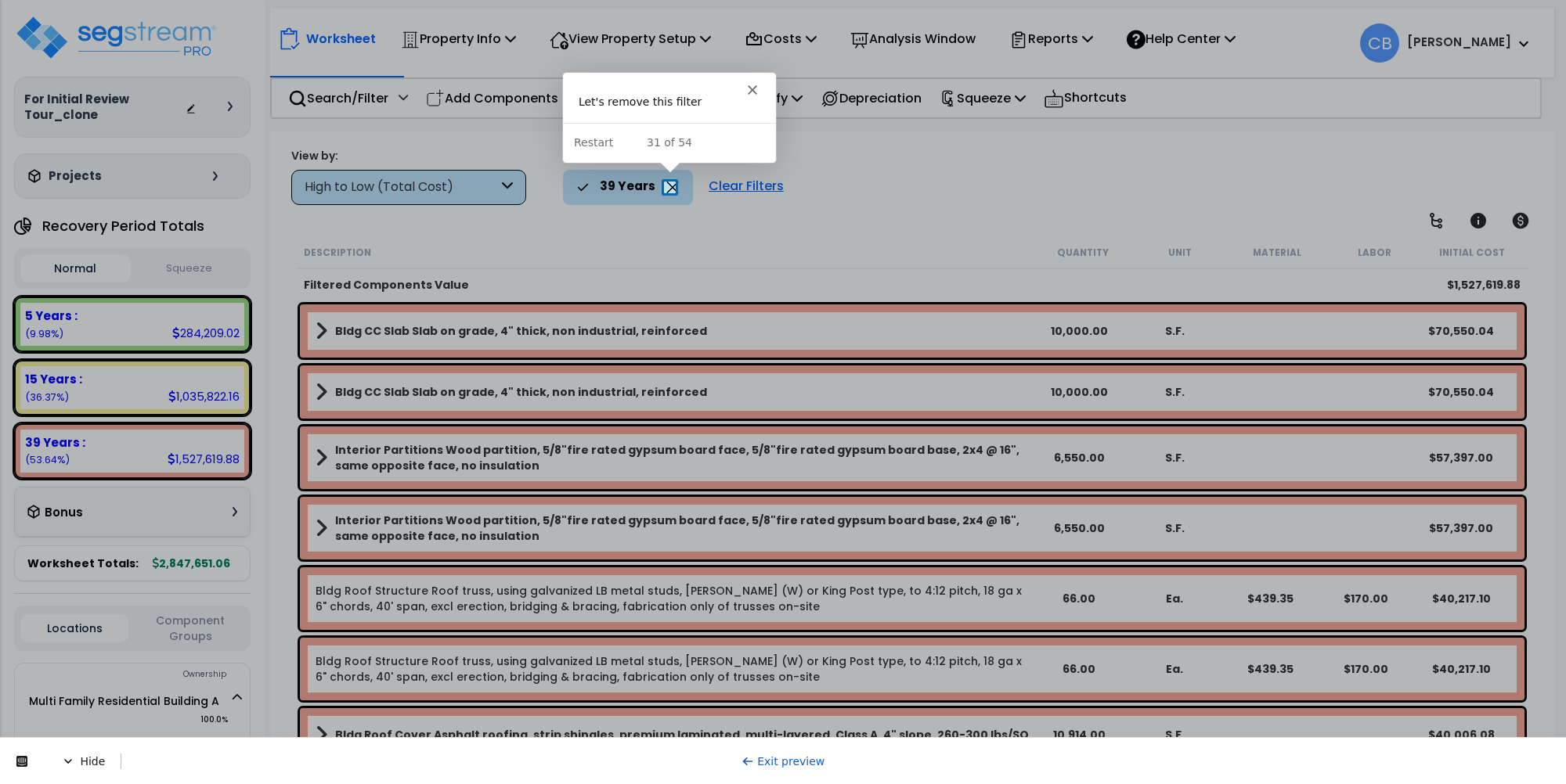
click at [670, 189] on icon at bounding box center [672, 187] width 12 height 12
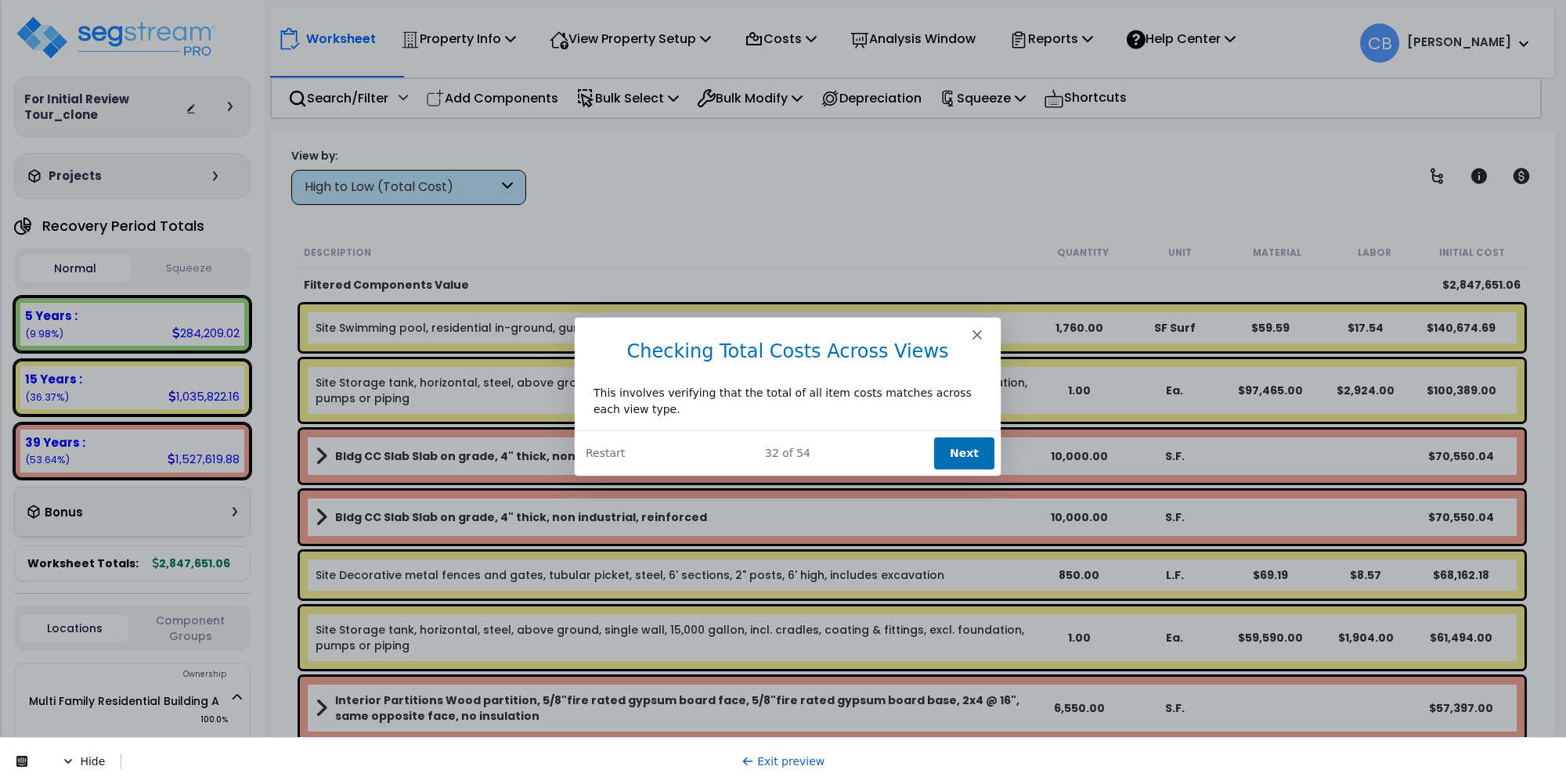
click at [954, 452] on button "Next" at bounding box center [964, 451] width 61 height 32
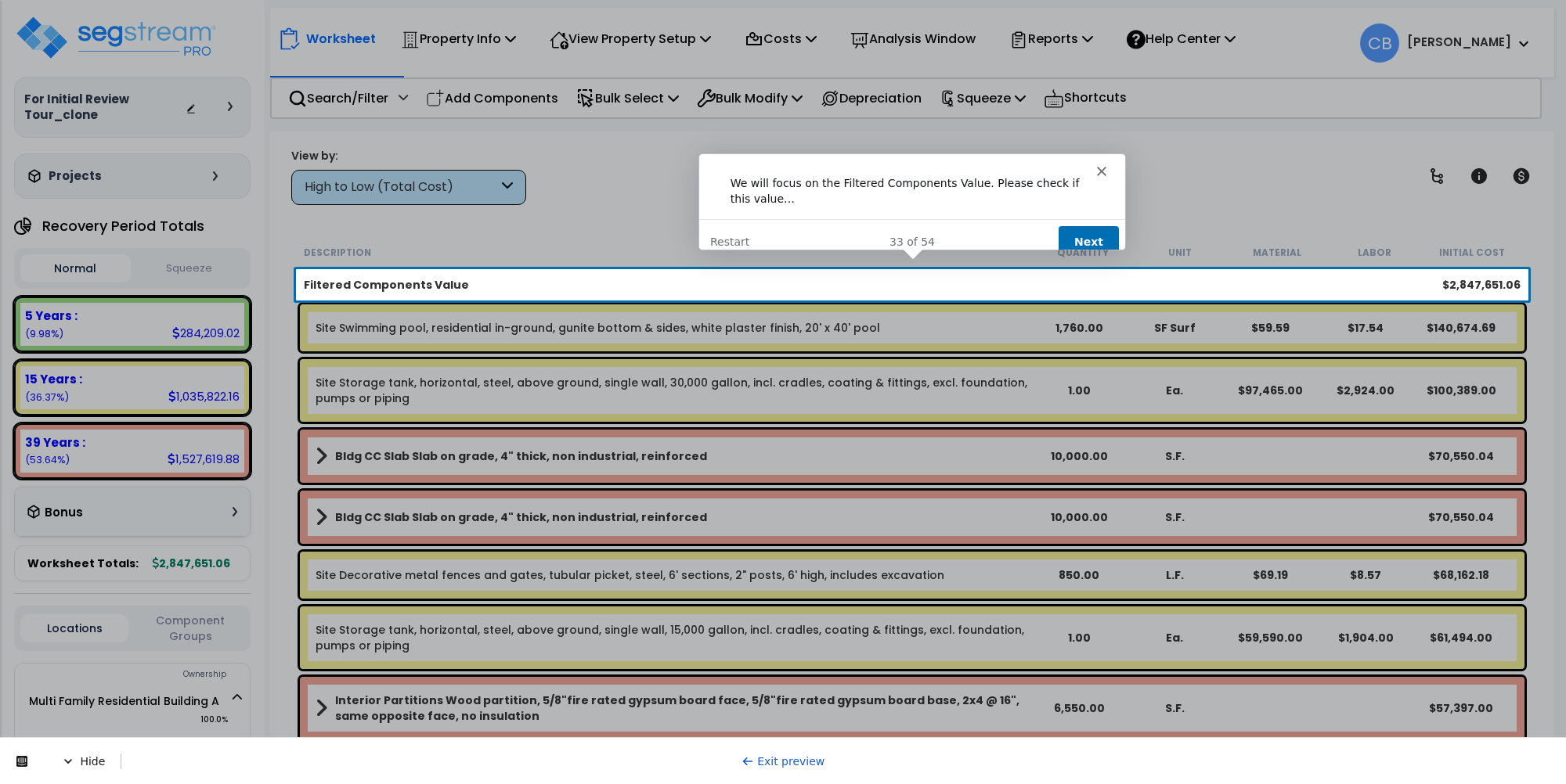
click at [1093, 226] on button "Next" at bounding box center [1087, 241] width 61 height 32
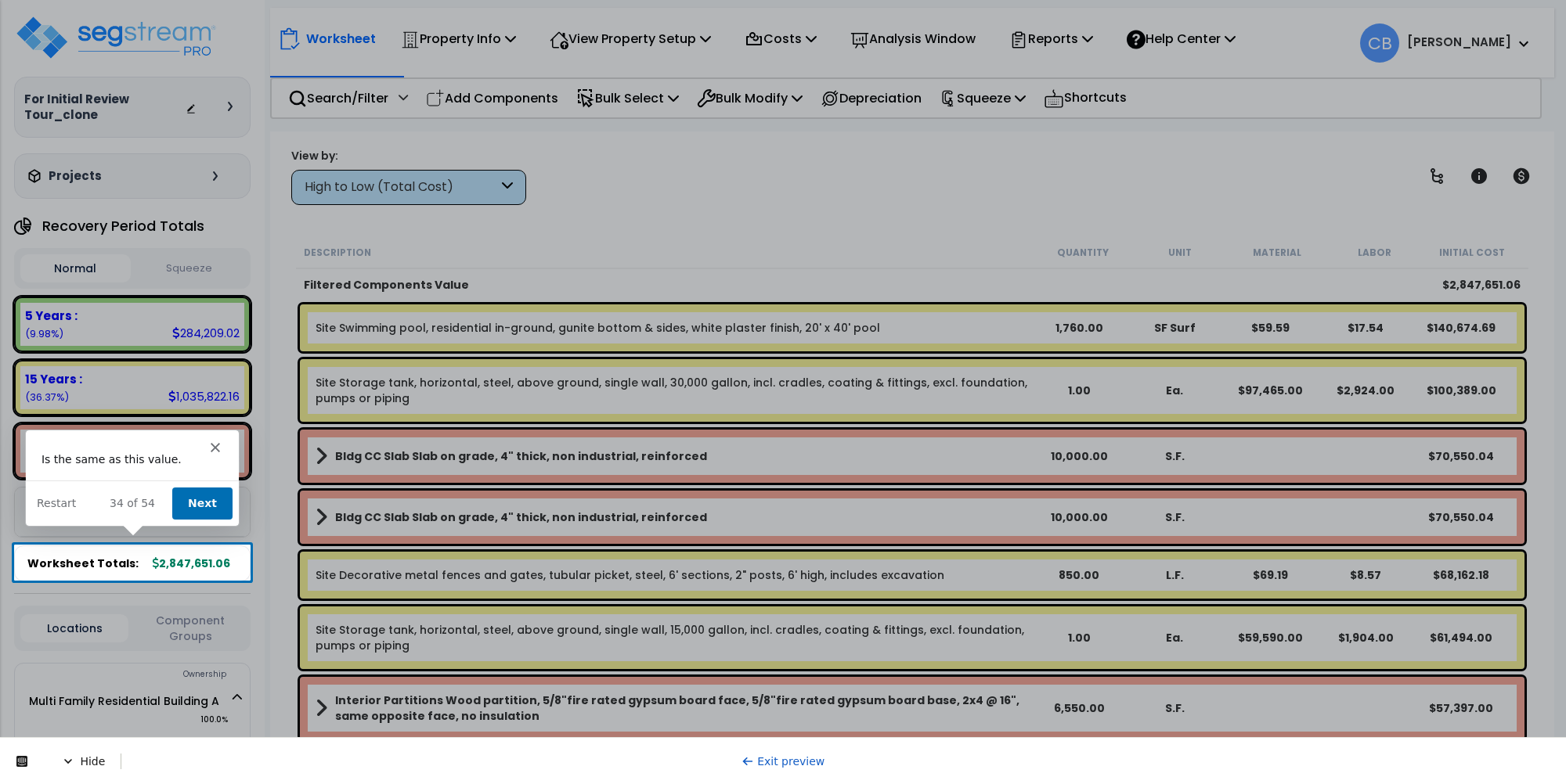
click at [195, 496] on button "Next" at bounding box center [201, 502] width 61 height 32
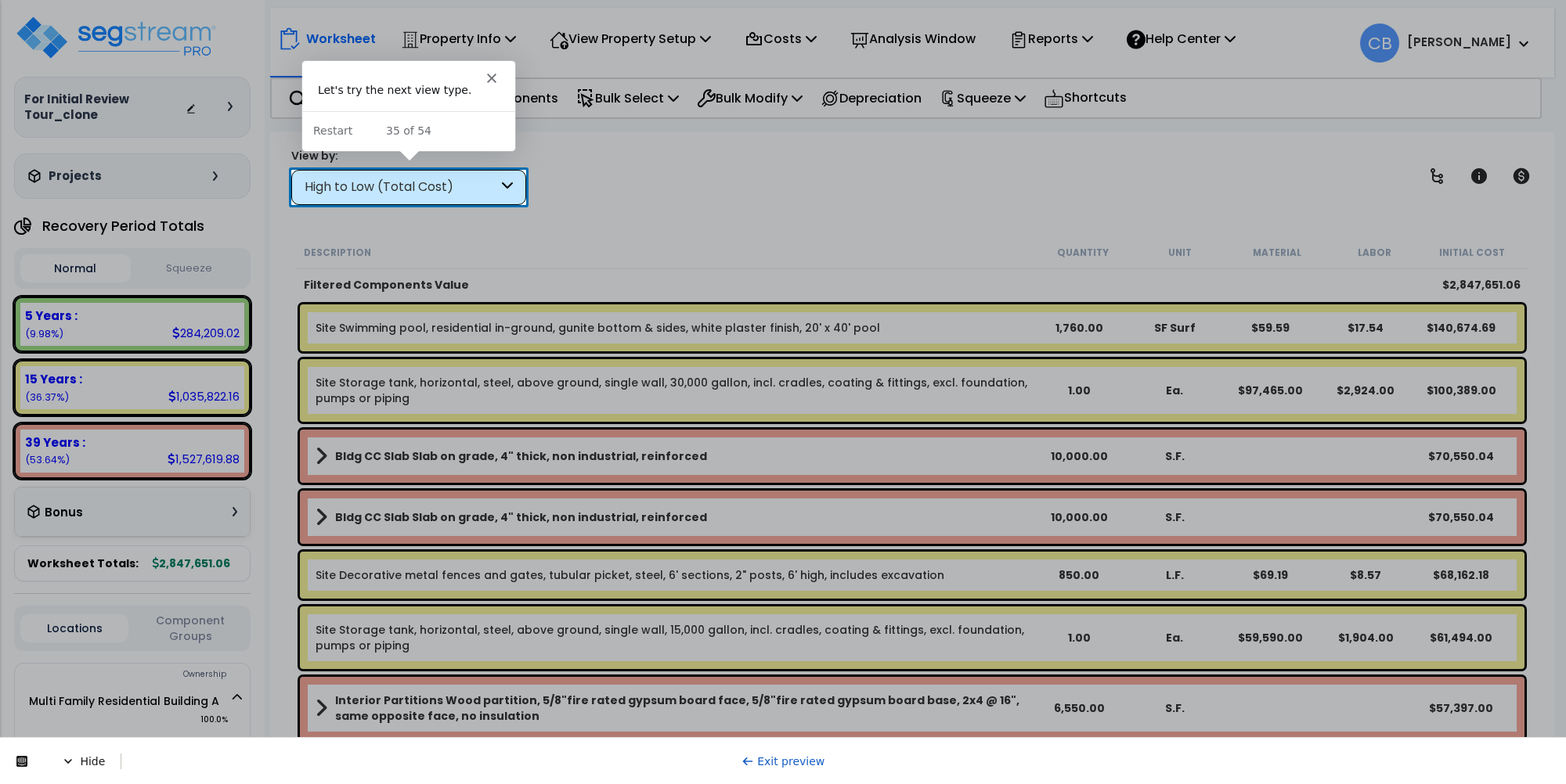
click at [374, 193] on div "High to Low (Total Cost)" at bounding box center [401, 187] width 193 height 18
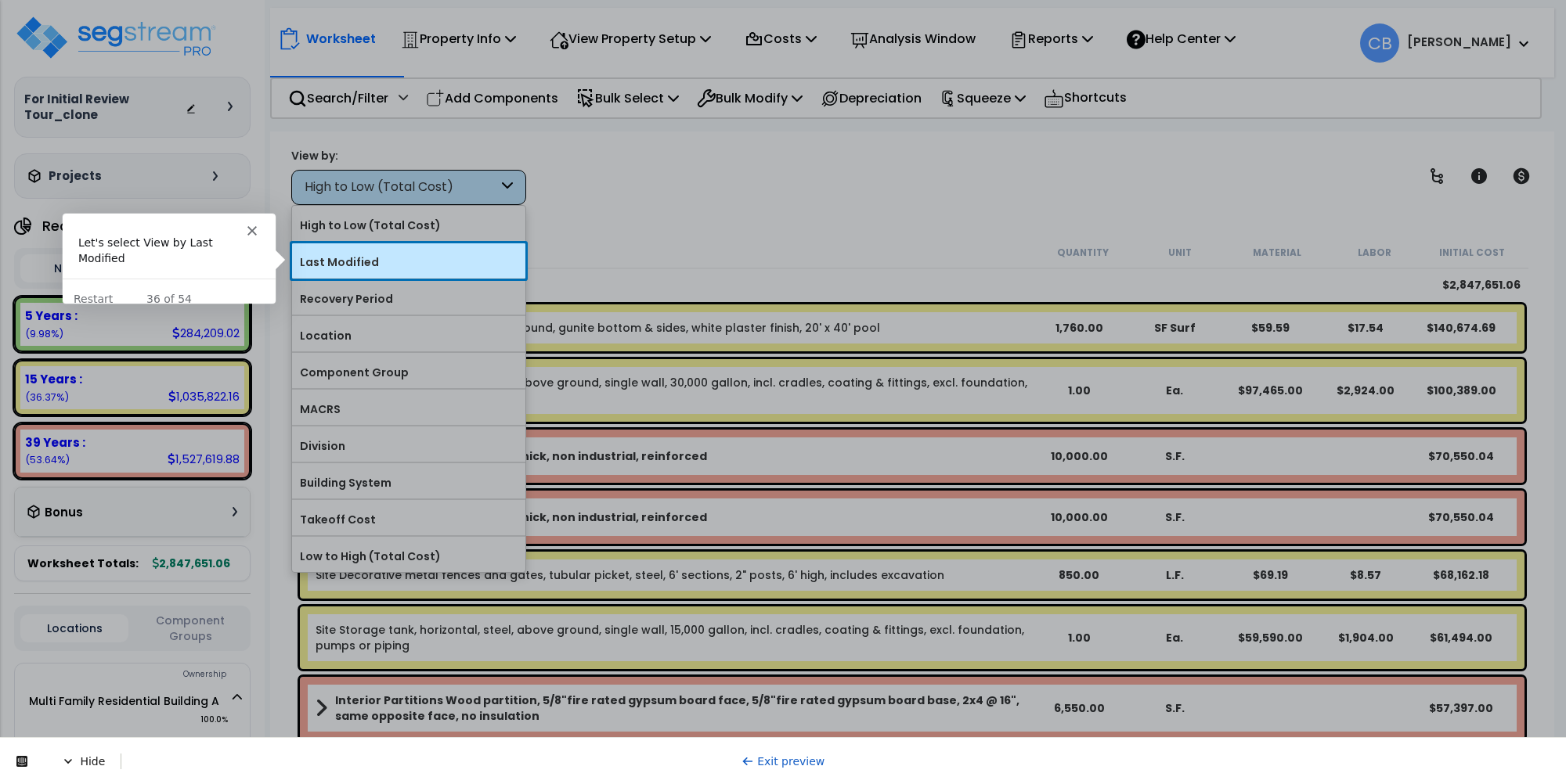
click at [353, 253] on label "Last Modified" at bounding box center [408, 263] width 234 height 24
click at [0, 0] on input "Last Modified" at bounding box center [0, 0] width 0 height 0
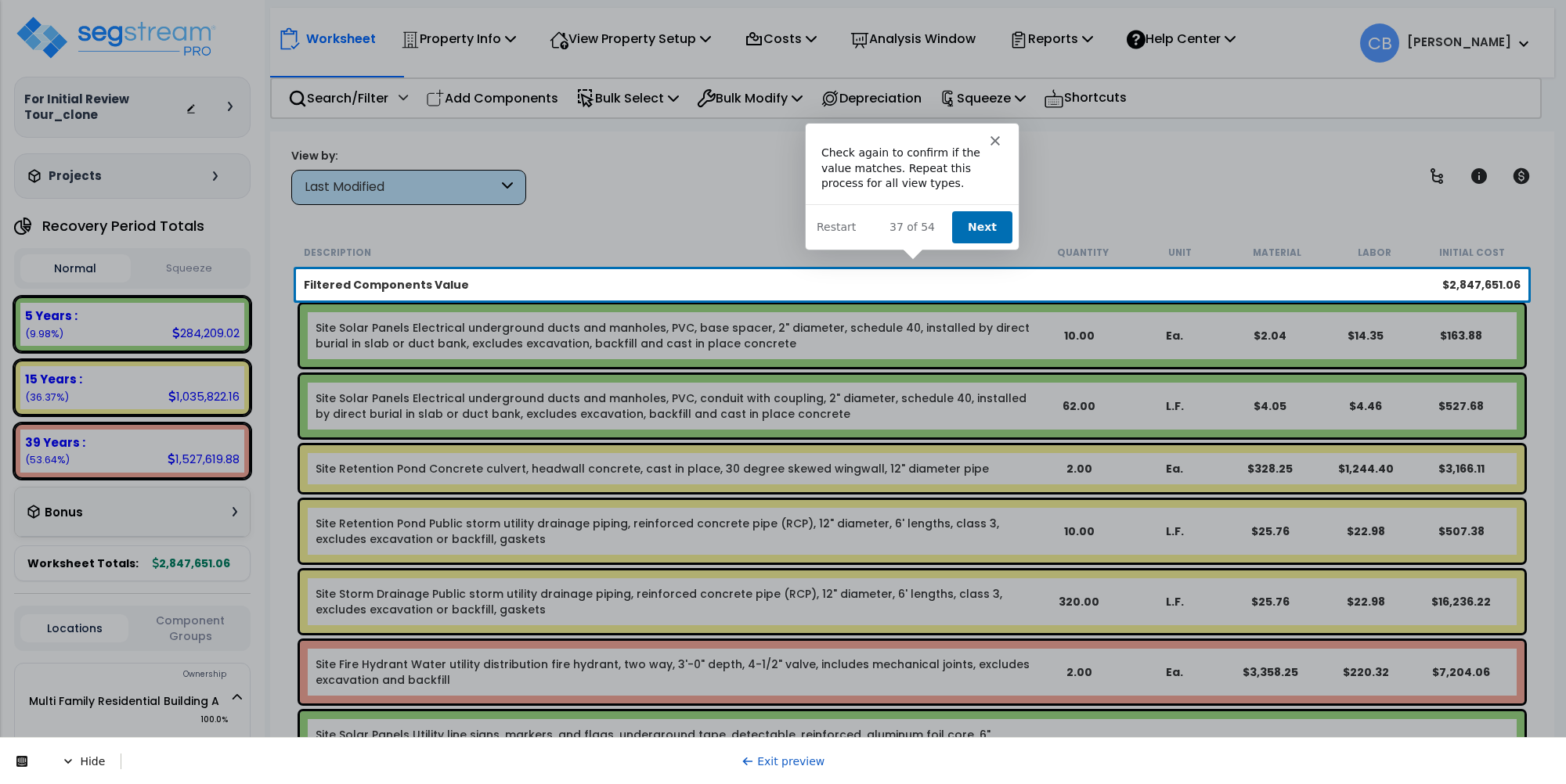
click at [968, 224] on button "Next" at bounding box center [980, 226] width 61 height 32
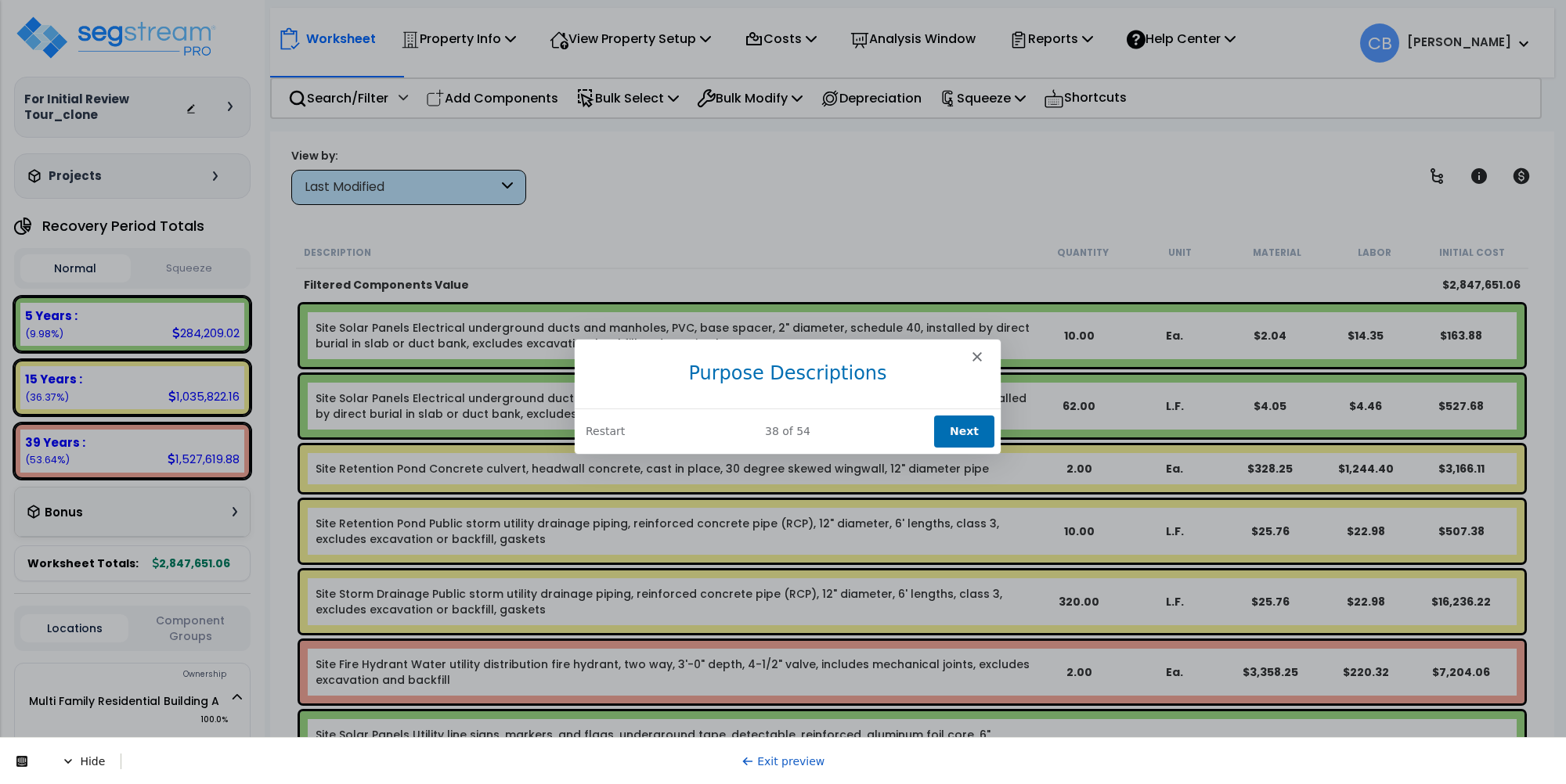
click at [956, 429] on button "Next" at bounding box center [964, 430] width 61 height 32
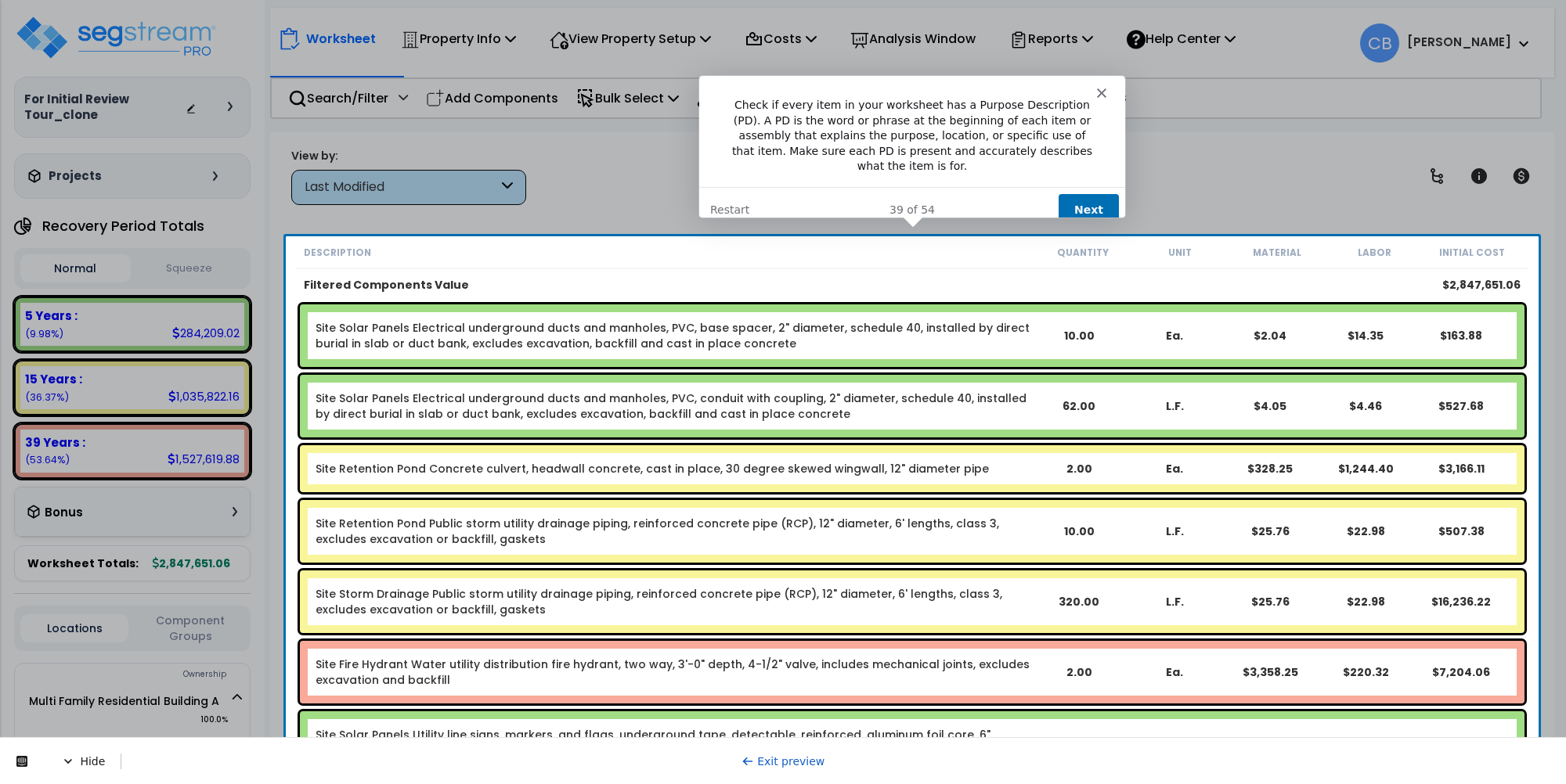
click at [1097, 199] on button "Next" at bounding box center [1087, 209] width 61 height 32
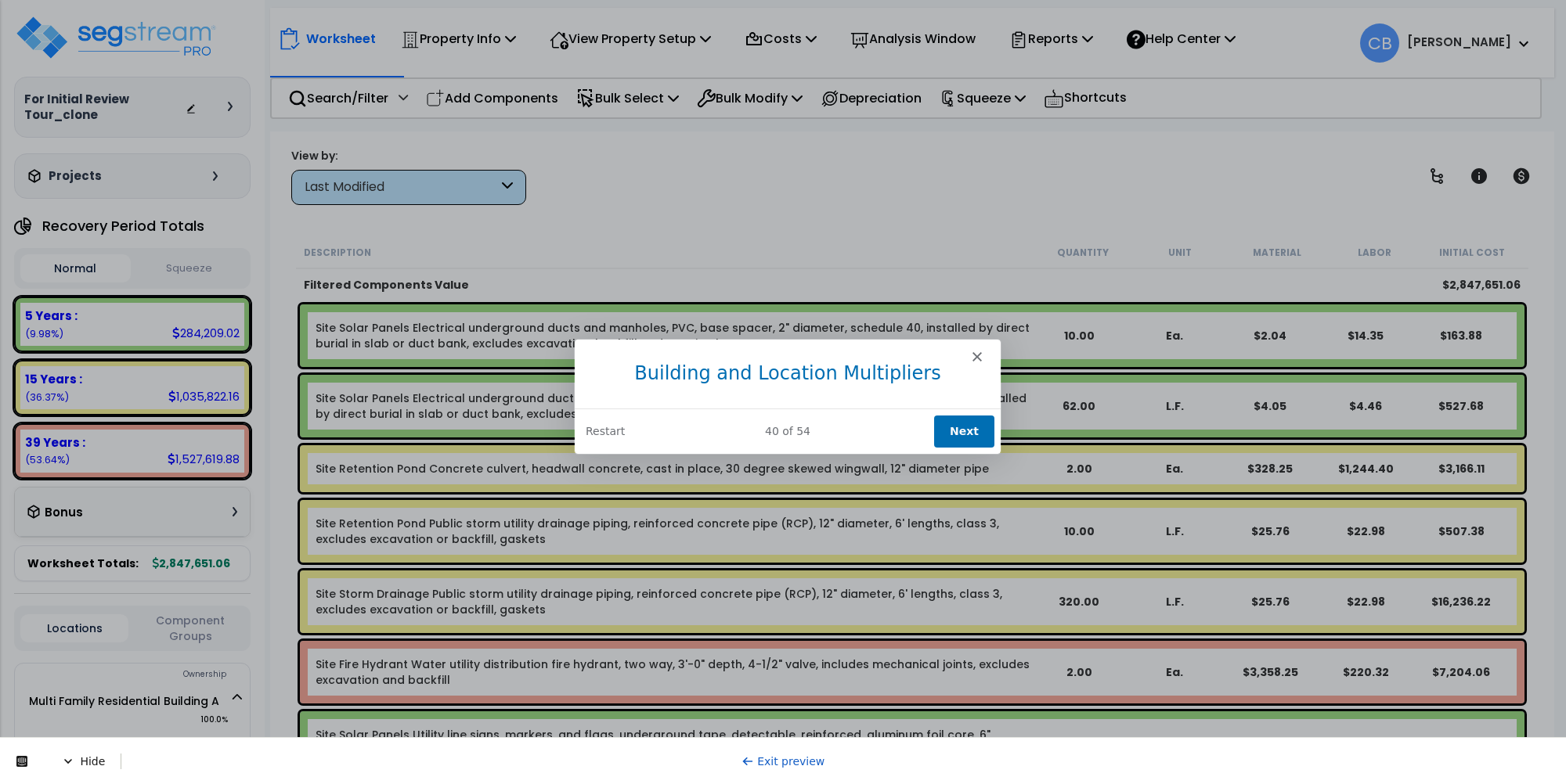
click at [964, 424] on button "Next" at bounding box center [964, 430] width 61 height 32
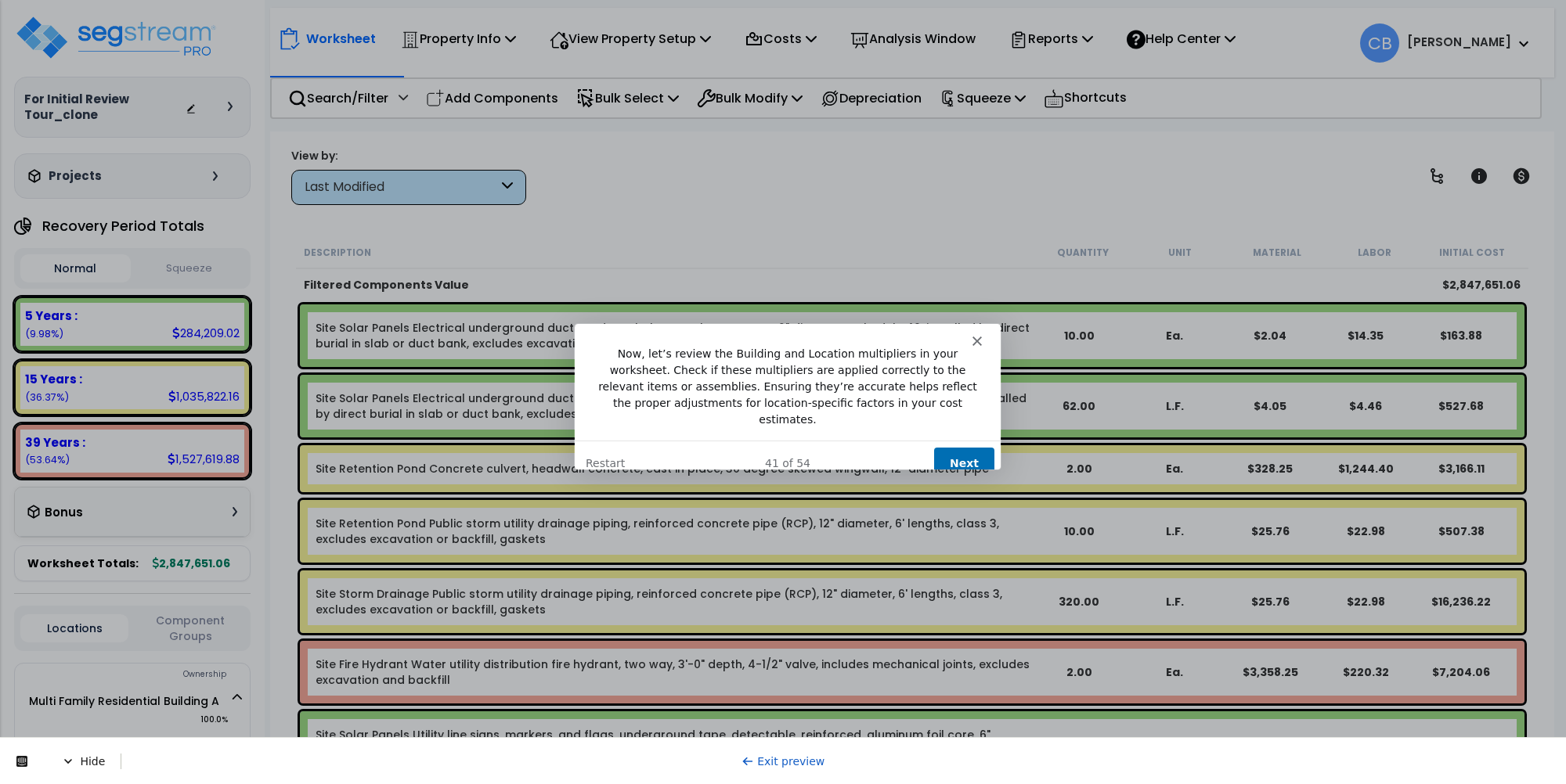
click at [967, 446] on button "Next" at bounding box center [964, 462] width 61 height 32
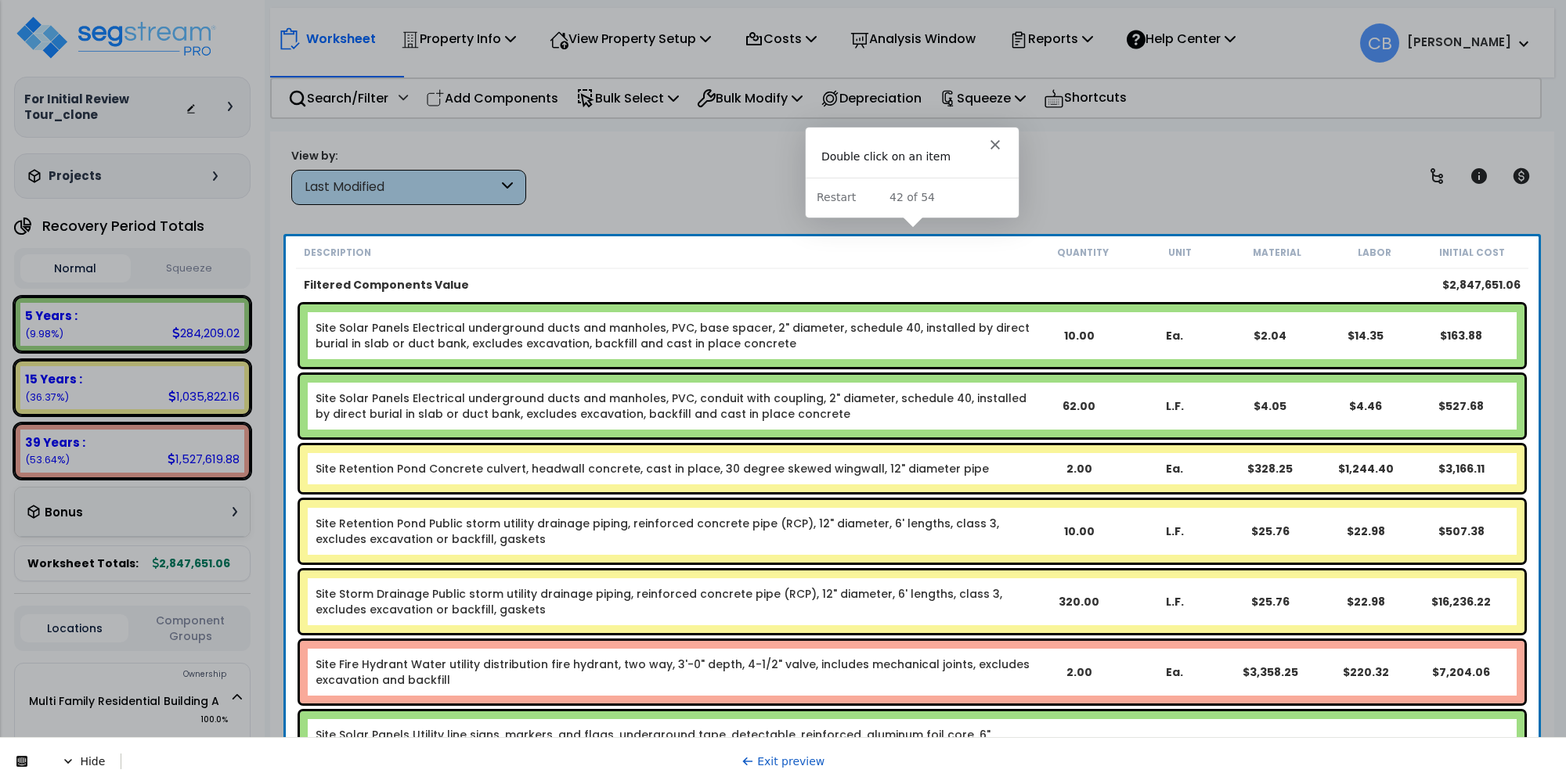
click at [623, 326] on link "Site Solar Panels Electrical underground ducts and manholes, PVC, base spacer, …" at bounding box center [673, 336] width 716 height 31
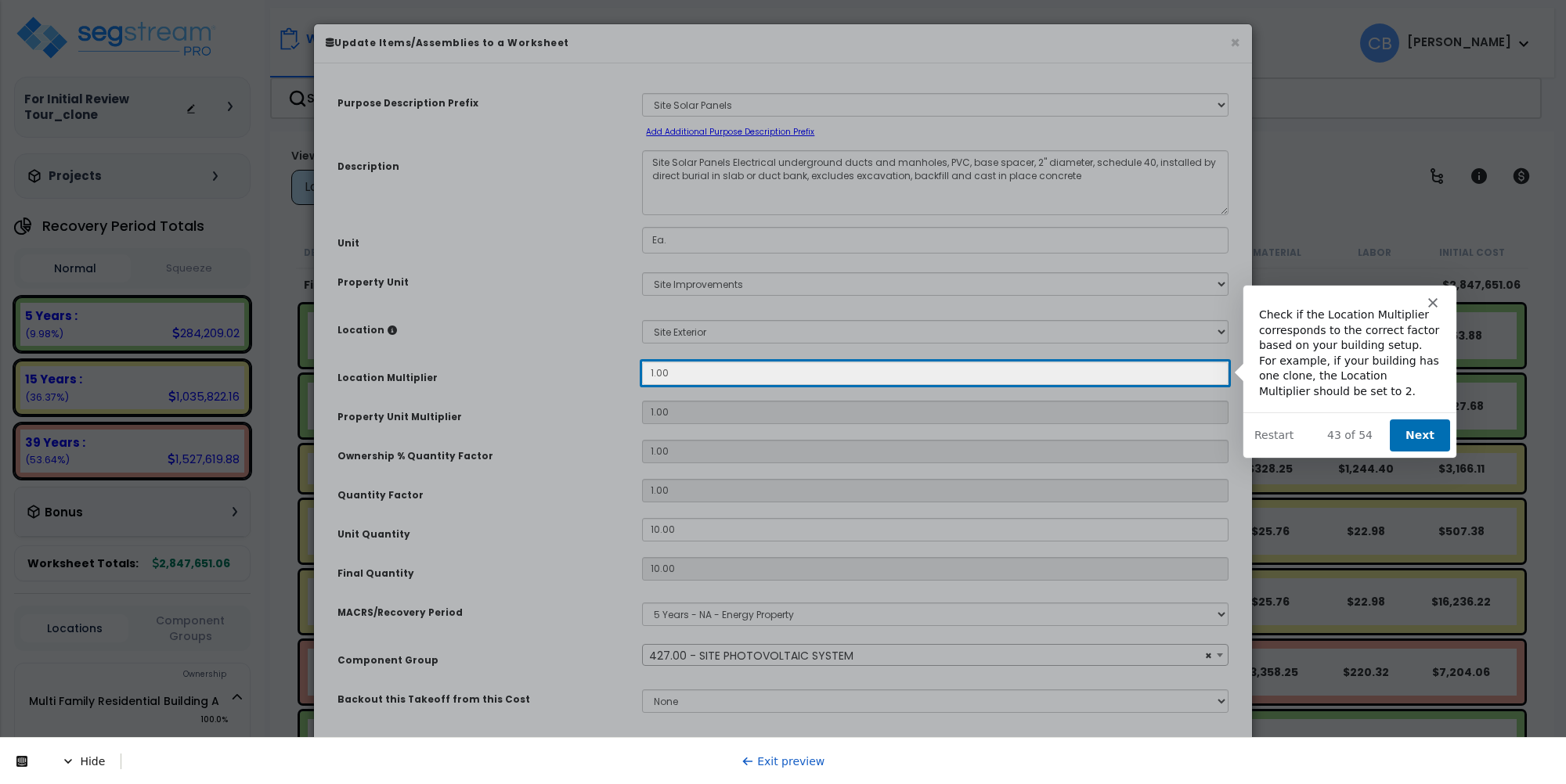
select select "29420"
click at [1413, 427] on button "Next" at bounding box center [1418, 434] width 61 height 32
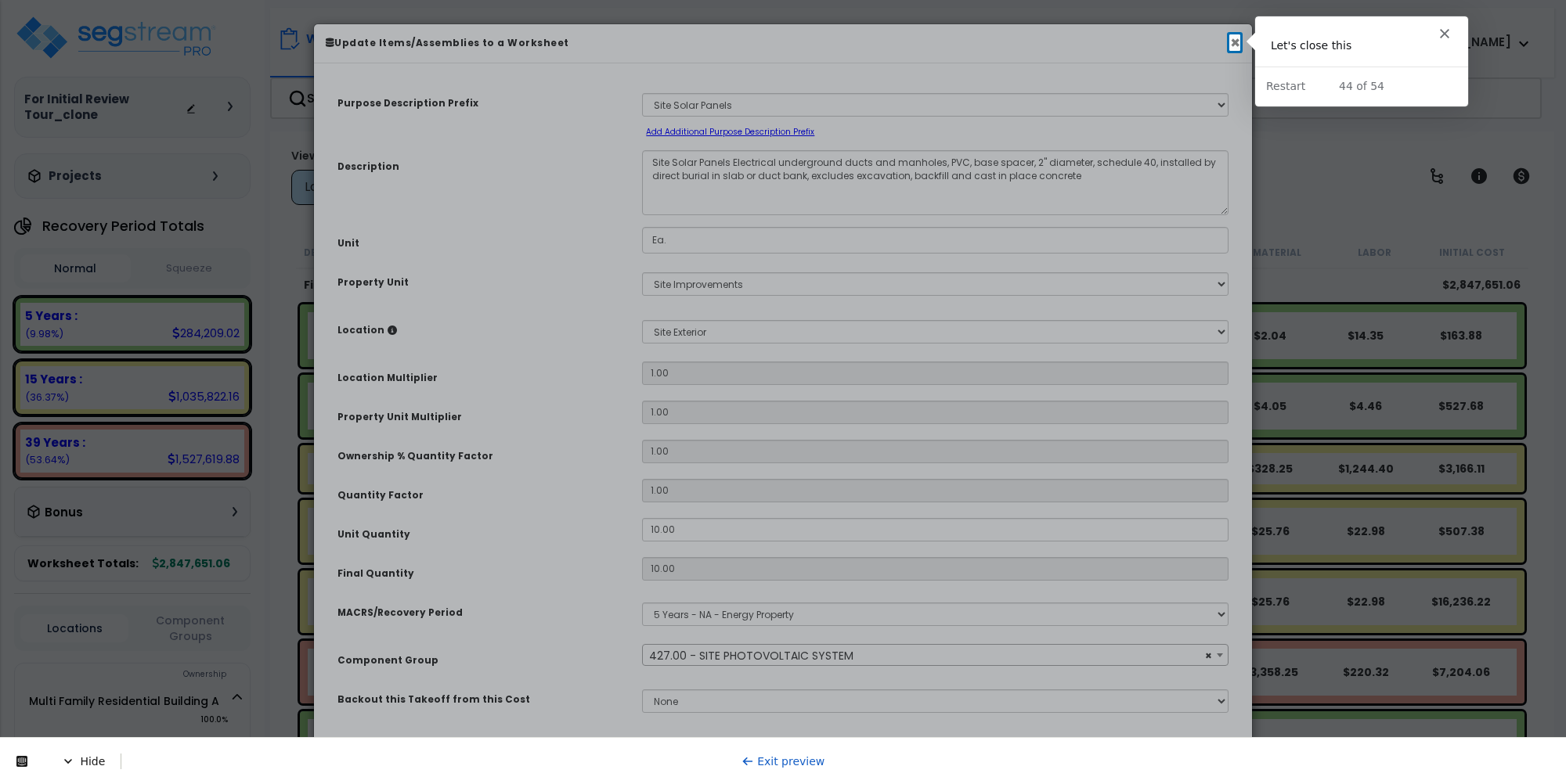
click at [1230, 40] on button "×" at bounding box center [1235, 42] width 10 height 17
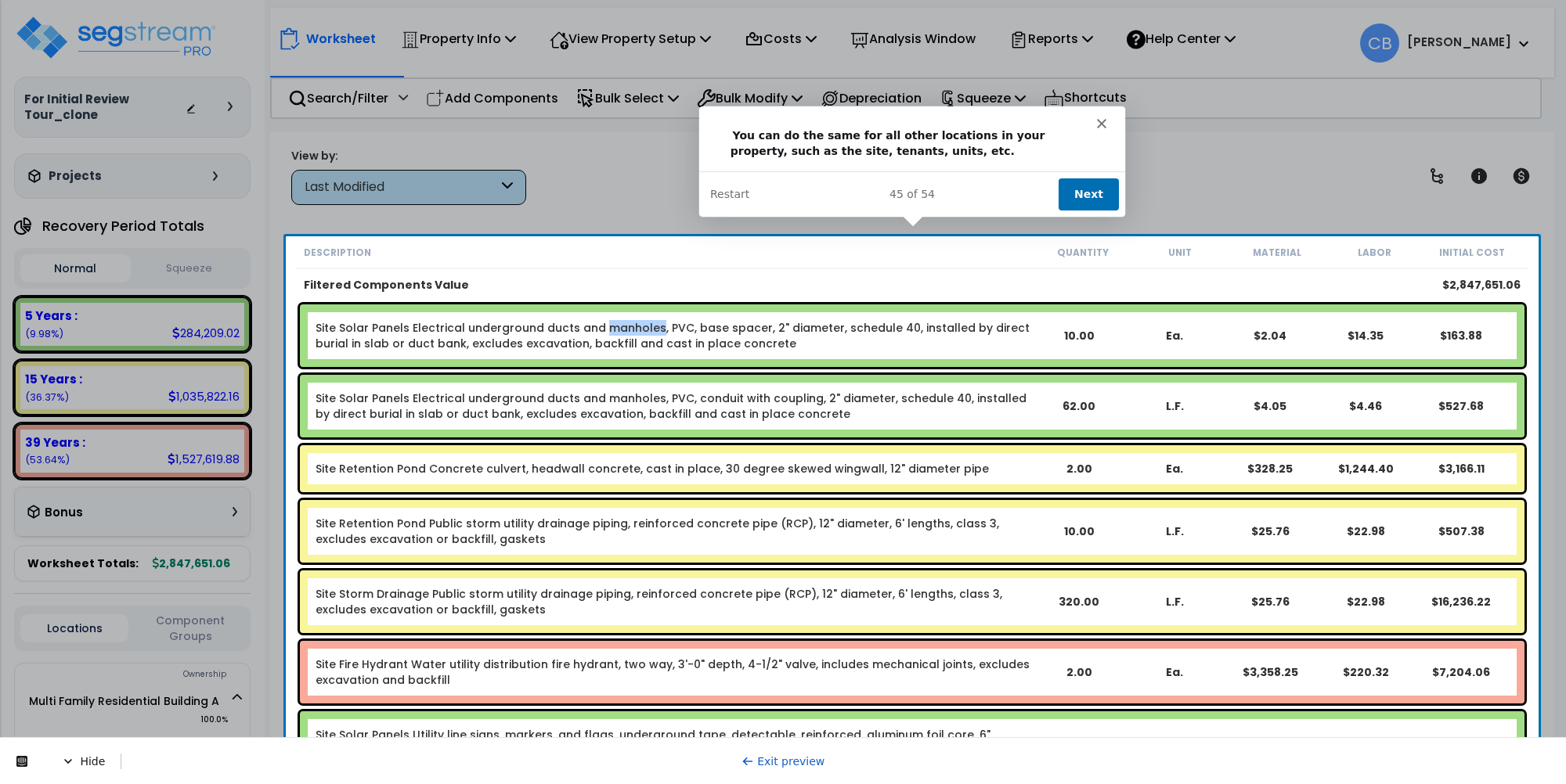
click at [1086, 183] on button "Next" at bounding box center [1087, 193] width 61 height 32
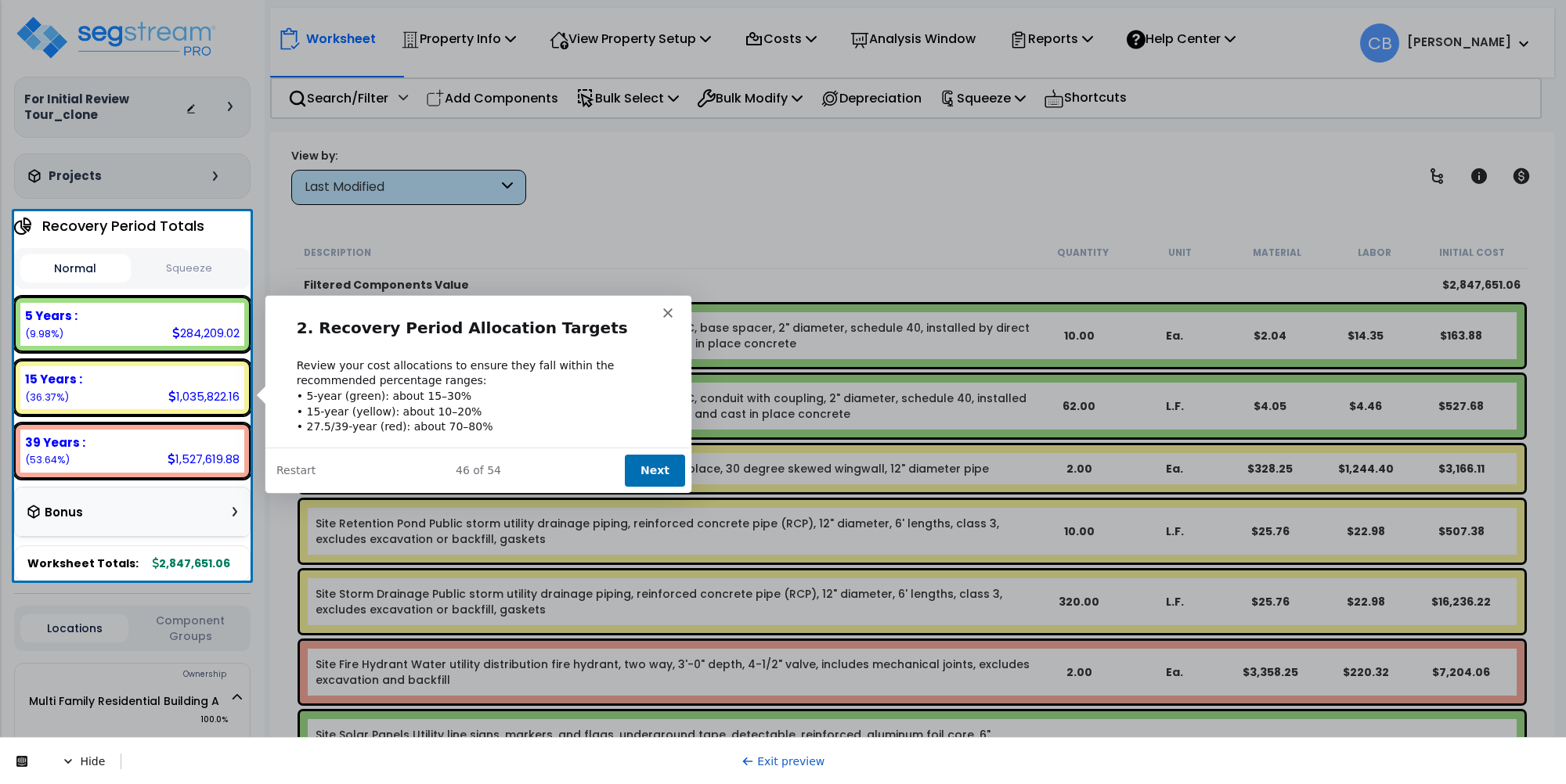
click at [640, 466] on button "Next" at bounding box center [654, 469] width 61 height 32
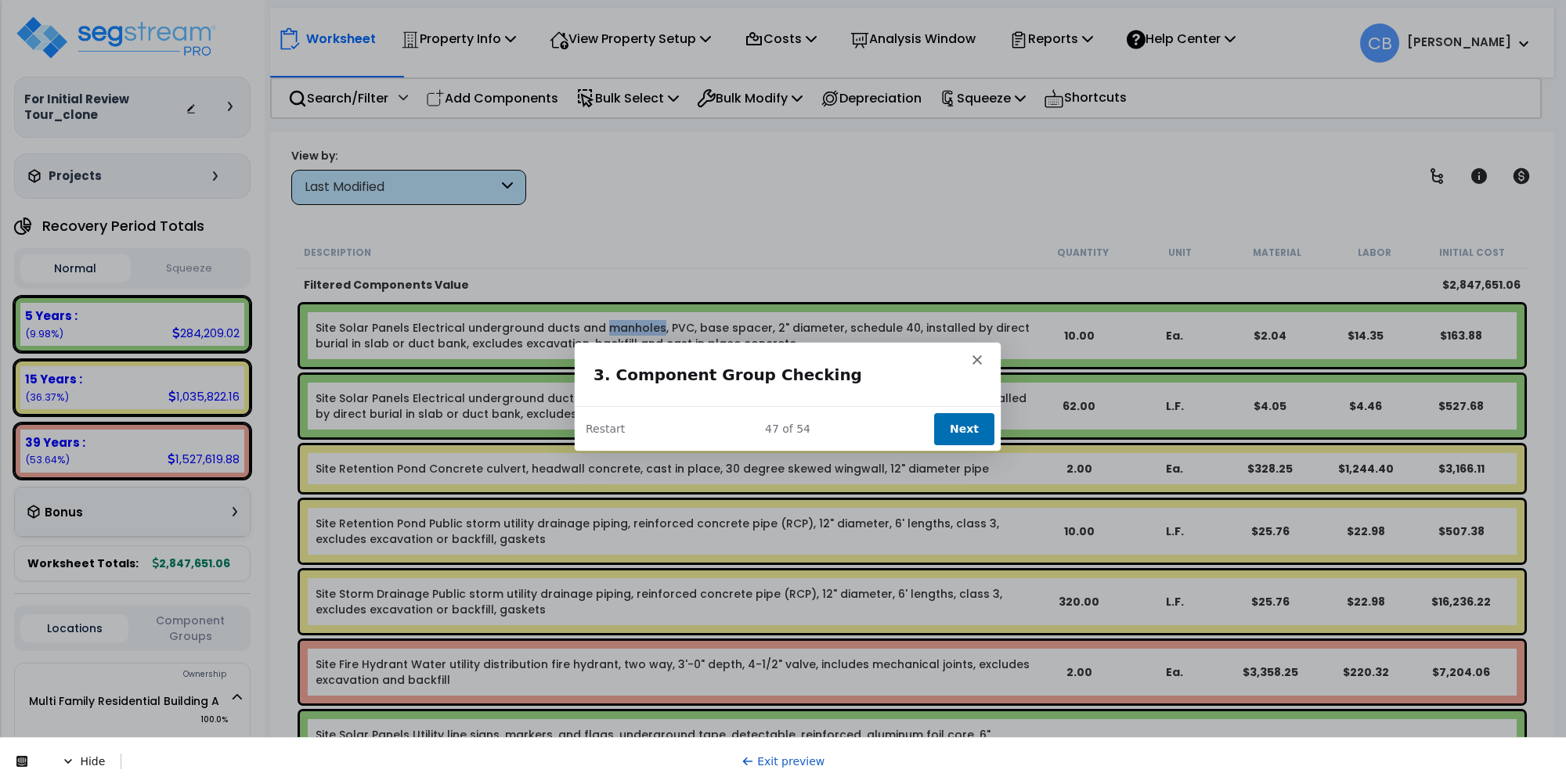
click at [956, 423] on button "Next" at bounding box center [964, 428] width 61 height 32
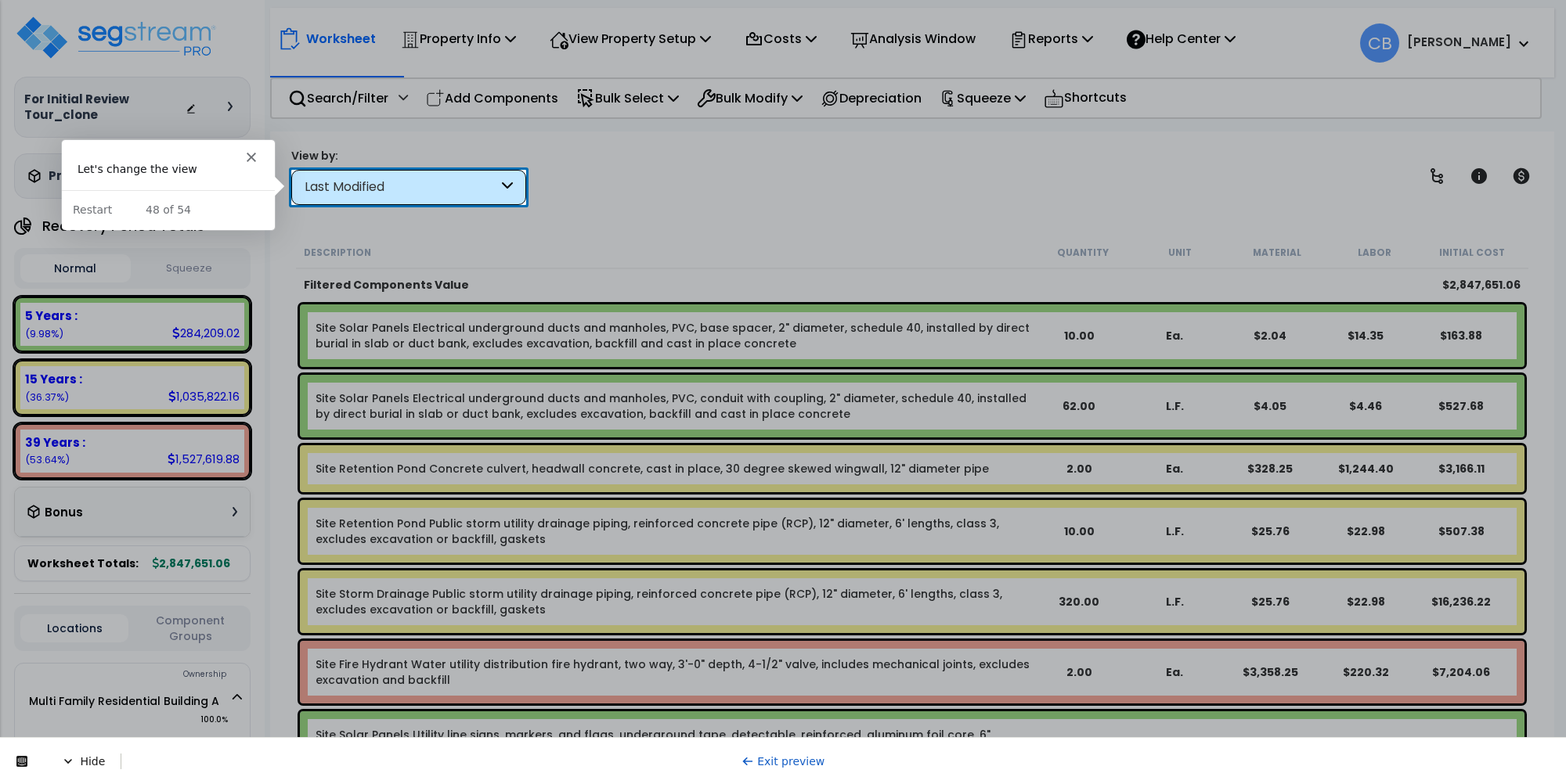
click at [377, 182] on div "Last Modified" at bounding box center [401, 187] width 193 height 18
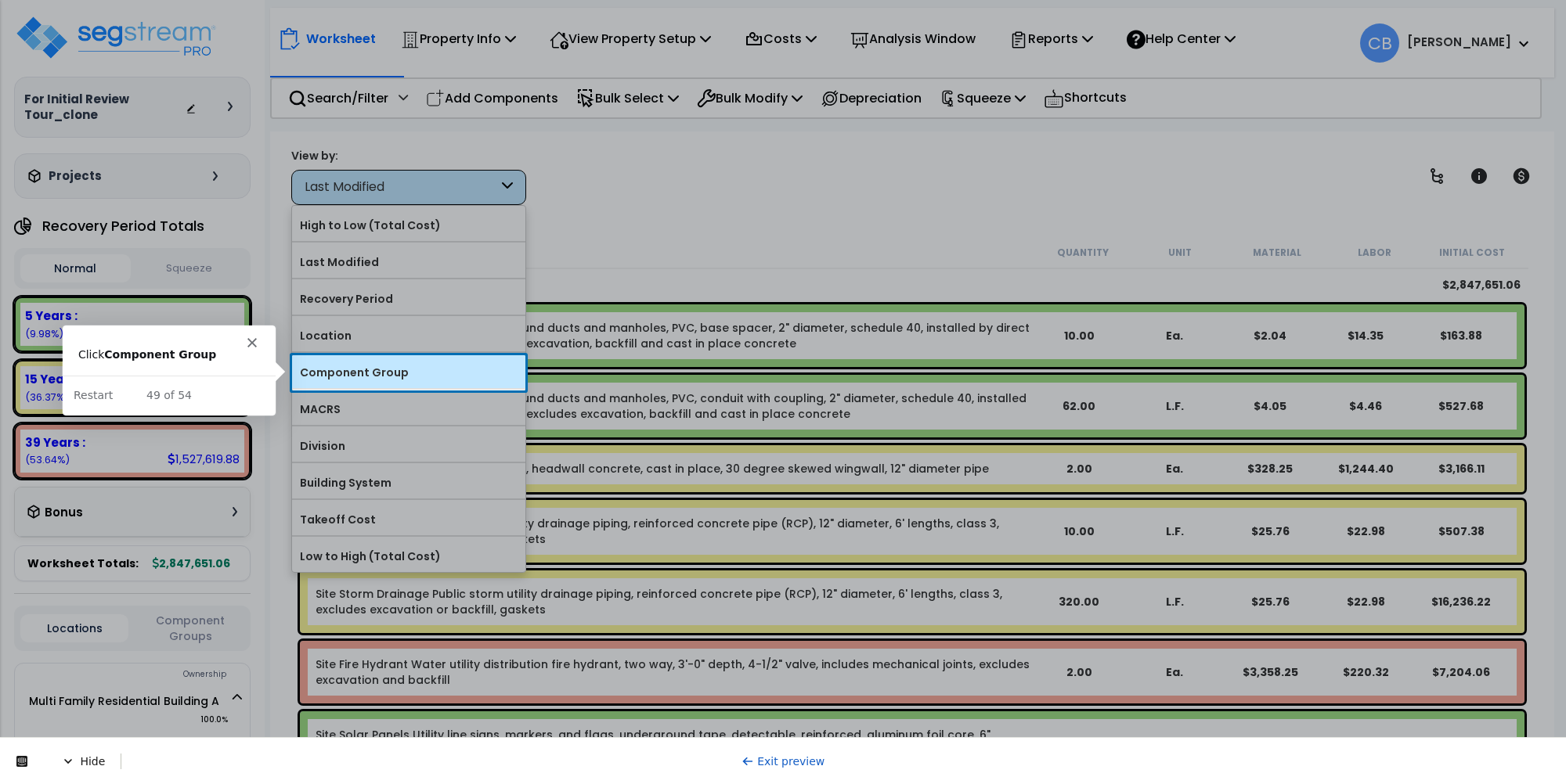
click at [345, 364] on label "Component Group" at bounding box center [408, 373] width 234 height 24
click at [0, 0] on input "Component Group" at bounding box center [0, 0] width 0 height 0
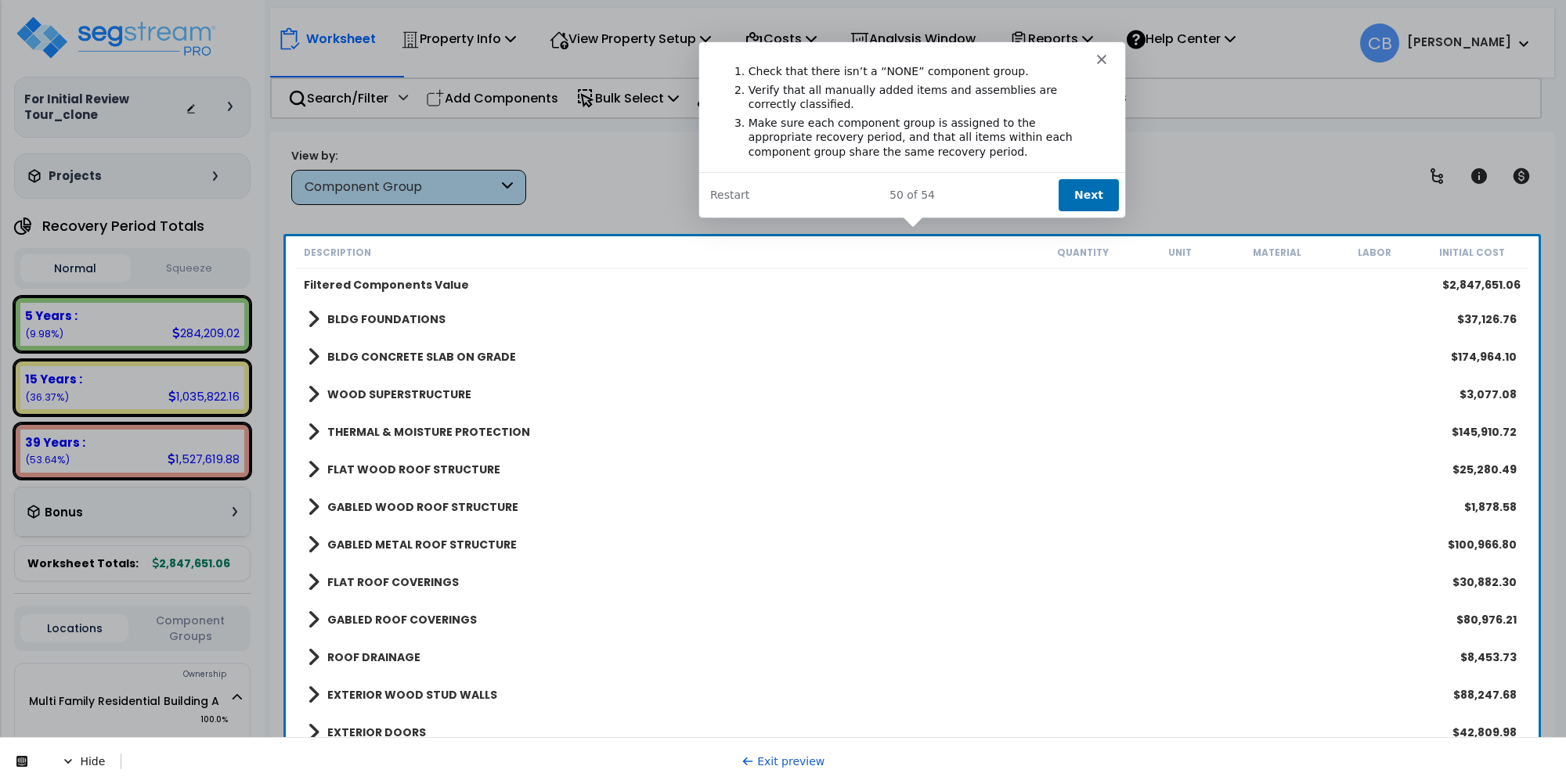
click at [1093, 183] on button "Next" at bounding box center [1087, 193] width 61 height 32
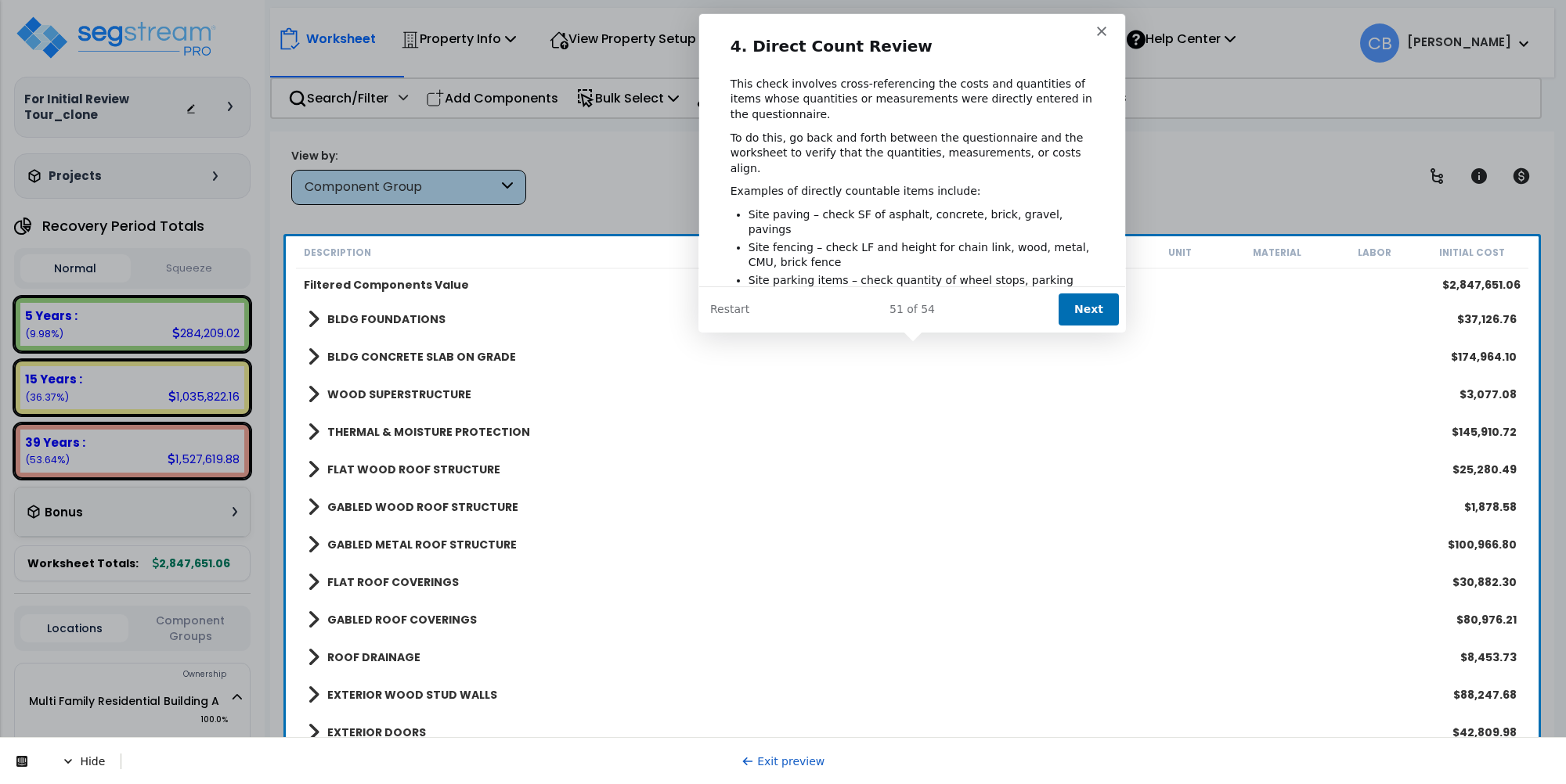
click at [1070, 296] on button "Next" at bounding box center [1087, 308] width 61 height 32
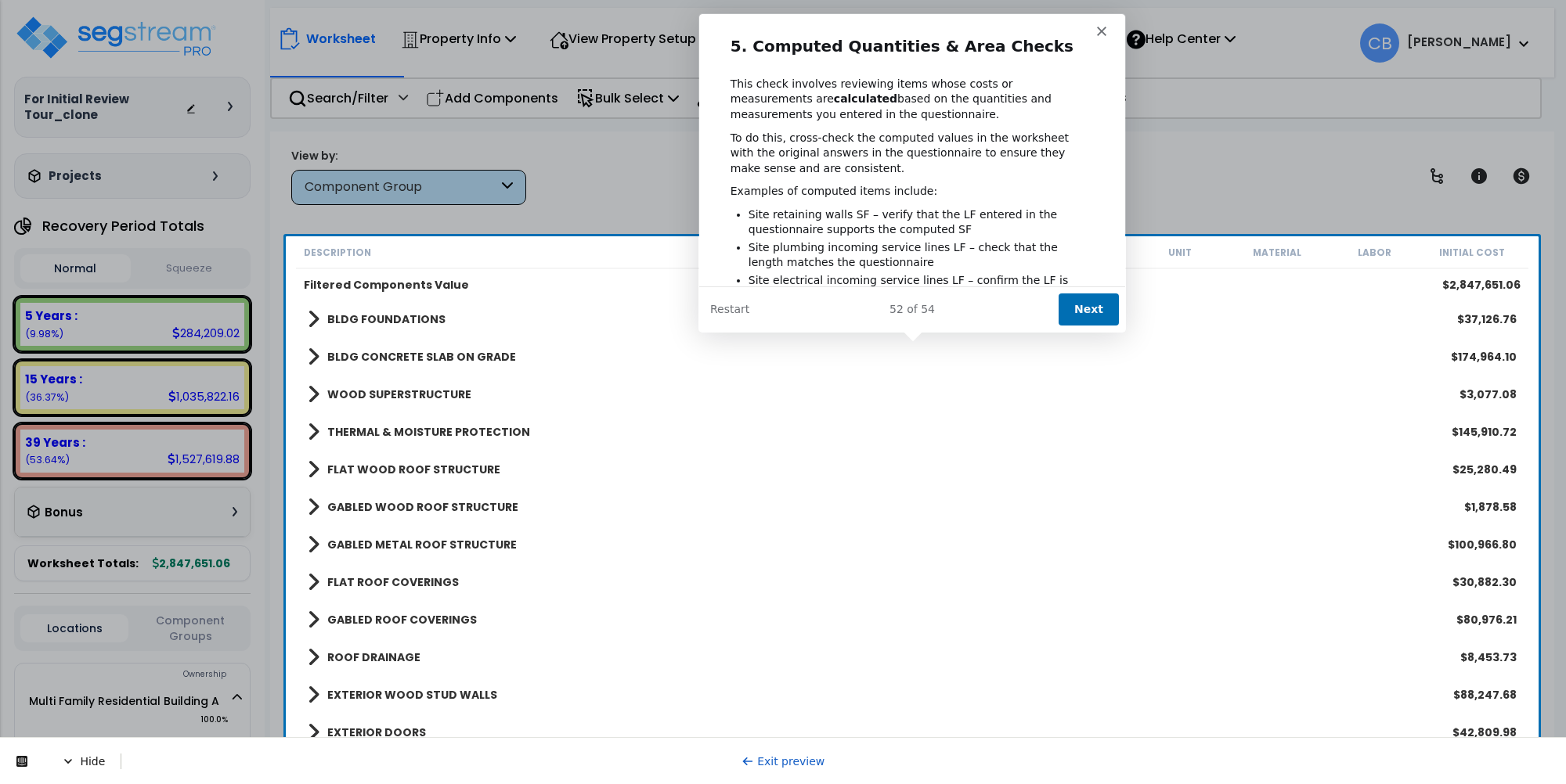
click at [1090, 299] on button "Next" at bounding box center [1087, 308] width 61 height 32
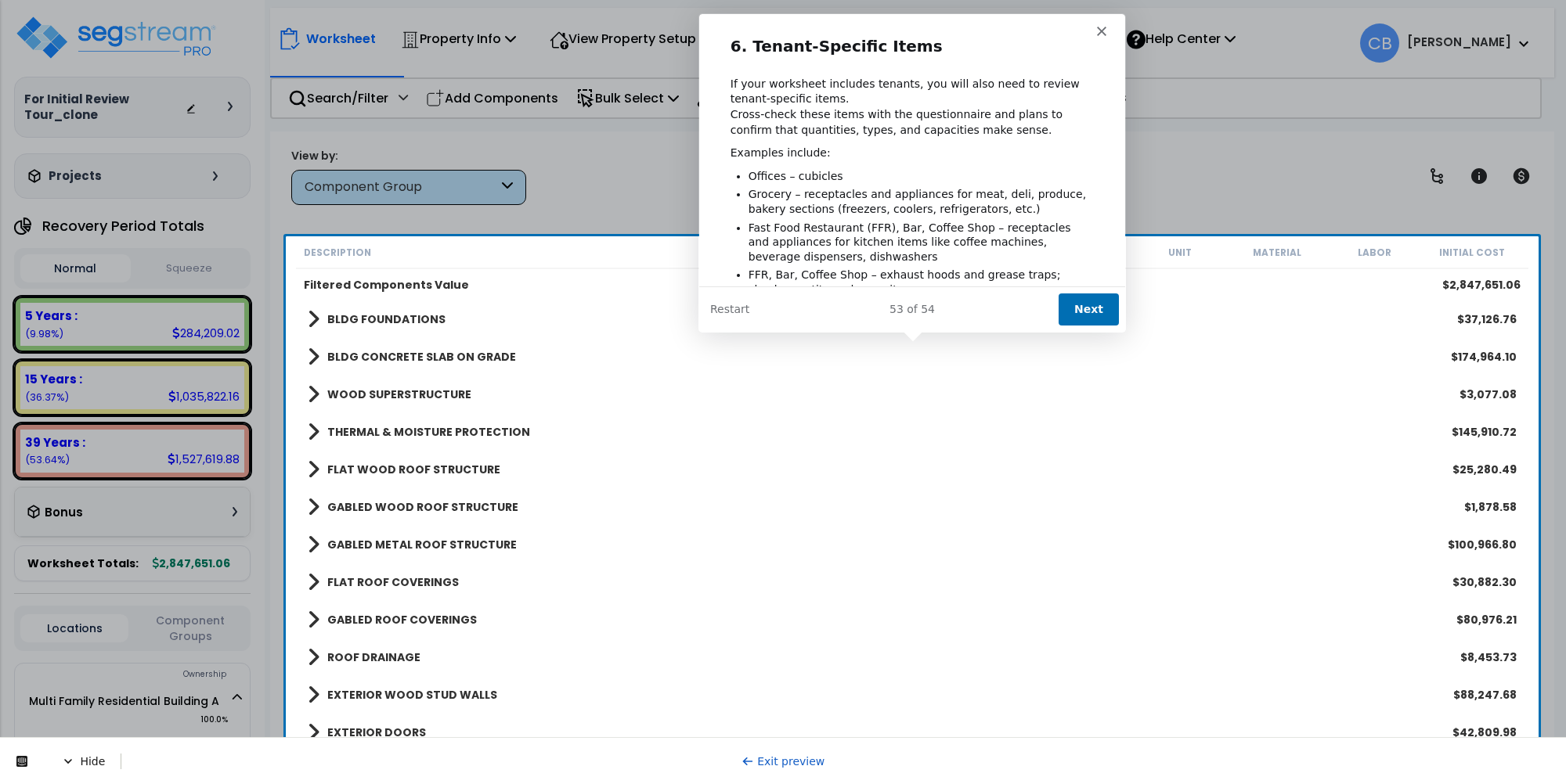
click at [1090, 299] on button "Next" at bounding box center [1087, 308] width 61 height 32
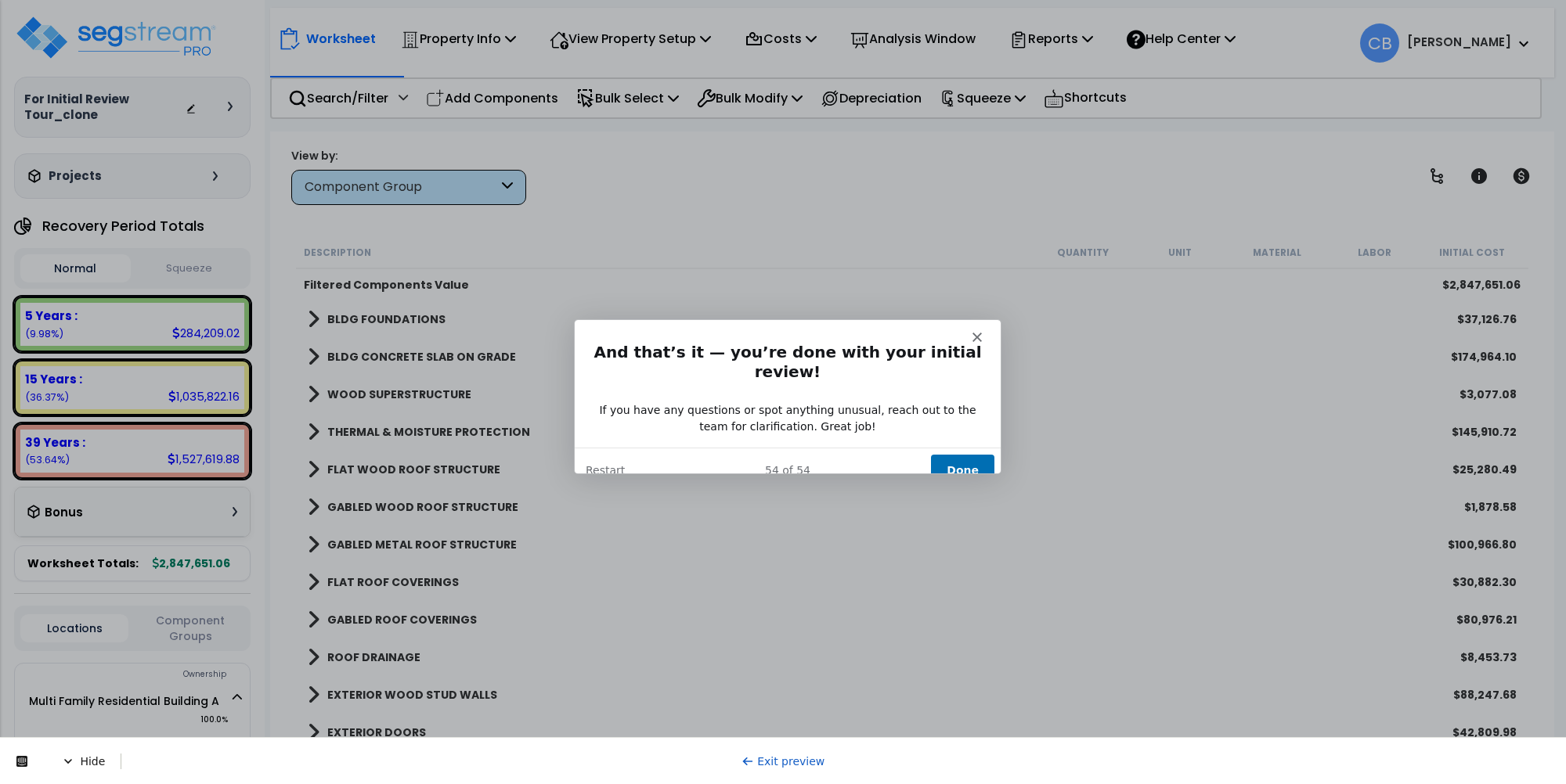
click at [964, 454] on button "Done" at bounding box center [962, 469] width 64 height 32
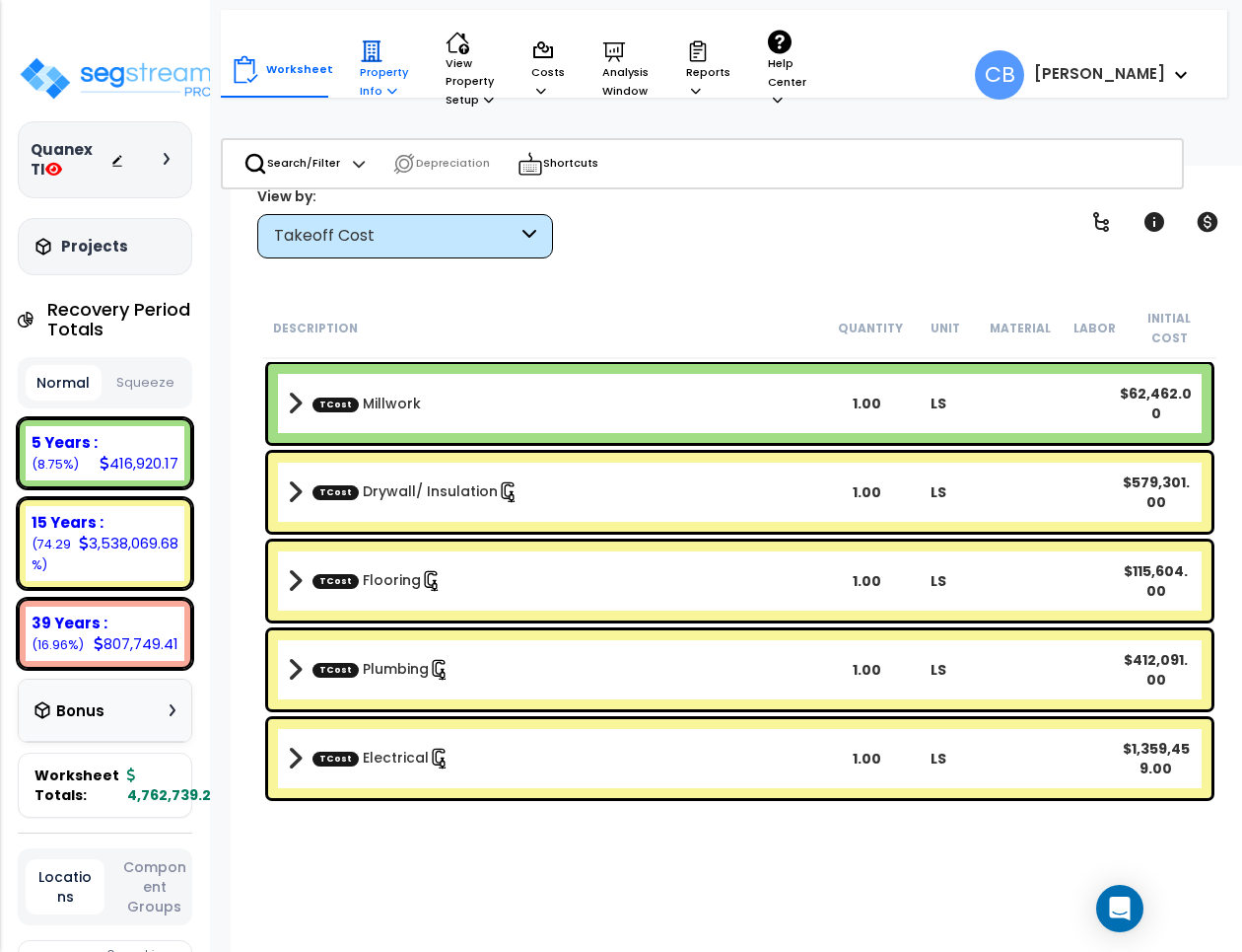
drag, startPoint x: 365, startPoint y: 89, endPoint x: 369, endPoint y: 108, distance: 19.4
click at [365, 89] on p "Property Info" at bounding box center [383, 69] width 49 height 60
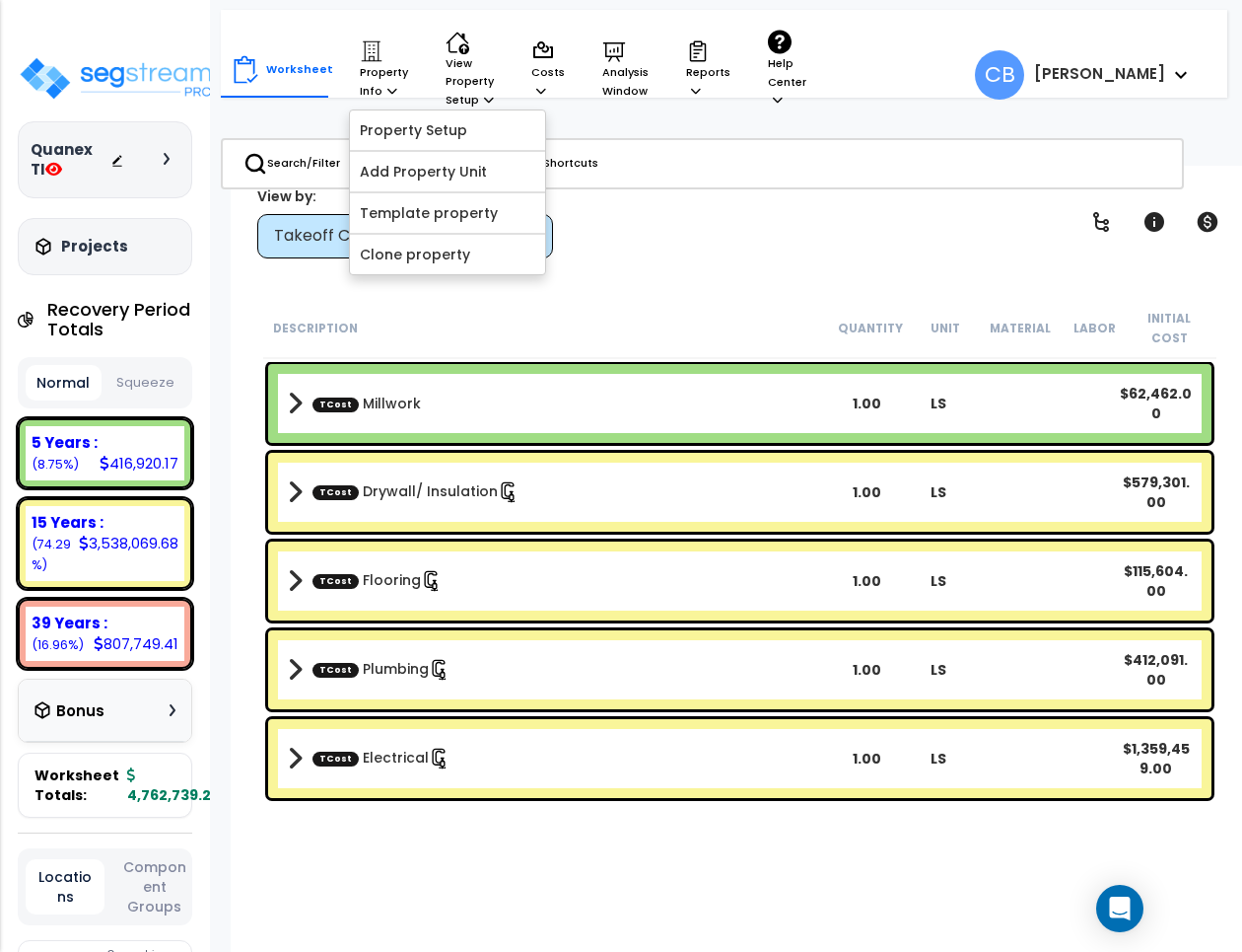
click at [369, 459] on div "TCost Drywall/ Insulation 1.00 LS $579,301.00" at bounding box center [740, 492] width 944 height 79
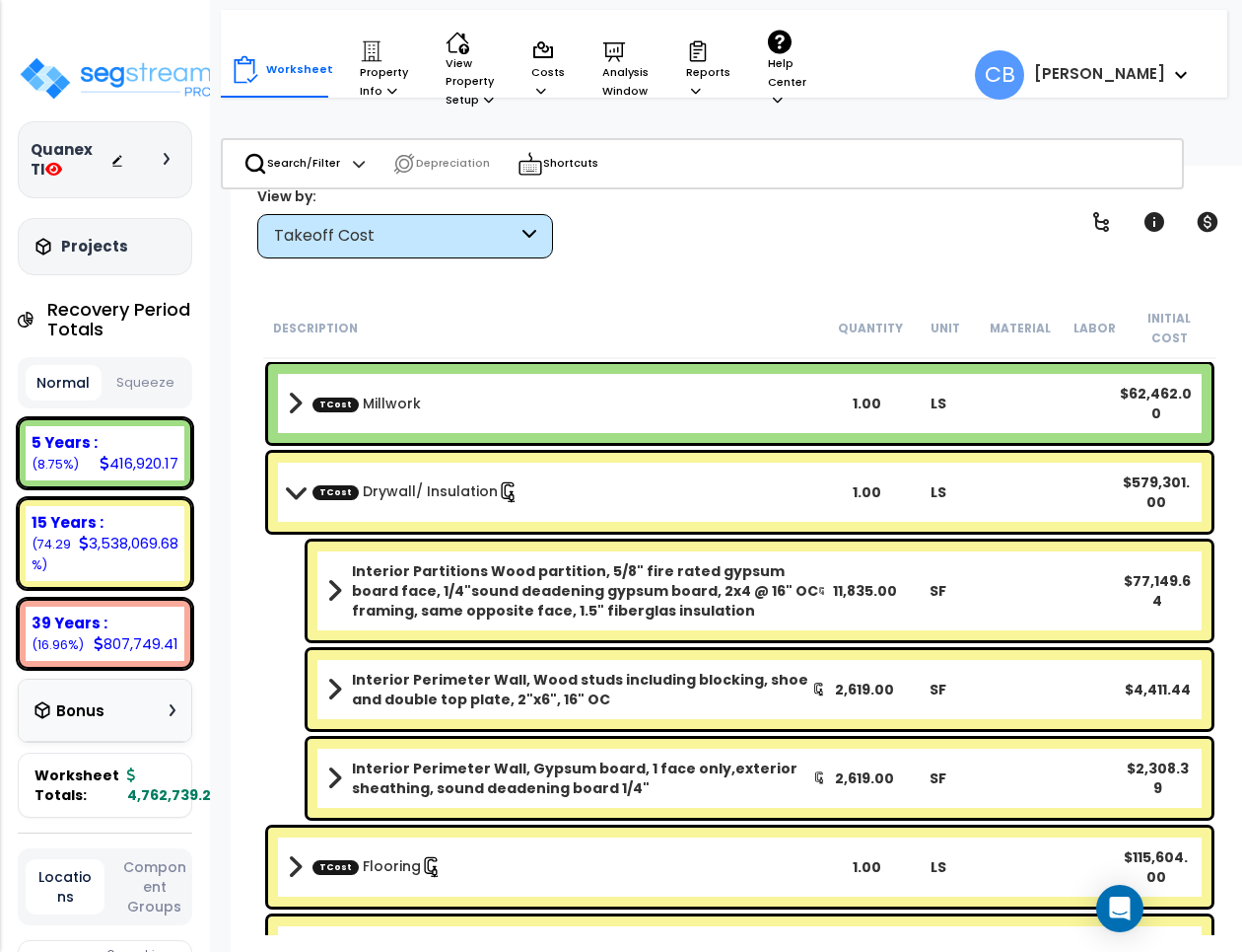
click at [369, 478] on b "TCost Drywall/ Insulation" at bounding box center [559, 492] width 542 height 28
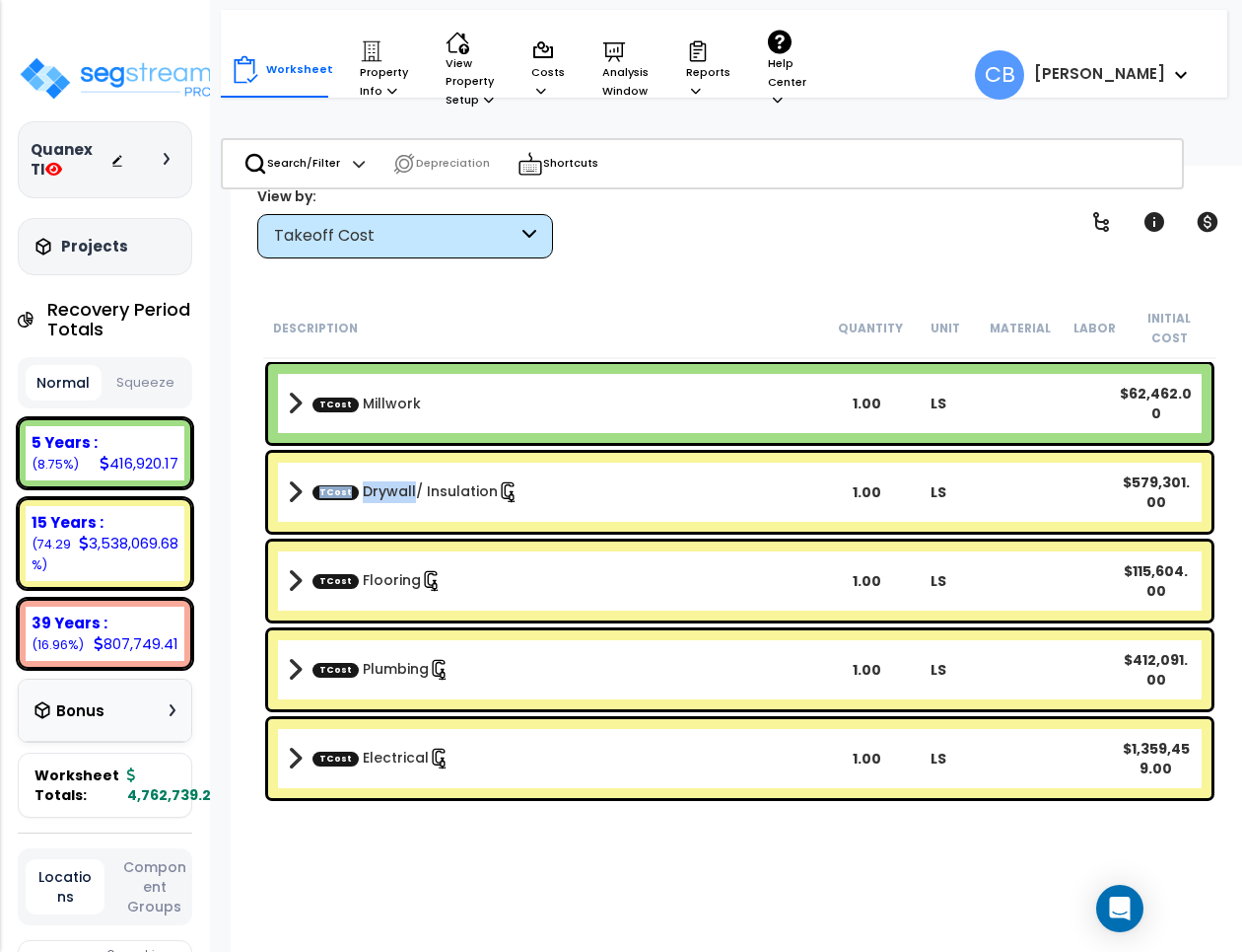
click at [369, 478] on b "TCost Drywall/ Insulation" at bounding box center [559, 492] width 542 height 28
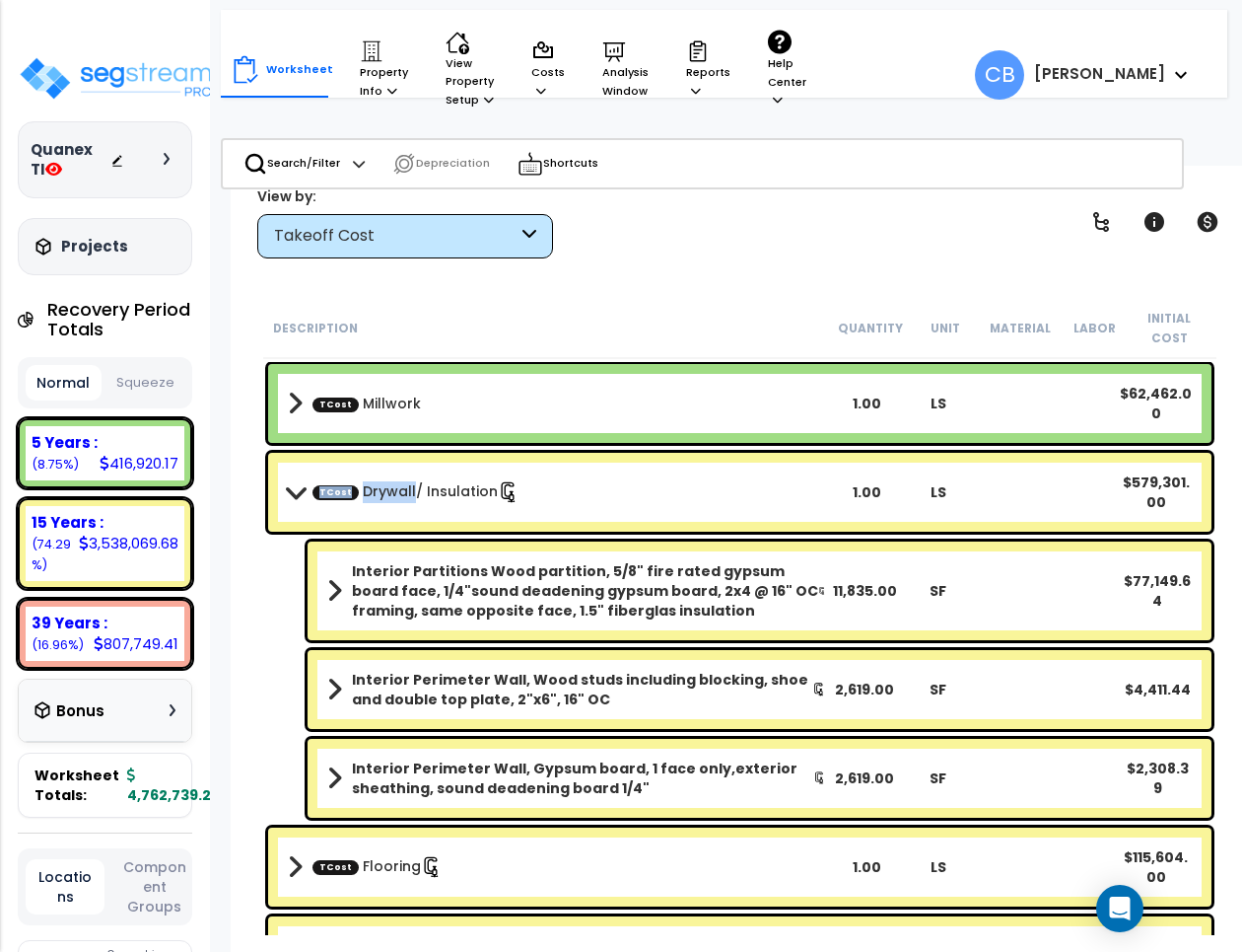
click at [369, 478] on b "TCost Drywall/ Insulation" at bounding box center [559, 492] width 542 height 28
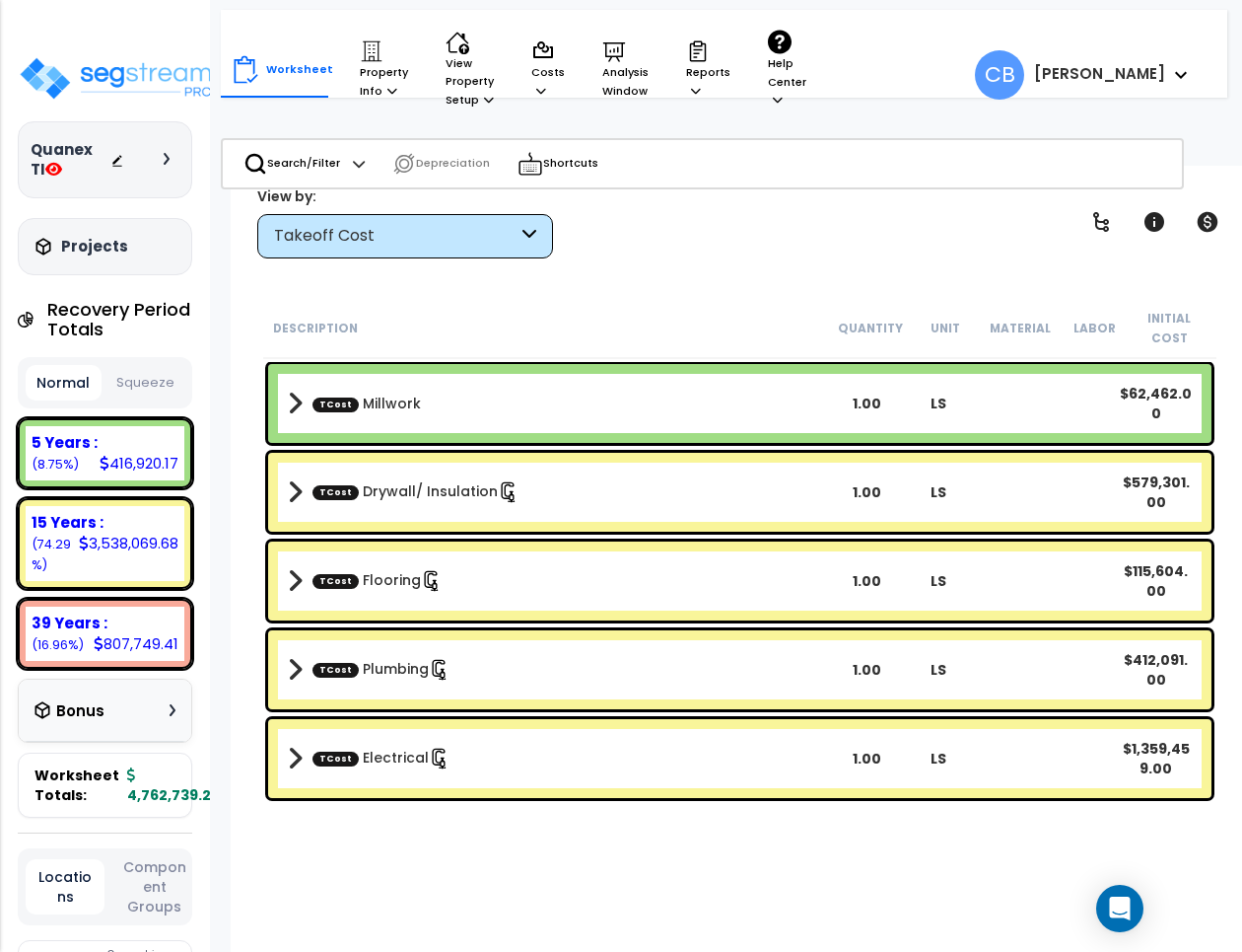
click at [384, 564] on div "TCost Flooring 1.00 LS $115,604.00" at bounding box center [740, 581] width 944 height 79
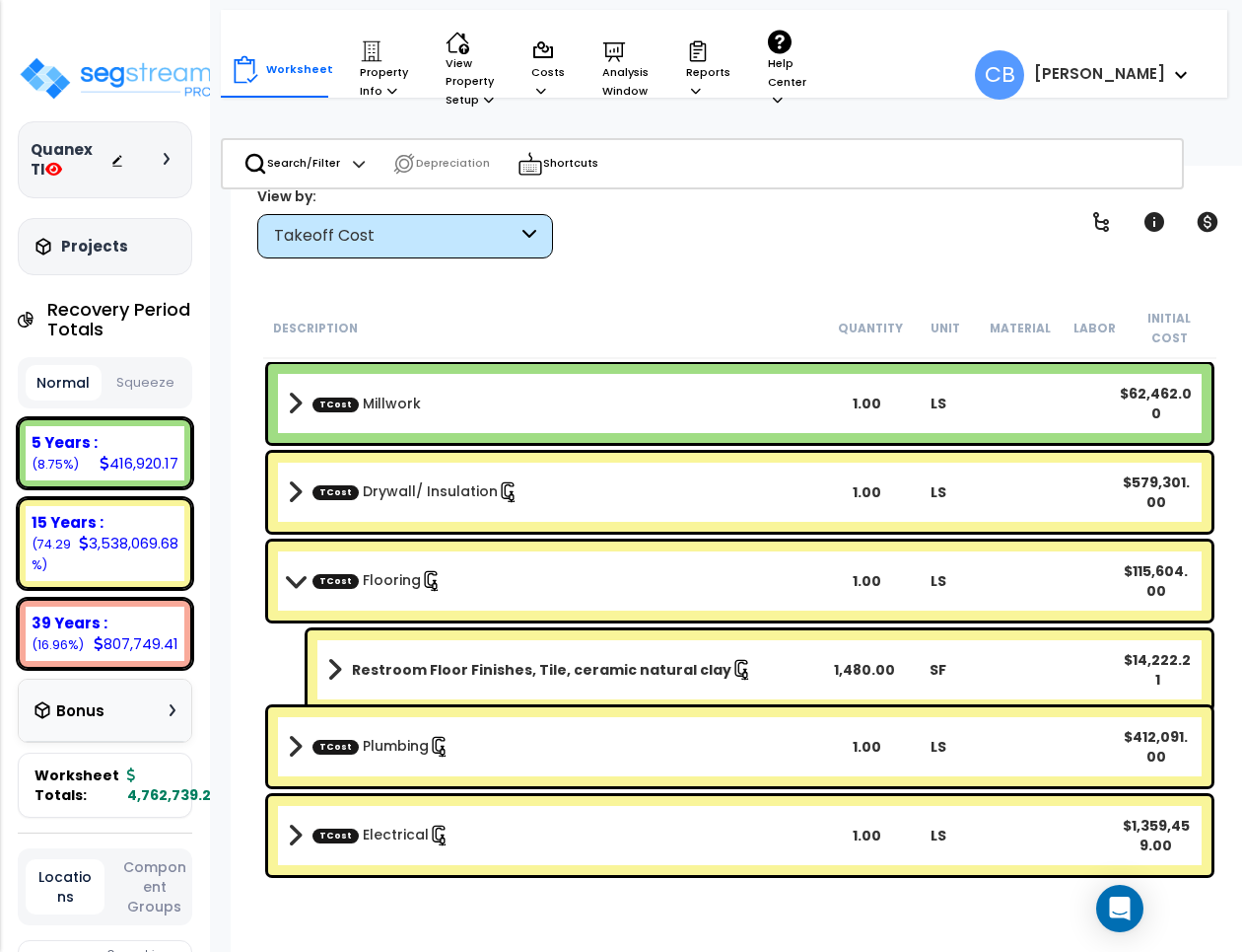
click at [384, 564] on div "TCost Flooring 1.00 LS $115,604.00" at bounding box center [740, 581] width 944 height 79
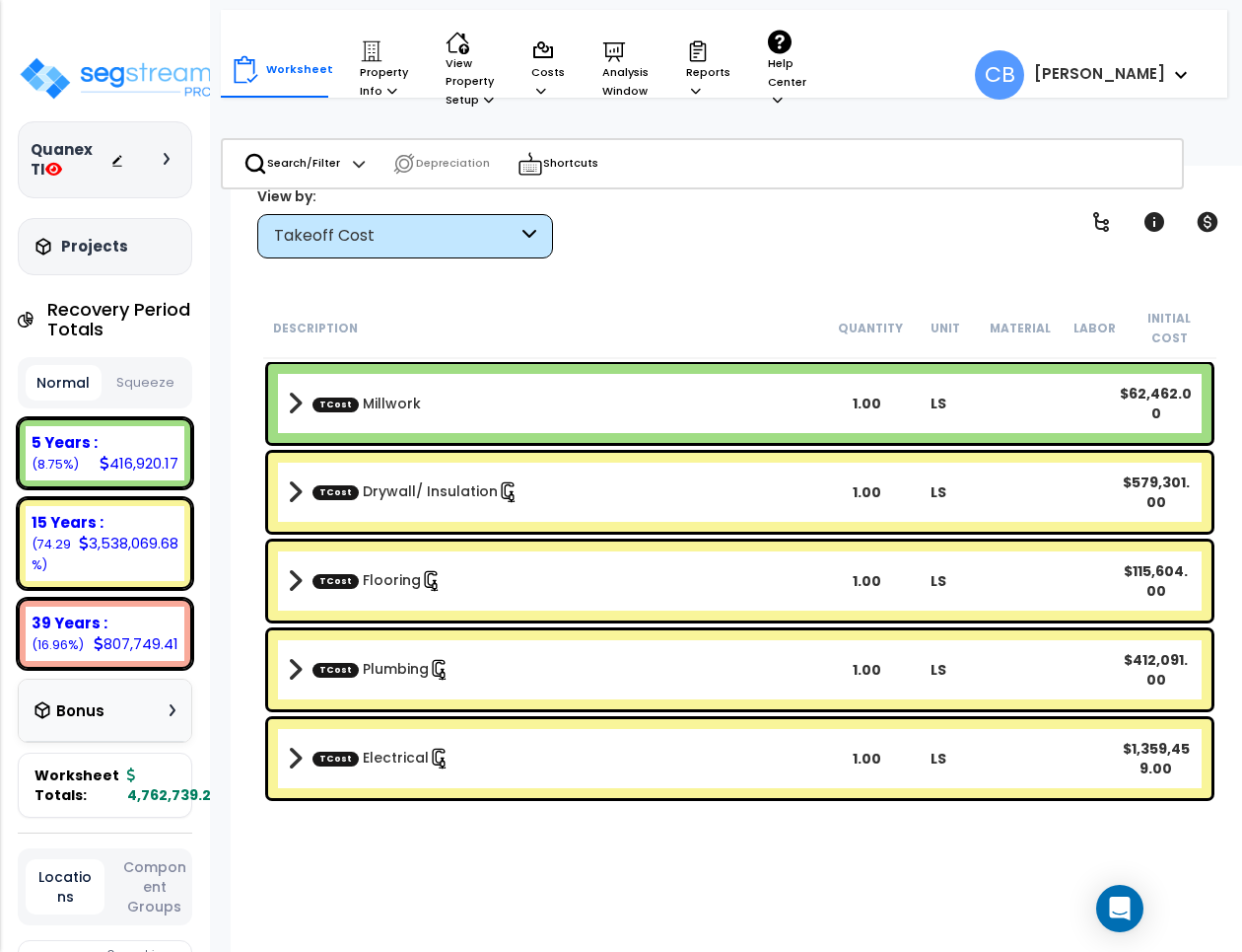
click at [420, 237] on div "Takeoff Cost" at bounding box center [396, 236] width 244 height 23
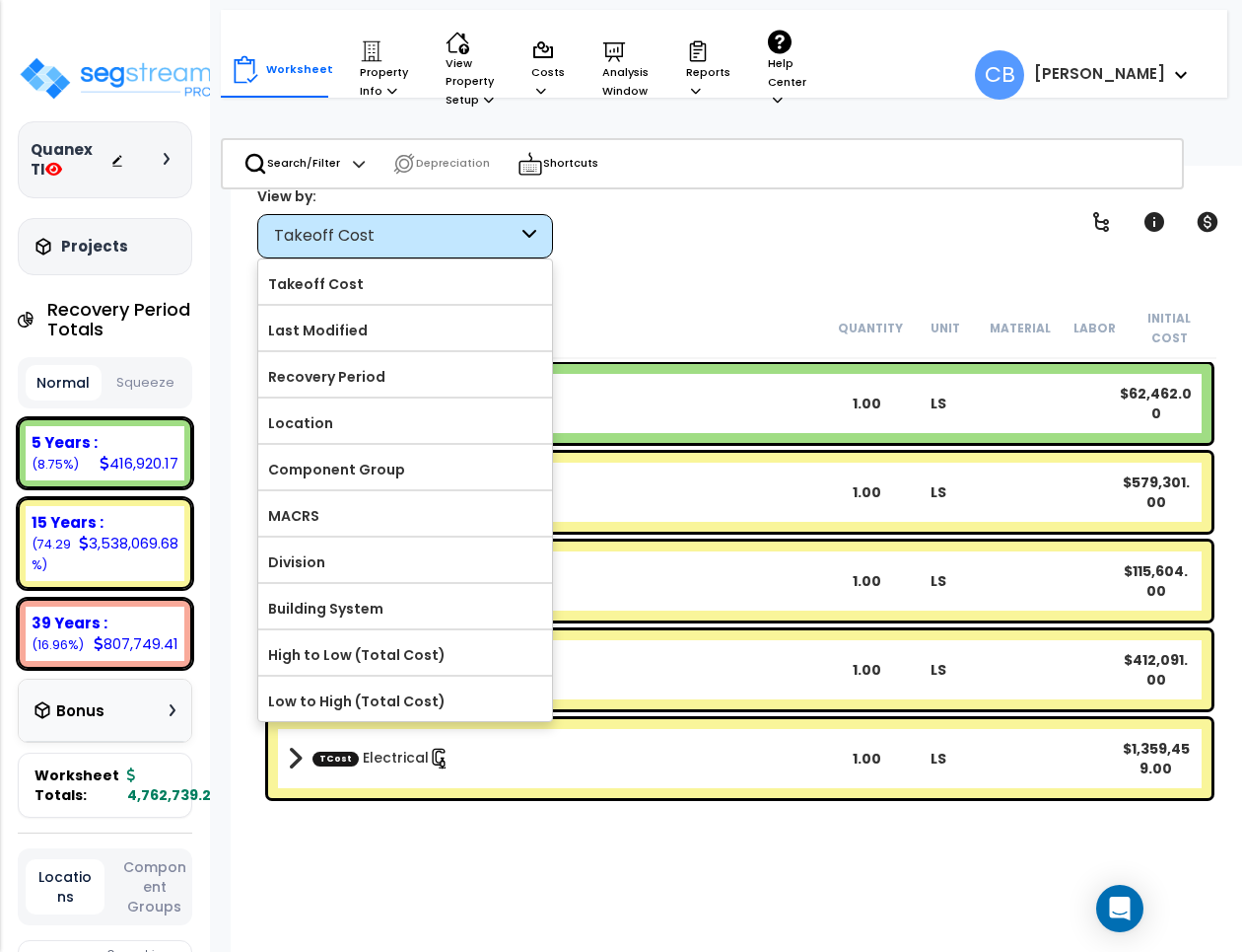
click at [673, 252] on div "View by: Takeoff Cost Takeoff Cost" at bounding box center [740, 222] width 979 height 73
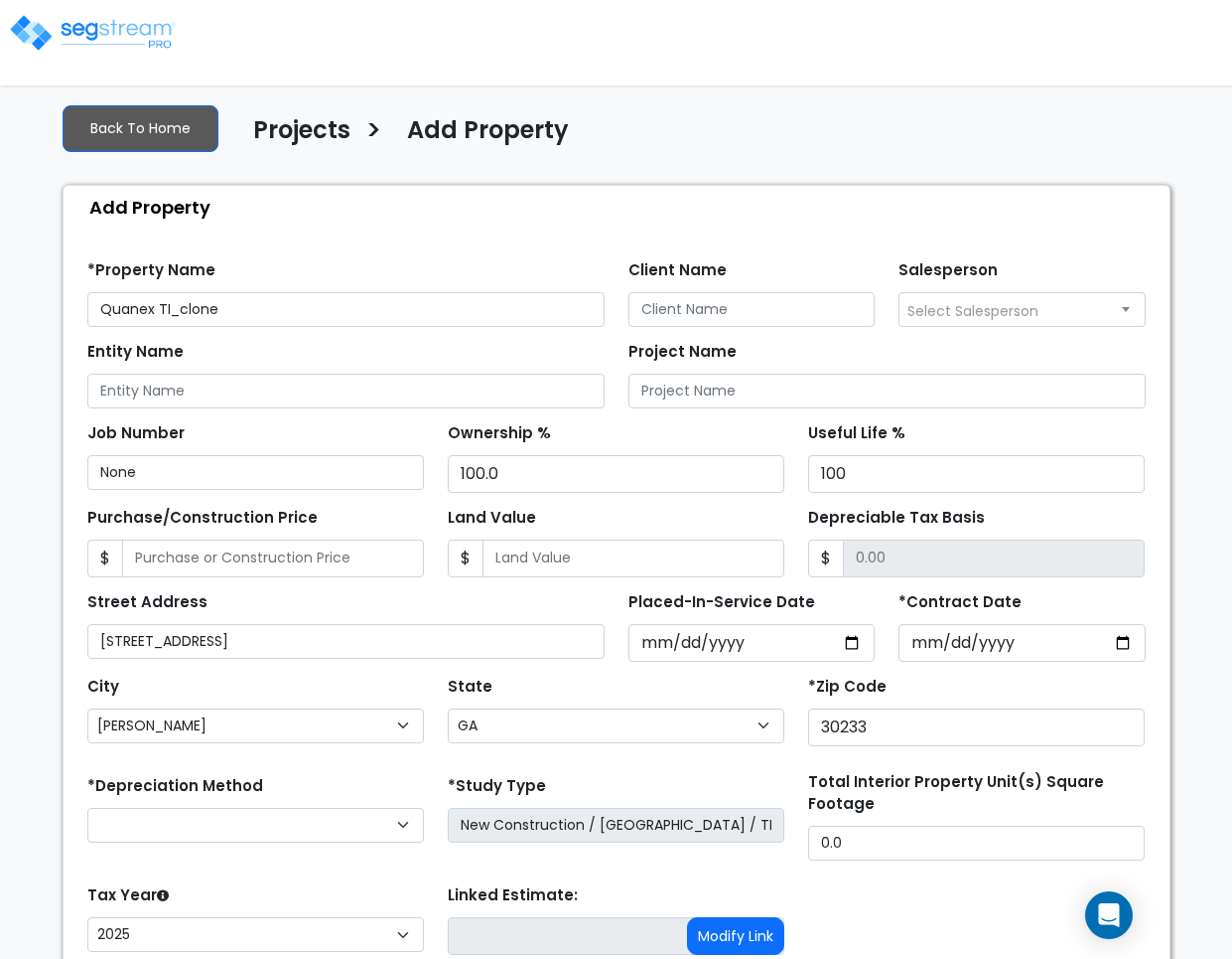
select select "[PERSON_NAME]"
select select "GA"
select select
select select "NEW"
select select "2025"
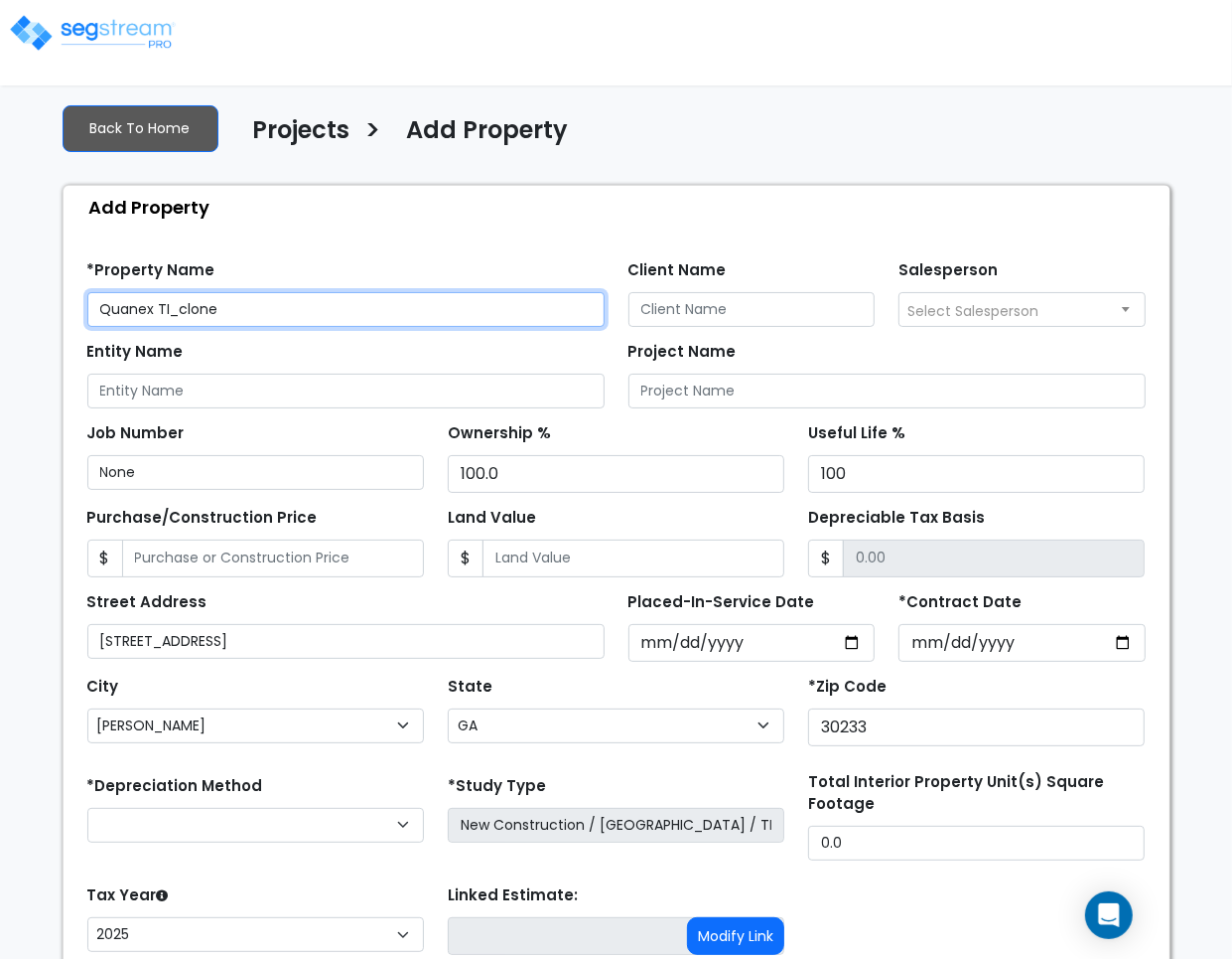
scroll to position [211, 0]
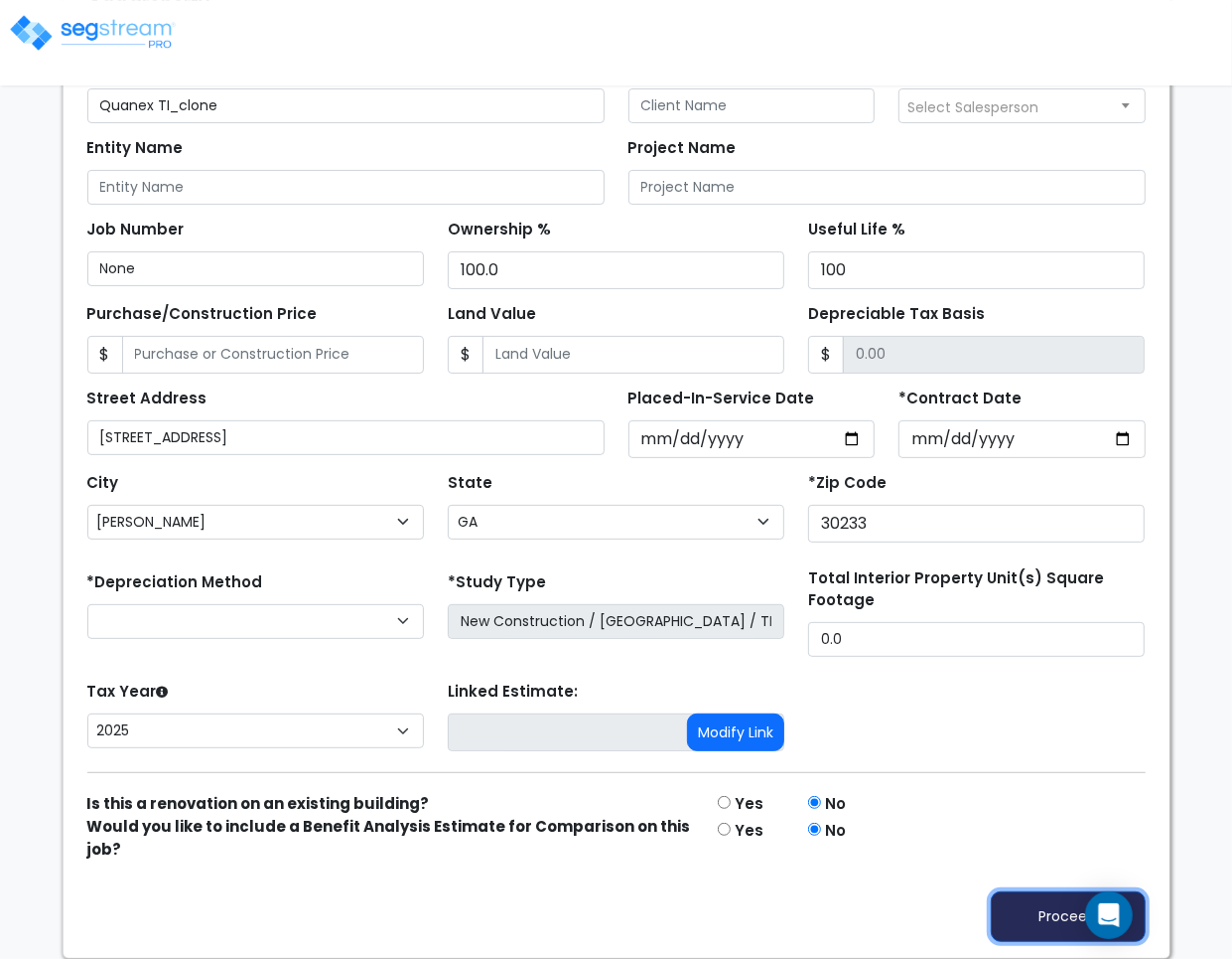
click at [1020, 906] on button "Proceed" at bounding box center [1067, 916] width 155 height 51
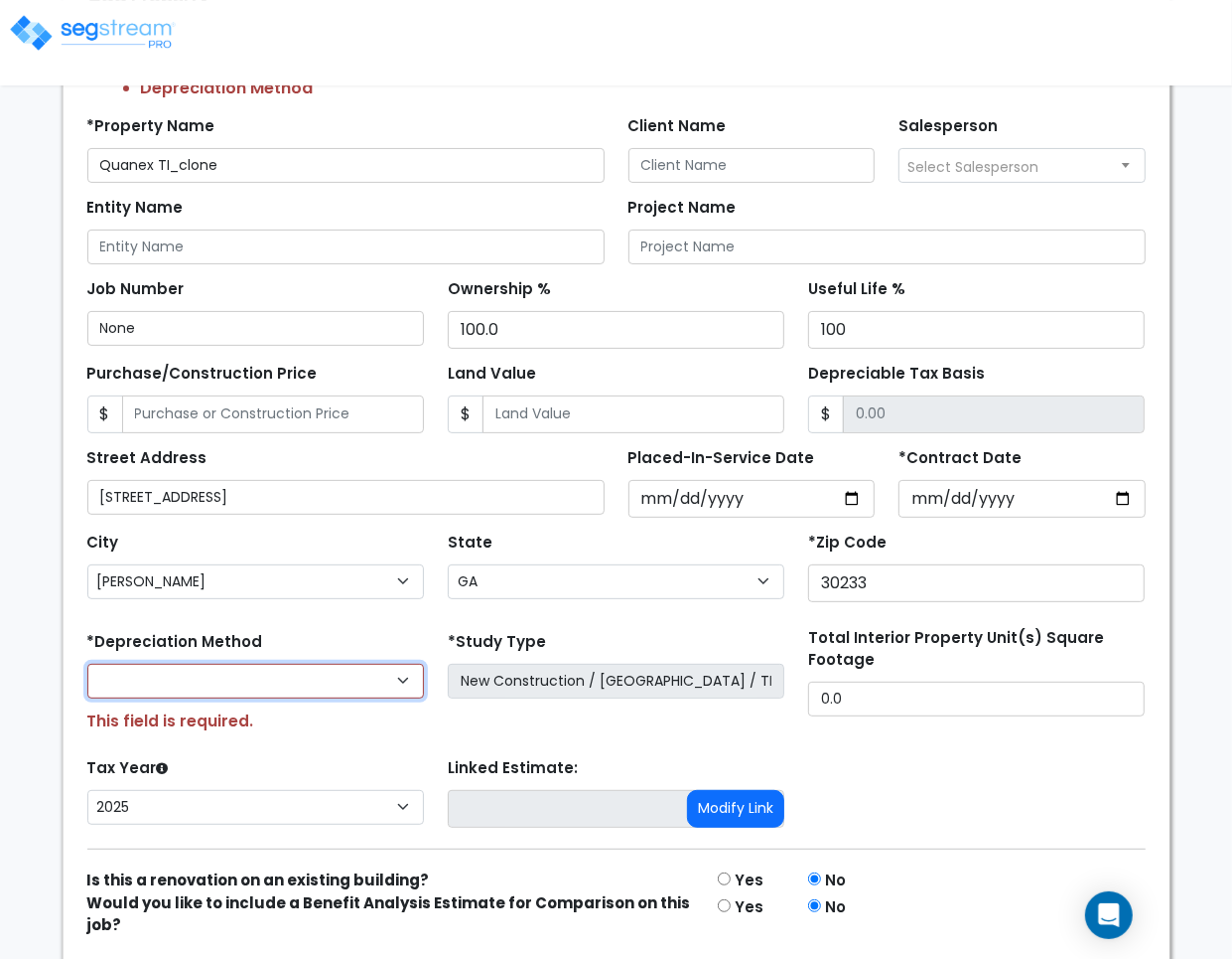
click at [310, 681] on select "Commercial MACRS (GDS) Residential Rental MACRS (GDS) Commercial MACRS (ADS) Co…" at bounding box center [255, 681] width 336 height 35
select select "CM(Q-FMCS"
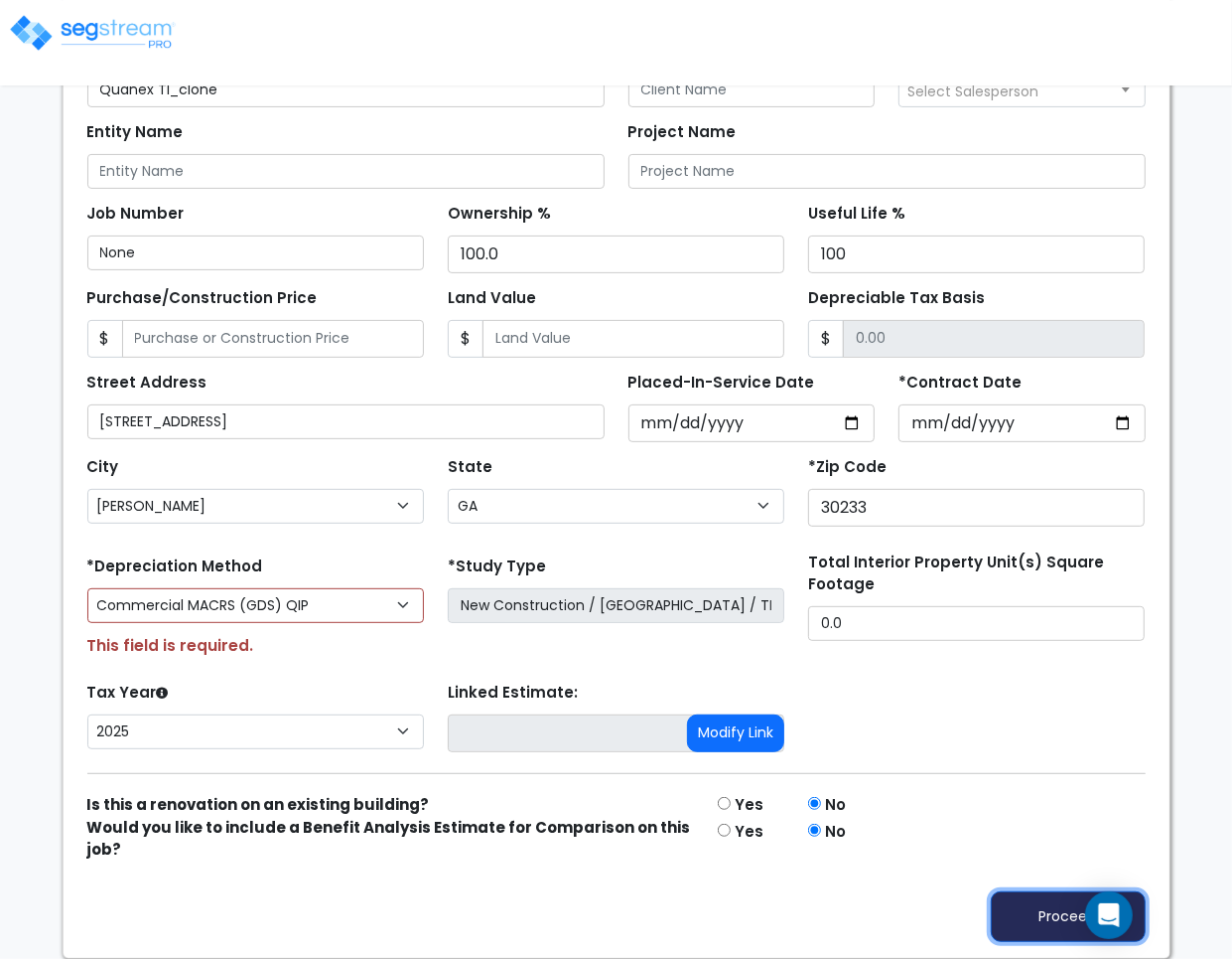
click at [1021, 904] on button "Proceed" at bounding box center [1067, 916] width 155 height 51
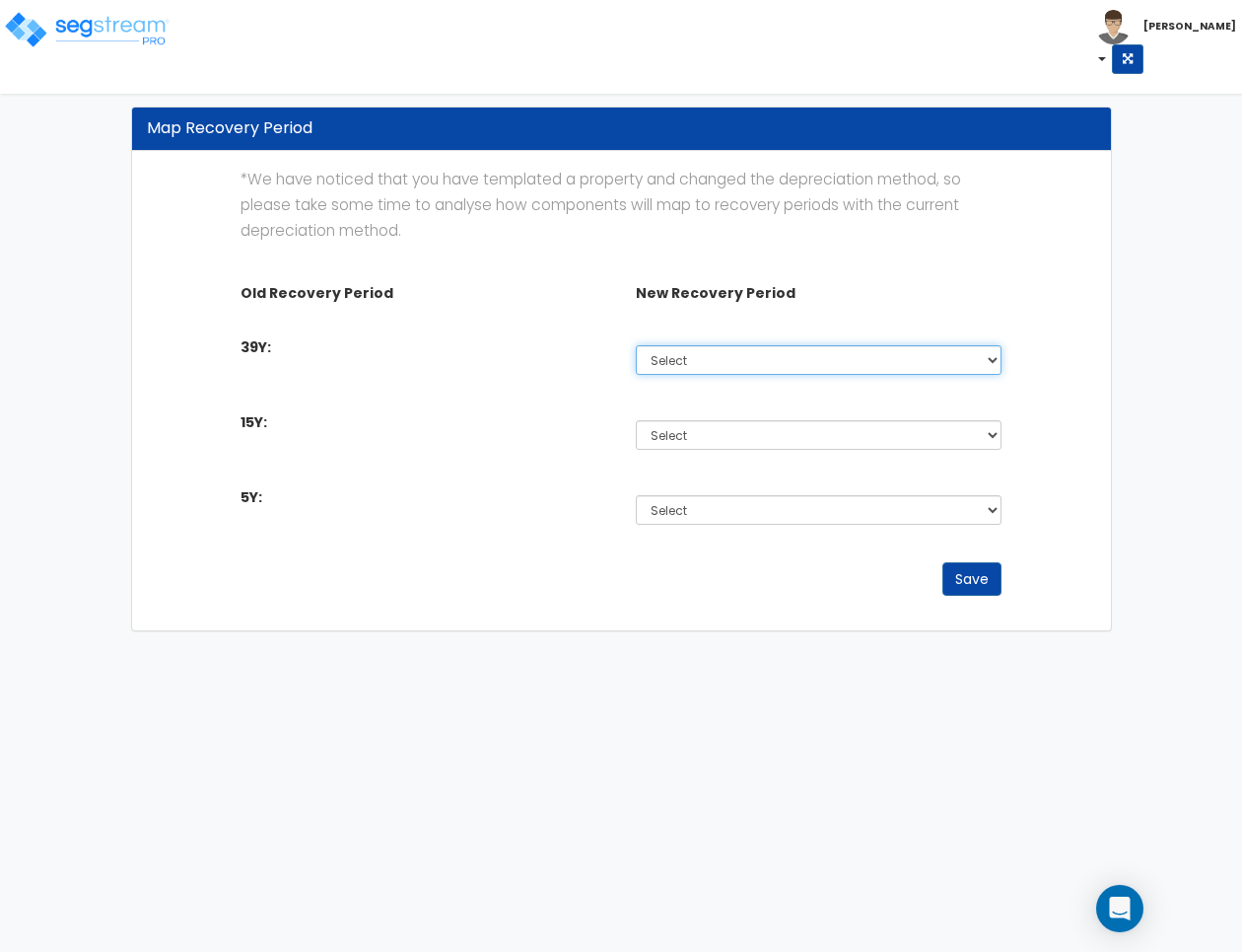
click at [708, 366] on select "Select Non-Depreciable Land 5 Year 7 Year 15 Year 15 Year QIP 39 Year" at bounding box center [818, 360] width 365 height 30
